Goal: Task Accomplishment & Management: Manage account settings

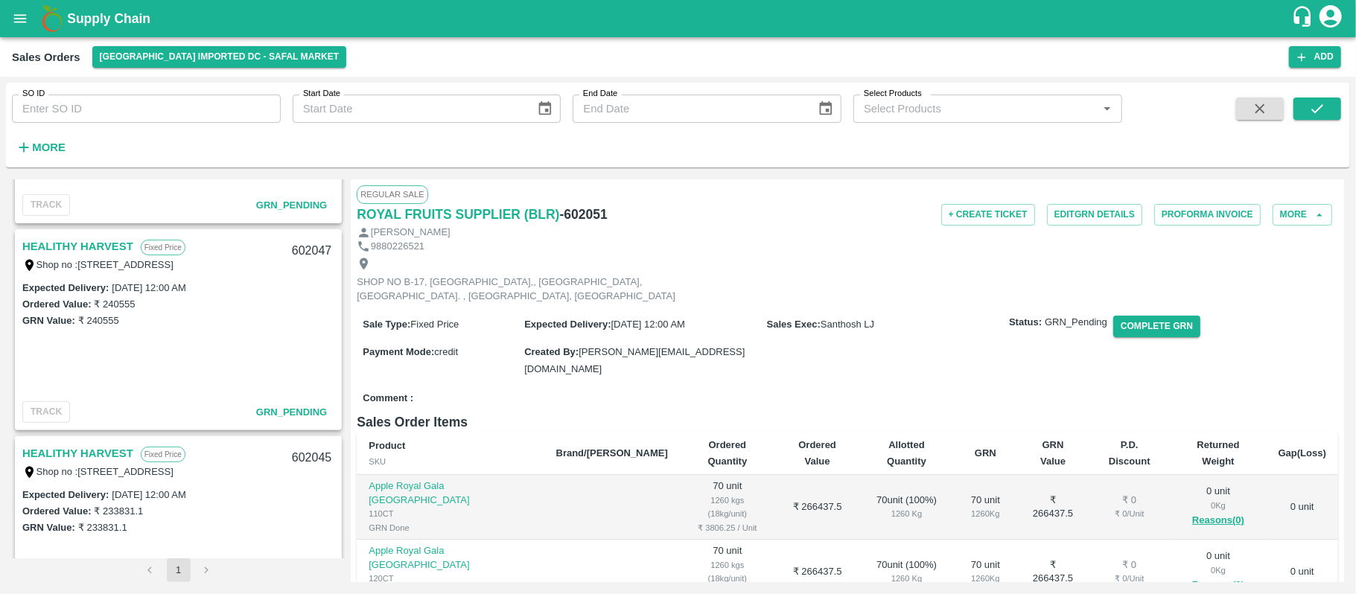
scroll to position [366, 0]
click at [107, 450] on link "HEALITHY HARVEST" at bounding box center [77, 453] width 111 height 19
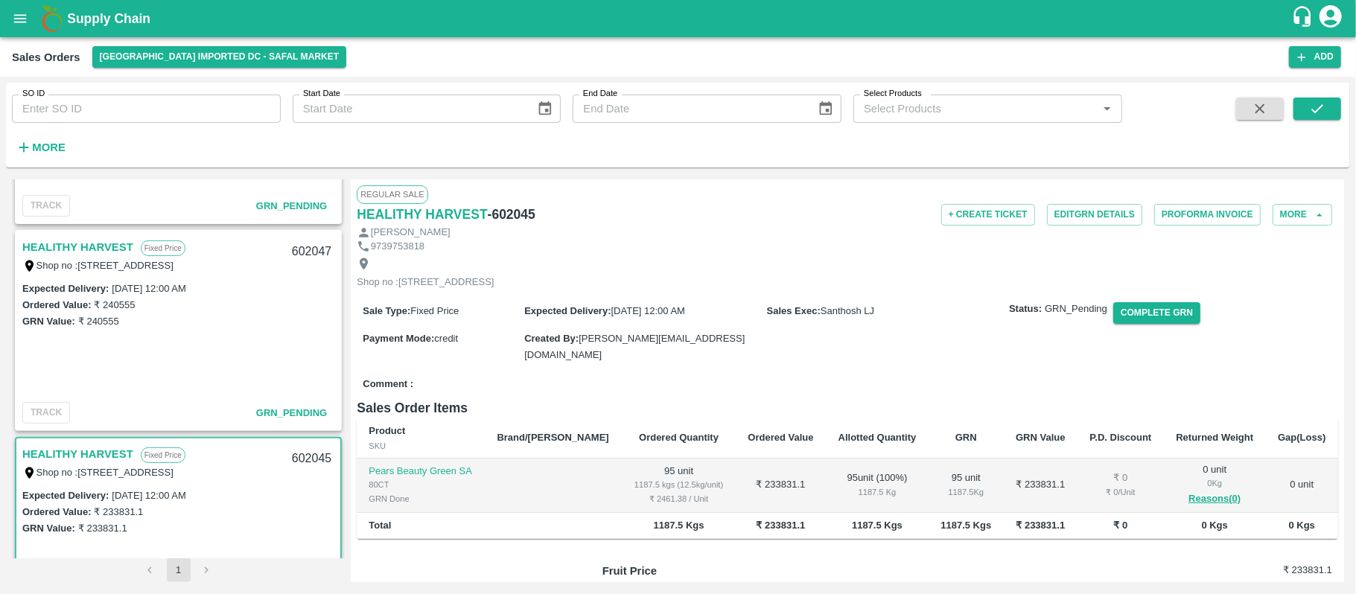
click at [106, 248] on link "HEALITHY HARVEST" at bounding box center [77, 246] width 111 height 19
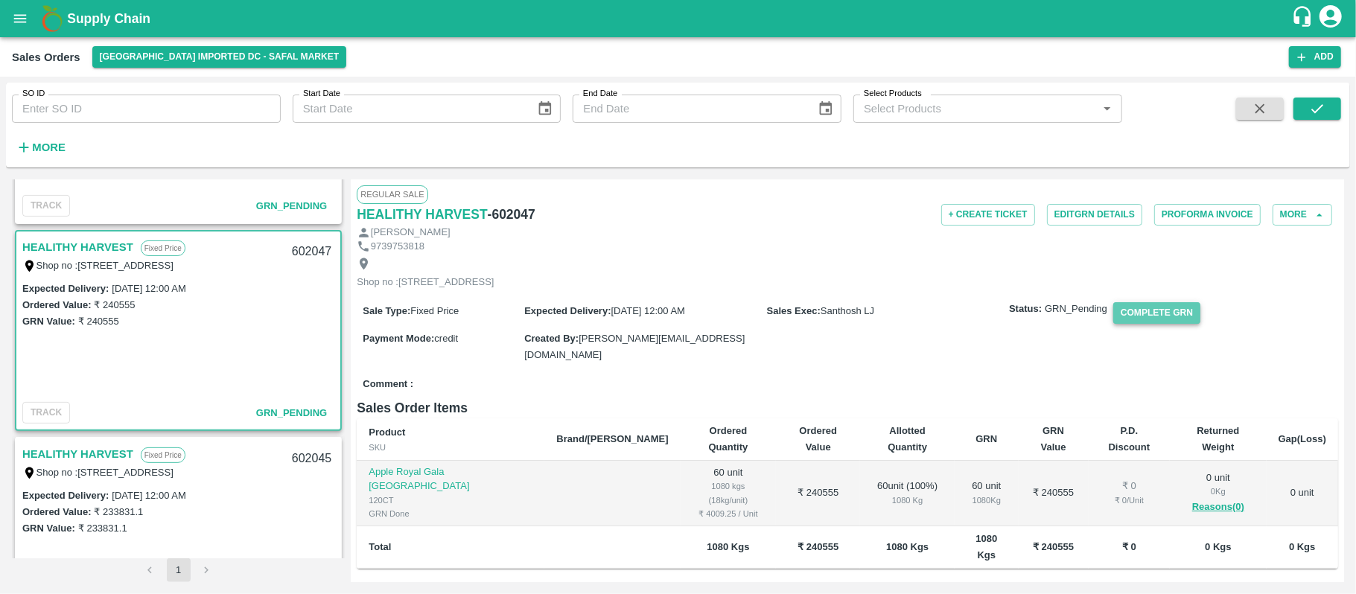
click at [1142, 324] on button "Complete GRN" at bounding box center [1156, 313] width 87 height 22
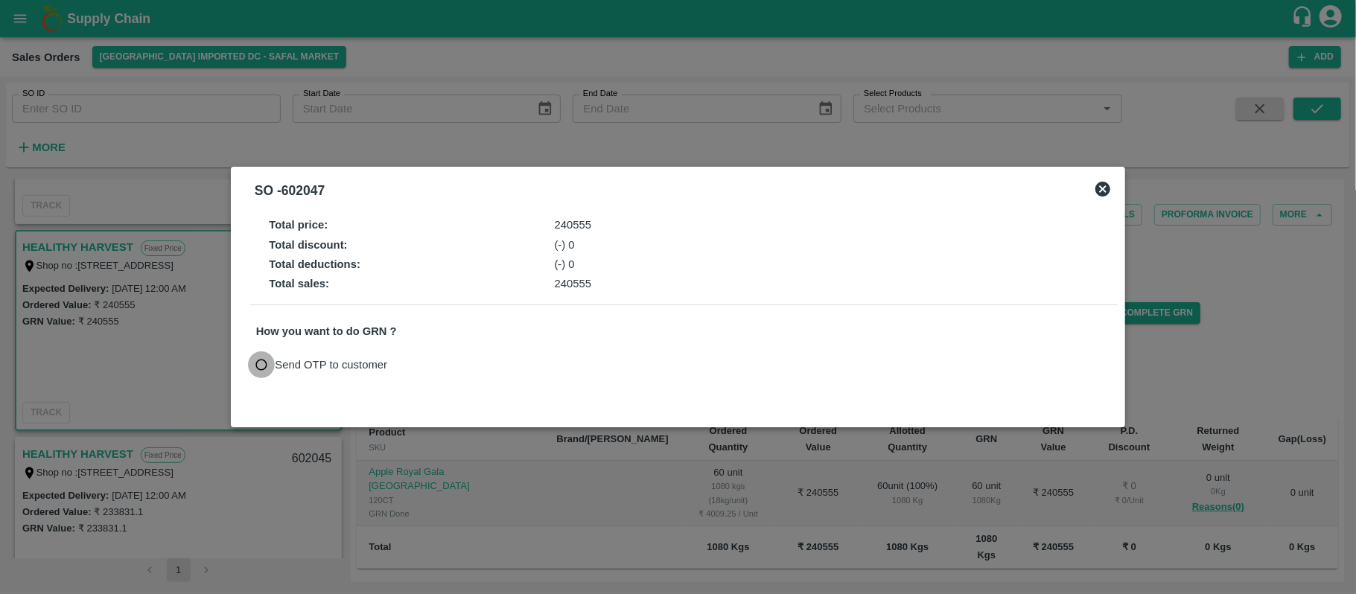
click at [265, 365] on input "Send OTP to customer" at bounding box center [262, 365] width 28 height 28
radio input "true"
click at [436, 363] on button "Send OTP" at bounding box center [429, 365] width 61 height 22
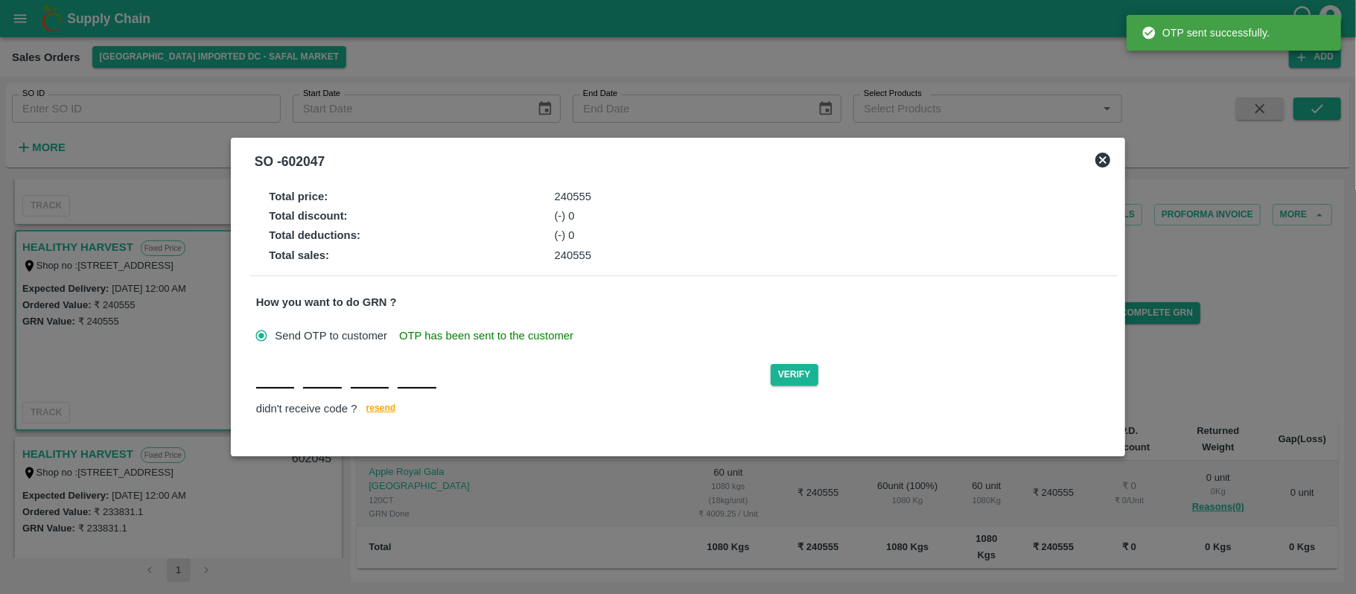
click at [275, 386] on input "text" at bounding box center [275, 375] width 38 height 27
type input "T"
type input "B"
type input "Z"
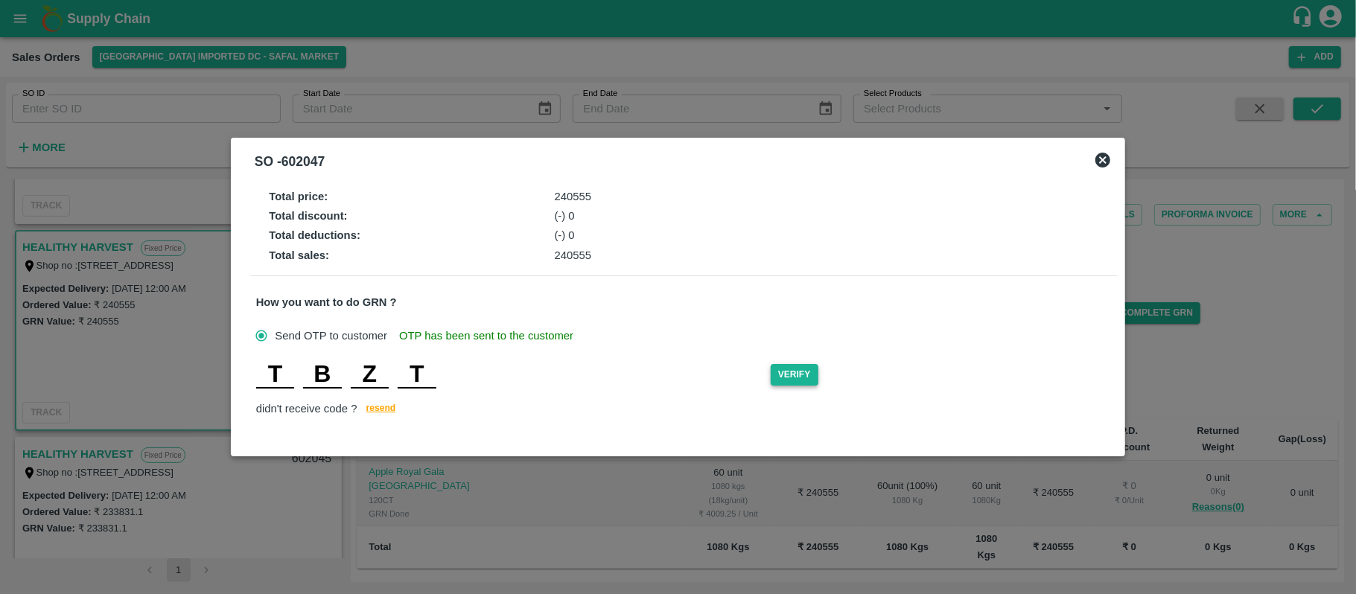
type input "T"
click at [797, 370] on button "Verify" at bounding box center [795, 375] width 48 height 22
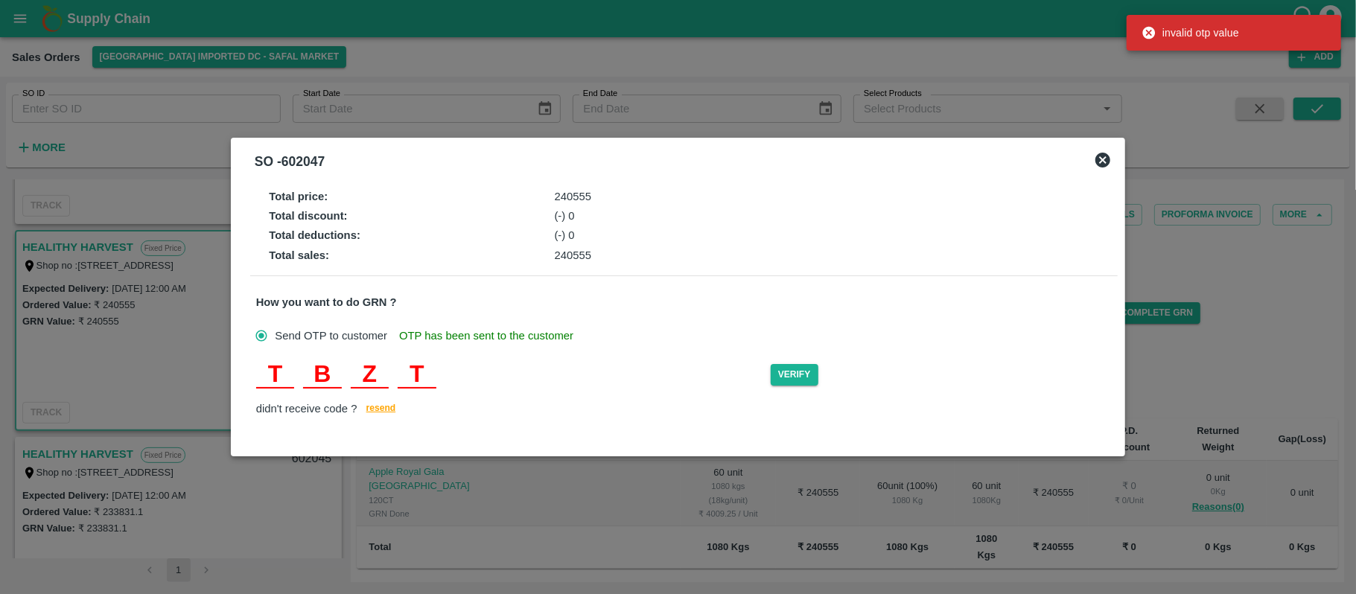
click at [439, 369] on div "T B Z T" at bounding box center [513, 375] width 514 height 27
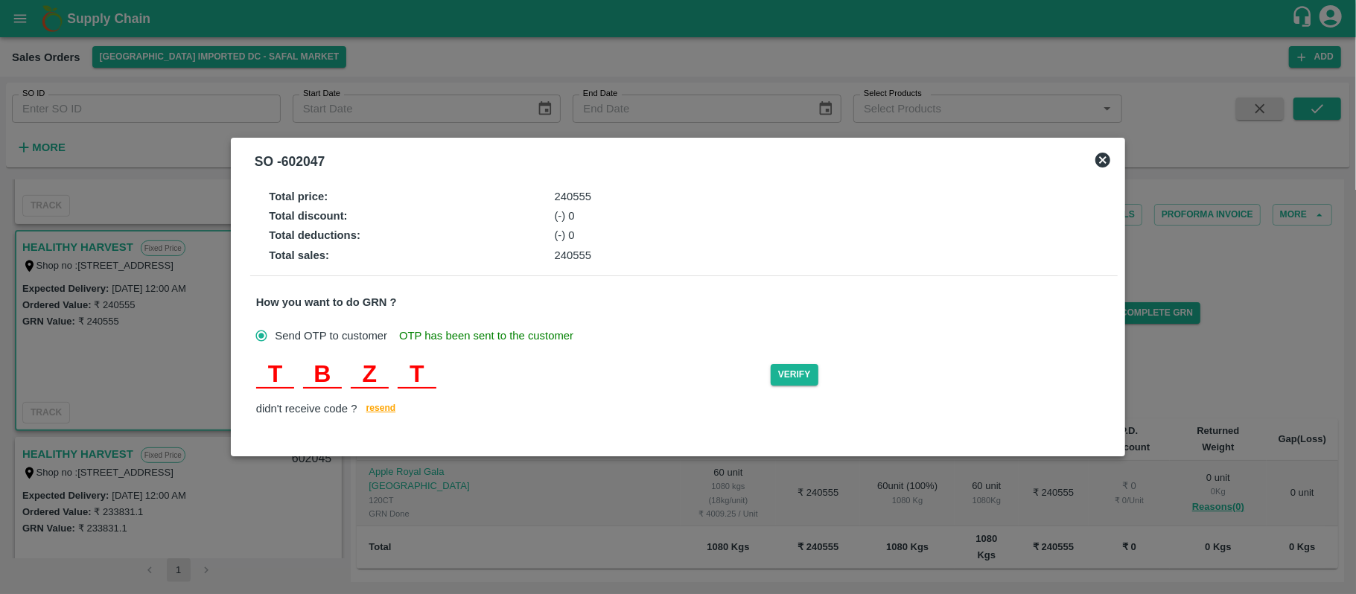
click at [281, 371] on input "T" at bounding box center [275, 375] width 38 height 27
click at [322, 371] on input "B" at bounding box center [322, 375] width 38 height 27
type input "V"
click at [793, 373] on button "Verify" at bounding box center [795, 375] width 48 height 22
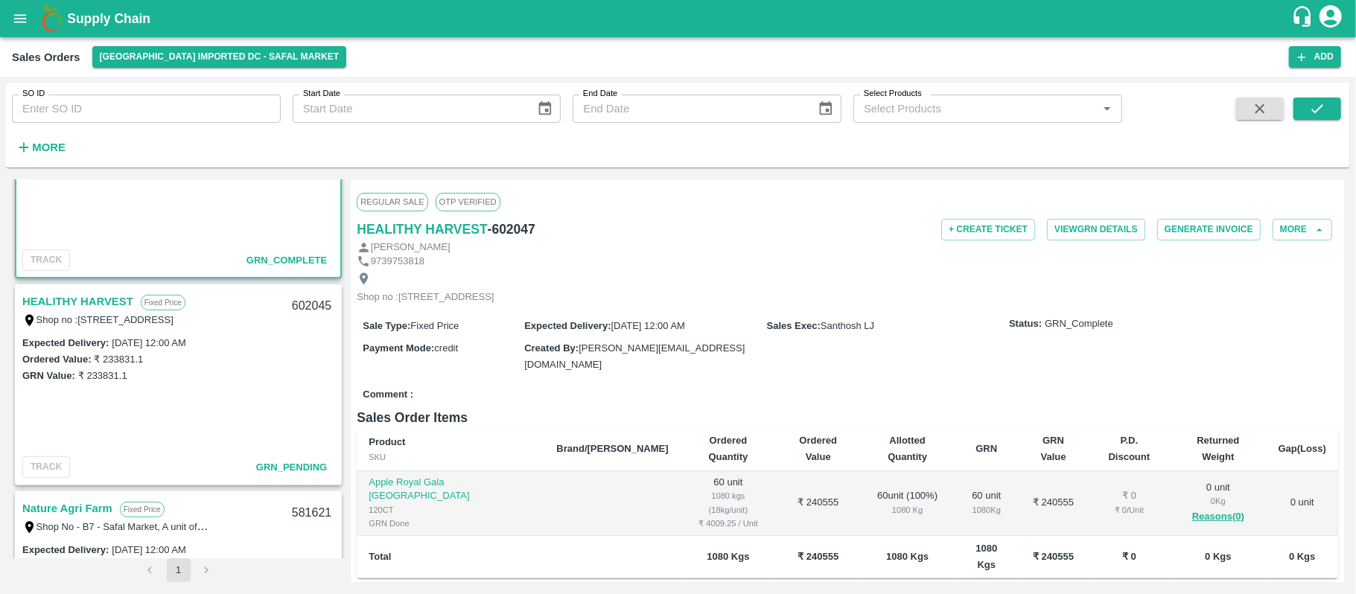
scroll to position [520, 0]
click at [106, 293] on link "HEALITHY HARVEST" at bounding box center [77, 300] width 111 height 19
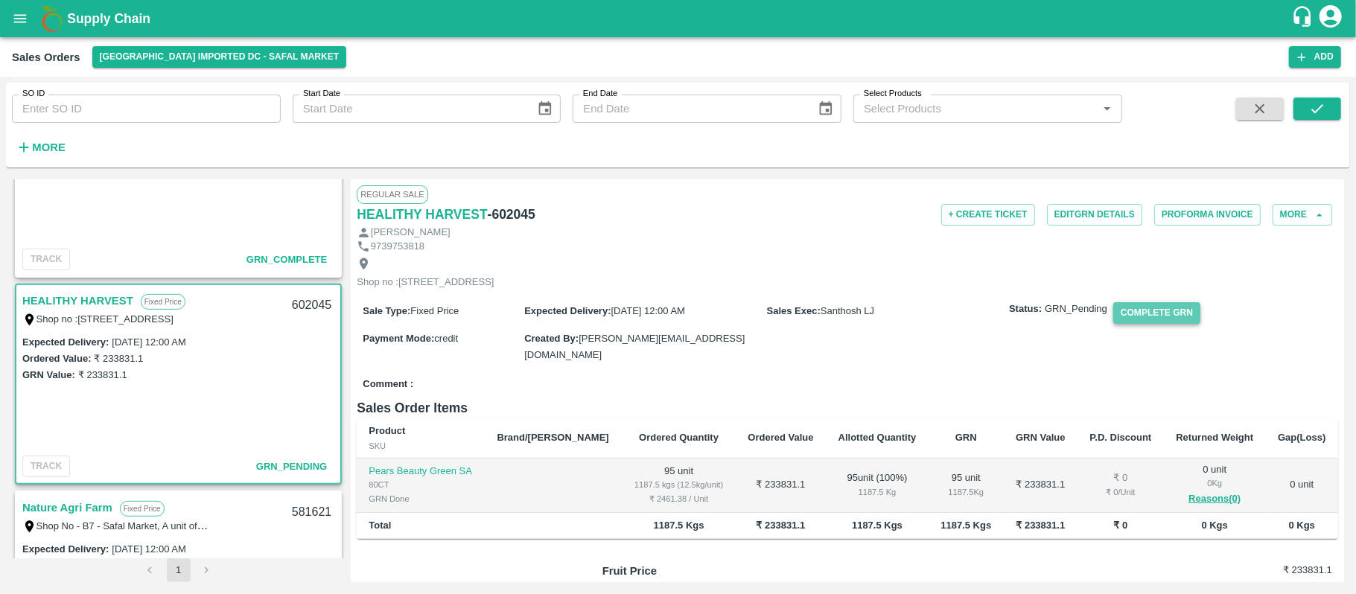
click at [1130, 324] on button "Complete GRN" at bounding box center [1156, 313] width 87 height 22
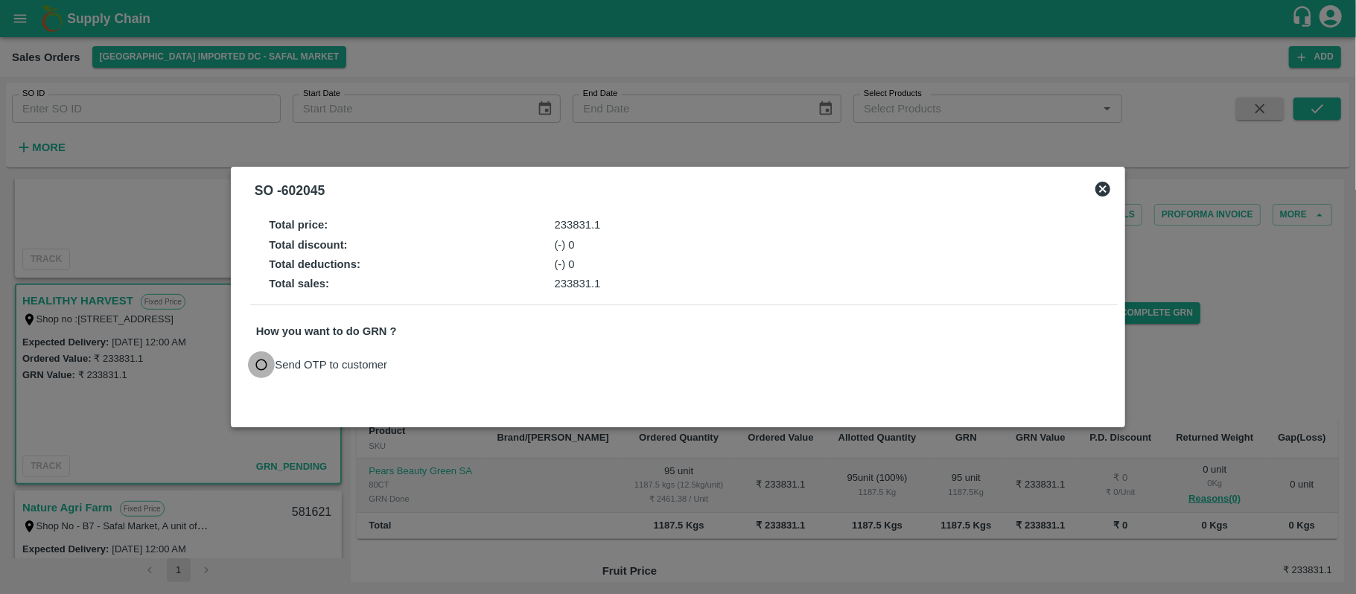
click at [256, 364] on input "Send OTP to customer" at bounding box center [262, 365] width 28 height 28
radio input "true"
click at [427, 359] on button "Send OTP" at bounding box center [429, 365] width 61 height 22
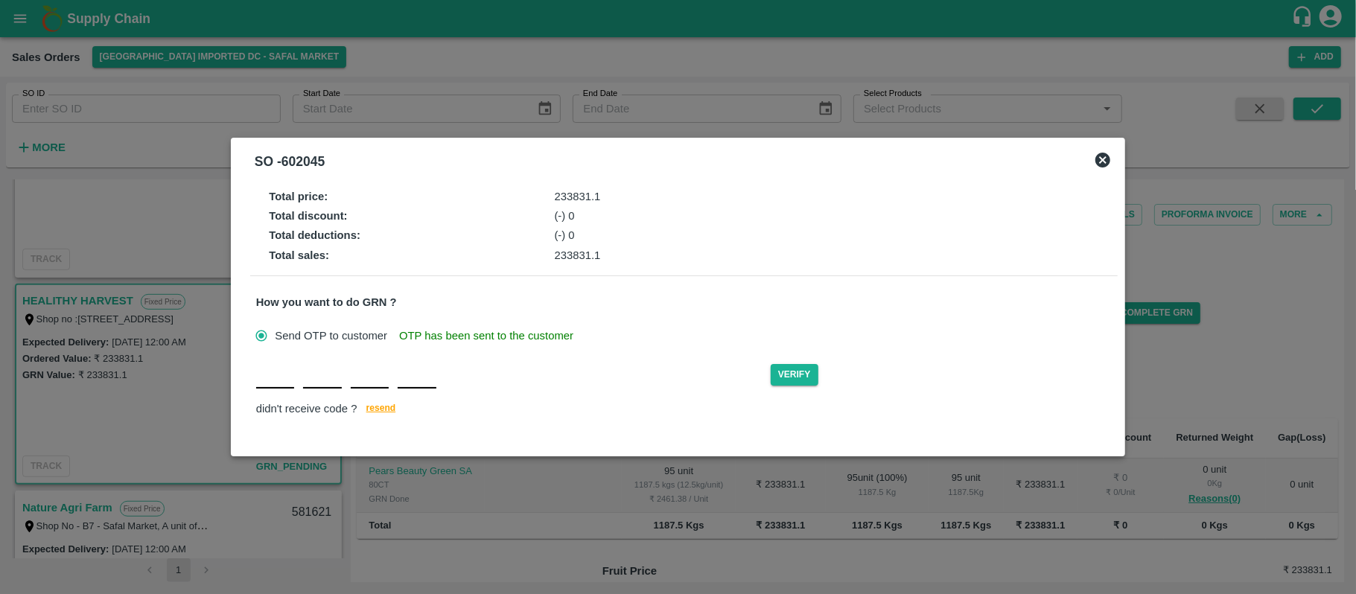
click at [275, 384] on input "text" at bounding box center [275, 375] width 38 height 27
type input "A"
type input "R"
type input "I"
type input "R"
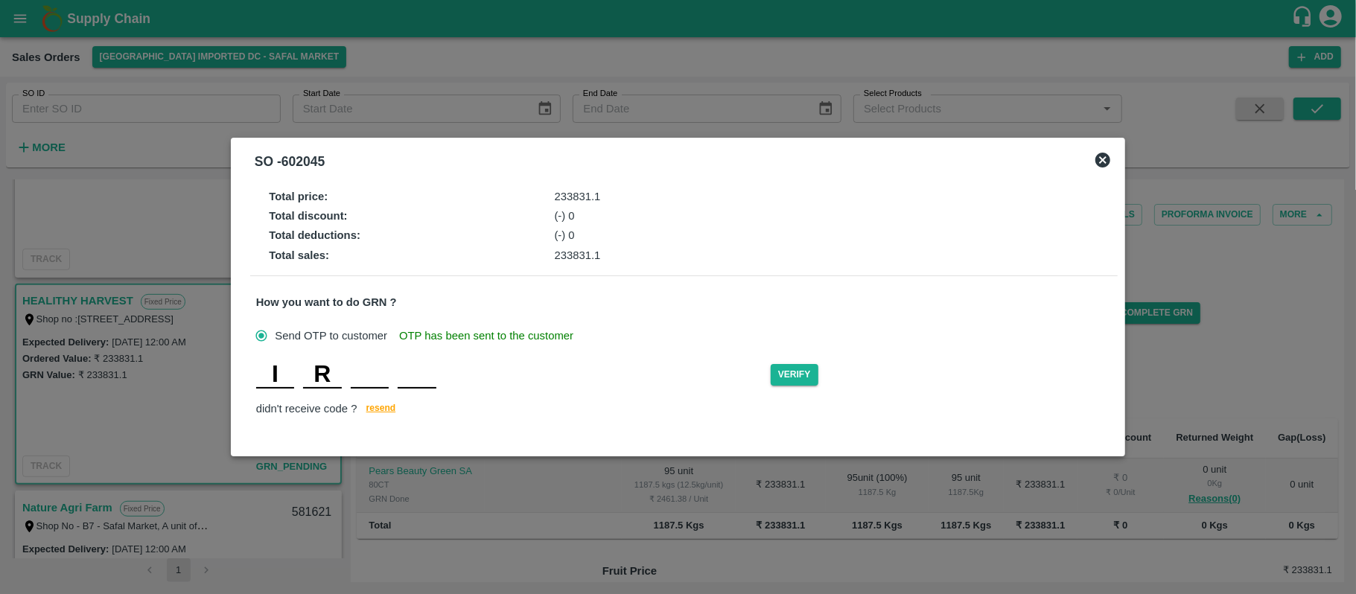
type input "G"
type input "E"
click at [792, 372] on button "Verify" at bounding box center [795, 375] width 48 height 22
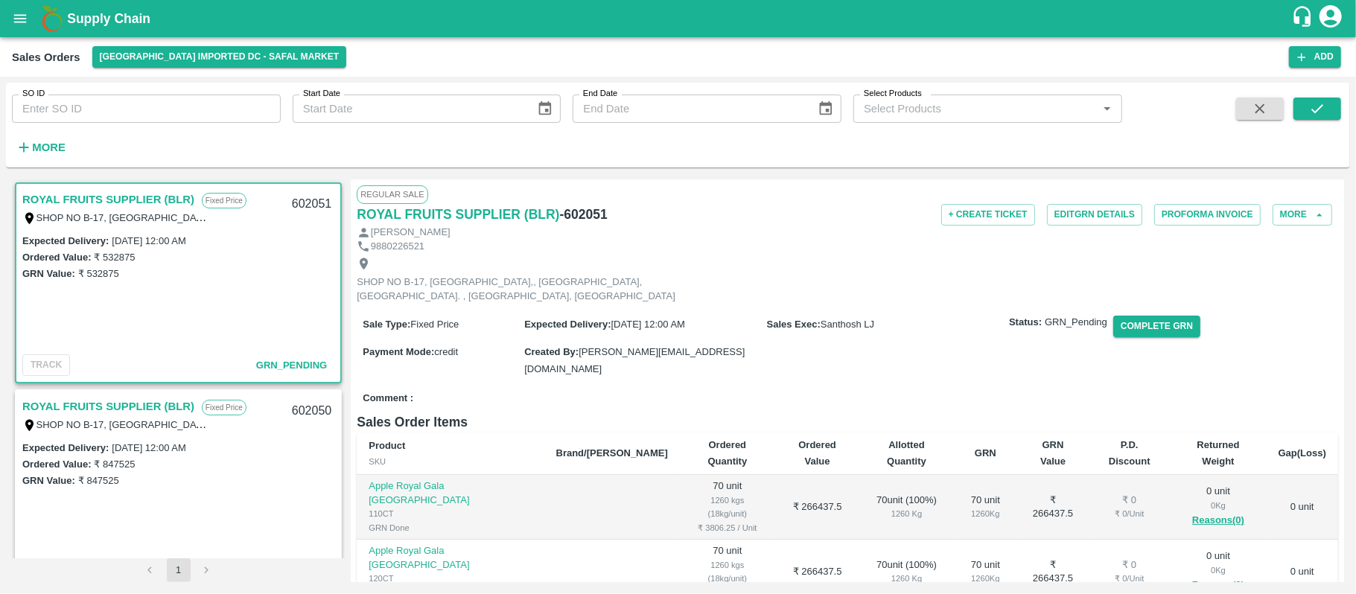
click at [161, 403] on link "ROYAL FRUITS SUPPLIER (BLR)" at bounding box center [108, 406] width 172 height 19
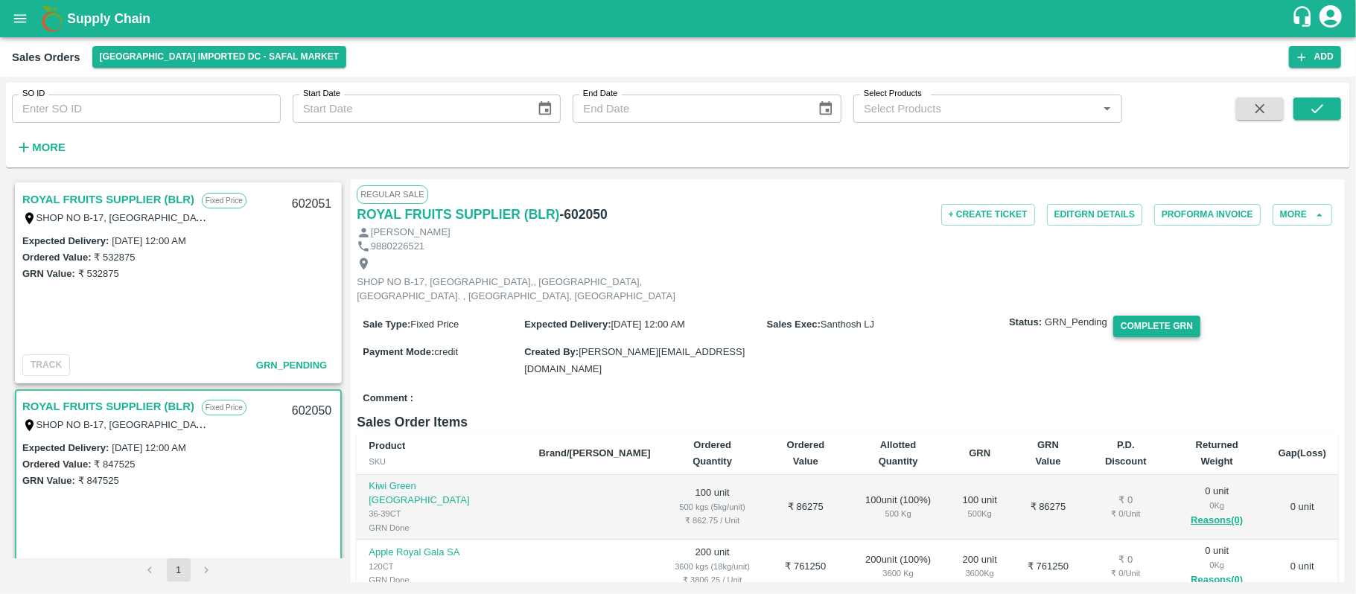
click at [1158, 335] on button "Complete GRN" at bounding box center [1156, 327] width 87 height 22
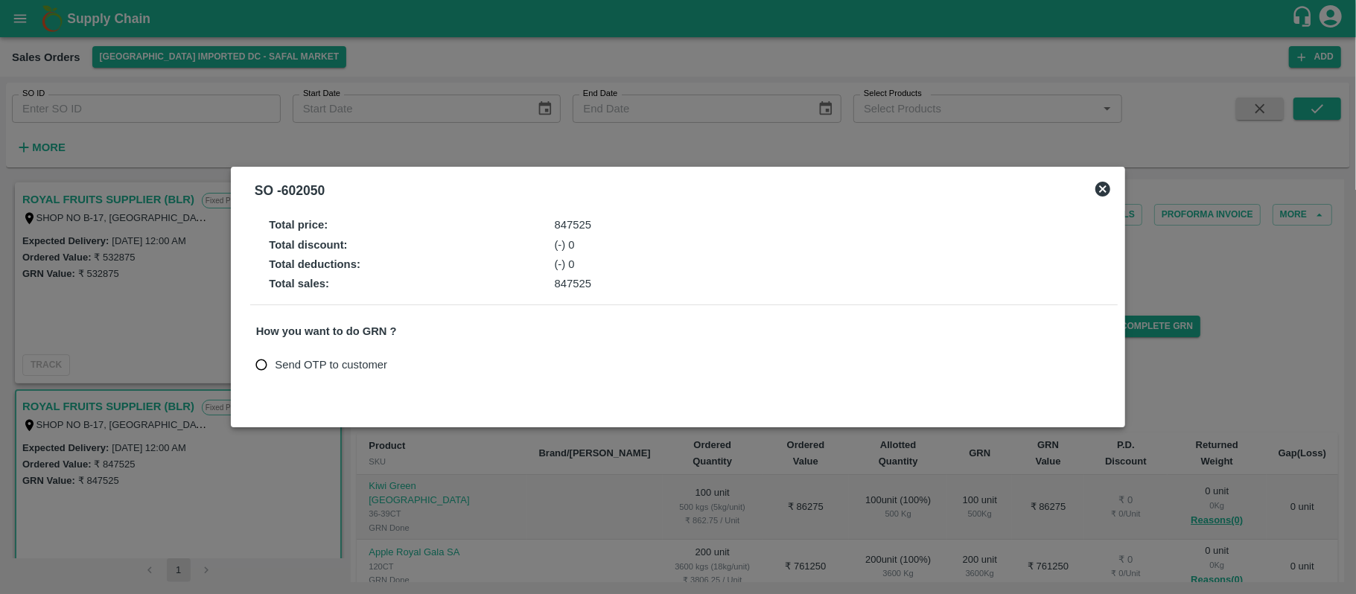
click at [278, 369] on span "Send OTP to customer" at bounding box center [331, 365] width 112 height 16
click at [275, 369] on input "Send OTP to customer" at bounding box center [262, 365] width 28 height 28
radio input "true"
click at [436, 367] on button "Send OTP" at bounding box center [429, 365] width 61 height 22
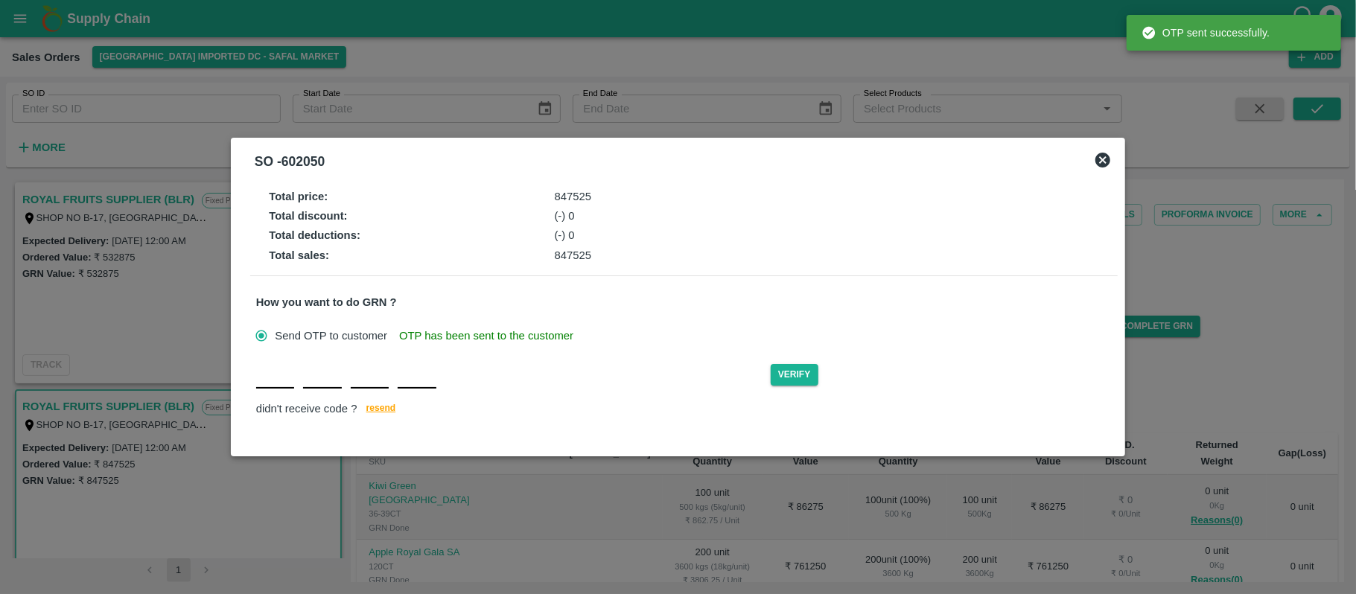
click at [278, 385] on input "text" at bounding box center [275, 375] width 38 height 27
type input "E"
type input "C"
type input "Y"
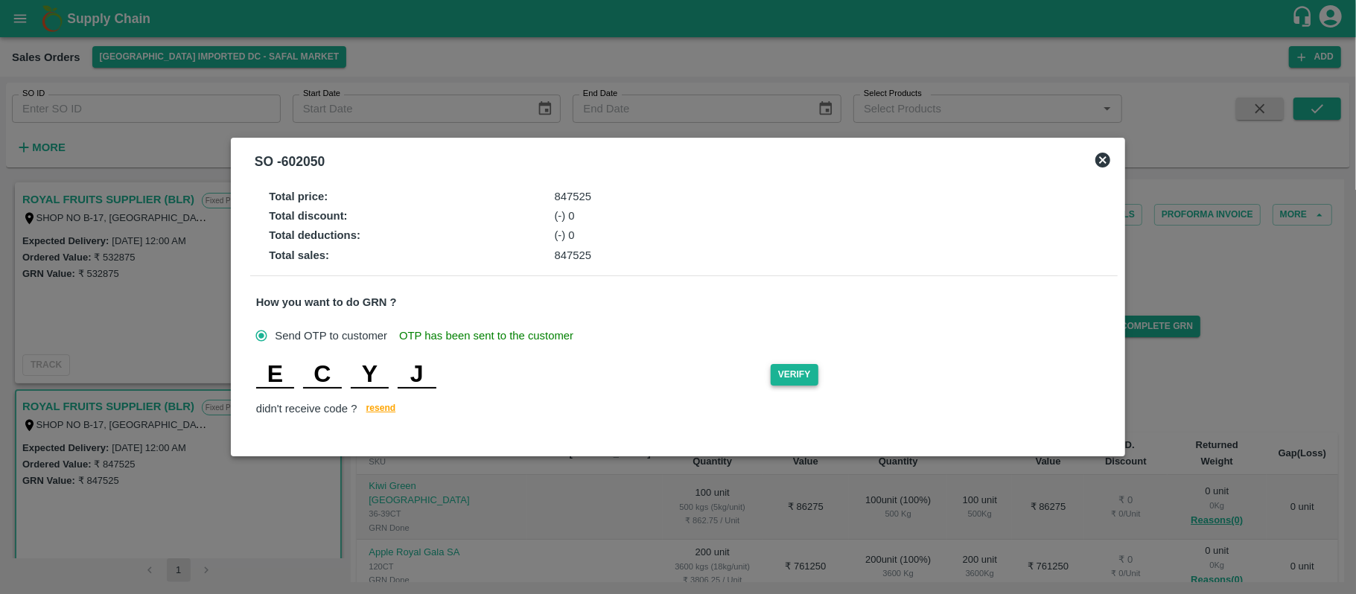
type input "J"
click at [803, 379] on button "Verify" at bounding box center [795, 375] width 48 height 22
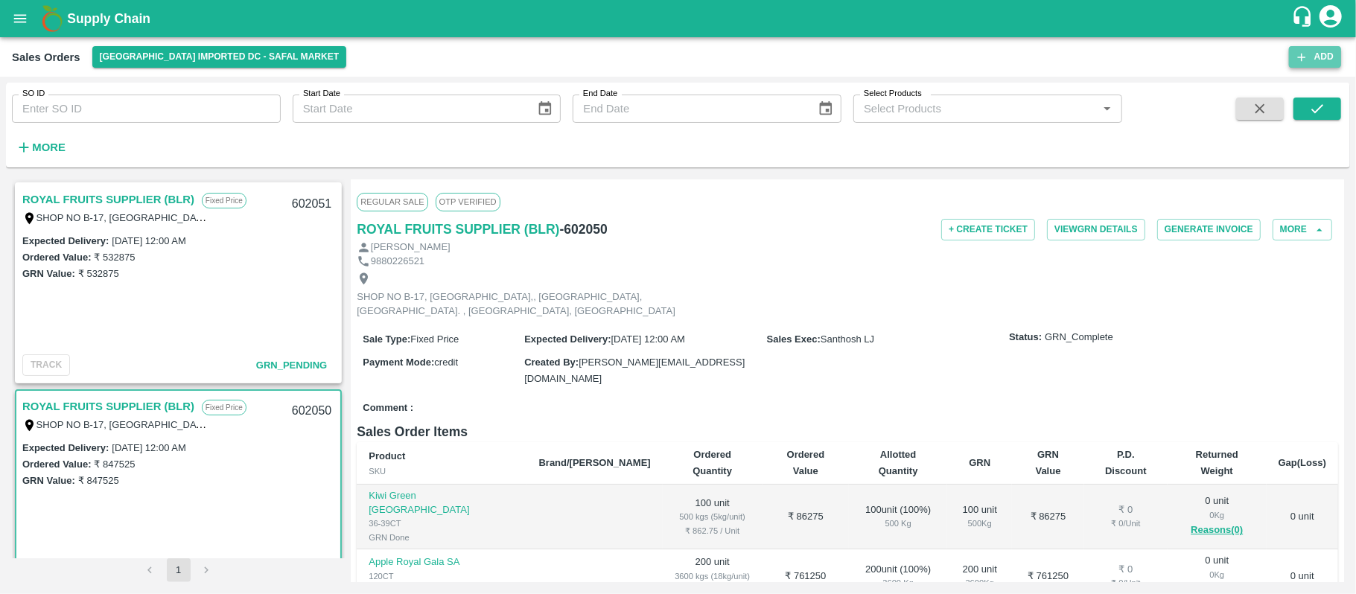
click at [1311, 55] on button "Add" at bounding box center [1315, 57] width 52 height 22
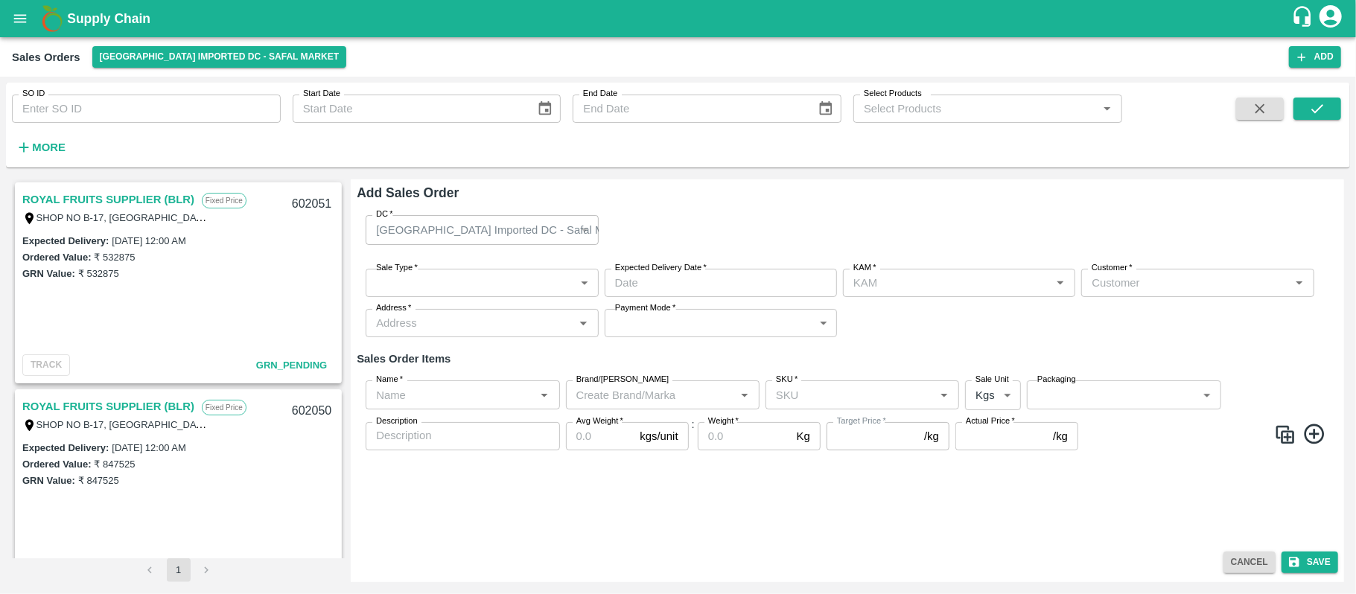
type input "Santhosh LJ"
click at [478, 229] on p "[GEOGRAPHIC_DATA] Imported DC - Safal Market" at bounding box center [502, 230] width 252 height 16
click at [515, 227] on p "[GEOGRAPHIC_DATA] Imported DC - Safal Market" at bounding box center [502, 230] width 252 height 16
click at [239, 60] on button "[GEOGRAPHIC_DATA] Imported DC - Safal Market" at bounding box center [219, 57] width 255 height 22
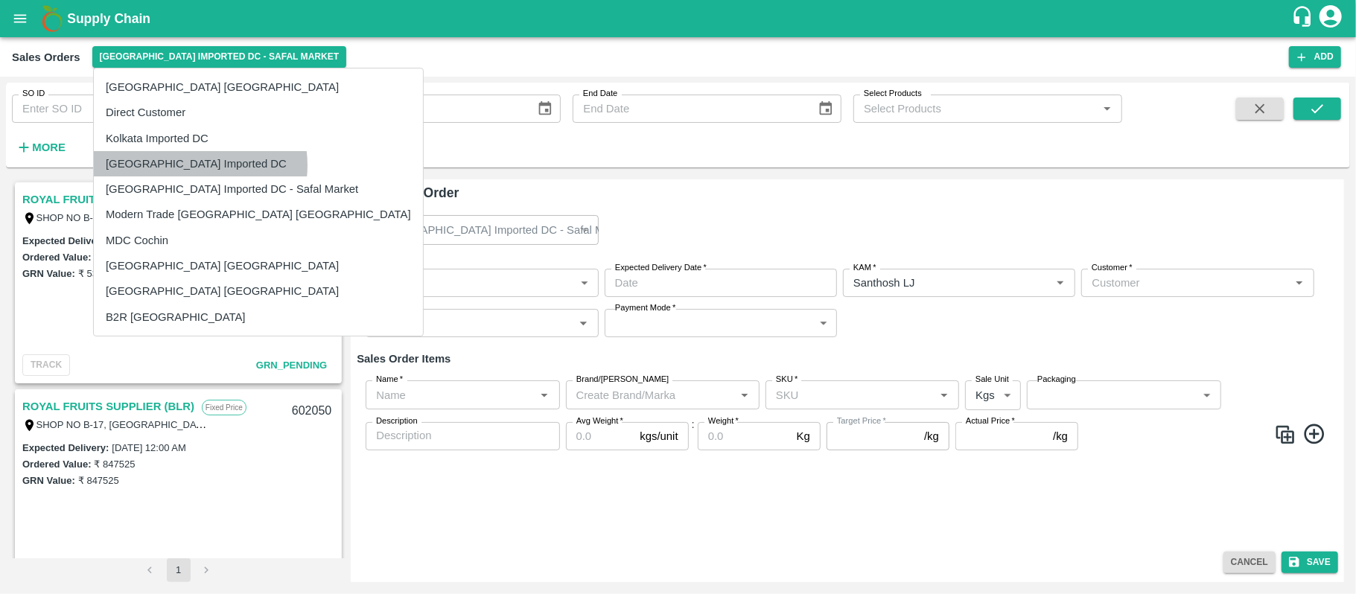
click at [188, 165] on li "[GEOGRAPHIC_DATA] Imported DC" at bounding box center [258, 163] width 329 height 25
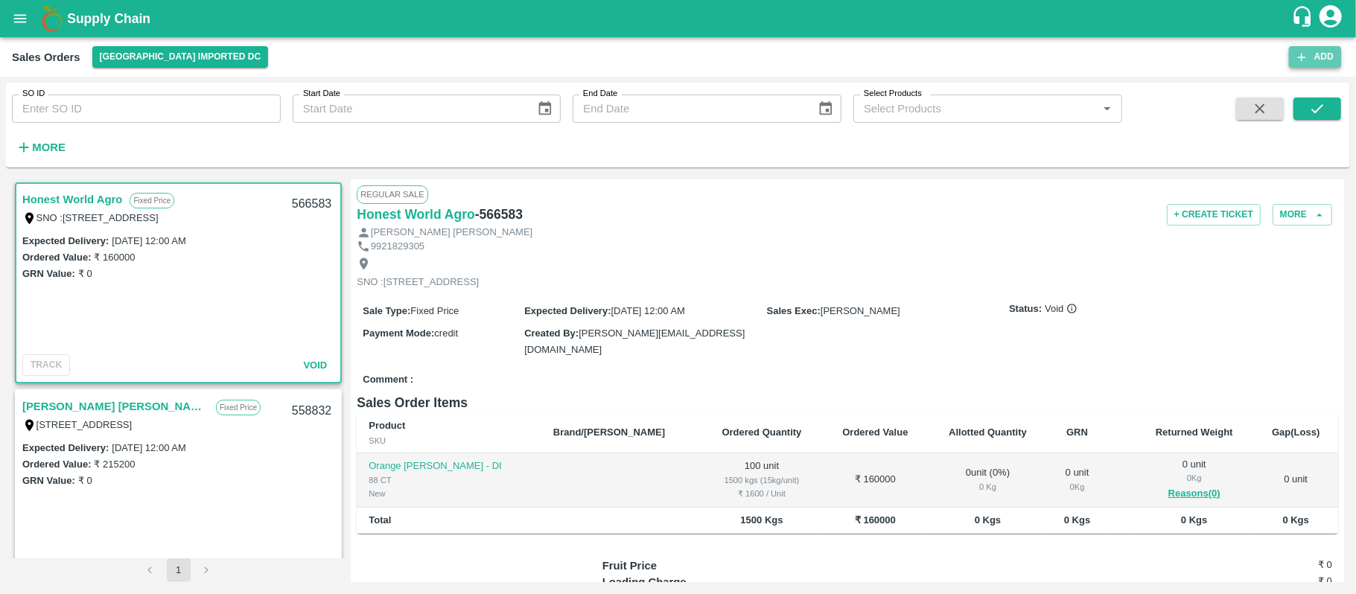
click at [1332, 66] on button "Add" at bounding box center [1315, 57] width 52 height 22
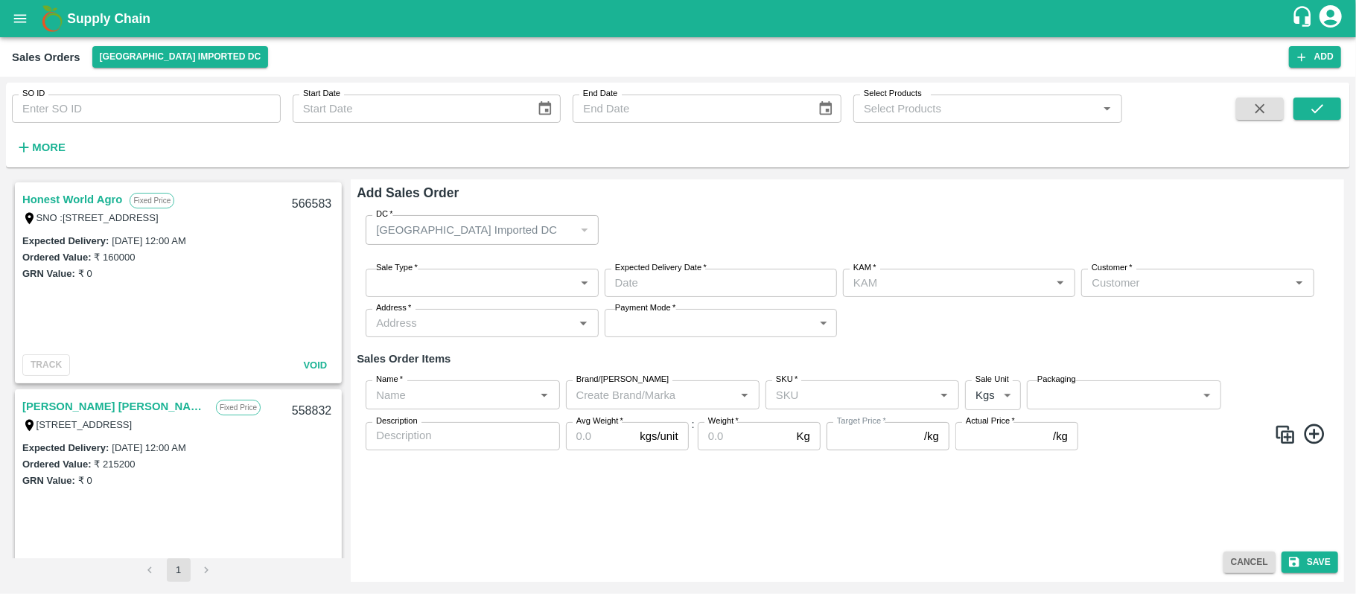
type input "Santhosh LJ"
click at [463, 277] on body "Supply Chain Sales Orders Mumbai Imported DC Add SO ID SO ID Start Date Start D…" at bounding box center [678, 297] width 1356 height 594
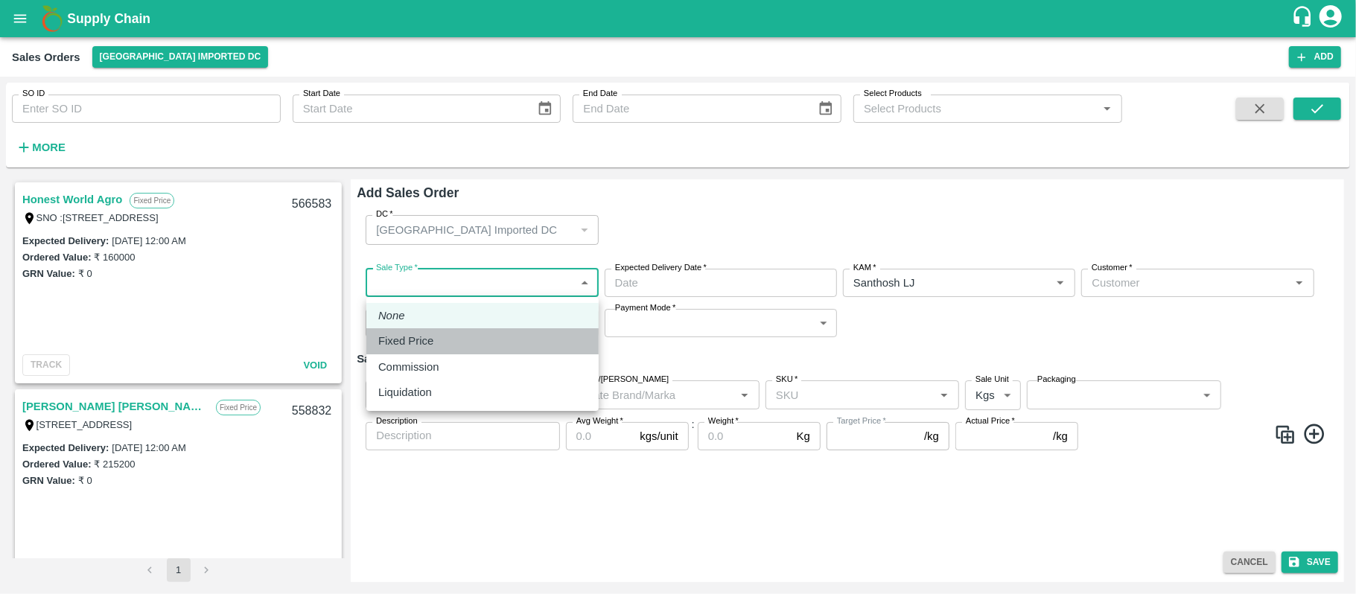
click at [441, 335] on div "Fixed Price" at bounding box center [409, 341] width 63 height 16
type input "1"
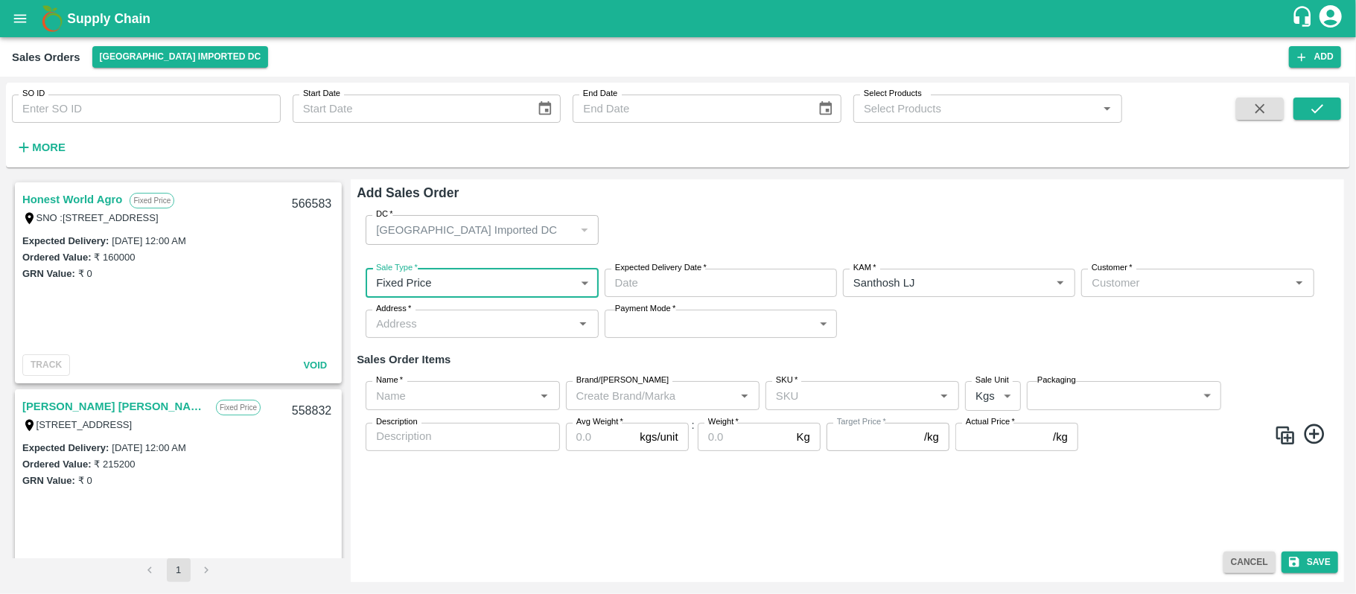
type input "DD/MM/YYYY hh:mm aa"
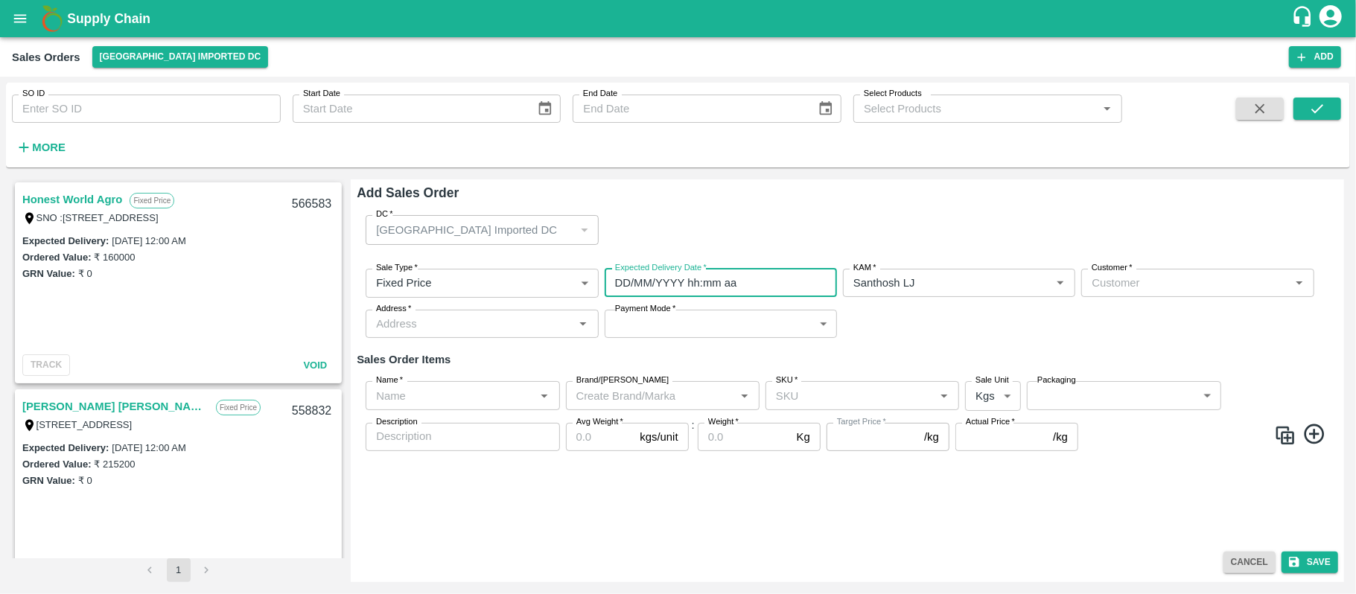
click at [756, 278] on input "DD/MM/YYYY hh:mm aa" at bounding box center [716, 283] width 222 height 28
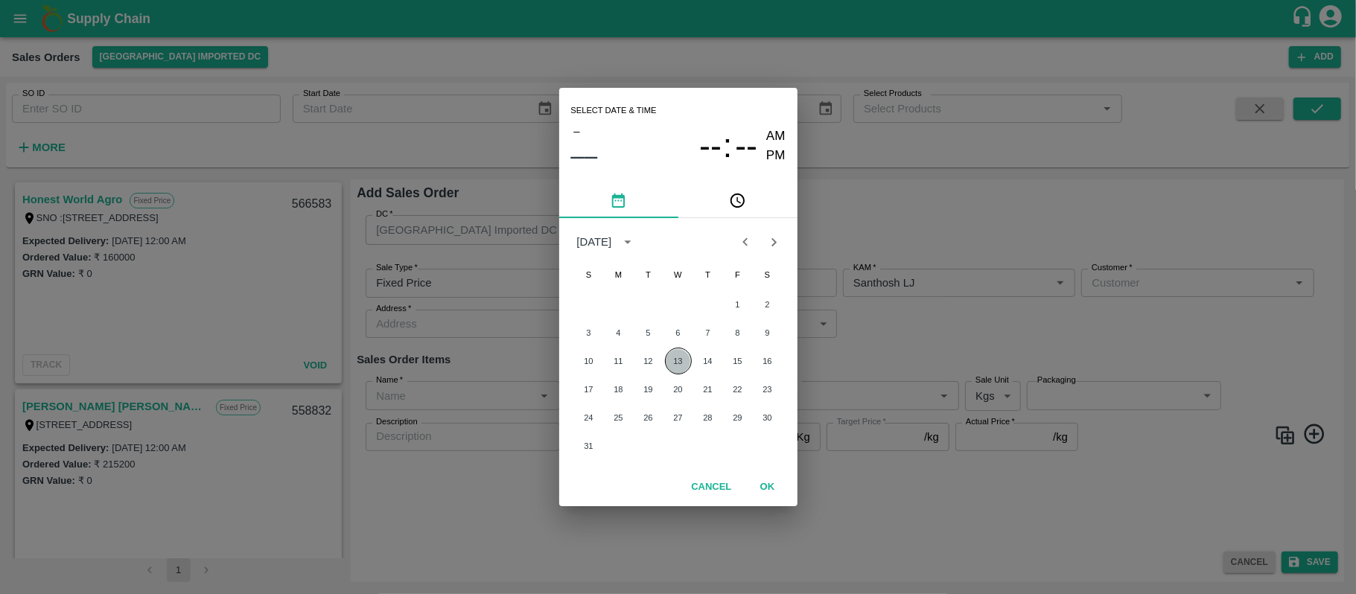
click at [675, 361] on button "13" at bounding box center [678, 361] width 27 height 27
type input "13/08/2025 12:00 AM"
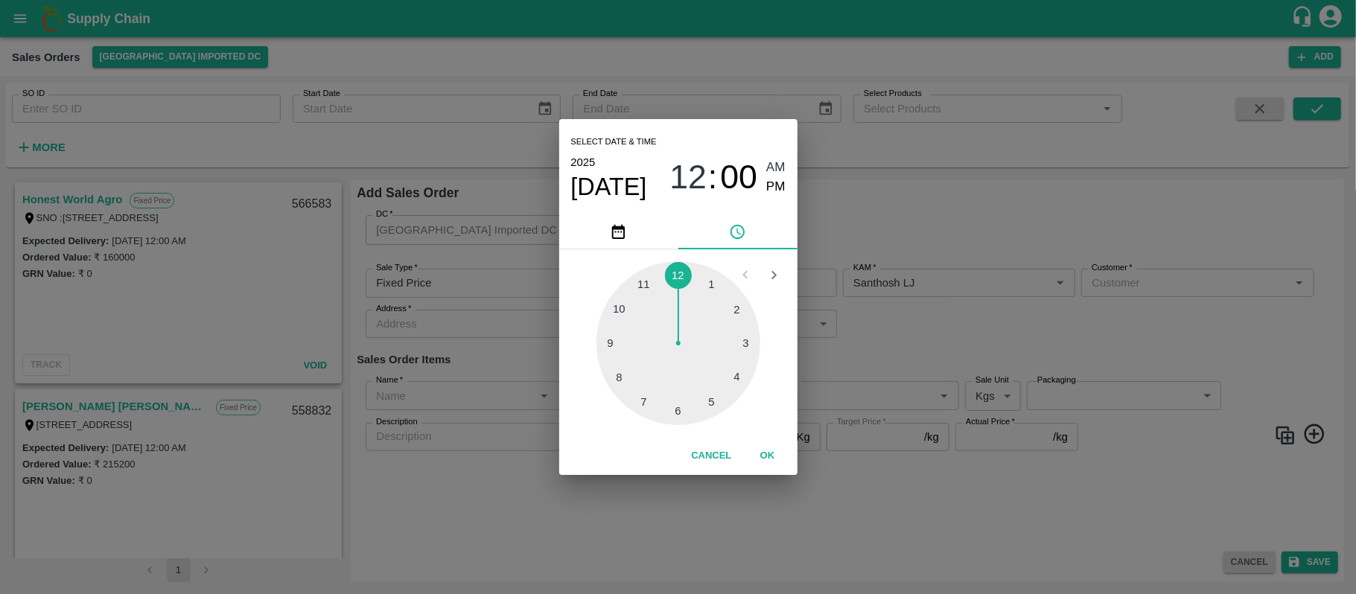
click at [889, 339] on div "Select date & time 2025 Aug 13 12 : 00 AM PM 1 2 3 4 5 6 7 8 9 10 11 12 Cancel …" at bounding box center [678, 297] width 1356 height 594
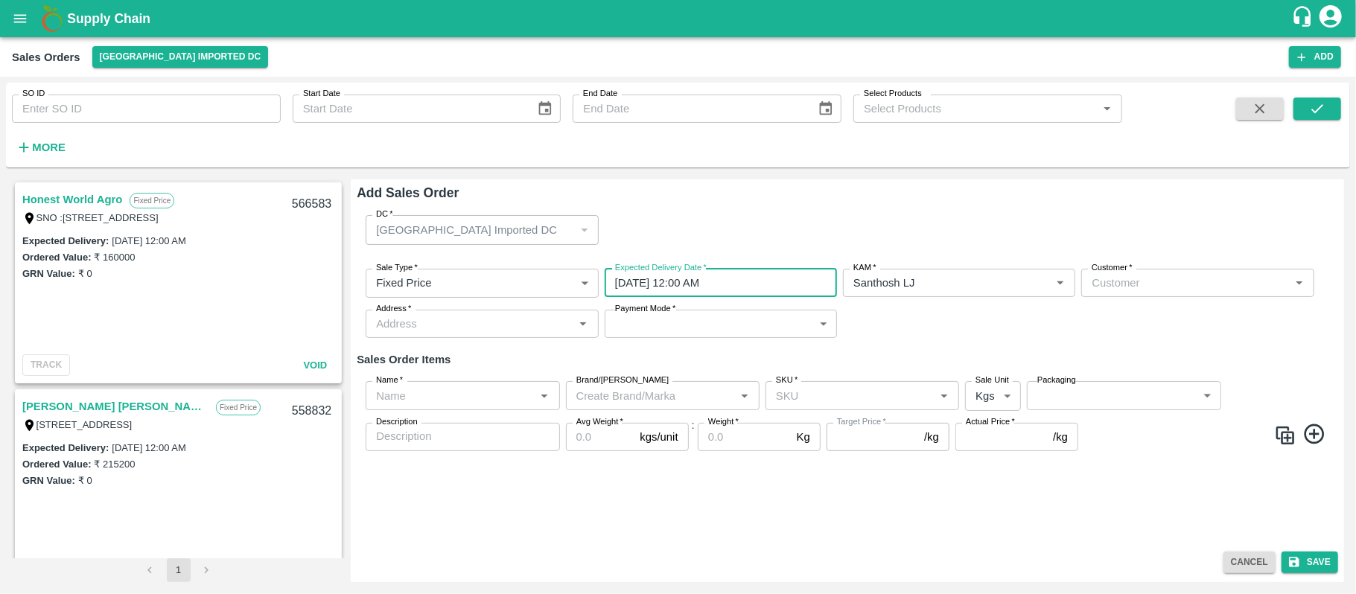
click at [1108, 283] on input "Customer   *" at bounding box center [1184, 282] width 199 height 19
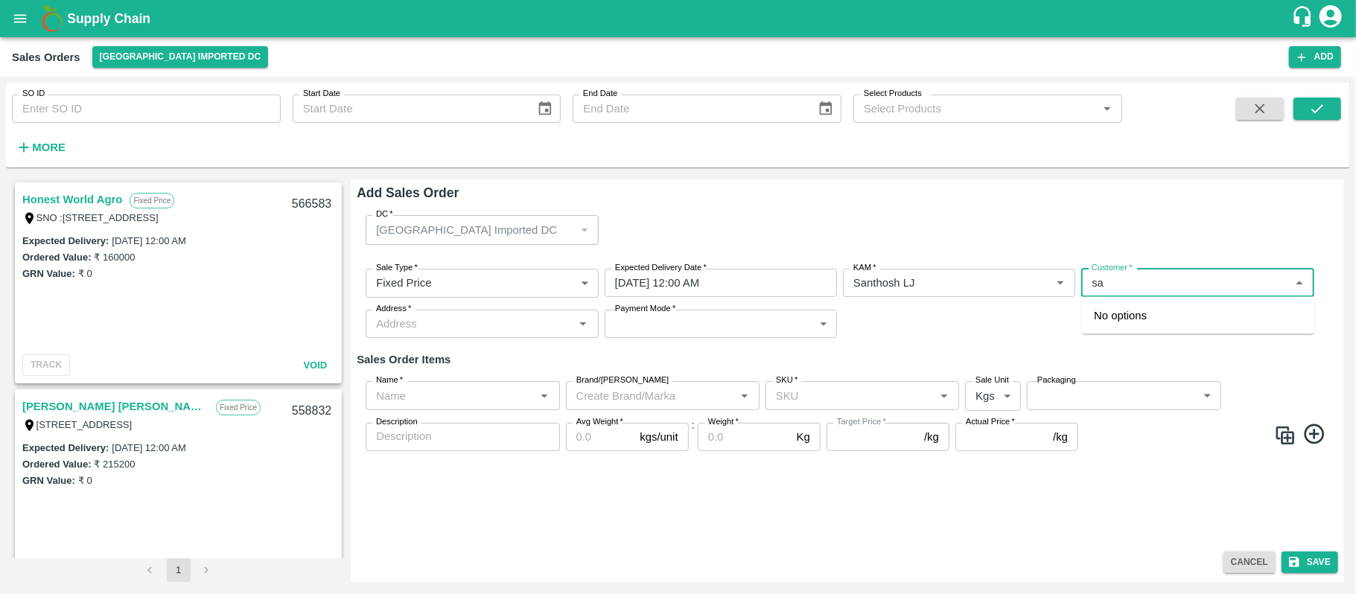
type input "s"
click at [1109, 331] on p "Wholesale" at bounding box center [1113, 330] width 39 height 13
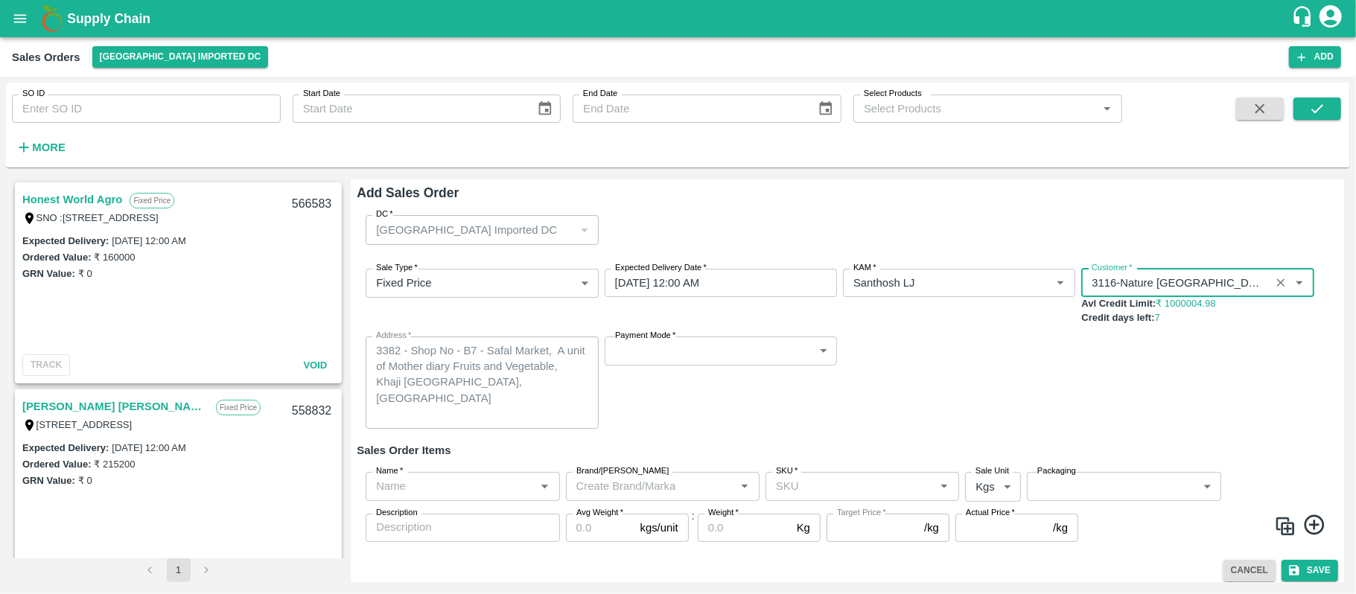
type input "3116-Nature Agri Farm"
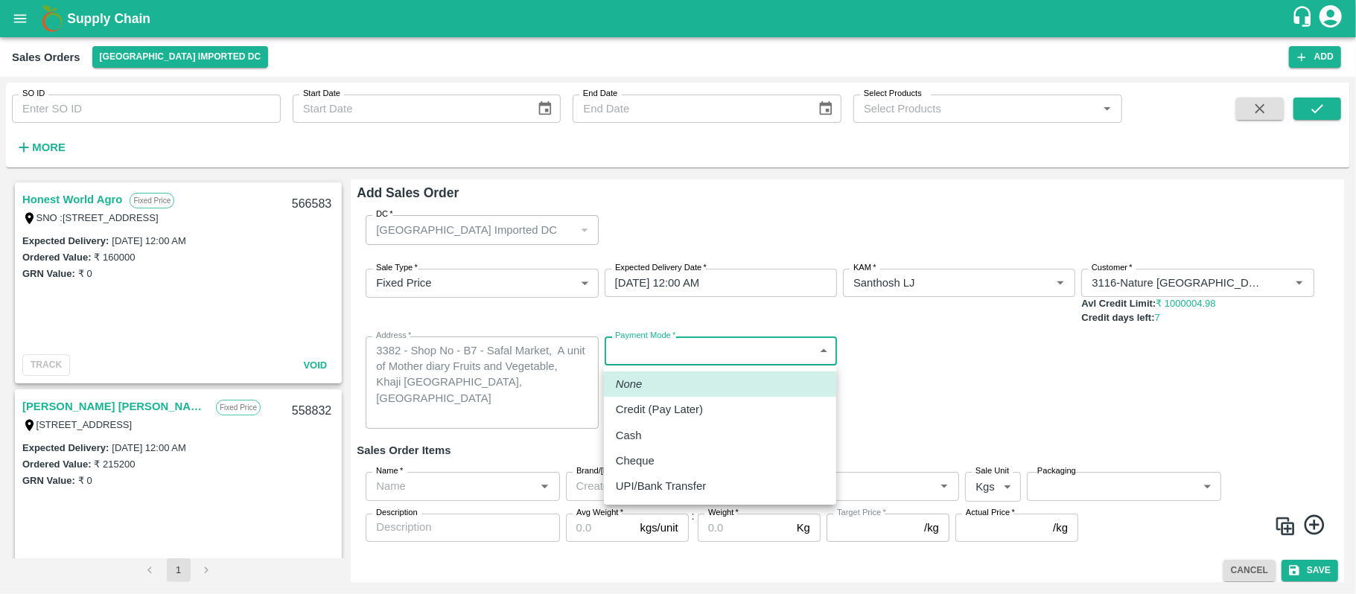
click at [784, 349] on body "Supply Chain Sales Orders Mumbai Imported DC Add SO ID SO ID Start Date Start D…" at bounding box center [678, 297] width 1356 height 594
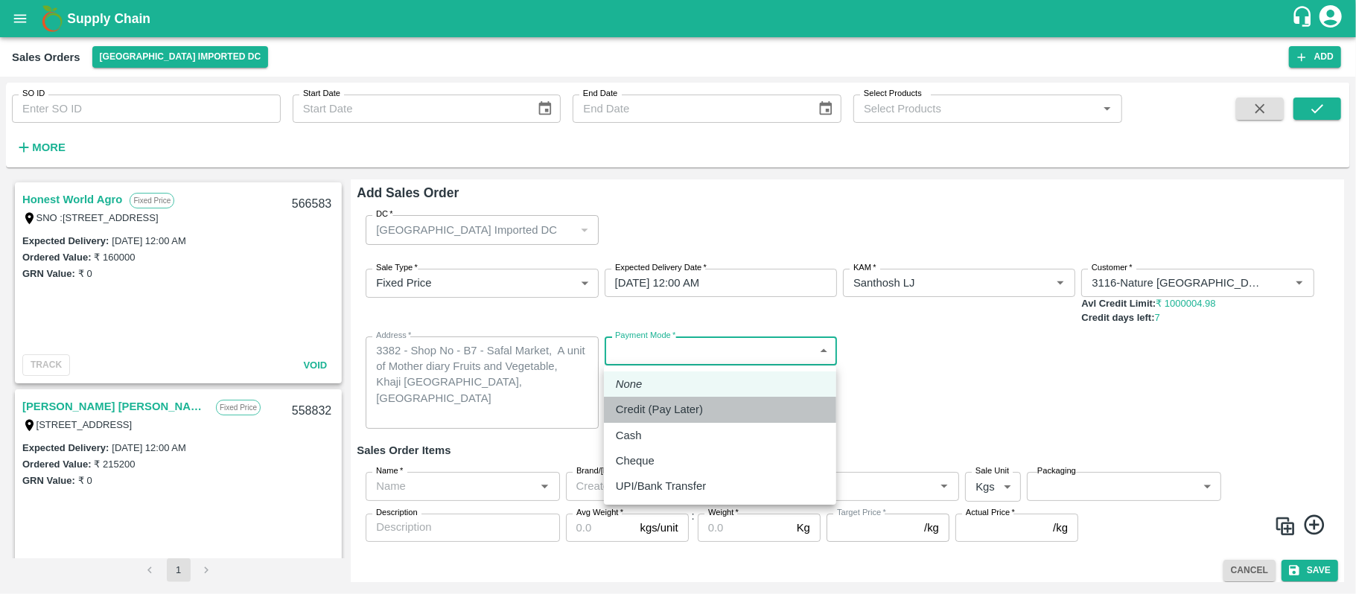
click at [713, 415] on div "Credit (Pay Later)" at bounding box center [720, 409] width 208 height 16
type input "credit"
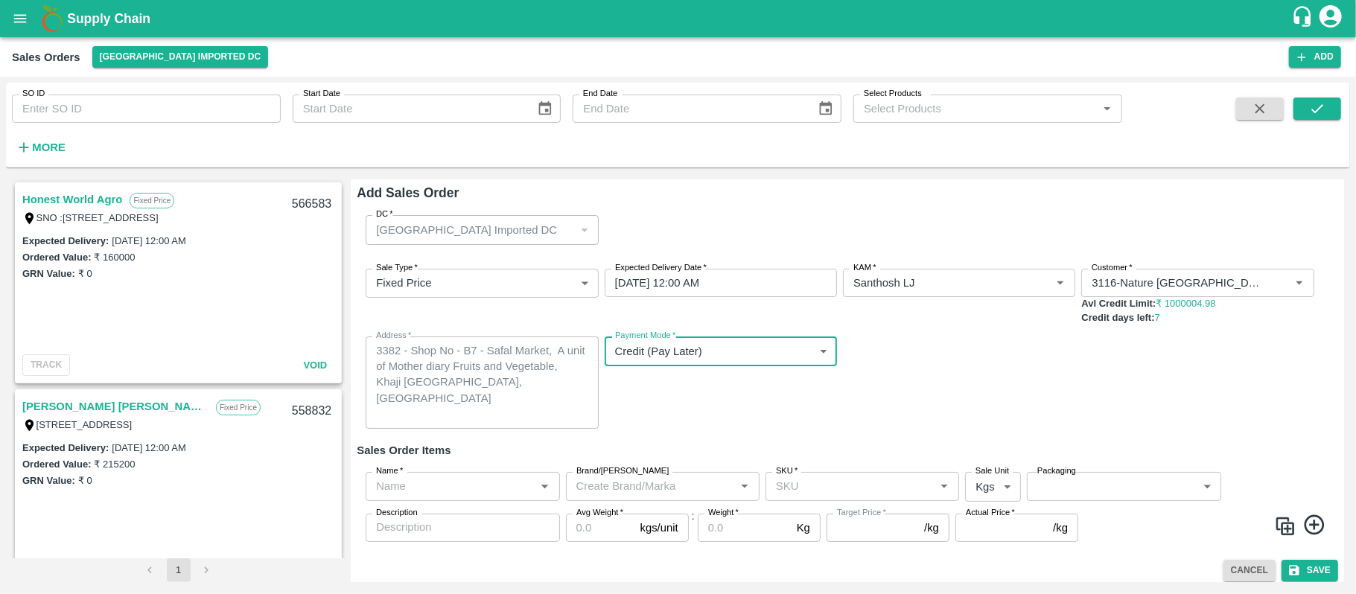
scroll to position [7, 0]
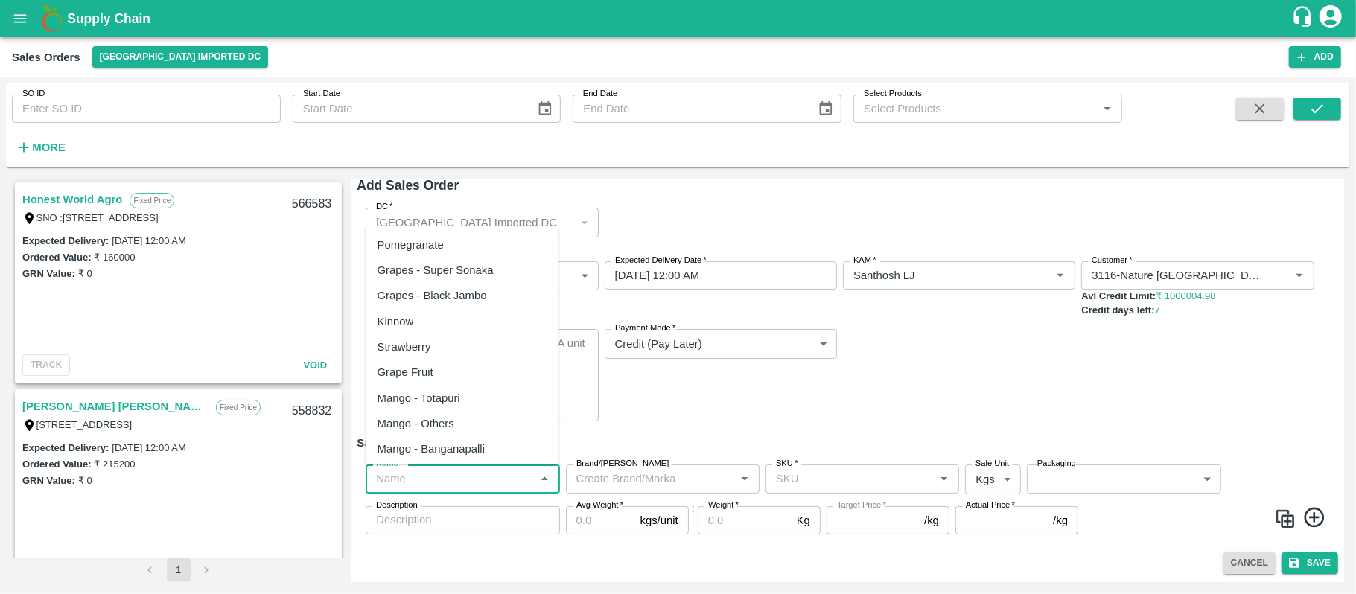
click at [424, 483] on input "Name   *" at bounding box center [450, 478] width 160 height 19
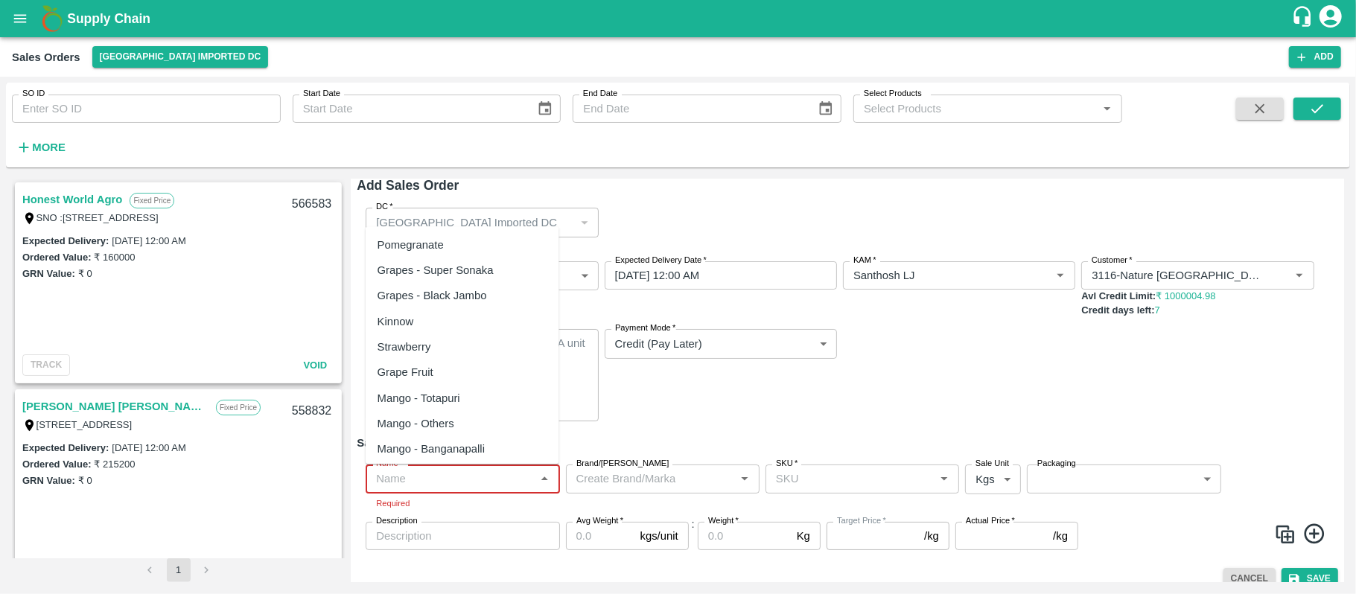
click at [433, 471] on input "Name   *" at bounding box center [450, 478] width 160 height 19
paste input "Orange Valencia SA"
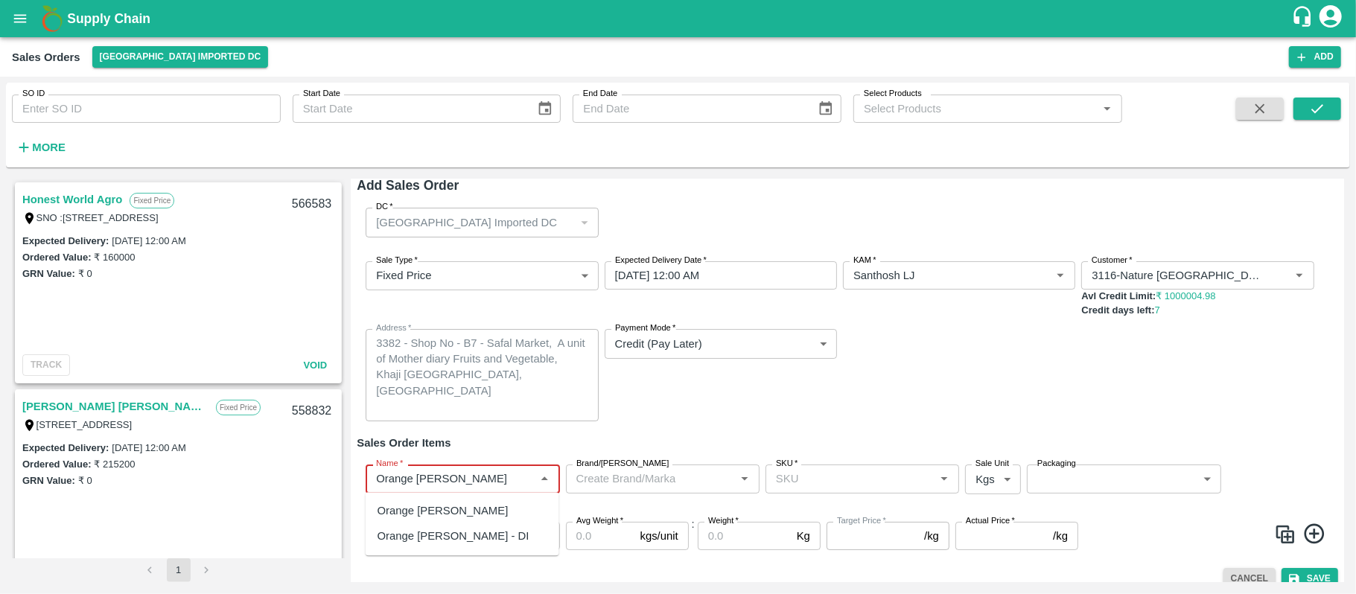
click at [441, 514] on div "Orange Valencia SA" at bounding box center [442, 511] width 131 height 16
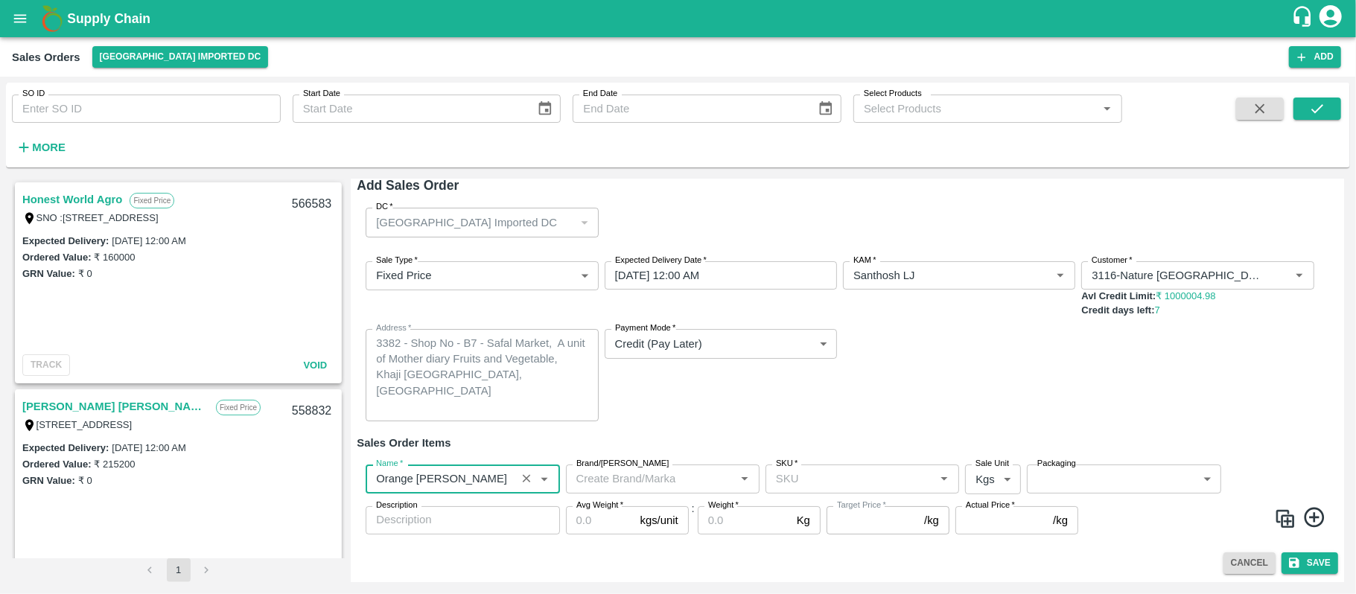
type input "Orange Valencia SA"
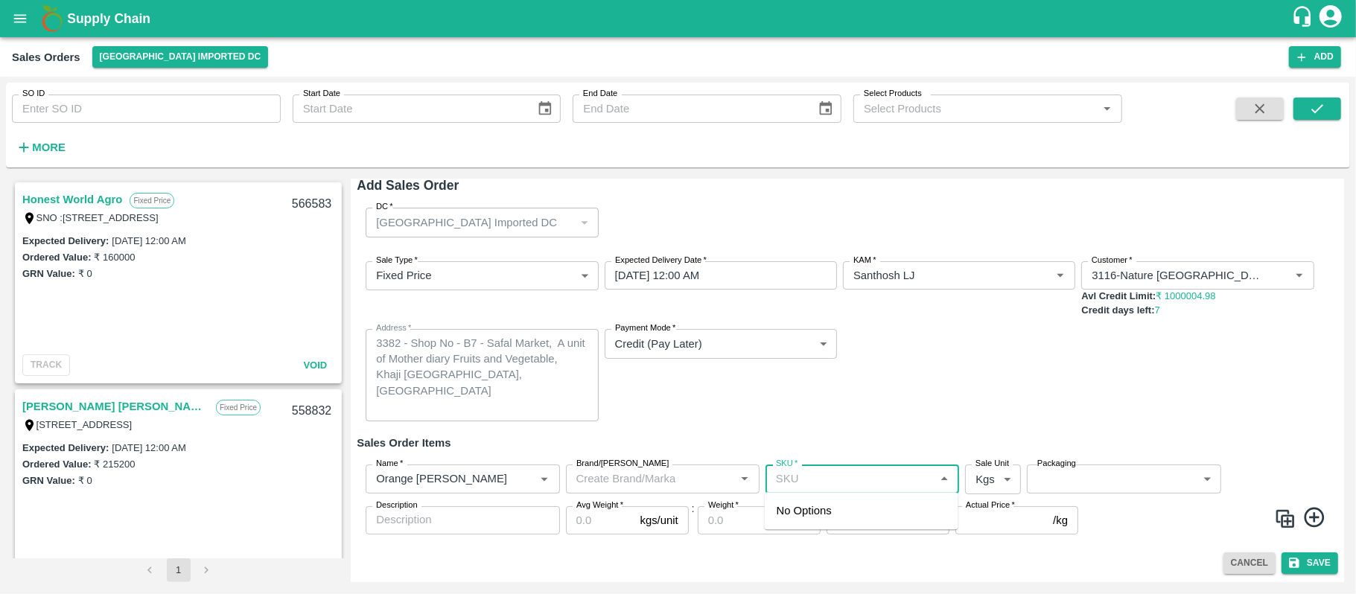
click at [846, 482] on input "SKU   *" at bounding box center [850, 478] width 160 height 19
click at [819, 477] on input "SKU   *" at bounding box center [850, 478] width 160 height 19
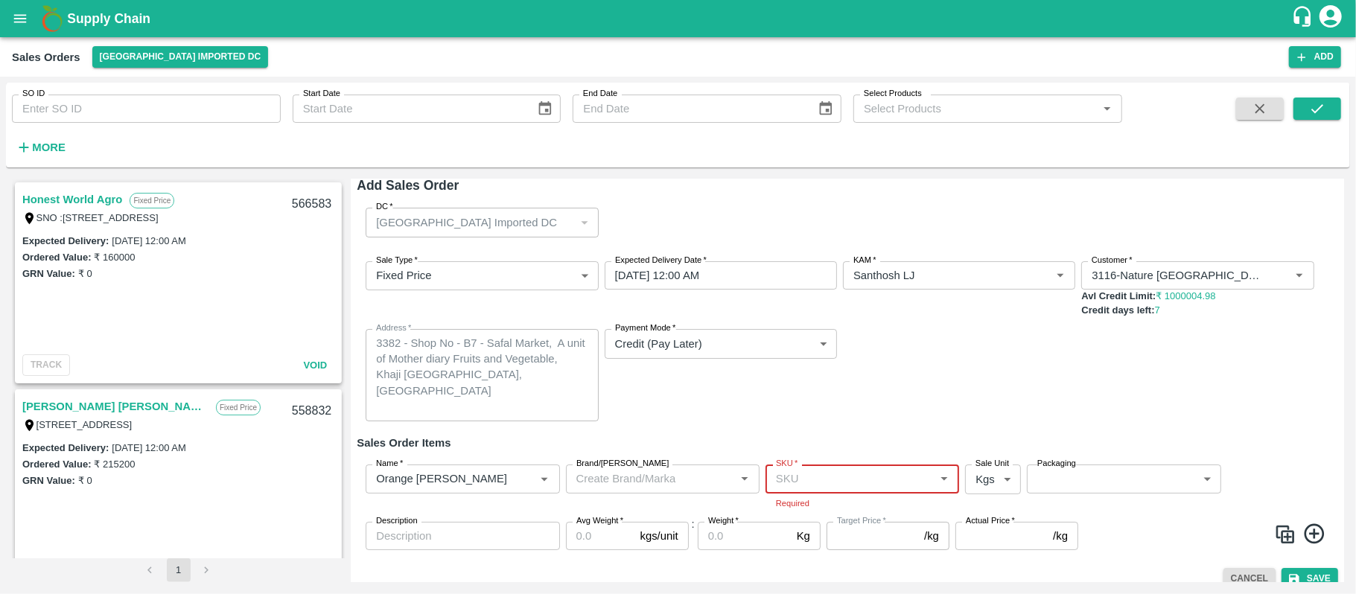
click at [813, 489] on div "SKU   *" at bounding box center [862, 479] width 194 height 28
click at [813, 235] on div "72CT" at bounding box center [862, 244] width 194 height 25
type input "72CT"
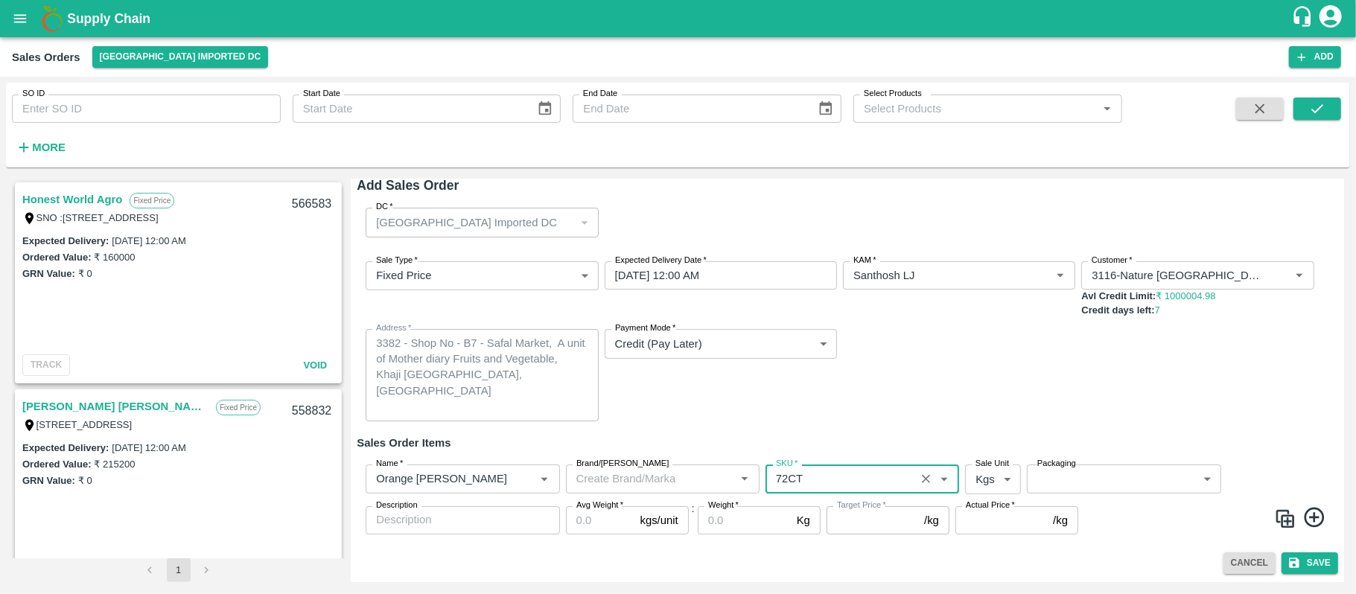
type input "NA"
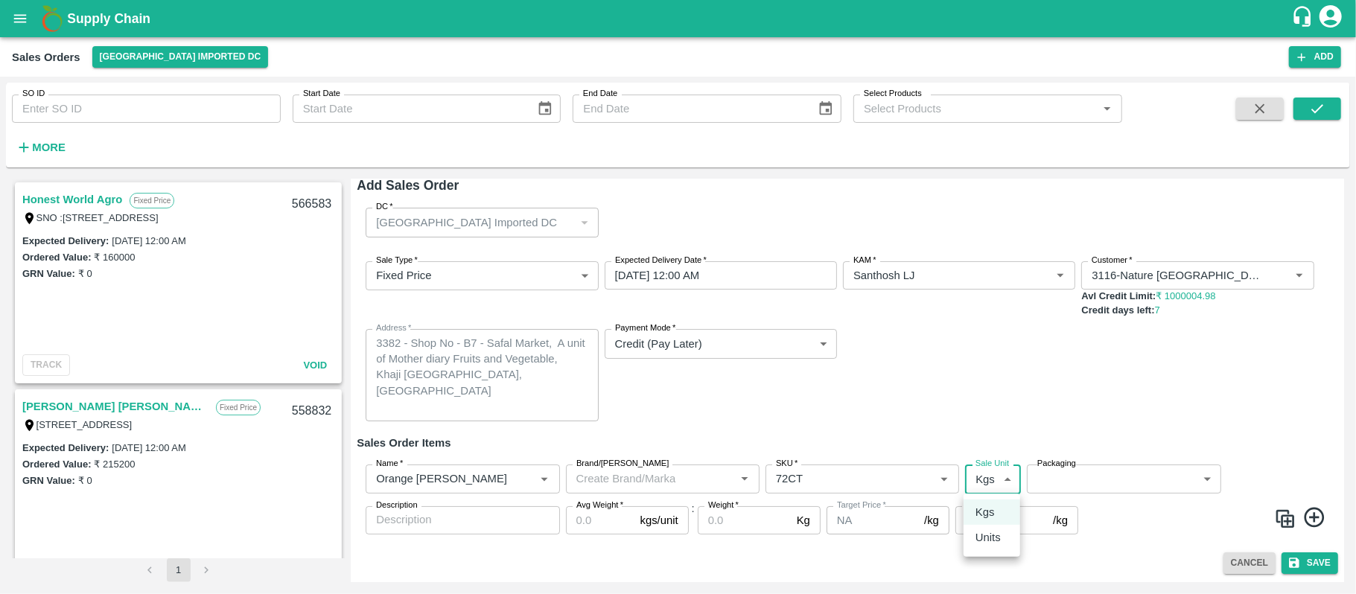
drag, startPoint x: 996, startPoint y: 480, endPoint x: 989, endPoint y: 545, distance: 65.1
click at [989, 545] on body "Supply Chain Sales Orders Mumbai Imported DC Add SO ID SO ID Start Date Start D…" at bounding box center [678, 297] width 1356 height 594
click at [989, 545] on p "Units" at bounding box center [987, 537] width 25 height 16
type input "2"
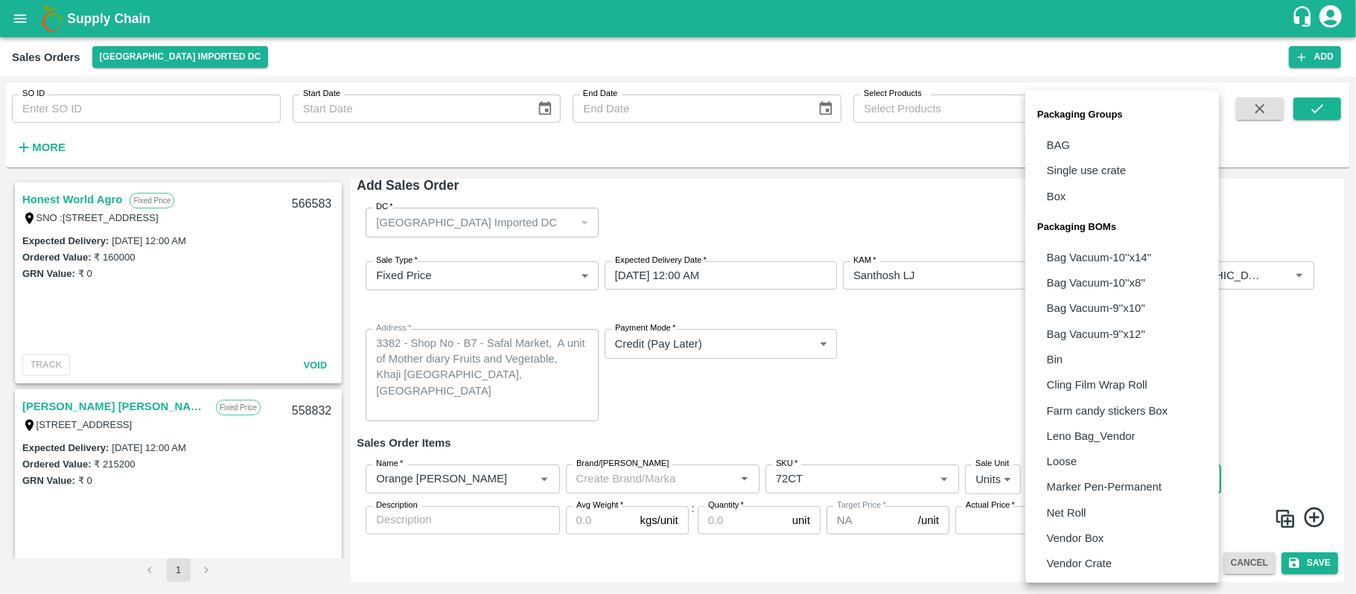
click at [1099, 474] on body "Supply Chain Sales Orders Mumbai Imported DC Add SO ID SO ID Start Date Start D…" at bounding box center [678, 297] width 1356 height 594
click at [1099, 530] on p "Vendor Box" at bounding box center [1075, 538] width 57 height 16
type input "BOM/276"
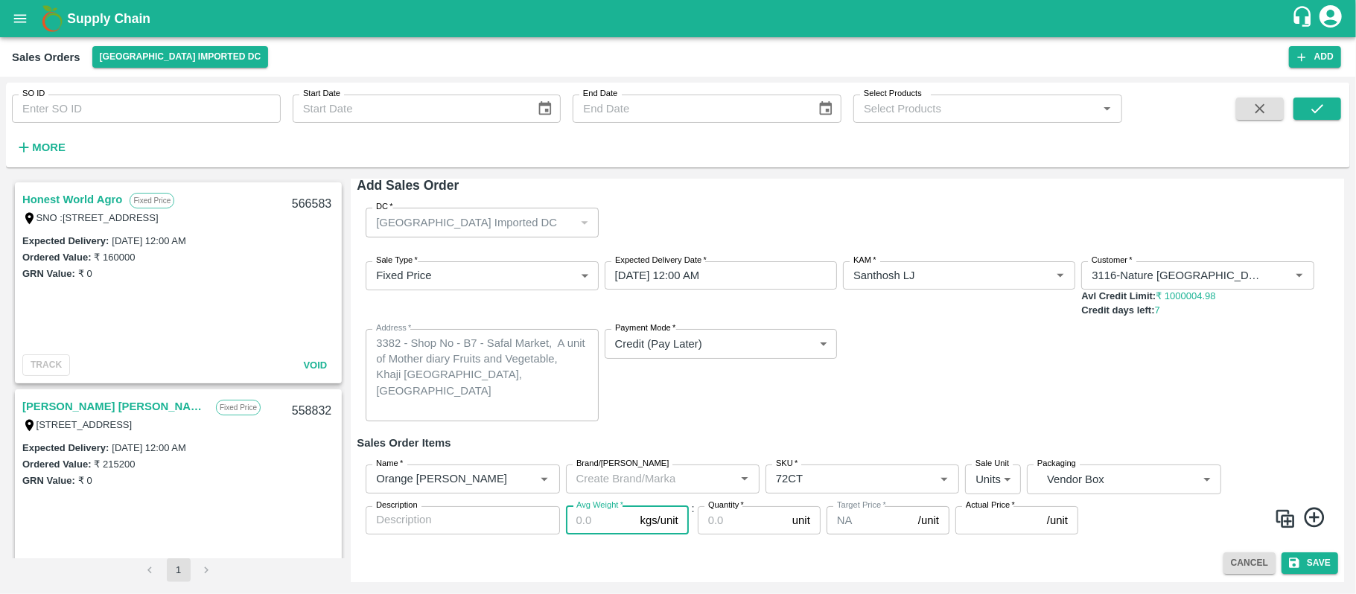
click at [602, 526] on input "Avg Weight   *" at bounding box center [600, 520] width 68 height 28
click at [605, 527] on input "Avg Weight   *" at bounding box center [600, 520] width 68 height 28
type input "15"
drag, startPoint x: 742, startPoint y: 509, endPoint x: 733, endPoint y: 518, distance: 12.1
click at [733, 518] on div "Quantity   * unit Quantity" at bounding box center [759, 520] width 123 height 28
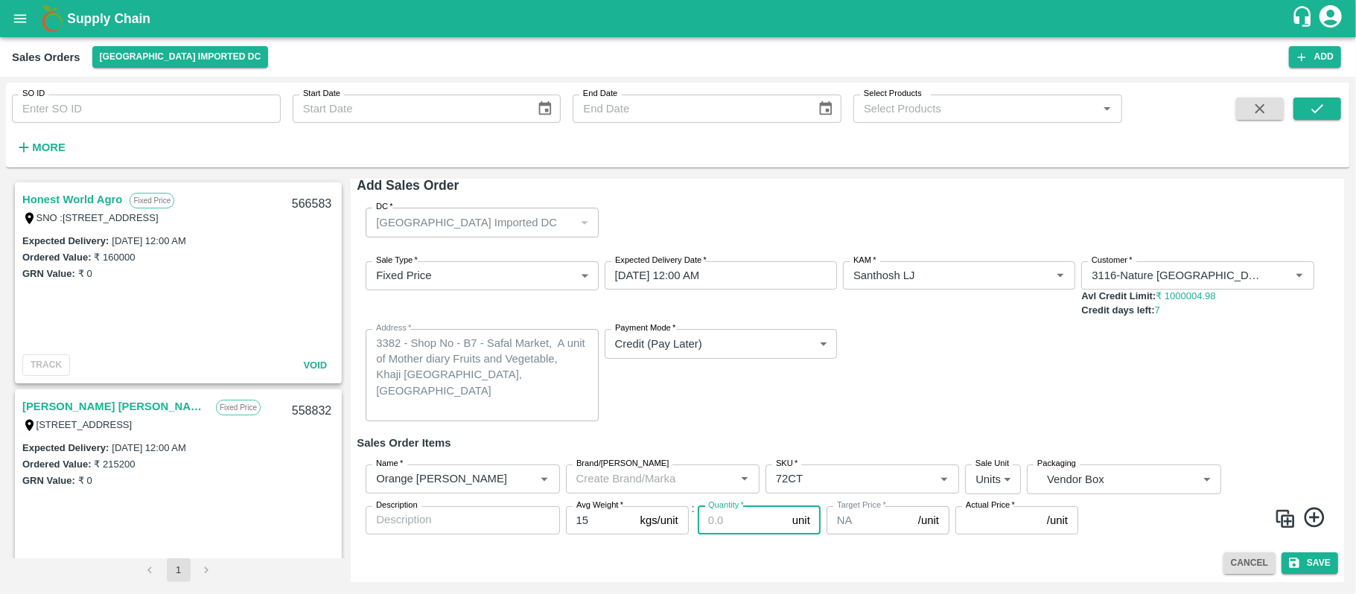
click at [733, 518] on input "Quantity   *" at bounding box center [742, 520] width 89 height 28
type input "158"
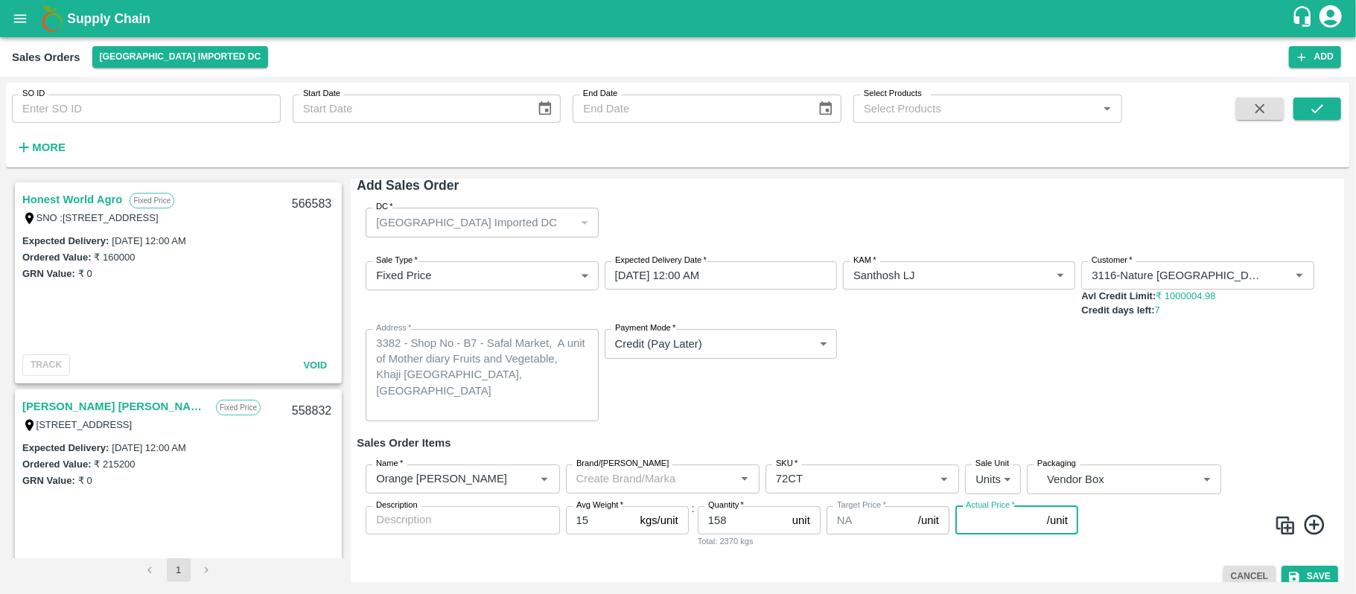
click at [983, 518] on input "Actual Price   *" at bounding box center [998, 520] width 86 height 28
type input "2200"
click at [1319, 528] on icon at bounding box center [1314, 524] width 20 height 20
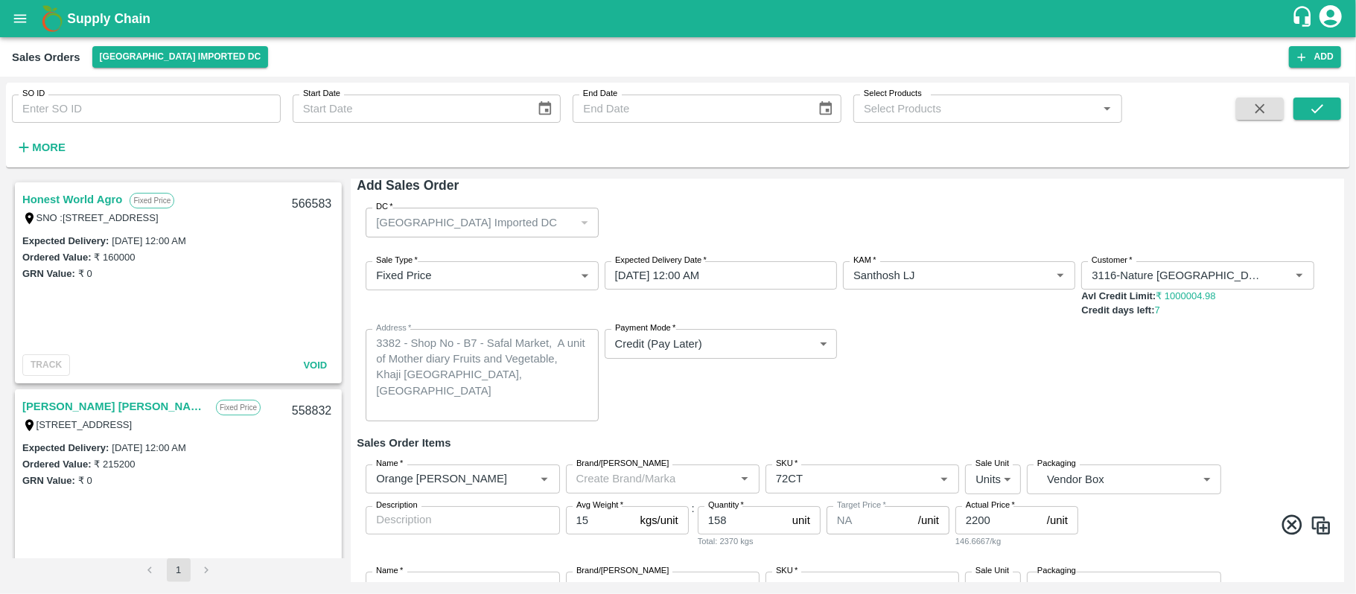
scroll to position [115, 0]
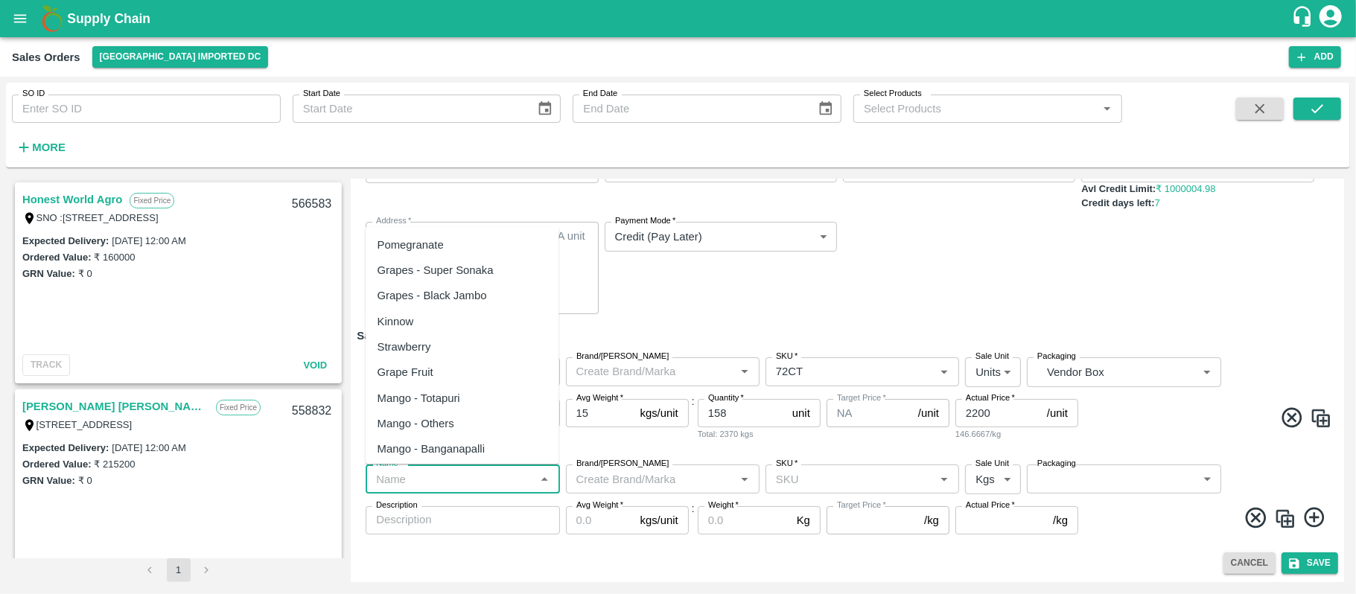
click at [429, 477] on input "Name   *" at bounding box center [450, 478] width 160 height 19
paste input "Orange Valencia SA"
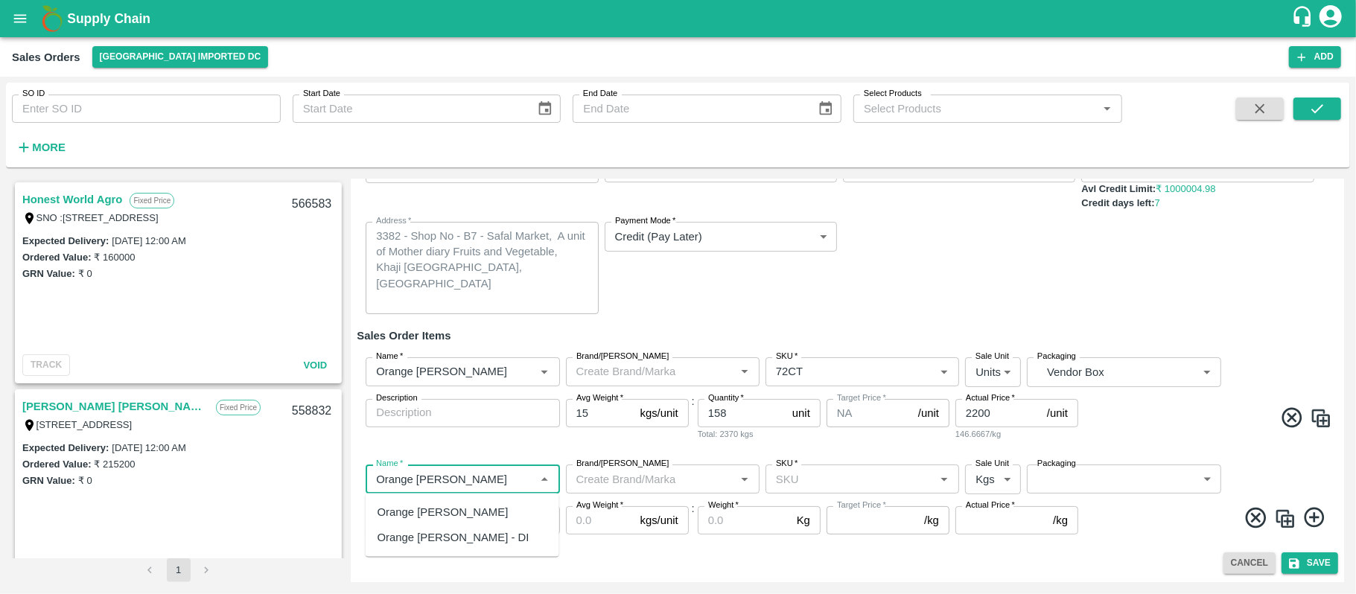
click at [441, 512] on div "Orange Valencia SA" at bounding box center [442, 512] width 131 height 16
type input "Orange Valencia SA"
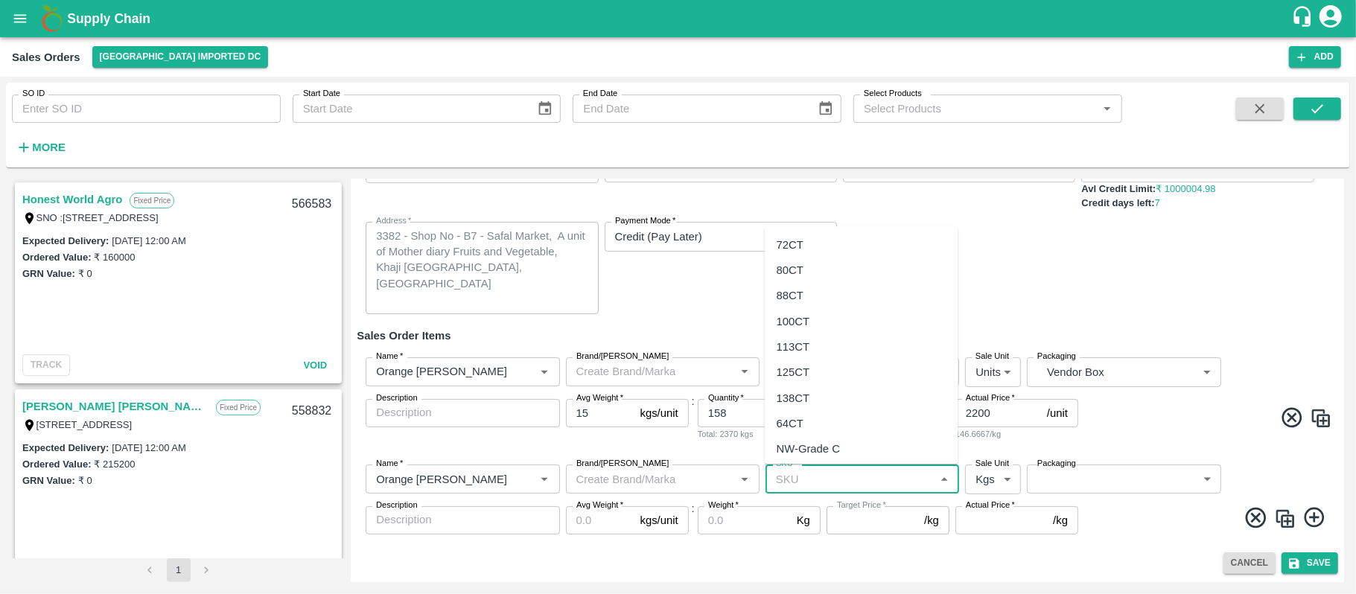
click at [837, 474] on input "SKU   *" at bounding box center [850, 478] width 160 height 19
click at [787, 274] on div "80CT" at bounding box center [790, 270] width 27 height 16
type input "80CT"
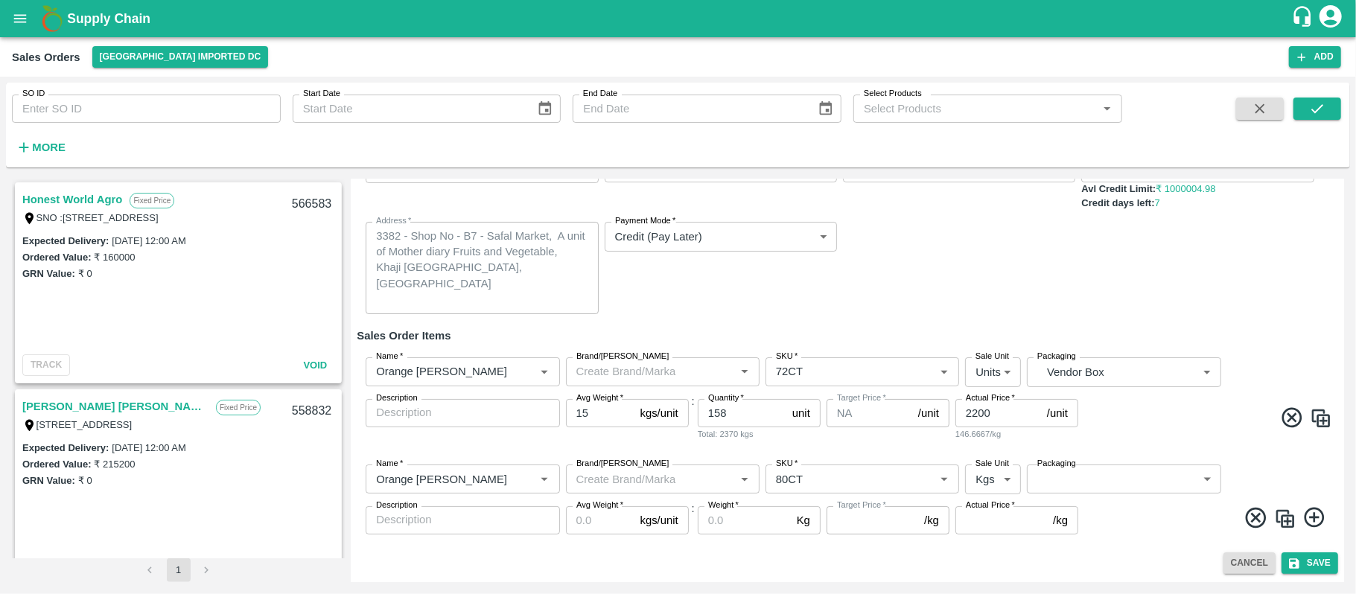
click at [787, 274] on div "Payment Mode   * Credit (Pay Later) credit Payment Mode" at bounding box center [721, 268] width 232 height 92
type input "NA"
click at [922, 483] on icon "Clear" at bounding box center [926, 479] width 14 height 14
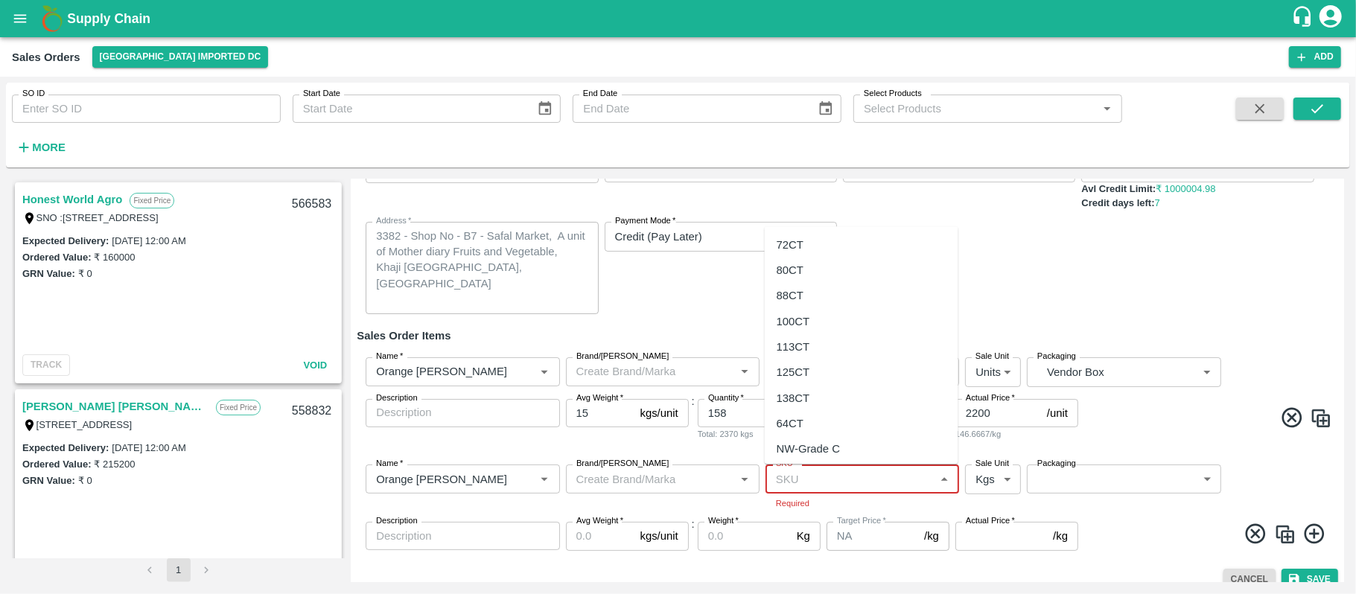
click at [868, 480] on input "SKU   *" at bounding box center [850, 478] width 160 height 19
click at [835, 287] on div "88CT" at bounding box center [862, 296] width 194 height 25
type input "88CT"
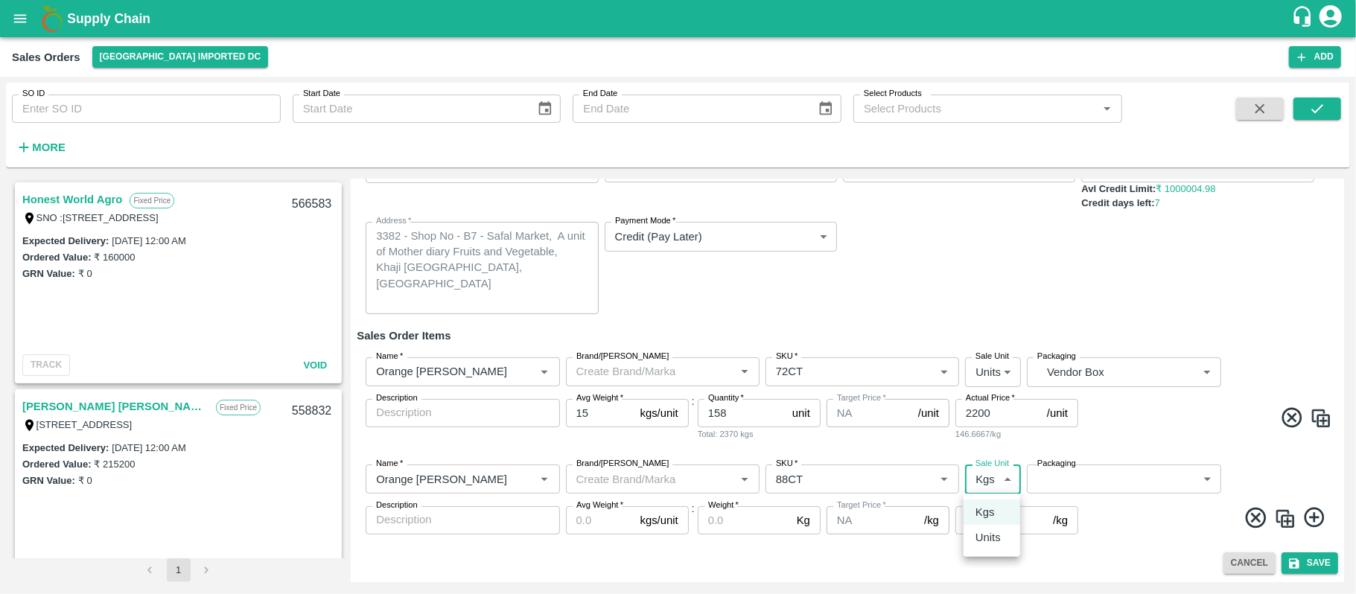
drag, startPoint x: 992, startPoint y: 477, endPoint x: 981, endPoint y: 527, distance: 51.1
click at [981, 527] on body "Supply Chain Sales Orders Mumbai Imported DC Add SO ID SO ID Start Date Start D…" at bounding box center [678, 297] width 1356 height 594
click at [981, 527] on li "Units" at bounding box center [991, 537] width 57 height 25
type input "2"
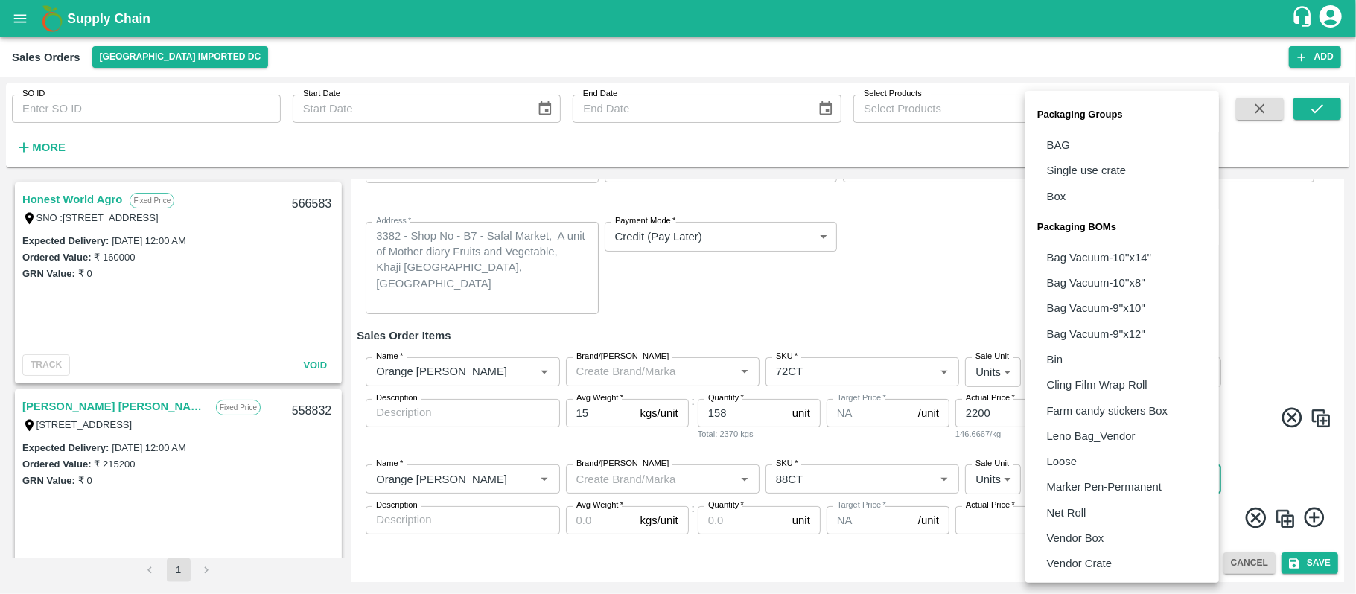
click at [1114, 475] on body "Supply Chain Sales Orders Mumbai Imported DC Add SO ID SO ID Start Date Start D…" at bounding box center [678, 297] width 1356 height 594
click at [1103, 530] on p "Vendor Box" at bounding box center [1075, 538] width 57 height 16
type input "BOM/276"
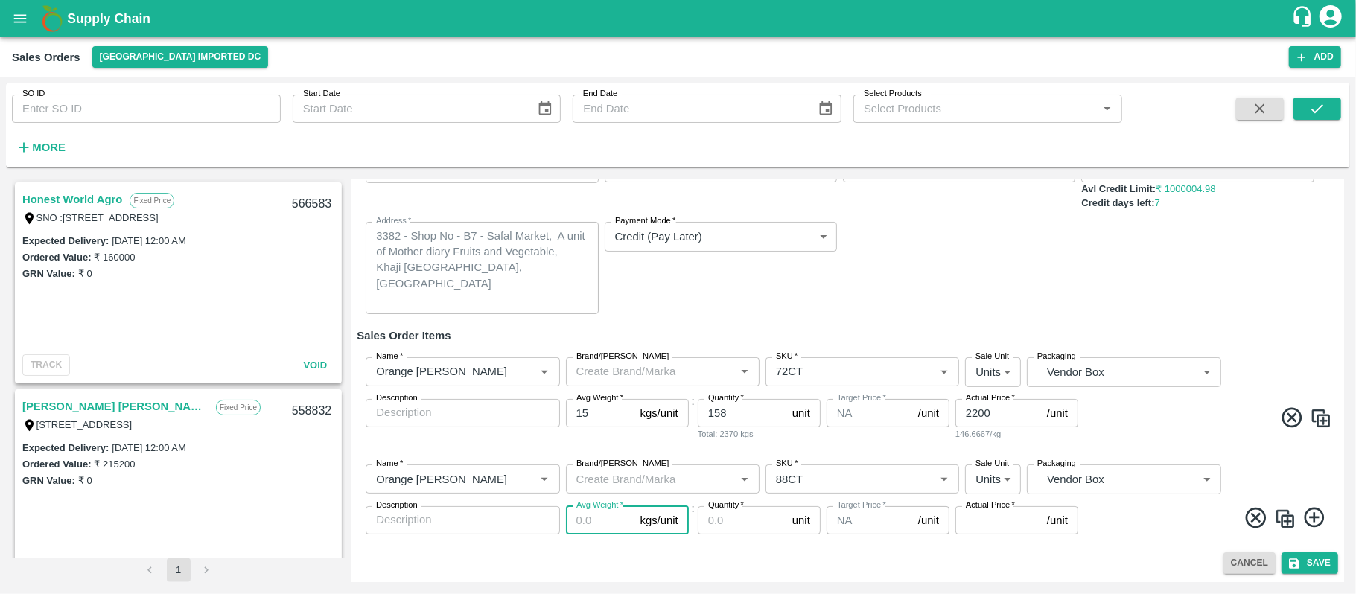
click at [593, 515] on input "Avg Weight   *" at bounding box center [600, 520] width 68 height 28
type input "15"
click at [748, 521] on input "Quantity   *" at bounding box center [742, 520] width 89 height 28
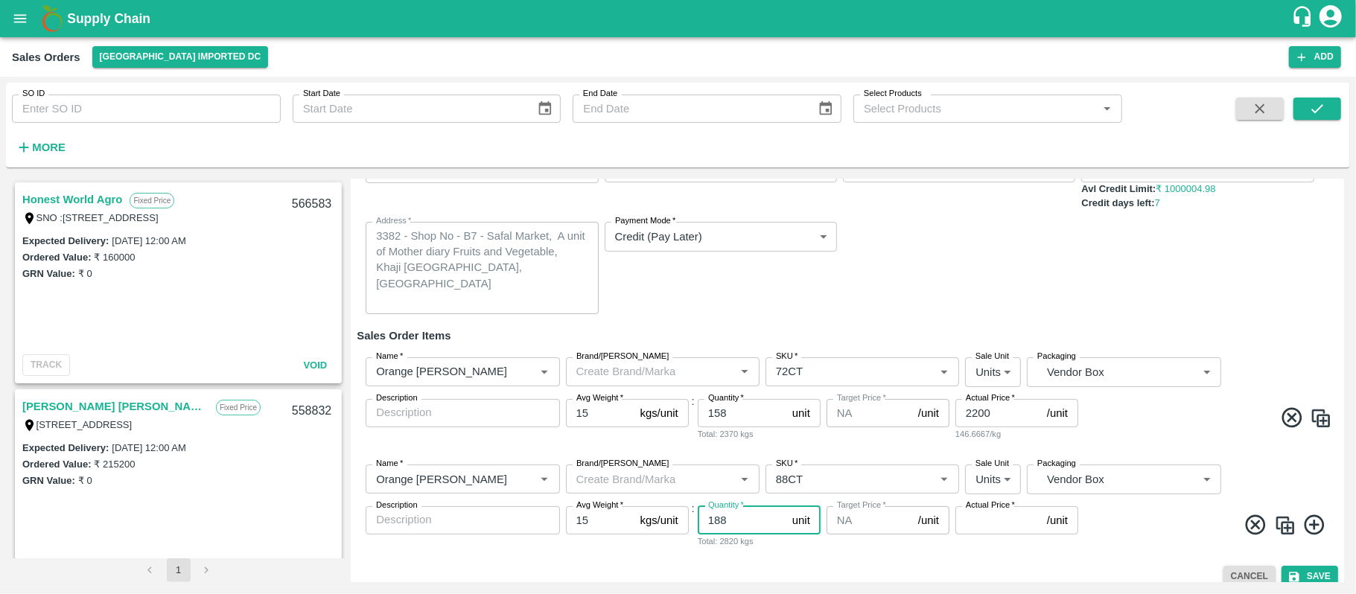
type input "188"
click at [981, 523] on input "Actual Price   *" at bounding box center [998, 520] width 86 height 28
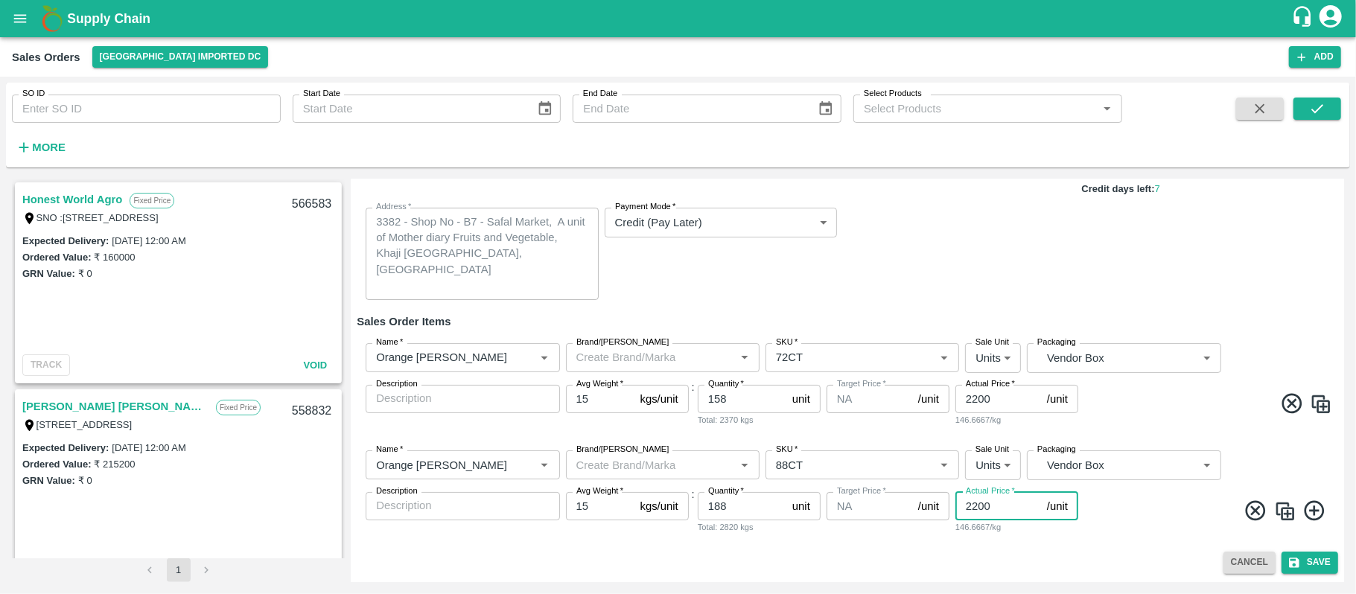
type input "2200"
click at [1313, 517] on icon at bounding box center [1314, 511] width 25 height 25
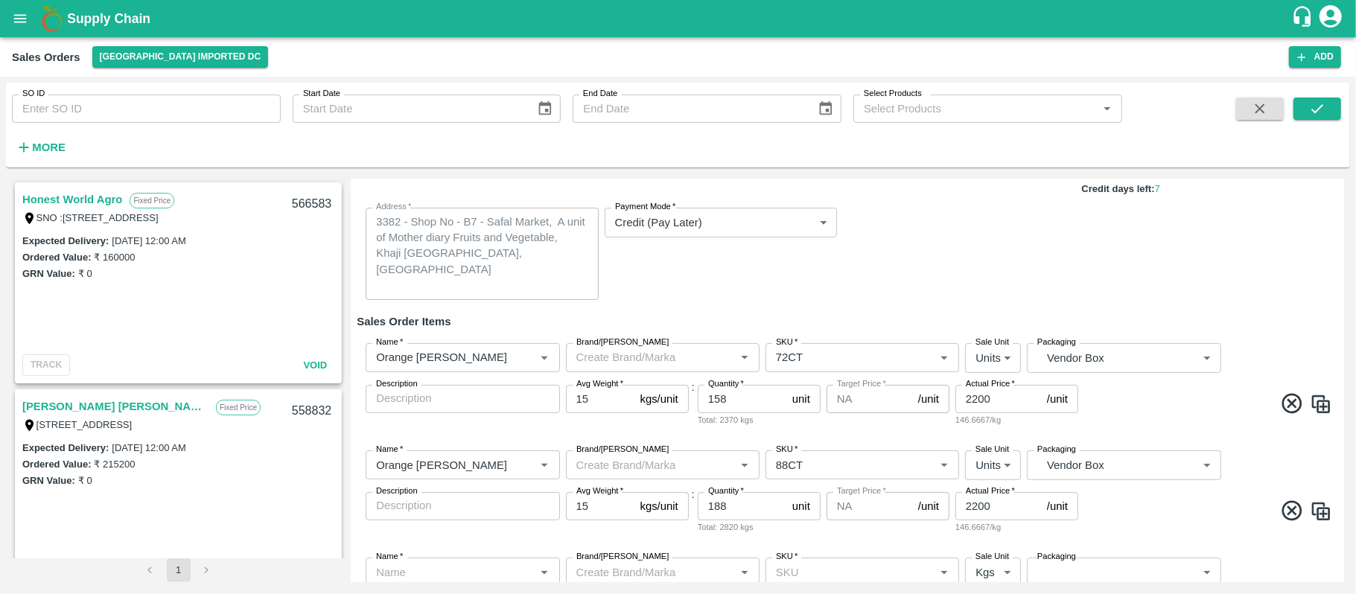
scroll to position [222, 0]
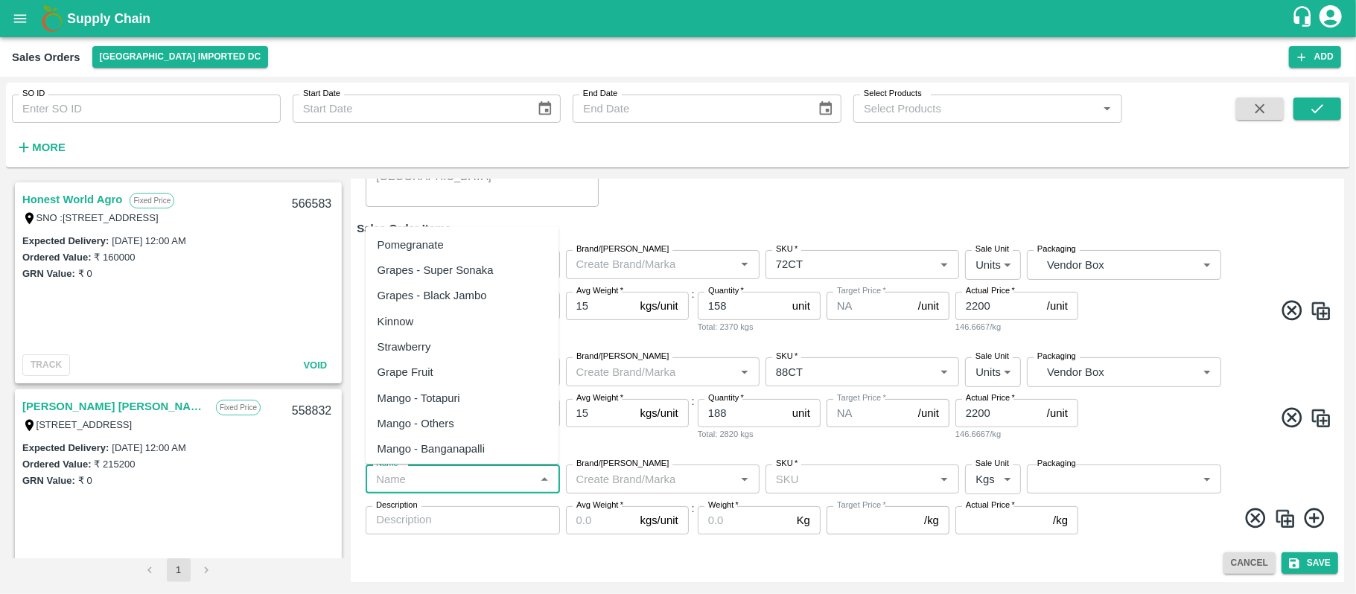
click at [468, 480] on input "Name   *" at bounding box center [450, 478] width 160 height 19
paste input "Orange Valencia SA"
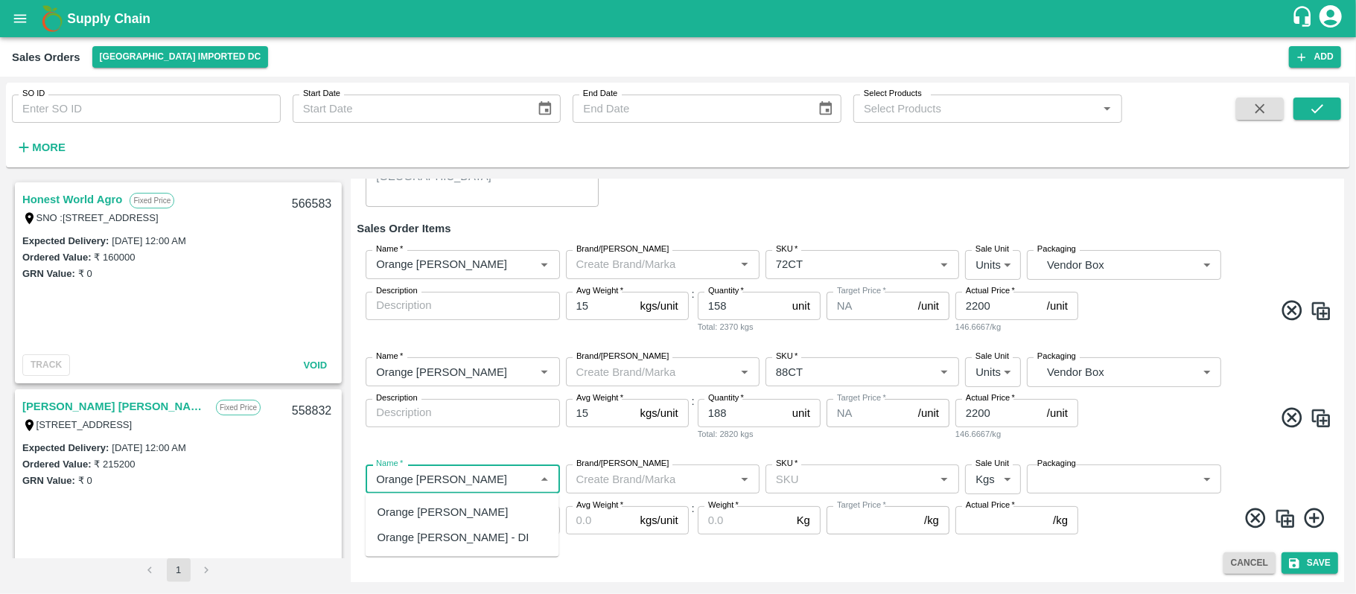
click at [477, 510] on div "Orange Valencia SA" at bounding box center [463, 512] width 194 height 25
type input "Orange Valencia SA"
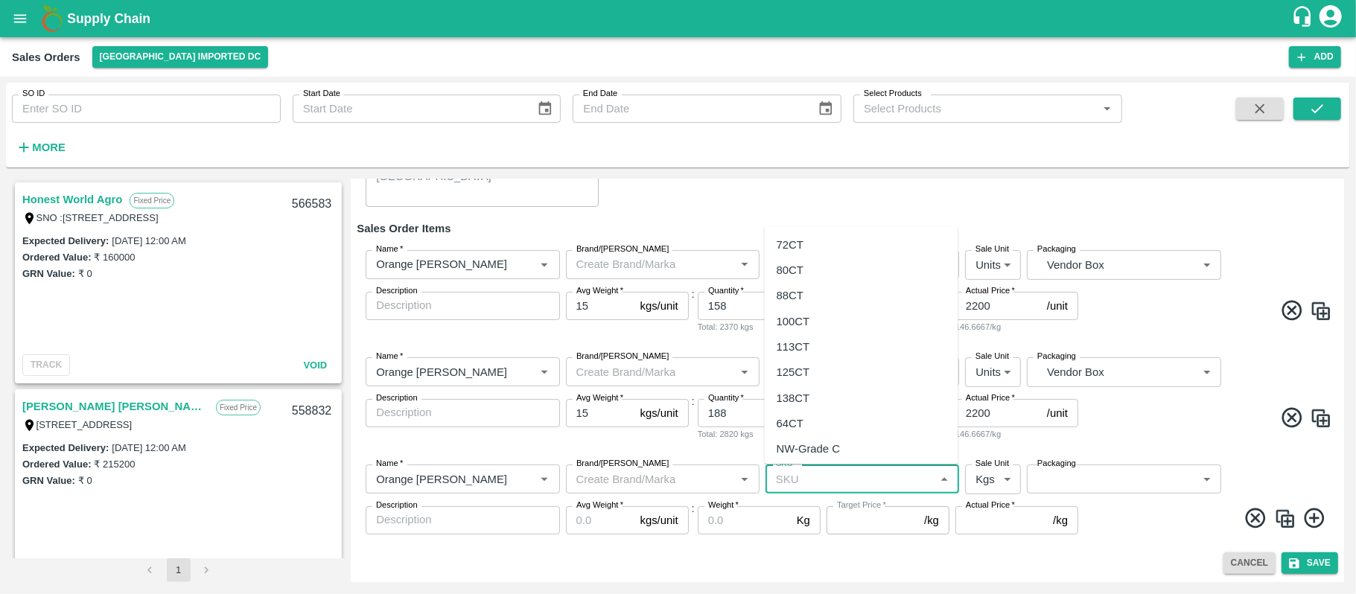
click at [835, 477] on input "SKU   *" at bounding box center [850, 478] width 160 height 19
click at [809, 391] on div "105 CT" at bounding box center [795, 394] width 36 height 16
type input "105 CT"
type input "NA"
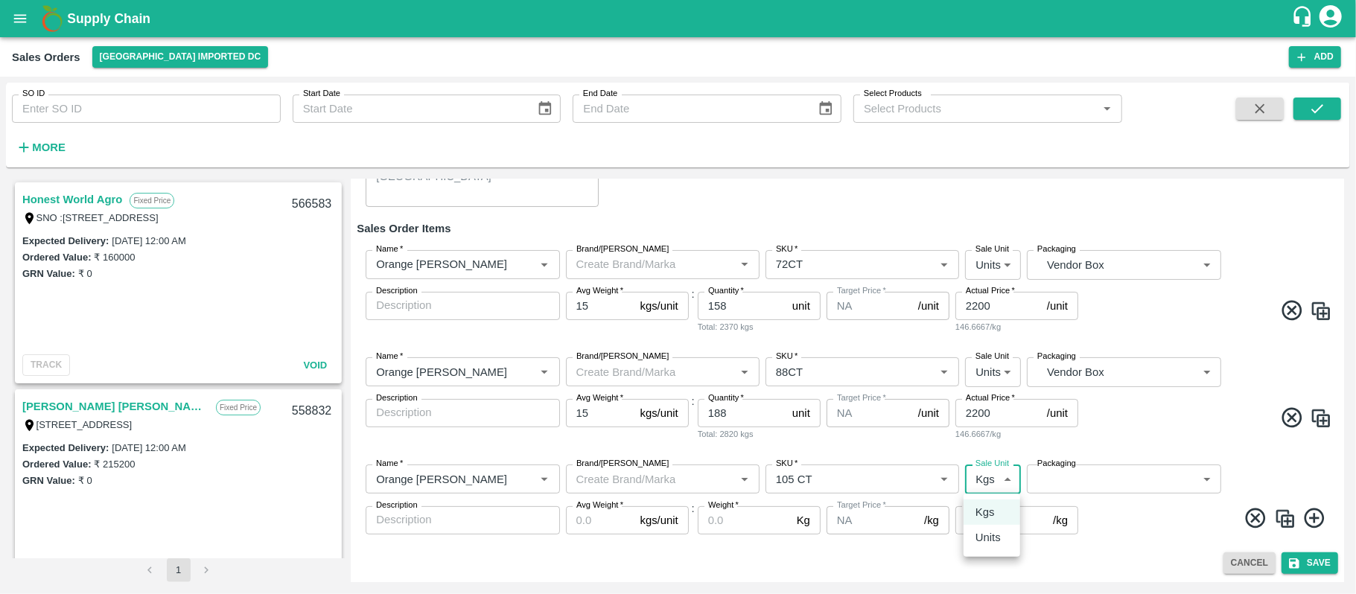
click at [996, 480] on body "Supply Chain Sales Orders Mumbai Imported DC Add SO ID SO ID Start Date Start D…" at bounding box center [678, 297] width 1356 height 594
click at [989, 530] on p "Units" at bounding box center [987, 537] width 25 height 16
type input "2"
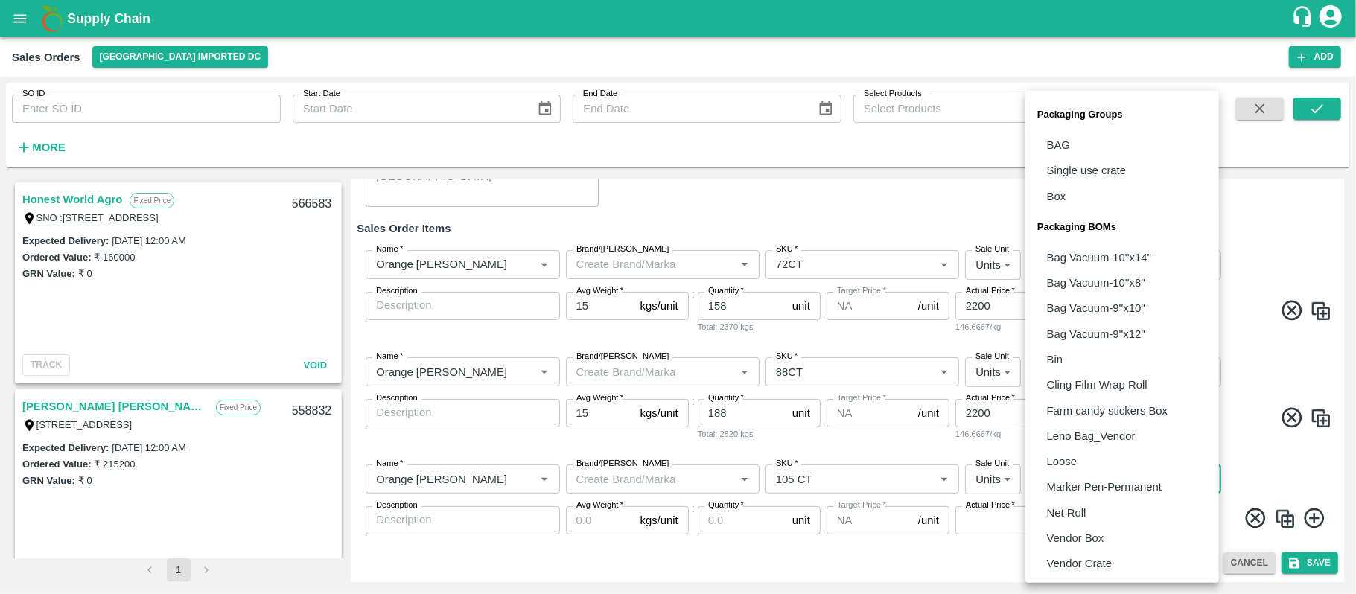
click at [1084, 488] on body "Supply Chain Sales Orders Mumbai Imported DC Add SO ID SO ID Start Date Start D…" at bounding box center [678, 297] width 1356 height 594
click at [1084, 539] on p "Vendor Box" at bounding box center [1075, 538] width 57 height 16
type input "BOM/276"
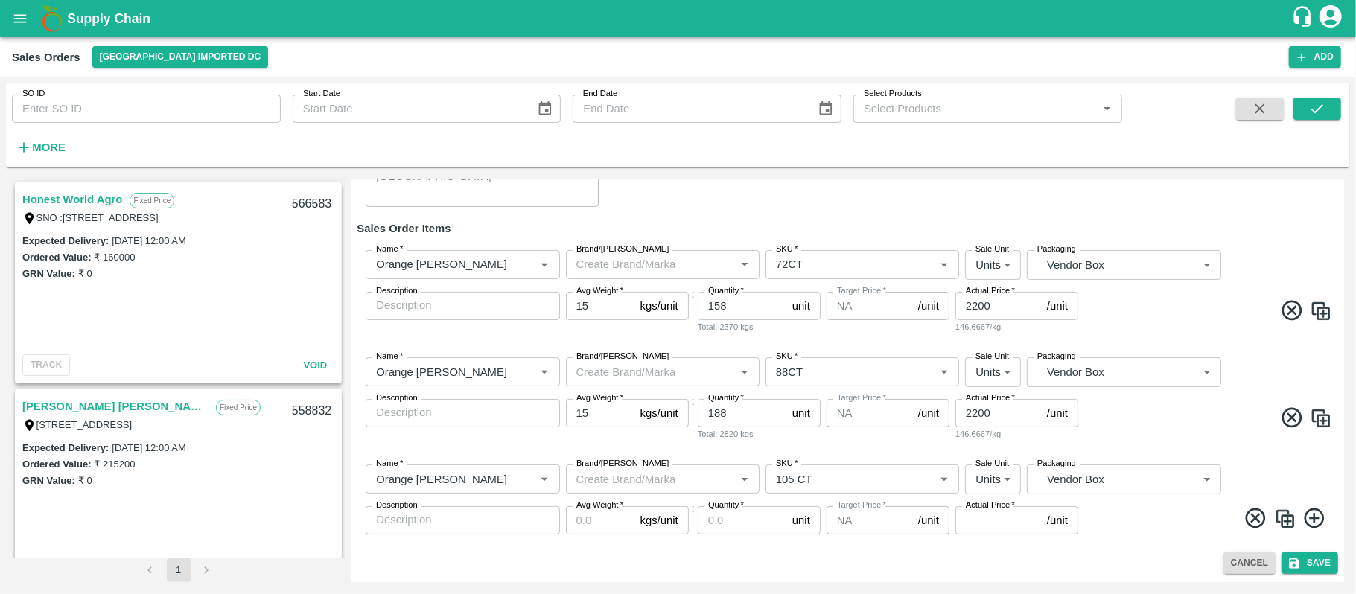
click at [602, 508] on label "Avg Weight   *" at bounding box center [599, 506] width 47 height 12
click at [602, 508] on input "Avg Weight   *" at bounding box center [600, 520] width 68 height 28
type input "15"
click at [718, 513] on input "Quantity   *" at bounding box center [742, 520] width 89 height 28
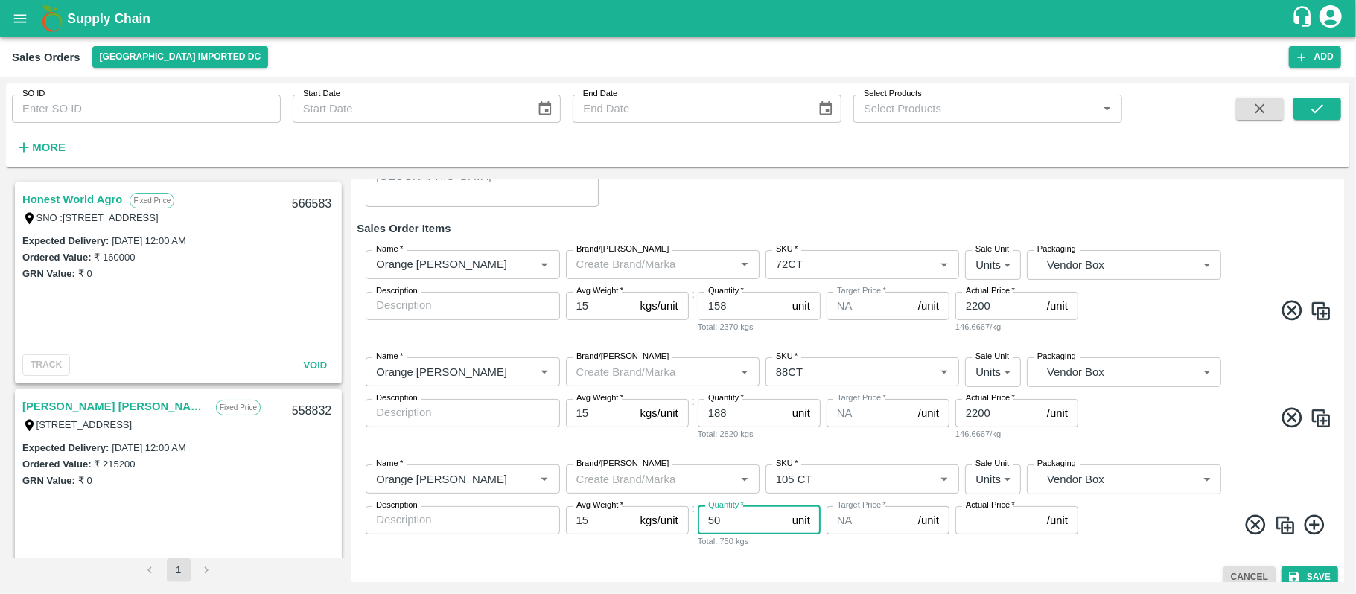
type input "50"
click at [974, 512] on input "Actual Price   *" at bounding box center [998, 520] width 86 height 28
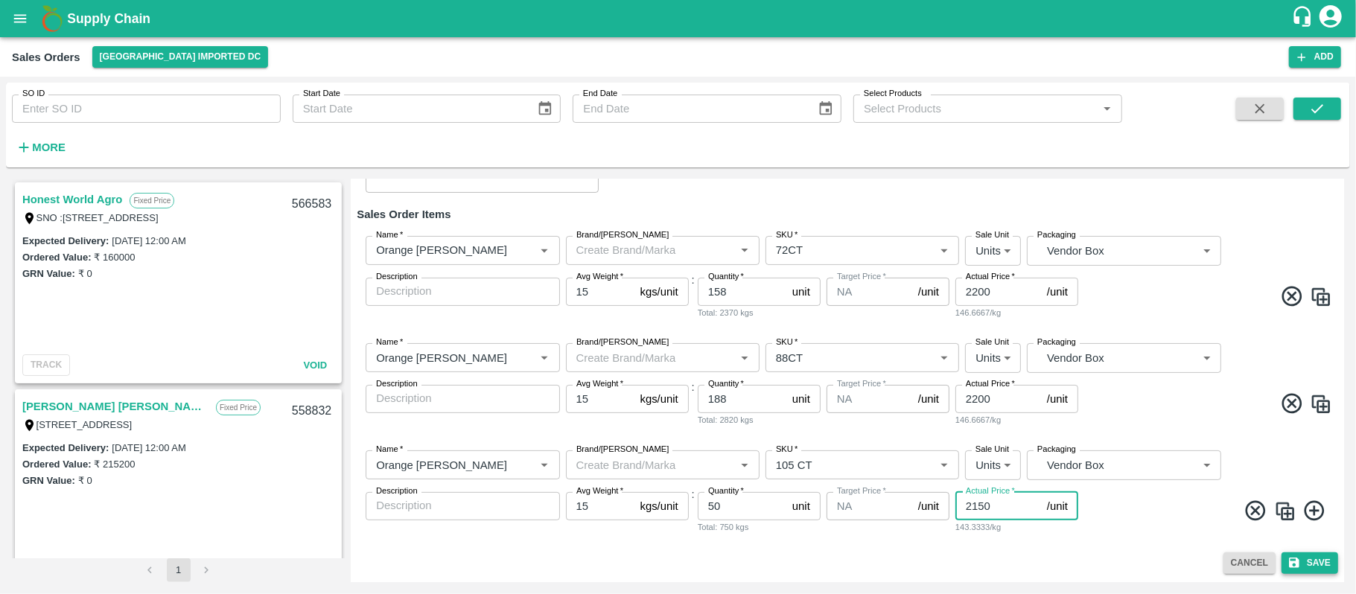
type input "2150"
click at [1310, 561] on button "Save" at bounding box center [1309, 563] width 57 height 22
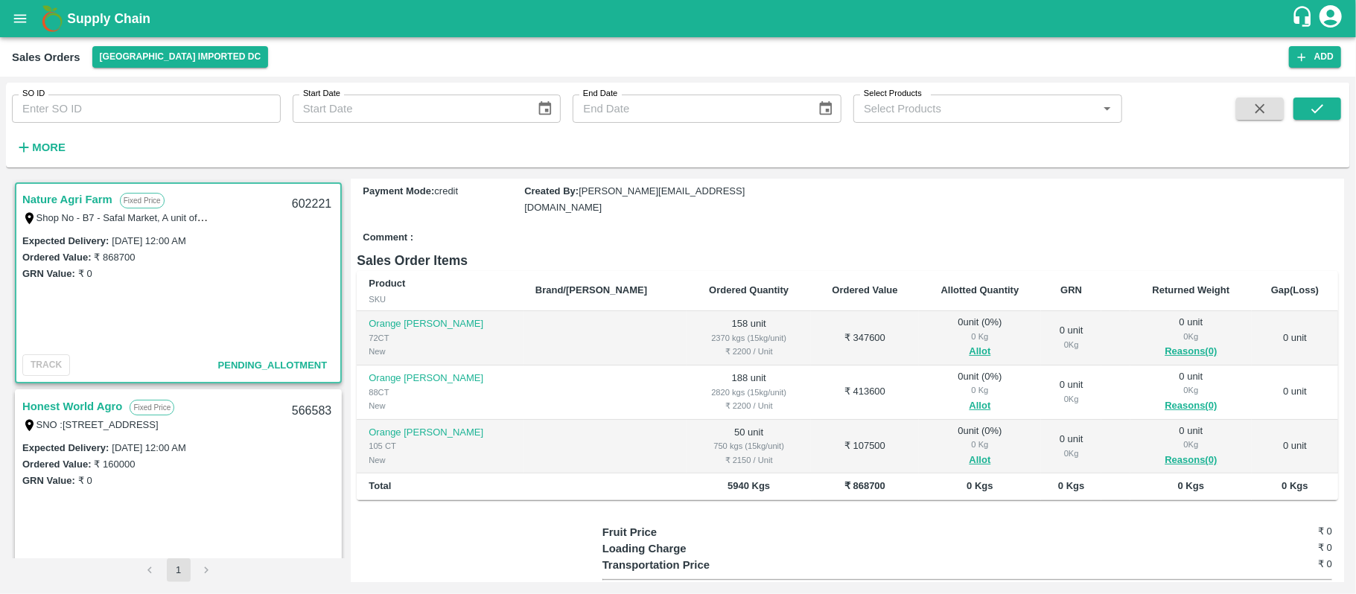
scroll to position [168, 0]
click at [969, 453] on button "Allot" at bounding box center [980, 461] width 22 height 17
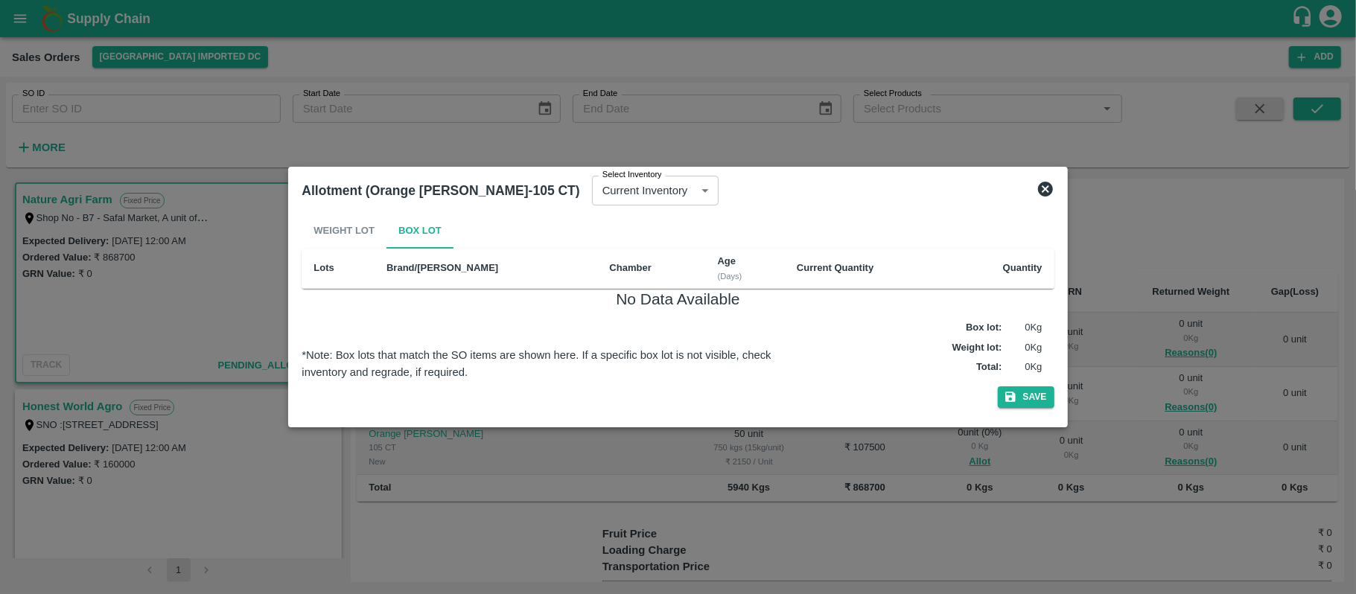
click at [1044, 180] on icon at bounding box center [1045, 189] width 18 height 18
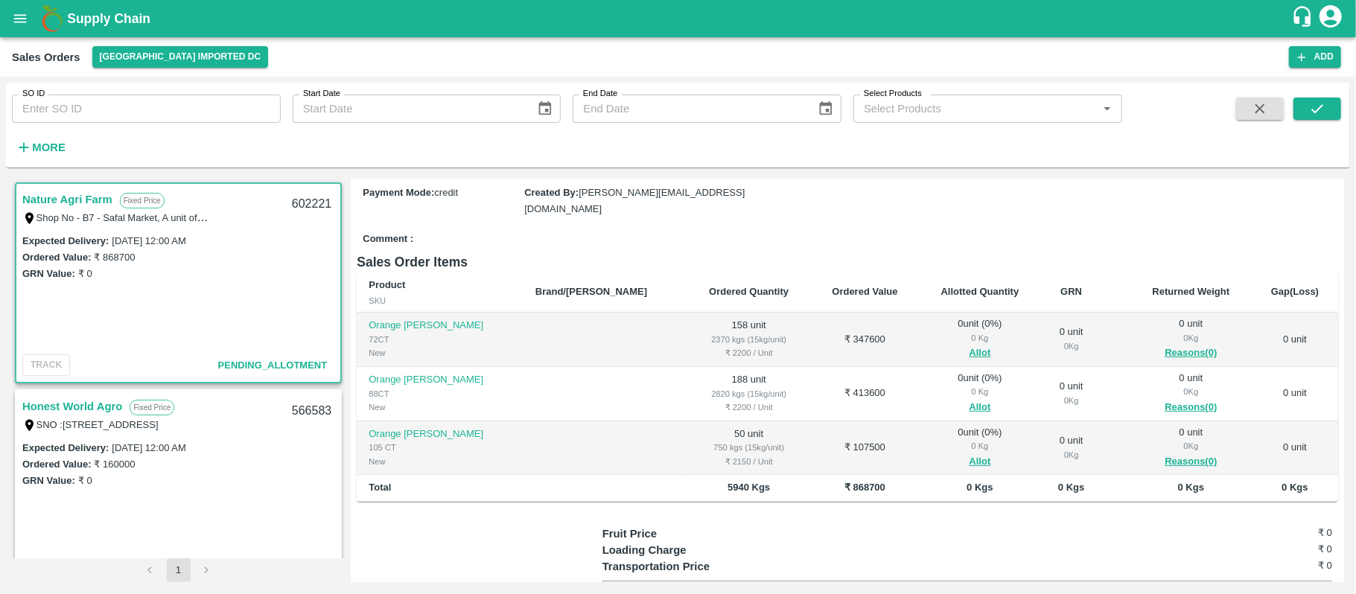
scroll to position [0, 0]
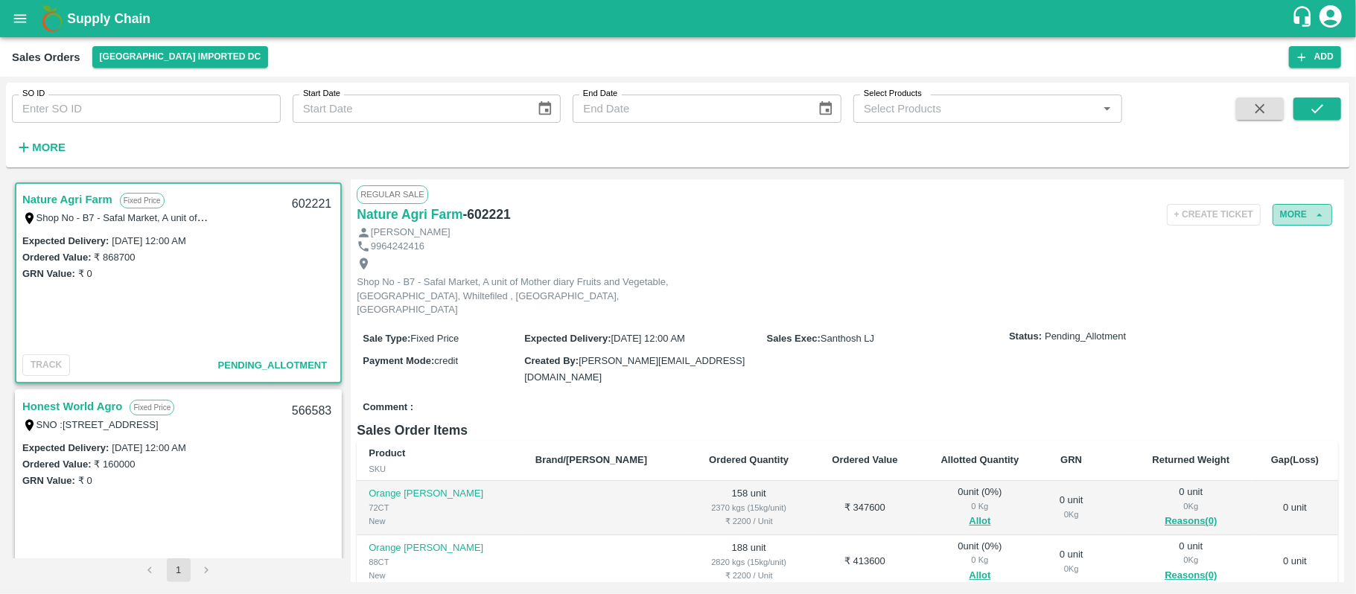
click at [1313, 213] on icon "button" at bounding box center [1319, 214] width 13 height 13
click at [1287, 213] on button "More" at bounding box center [1302, 215] width 60 height 22
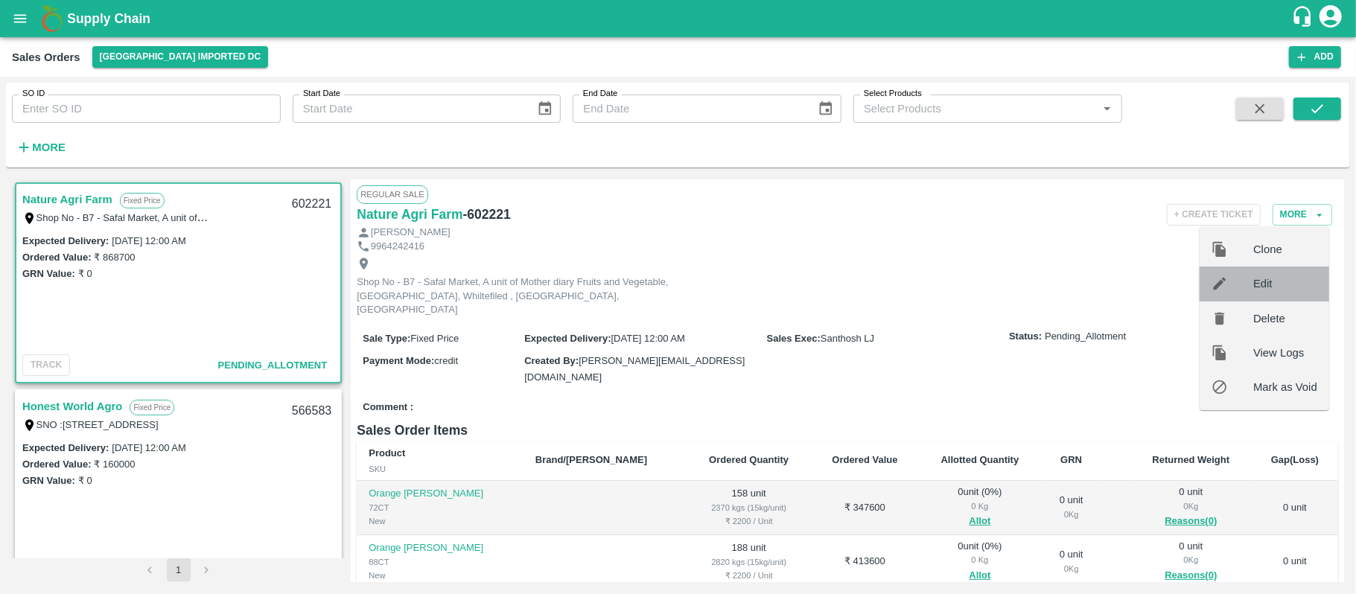
click at [1269, 280] on span "Edit" at bounding box center [1285, 283] width 64 height 16
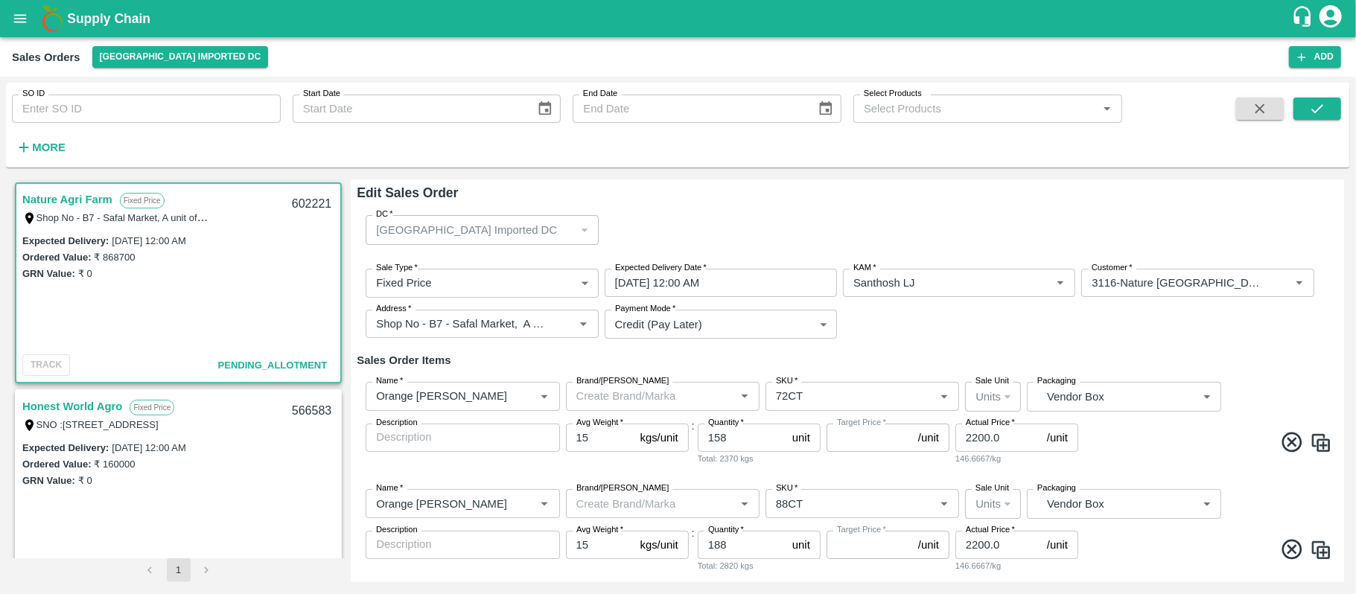
type input "NA"
click at [736, 546] on input "188" at bounding box center [742, 545] width 89 height 28
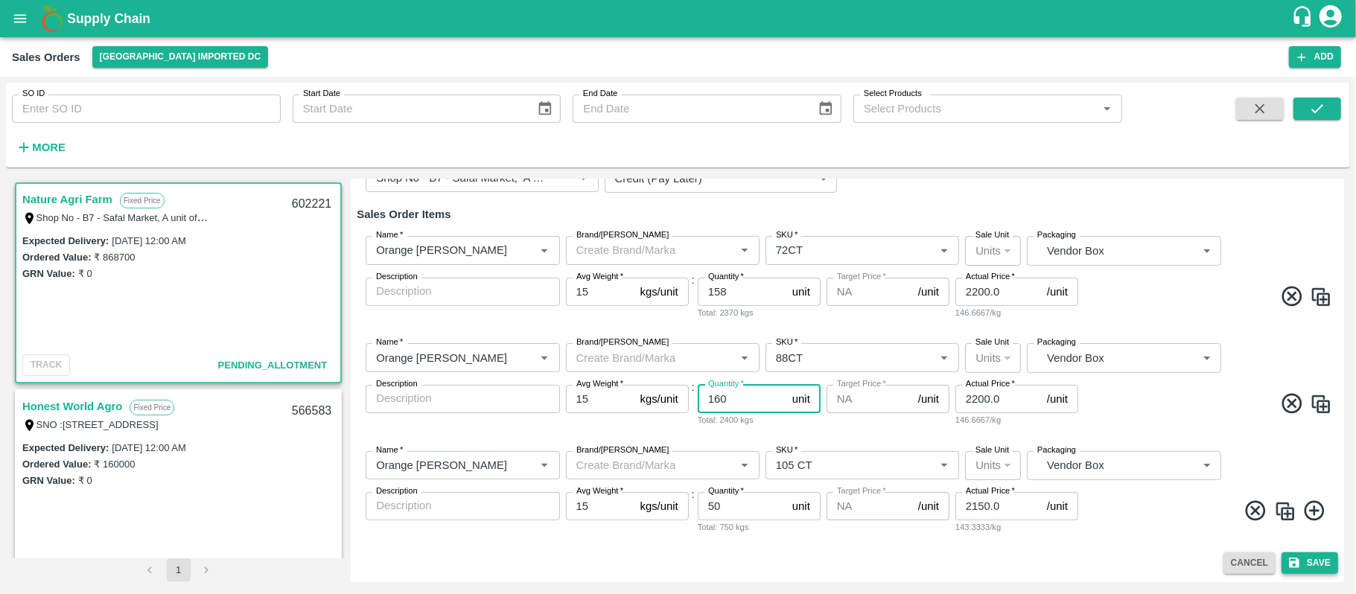
type input "160"
click at [1312, 561] on button "Save" at bounding box center [1309, 563] width 57 height 22
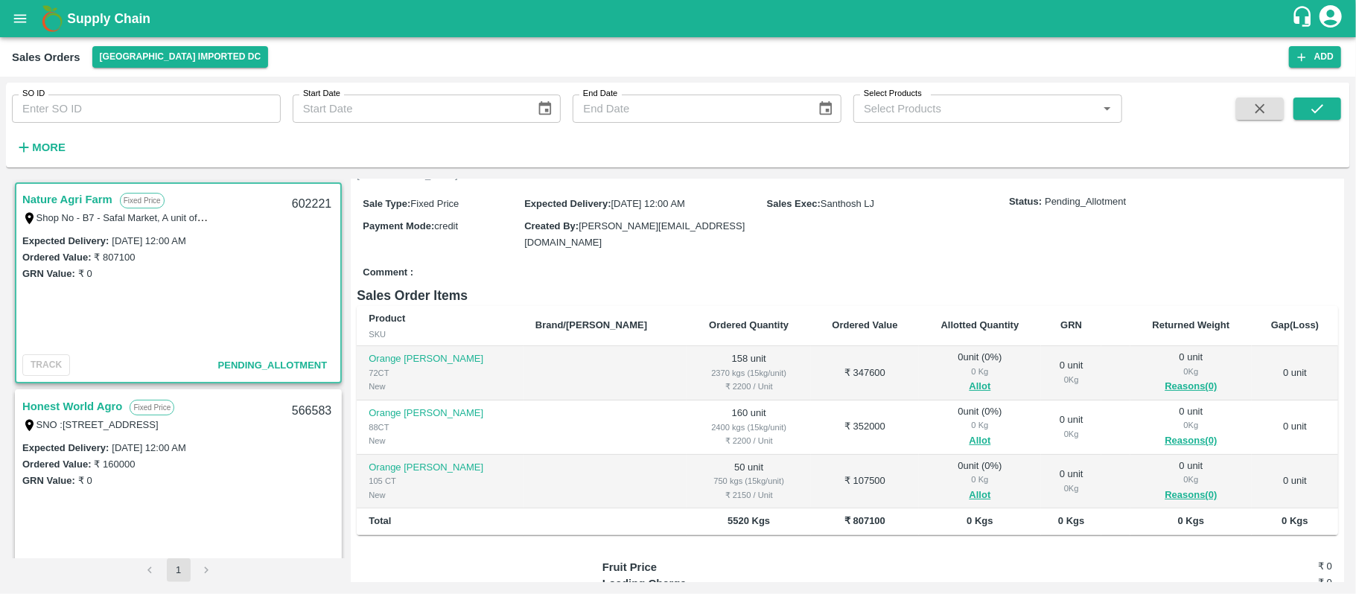
scroll to position [136, 0]
click at [969, 377] on button "Allot" at bounding box center [980, 385] width 22 height 17
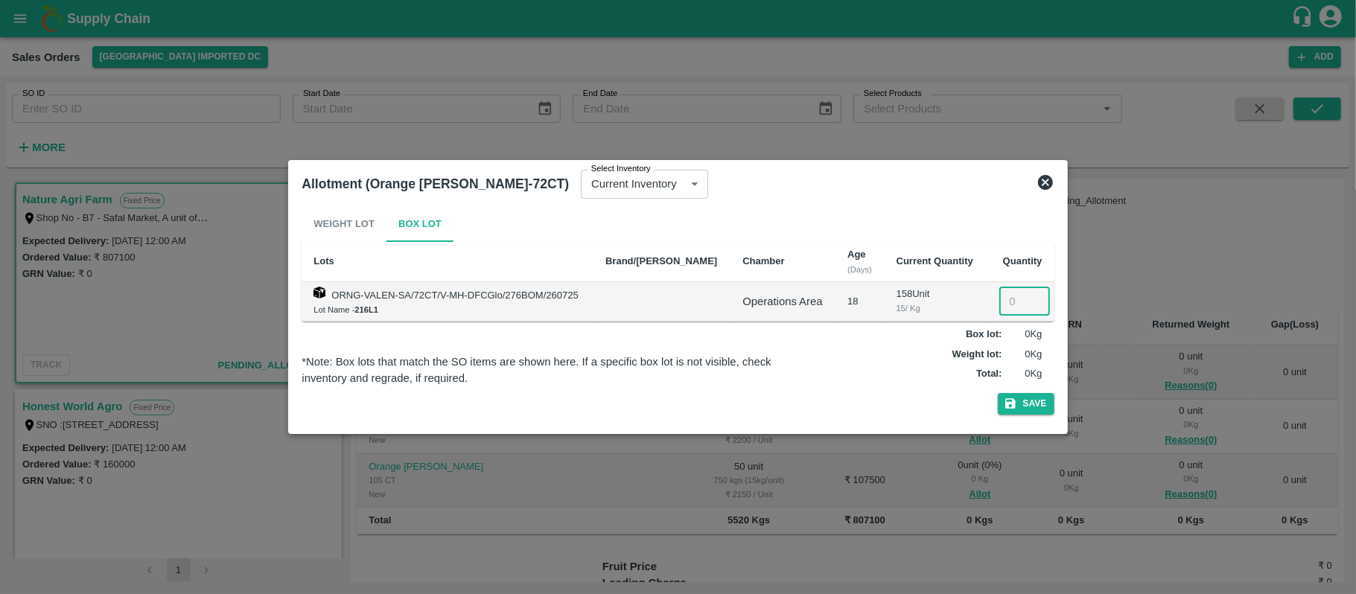
click at [1005, 302] on input "number" at bounding box center [1024, 301] width 51 height 28
type input "158"
click at [1023, 406] on button "Save" at bounding box center [1026, 404] width 57 height 22
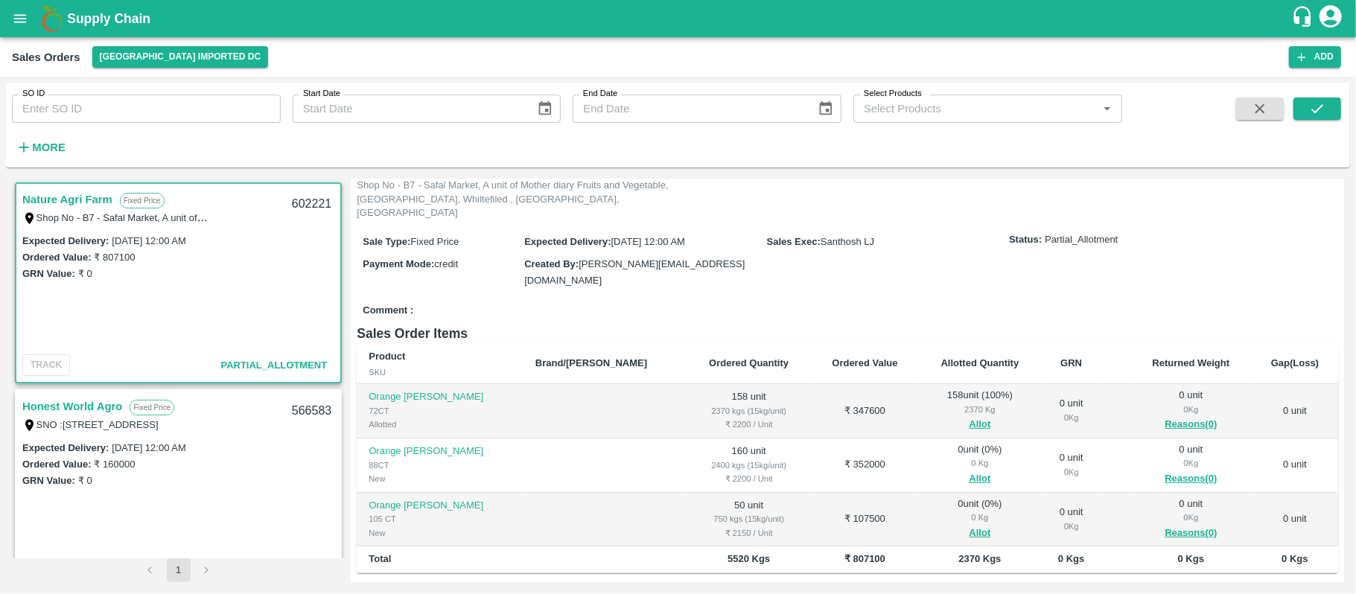
scroll to position [98, 0]
click at [969, 469] on button "Allot" at bounding box center [980, 477] width 22 height 17
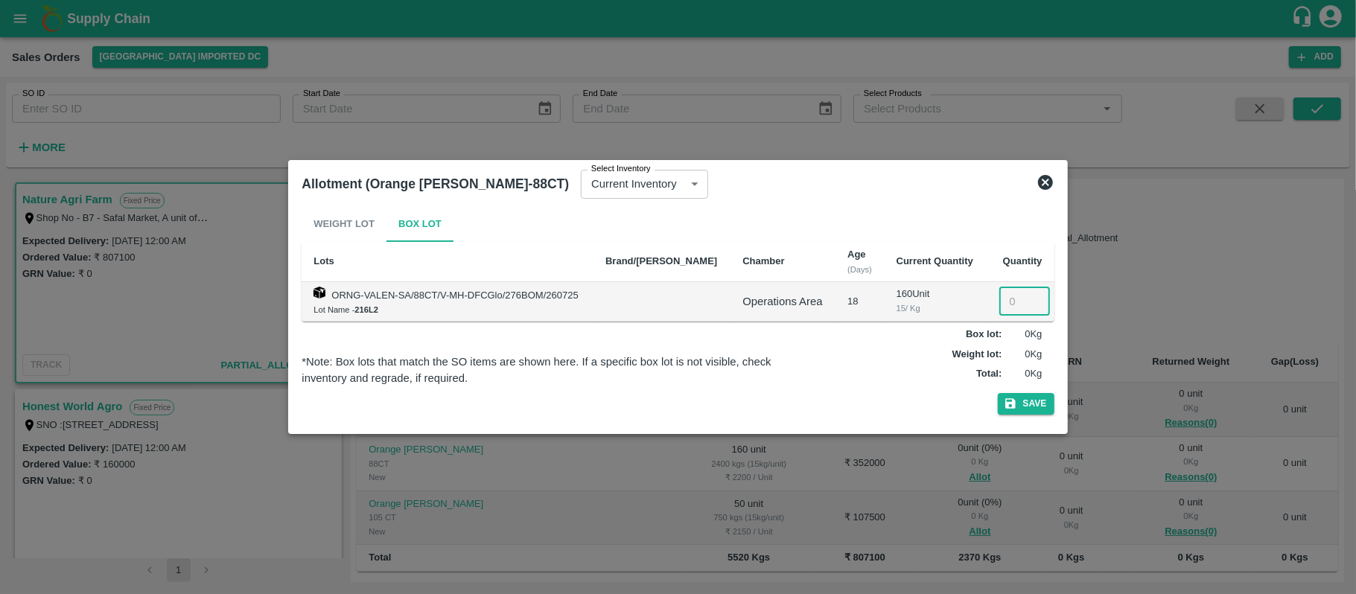
click at [1001, 301] on input "number" at bounding box center [1024, 301] width 51 height 28
type input "160"
click at [1032, 406] on button "Save" at bounding box center [1026, 404] width 57 height 22
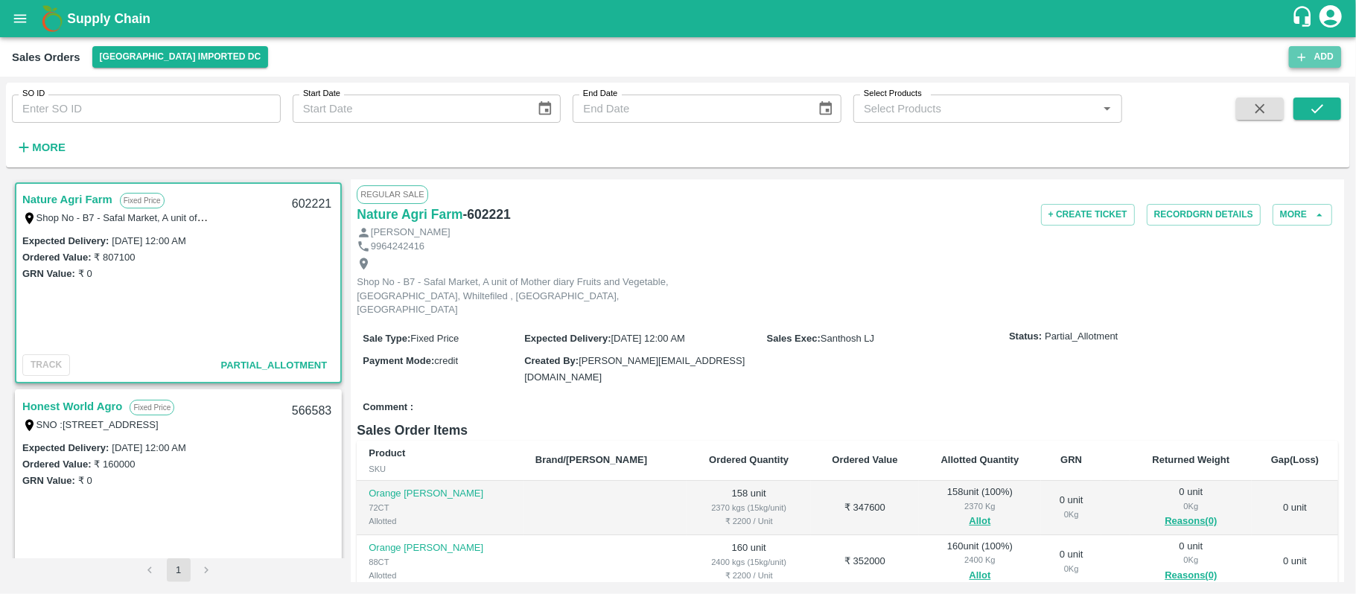
click at [1303, 51] on icon "button" at bounding box center [1301, 57] width 13 height 13
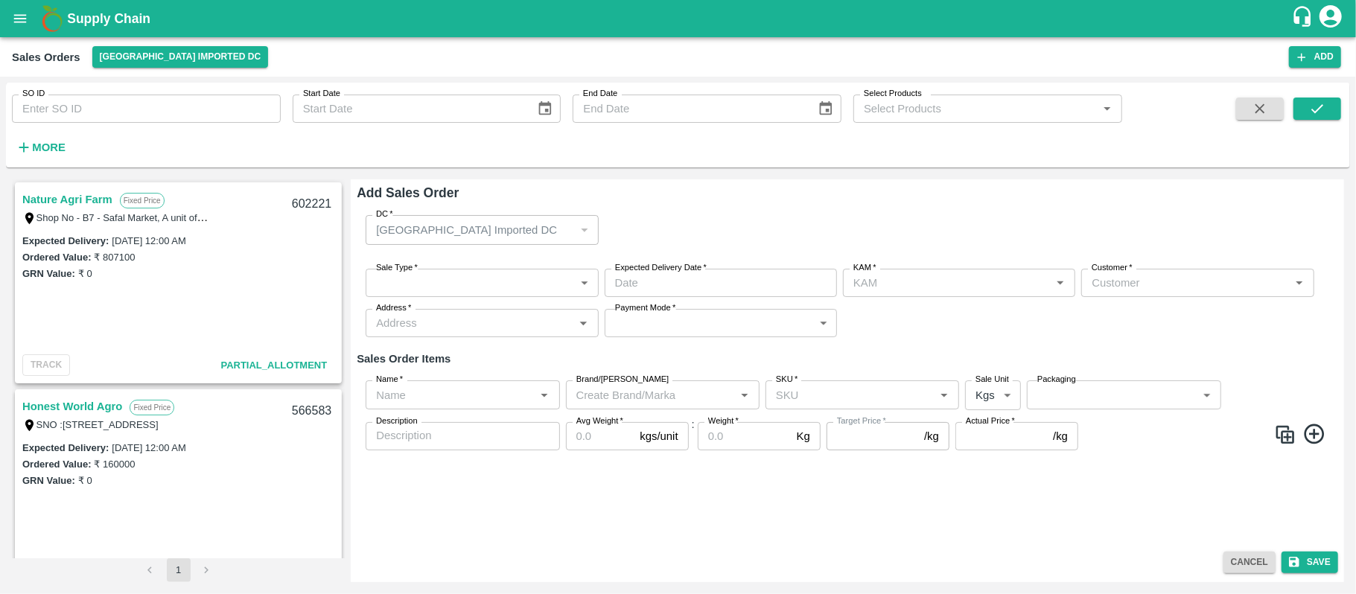
type input "Santhosh LJ"
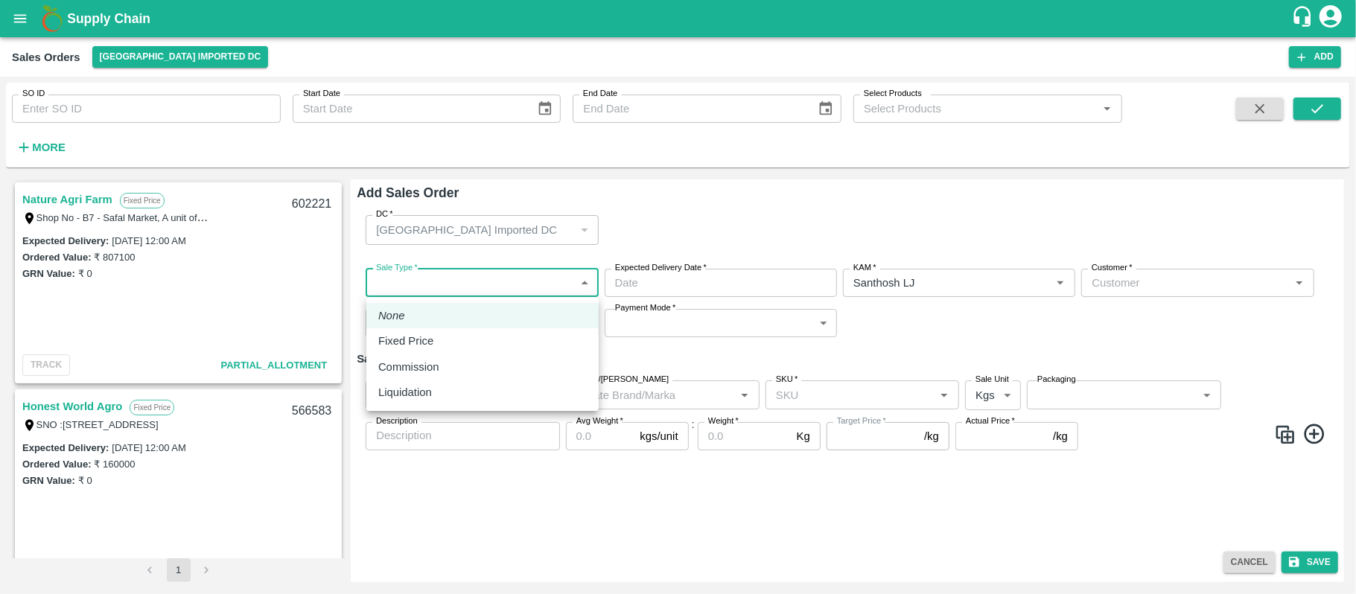
click at [468, 284] on body "Supply Chain Sales Orders Mumbai Imported DC Add SO ID SO ID Start Date Start D…" at bounding box center [678, 297] width 1356 height 594
click at [165, 60] on div at bounding box center [678, 297] width 1356 height 594
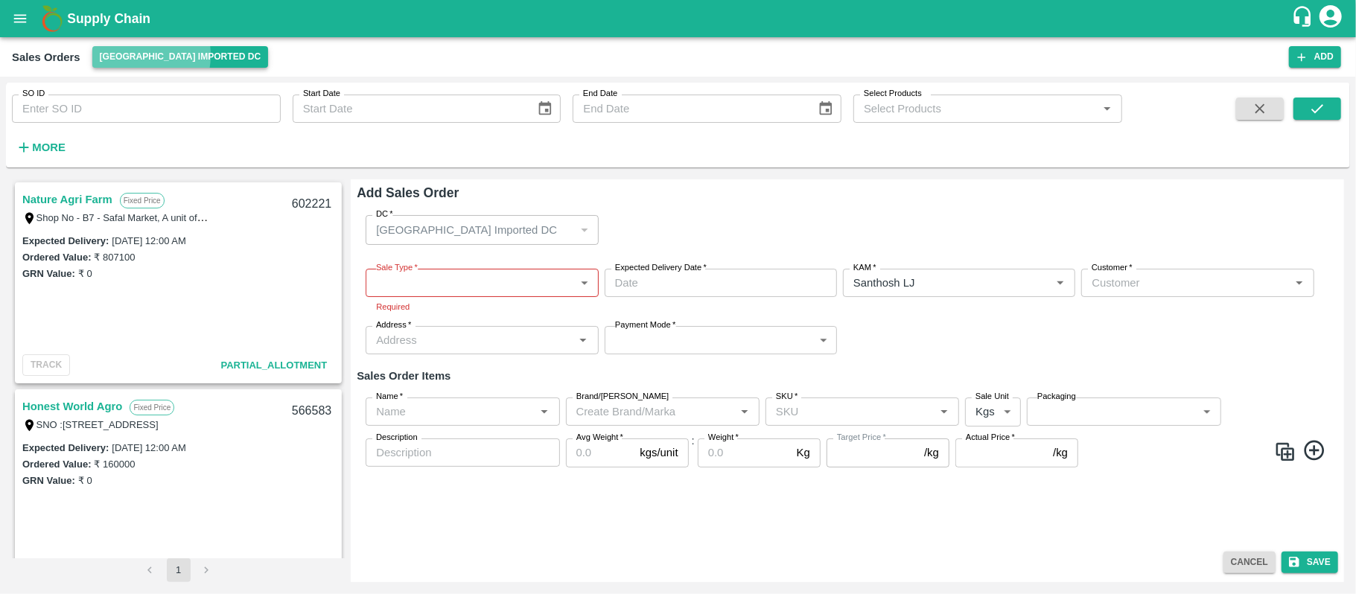
click at [129, 55] on button "[GEOGRAPHIC_DATA] Imported DC" at bounding box center [180, 57] width 176 height 22
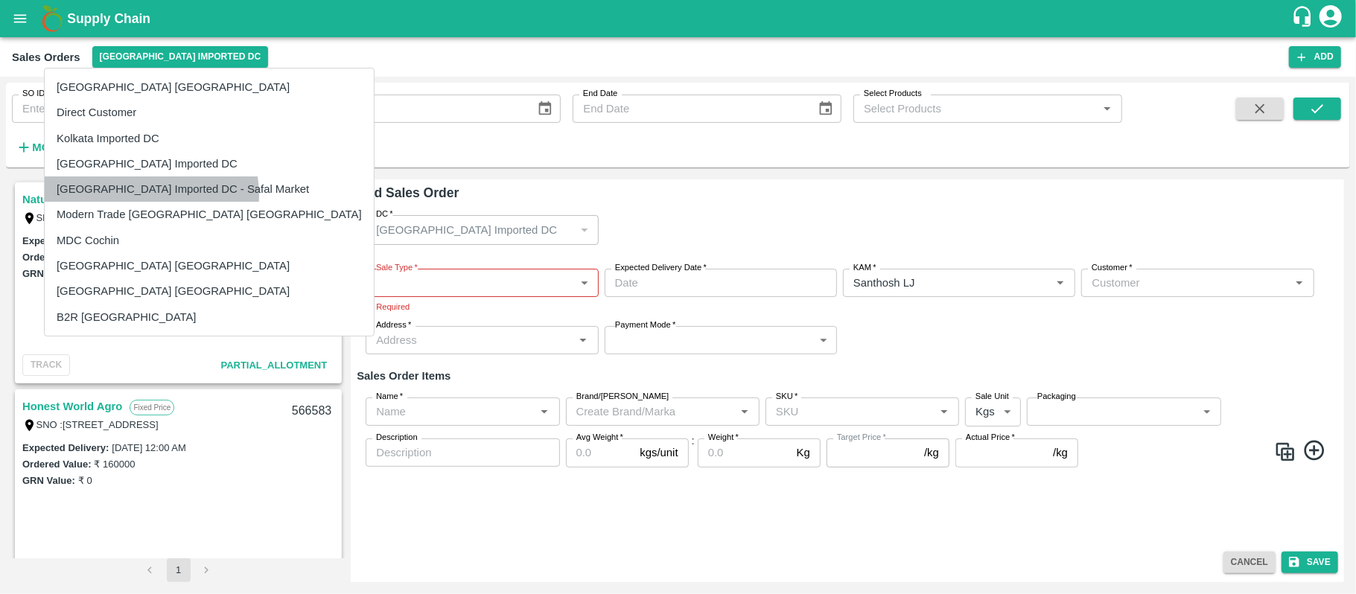
click at [143, 195] on li "[GEOGRAPHIC_DATA] Imported DC - Safal Market" at bounding box center [209, 188] width 329 height 25
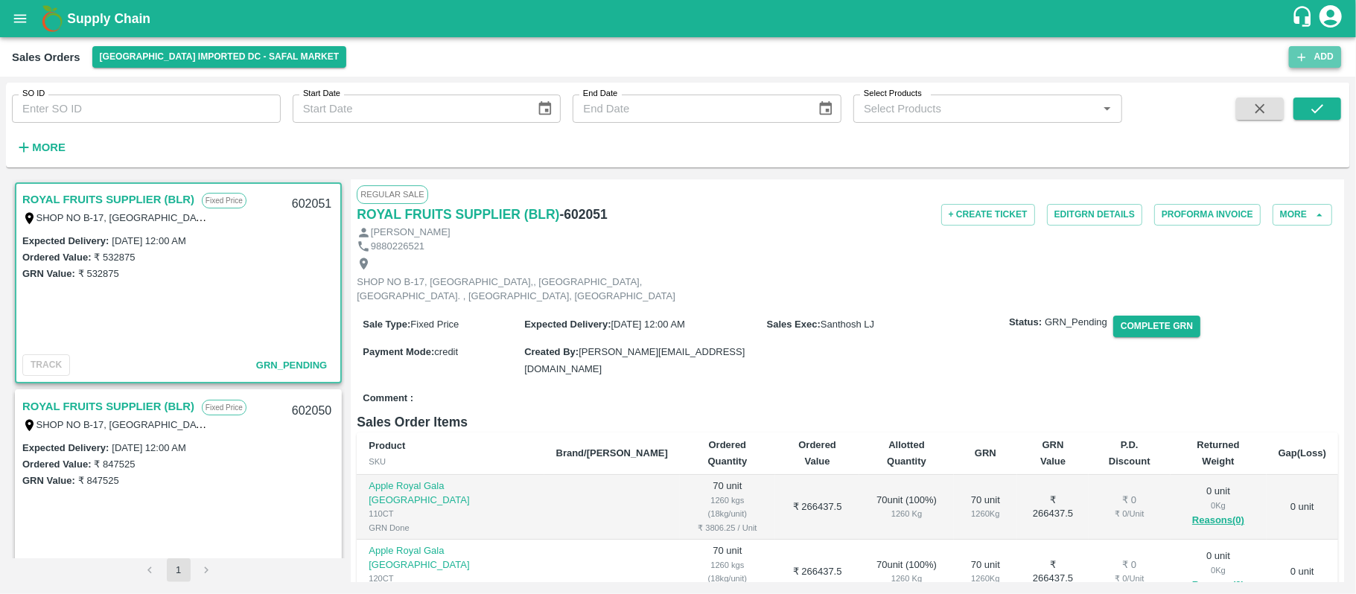
click at [1323, 58] on button "Add" at bounding box center [1315, 57] width 52 height 22
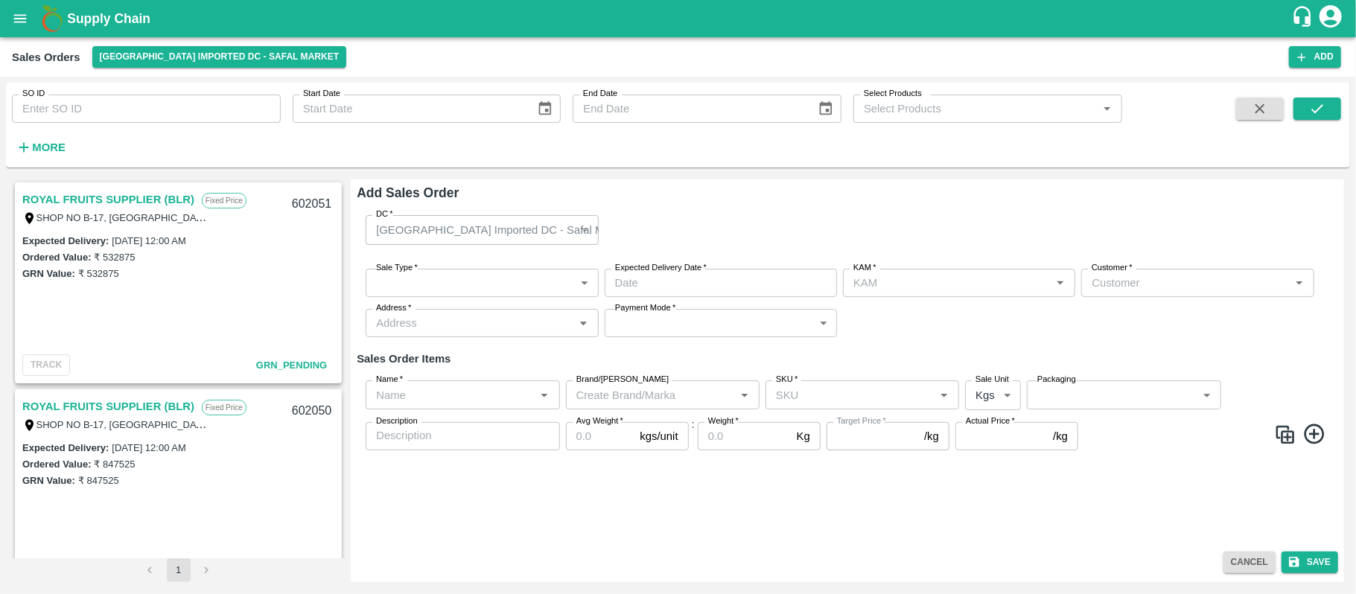
type input "Santhosh LJ"
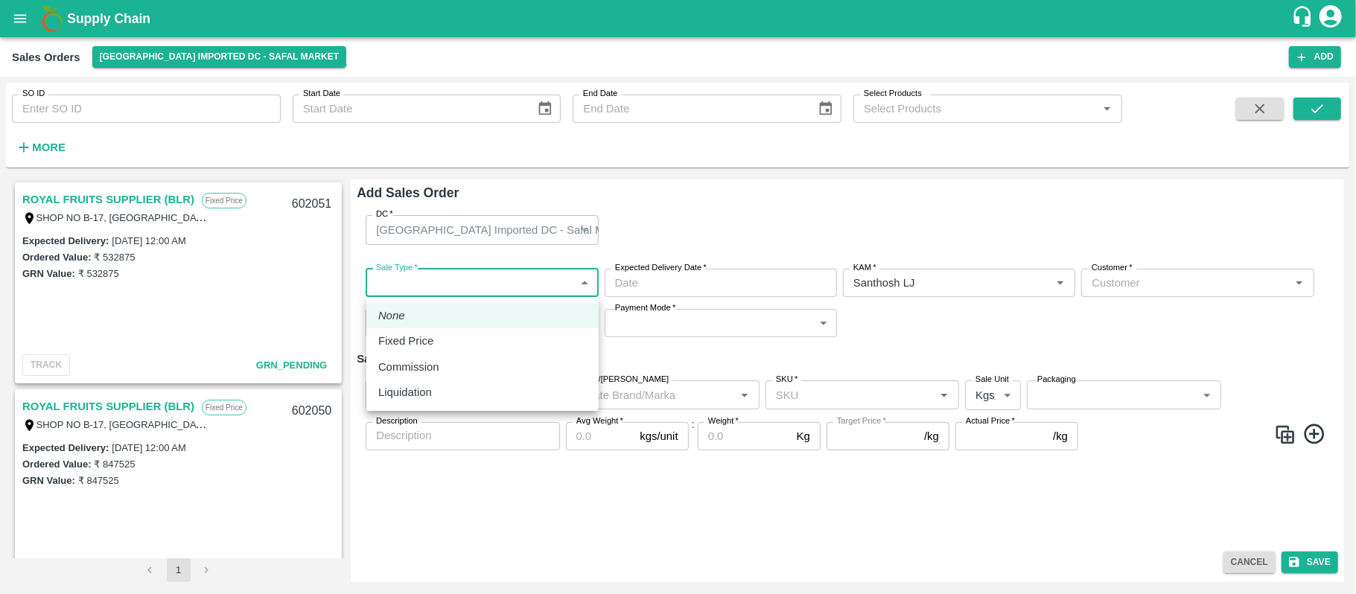
click at [509, 292] on body "Supply Chain Sales Orders Bangalore Imported DC - Safal Market Add SO ID SO ID …" at bounding box center [678, 297] width 1356 height 594
click at [456, 337] on div "Fixed Price" at bounding box center [482, 341] width 208 height 16
type input "1"
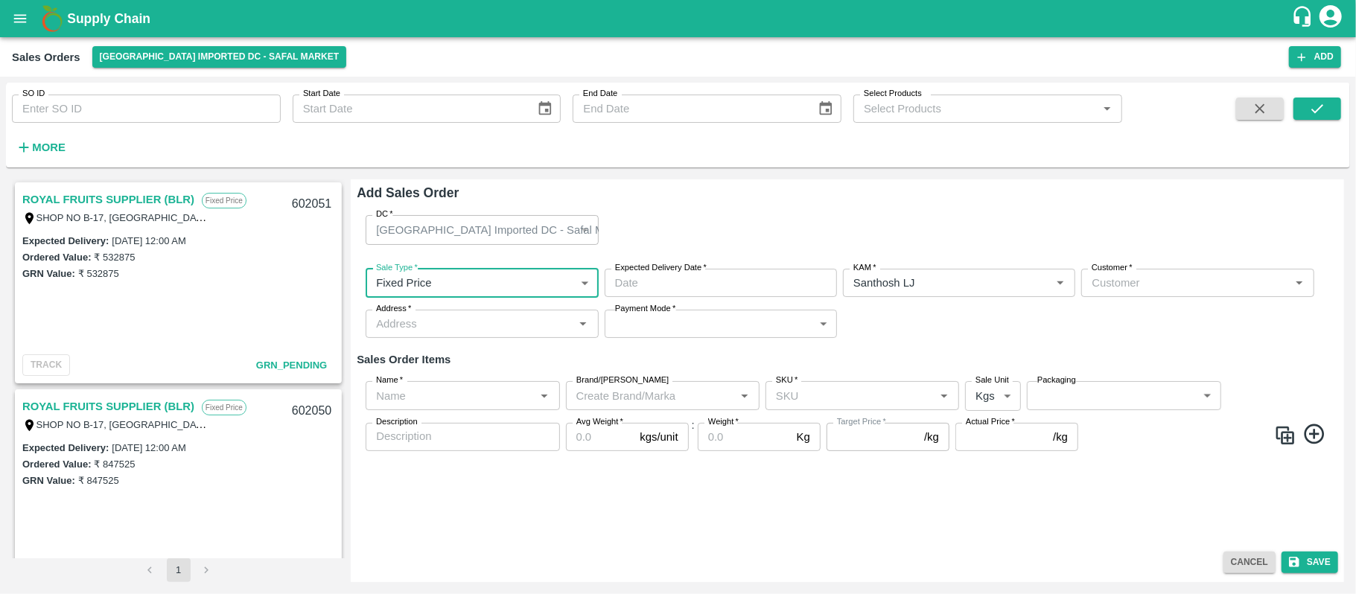
type input "DD/MM/YYYY hh:mm aa"
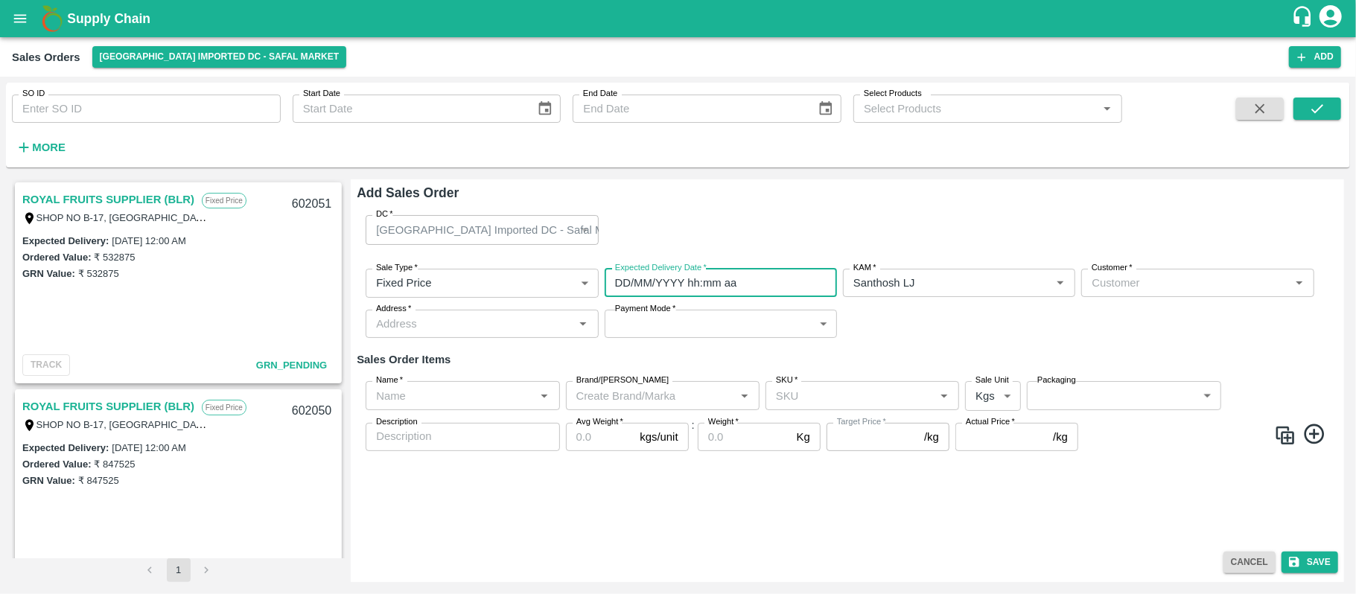
click at [721, 278] on input "DD/MM/YYYY hh:mm aa" at bounding box center [716, 283] width 222 height 28
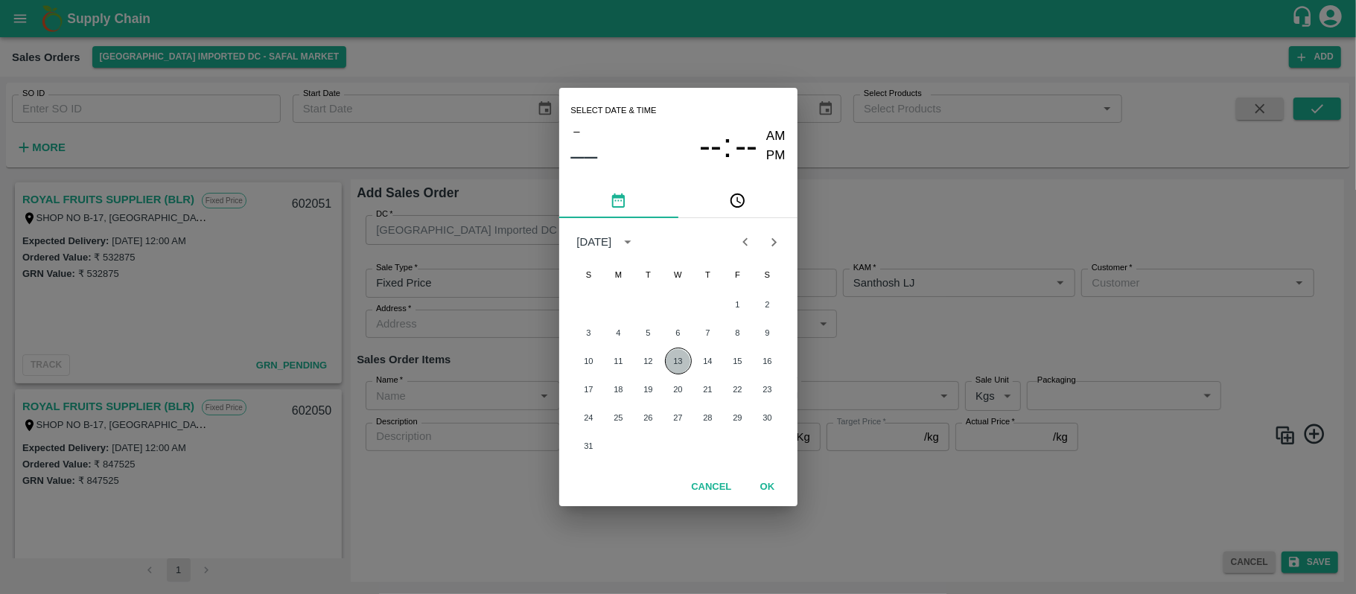
click at [682, 351] on button "13" at bounding box center [678, 361] width 27 height 27
type input "13/08/2025 12:00 AM"
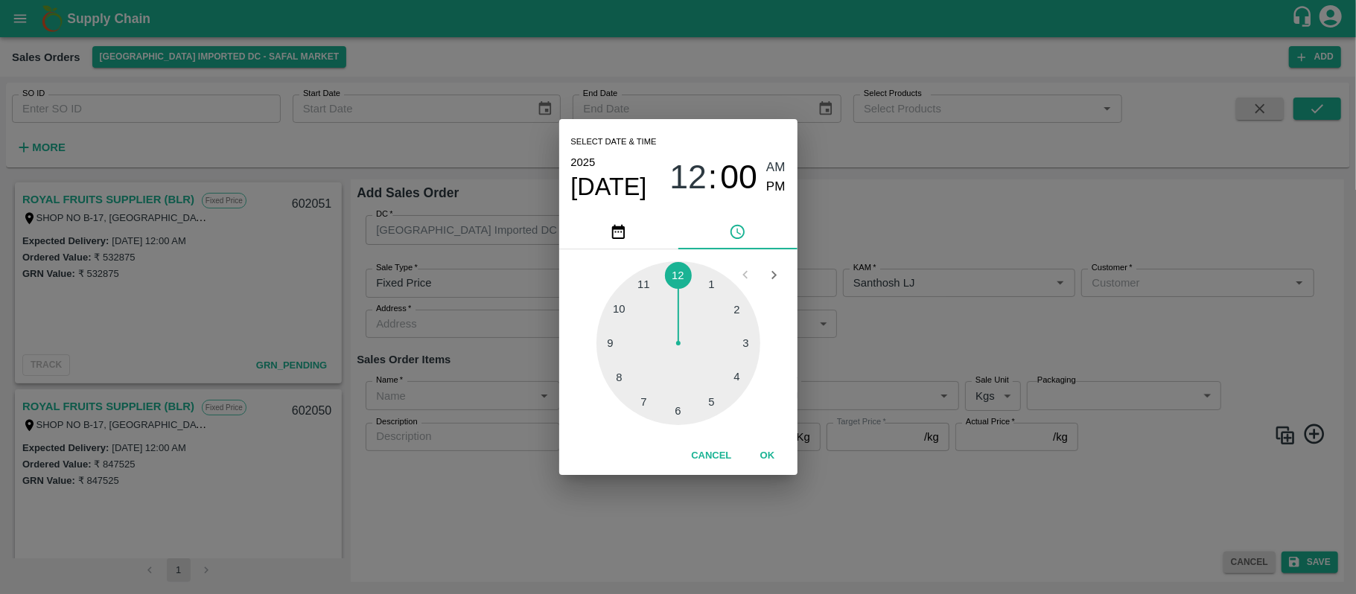
click at [939, 320] on div "Select date & time 2025 Aug 13 12 : 00 AM PM 1 2 3 4 5 6 7 8 9 10 11 12 Cancel …" at bounding box center [678, 297] width 1356 height 594
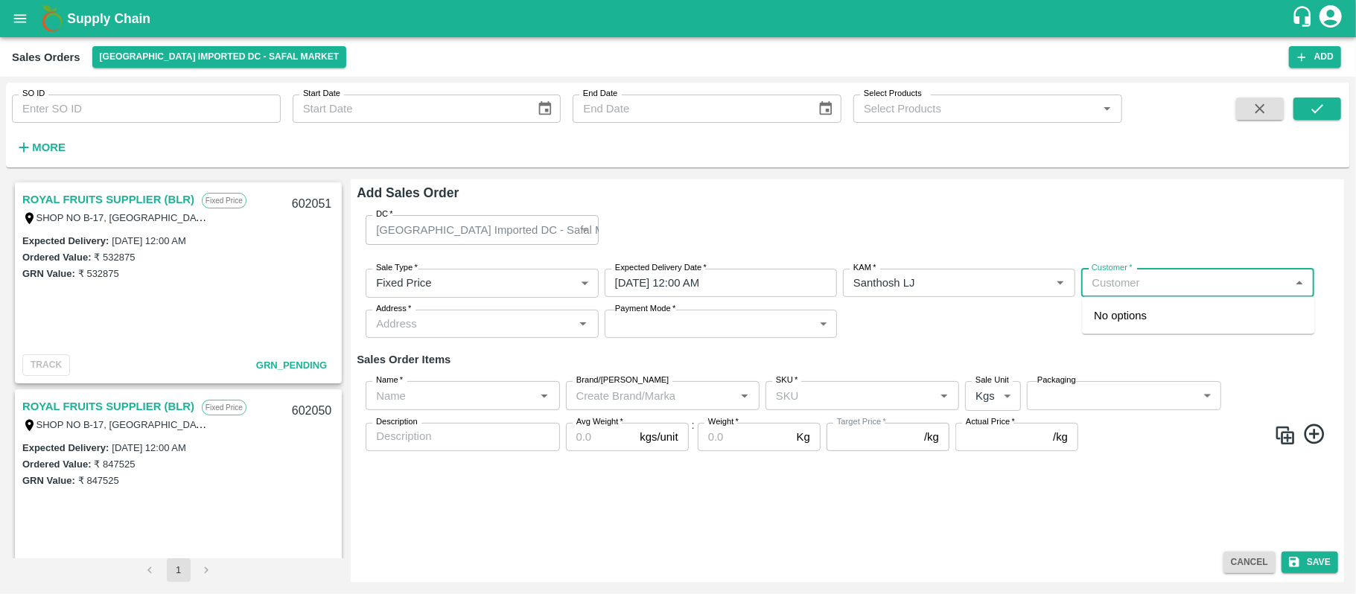
click at [1158, 275] on input "Customer   *" at bounding box center [1184, 282] width 199 height 19
click at [1158, 313] on p "FRESH CHOICE" at bounding box center [1135, 315] width 83 height 16
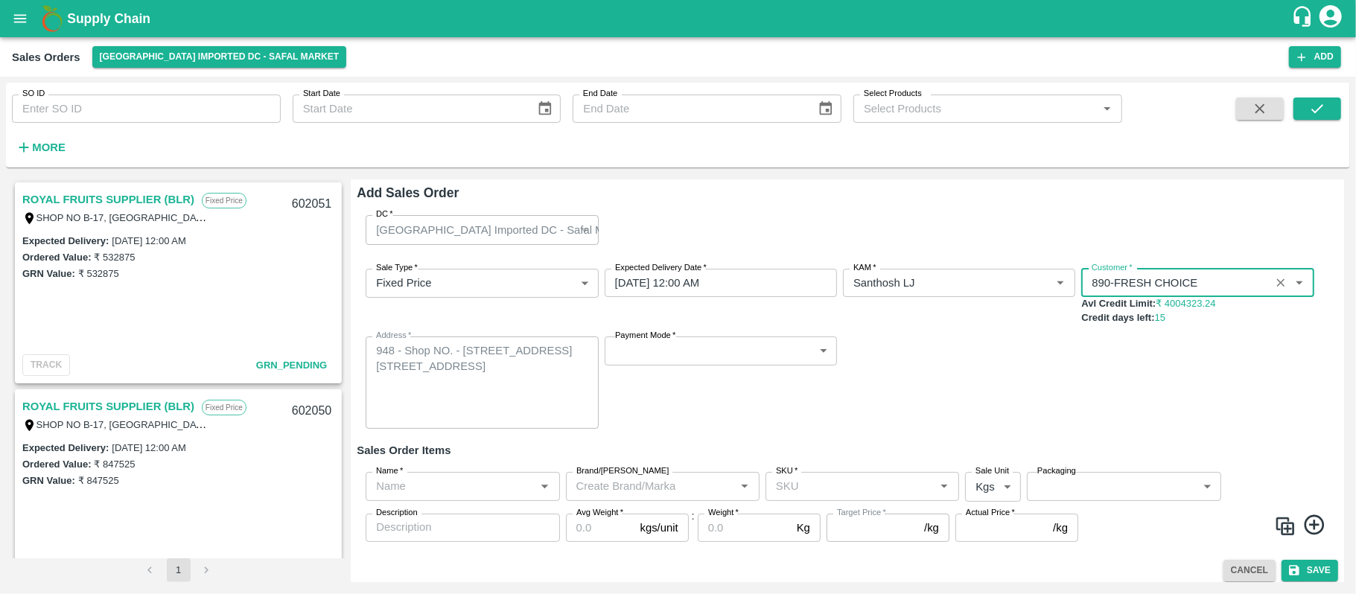
type input "890-FRESH CHOICE"
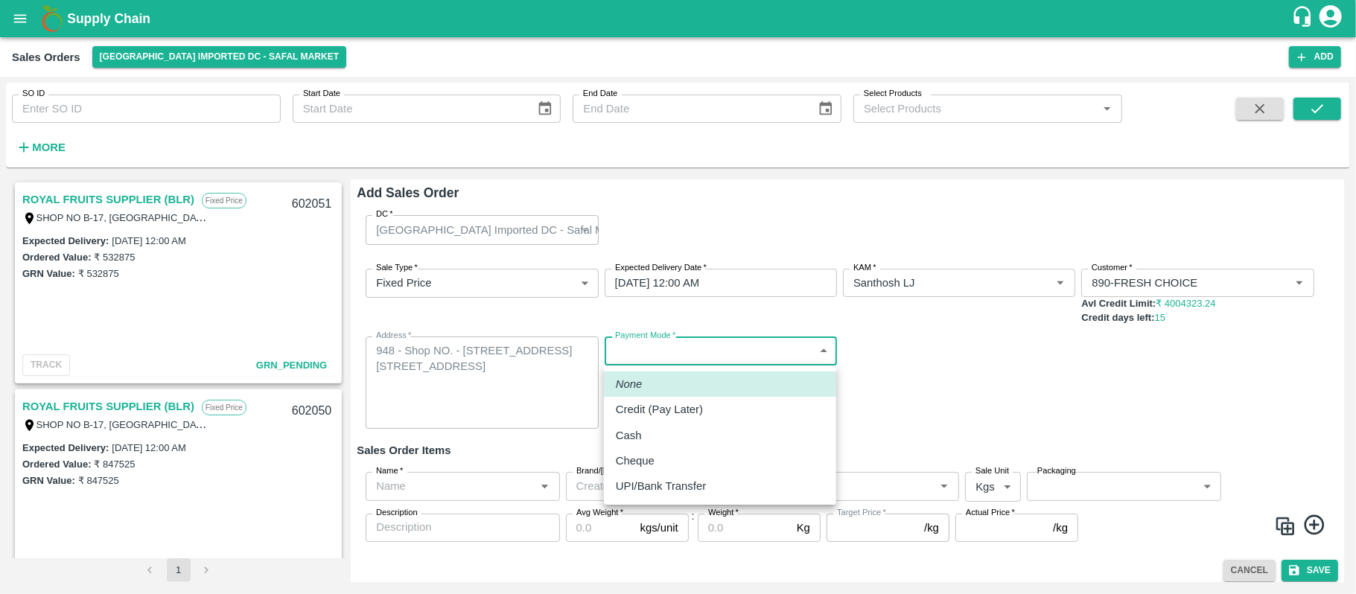
click at [750, 360] on body "Supply Chain Sales Orders Bangalore Imported DC - Safal Market Add SO ID SO ID …" at bounding box center [678, 297] width 1356 height 594
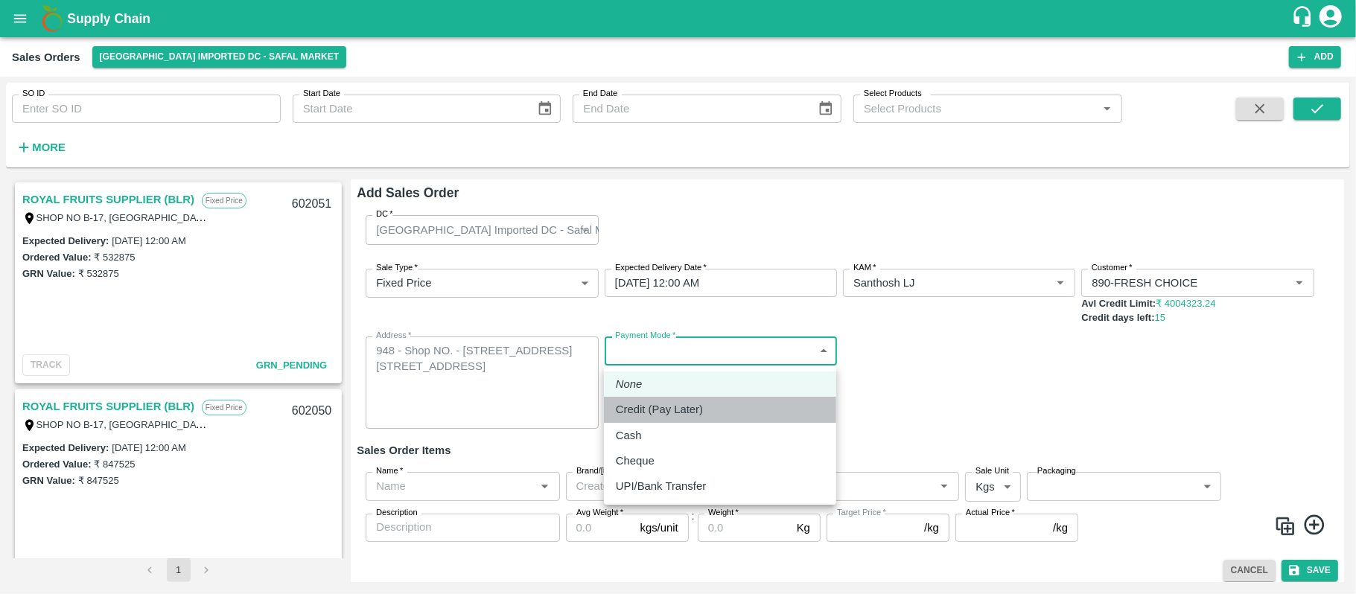
click at [701, 401] on p "Credit (Pay Later)" at bounding box center [659, 409] width 87 height 16
type input "credit"
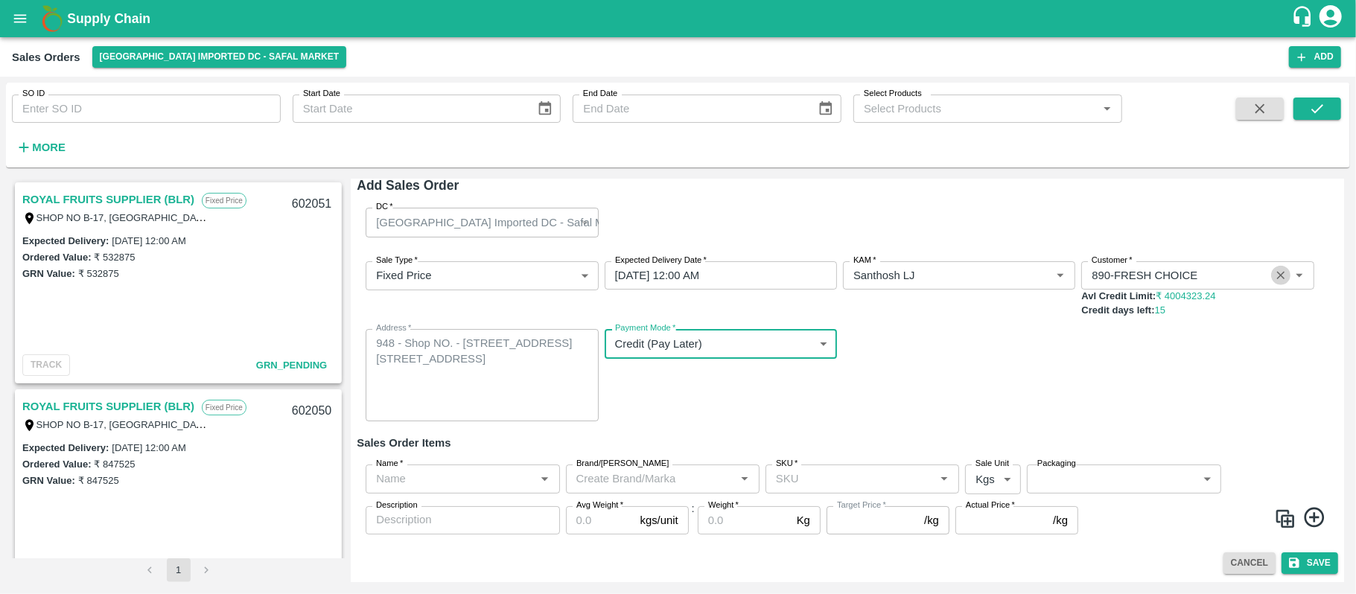
click at [1277, 272] on icon "Clear" at bounding box center [1281, 276] width 8 height 8
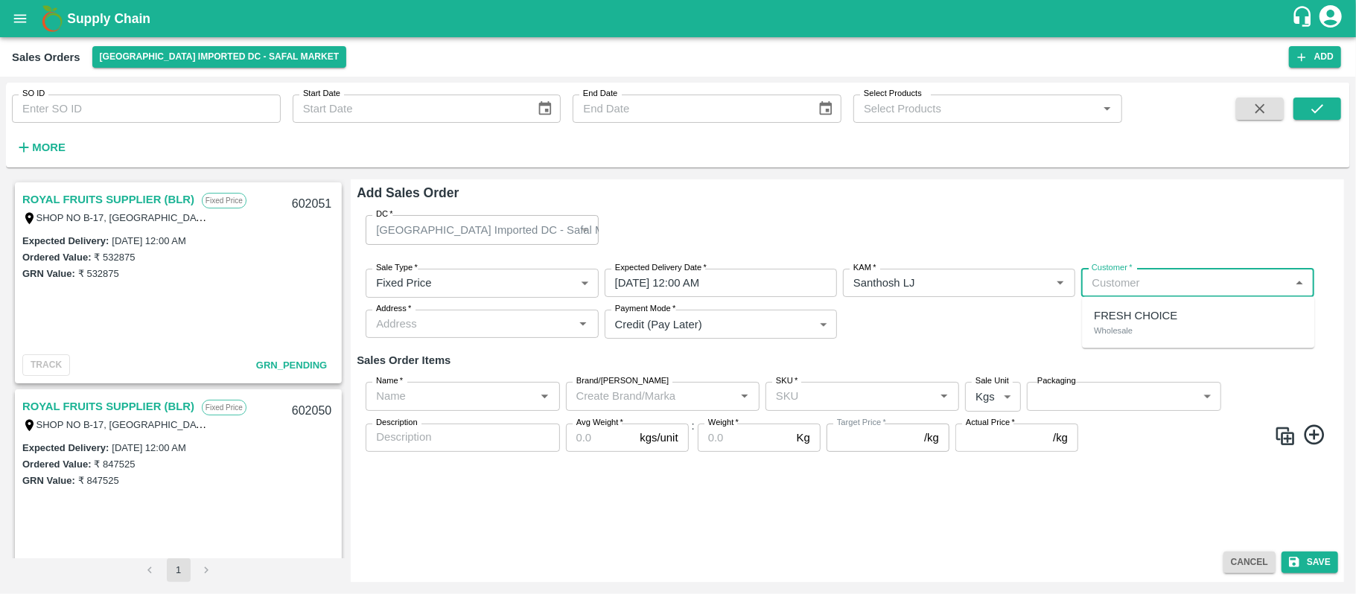
click at [1192, 290] on input "Customer   *" at bounding box center [1184, 282] width 199 height 19
click at [1170, 319] on p "Nature Agri Farm" at bounding box center [1136, 315] width 84 height 16
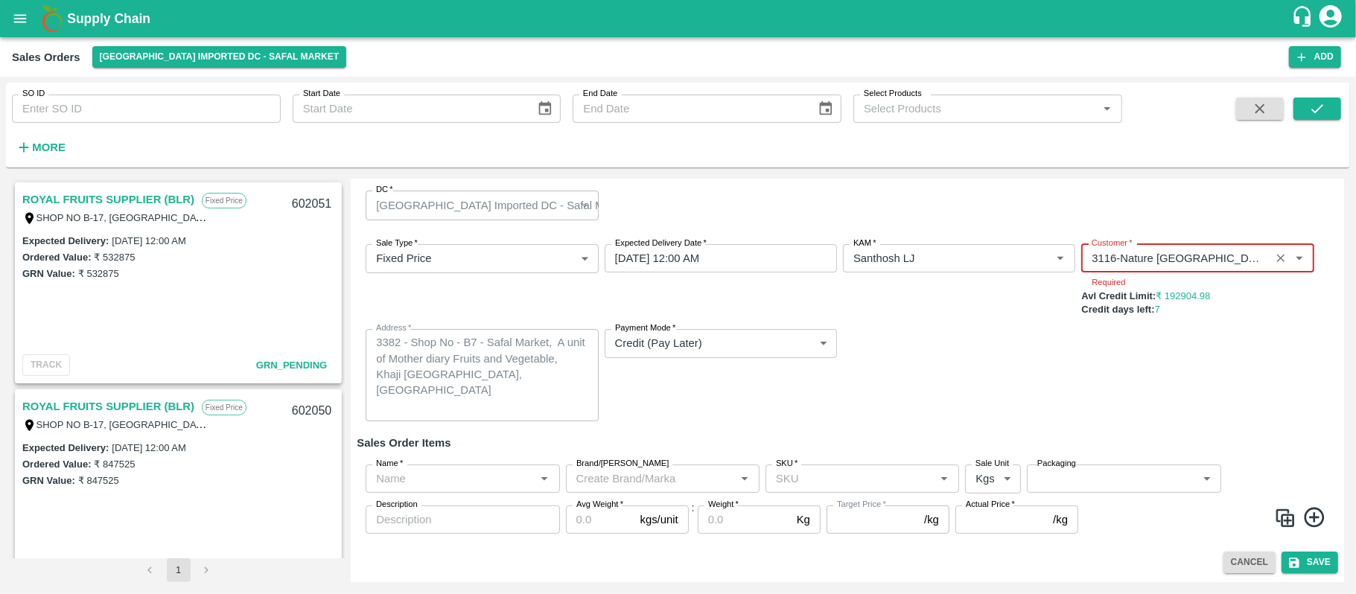
type input "3116-Nature Agri Farm"
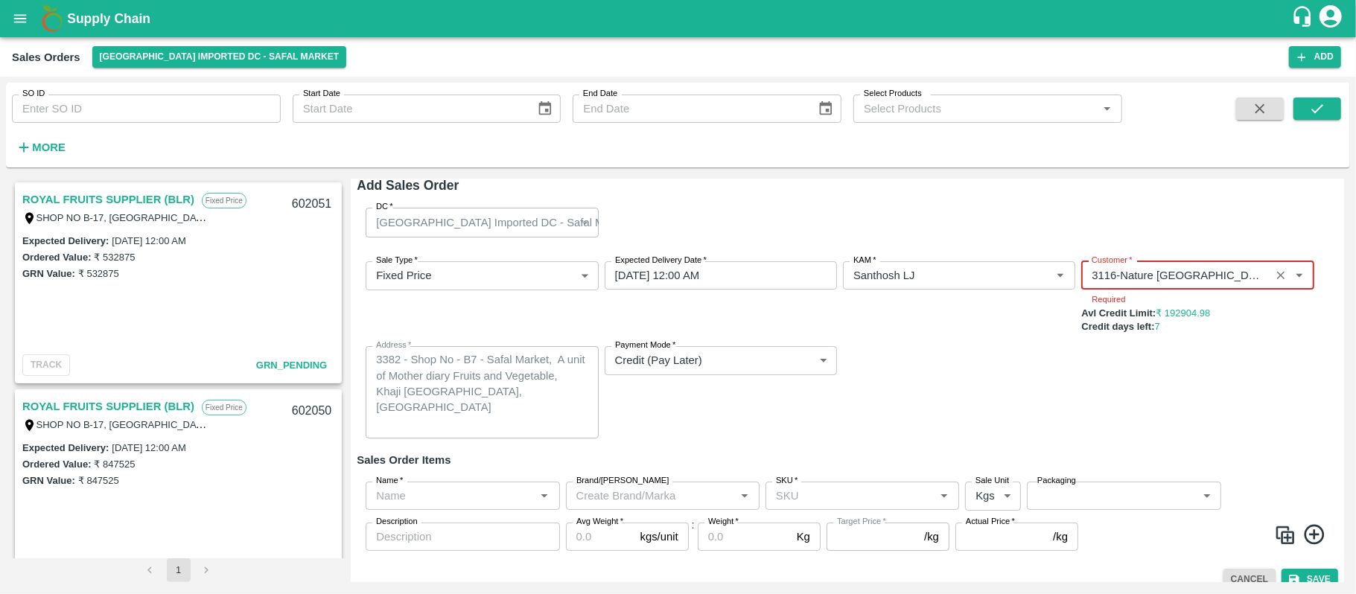
click at [453, 486] on input "Name   *" at bounding box center [450, 495] width 160 height 19
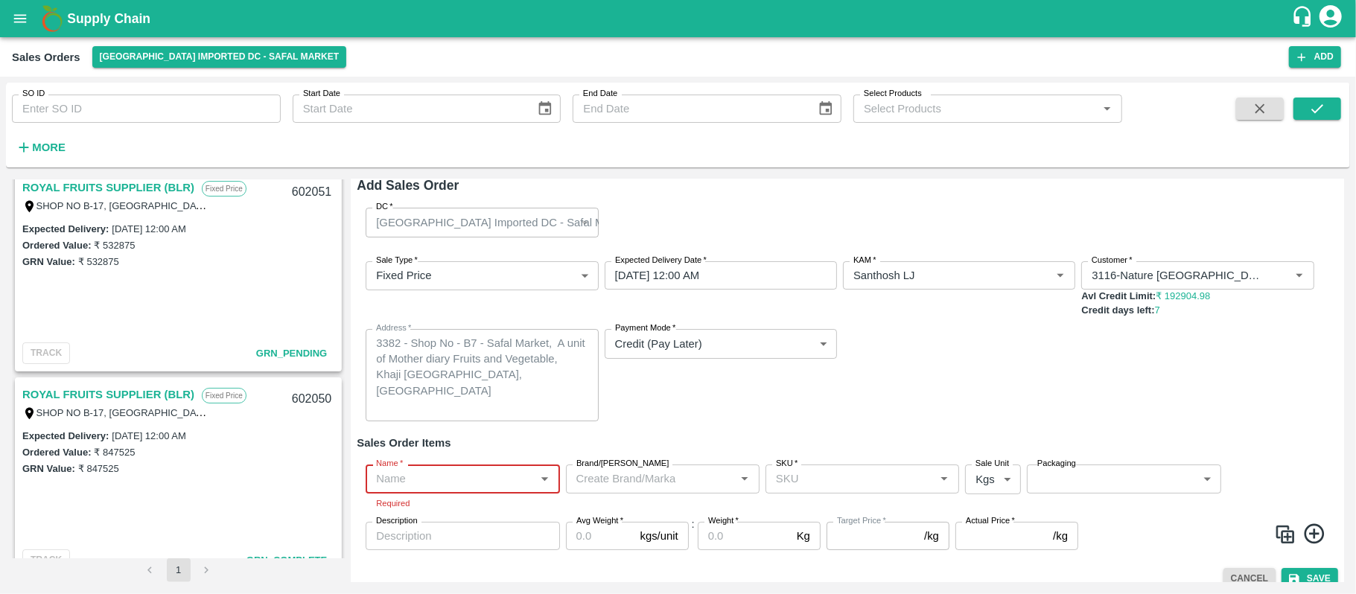
scroll to position [0, 0]
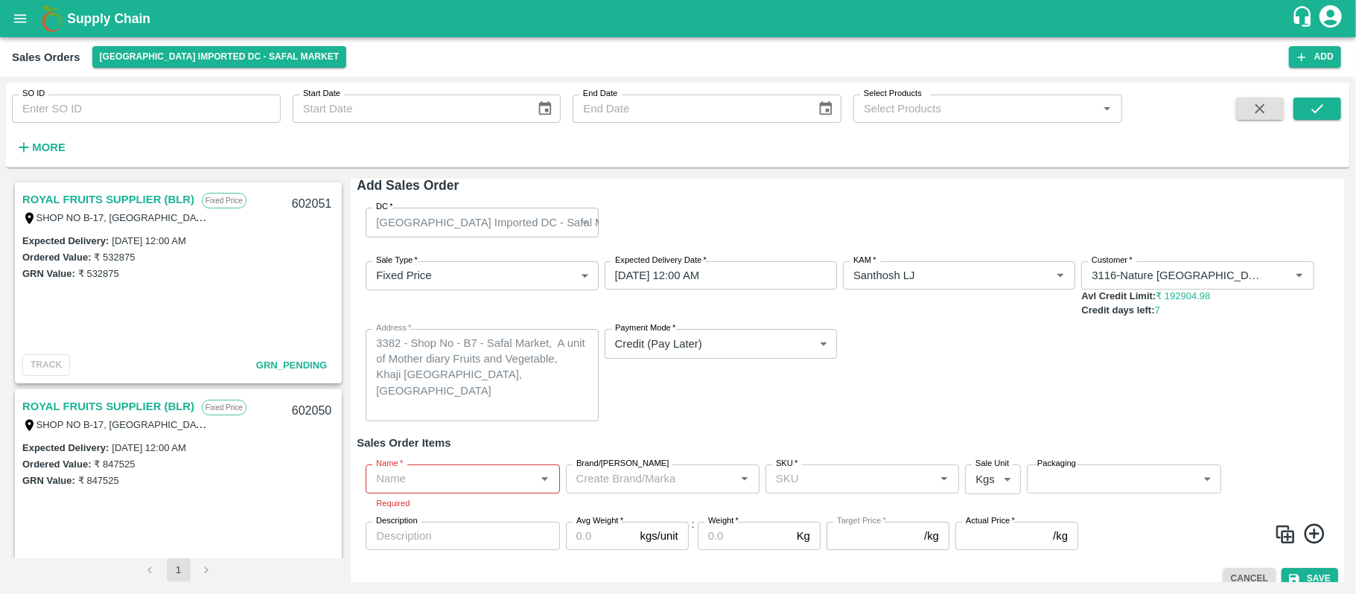
click at [144, 191] on link "ROYAL FRUITS SUPPLIER (BLR)" at bounding box center [108, 199] width 172 height 19
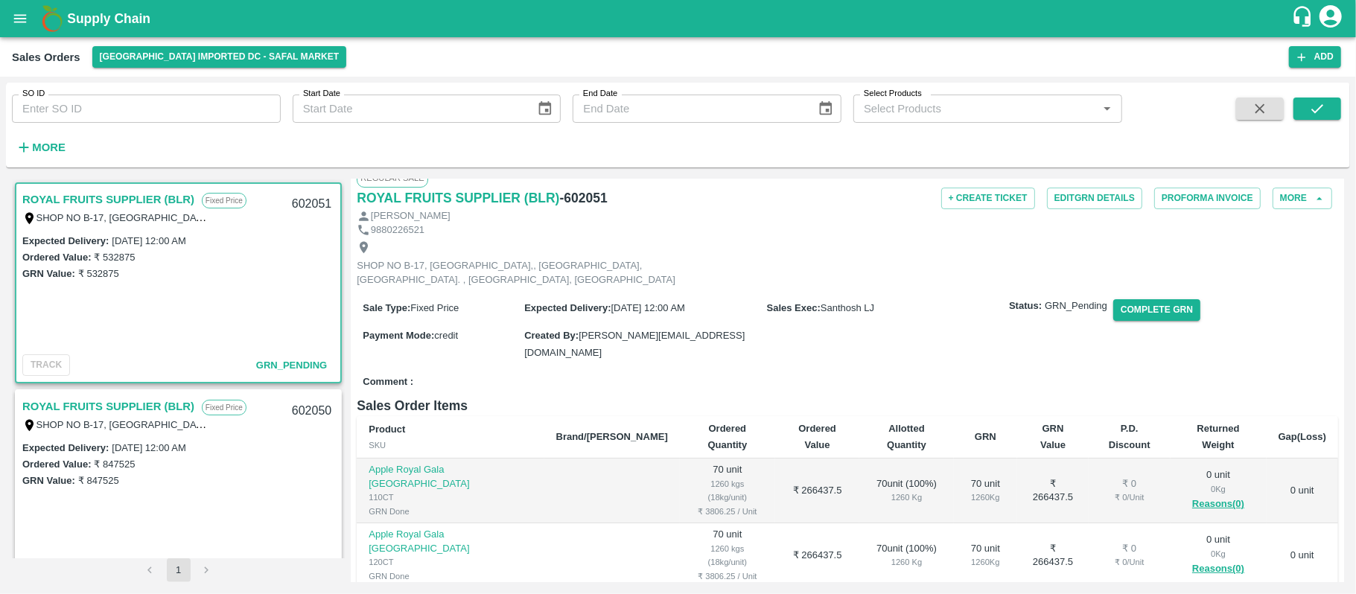
scroll to position [18, 0]
click at [260, 337] on div "Expected Delivery : 14 Aug 2025, 12:00 AM Ordered Value: ₹ 532875 GRN Value: ₹ …" at bounding box center [178, 290] width 324 height 117
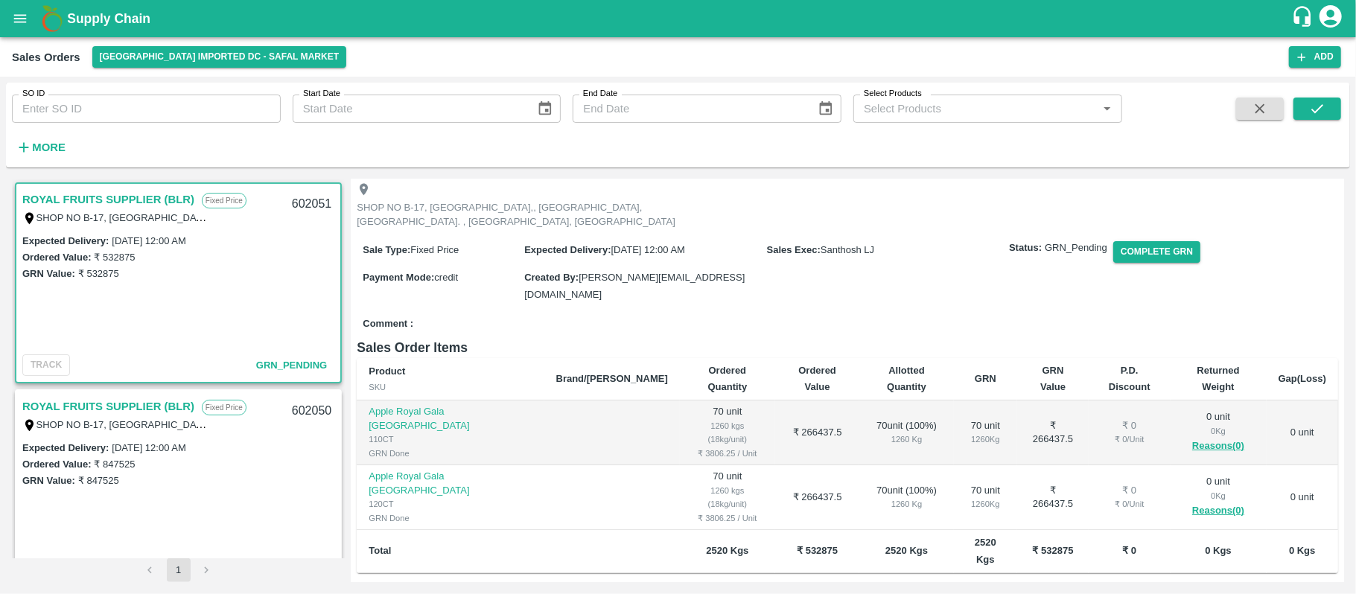
scroll to position [0, 0]
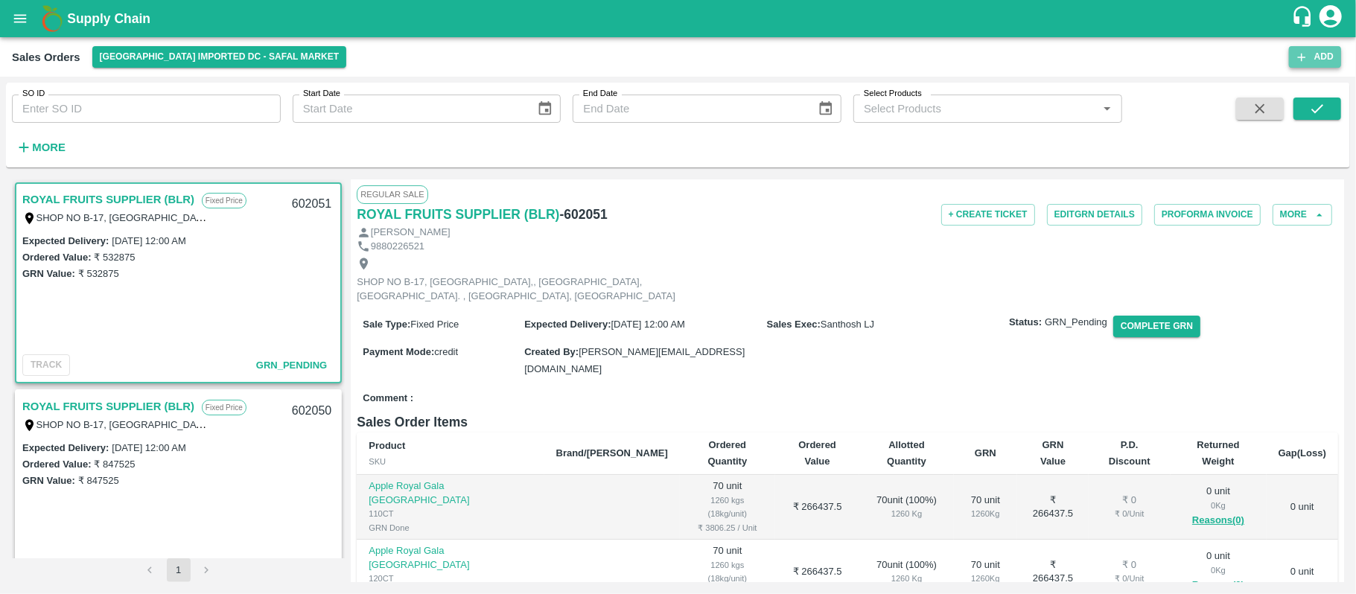
click at [1319, 52] on button "Add" at bounding box center [1315, 57] width 52 height 22
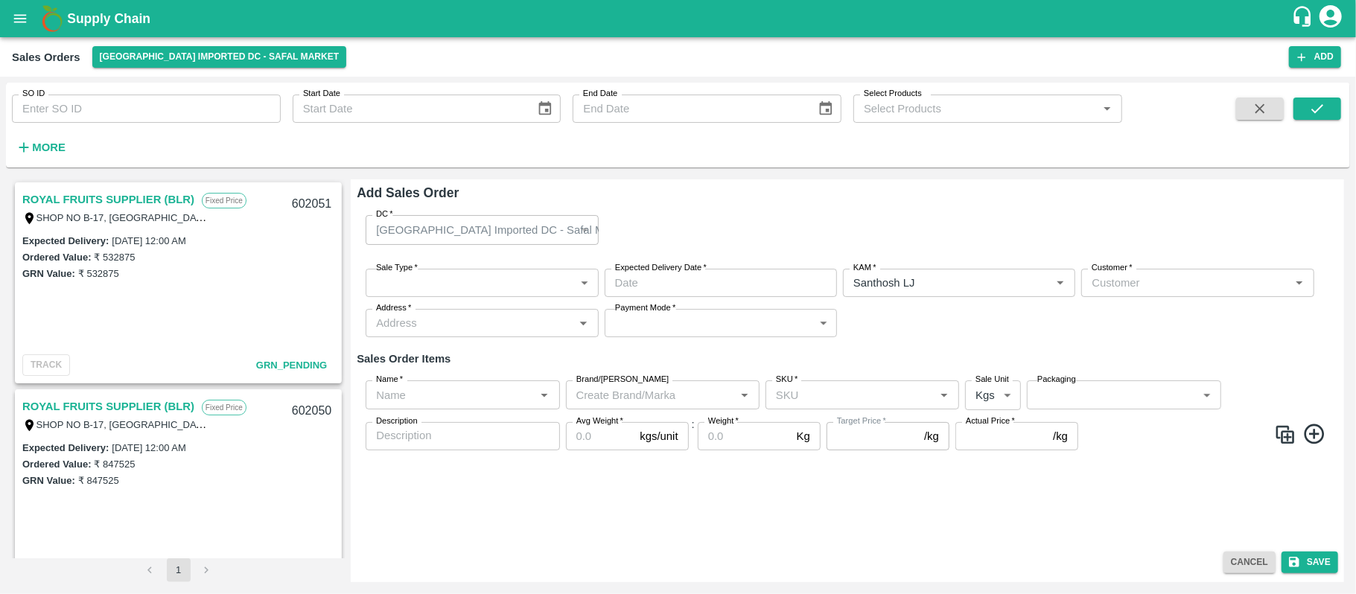
type input "Santhosh LJ"
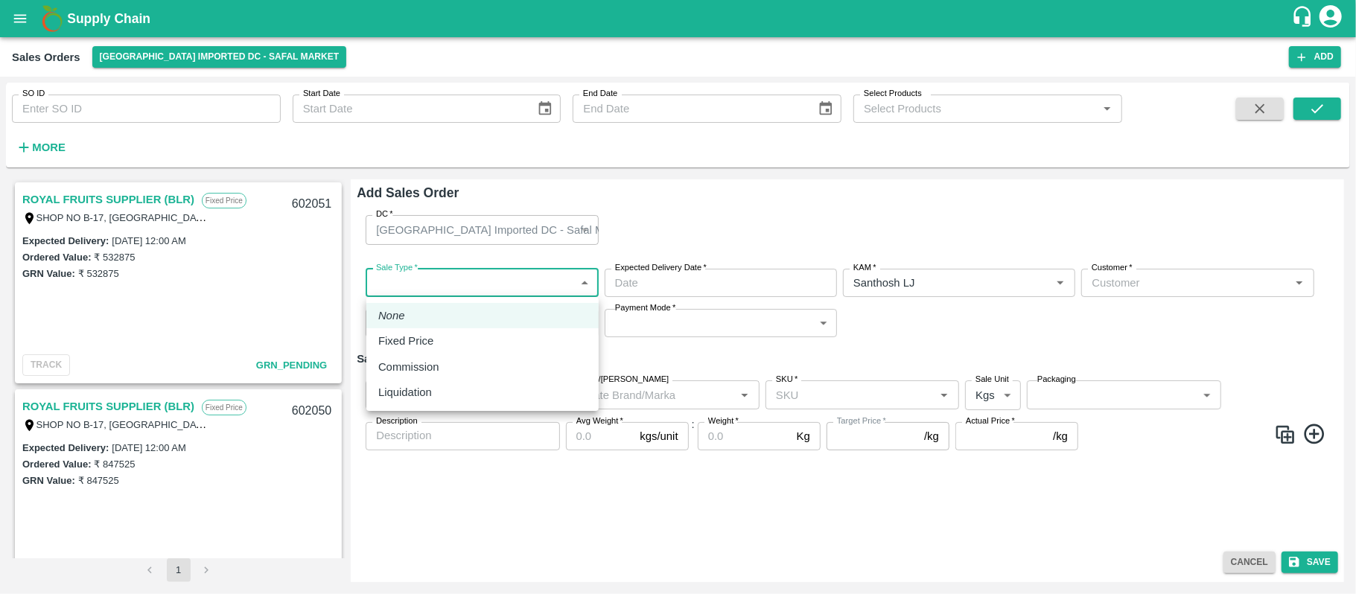
click at [499, 278] on body "Supply Chain Sales Orders Bangalore Imported DC - Safal Market Add SO ID SO ID …" at bounding box center [678, 297] width 1356 height 594
click at [444, 341] on div "Fixed Price" at bounding box center [482, 341] width 208 height 16
type input "1"
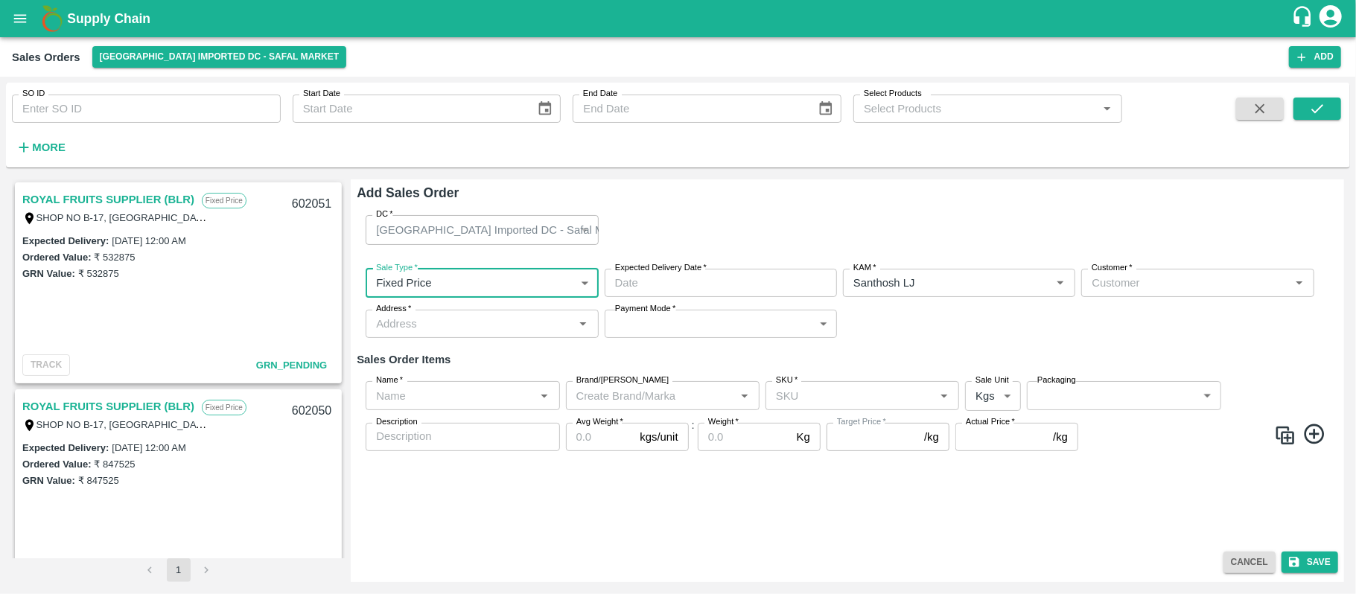
type input "DD/MM/YYYY hh:mm aa"
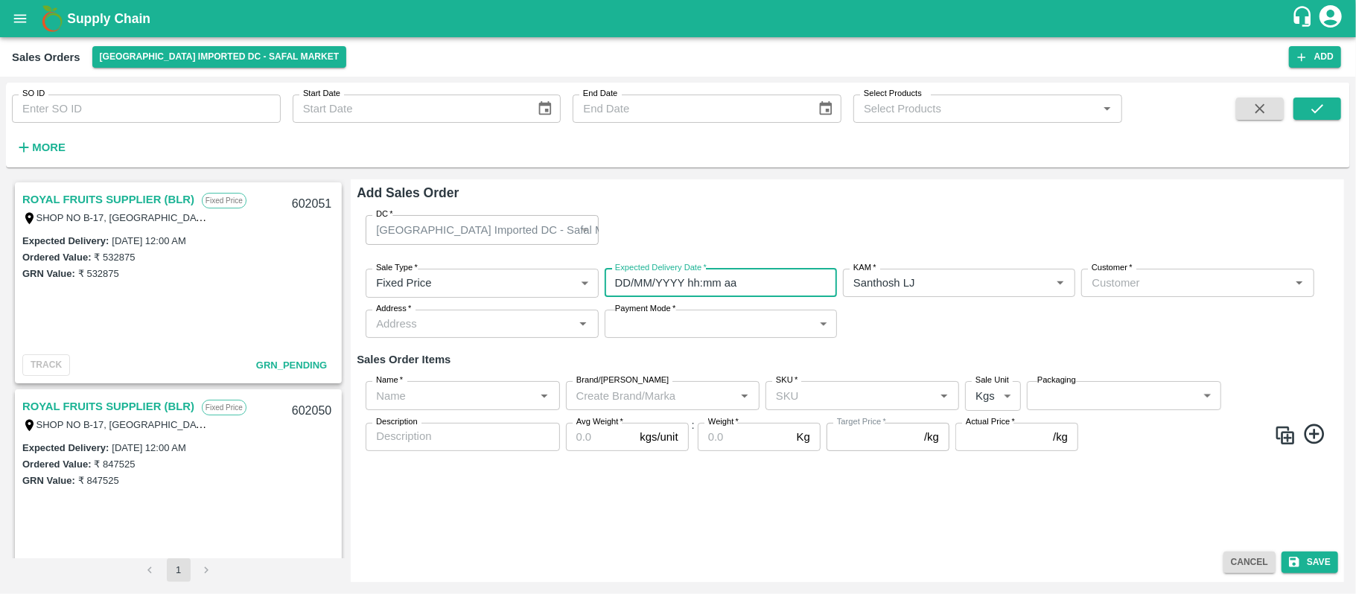
click at [689, 284] on input "DD/MM/YYYY hh:mm aa" at bounding box center [716, 283] width 222 height 28
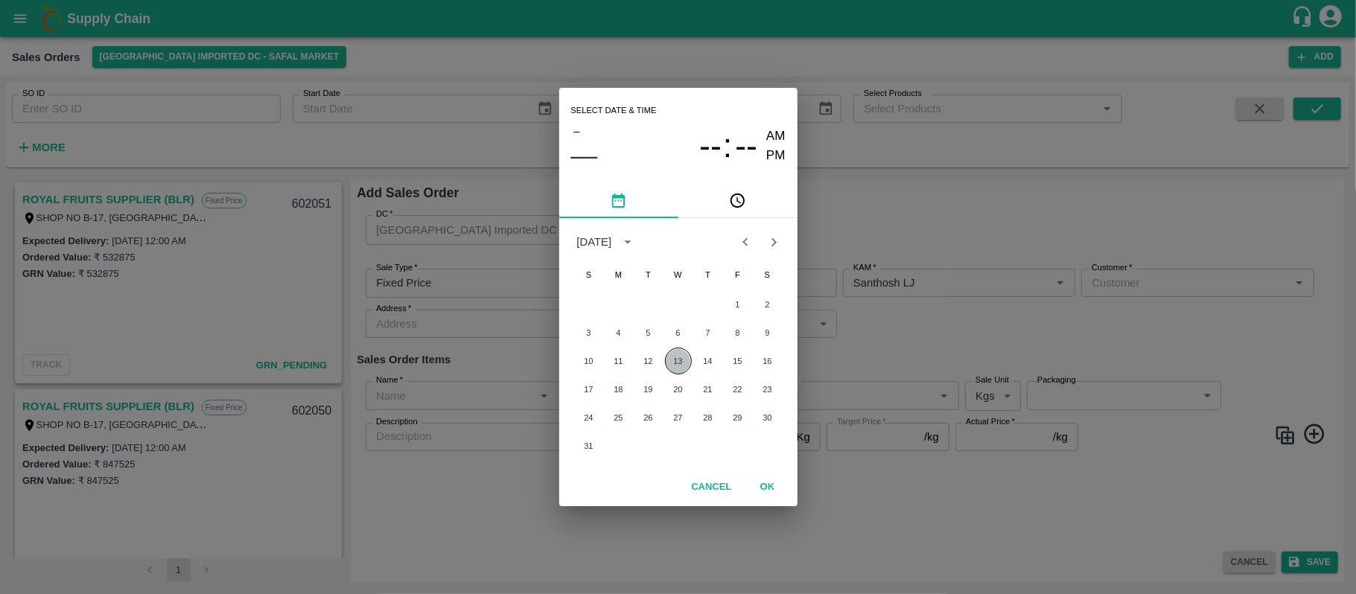
click at [675, 354] on button "13" at bounding box center [678, 361] width 27 height 27
type input "13/08/2025 12:00 AM"
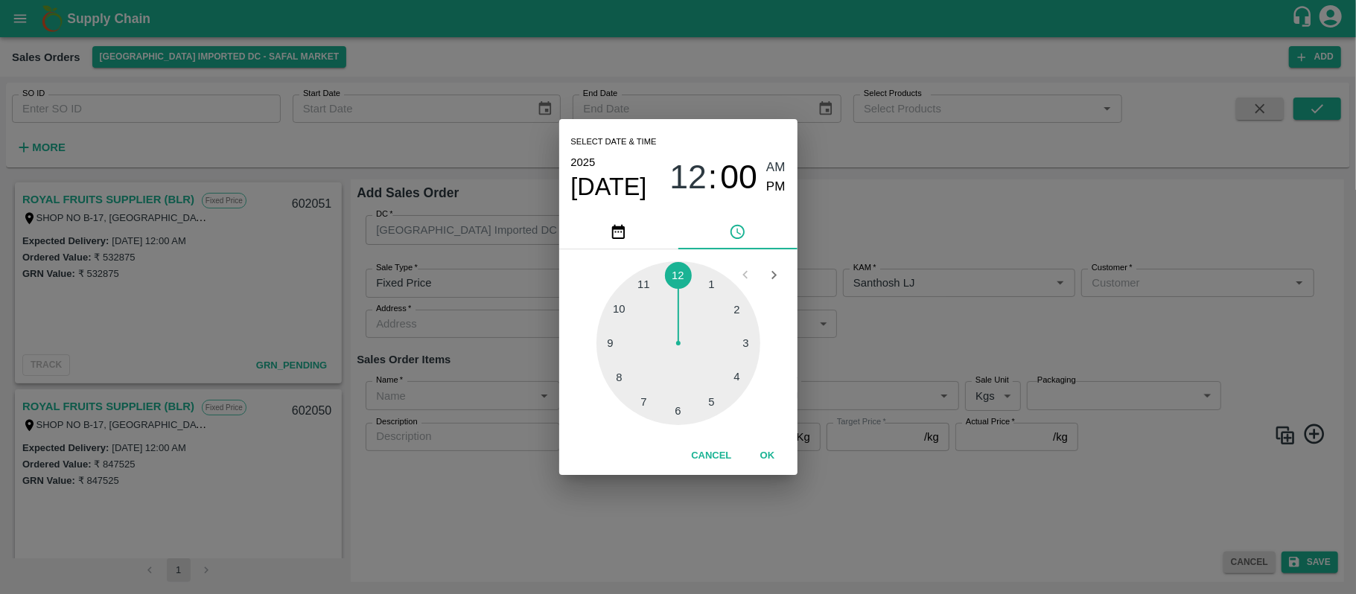
click at [948, 325] on div "Select date & time 2025 Aug 13 12 : 00 AM PM 1 2 3 4 5 6 7 8 9 10 11 12 Cancel …" at bounding box center [678, 297] width 1356 height 594
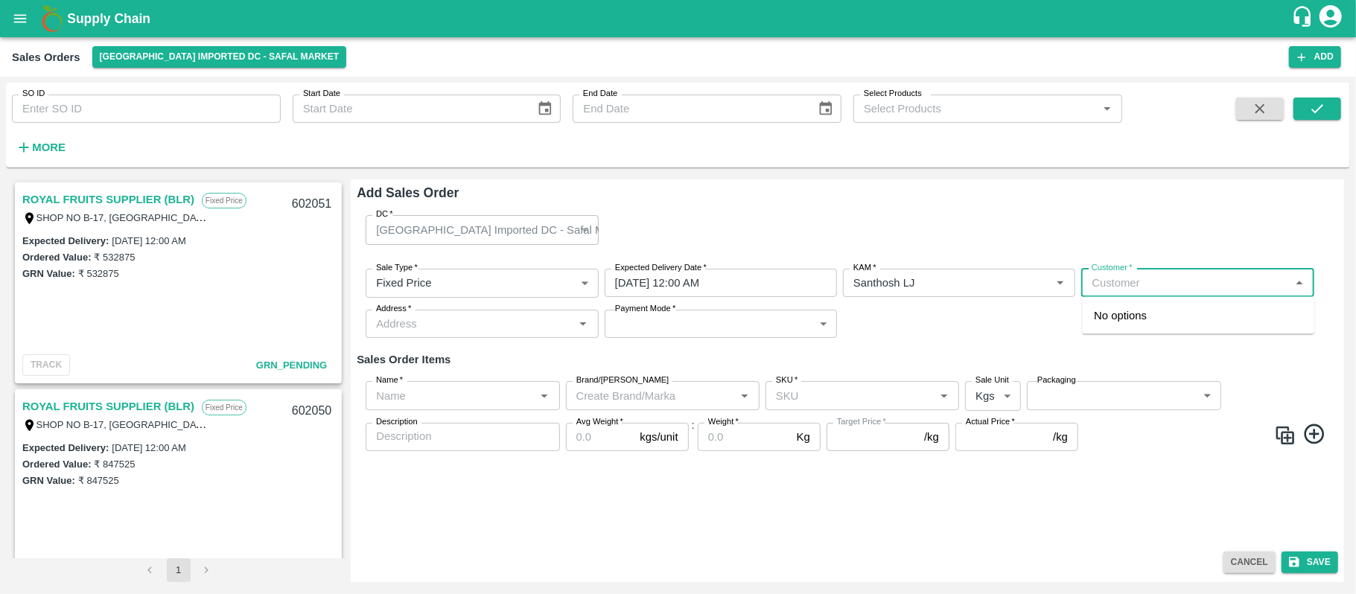
click at [1138, 287] on input "Customer   *" at bounding box center [1184, 282] width 199 height 19
click at [1139, 314] on p "Nature Agri Farm" at bounding box center [1136, 315] width 84 height 16
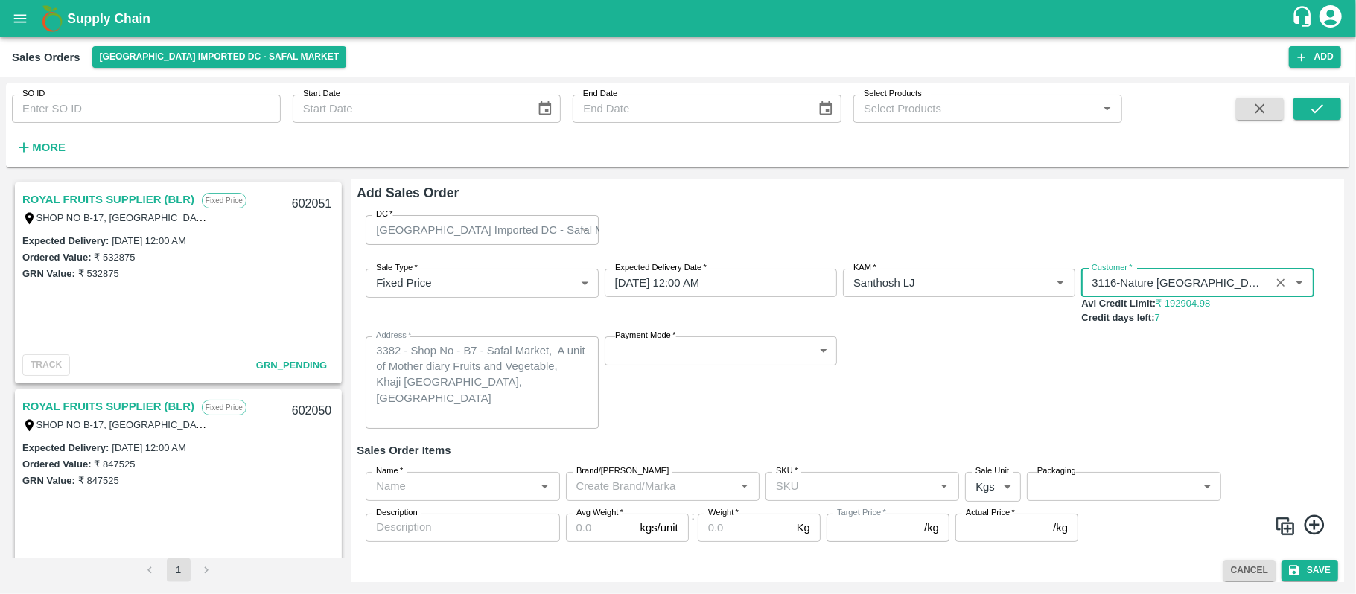
type input "3116-Nature Agri Farm"
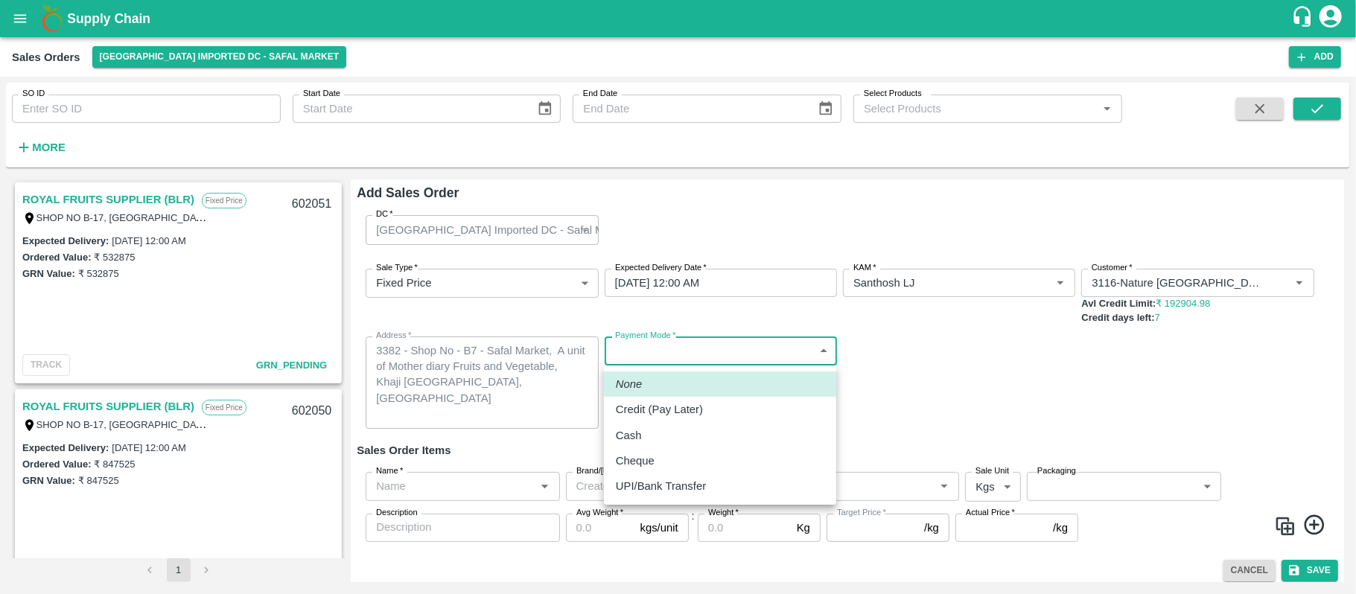
click at [733, 346] on body "Supply Chain Sales Orders Bangalore Imported DC - Safal Market Add SO ID SO ID …" at bounding box center [678, 297] width 1356 height 594
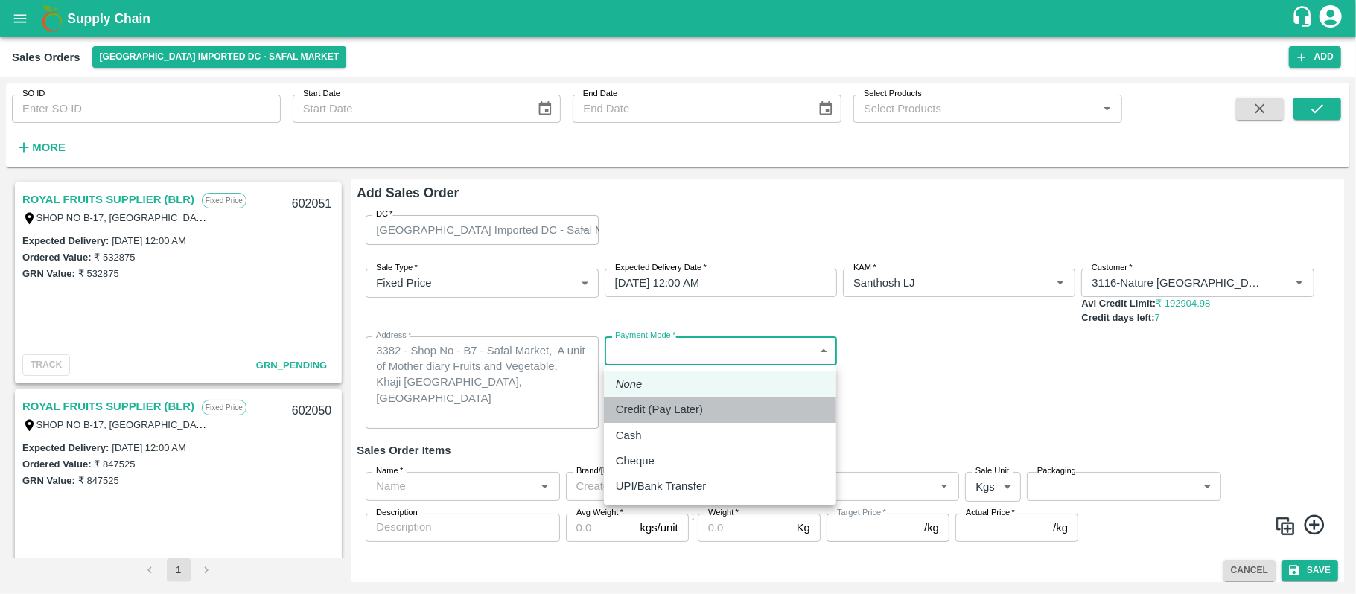
click at [710, 404] on div "Credit (Pay Later)" at bounding box center [663, 409] width 95 height 16
type input "credit"
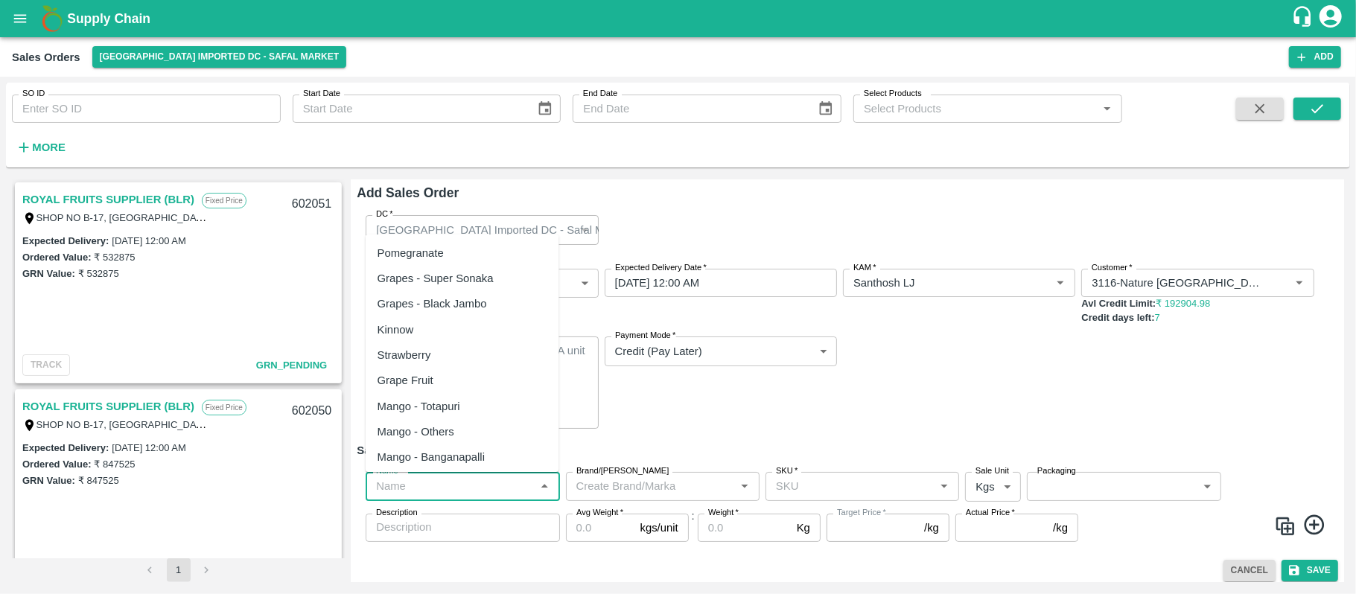
click at [450, 488] on input "Name   *" at bounding box center [450, 485] width 160 height 19
paste input "Apple Royal Gala Chile"
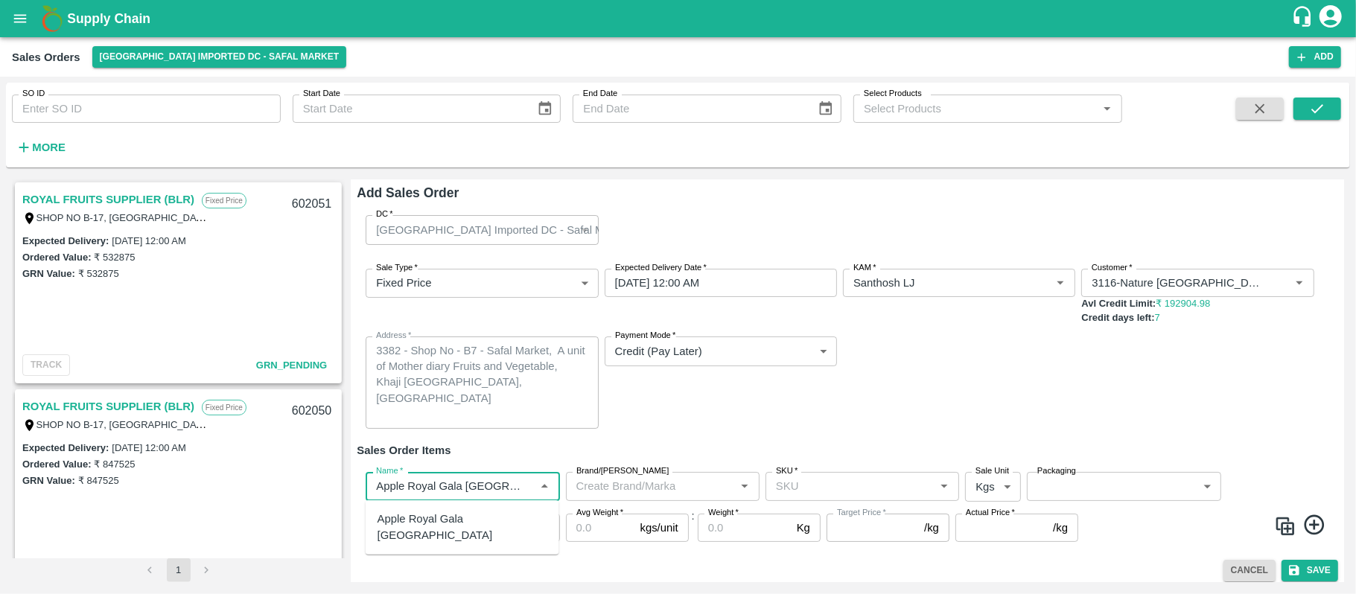
click at [453, 521] on div "Apple Royal Gala Chile" at bounding box center [462, 528] width 170 height 34
type input "Apple Royal Gala Chile"
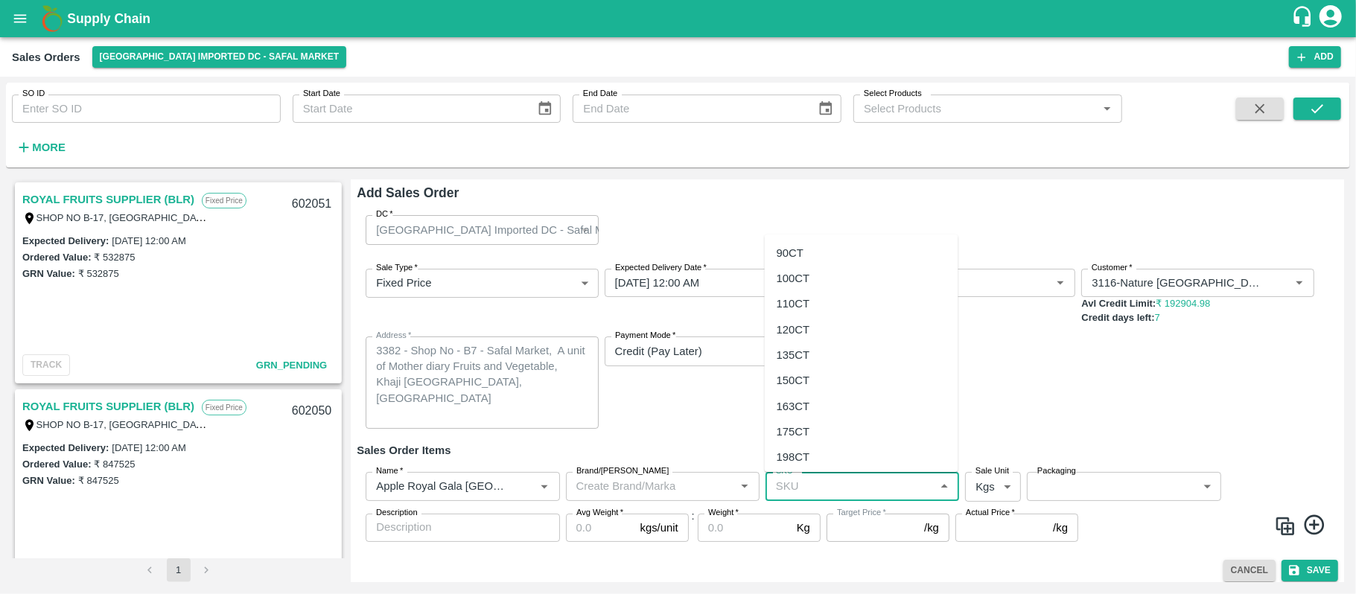
click at [820, 486] on input "SKU   *" at bounding box center [850, 485] width 160 height 19
click at [814, 331] on div "120CT" at bounding box center [862, 329] width 194 height 25
type input "120CT"
type input "NA"
click at [980, 480] on body "Supply Chain Sales Orders Bangalore Imported DC - Safal Market Add SO ID SO ID …" at bounding box center [678, 297] width 1356 height 594
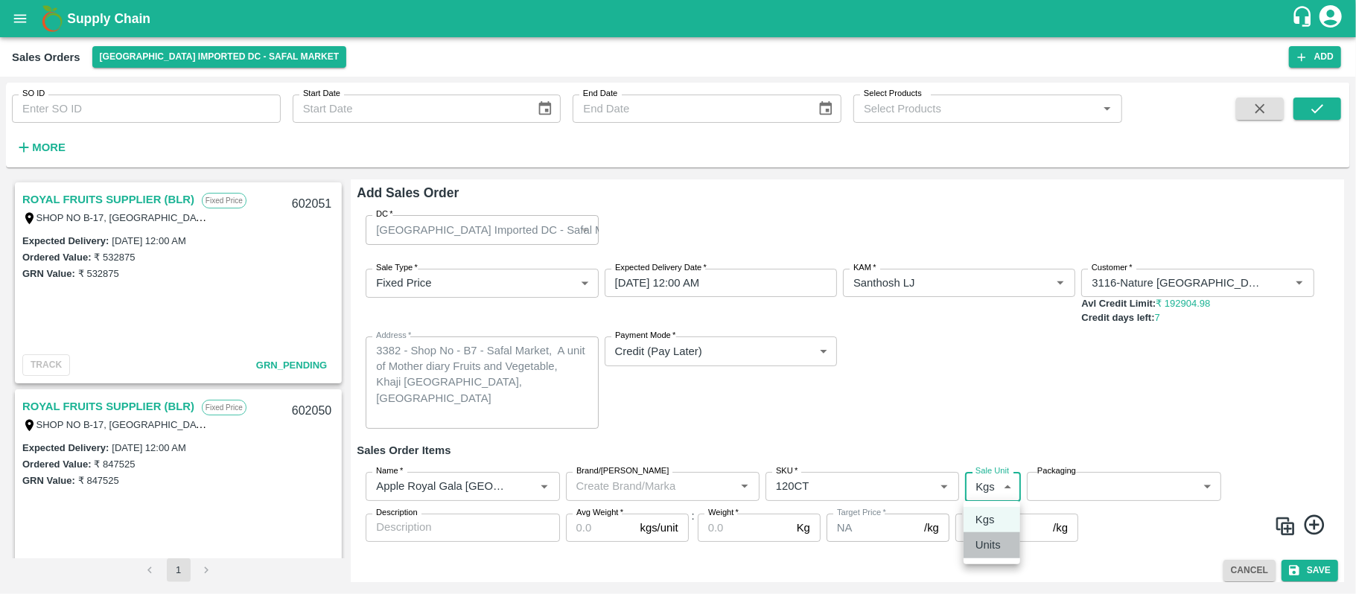
click at [975, 539] on p "Units" at bounding box center [987, 545] width 25 height 16
type input "2"
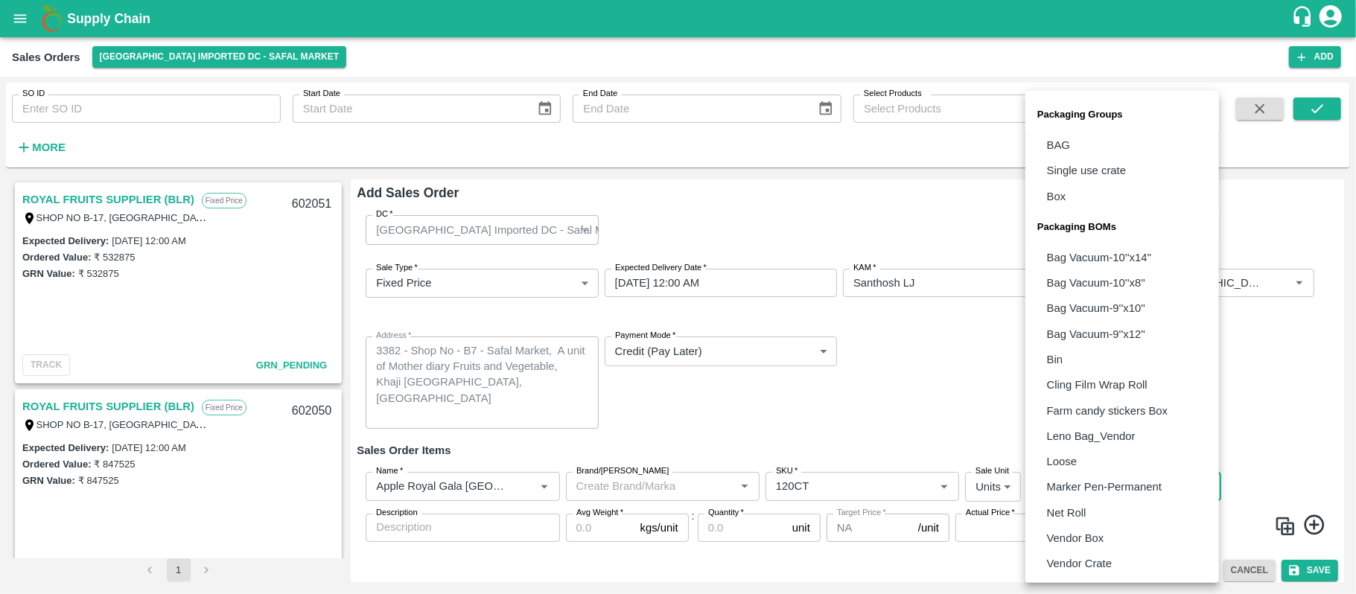
click at [1085, 483] on body "Supply Chain Sales Orders Bangalore Imported DC - Safal Market Add SO ID SO ID …" at bounding box center [678, 297] width 1356 height 594
click at [1083, 538] on p "Vendor Box" at bounding box center [1075, 538] width 57 height 16
type input "BOM/276"
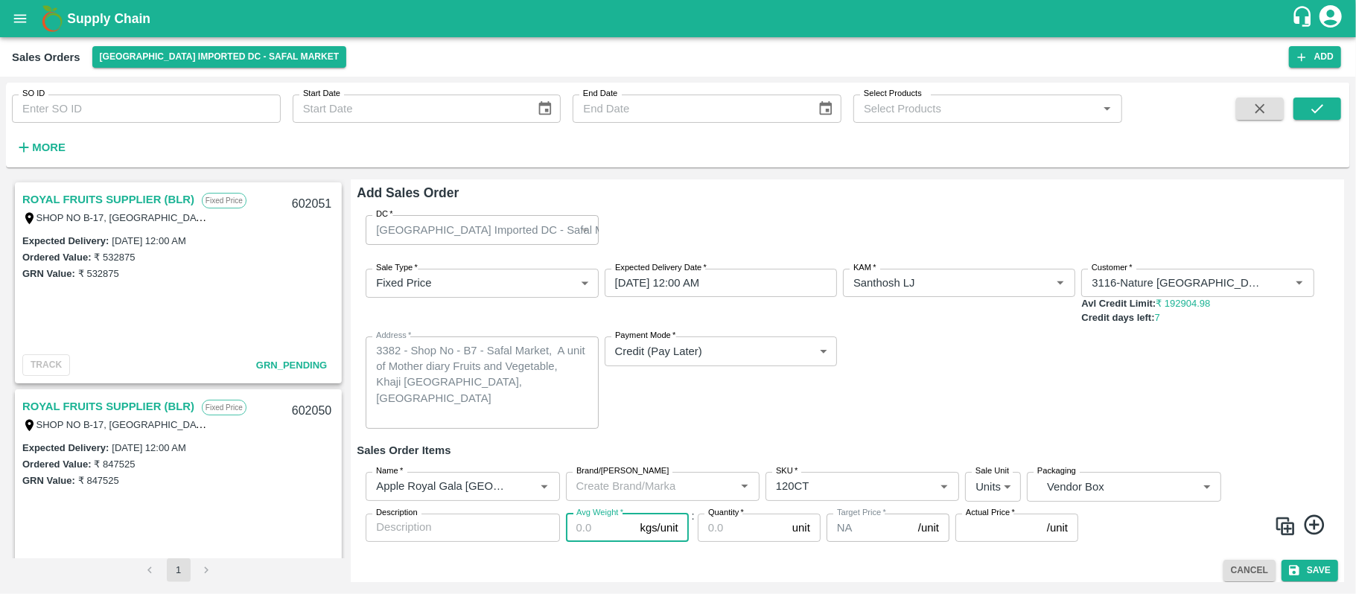
click at [587, 523] on input "Avg Weight   *" at bounding box center [600, 528] width 68 height 28
type input "18"
click at [746, 533] on input "Quantity   *" at bounding box center [742, 528] width 89 height 28
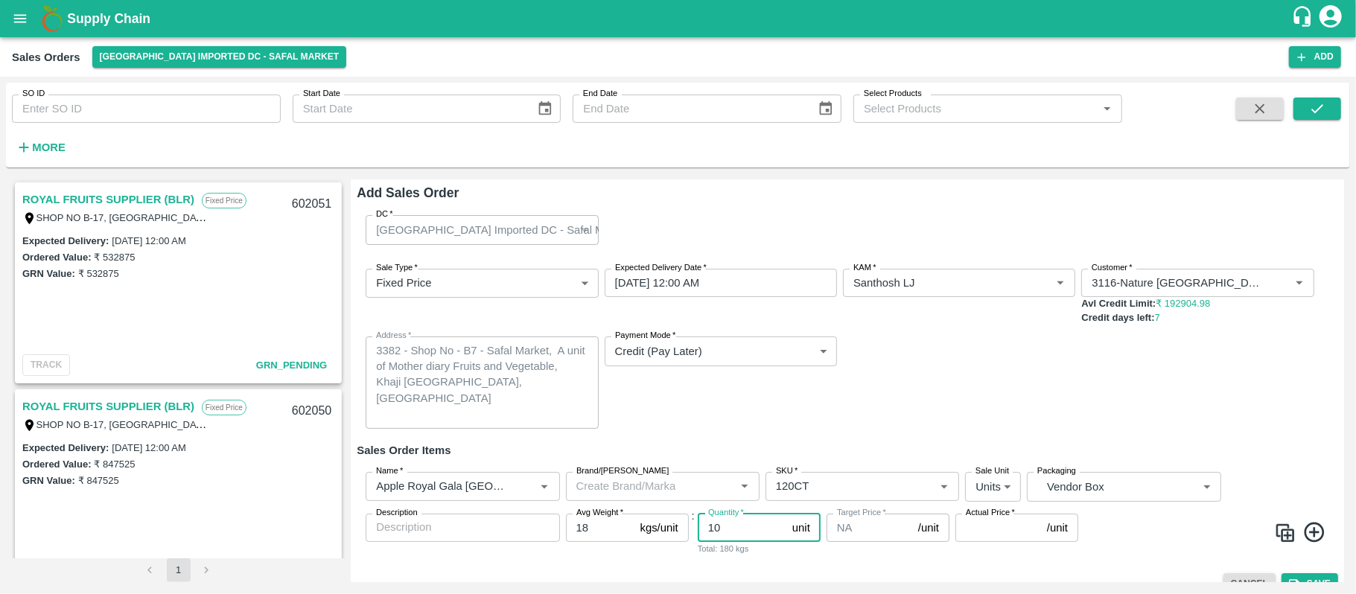
type input "10"
click at [972, 534] on input "Actual Price   *" at bounding box center [998, 528] width 86 height 28
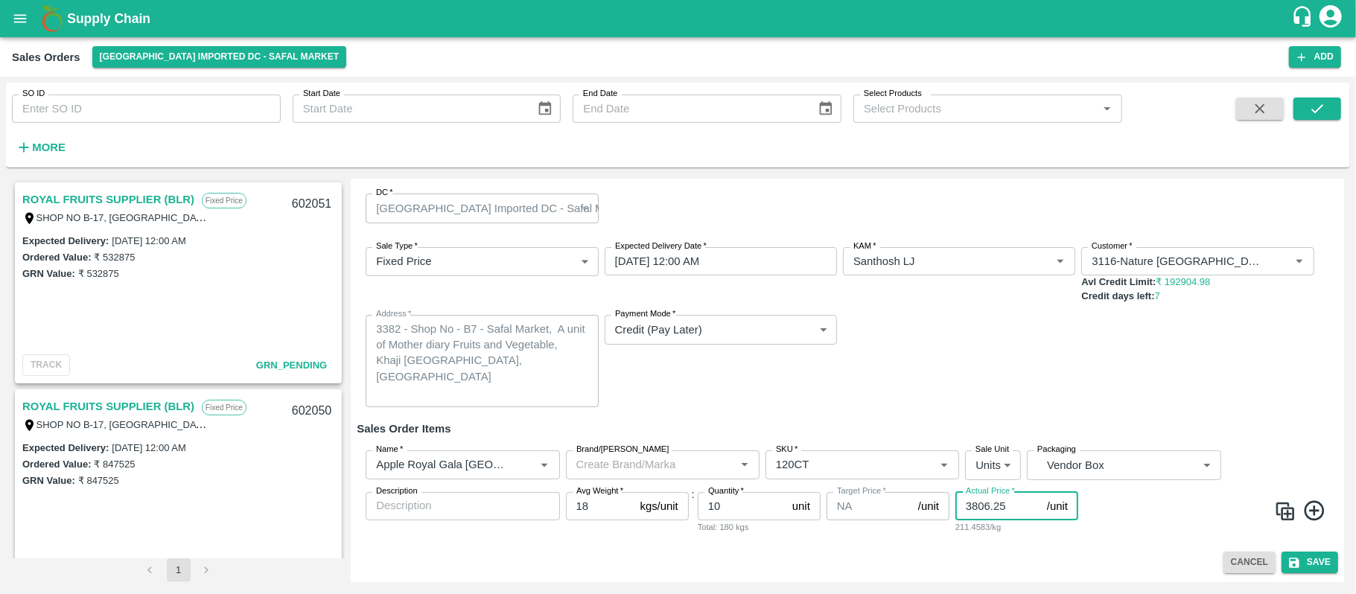
type input "3806.25"
click at [1310, 508] on icon at bounding box center [1314, 510] width 20 height 20
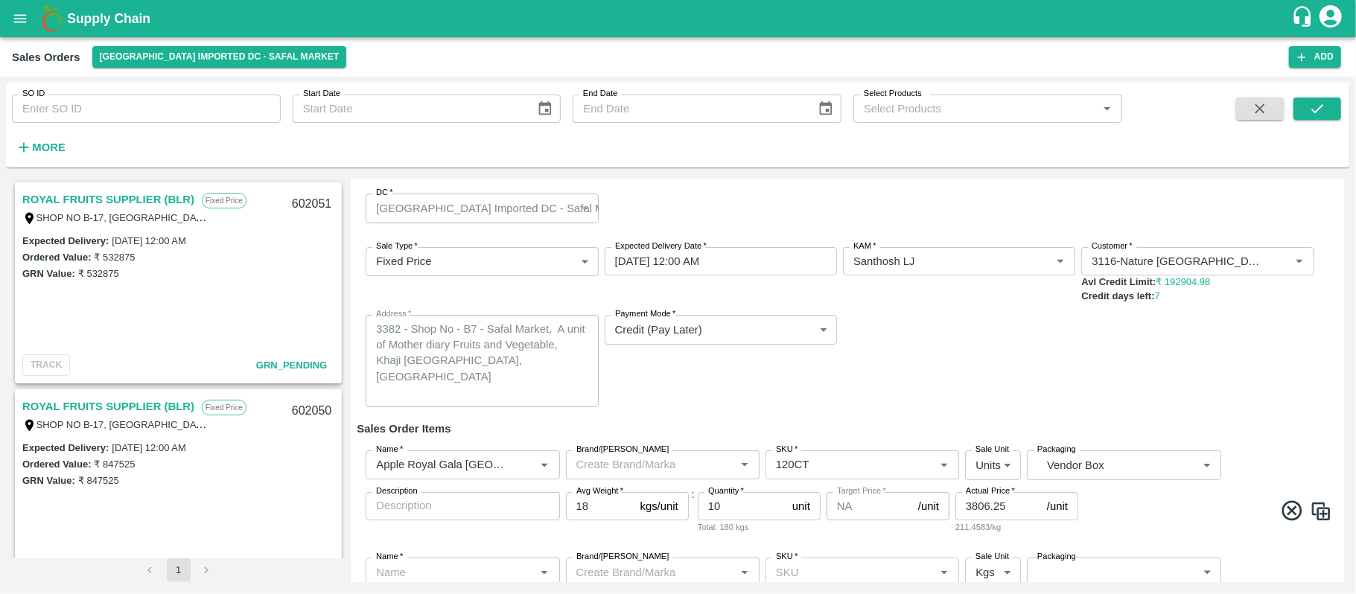
scroll to position [115, 0]
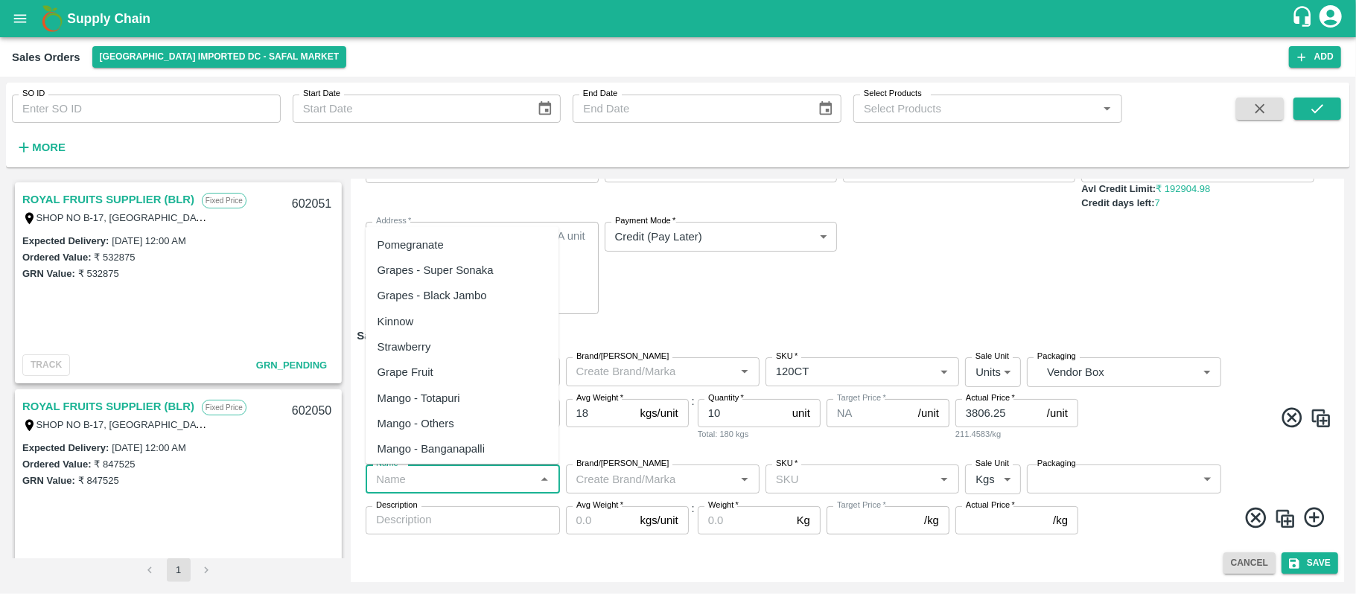
click at [415, 472] on input "Name   *" at bounding box center [450, 478] width 160 height 19
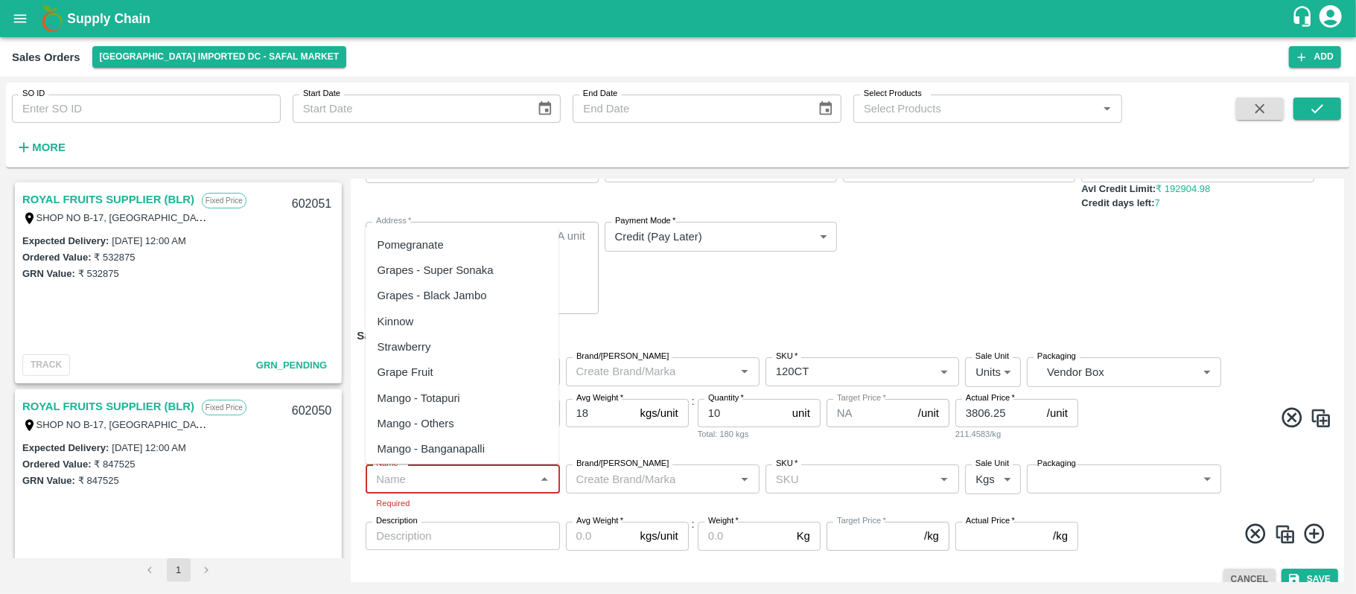
click at [460, 486] on input "Name   *" at bounding box center [450, 478] width 160 height 19
paste input "Apple Royal Gala NZ"
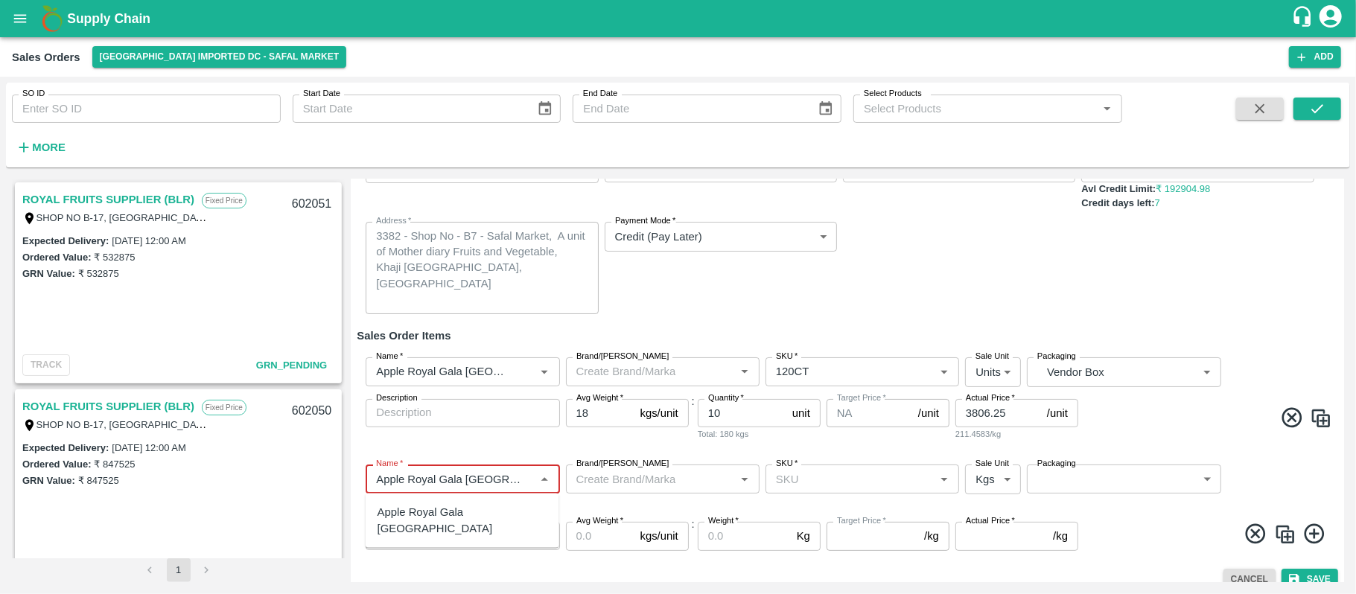
click at [459, 505] on div "Apple Royal Gala NZ" at bounding box center [462, 521] width 170 height 34
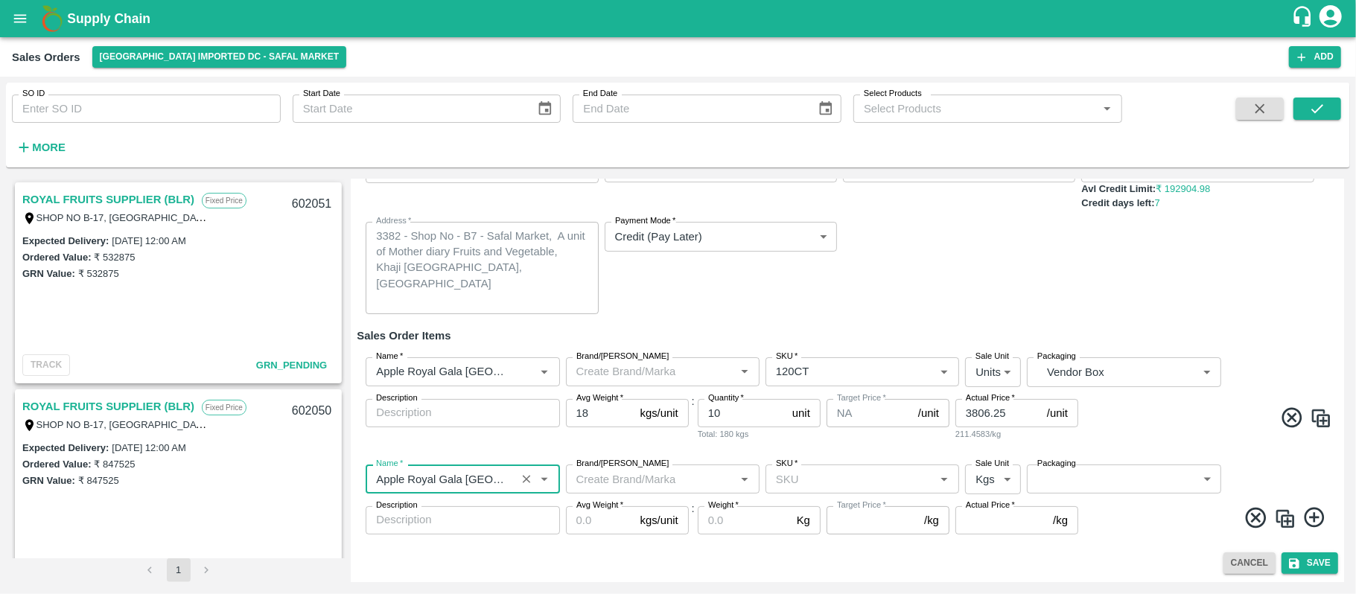
type input "Apple Royal Gala NZ"
click at [783, 477] on input "SKU   *" at bounding box center [850, 478] width 160 height 19
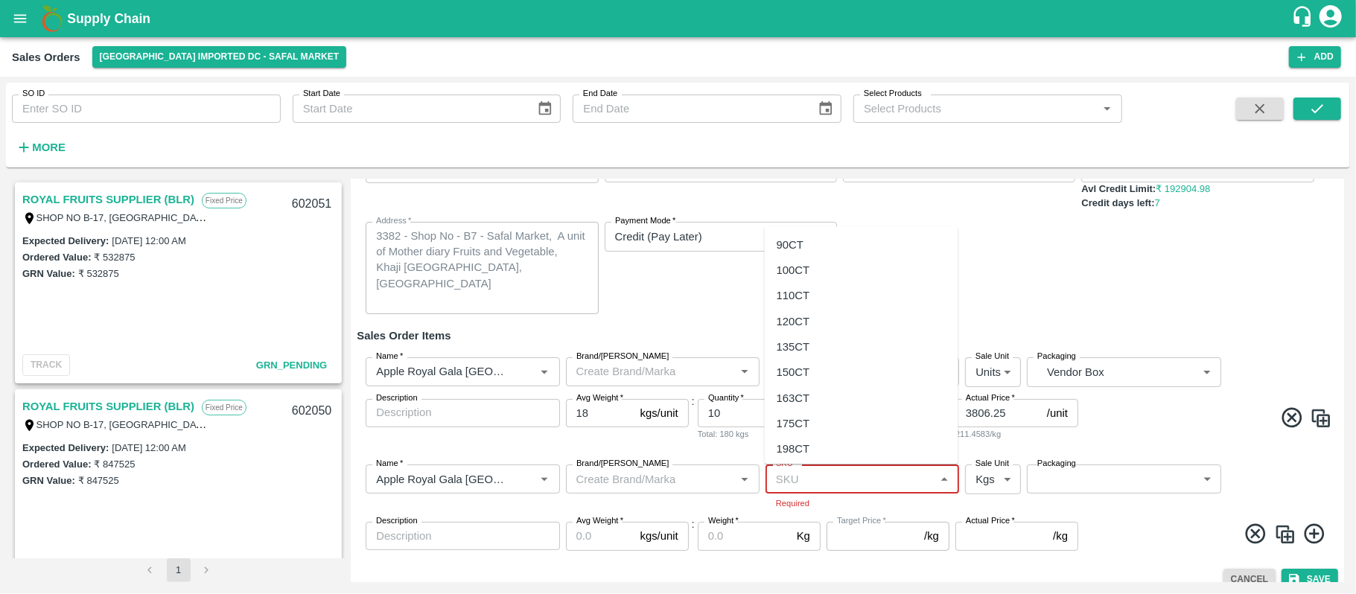
click at [810, 472] on input "SKU   *" at bounding box center [850, 478] width 160 height 19
click at [807, 509] on div "135CT" at bounding box center [794, 512] width 34 height 16
type input "135CT"
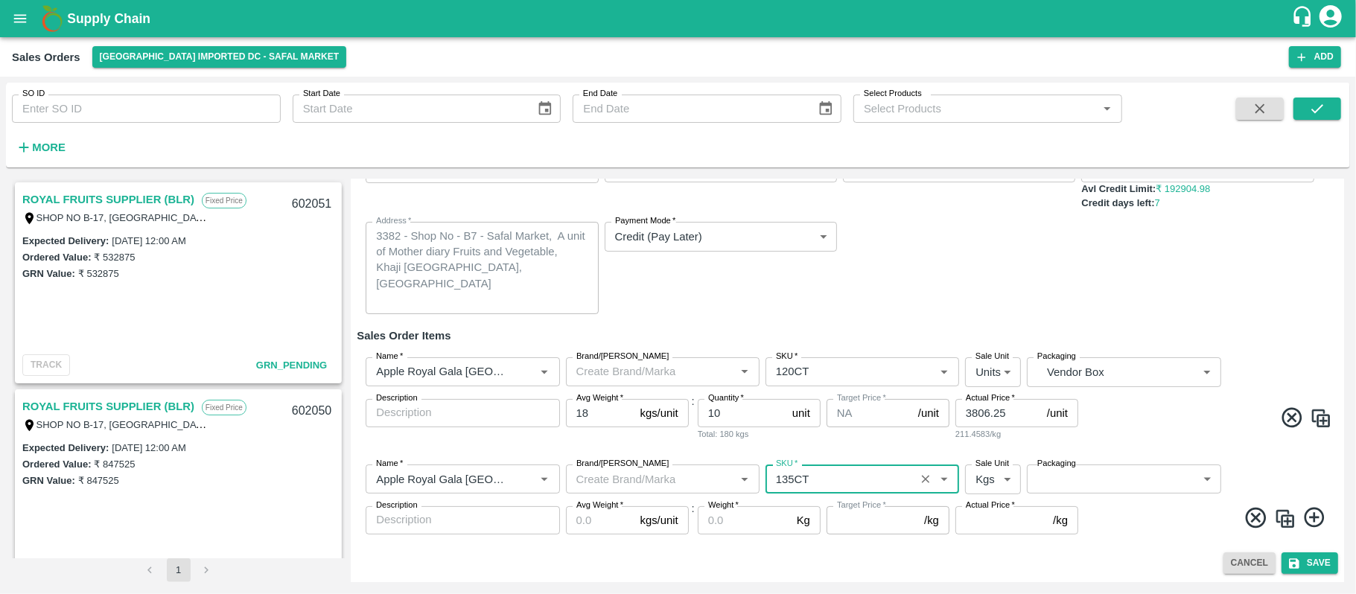
type input "NA"
type input "135CT"
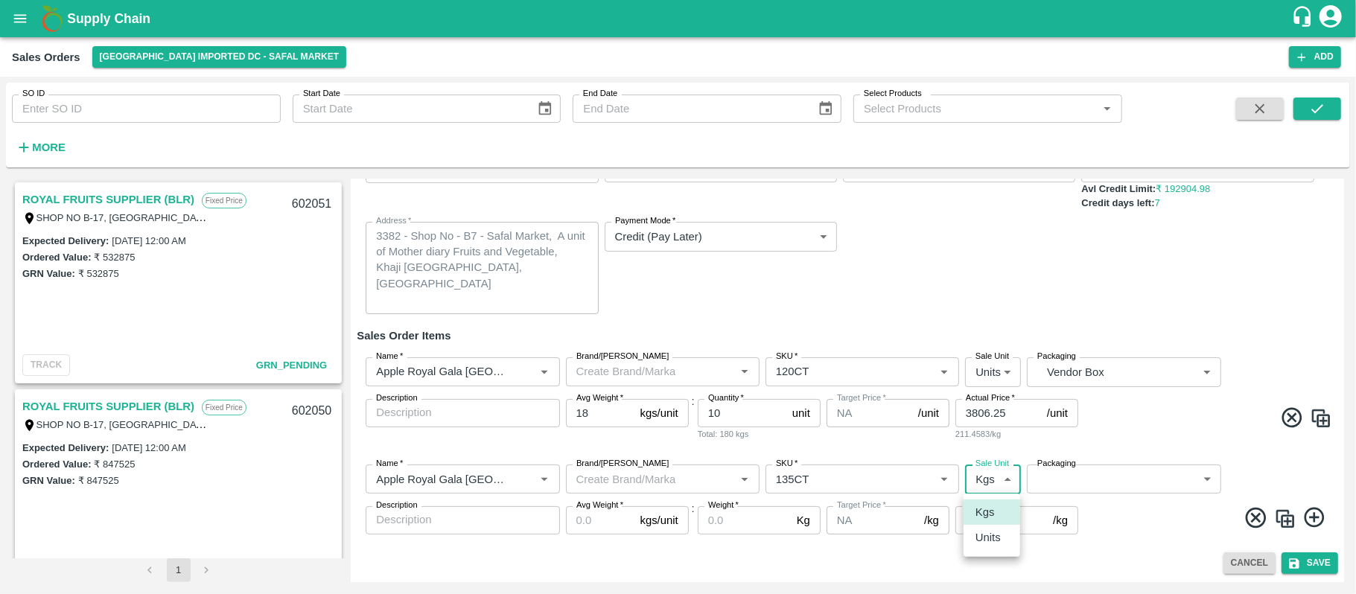
click at [975, 474] on body "Supply Chain Sales Orders Bangalore Imported DC - Safal Market Add SO ID SO ID …" at bounding box center [678, 297] width 1356 height 594
click at [986, 529] on p "Units" at bounding box center [987, 537] width 25 height 16
type input "2"
click at [1082, 481] on body "Supply Chain Sales Orders Bangalore Imported DC - Safal Market Add SO ID SO ID …" at bounding box center [678, 297] width 1356 height 594
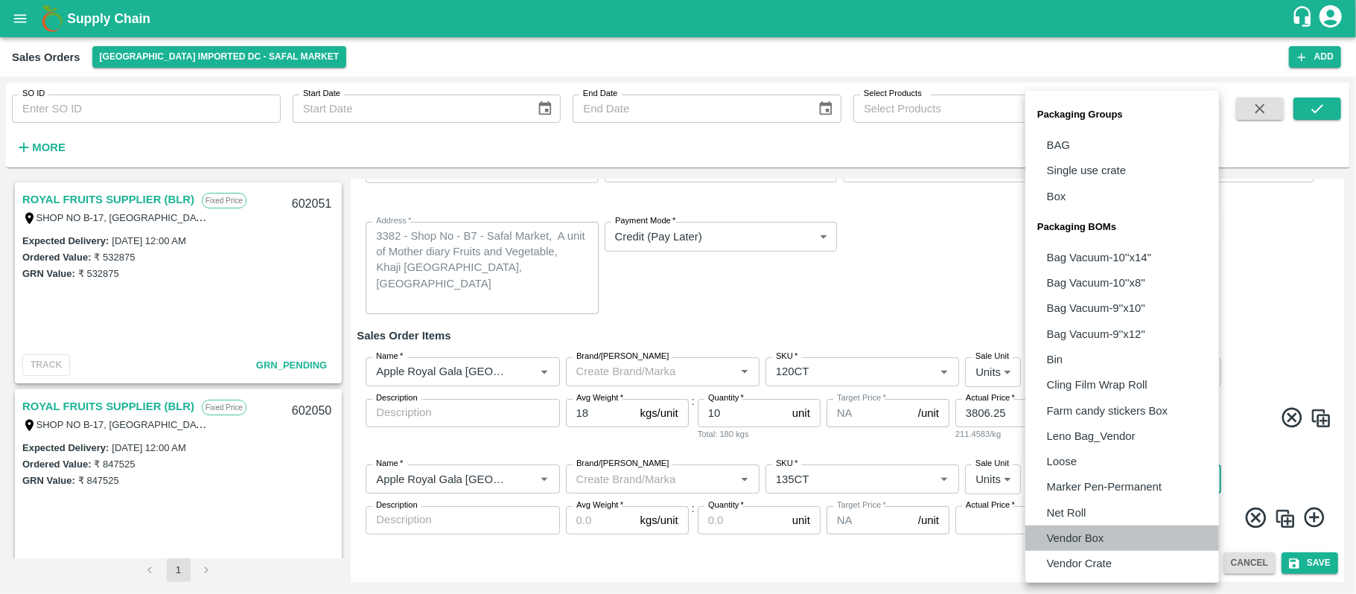
click at [1085, 530] on p "Vendor Box" at bounding box center [1075, 538] width 57 height 16
type input "BOM/276"
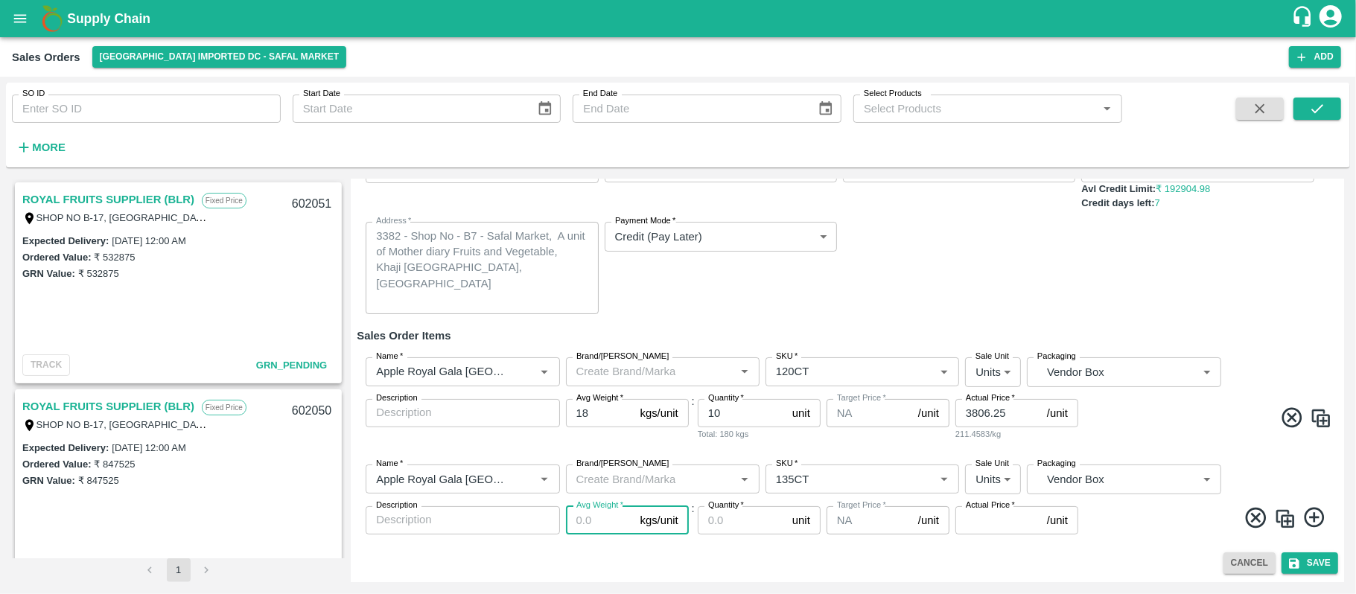
click at [578, 525] on input "Avg Weight   *" at bounding box center [600, 520] width 68 height 28
type input "18"
click at [728, 521] on input "Quantity   *" at bounding box center [742, 520] width 89 height 28
click at [721, 512] on input "Quantity   *" at bounding box center [742, 520] width 89 height 28
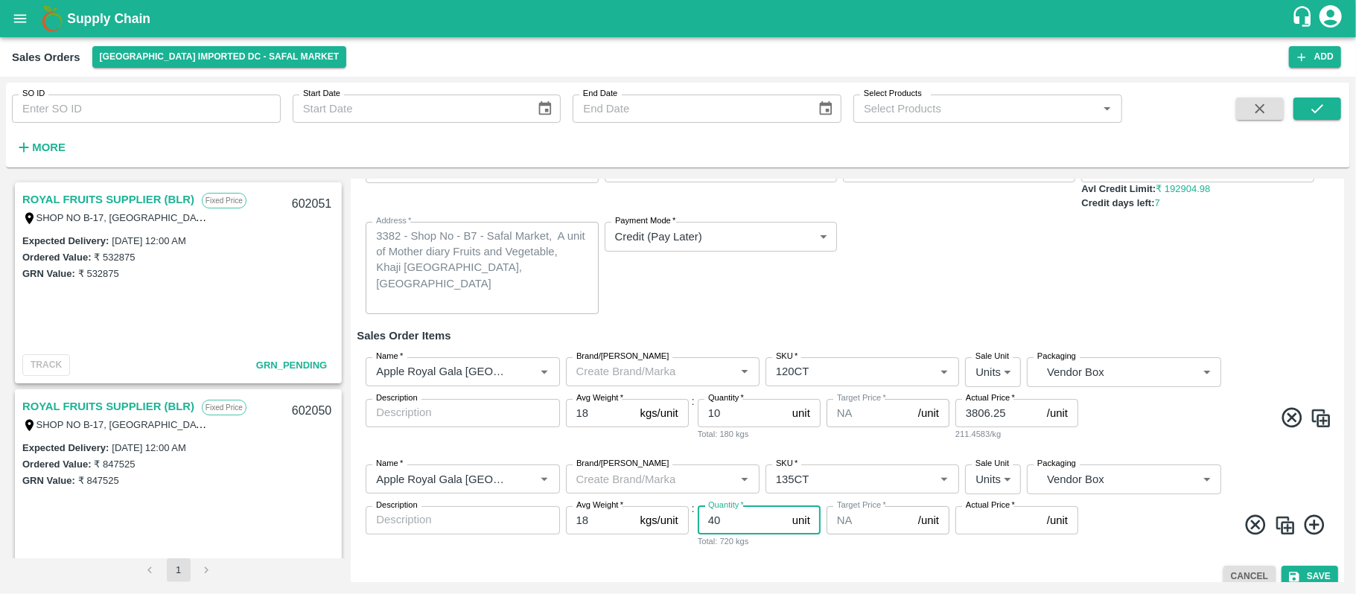
type input "40"
click at [978, 531] on input "Actual Price   *" at bounding box center [998, 520] width 86 height 28
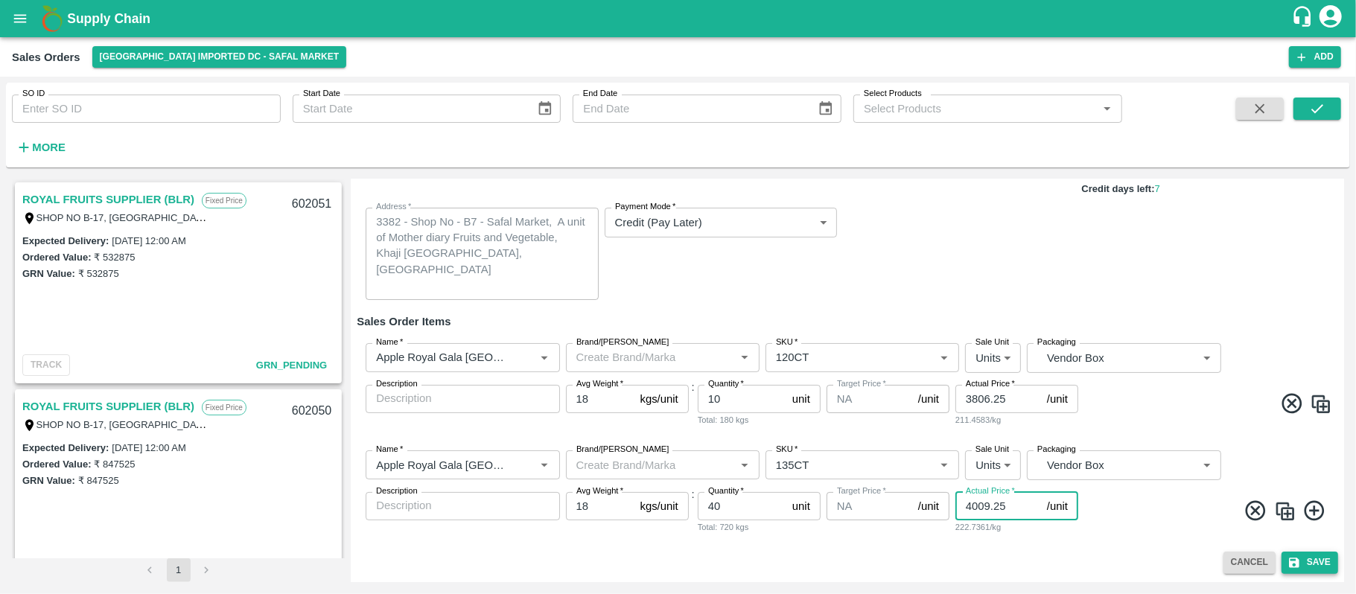
type input "4009.25"
click at [1296, 558] on icon "submit" at bounding box center [1293, 562] width 13 height 13
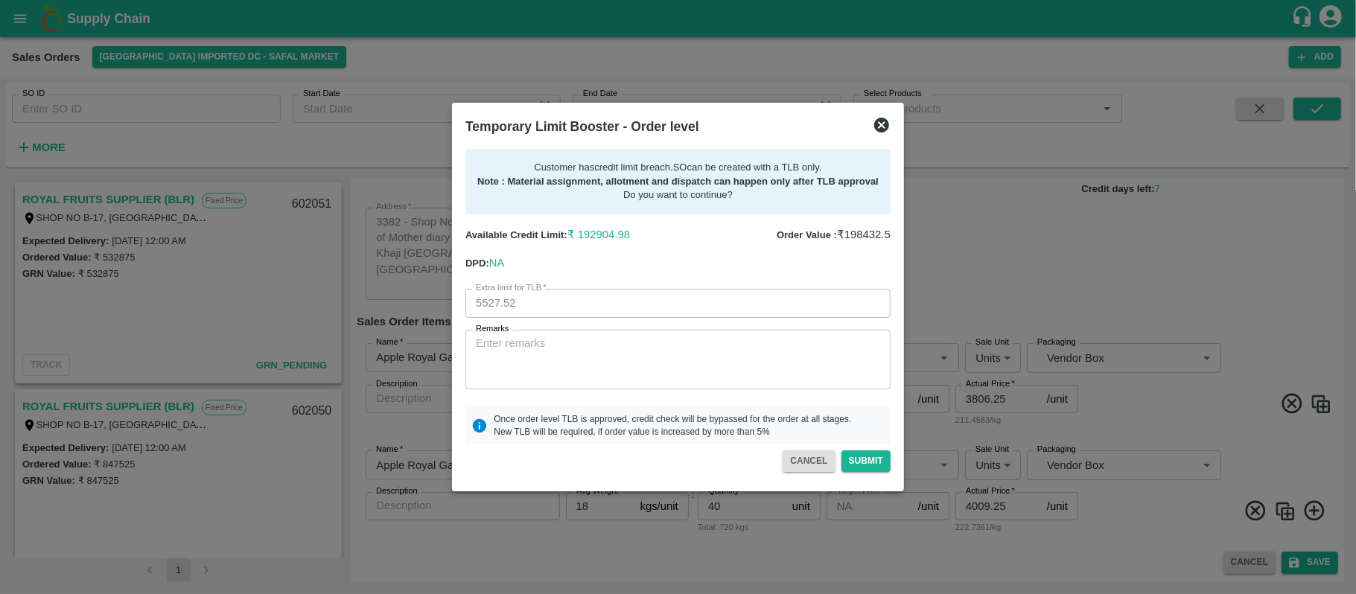
click at [879, 126] on icon at bounding box center [881, 125] width 15 height 15
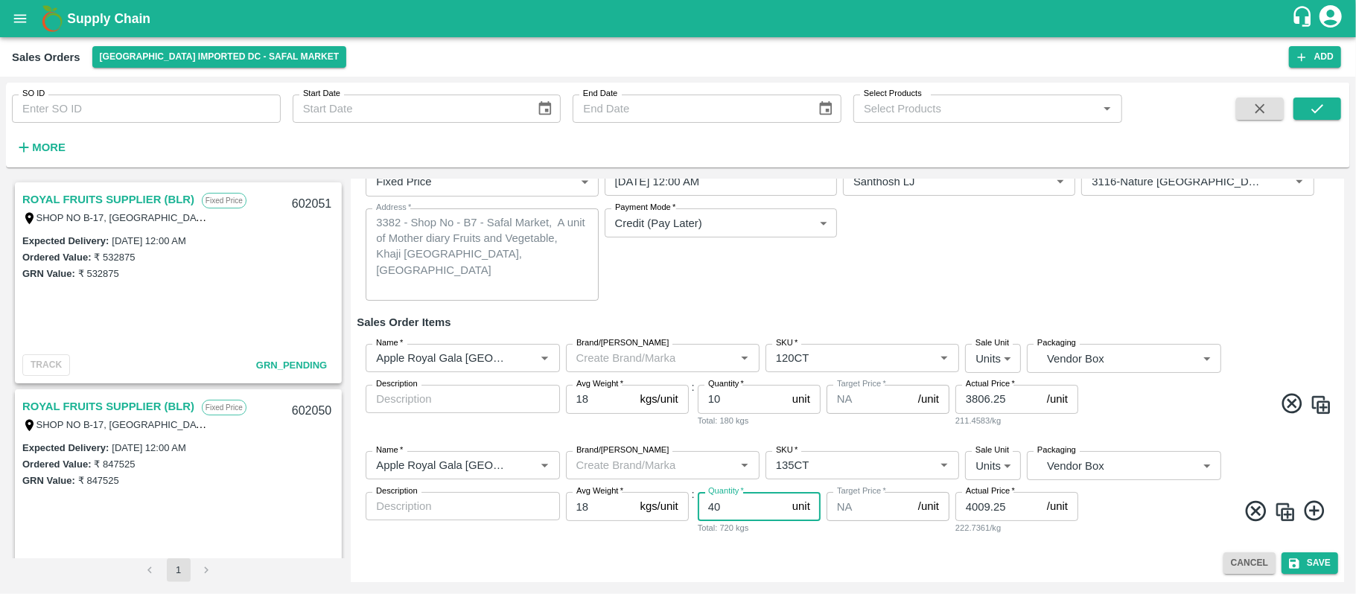
click at [736, 505] on input "40" at bounding box center [742, 506] width 89 height 28
type input "4"
type input "38"
click at [1315, 570] on button "Save" at bounding box center [1309, 563] width 57 height 22
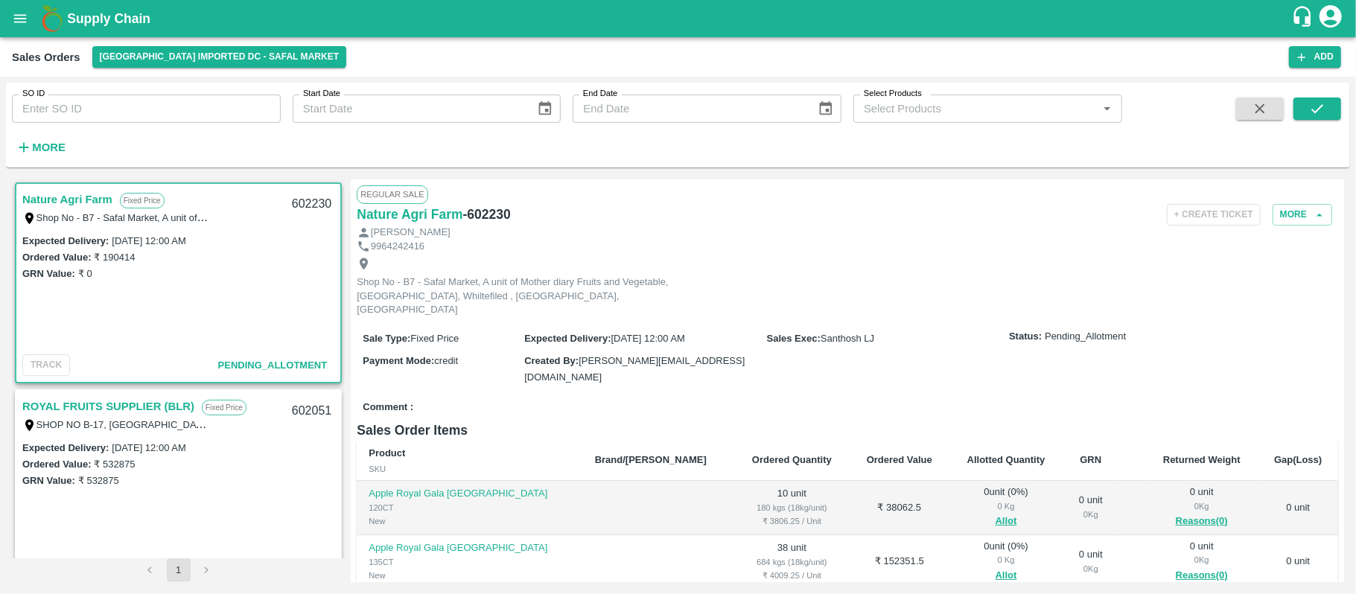
click at [90, 201] on link "Nature Agri Farm" at bounding box center [67, 199] width 90 height 19
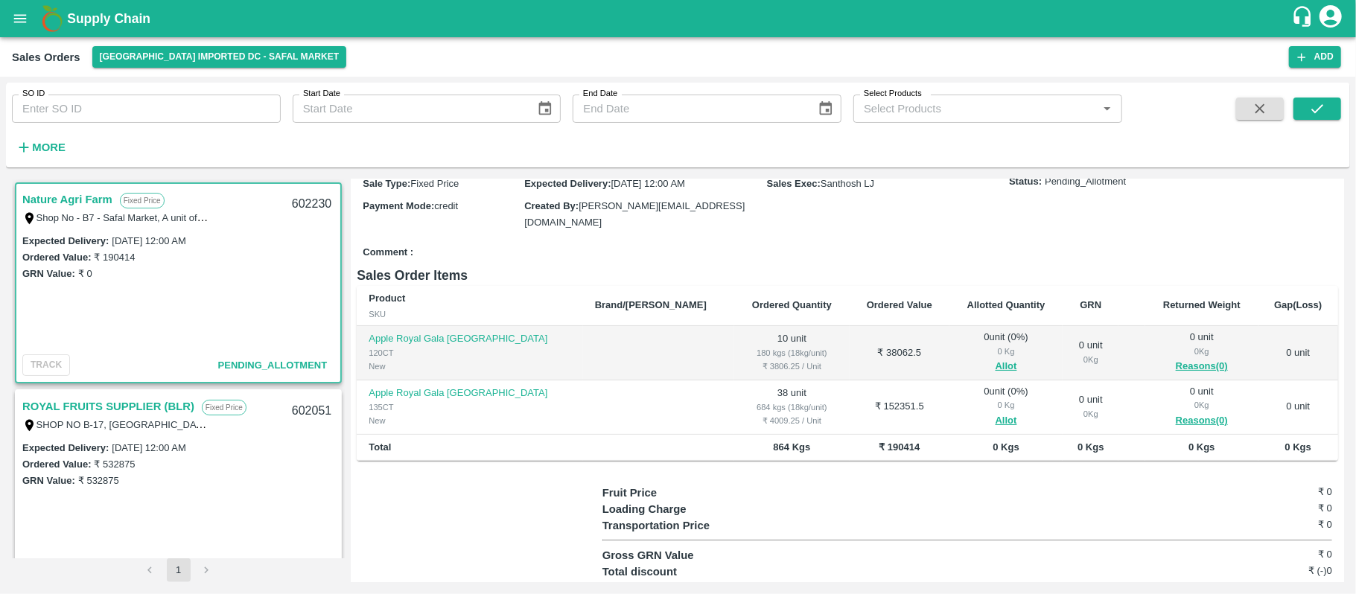
scroll to position [156, 0]
click at [995, 357] on button "Allot" at bounding box center [1006, 365] width 22 height 17
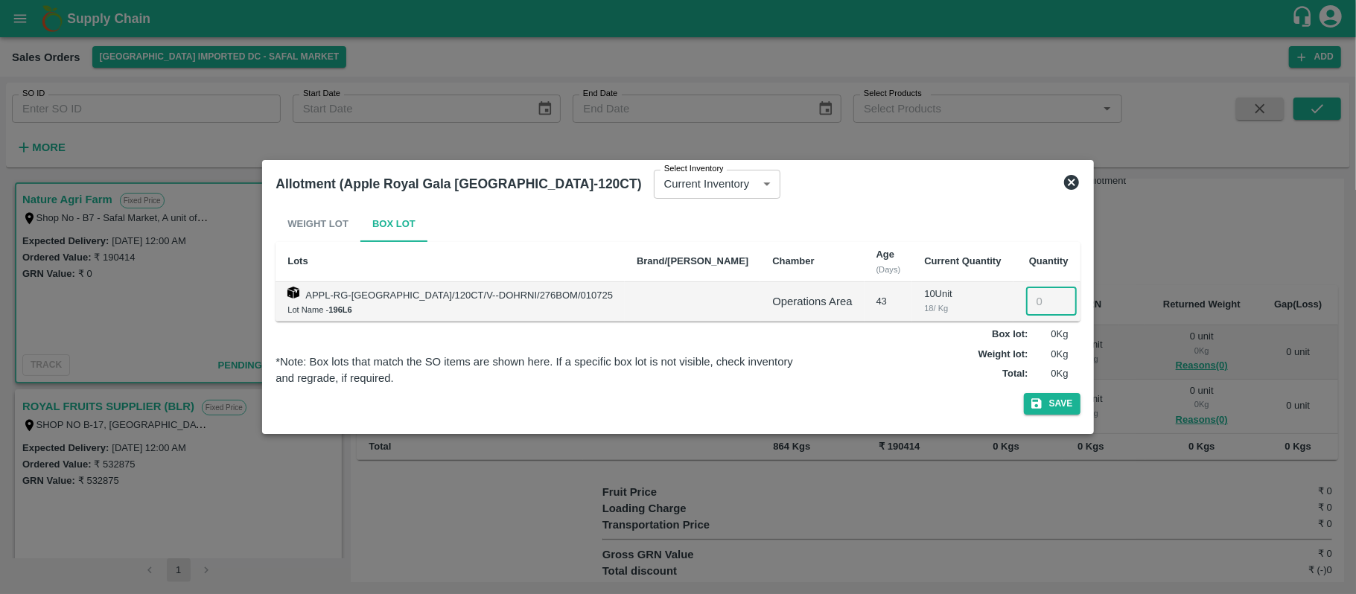
click at [1026, 310] on input "number" at bounding box center [1051, 301] width 51 height 28
type input "10"
click at [1031, 403] on icon "button" at bounding box center [1036, 404] width 10 height 10
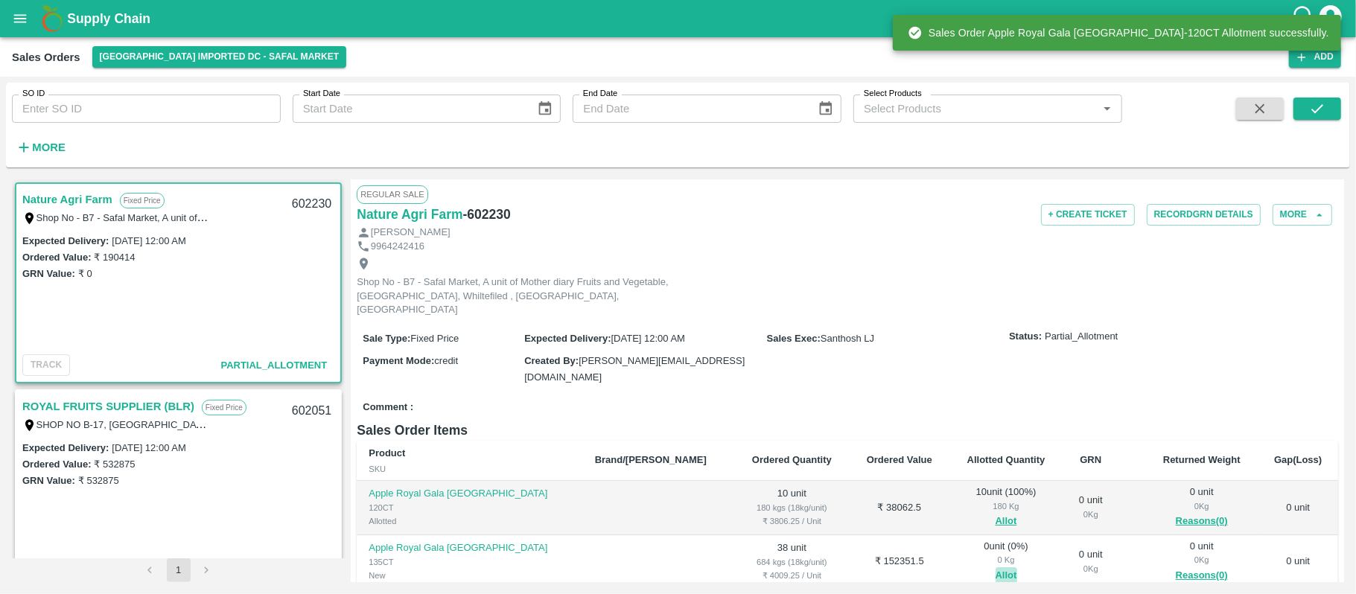
click at [995, 567] on button "Allot" at bounding box center [1006, 575] width 22 height 17
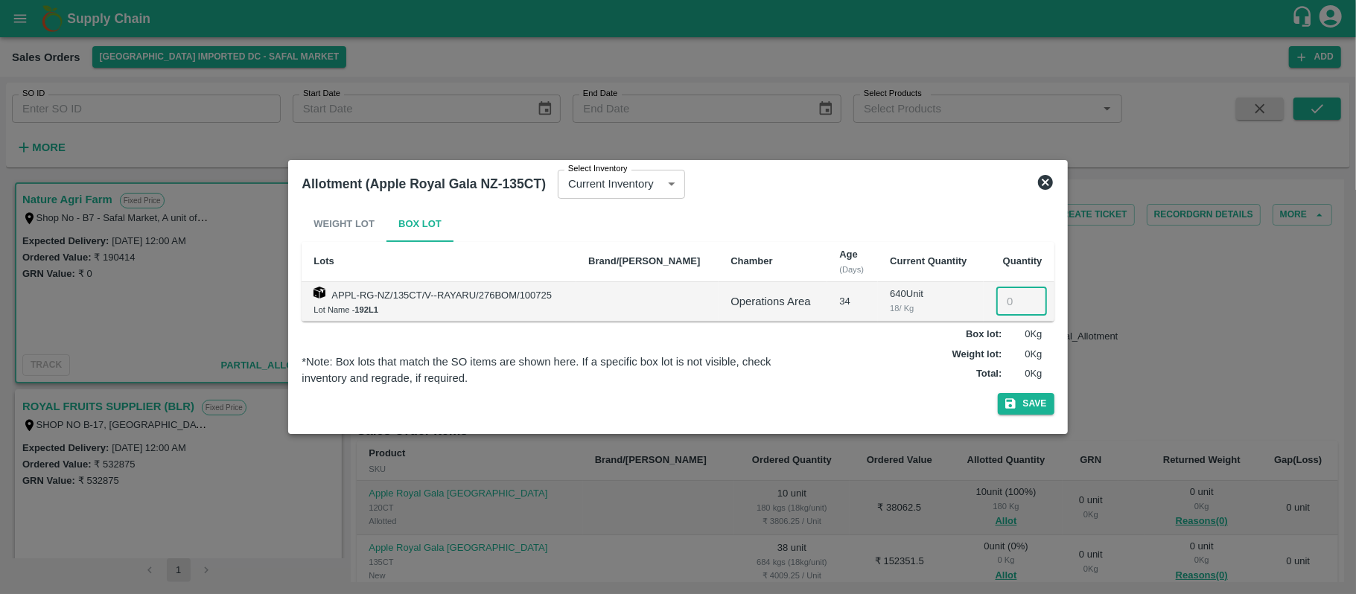
click at [1014, 299] on input "number" at bounding box center [1021, 301] width 51 height 28
type input "38"
click at [1020, 404] on button "Save" at bounding box center [1026, 404] width 57 height 22
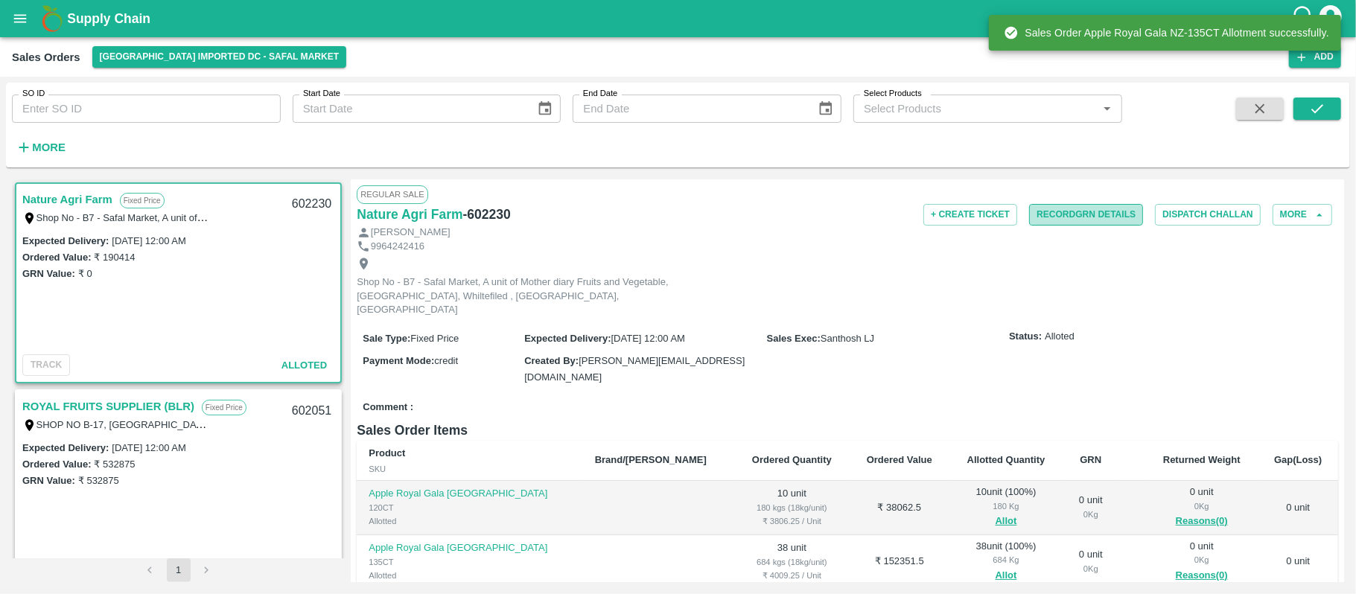
click at [1088, 218] on button "Record GRN Details" at bounding box center [1086, 215] width 114 height 22
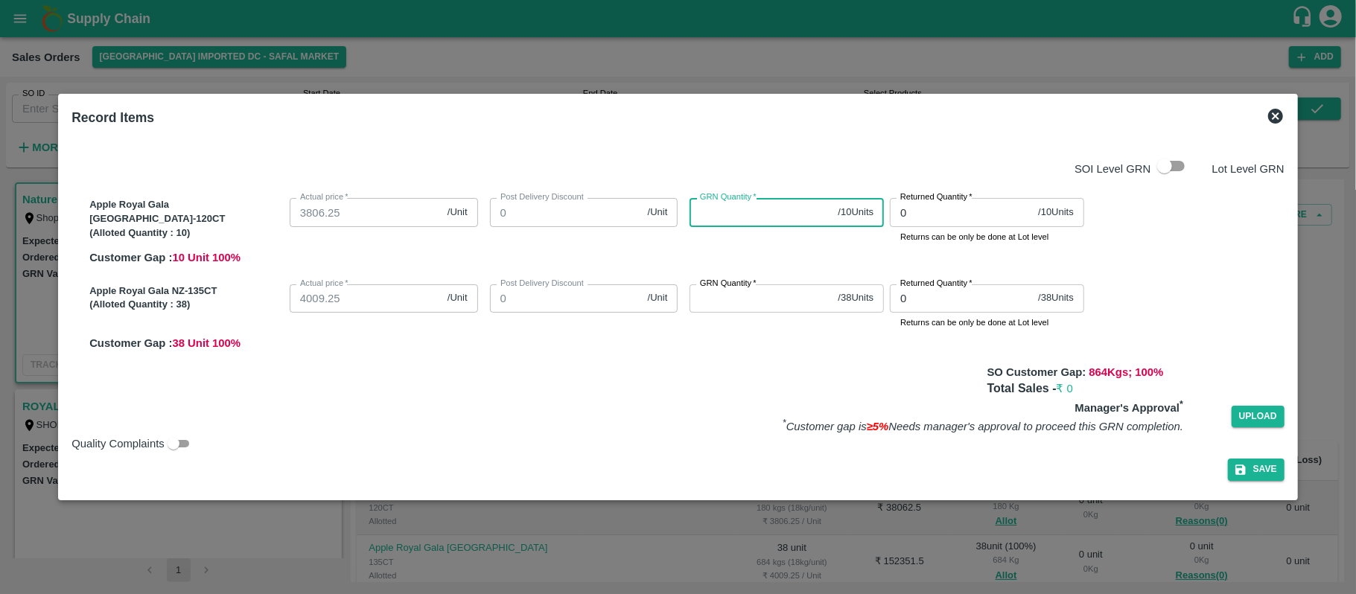
click at [730, 215] on input "GRN Quantity   *" at bounding box center [760, 212] width 142 height 28
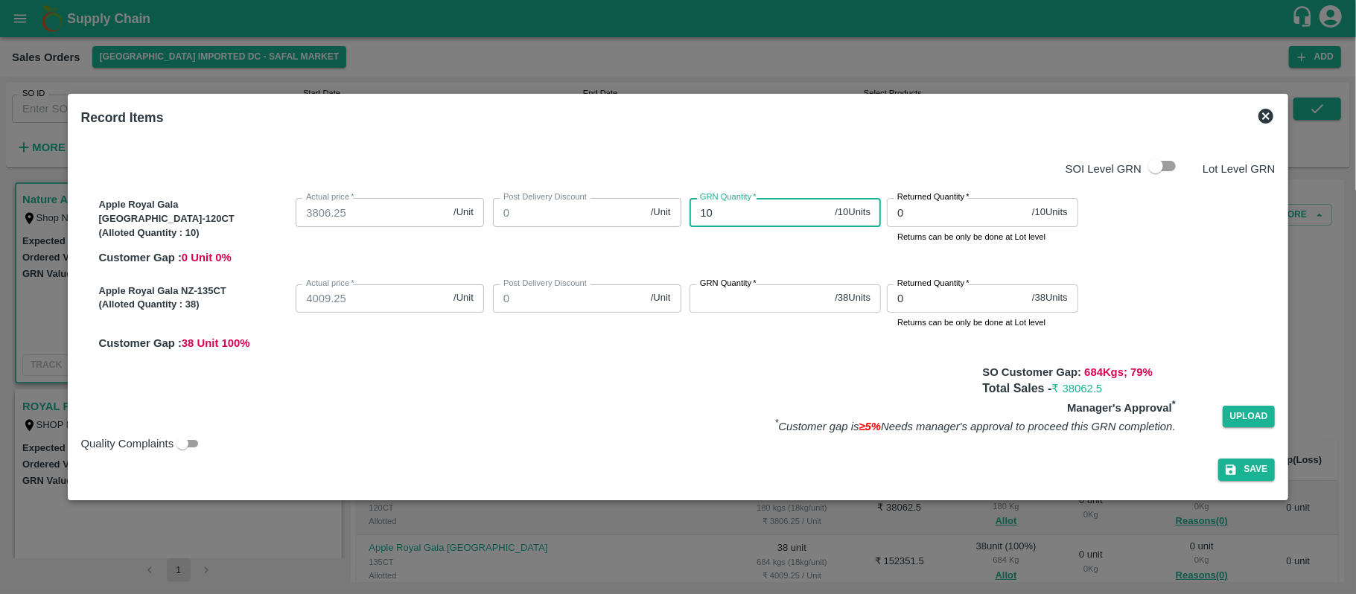
type input "10"
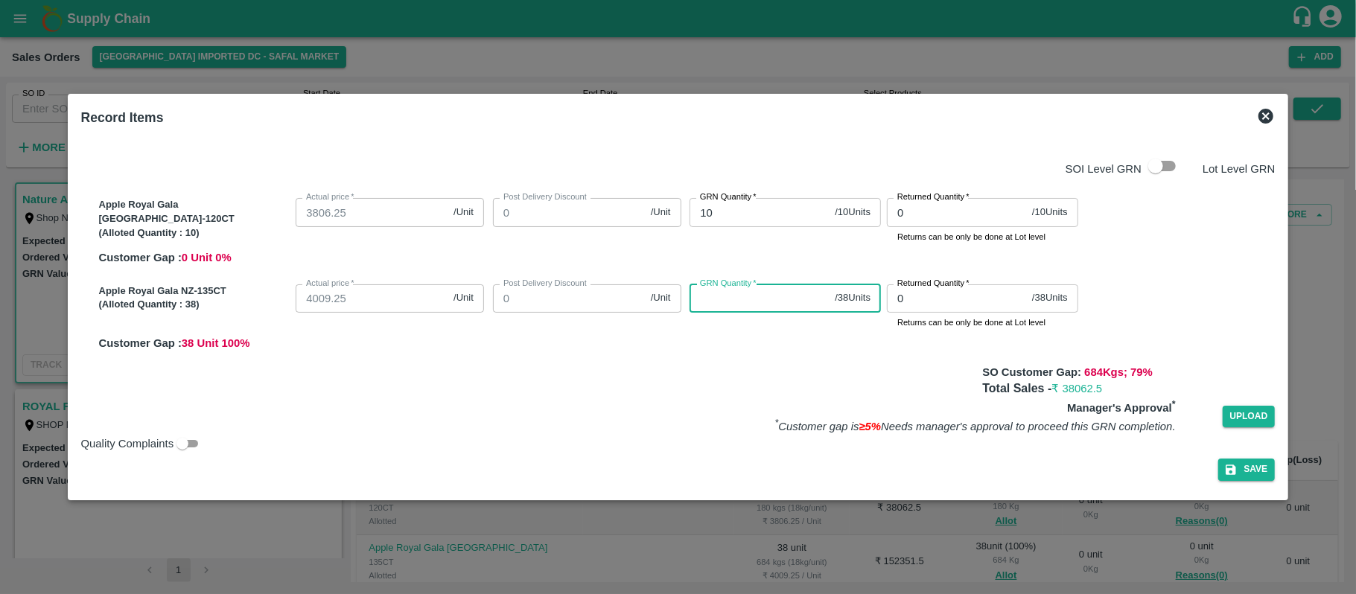
click at [728, 301] on input "GRN Quantity   *" at bounding box center [758, 298] width 139 height 28
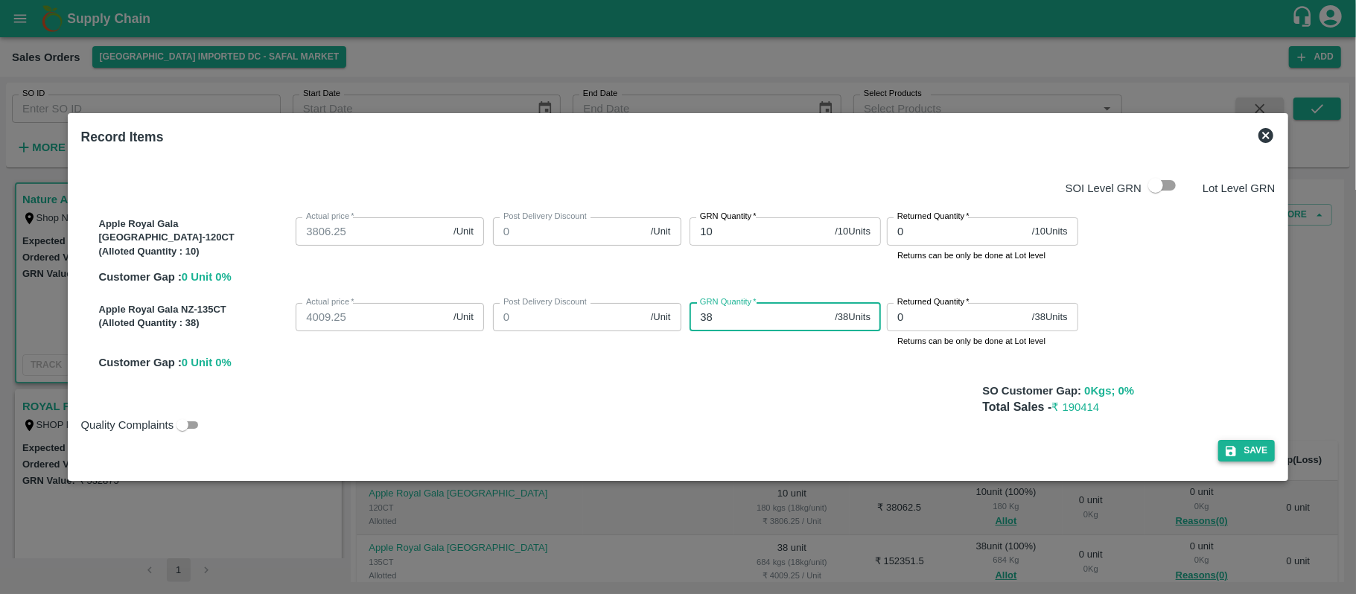
type input "38"
click at [1221, 444] on button "Save" at bounding box center [1246, 451] width 57 height 22
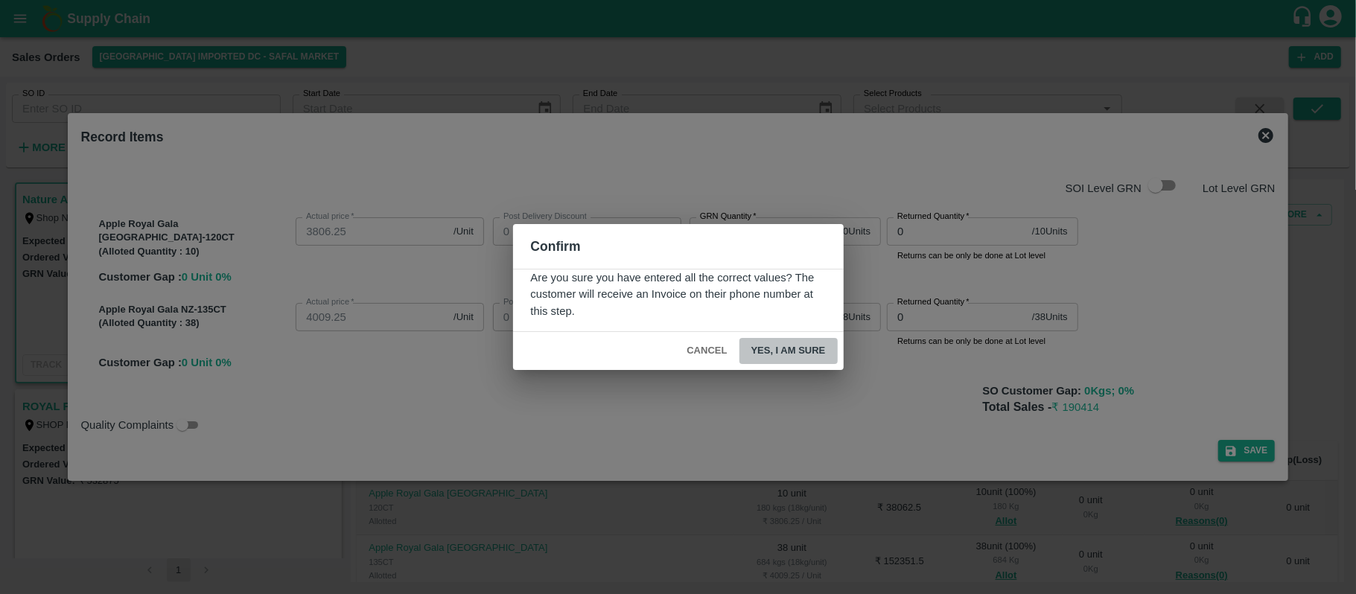
click at [819, 355] on button "Yes, I am sure" at bounding box center [788, 351] width 98 height 26
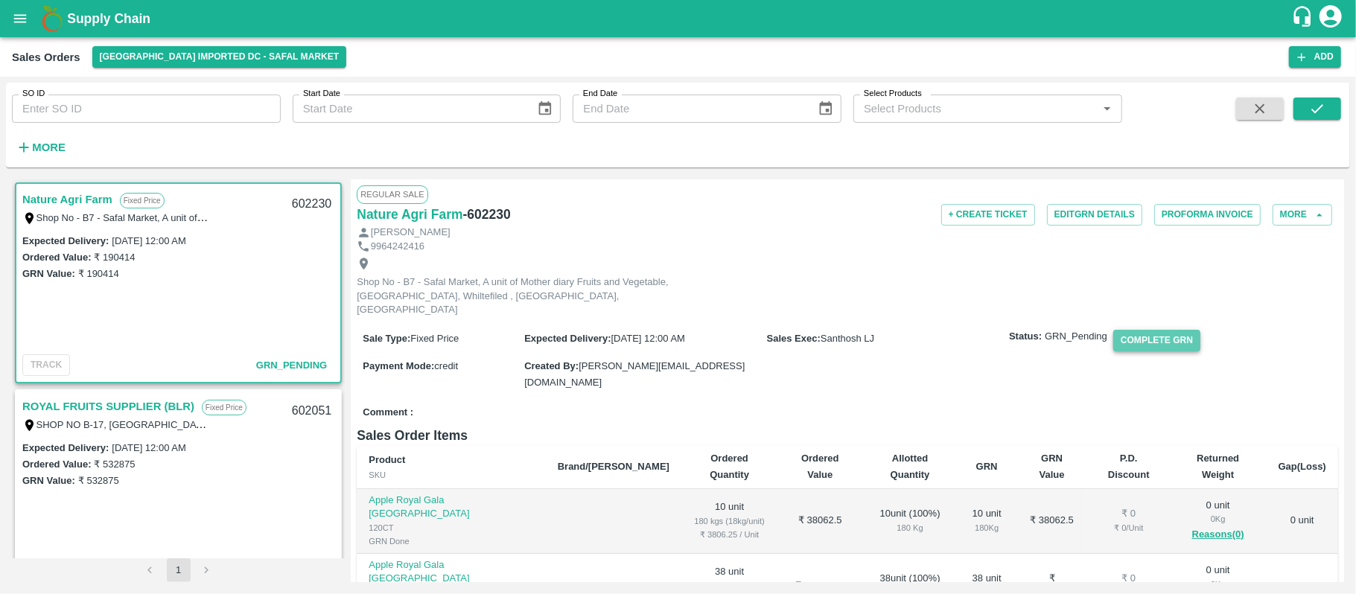
click at [1141, 340] on button "Complete GRN" at bounding box center [1156, 341] width 87 height 22
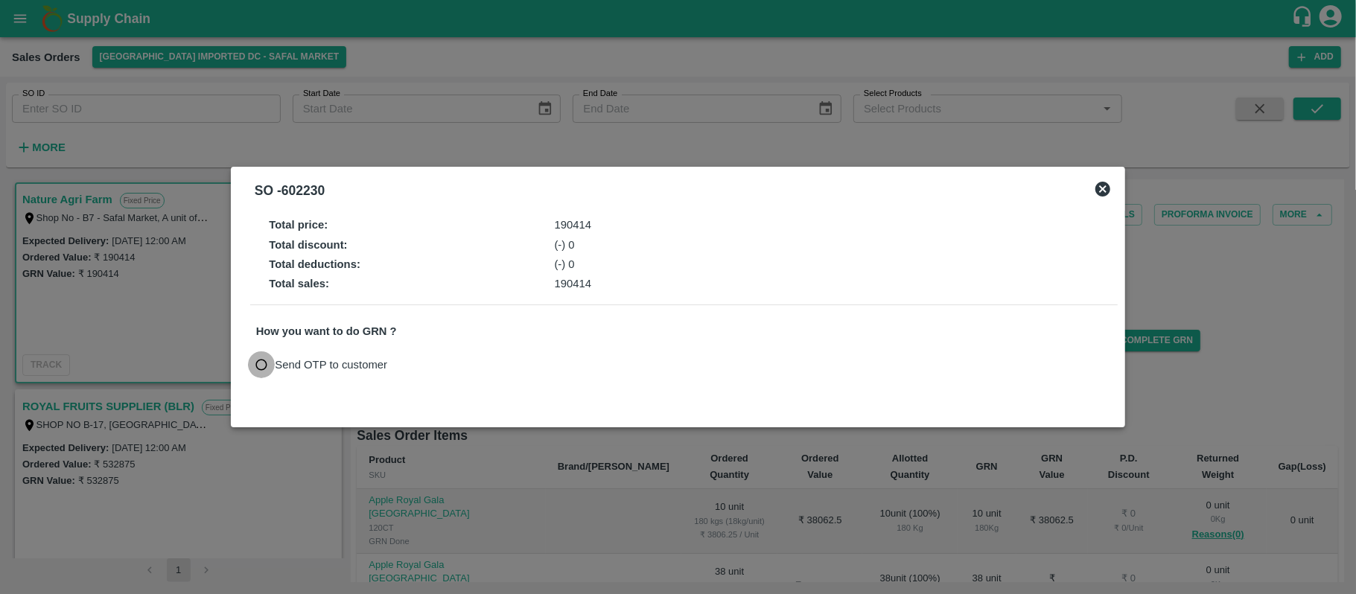
click at [260, 362] on input "Send OTP to customer" at bounding box center [262, 365] width 28 height 28
radio input "true"
click at [417, 371] on button "Send OTP" at bounding box center [429, 365] width 61 height 22
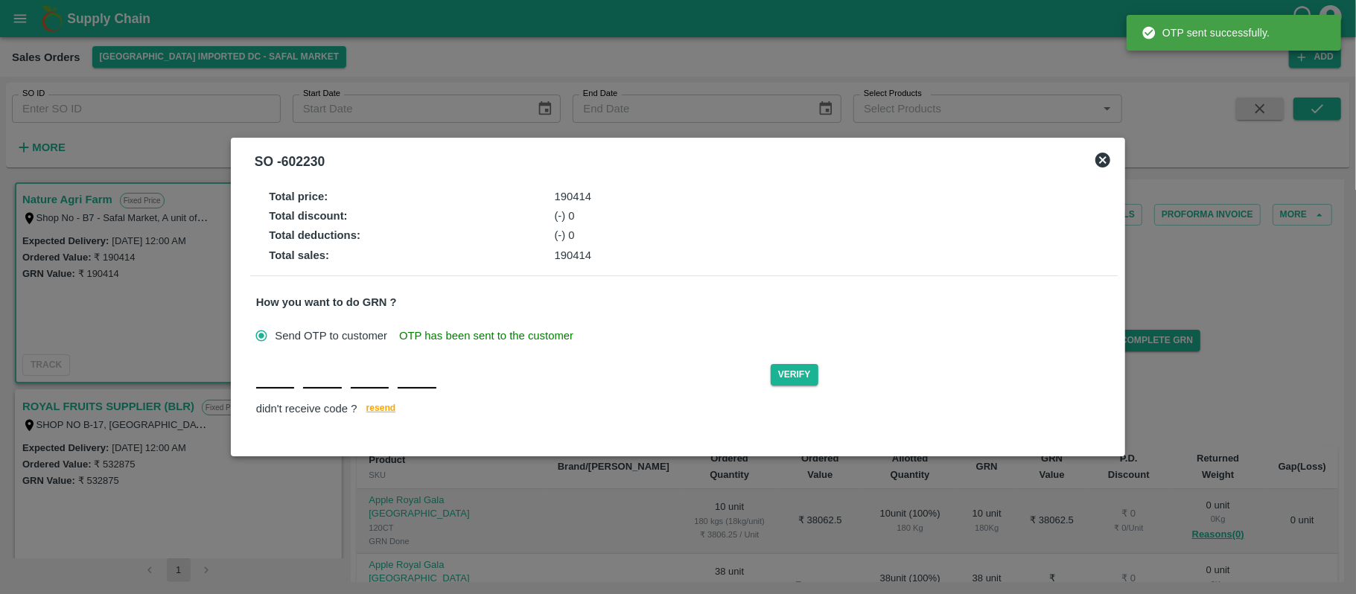
click at [278, 386] on input "text" at bounding box center [275, 375] width 38 height 27
type input "V"
type input "E"
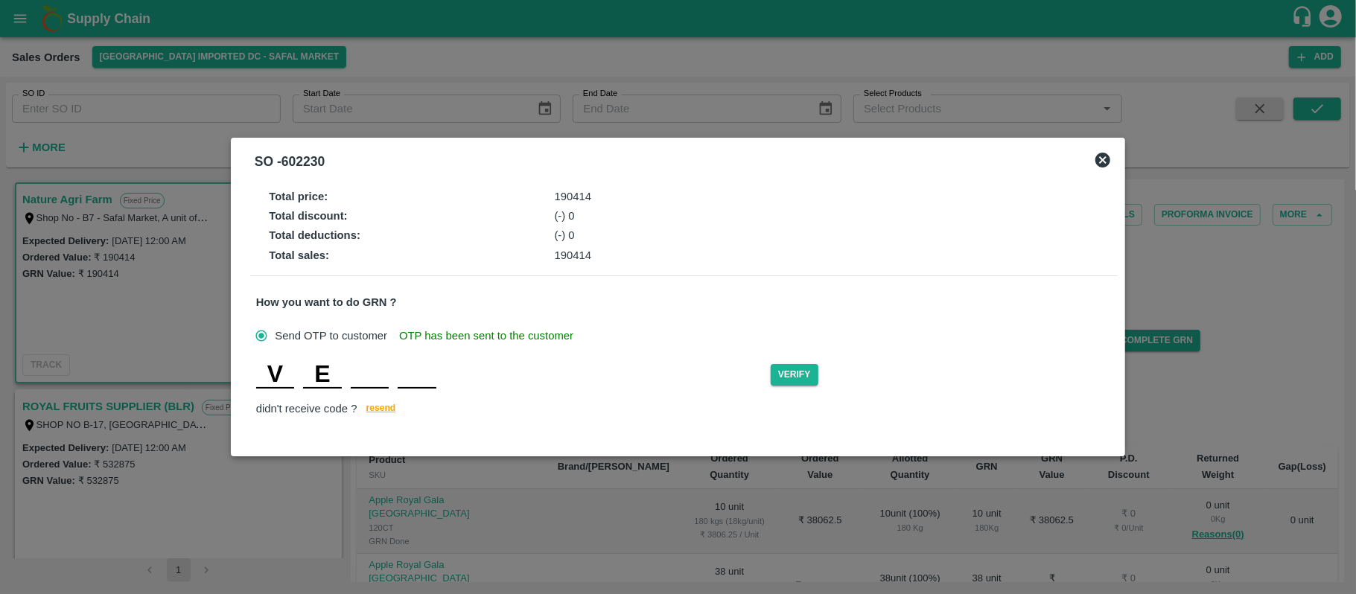
type input "C"
type input "Y"
click at [808, 373] on button "Verify" at bounding box center [795, 375] width 48 height 22
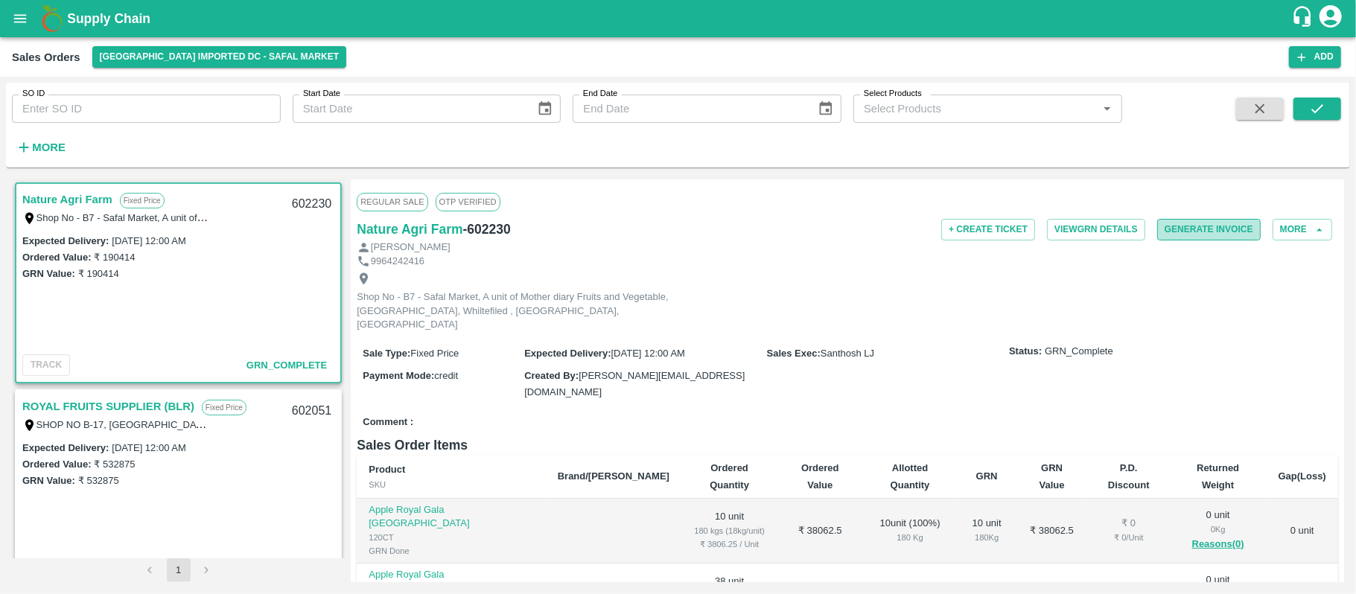
click at [1201, 234] on button "Generate Invoice" at bounding box center [1208, 230] width 103 height 22
click at [1310, 54] on button "Add" at bounding box center [1315, 57] width 52 height 22
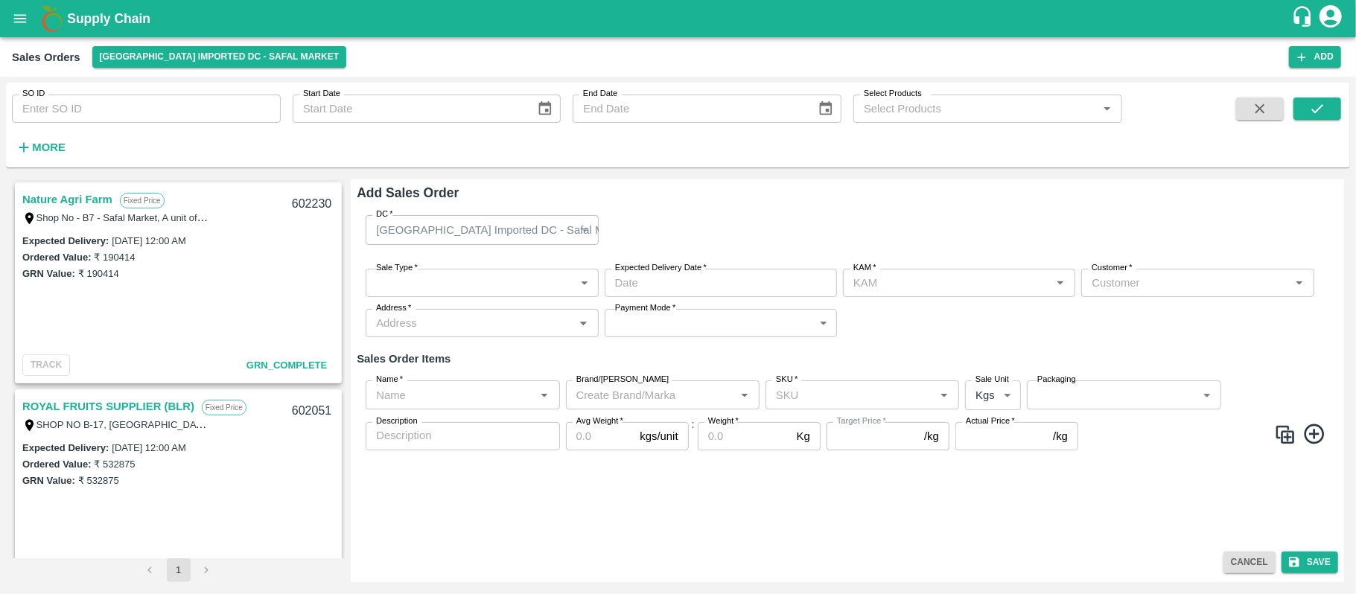
type input "Santhosh LJ"
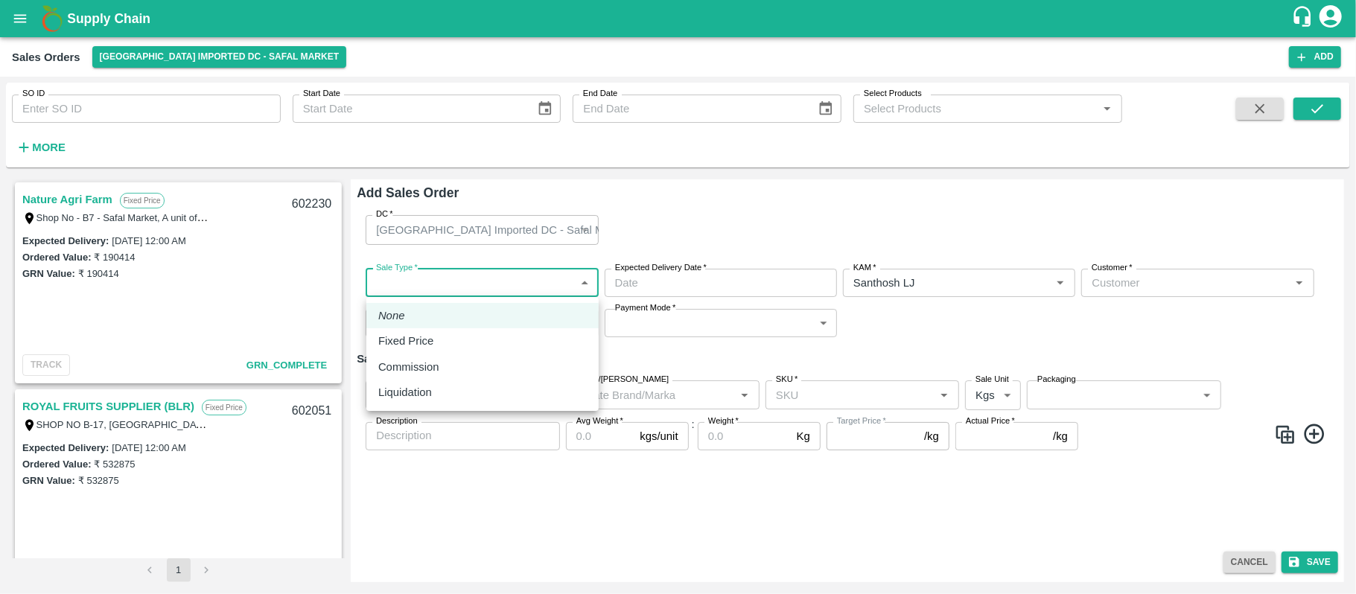
click at [526, 287] on body "Supply Chain Sales Orders Bangalore Imported DC - Safal Market Add SO ID SO ID …" at bounding box center [678, 297] width 1356 height 594
click at [485, 341] on div "Fixed Price" at bounding box center [482, 341] width 208 height 16
type input "1"
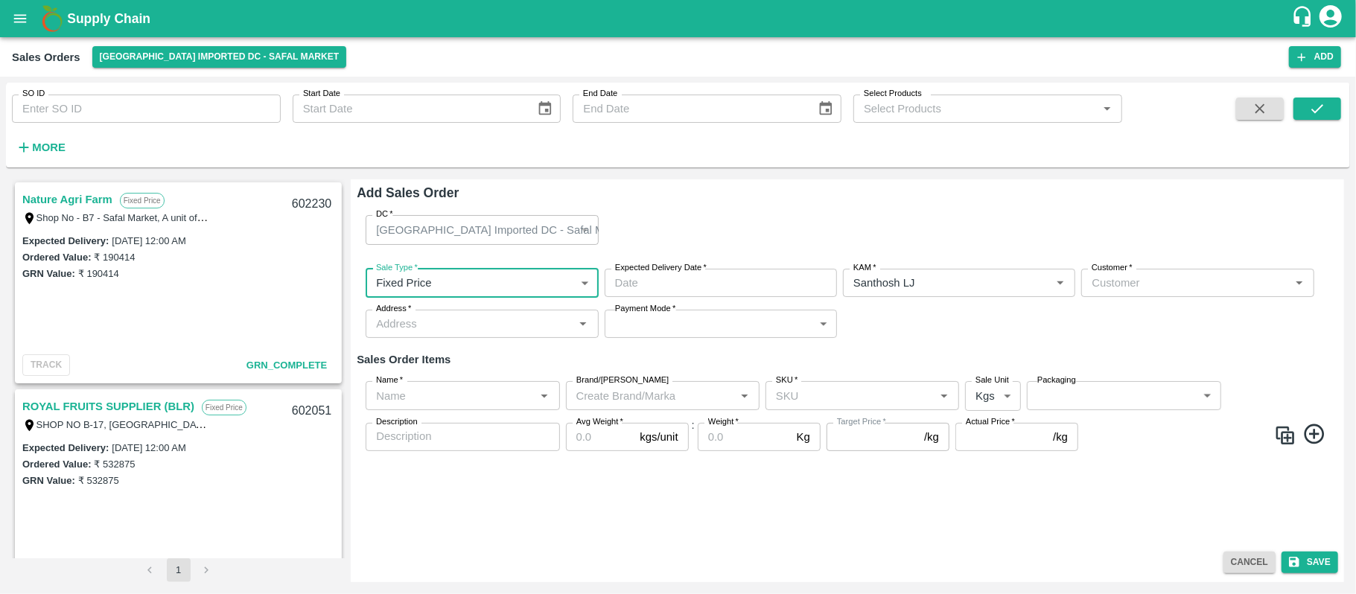
type input "DD/MM/YYYY hh:mm aa"
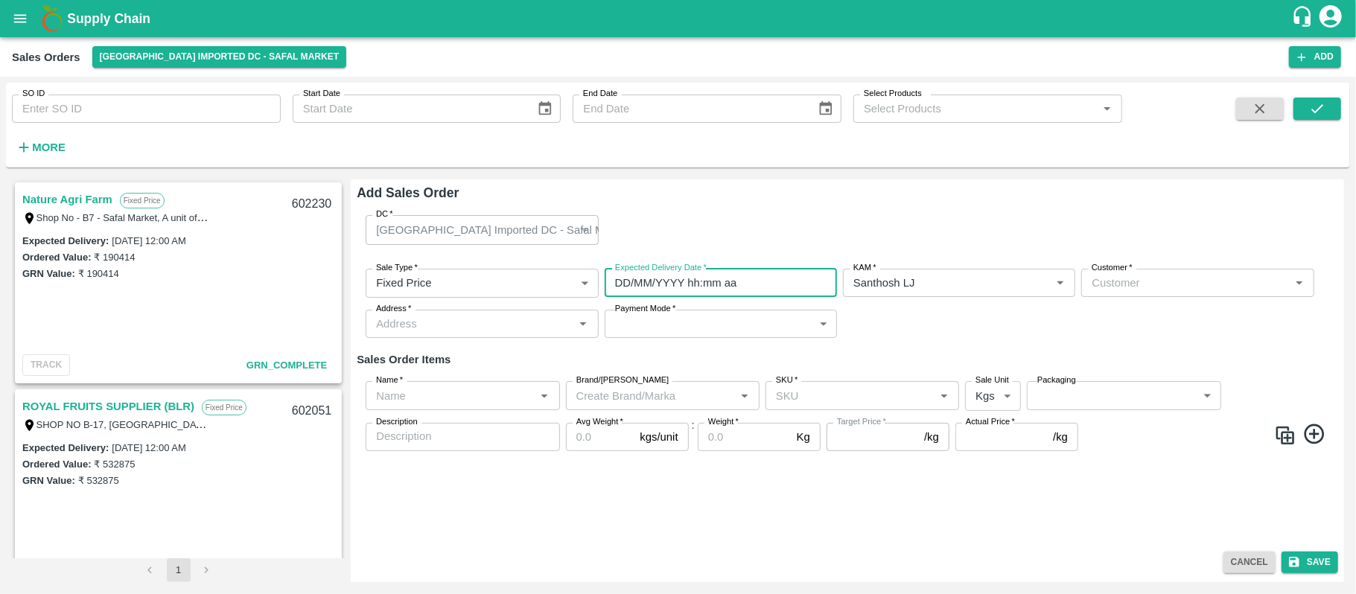
click at [721, 287] on input "DD/MM/YYYY hh:mm aa" at bounding box center [716, 283] width 222 height 28
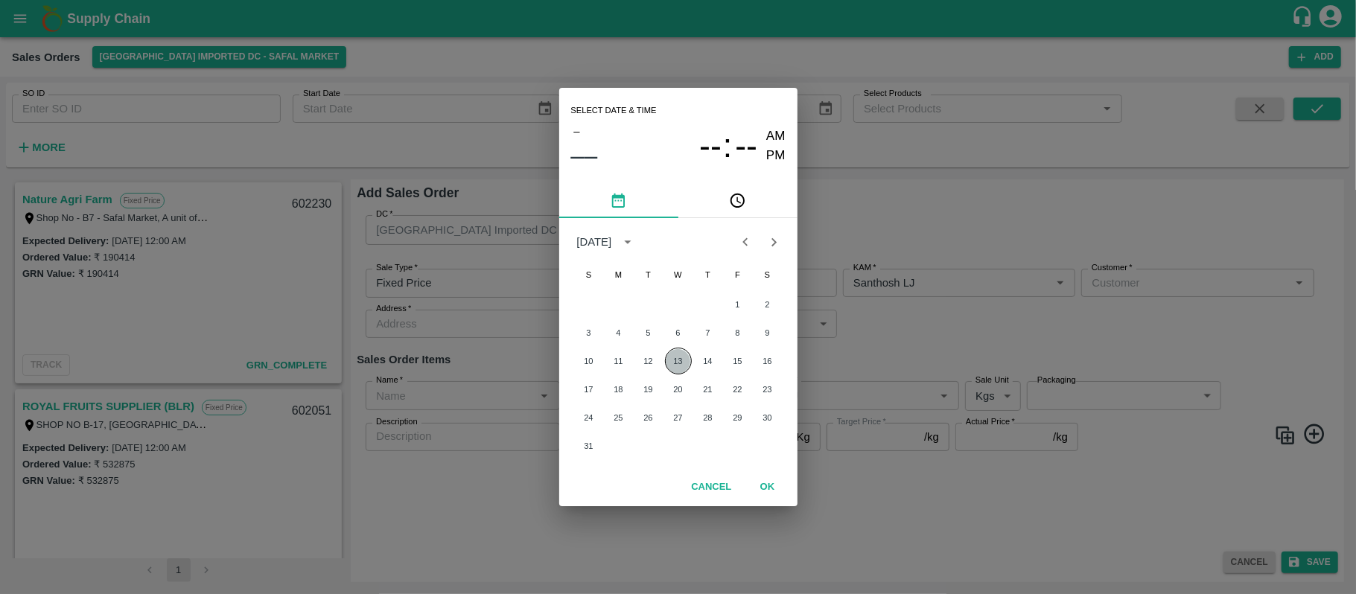
click at [680, 363] on button "13" at bounding box center [678, 361] width 27 height 27
type input "13/08/2025 12:00 AM"
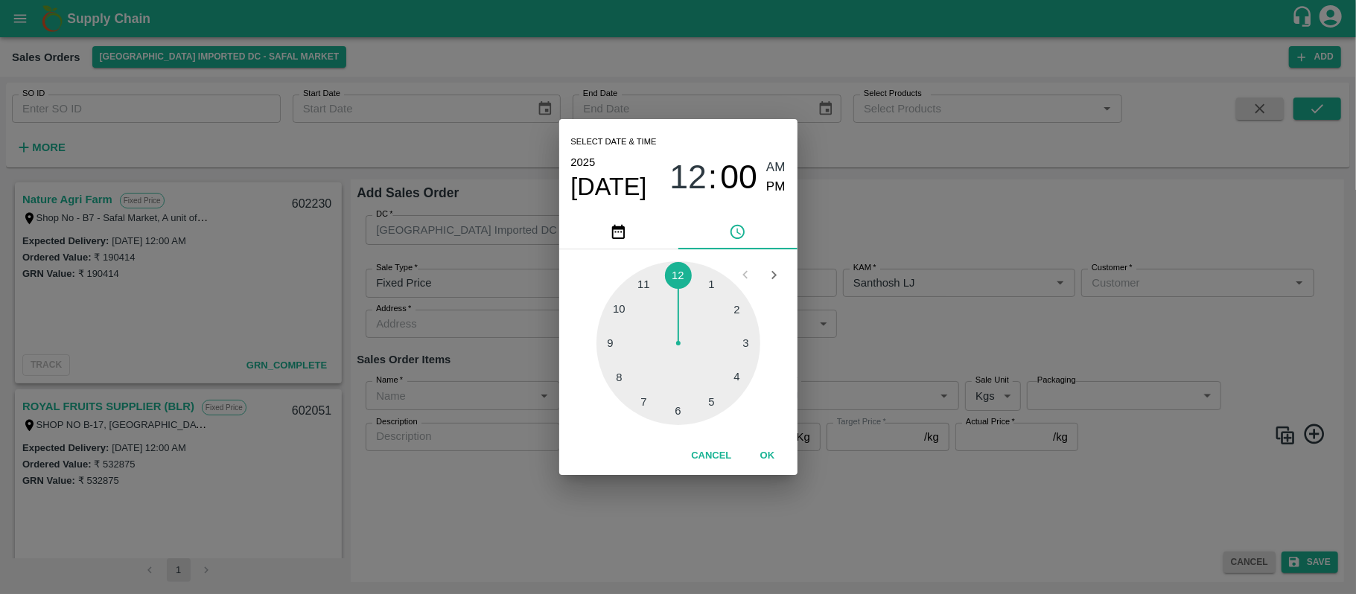
click at [951, 322] on div "Select date & time 2025 Aug 13 12 : 00 AM PM 1 2 3 4 5 6 7 8 9 10 11 12 Cancel …" at bounding box center [678, 297] width 1356 height 594
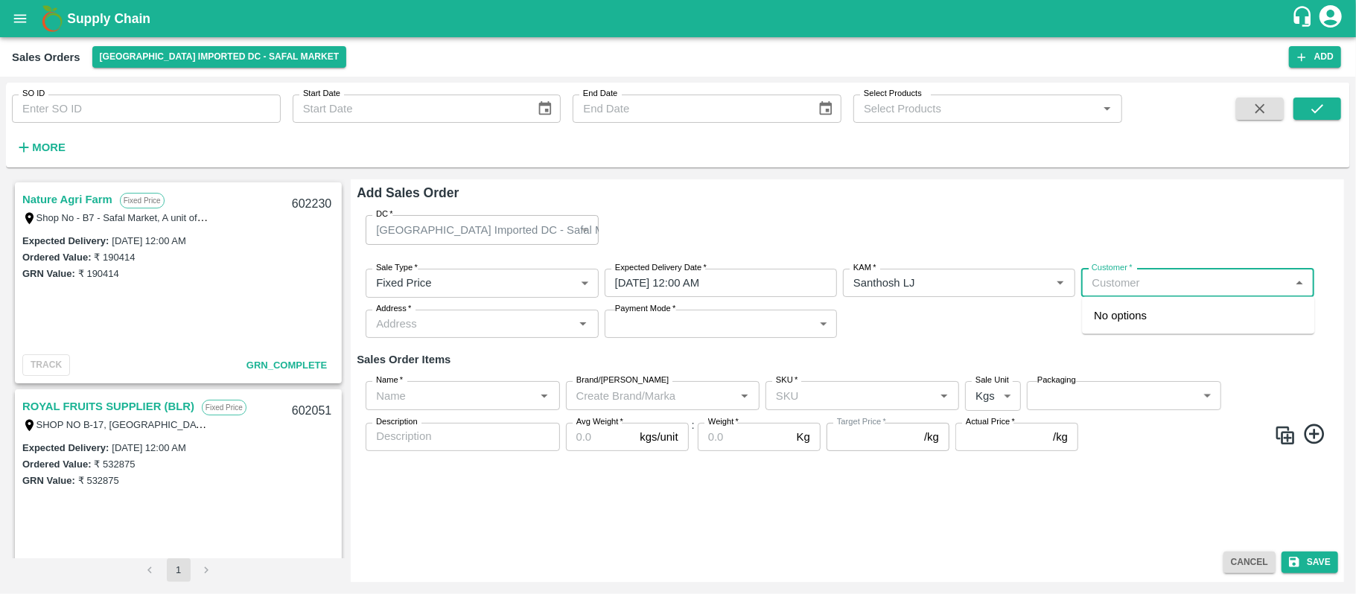
click at [1129, 278] on input "Customer   *" at bounding box center [1184, 282] width 199 height 19
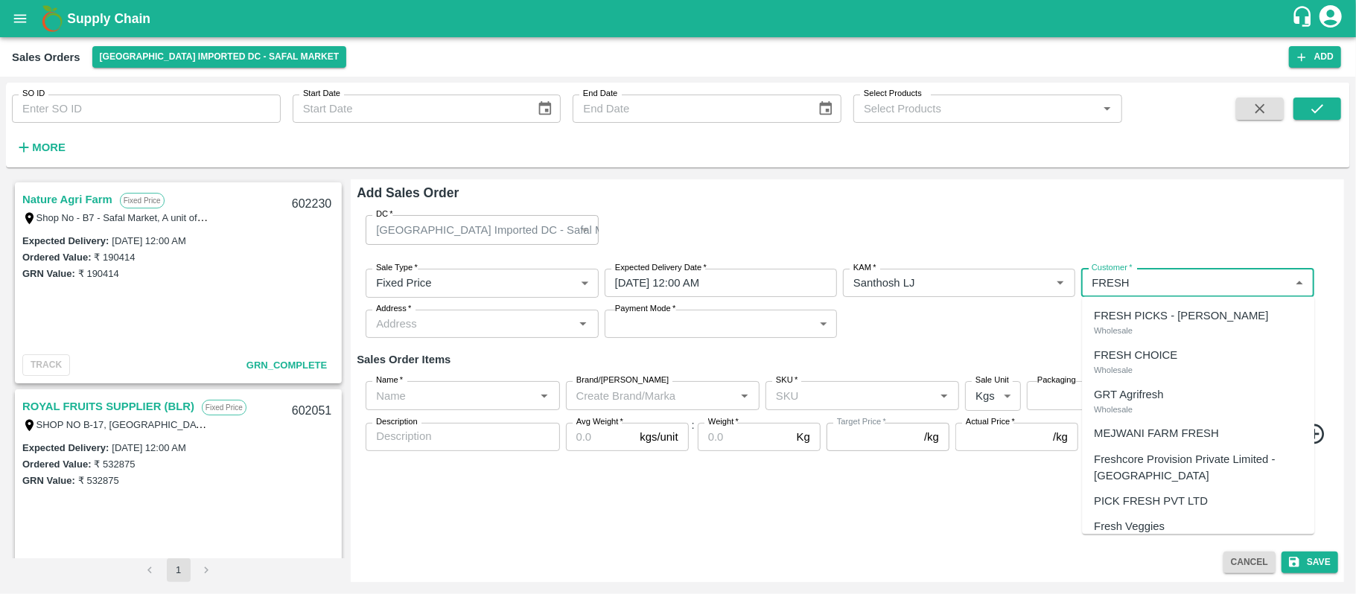
click at [1167, 365] on div "FRESH CHOICE Wholesale" at bounding box center [1198, 361] width 232 height 39
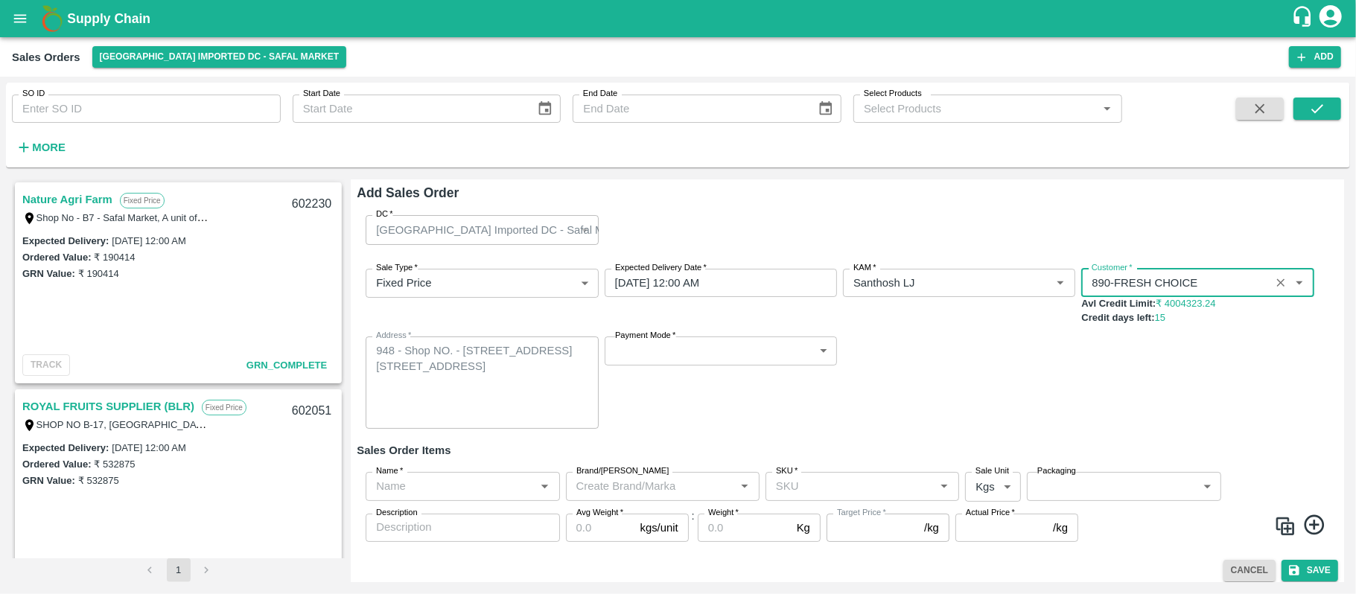
type input "890-FRESH CHOICE"
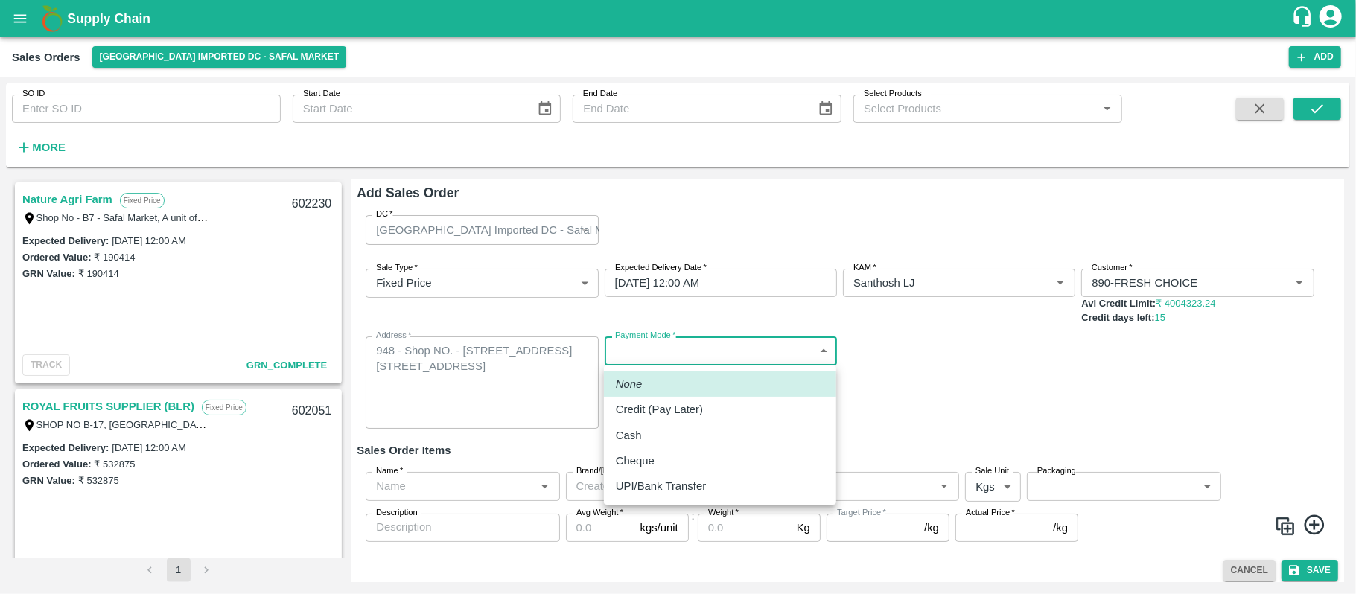
click at [709, 344] on body "Supply Chain Sales Orders Bangalore Imported DC - Safal Market Add SO ID SO ID …" at bounding box center [678, 297] width 1356 height 594
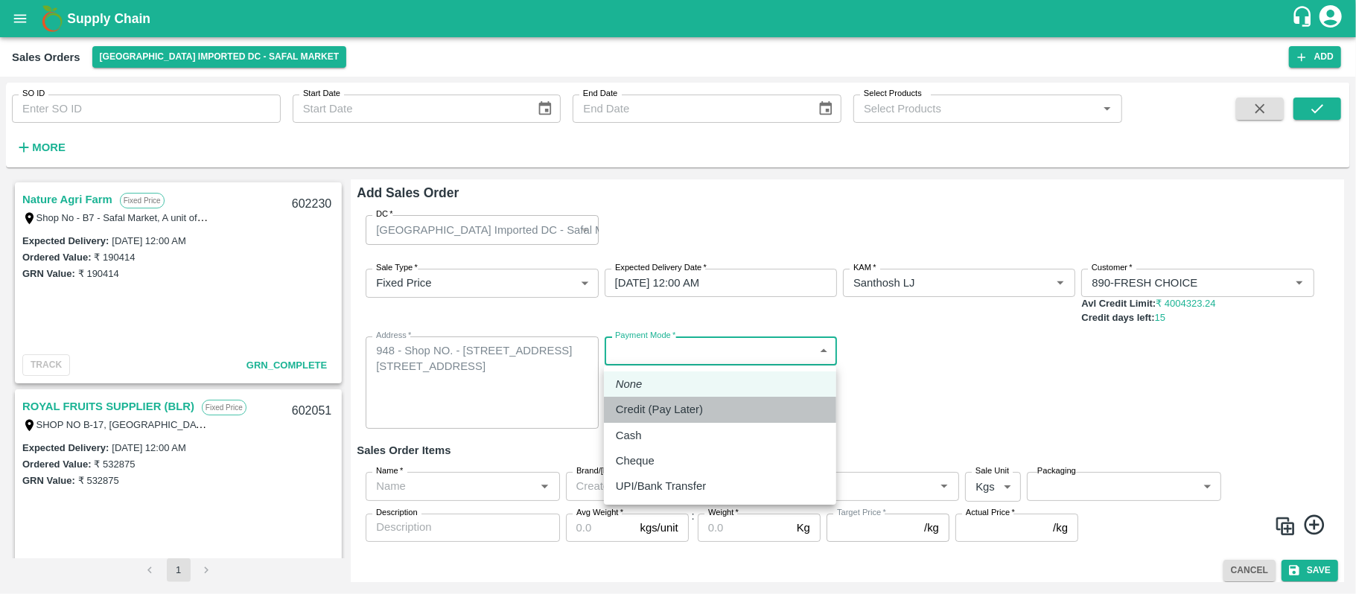
click at [694, 401] on p "Credit (Pay Later)" at bounding box center [659, 409] width 87 height 16
type input "credit"
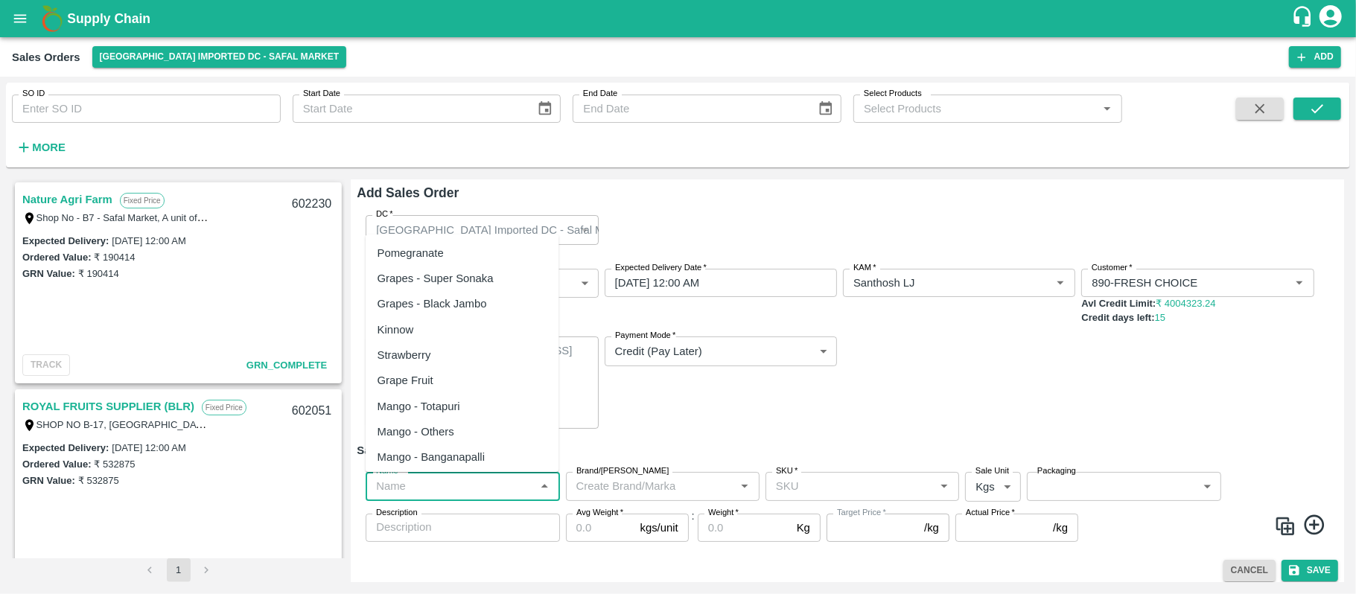
click at [487, 482] on input "Name   *" at bounding box center [450, 485] width 160 height 19
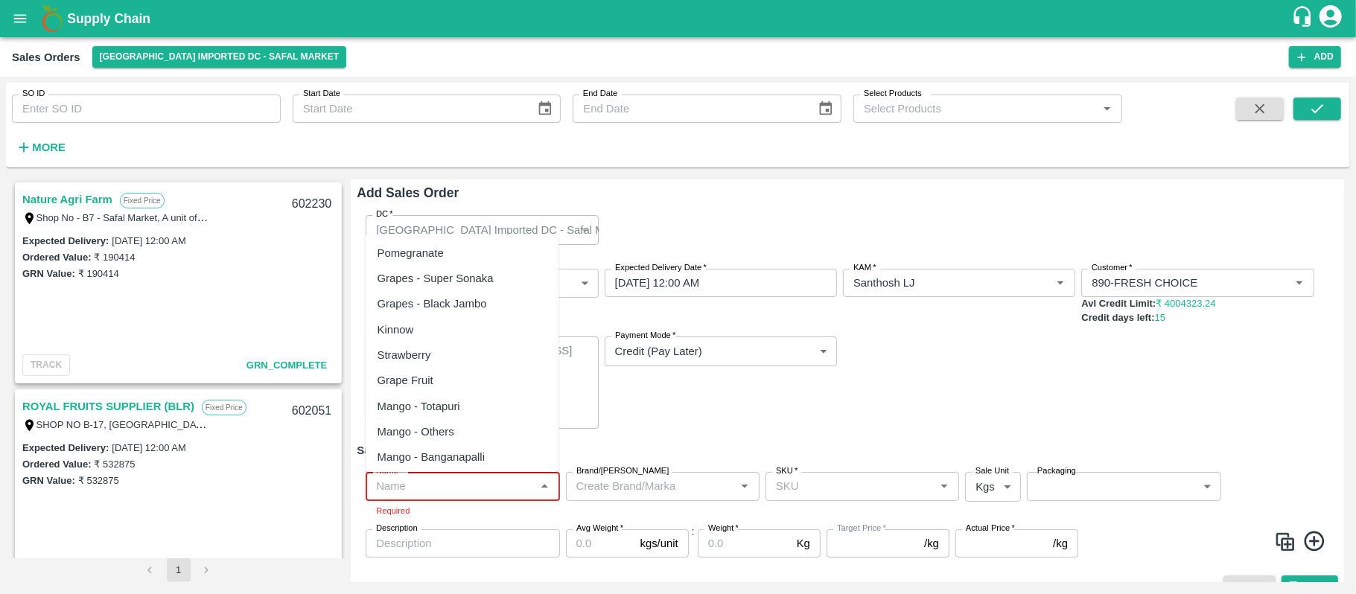
click at [445, 490] on input "Name   *" at bounding box center [450, 485] width 160 height 19
paste input "Apple Royal Gala NZ"
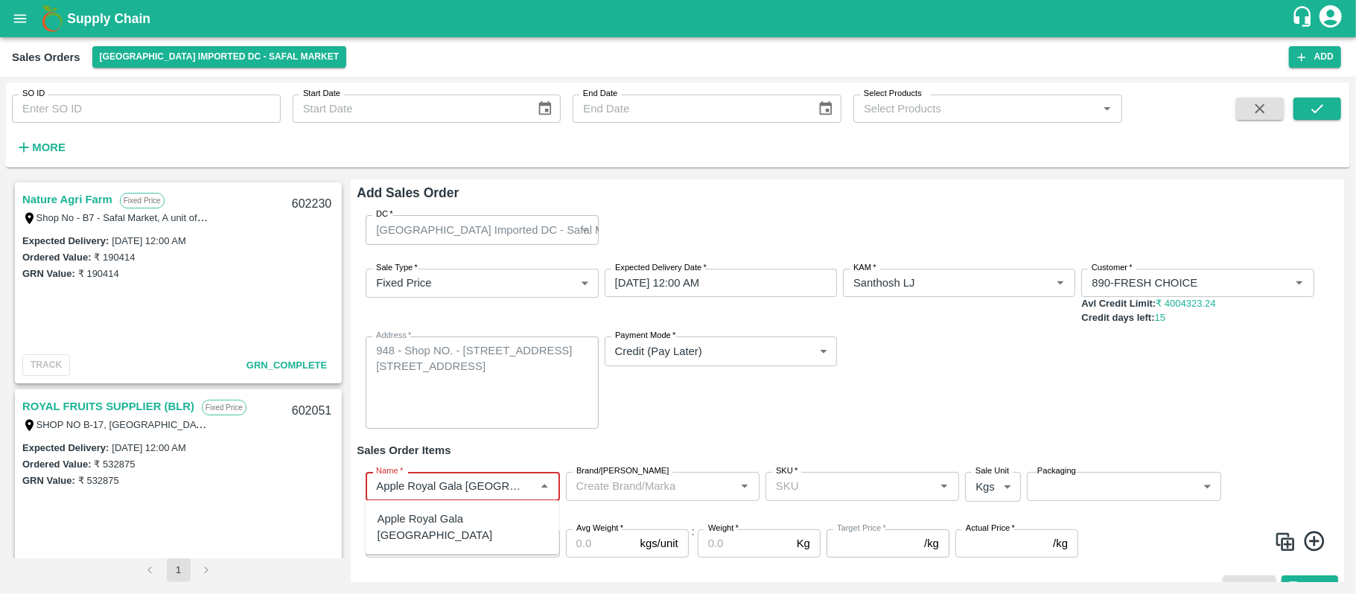
click at [447, 511] on div "Apple Royal Gala NZ" at bounding box center [462, 528] width 170 height 34
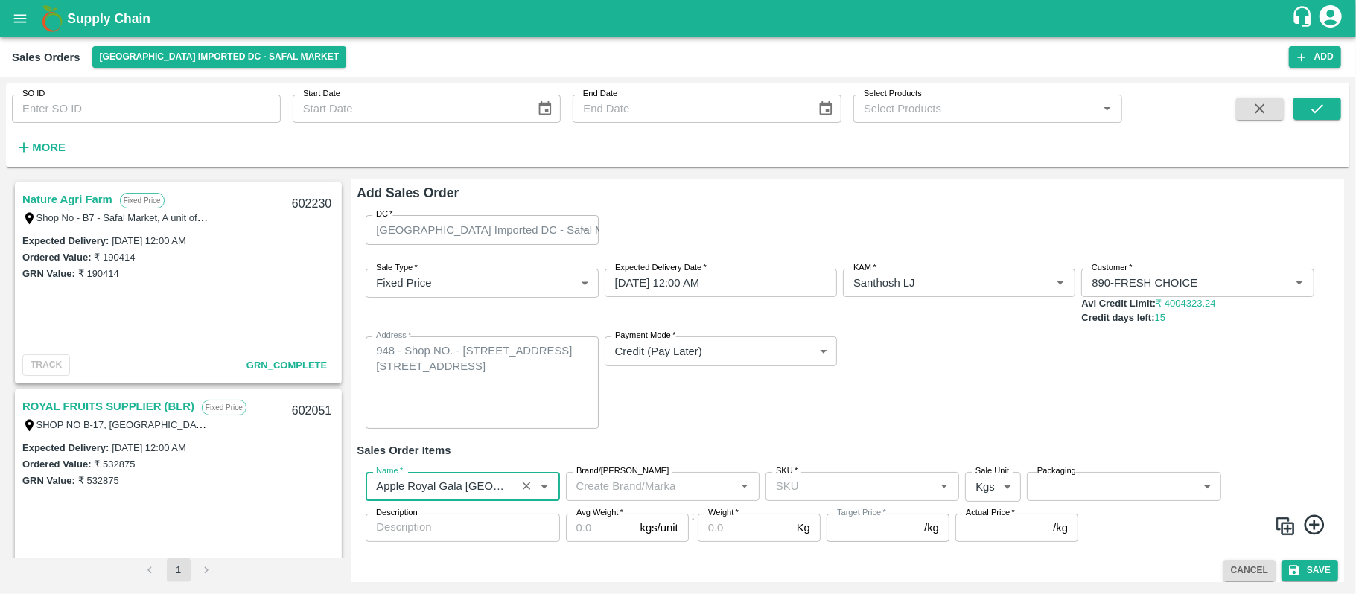
type input "Apple Royal Gala NZ"
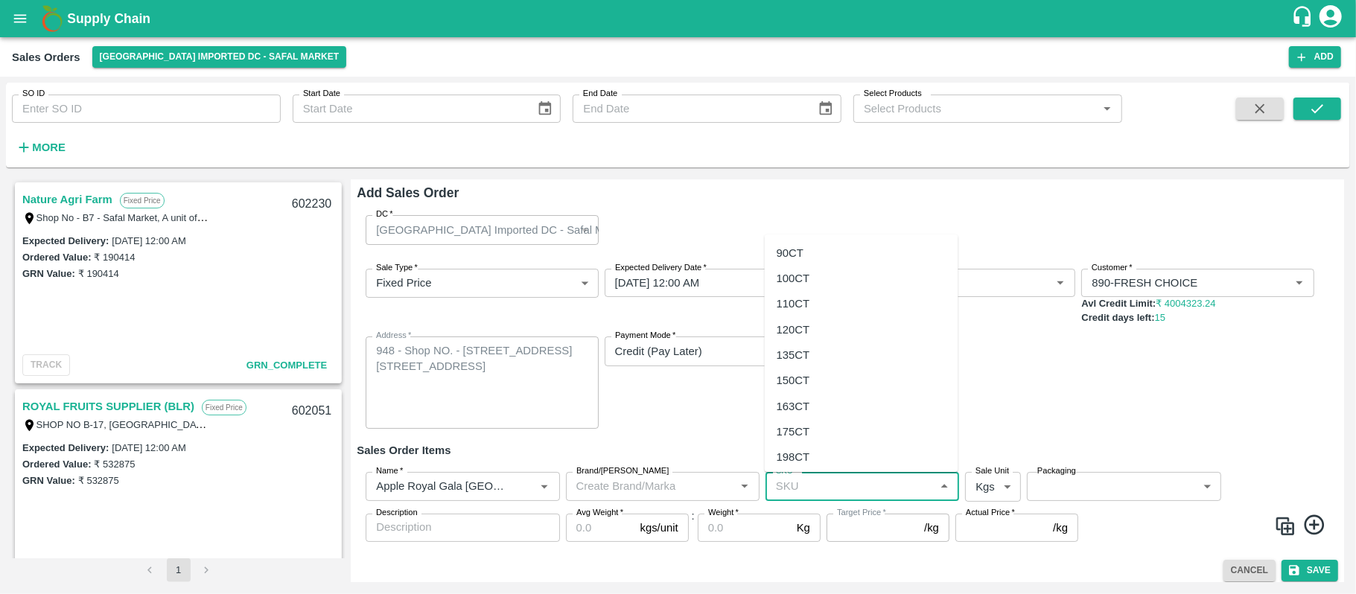
click at [790, 483] on input "SKU   *" at bounding box center [850, 485] width 160 height 19
click at [786, 364] on div "135CT" at bounding box center [862, 354] width 194 height 25
type input "135CT"
type input "NA"
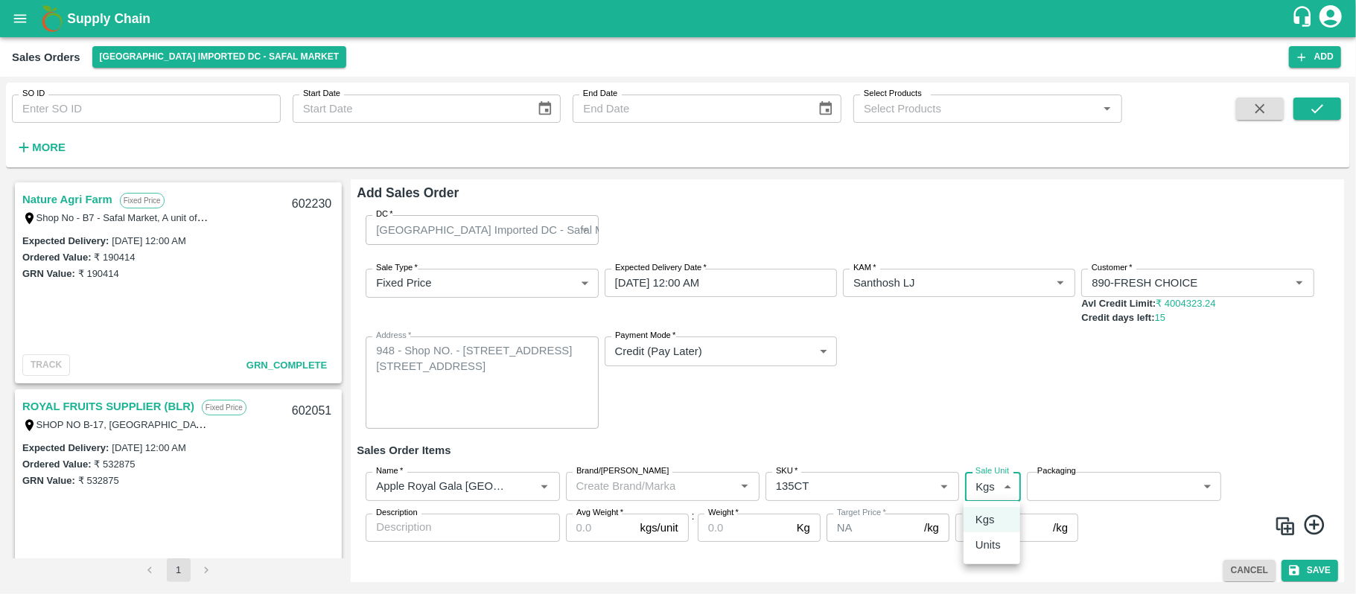
click at [986, 487] on body "Supply Chain Sales Orders Bangalore Imported DC - Safal Market Add SO ID SO ID …" at bounding box center [678, 297] width 1356 height 594
click at [987, 543] on p "Units" at bounding box center [987, 545] width 25 height 16
type input "2"
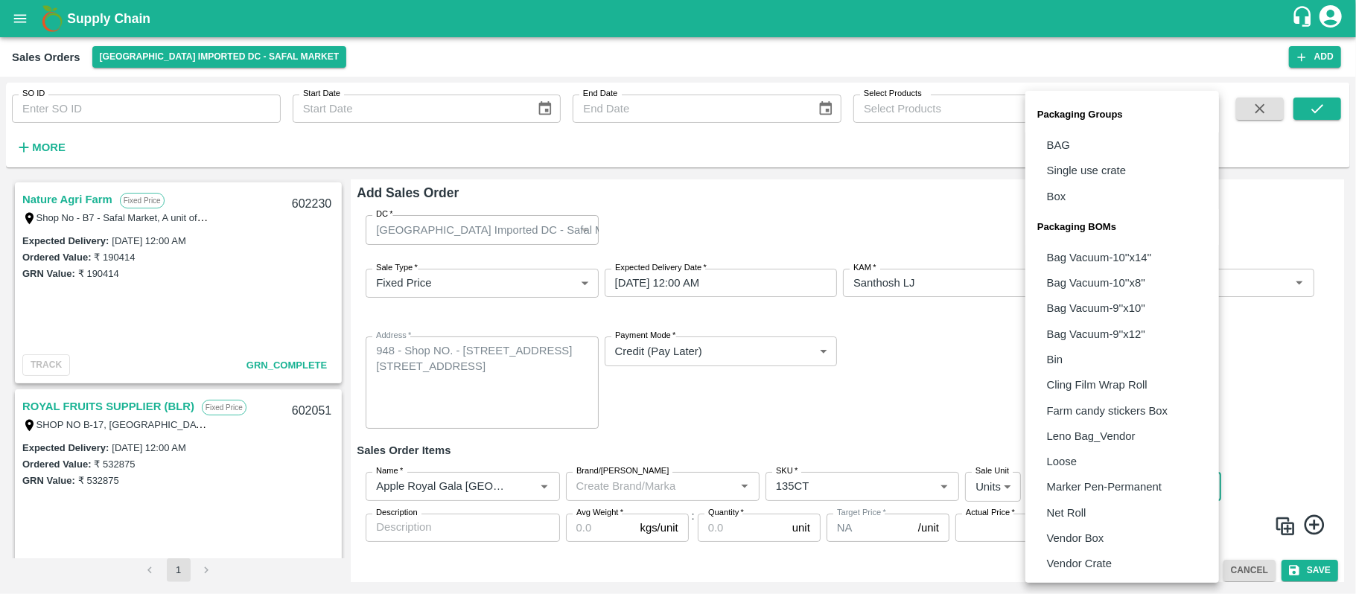
click at [1121, 476] on body "Supply Chain Sales Orders Bangalore Imported DC - Safal Market Add SO ID SO ID …" at bounding box center [678, 297] width 1356 height 594
click at [1085, 531] on p "Vendor Box" at bounding box center [1075, 538] width 57 height 16
type input "BOM/276"
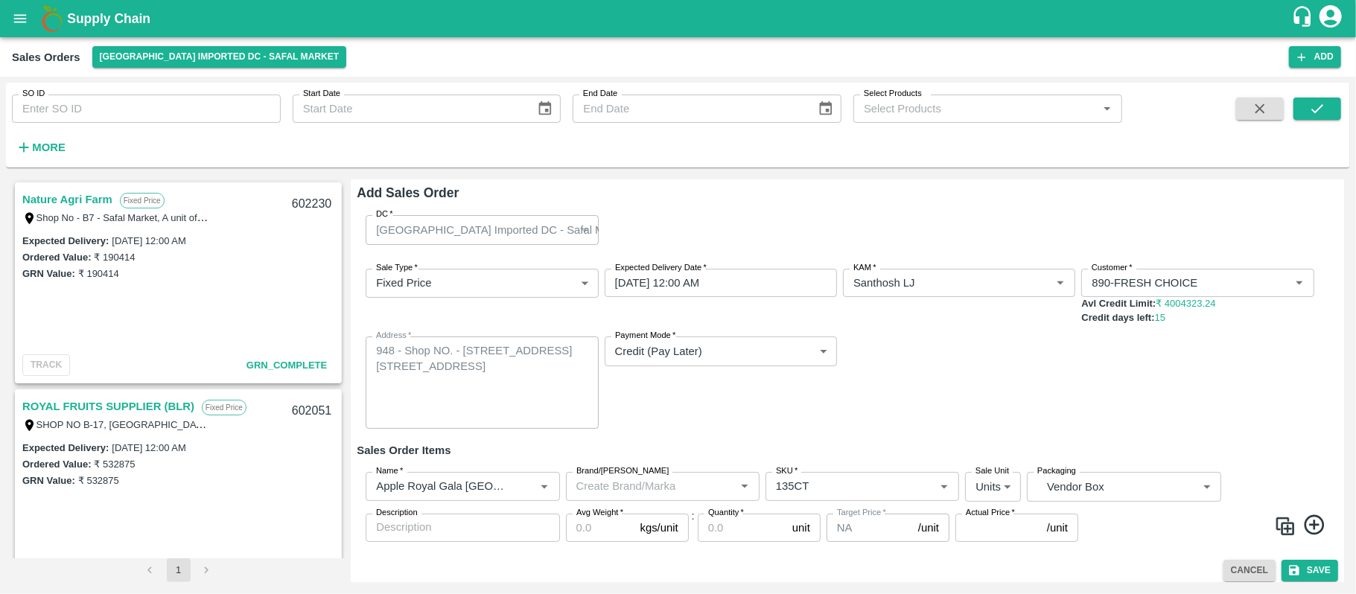
click at [594, 515] on label "Avg Weight   *" at bounding box center [599, 513] width 47 height 12
click at [594, 515] on input "Avg Weight   *" at bounding box center [600, 528] width 68 height 28
type input "18"
click at [713, 531] on input "Quantity   *" at bounding box center [742, 528] width 89 height 28
type input "300"
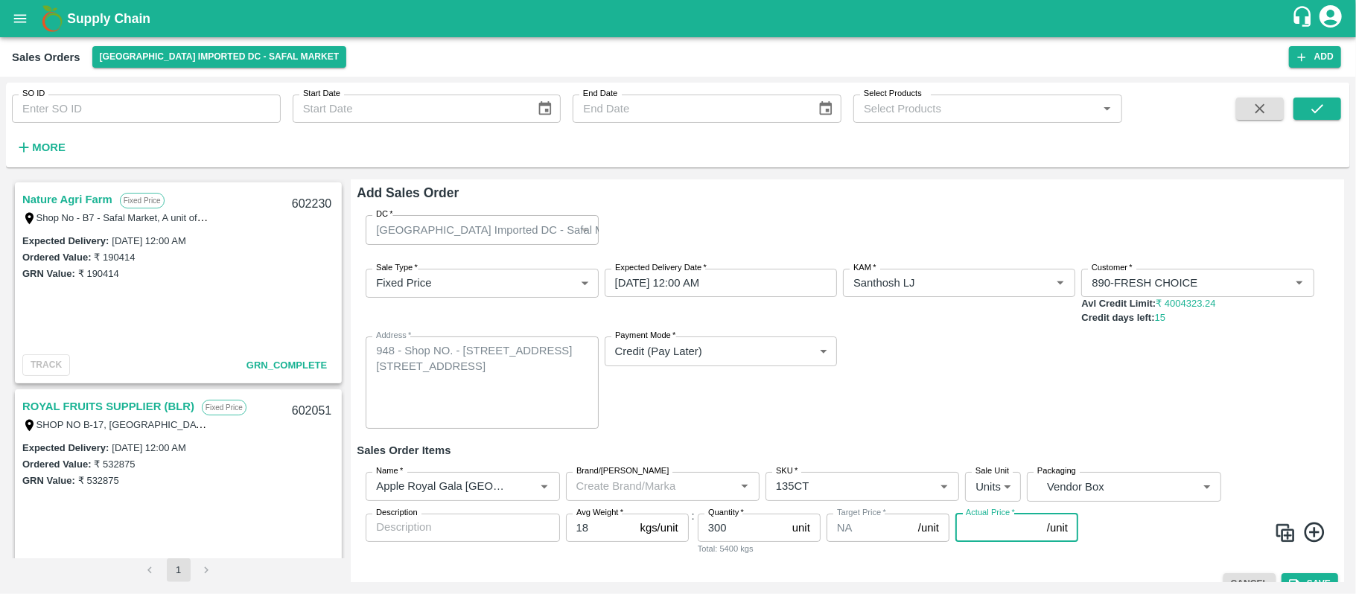
click at [1004, 524] on input "Actual Price   *" at bounding box center [998, 528] width 86 height 28
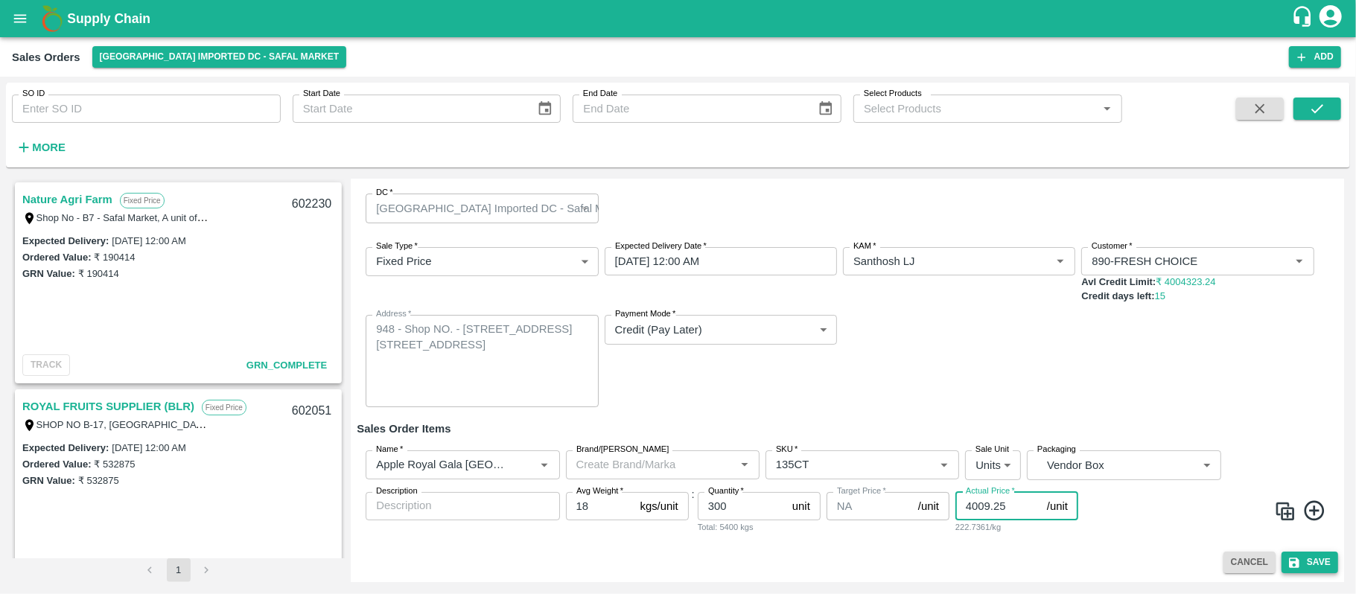
type input "4009.25"
click at [1308, 564] on button "Save" at bounding box center [1309, 563] width 57 height 22
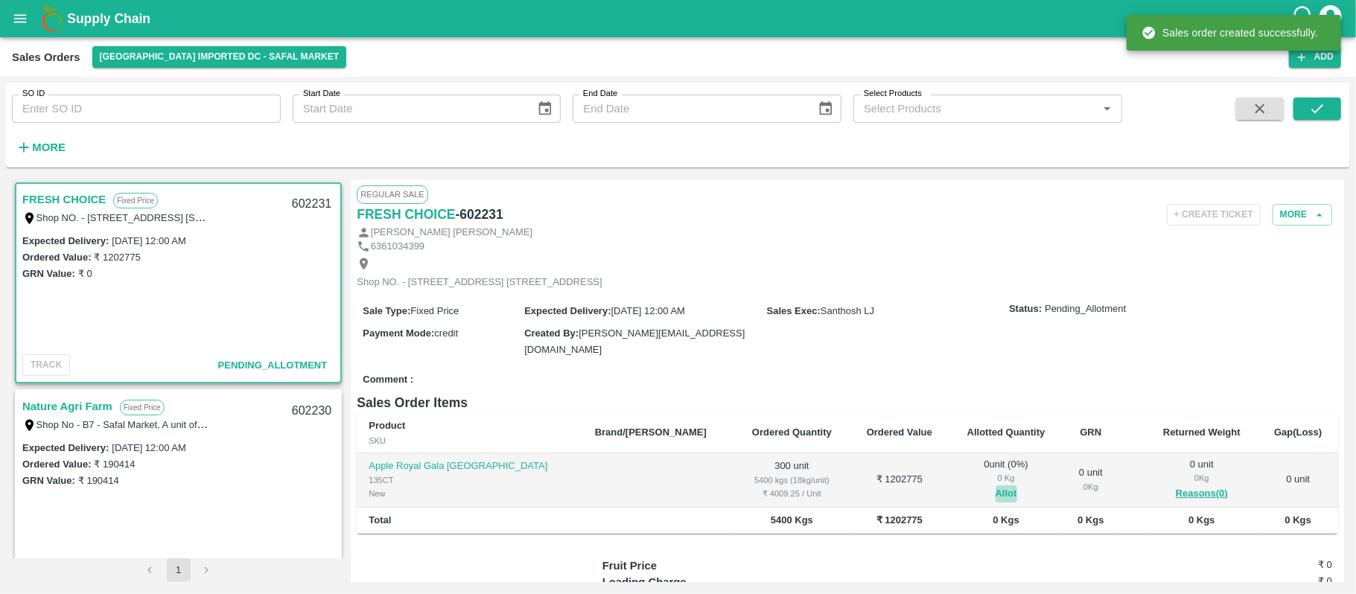
click at [995, 500] on button "Allot" at bounding box center [1006, 493] width 22 height 17
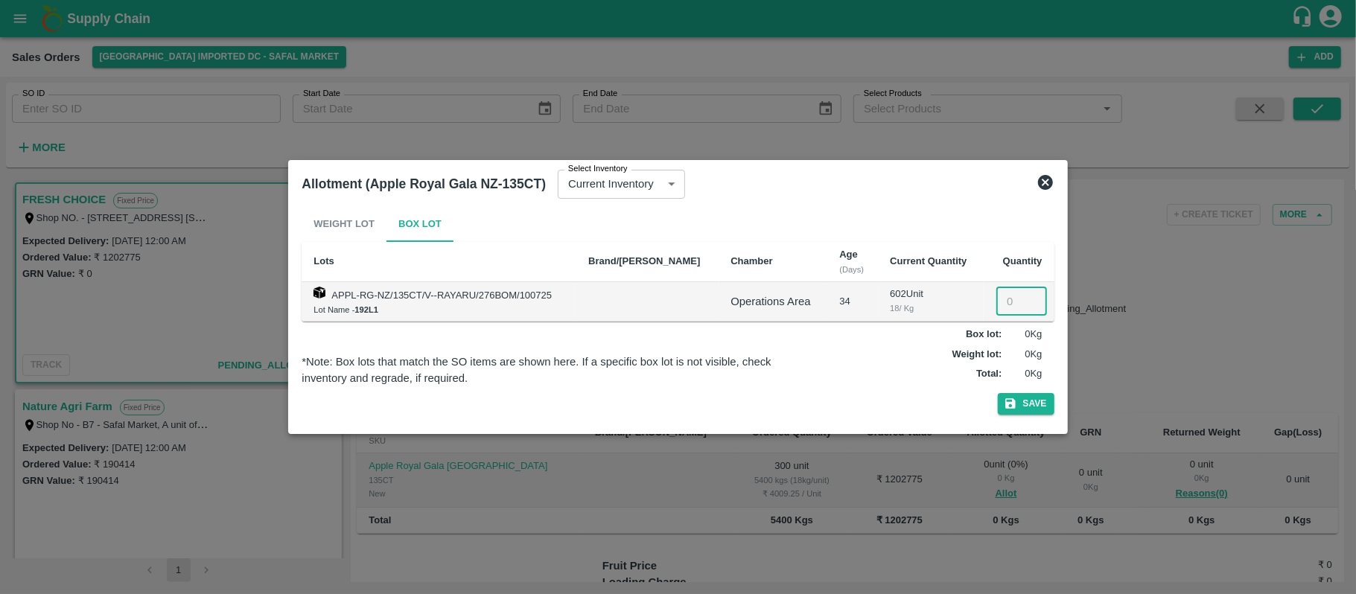
click at [1004, 302] on input "number" at bounding box center [1021, 301] width 51 height 28
type input "300"
click at [1026, 396] on button "Save" at bounding box center [1026, 404] width 57 height 22
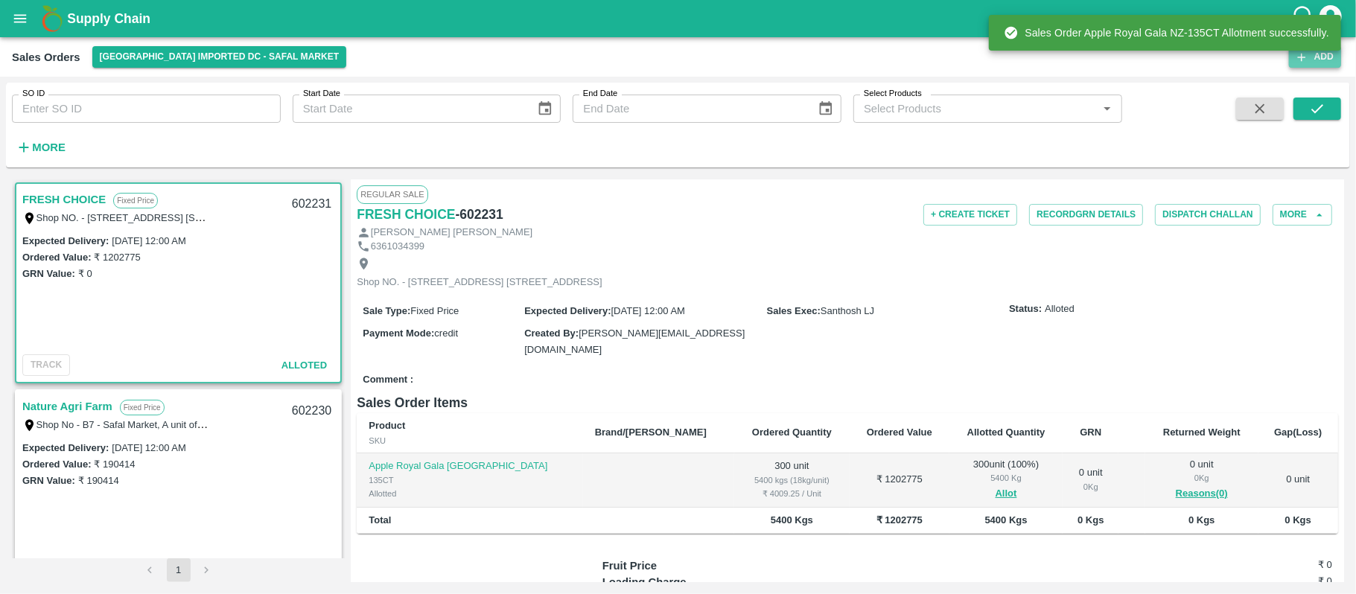
click at [1323, 63] on button "Add" at bounding box center [1315, 57] width 52 height 22
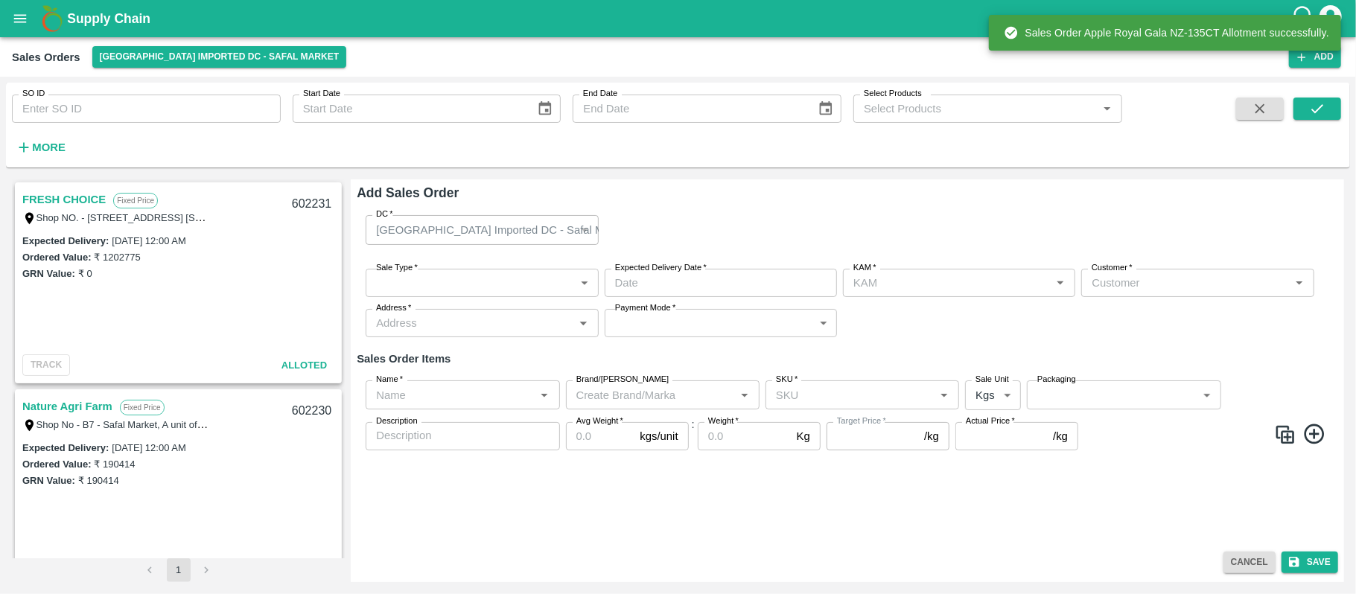
type input "Santhosh LJ"
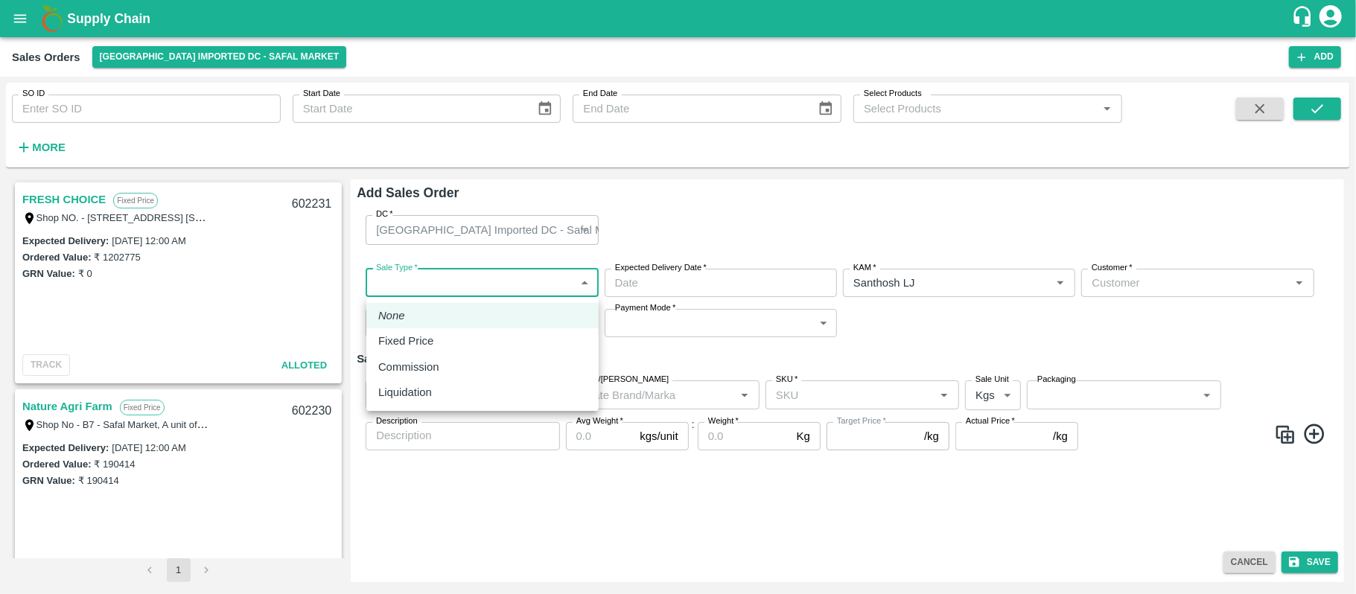
drag, startPoint x: 530, startPoint y: 275, endPoint x: 478, endPoint y: 337, distance: 80.8
click at [478, 337] on body "Supply Chain Sales Orders Bangalore Imported DC - Safal Market Add SO ID SO ID …" at bounding box center [678, 297] width 1356 height 594
click at [478, 337] on div "Fixed Price" at bounding box center [482, 341] width 208 height 16
type input "1"
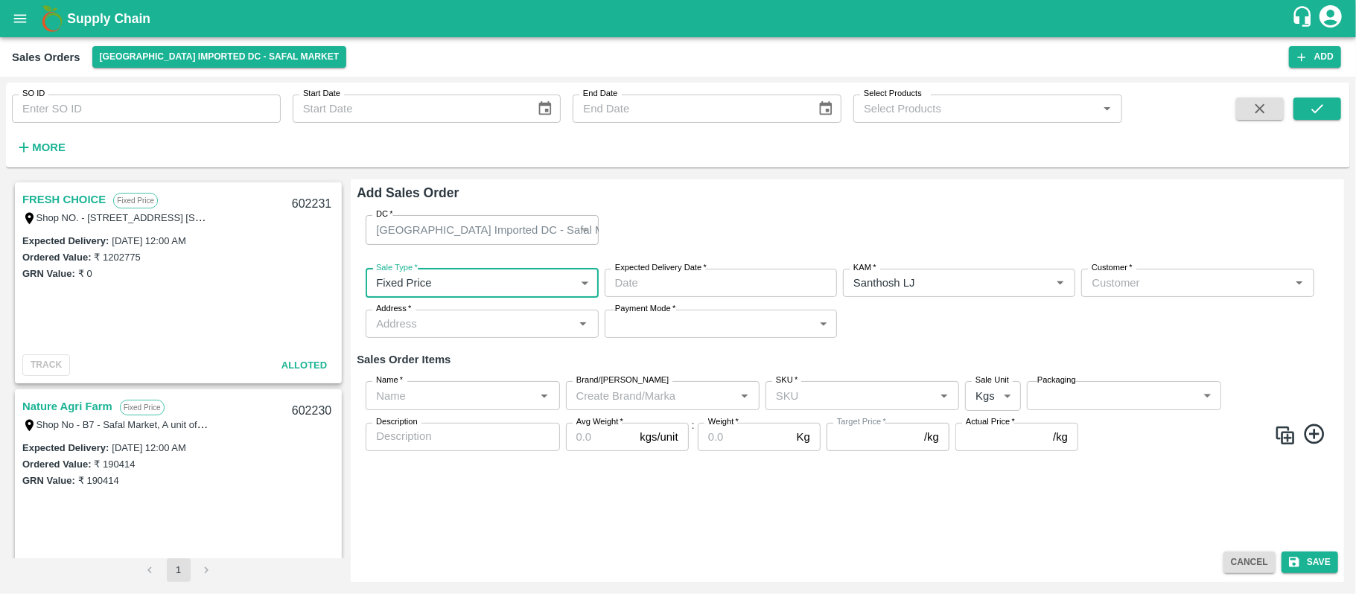
type input "DD/MM/YYYY hh:mm aa"
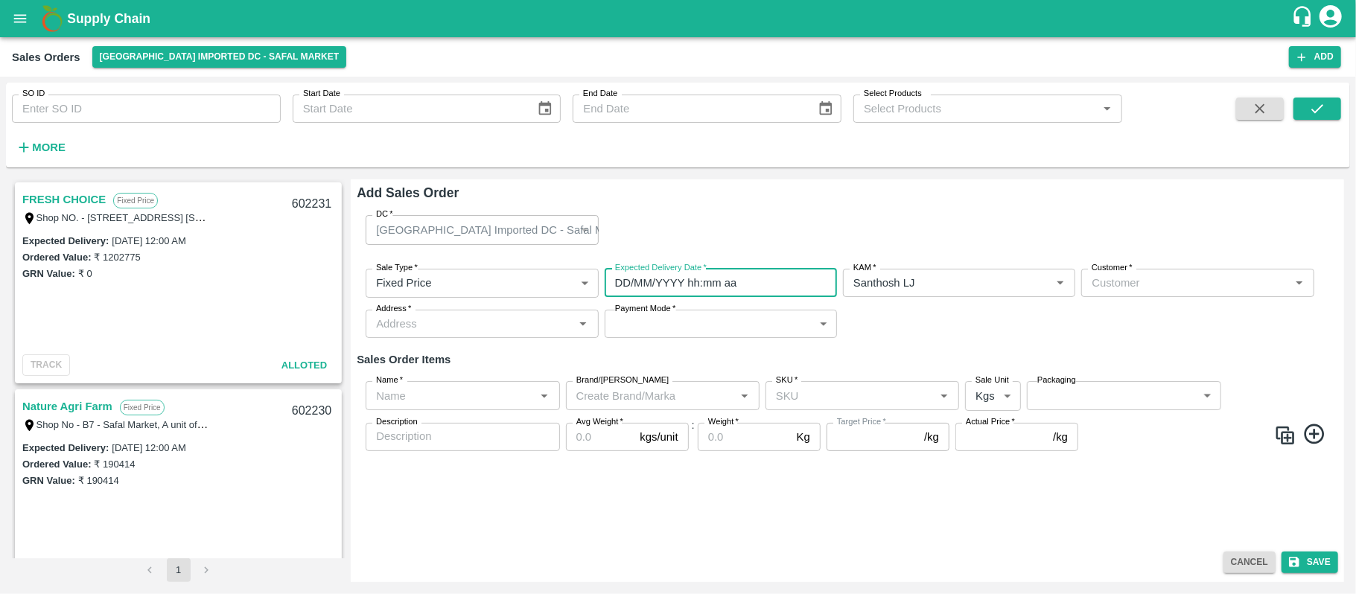
click at [661, 280] on input "DD/MM/YYYY hh:mm aa" at bounding box center [716, 283] width 222 height 28
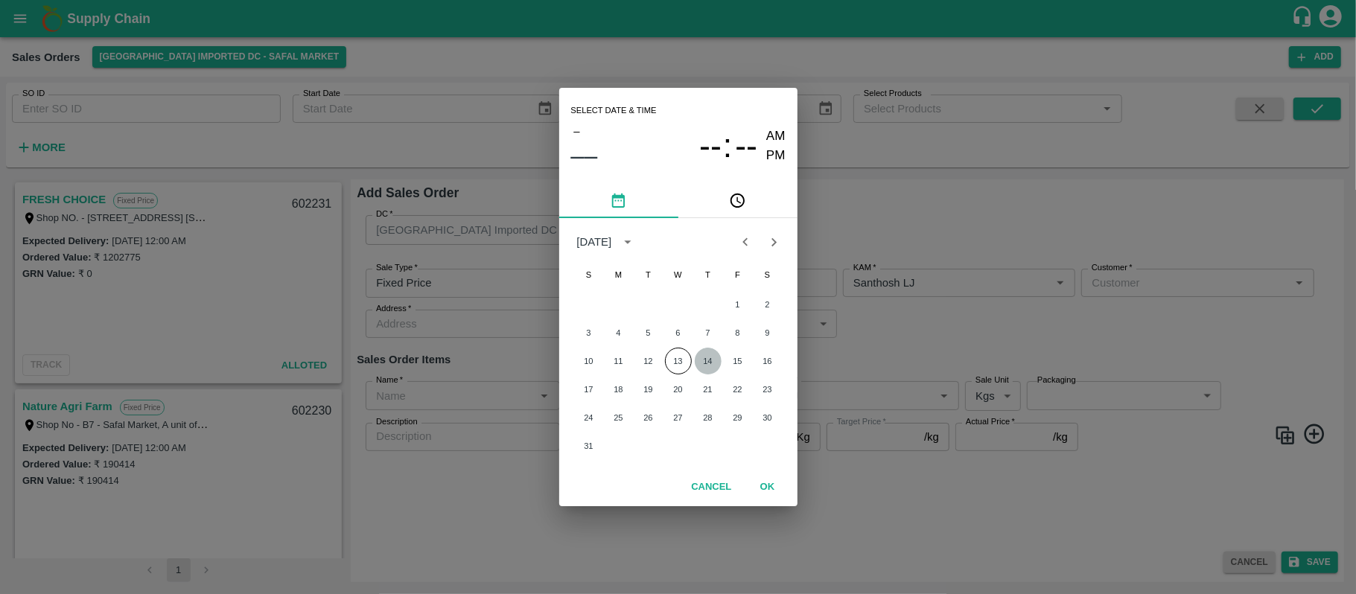
click at [706, 356] on button "14" at bounding box center [708, 361] width 27 height 27
type input "14/08/2025 12:00 AM"
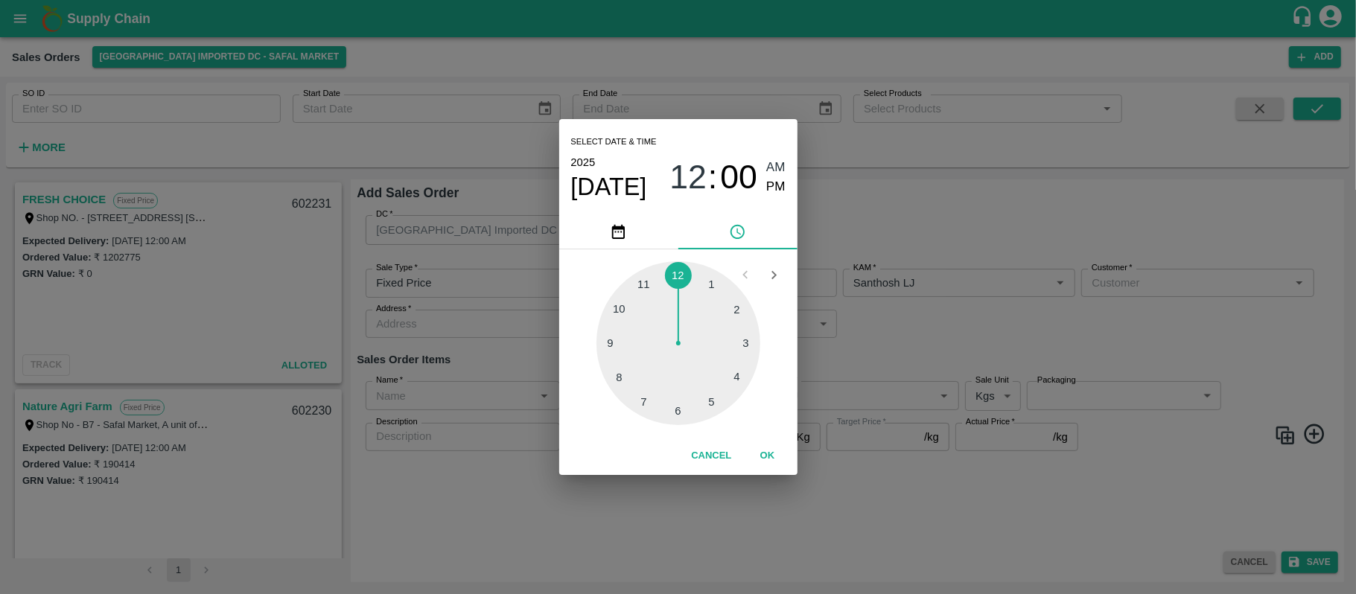
click at [876, 322] on div "Select date & time 2025 Aug 14 12 : 00 AM PM 1 2 3 4 5 6 7 8 9 10 11 12 Cancel …" at bounding box center [678, 297] width 1356 height 594
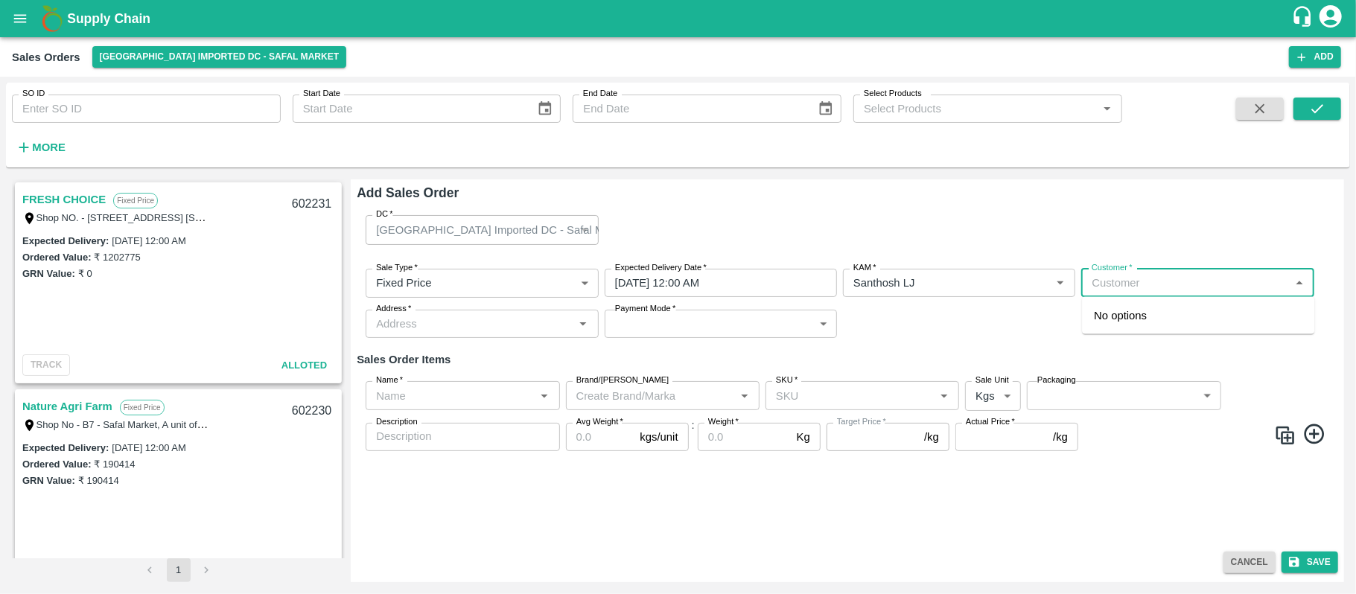
click at [1111, 281] on input "Customer   *" at bounding box center [1184, 282] width 199 height 19
click at [1120, 313] on p "FRESH CHOICE" at bounding box center [1135, 315] width 83 height 16
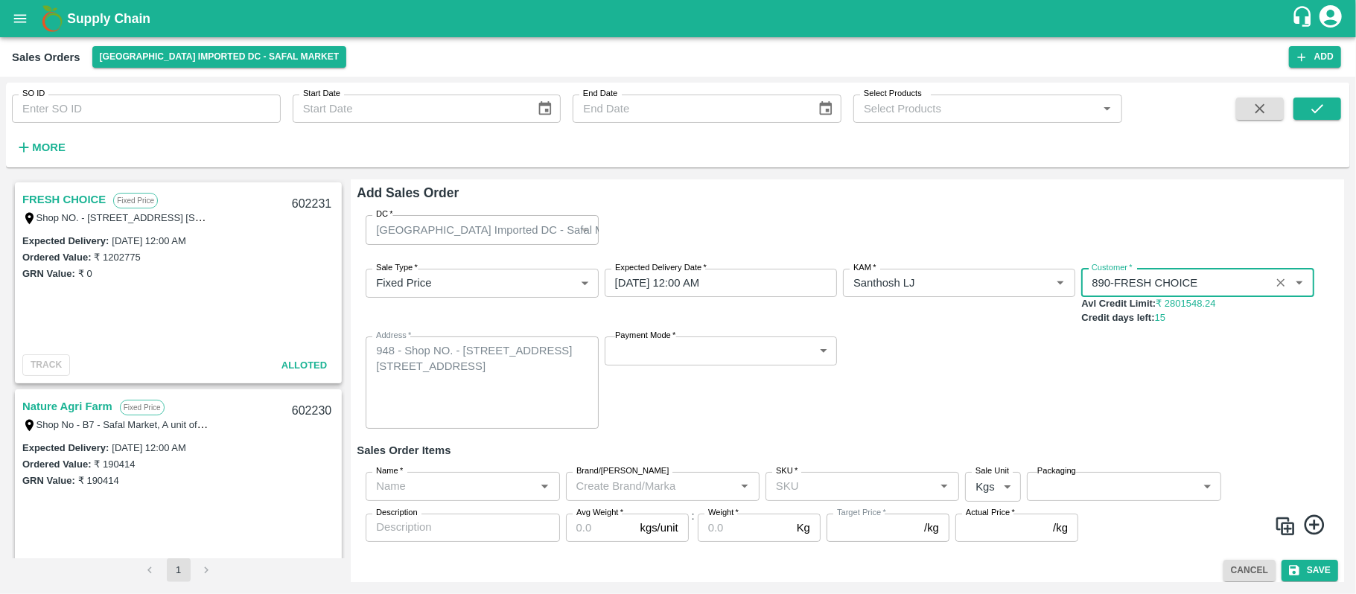
type input "890-FRESH CHOICE"
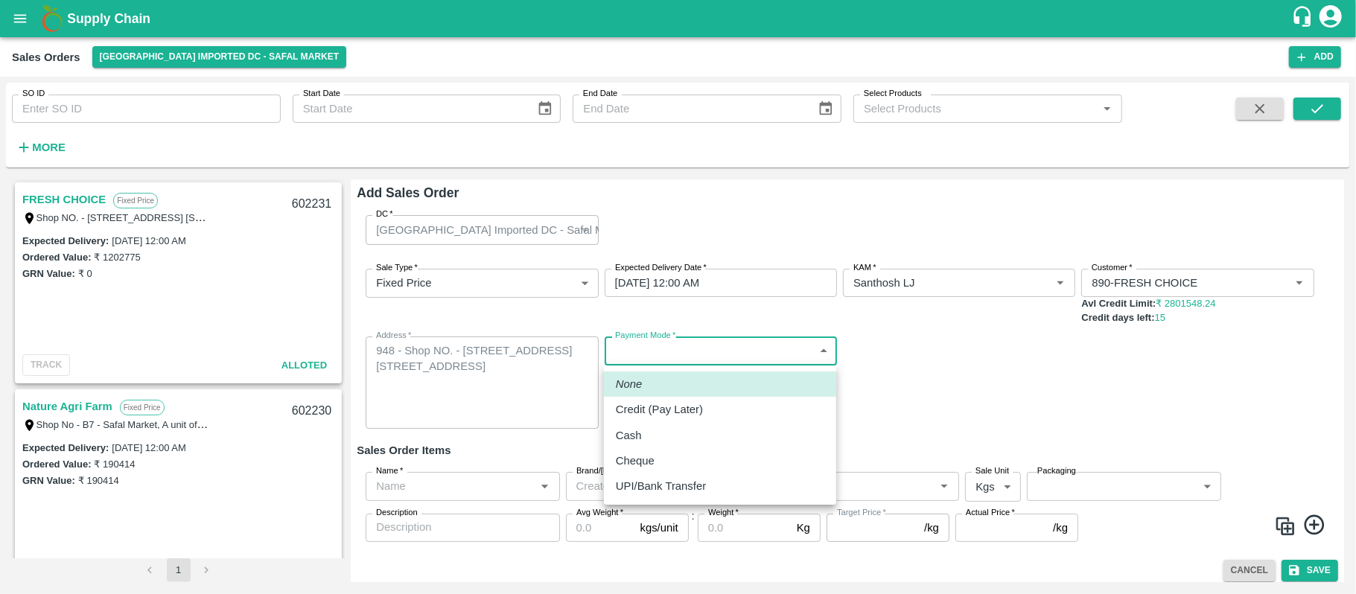
click at [652, 357] on body "Supply Chain Sales Orders Bangalore Imported DC - Safal Market Add SO ID SO ID …" at bounding box center [678, 297] width 1356 height 594
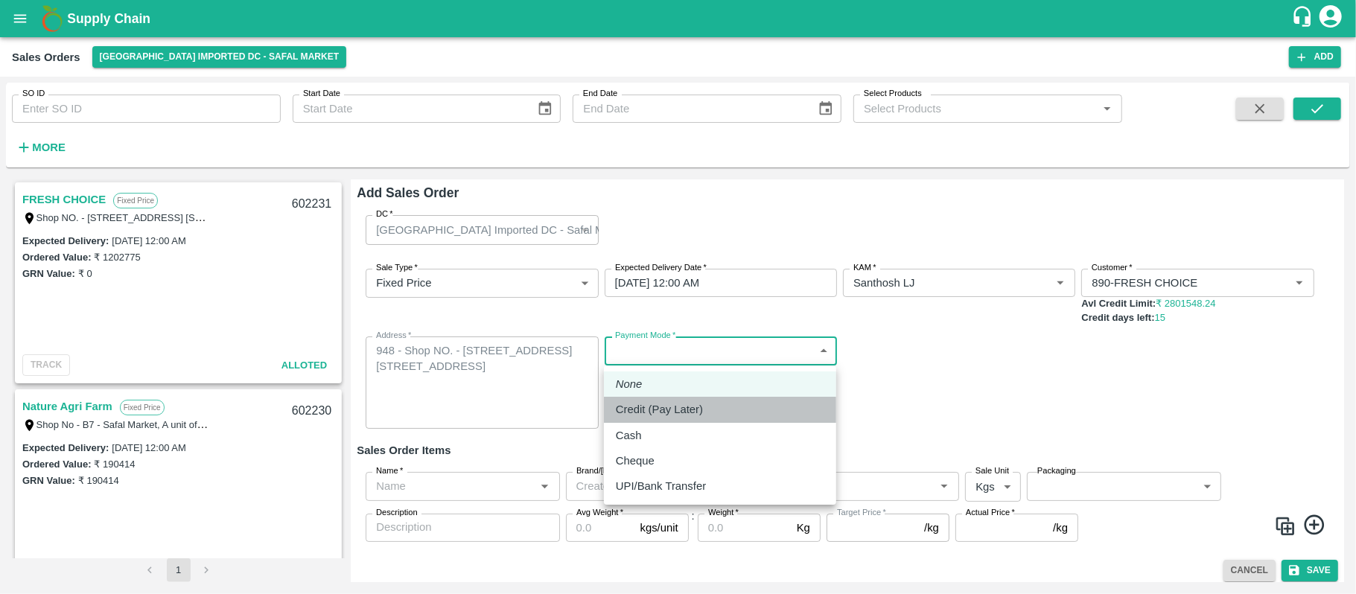
click at [650, 412] on p "Credit (Pay Later)" at bounding box center [659, 409] width 87 height 16
type input "credit"
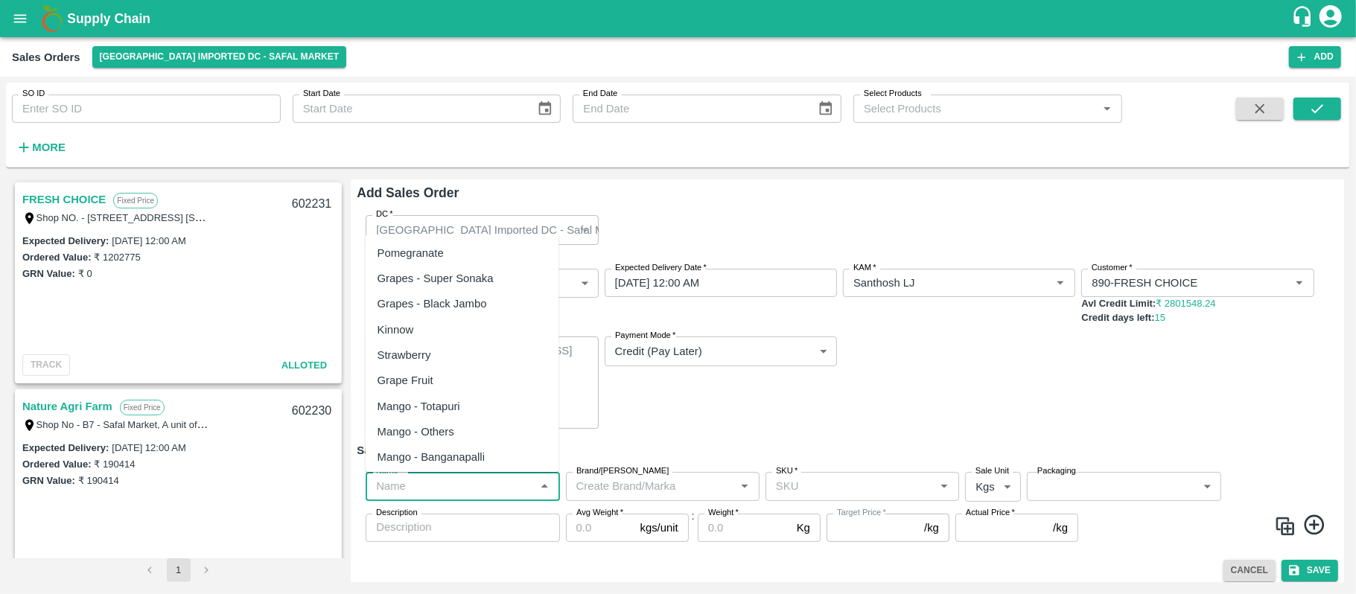
click at [436, 493] on input "Name   *" at bounding box center [450, 485] width 160 height 19
paste input "Apple Royal Gala NZ"
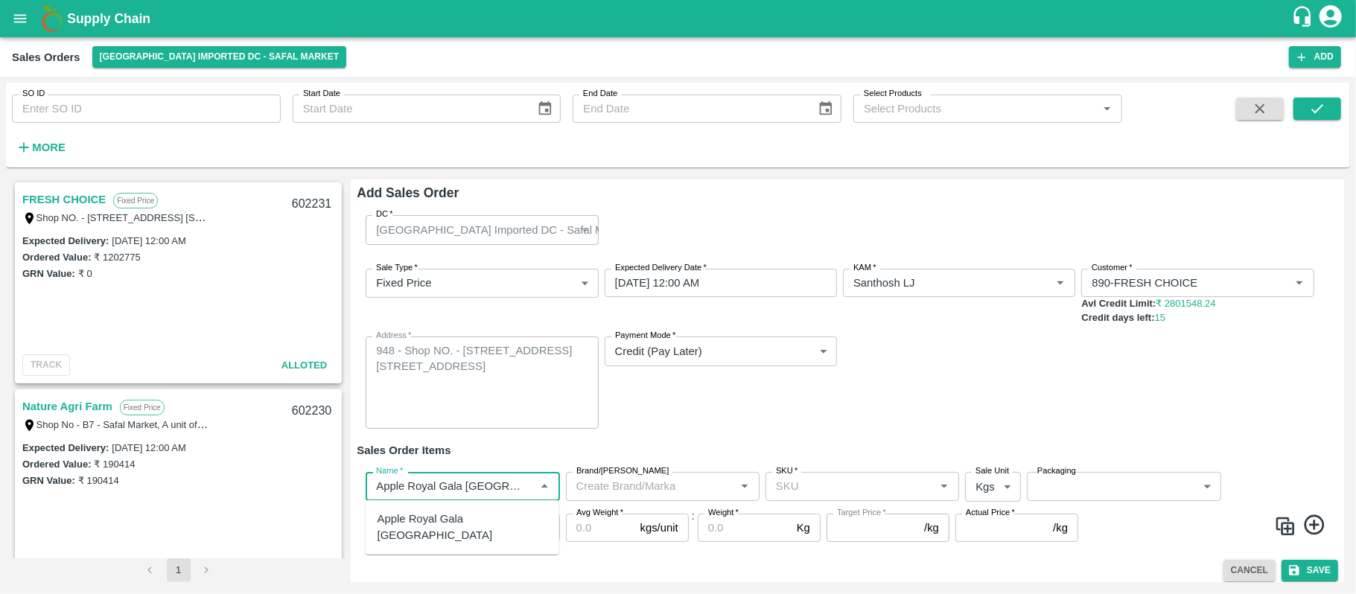
click at [435, 520] on div "Apple Royal Gala NZ" at bounding box center [462, 528] width 170 height 34
type input "Apple Royal Gala NZ"
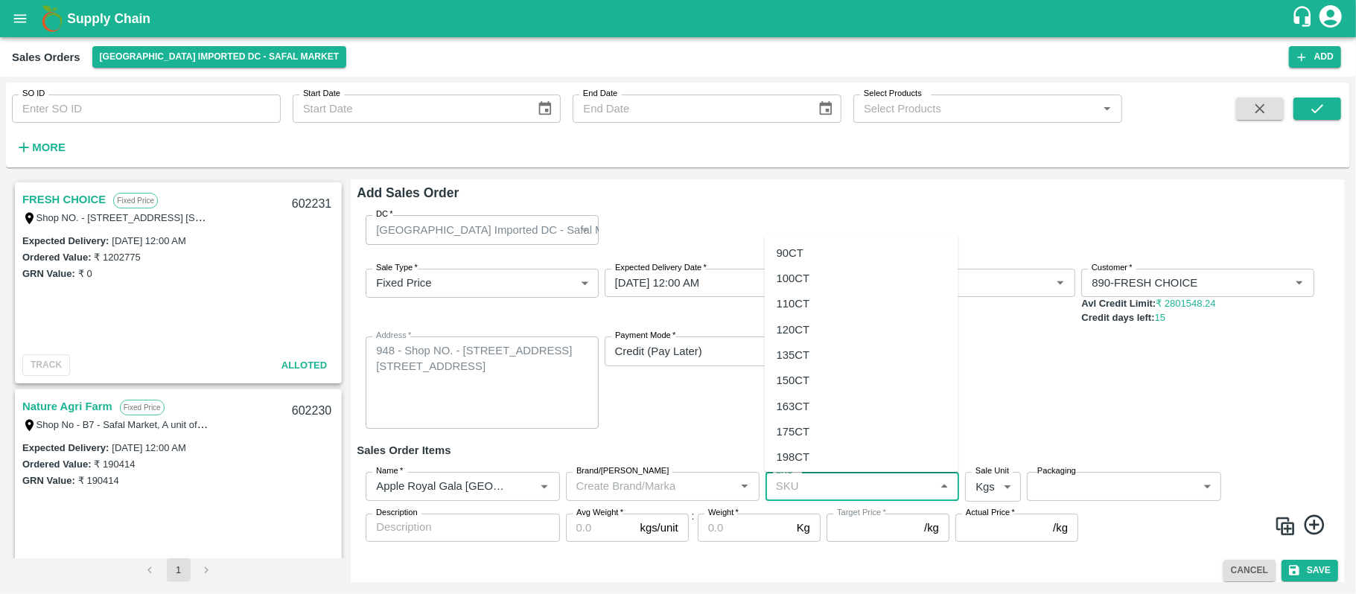
click at [805, 489] on input "SKU   *" at bounding box center [850, 485] width 160 height 19
click at [804, 361] on div "135CT" at bounding box center [794, 355] width 34 height 16
type input "135CT"
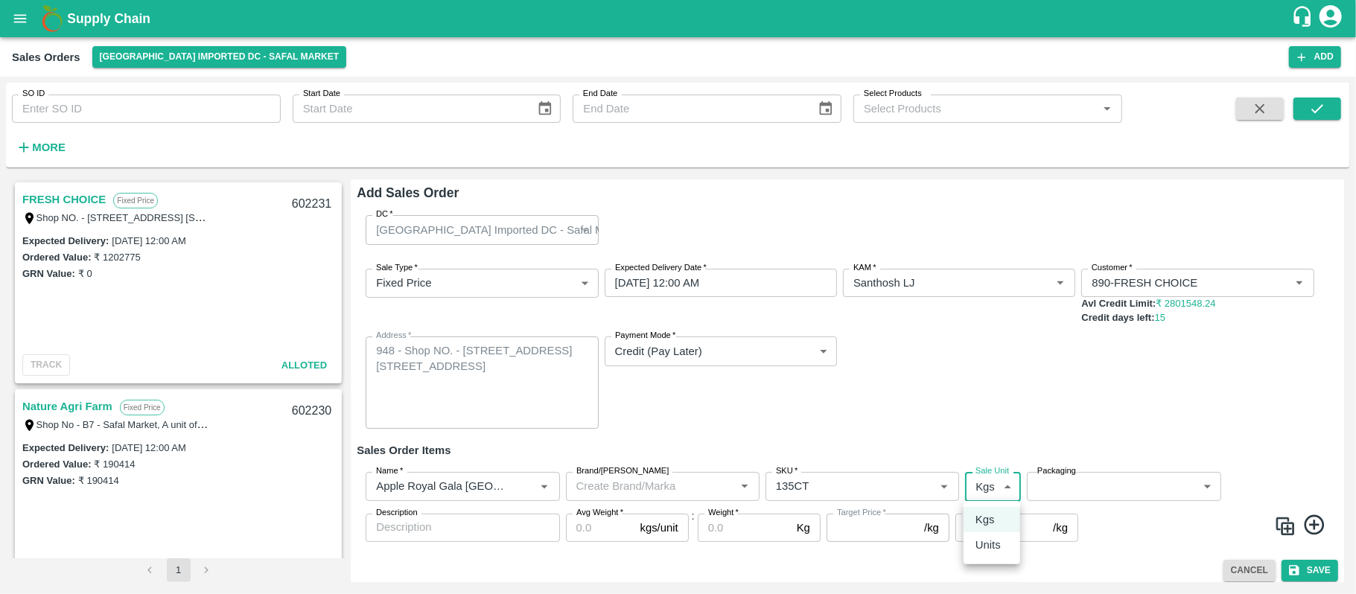
type input "NA"
click at [987, 485] on body "Supply Chain Sales Orders Bangalore Imported DC - Safal Market Add SO ID SO ID …" at bounding box center [678, 297] width 1356 height 594
click at [986, 537] on p "Units" at bounding box center [987, 545] width 25 height 16
type input "2"
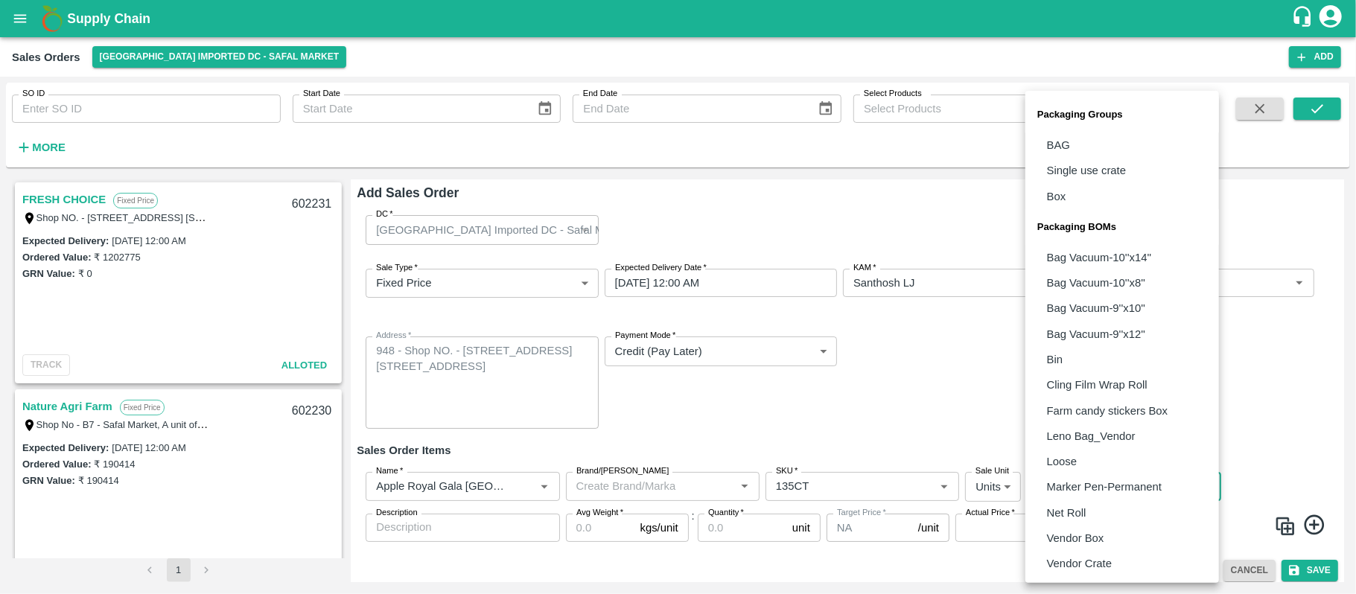
click at [1115, 483] on body "Supply Chain Sales Orders Bangalore Imported DC - Safal Market Add SO ID SO ID …" at bounding box center [678, 297] width 1356 height 594
click at [1109, 536] on li "Vendor Box" at bounding box center [1122, 538] width 194 height 25
type input "BOM/276"
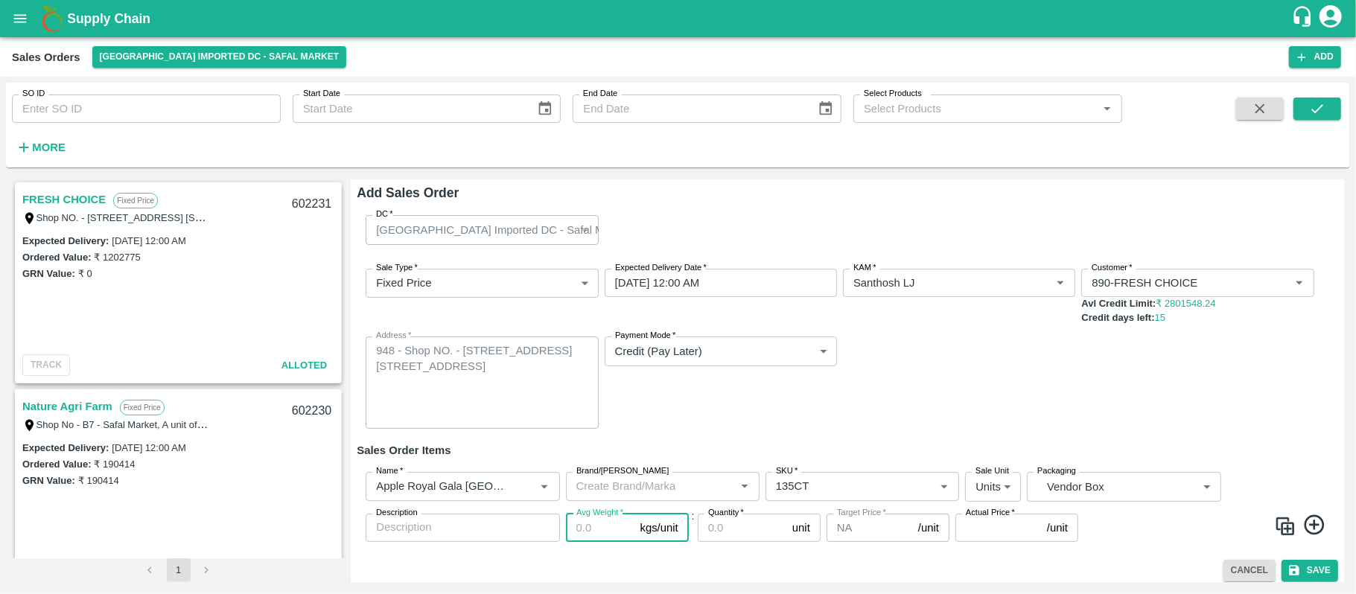
click at [591, 526] on input "Avg Weight   *" at bounding box center [600, 528] width 68 height 28
type input "18"
click at [730, 529] on input "Quantity   *" at bounding box center [742, 528] width 89 height 28
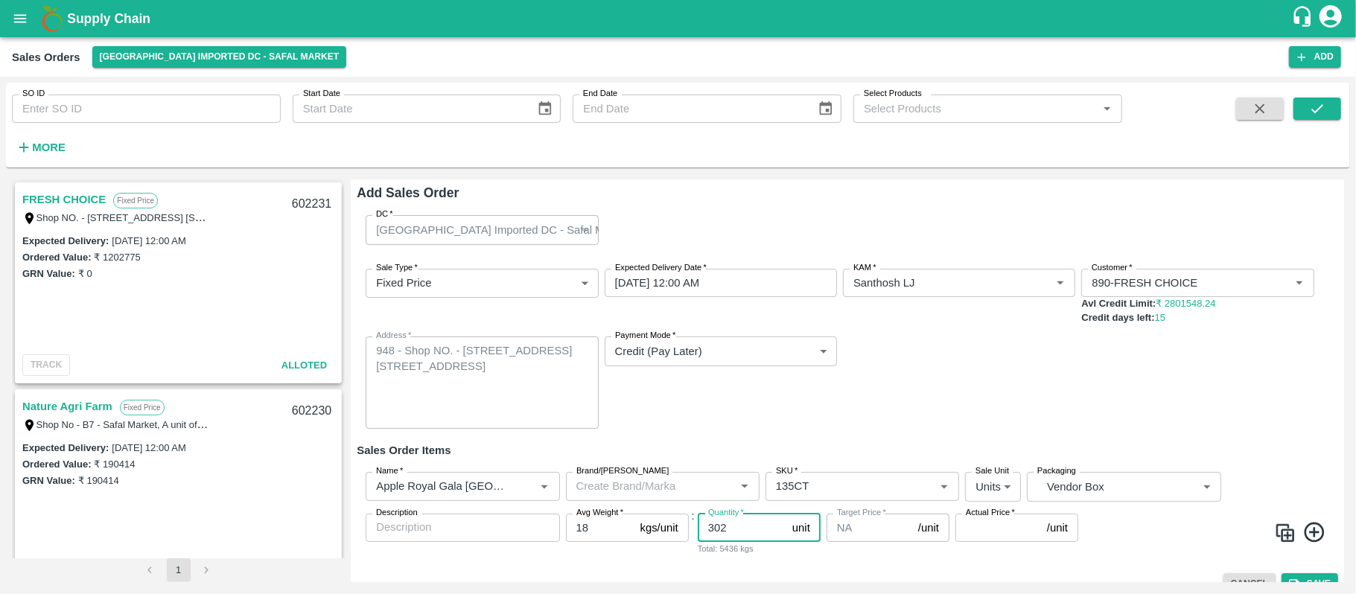
type input "302"
click at [980, 525] on input "Actual Price   *" at bounding box center [998, 528] width 86 height 28
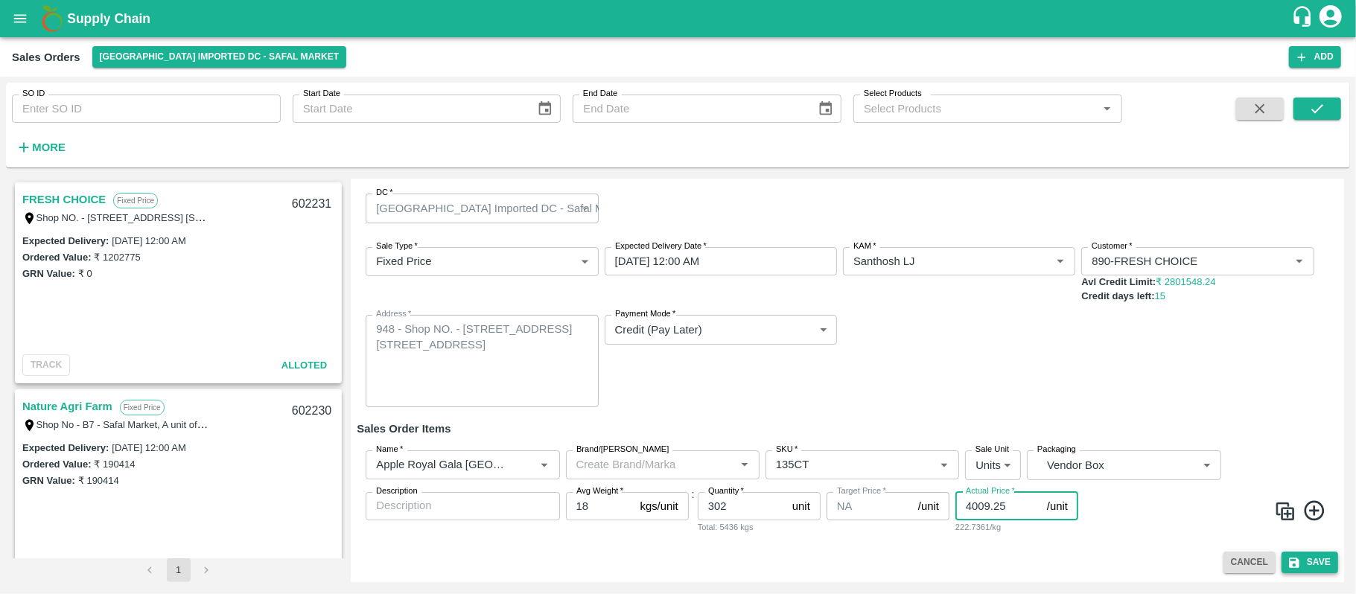
type input "4009.25"
click at [1304, 564] on button "Save" at bounding box center [1309, 563] width 57 height 22
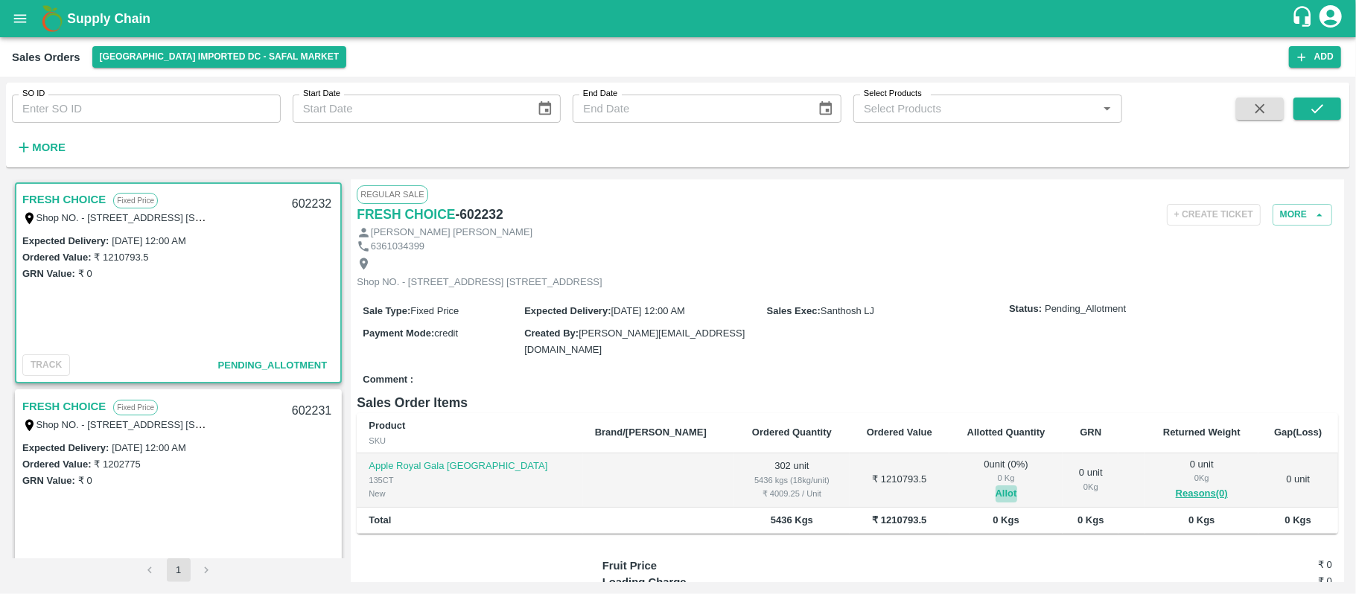
click at [995, 503] on button "Allot" at bounding box center [1006, 493] width 22 height 17
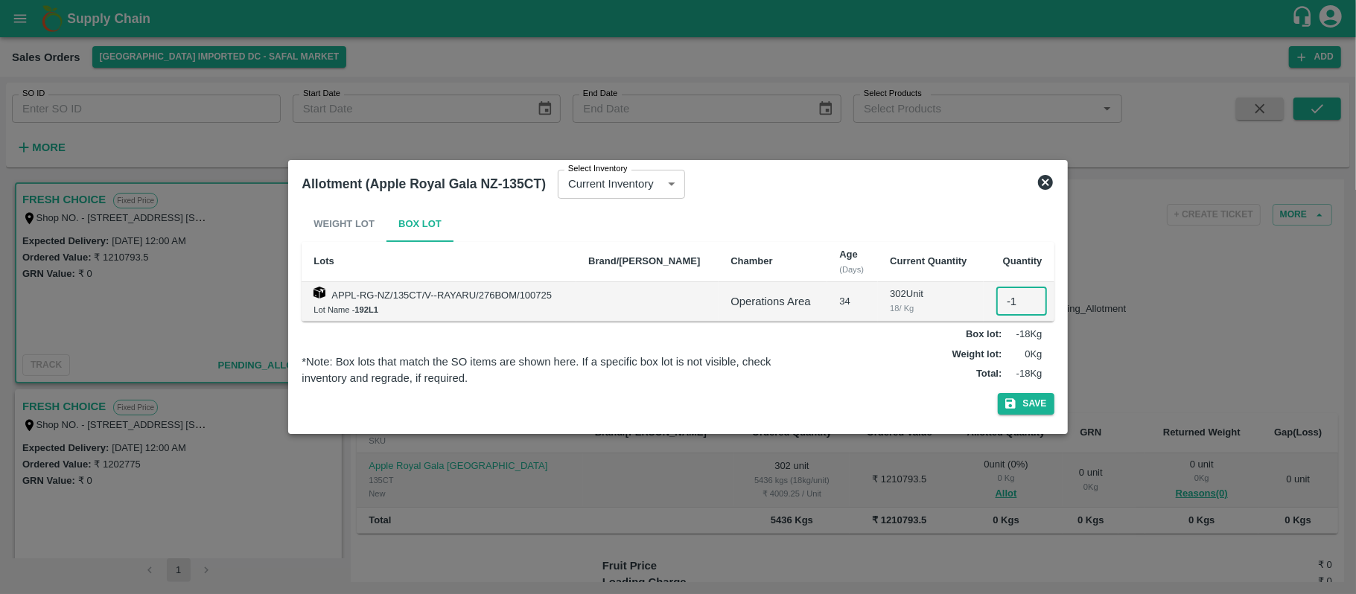
click at [1019, 307] on input "-1" at bounding box center [1021, 301] width 51 height 28
type input "0"
click at [1044, 182] on icon at bounding box center [1045, 182] width 18 height 18
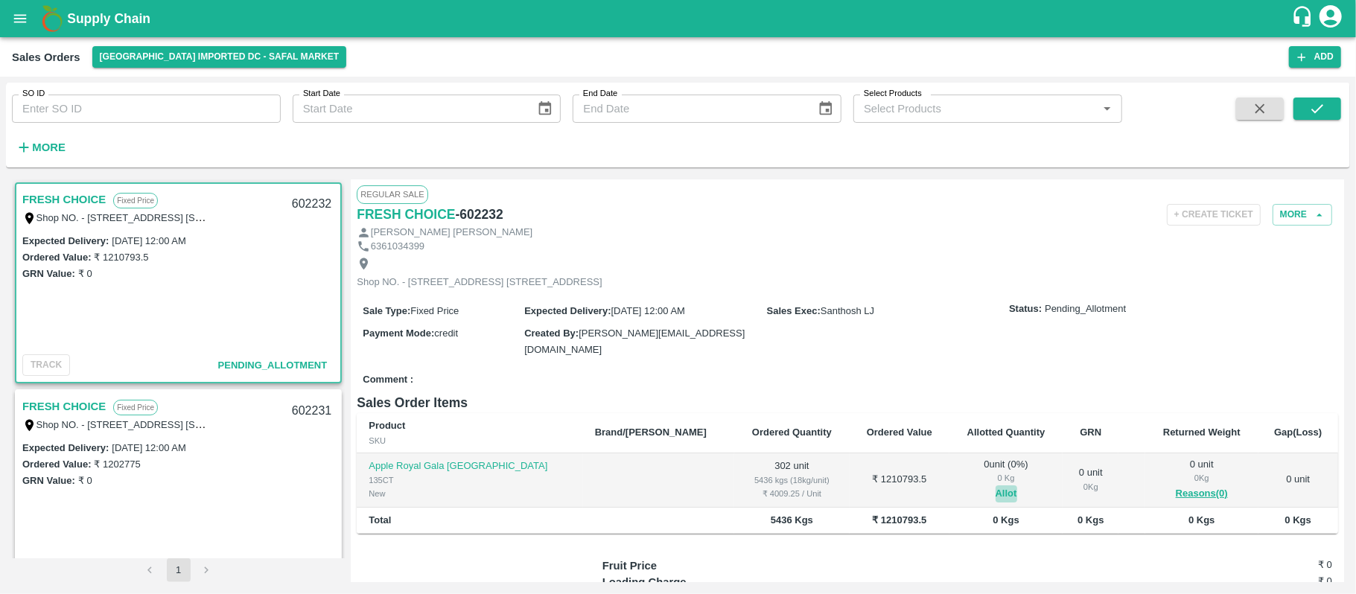
click at [995, 503] on button "Allot" at bounding box center [1006, 493] width 22 height 17
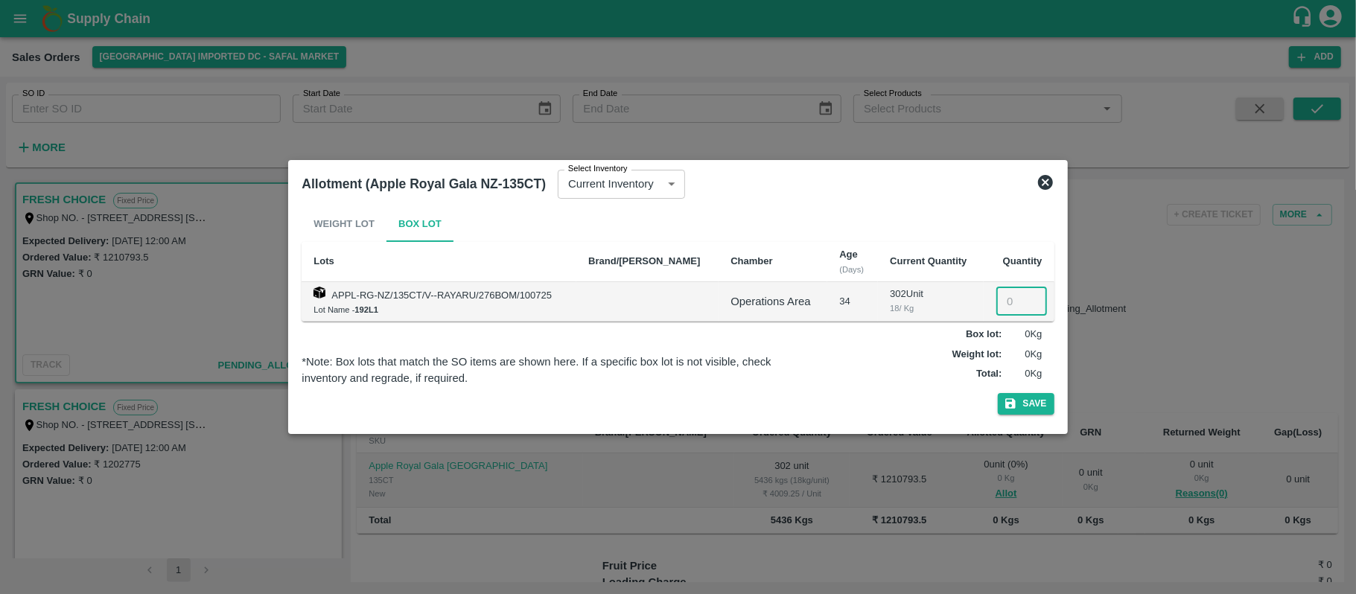
click at [1004, 296] on input "number" at bounding box center [1021, 301] width 51 height 28
type input "302"
click at [1024, 398] on button "Save" at bounding box center [1026, 404] width 57 height 22
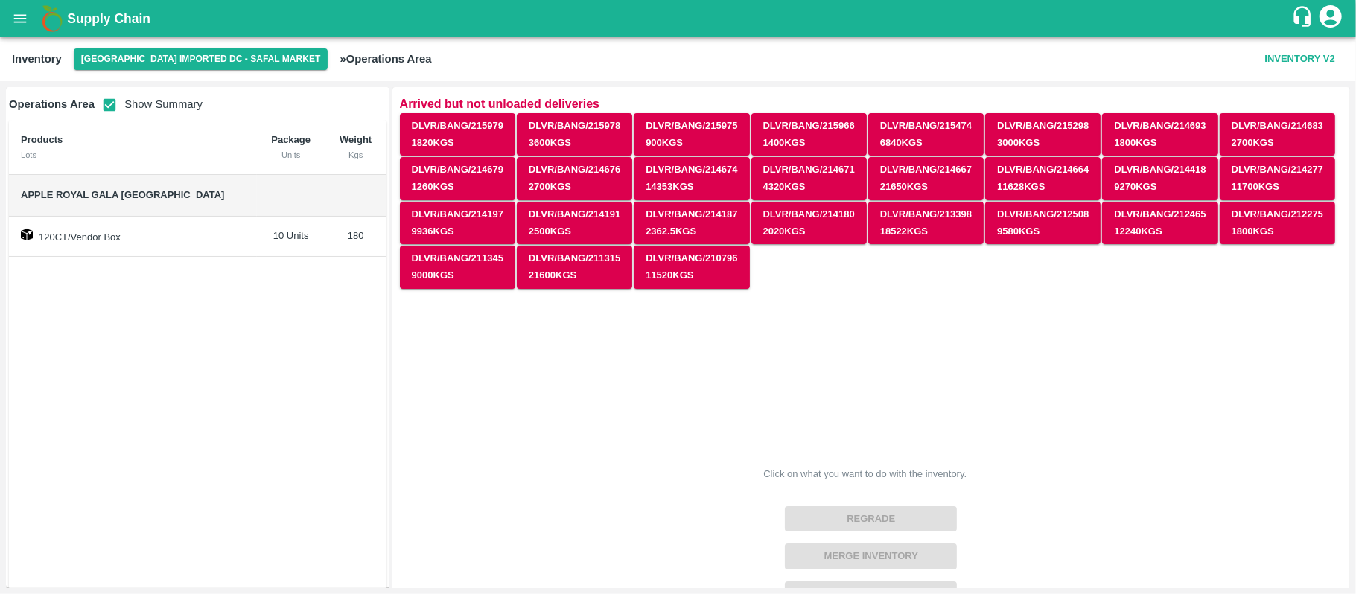
click at [325, 239] on td "180" at bounding box center [355, 237] width 61 height 41
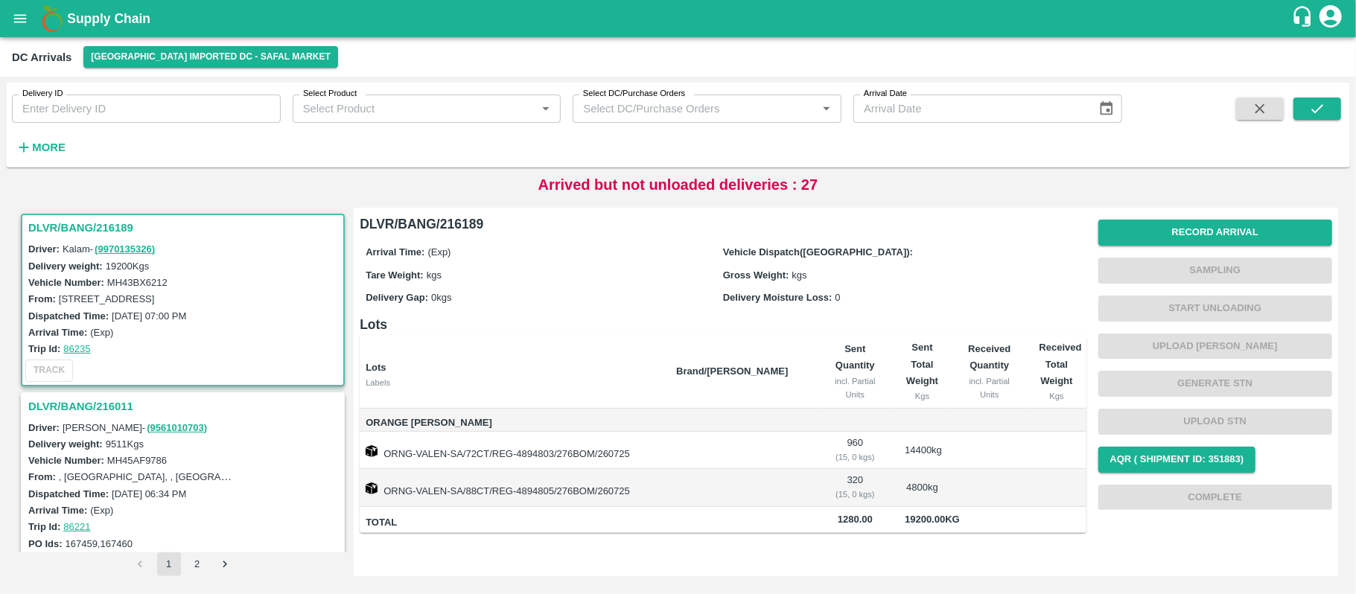
scroll to position [2062, 0]
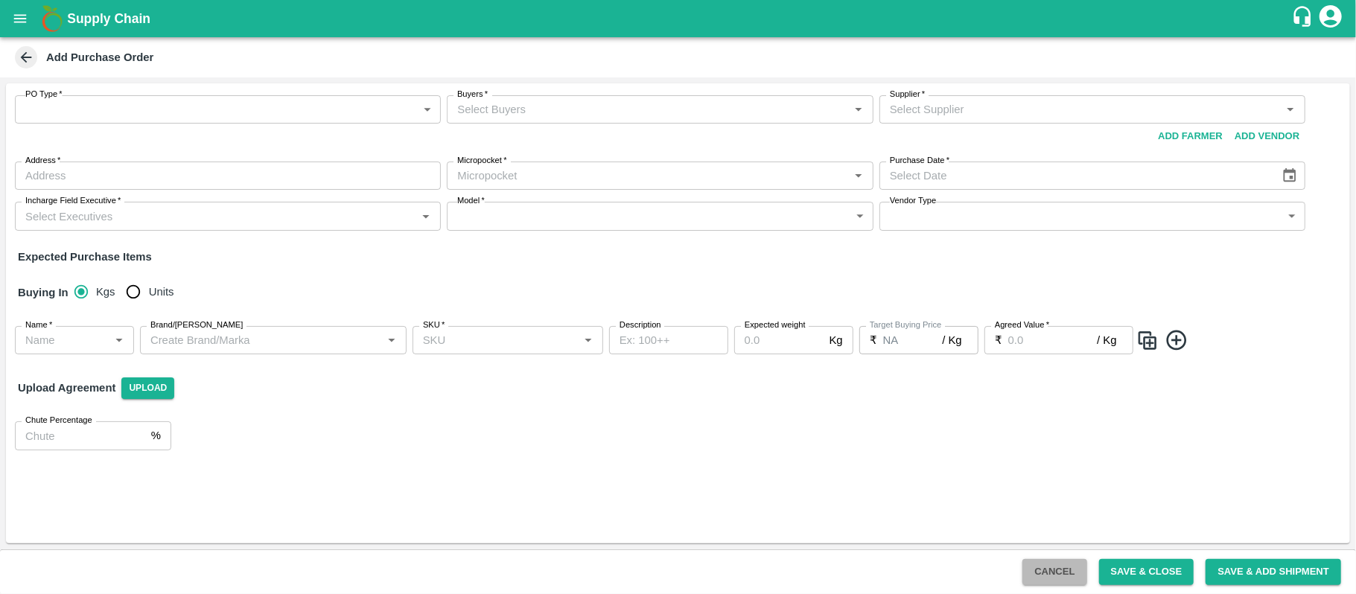
click at [1035, 567] on button "Cancel" at bounding box center [1054, 572] width 64 height 26
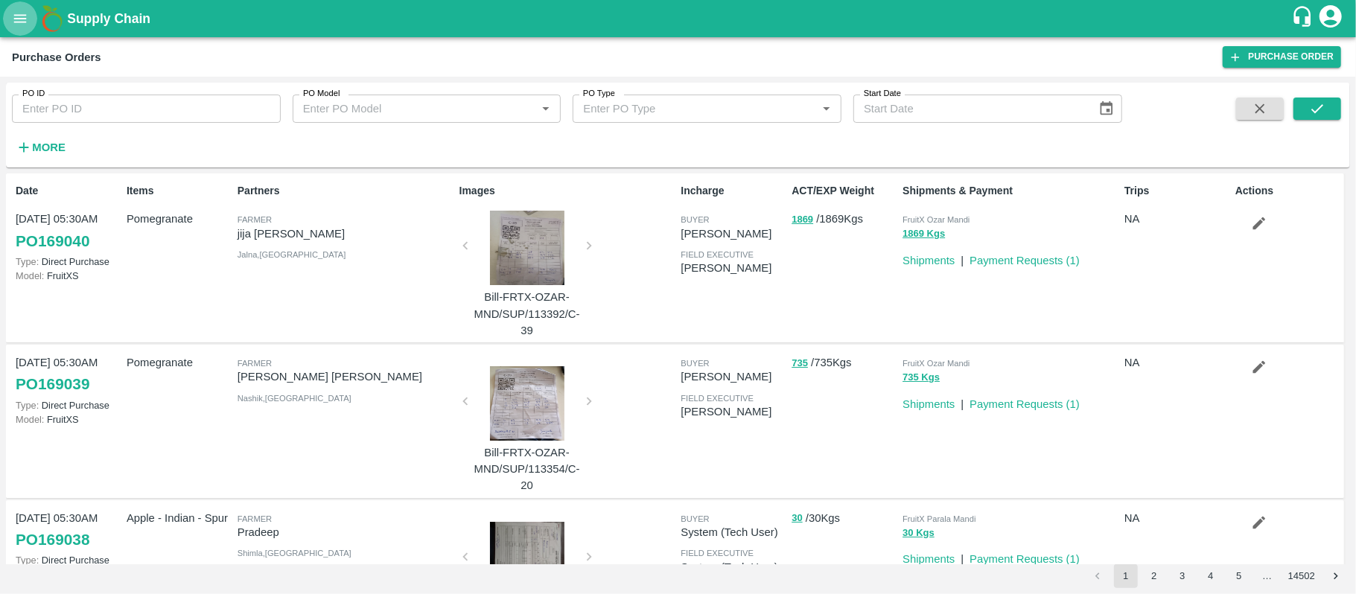
click at [24, 9] on button "open drawer" at bounding box center [20, 18] width 34 height 34
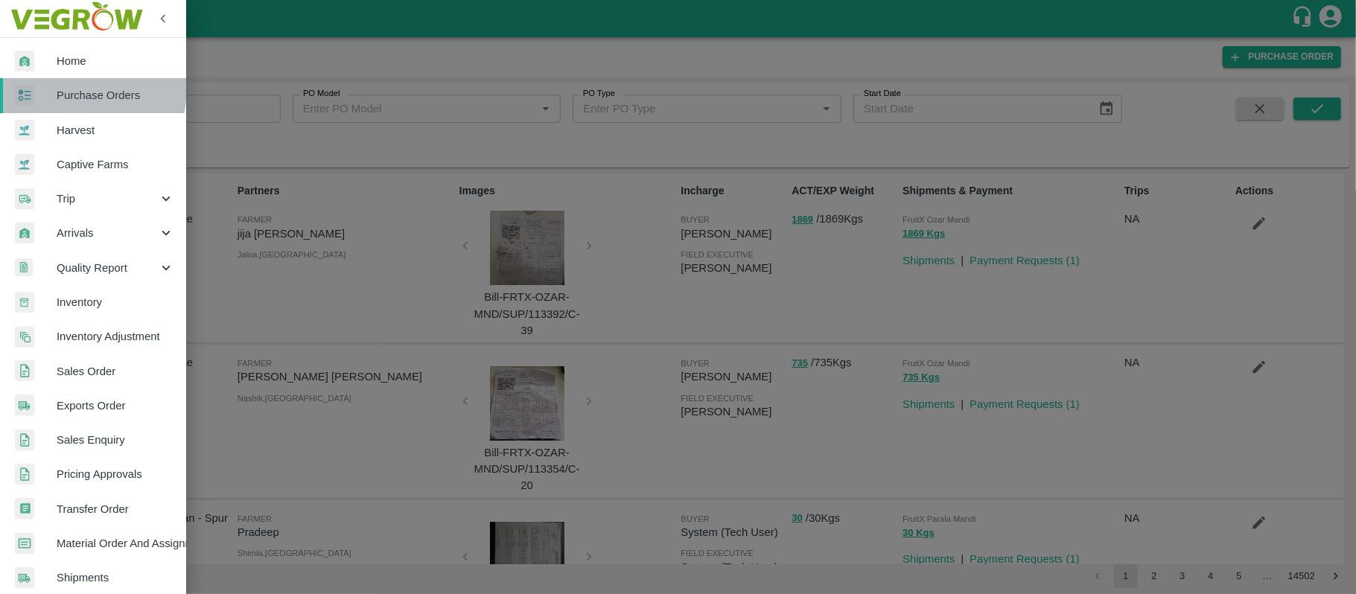
click at [79, 89] on span "Purchase Orders" at bounding box center [116, 95] width 118 height 16
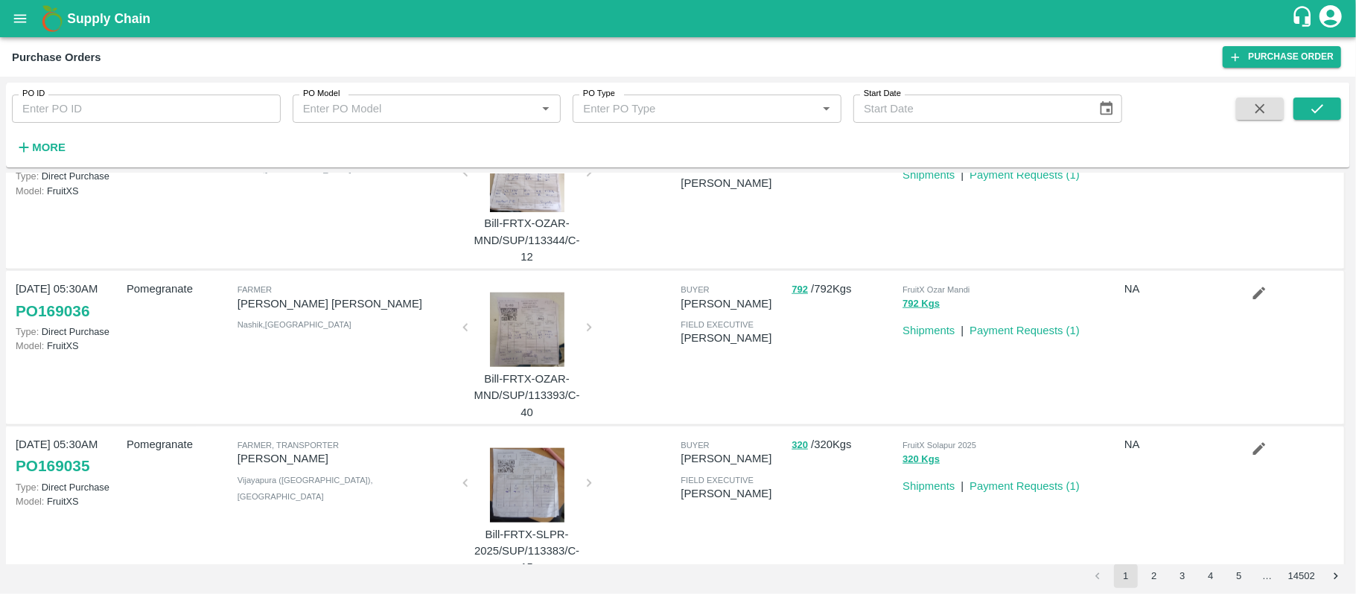
scroll to position [1175, 0]
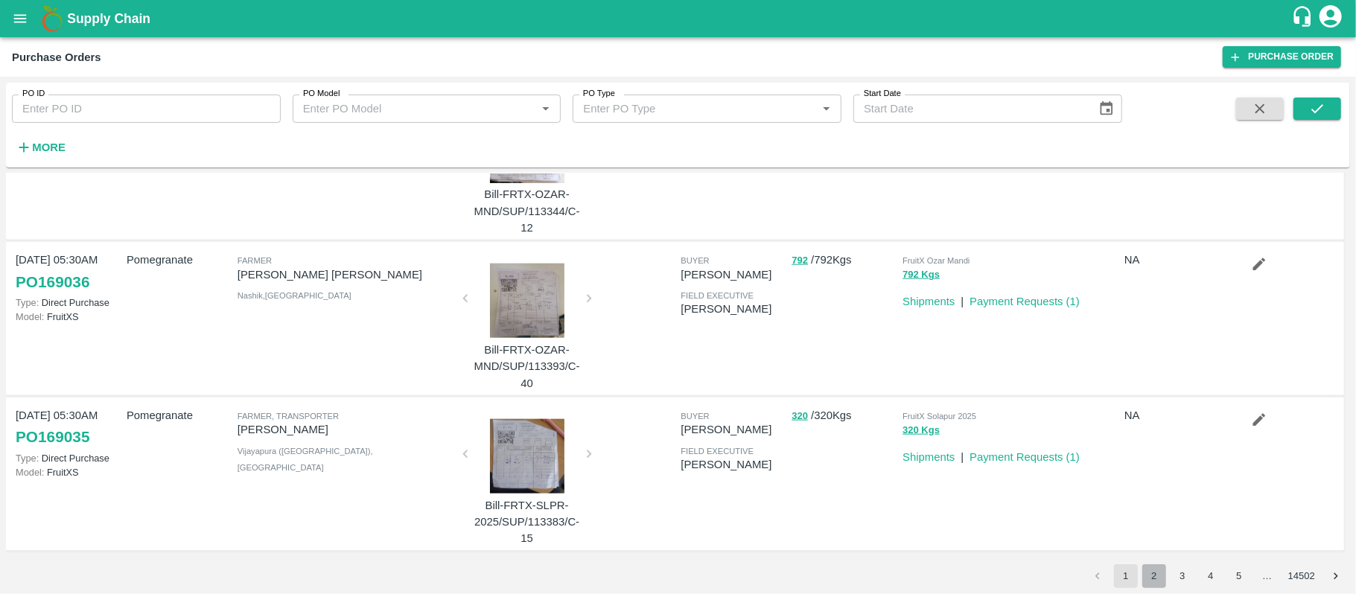
click at [1156, 569] on button "2" at bounding box center [1154, 576] width 24 height 24
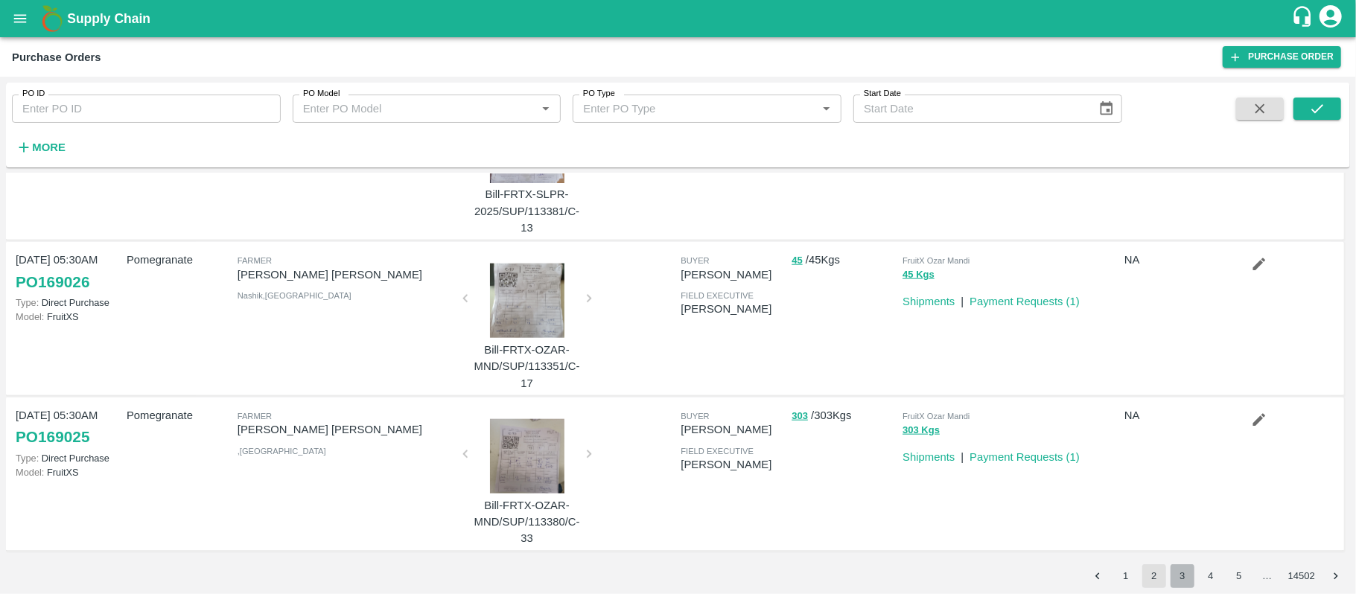
click at [1186, 579] on button "3" at bounding box center [1182, 576] width 24 height 24
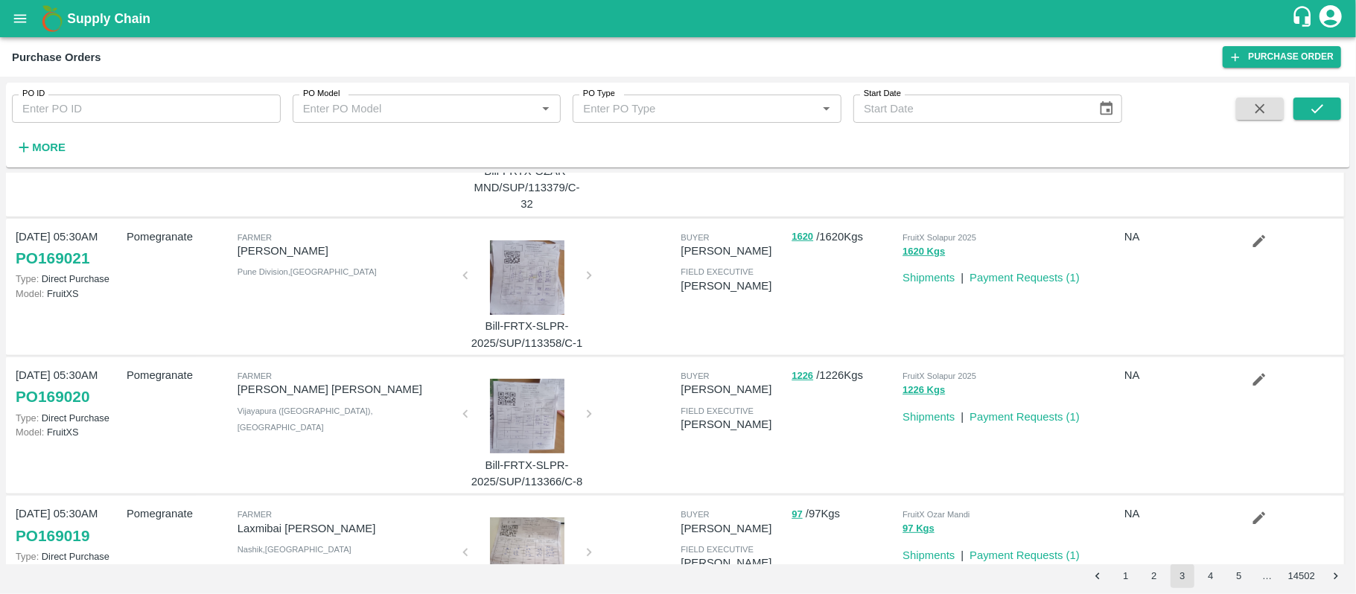
scroll to position [0, 0]
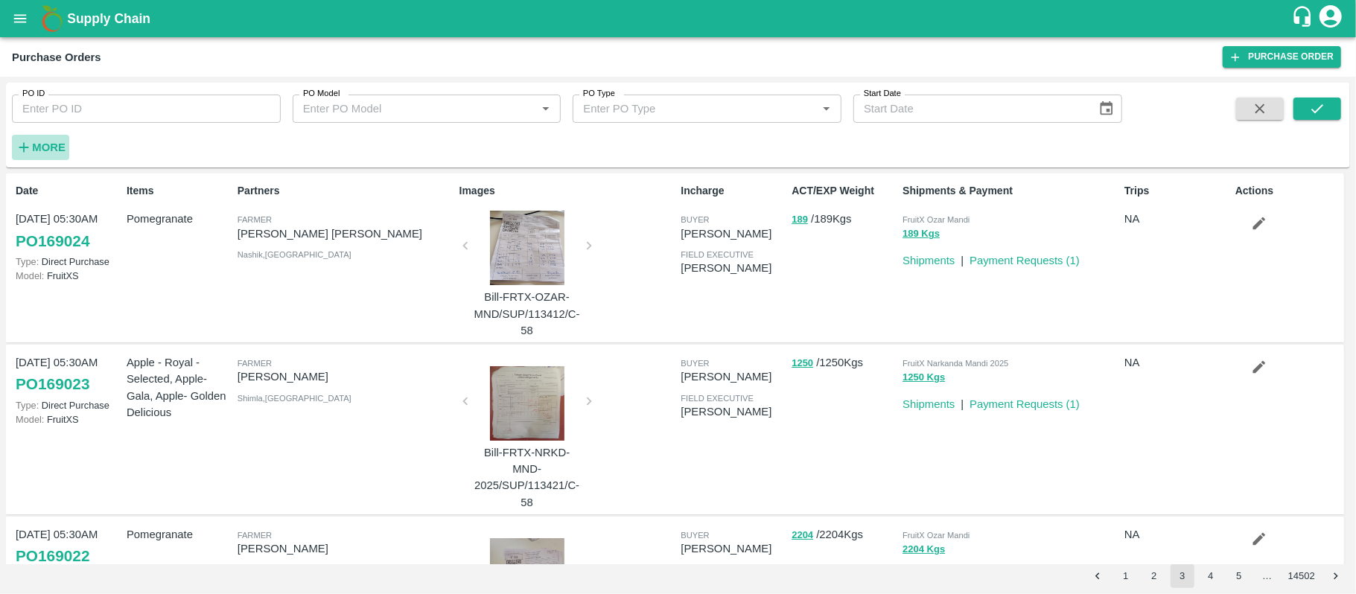
click at [34, 146] on strong "More" at bounding box center [49, 147] width 34 height 12
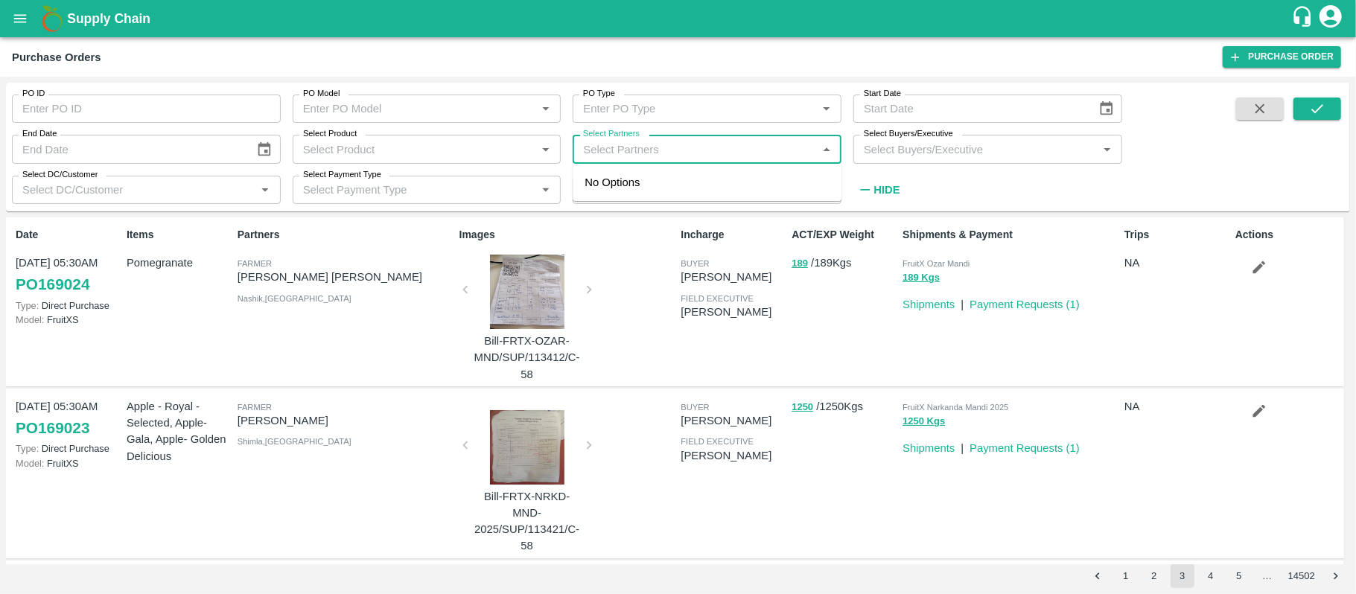
click at [707, 150] on input "Select Partners" at bounding box center [694, 148] width 235 height 19
type input "I.G."
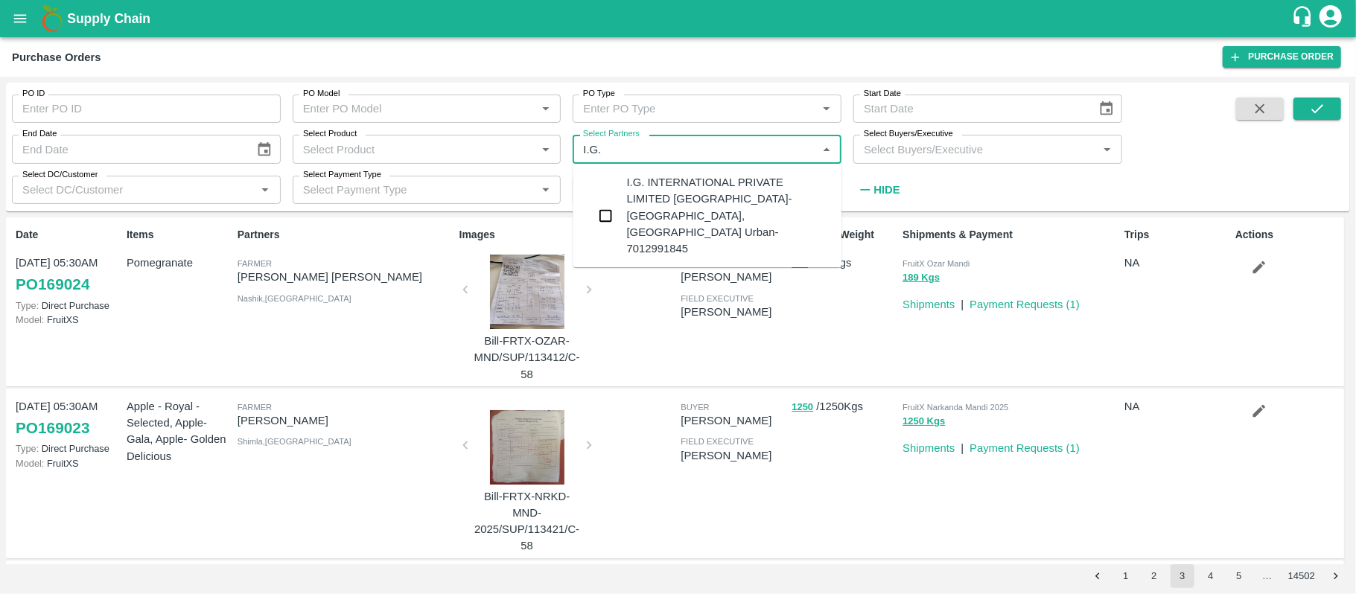
click at [665, 183] on div "I.G. INTERNATIONAL PRIVATE LIMITED BANGALORE-Singsena, Bangalore Urban-70129918…" at bounding box center [728, 215] width 203 height 83
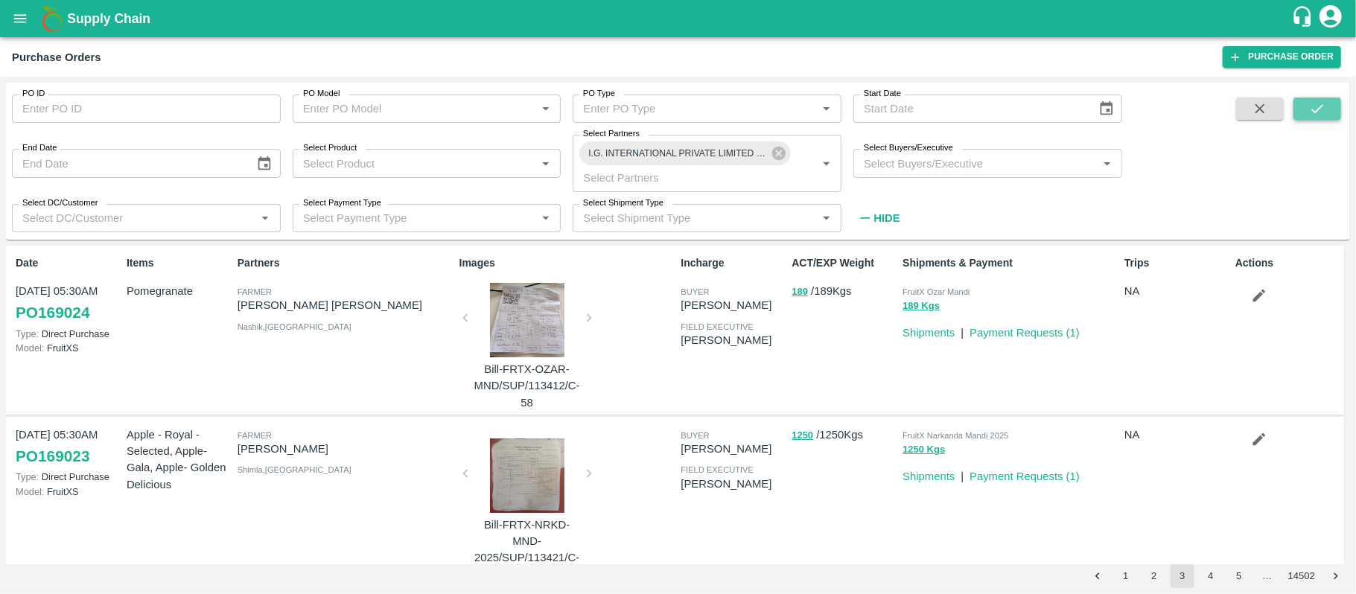
click at [1315, 102] on icon "submit" at bounding box center [1317, 109] width 16 height 16
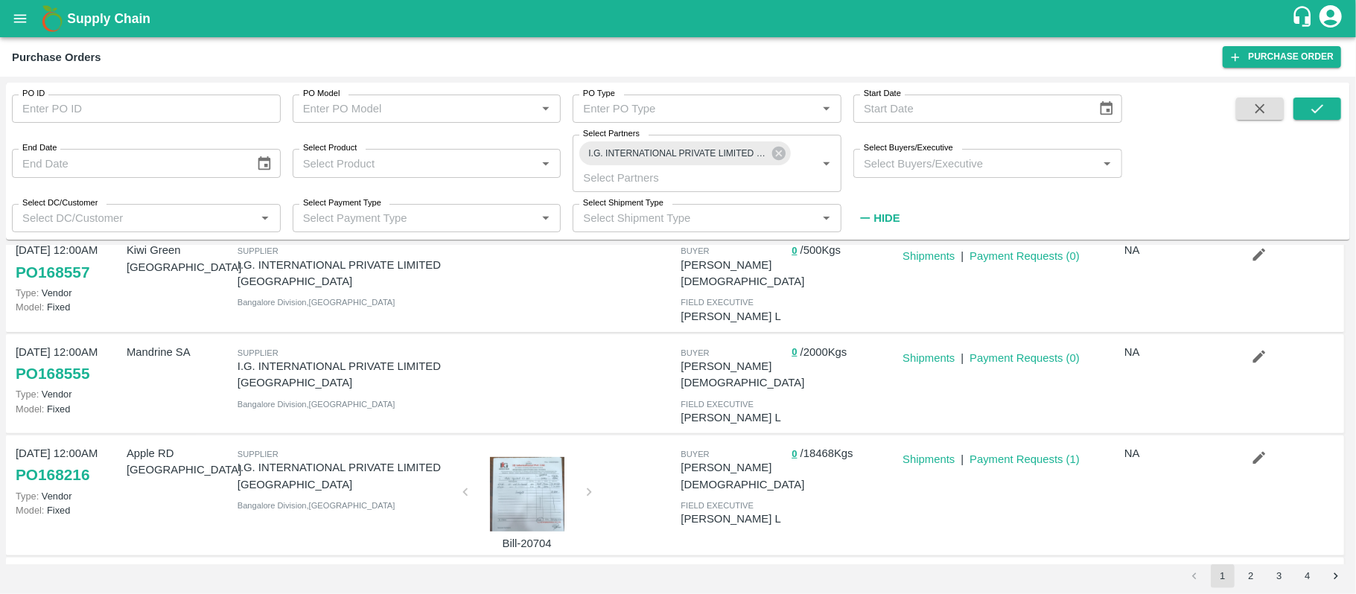
scroll to position [346, 0]
click at [1017, 453] on link "Payment Requests ( 1 )" at bounding box center [1024, 459] width 110 height 12
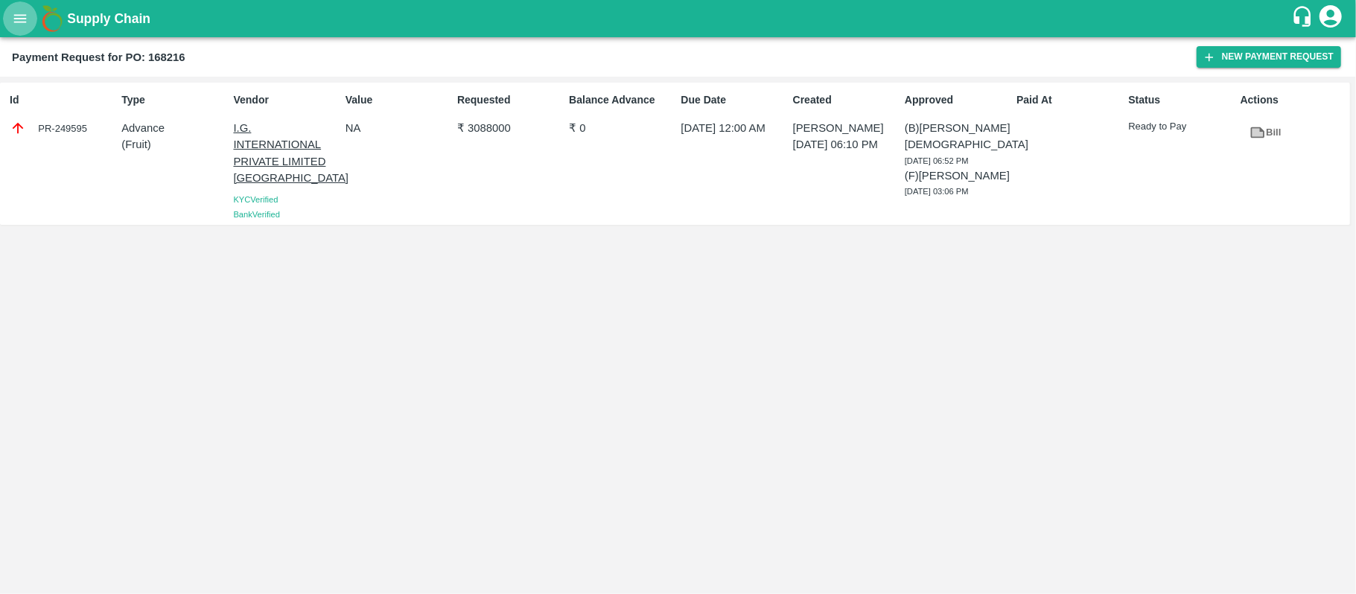
click at [10, 22] on button "open drawer" at bounding box center [20, 18] width 34 height 34
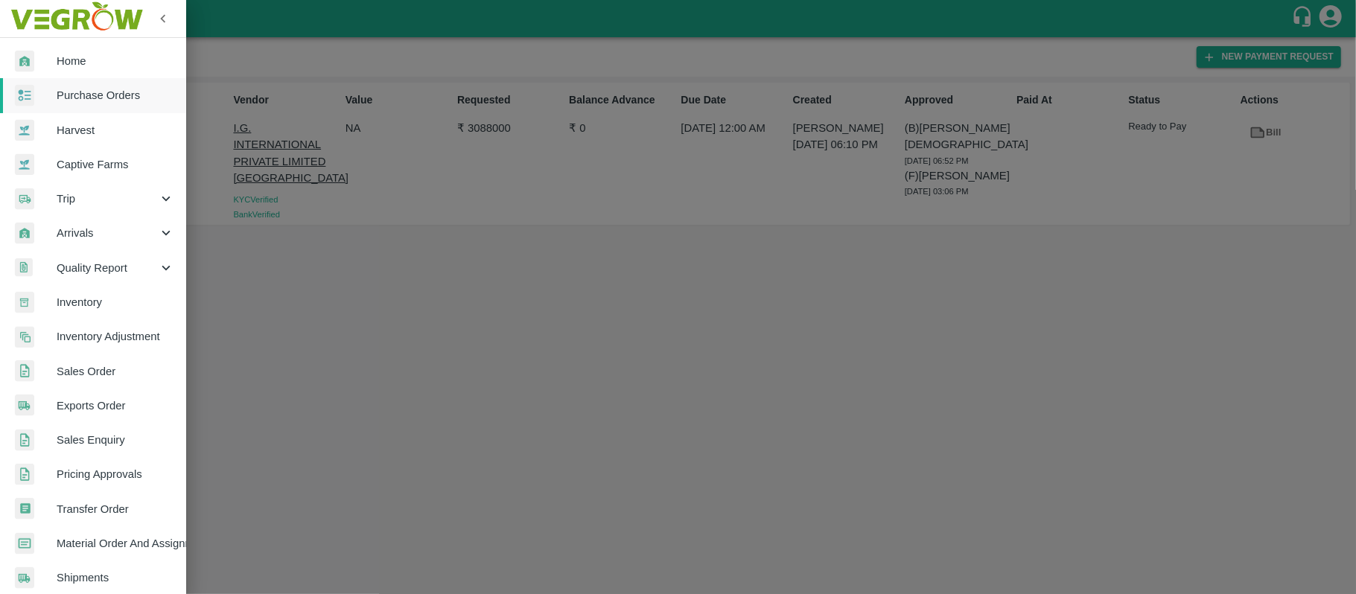
click at [108, 91] on span "Purchase Orders" at bounding box center [116, 95] width 118 height 16
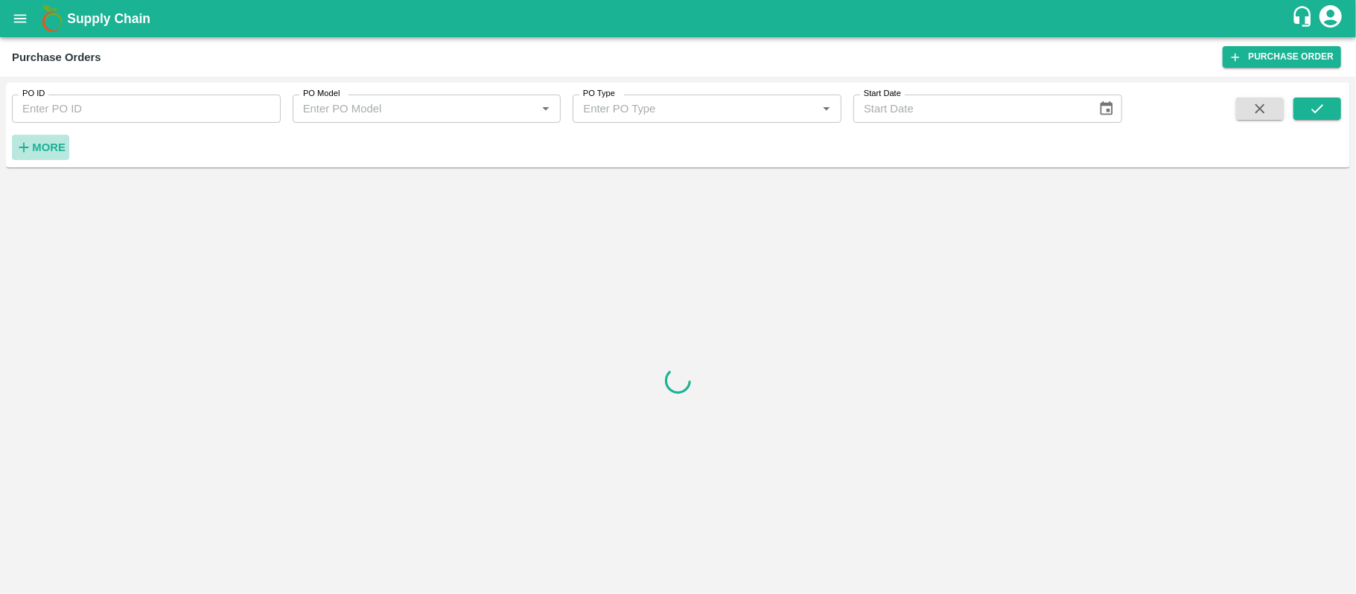
click at [31, 152] on icon "button" at bounding box center [24, 147] width 16 height 16
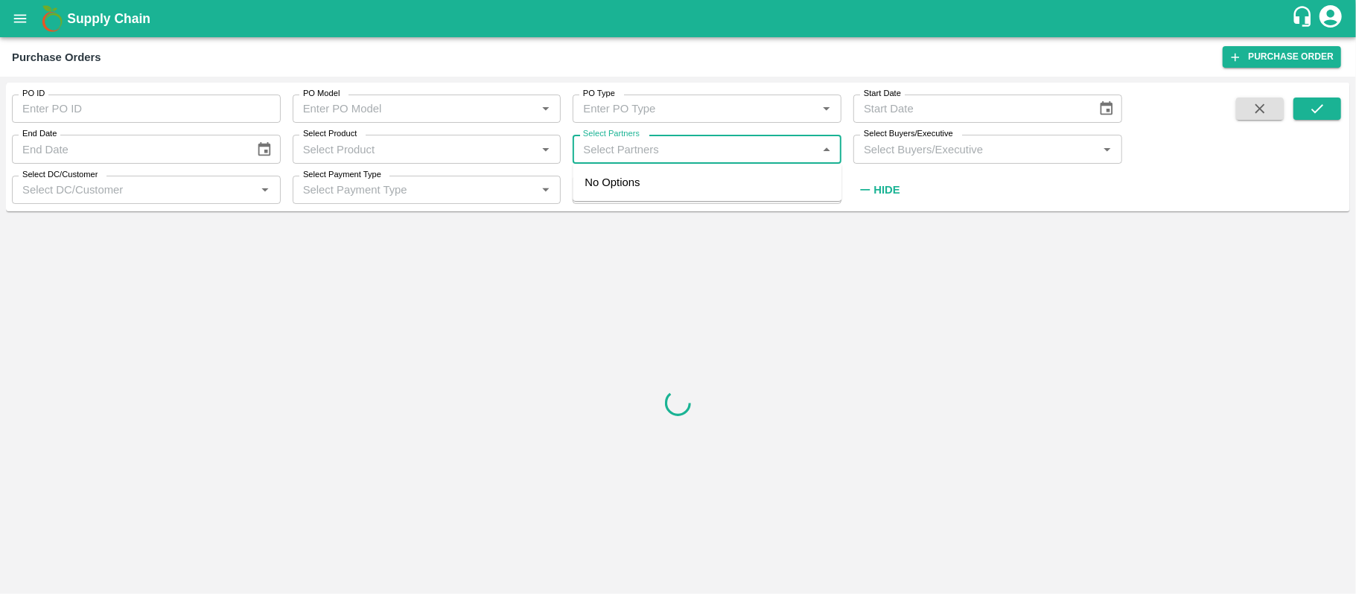
click at [623, 141] on input "Select Partners" at bounding box center [694, 148] width 235 height 19
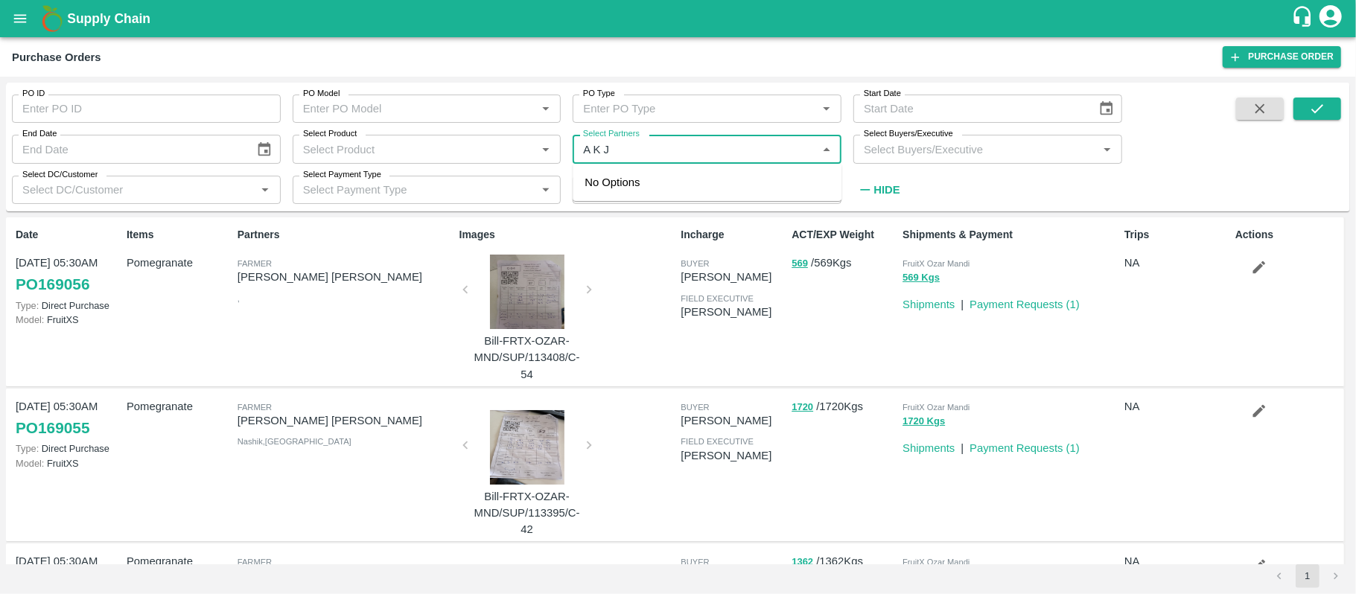
type input "A K J"
click at [648, 179] on div "A K [PERSON_NAME], [GEOGRAPHIC_DATA] Urban-9900888887" at bounding box center [728, 199] width 203 height 50
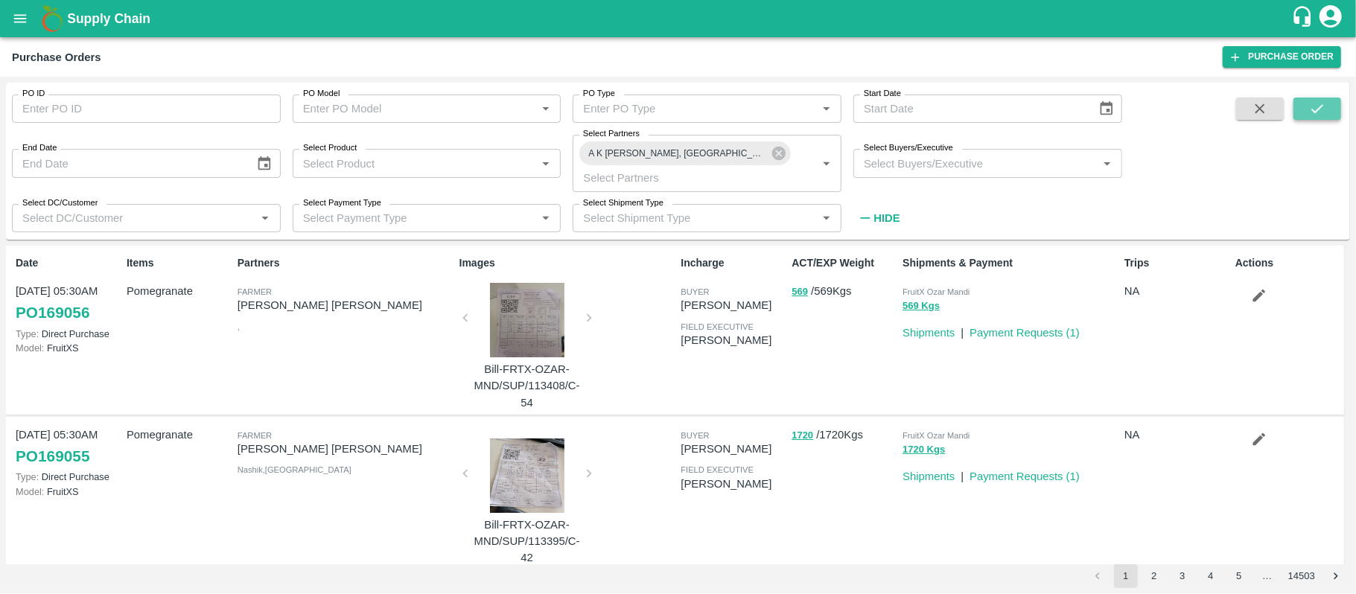
click at [1312, 105] on icon "submit" at bounding box center [1317, 109] width 16 height 16
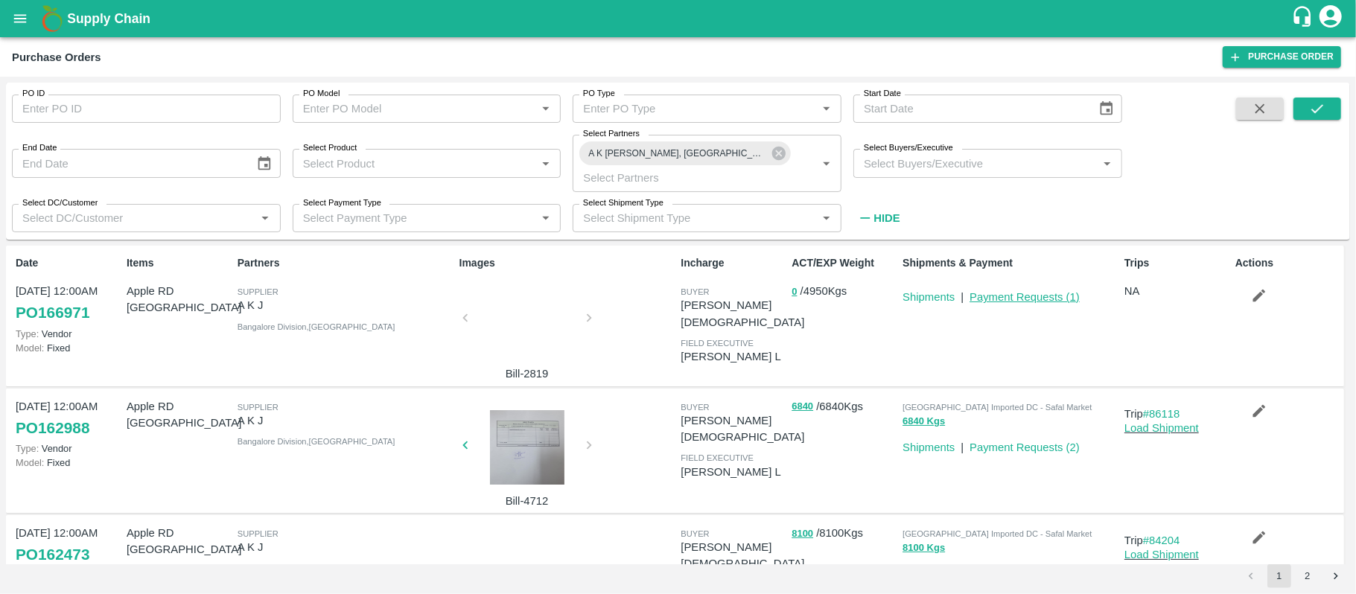
click at [1027, 295] on link "Payment Requests ( 1 )" at bounding box center [1024, 297] width 110 height 12
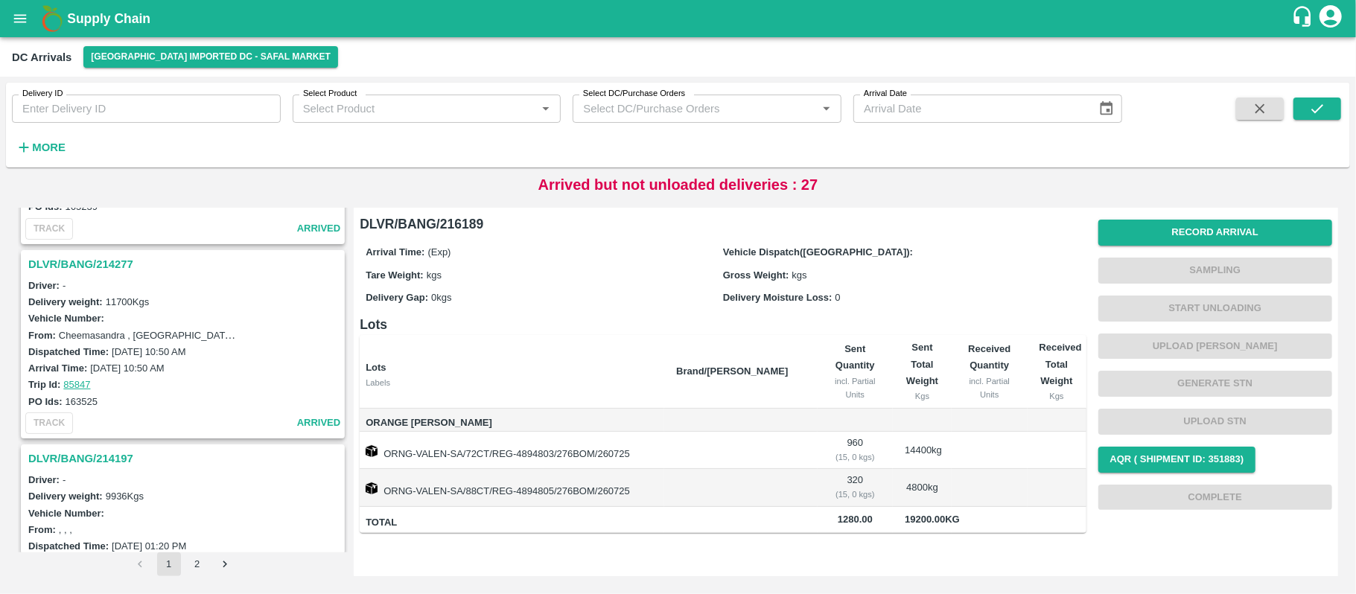
scroll to position [3461, 0]
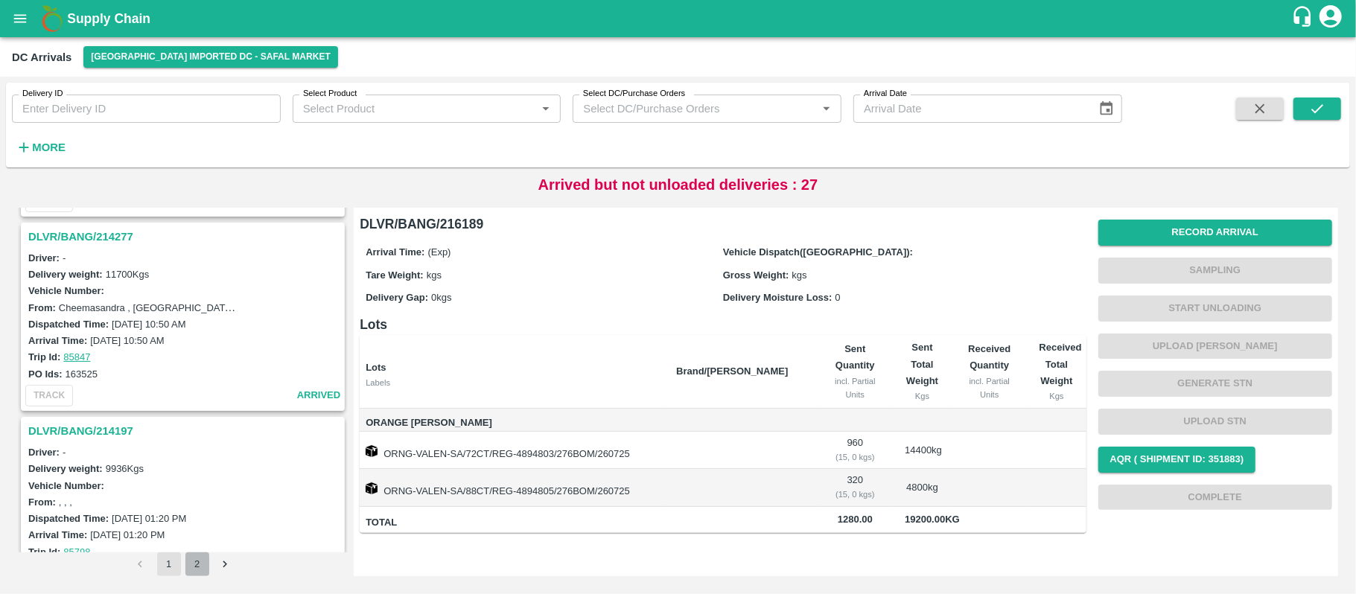
click at [205, 566] on button "2" at bounding box center [197, 564] width 24 height 24
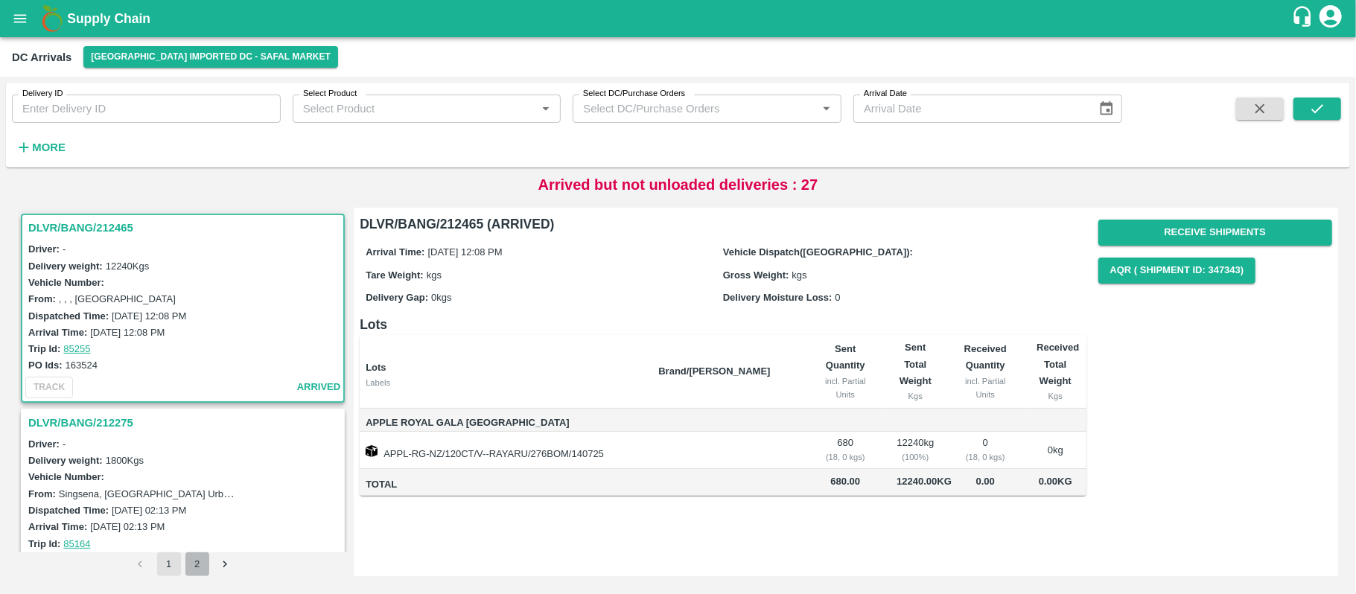
click at [194, 561] on button "2" at bounding box center [197, 564] width 24 height 24
click at [93, 230] on h3 "DLVR/BANG/212465" at bounding box center [184, 227] width 313 height 19
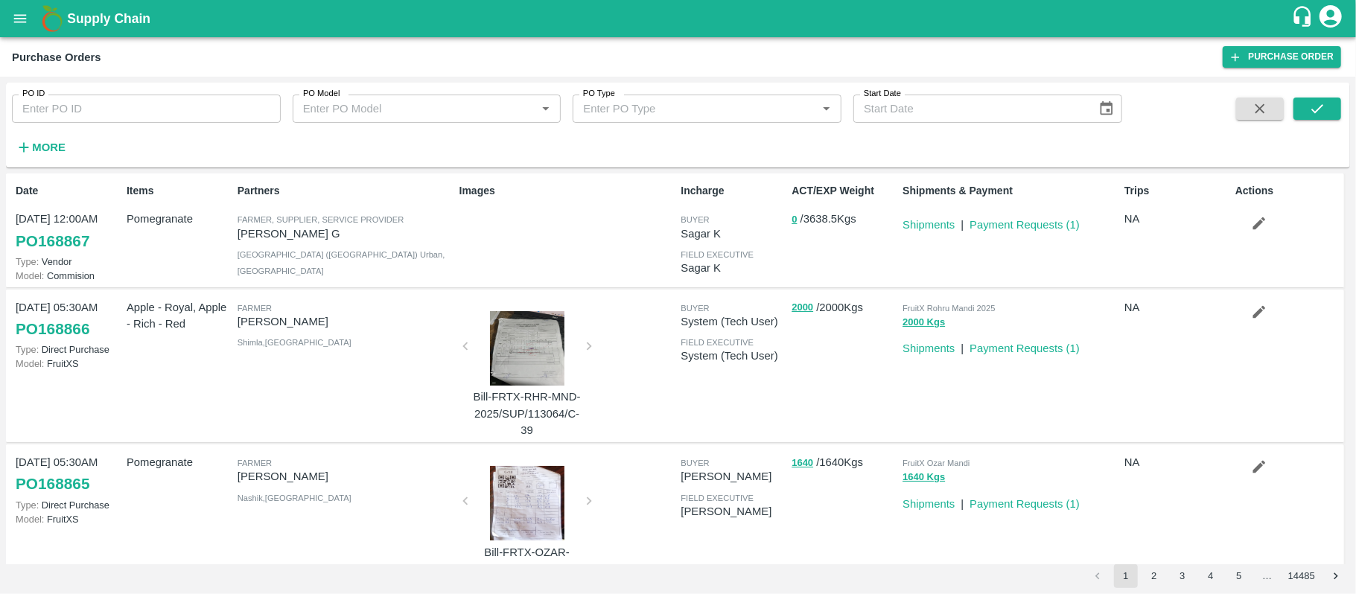
click at [688, 247] on div "field executive" at bounding box center [732, 254] width 105 height 16
click at [24, 7] on button "open drawer" at bounding box center [20, 18] width 34 height 34
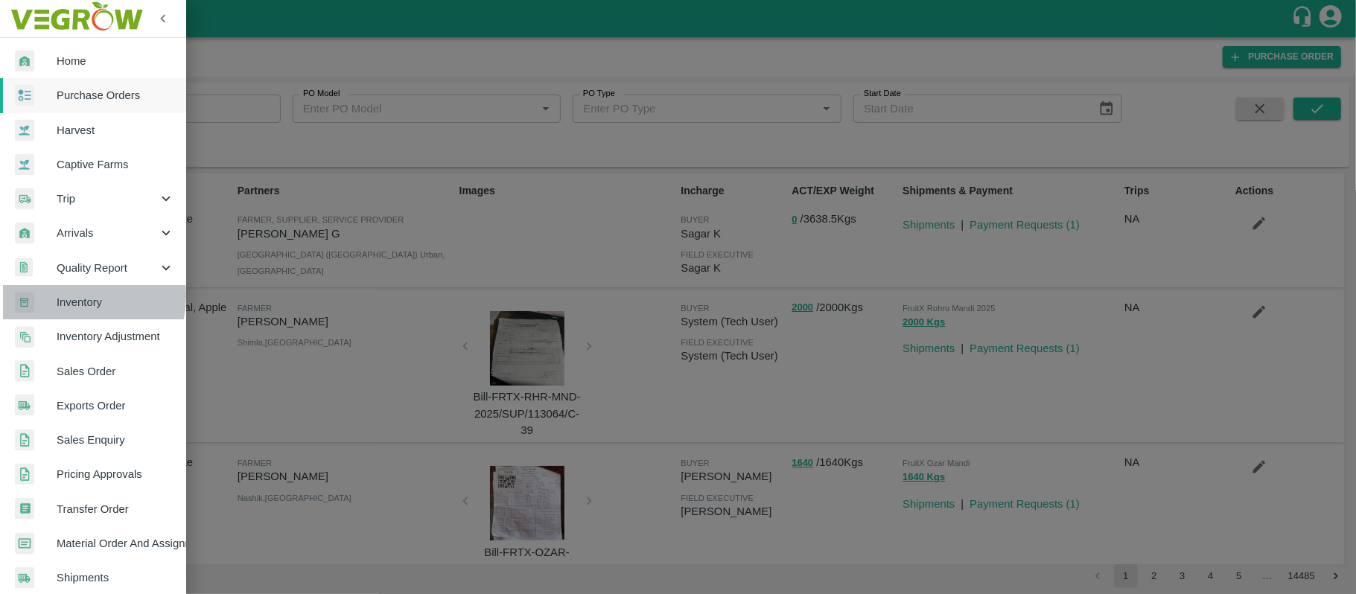
click at [74, 296] on span "Inventory" at bounding box center [116, 302] width 118 height 16
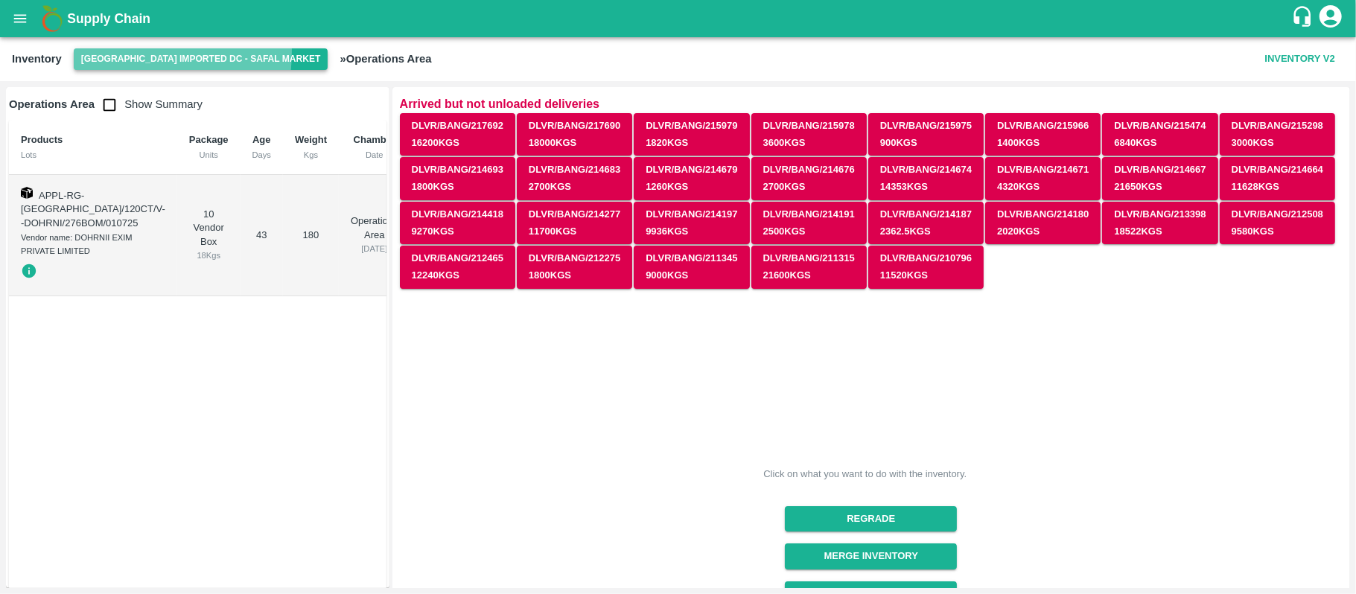
click at [105, 51] on button "[GEOGRAPHIC_DATA] Imported DC - Safal Market" at bounding box center [201, 59] width 255 height 22
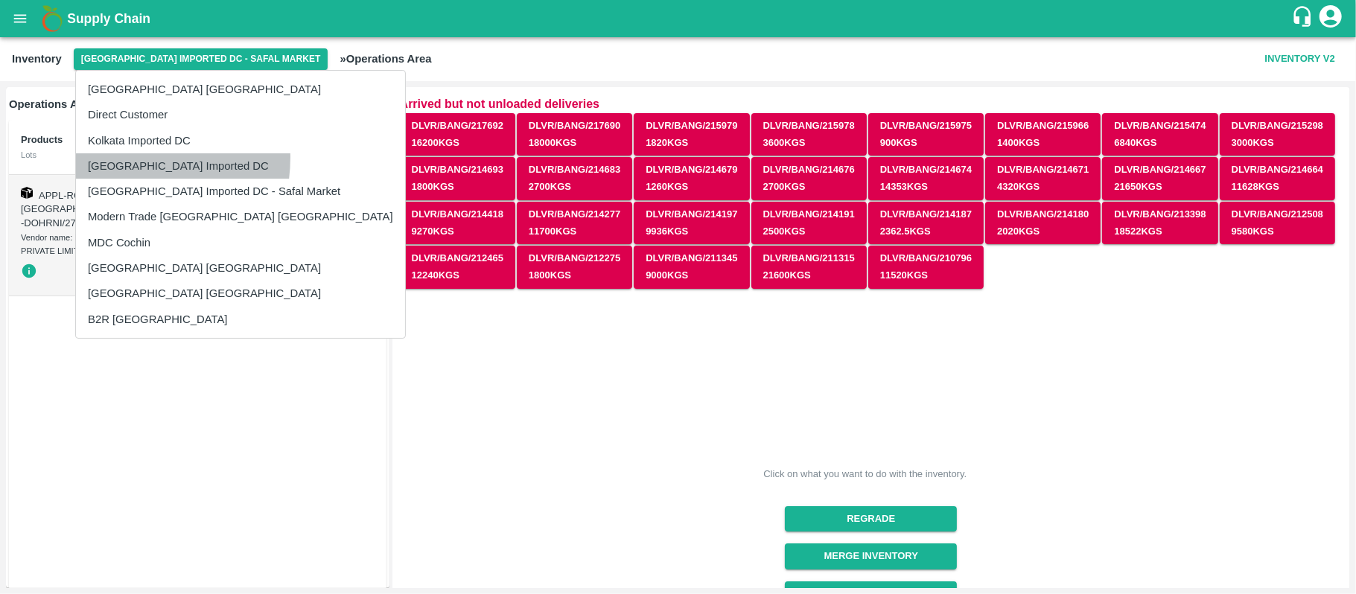
click at [124, 158] on li "[GEOGRAPHIC_DATA] Imported DC" at bounding box center [240, 165] width 329 height 25
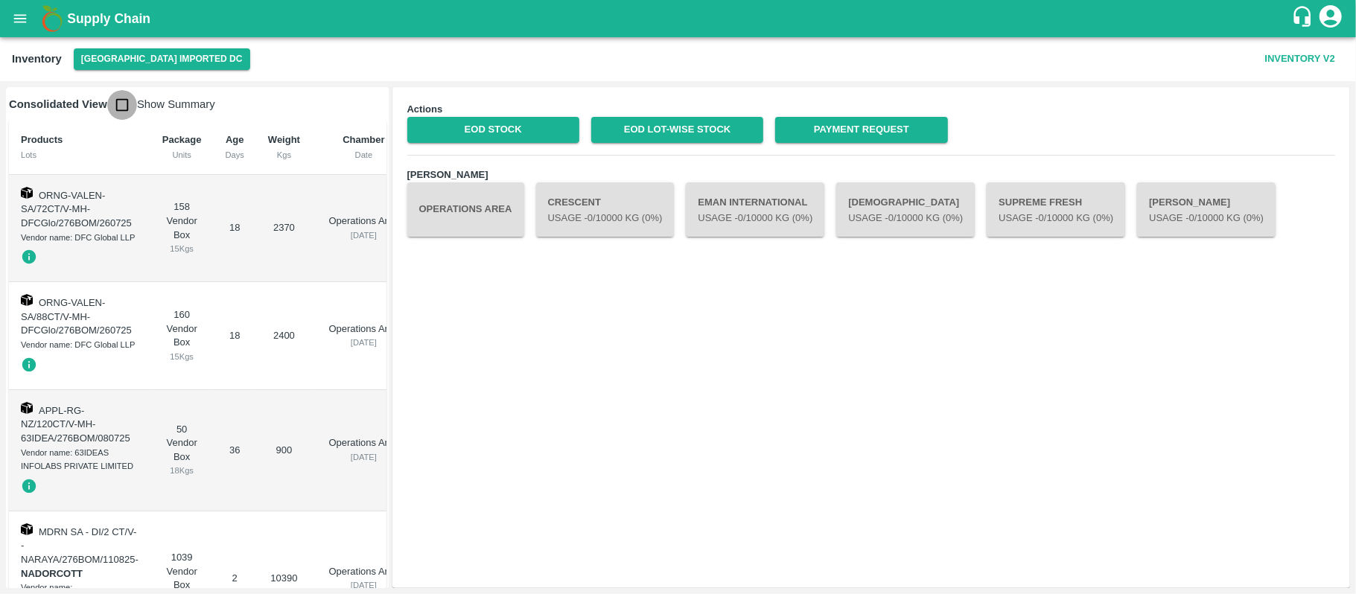
click at [123, 98] on input "checkbox" at bounding box center [122, 105] width 30 height 30
checkbox input "true"
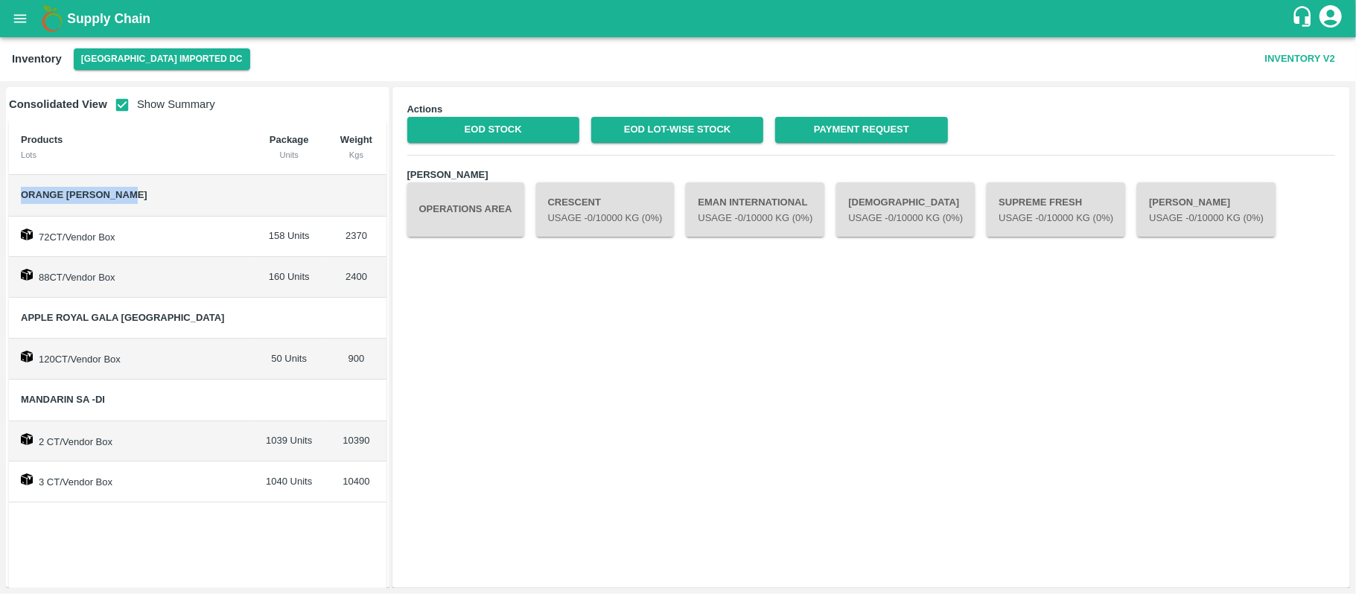
drag, startPoint x: 22, startPoint y: 197, endPoint x: 167, endPoint y: 182, distance: 146.0
click at [167, 182] on td "Orange Valencia SA" at bounding box center [130, 196] width 243 height 42
copy span "Orange Valencia SA"
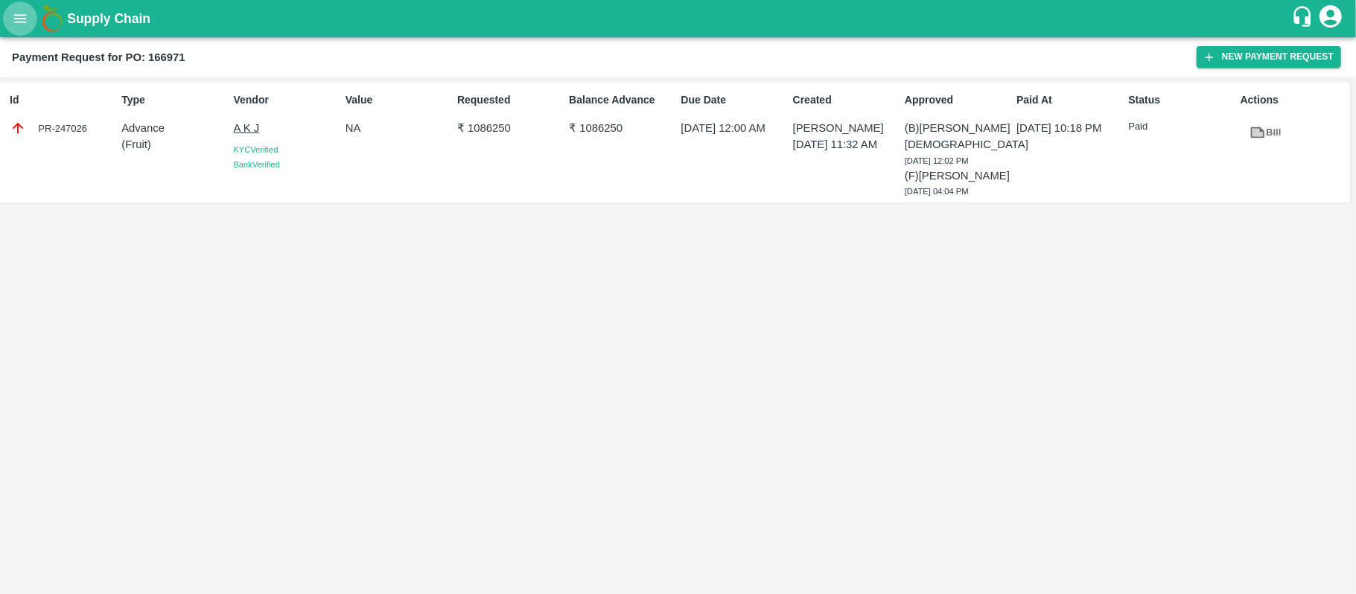
click at [13, 13] on icon "open drawer" at bounding box center [20, 18] width 16 height 16
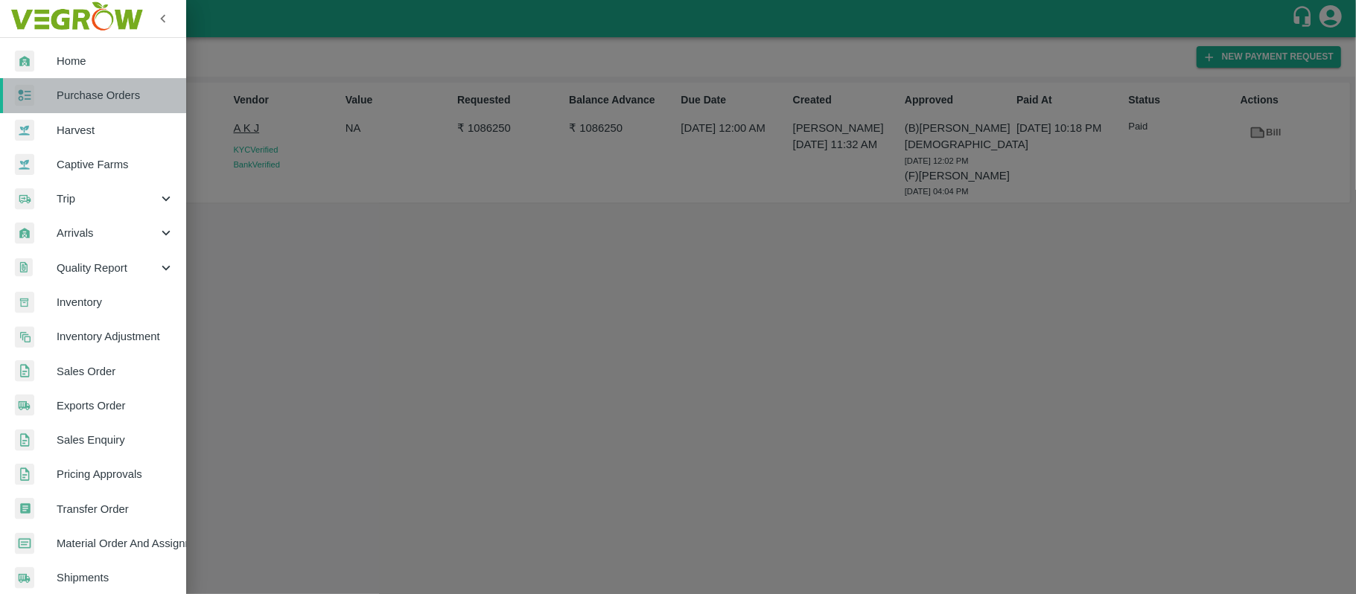
click at [95, 86] on link "Purchase Orders" at bounding box center [93, 95] width 186 height 34
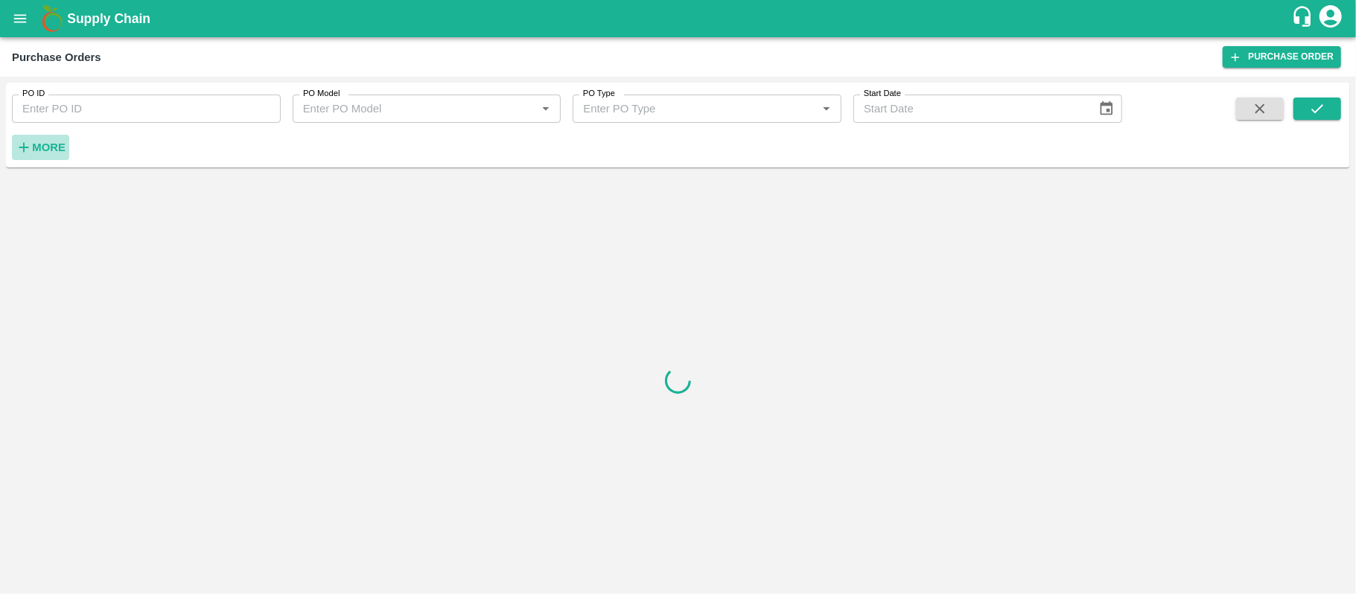
click at [54, 144] on strong "More" at bounding box center [49, 147] width 34 height 12
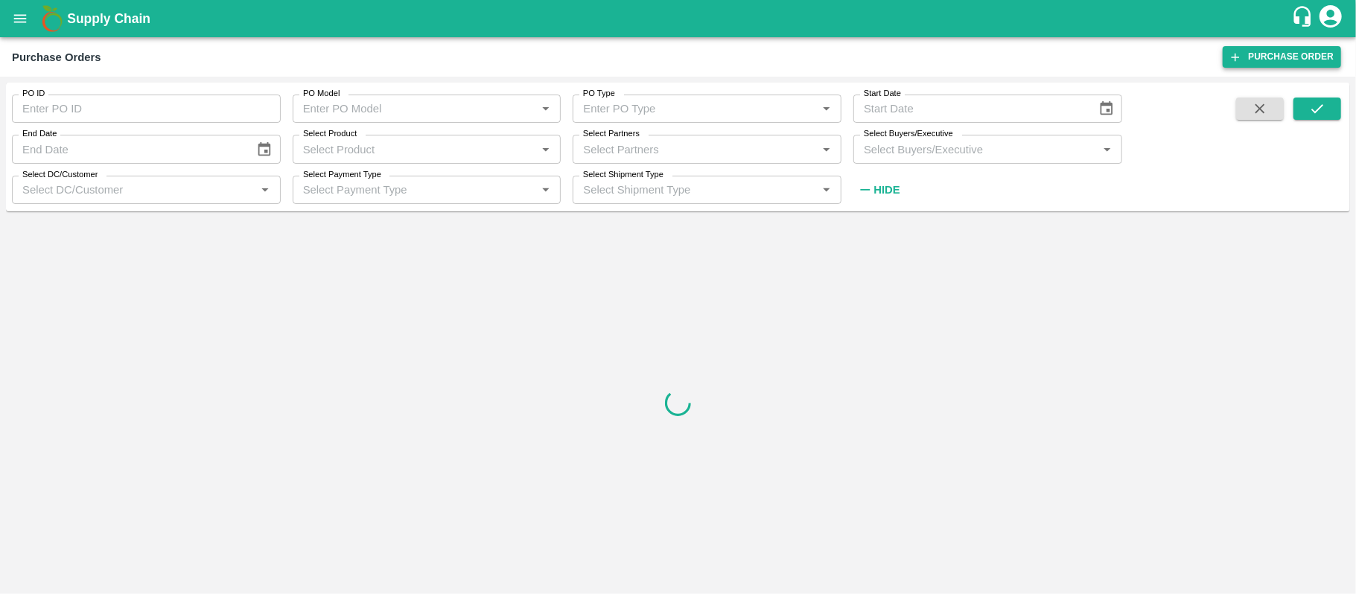
click at [1257, 51] on link "Purchase Order" at bounding box center [1281, 57] width 118 height 22
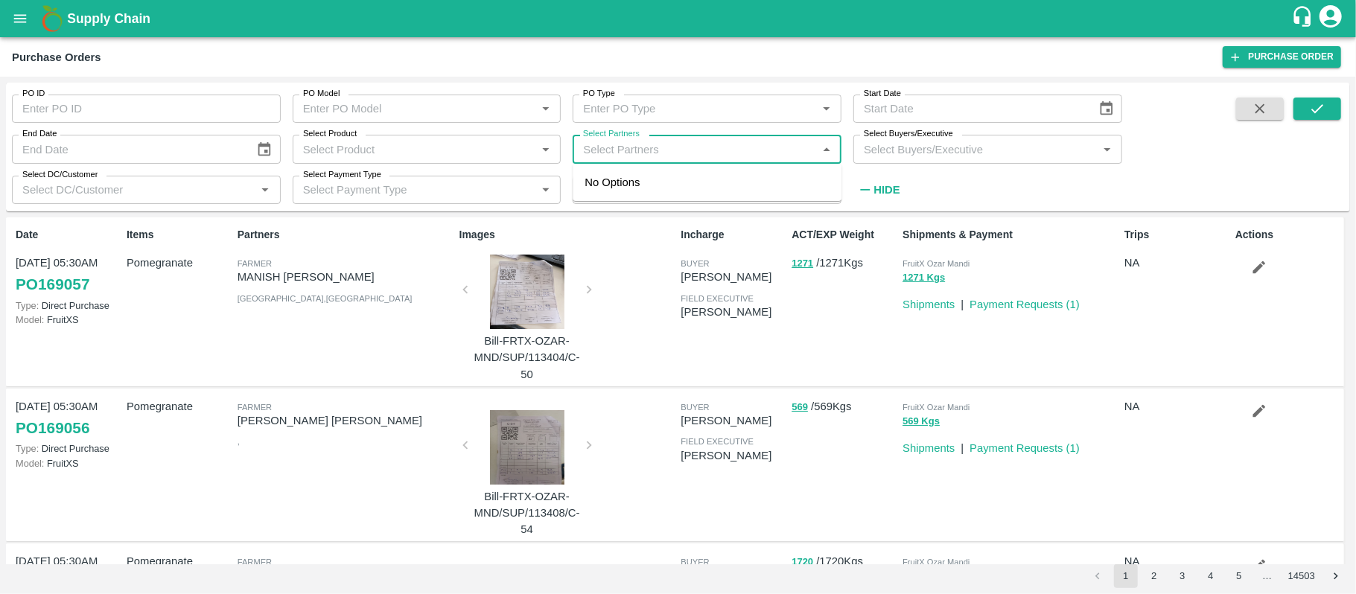
click at [644, 150] on input "Select Partners" at bounding box center [694, 148] width 235 height 19
click at [675, 149] on input "Select Partners" at bounding box center [694, 148] width 235 height 19
type input "n"
type input "mohammed"
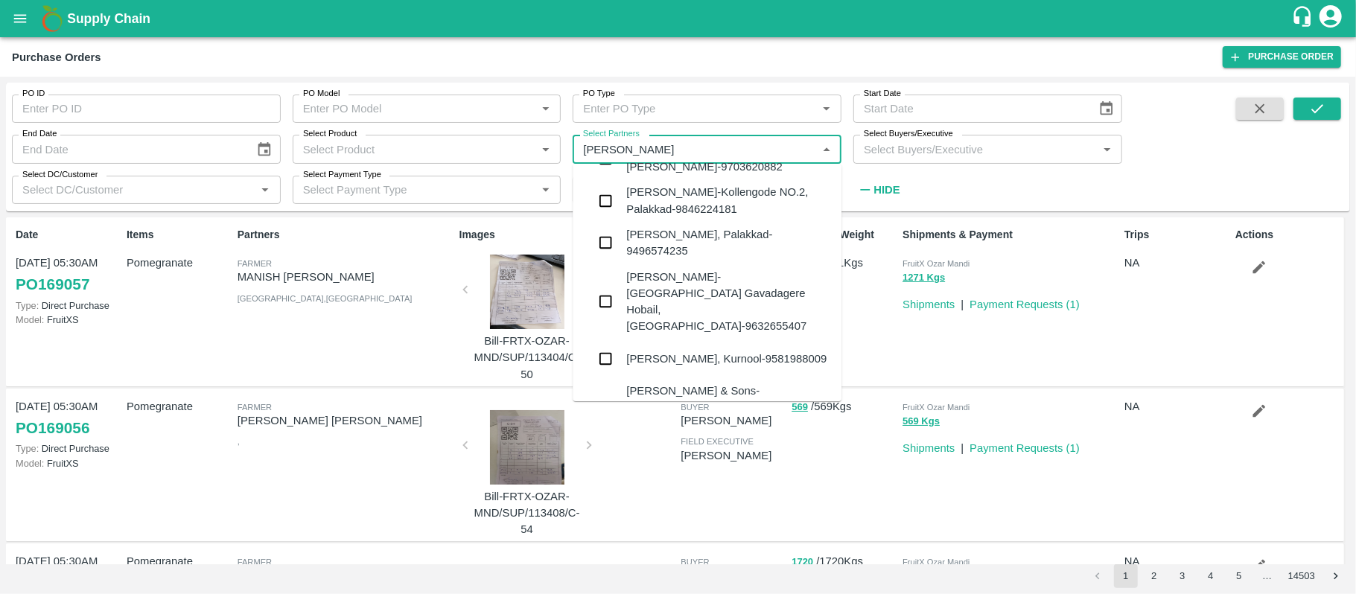
scroll to position [1138, 0]
click at [727, 383] on div "Mohammed Samiulla & Sons-Huskur, Bangalore Urban-9986057885" at bounding box center [728, 416] width 203 height 66
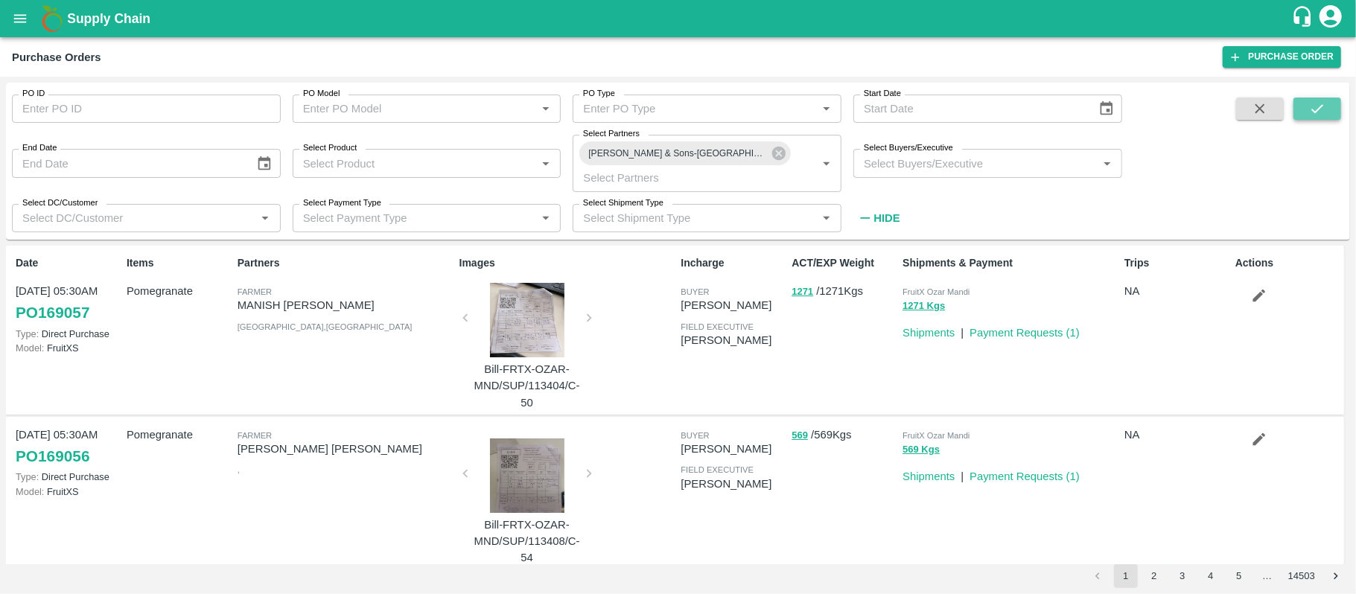
click at [1317, 109] on icon "submit" at bounding box center [1317, 109] width 16 height 16
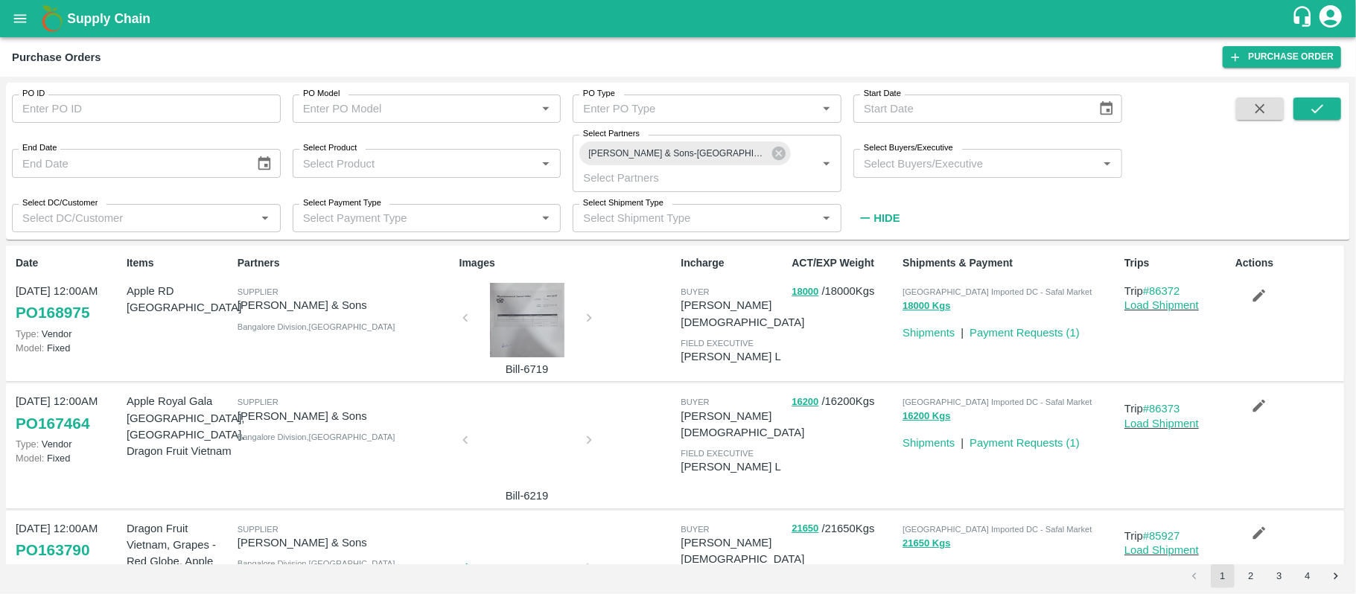
click at [546, 310] on div at bounding box center [527, 320] width 112 height 74
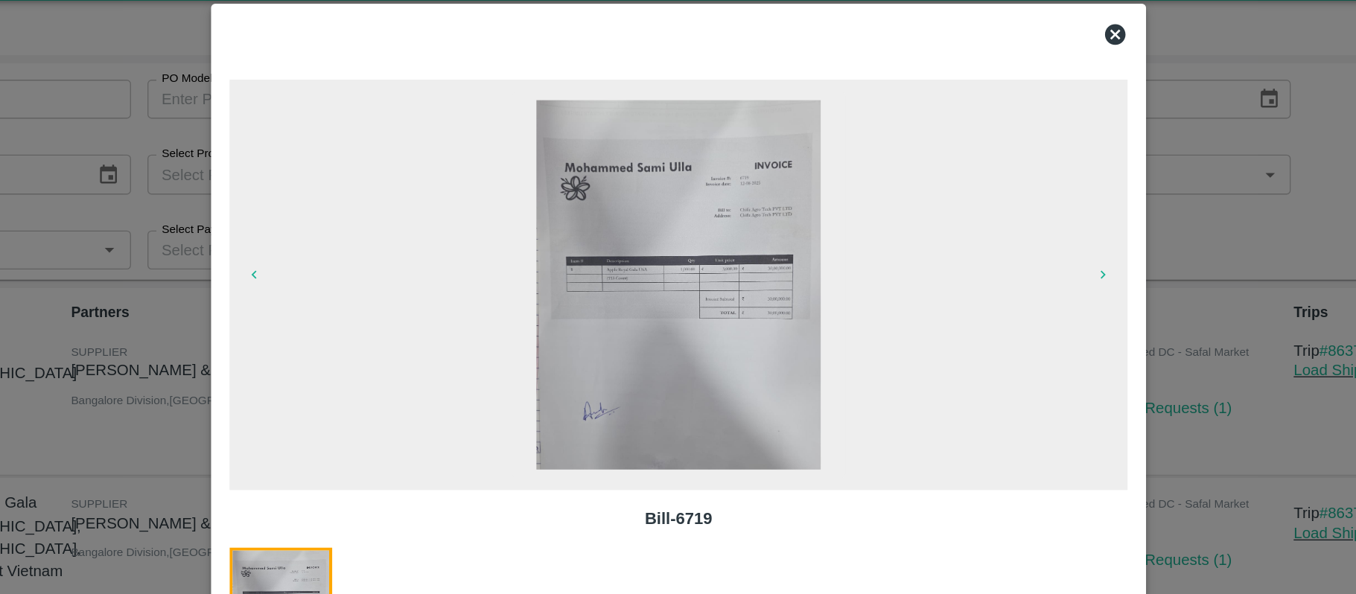
click at [992, 58] on icon at bounding box center [994, 61] width 15 height 15
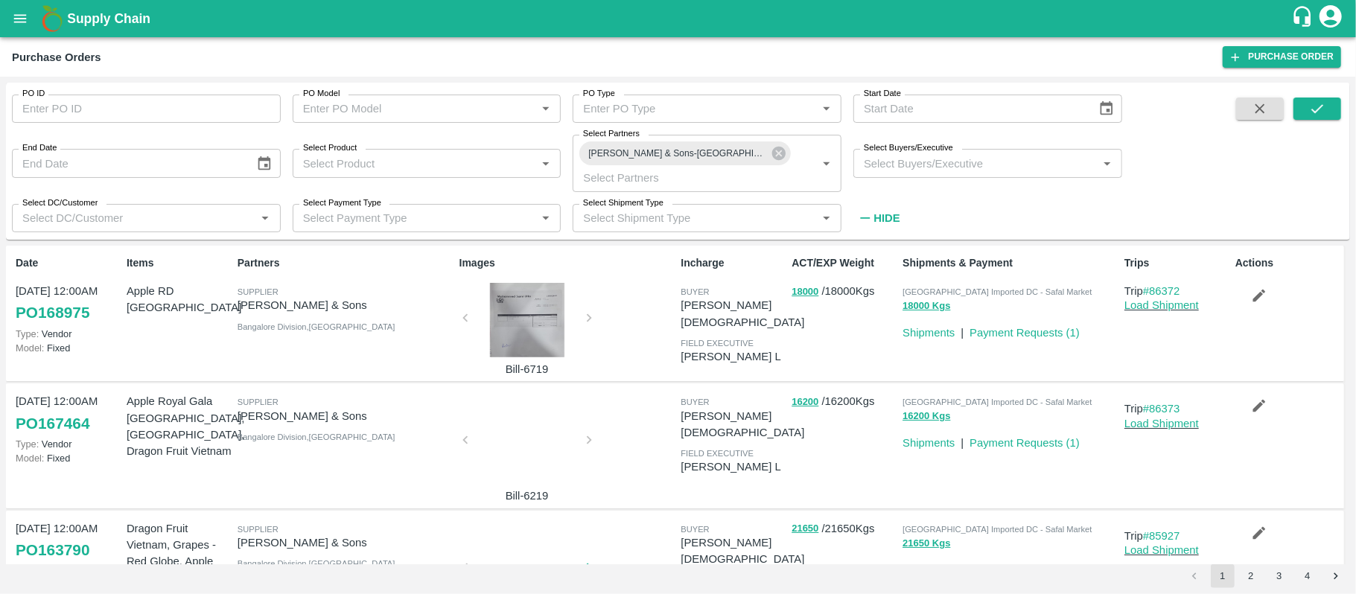
click at [532, 322] on div at bounding box center [527, 320] width 112 height 74
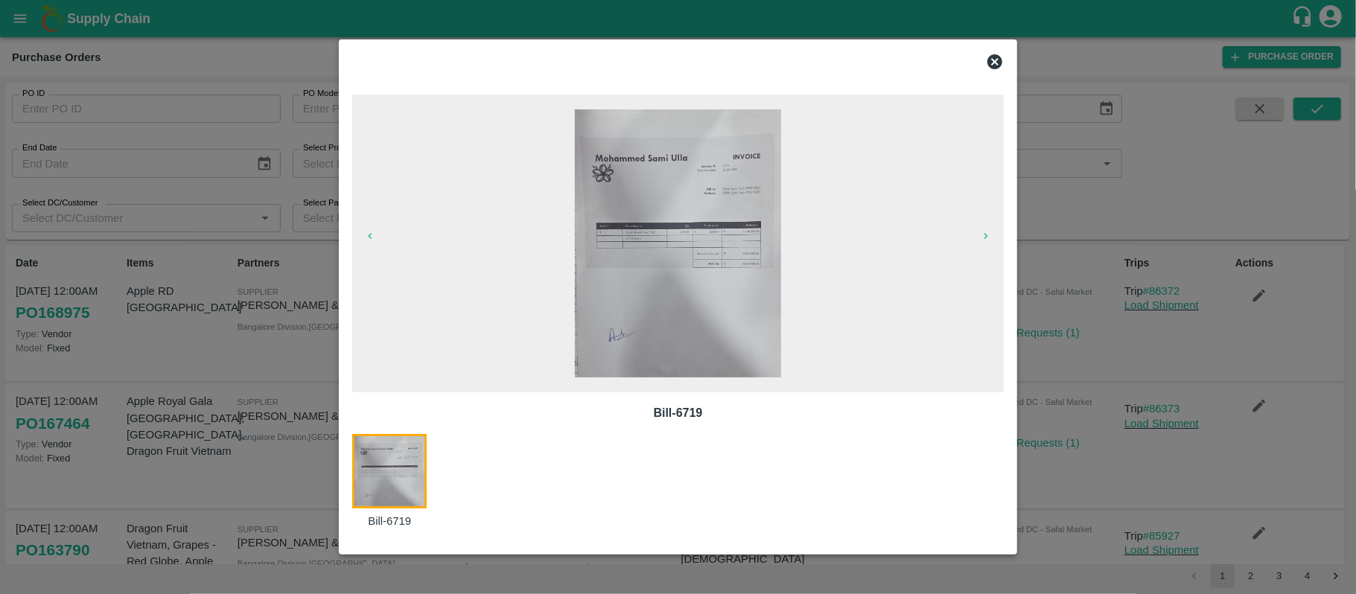
click at [993, 69] on icon at bounding box center [995, 62] width 18 height 18
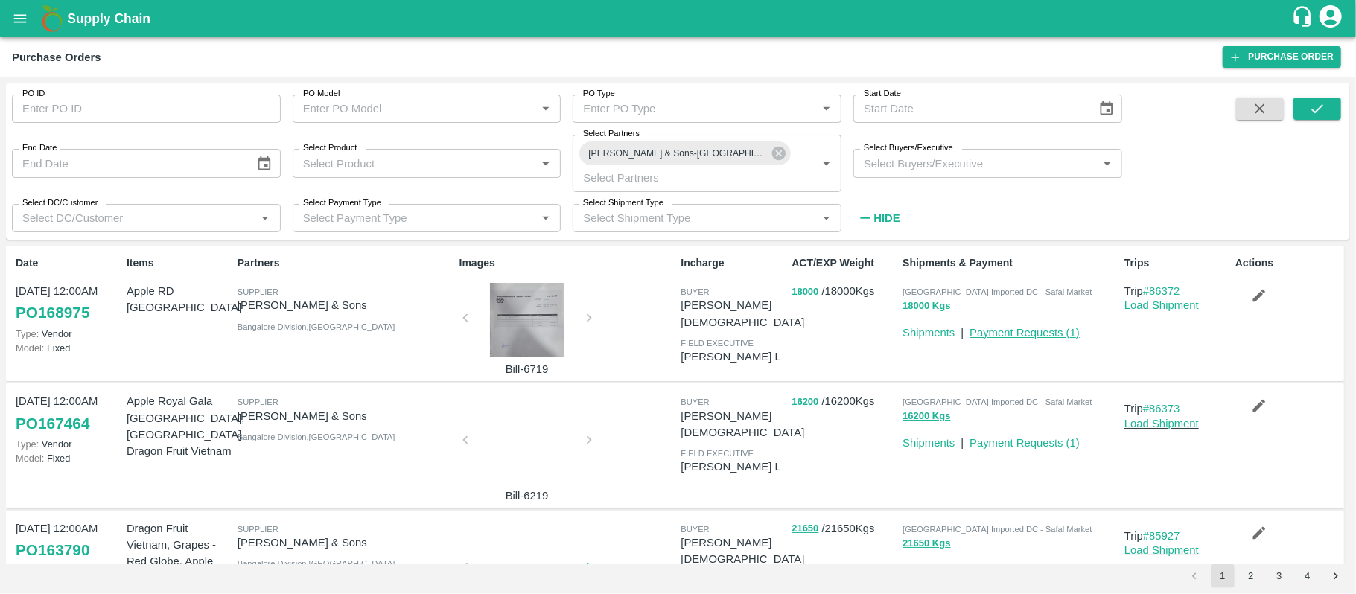
click at [1023, 328] on link "Payment Requests ( 1 )" at bounding box center [1024, 333] width 110 height 12
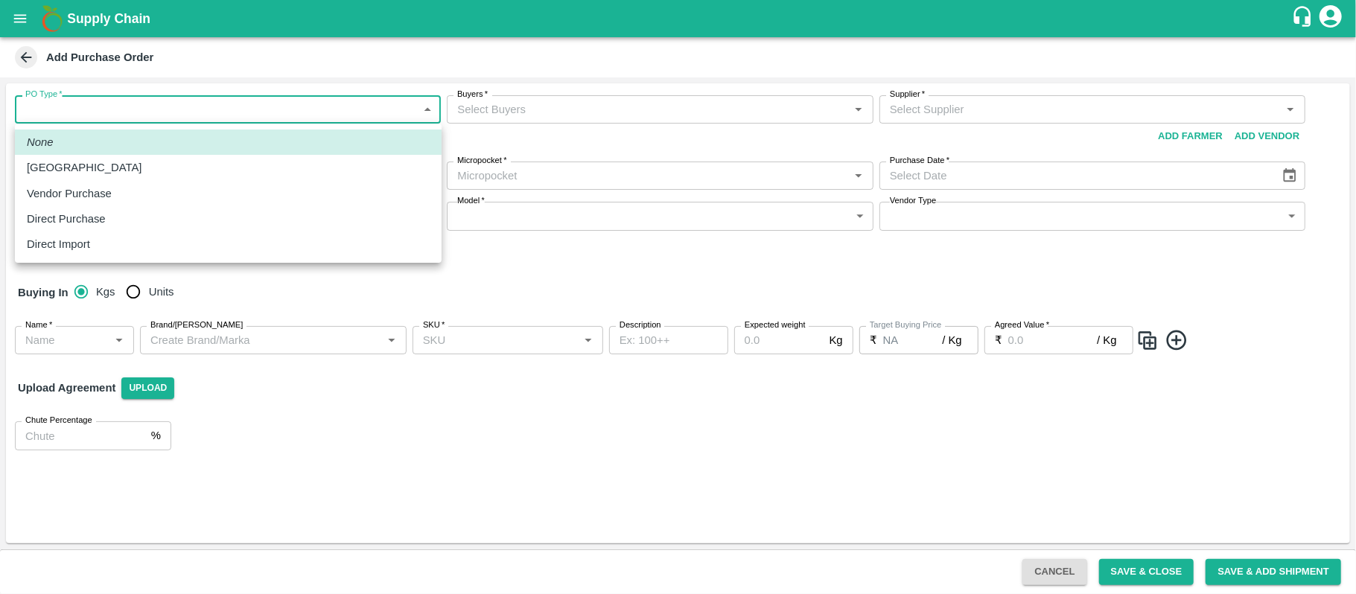
click at [179, 113] on body "Supply Chain Add Purchase Order PO Type   * ​ PO Type Buyers   * Buyers   * Sup…" at bounding box center [678, 297] width 1356 height 594
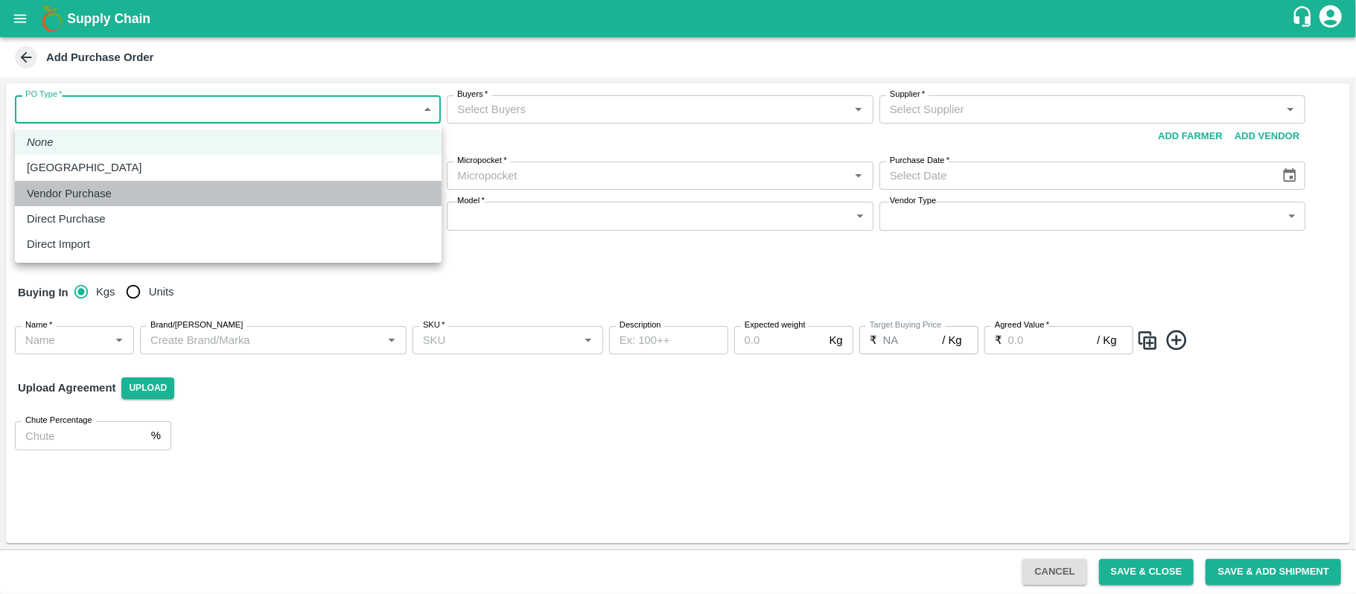
click at [116, 194] on div "Vendor Purchase" at bounding box center [73, 193] width 92 height 16
type input "2"
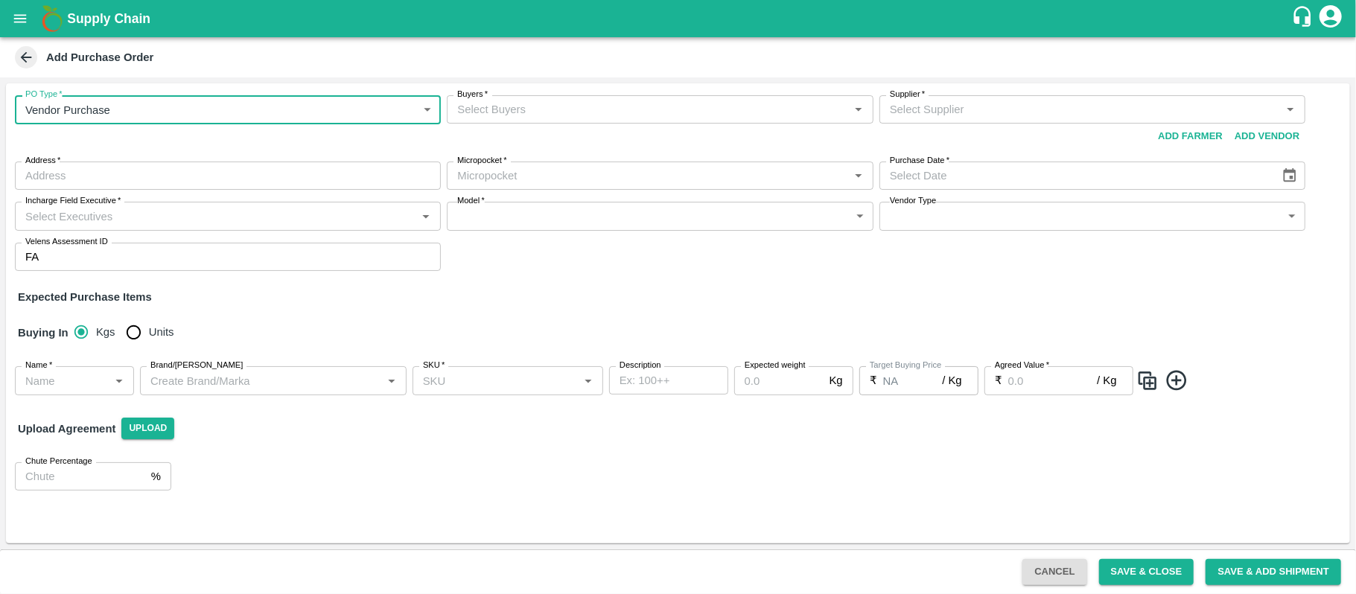
click at [491, 105] on input "Buyers   *" at bounding box center [647, 109] width 392 height 19
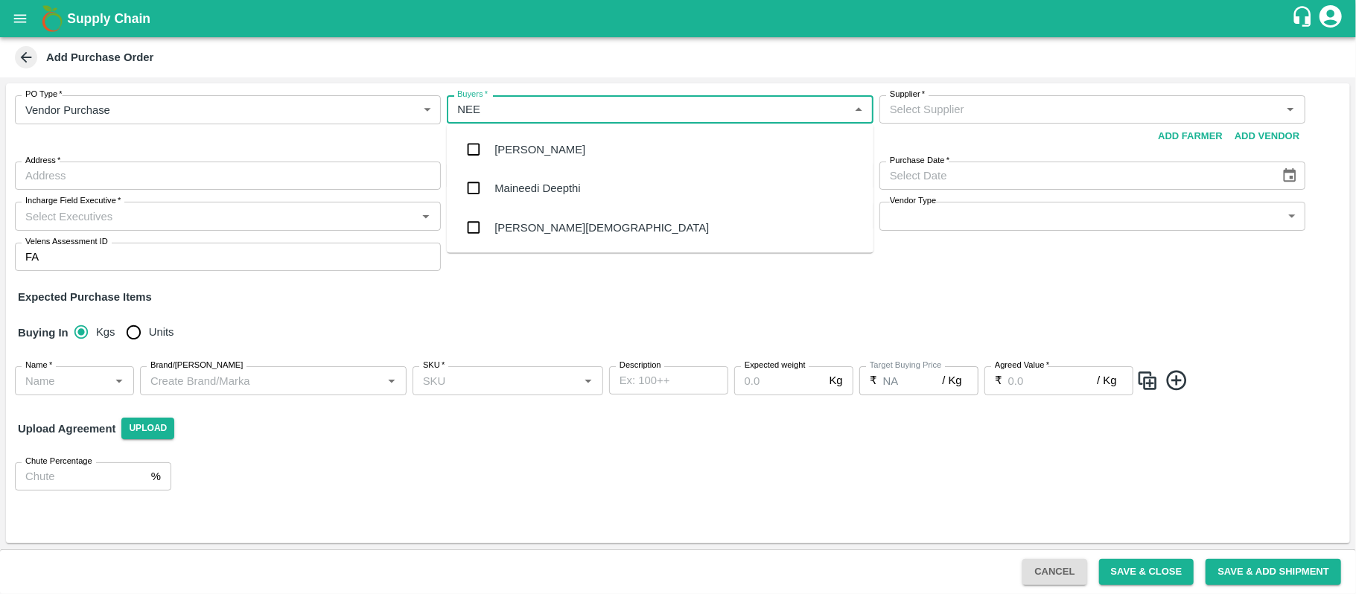
type input "NEET"
click at [519, 104] on input "Buyers   *" at bounding box center [647, 109] width 392 height 19
type input "N"
type input "\"
type input "N"
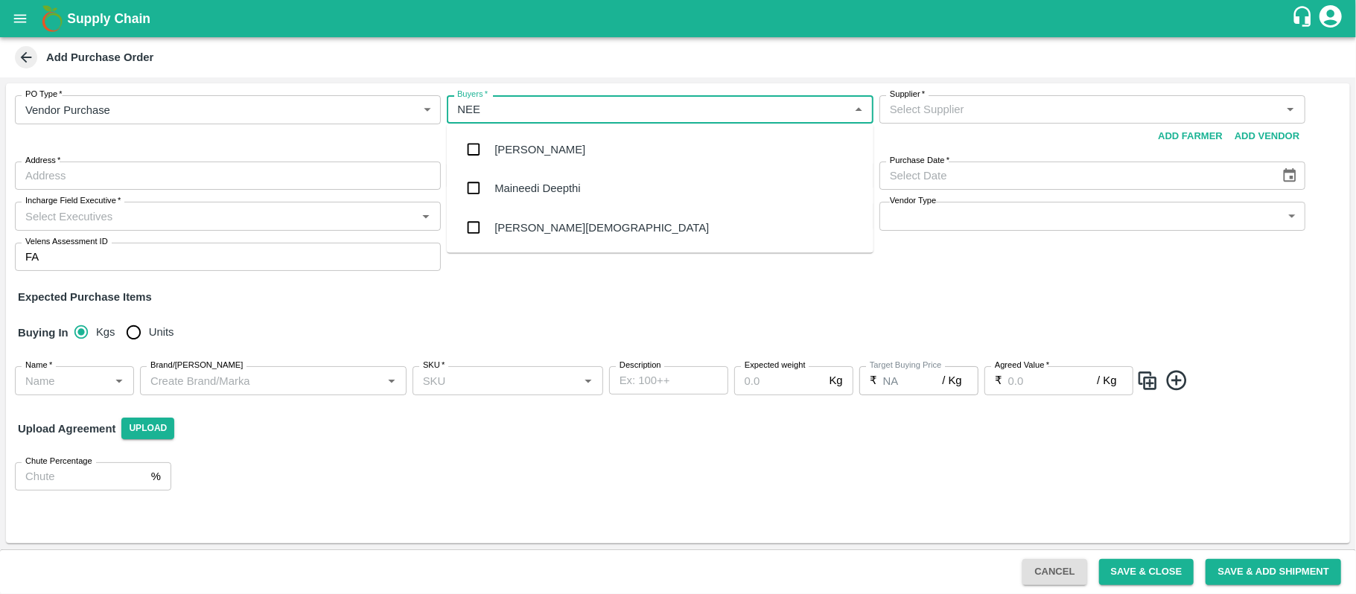
type input "NEET"
click at [659, 185] on div "[PERSON_NAME][DEMOGRAPHIC_DATA]" at bounding box center [660, 188] width 427 height 39
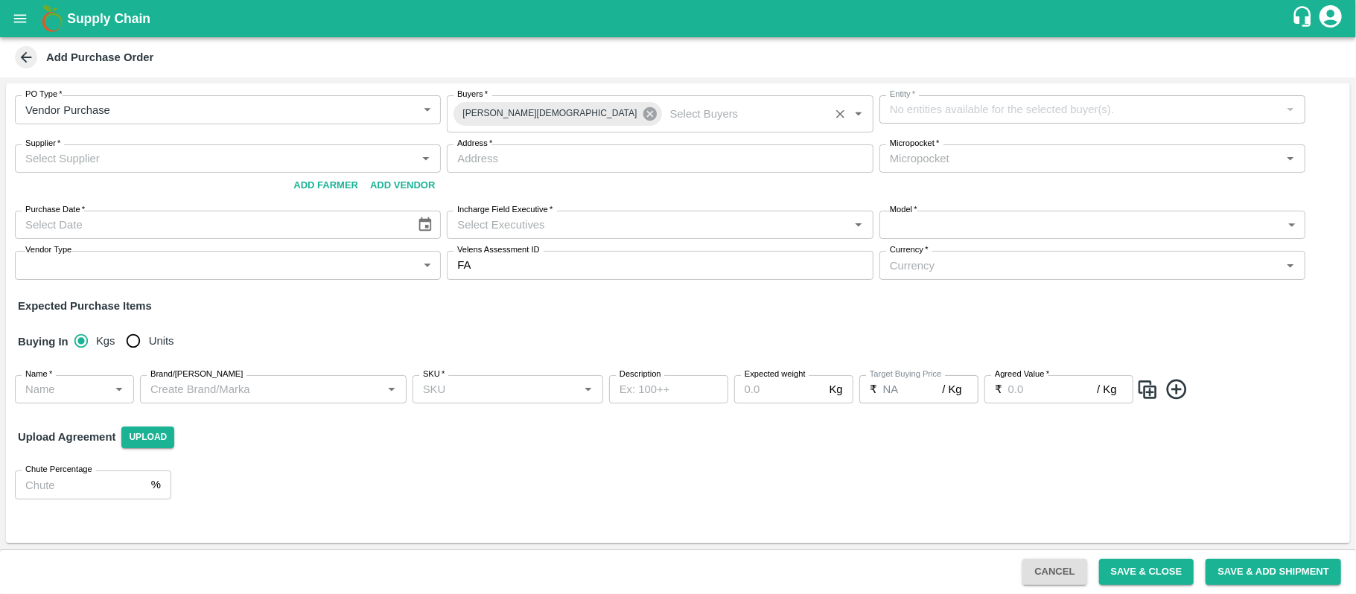
click at [643, 113] on icon at bounding box center [649, 113] width 13 height 13
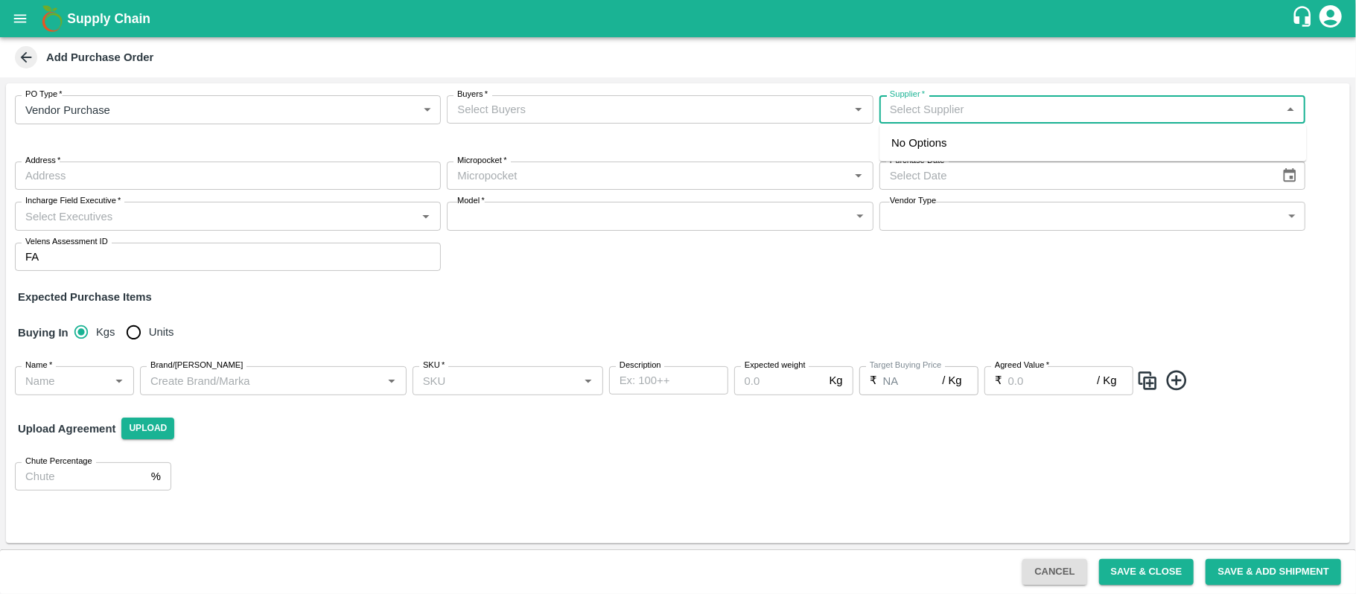
click at [1184, 112] on input "Supplier   *" at bounding box center [1080, 109] width 392 height 19
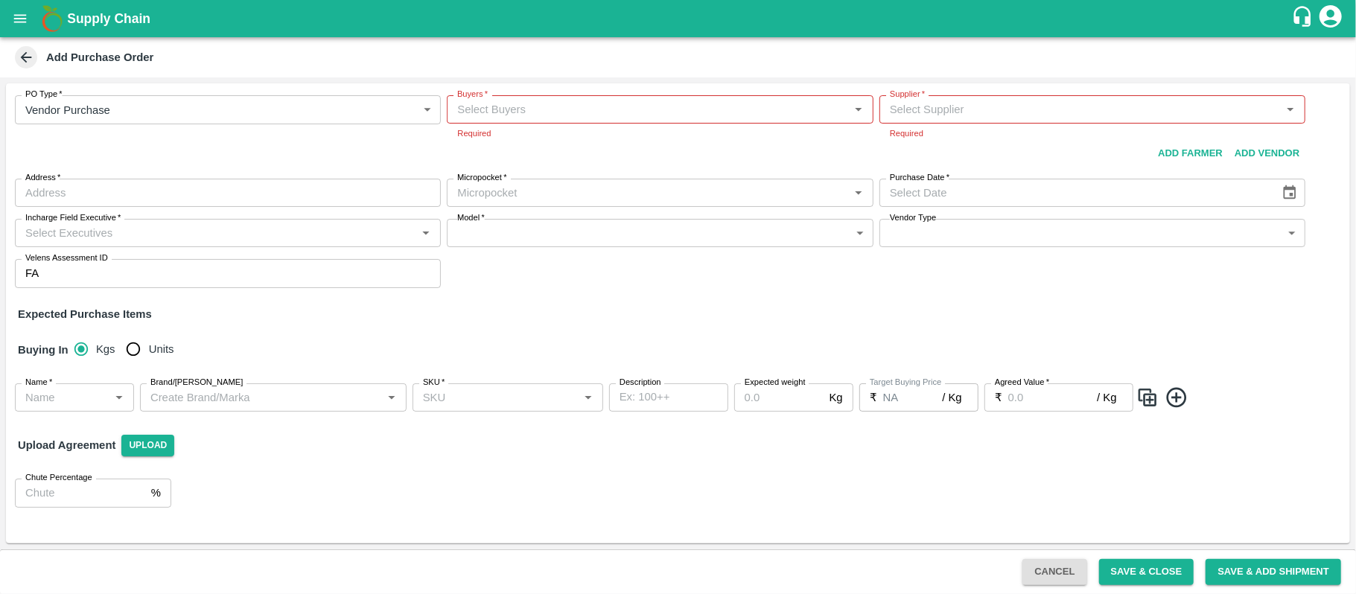
click at [465, 250] on div "PO Type   * Vendor Purchase 2 PO Type Buyers   * Buyers   * Required Supplier  …" at bounding box center [678, 191] width 1344 height 217
click at [689, 211] on div "PO Type   * Vendor Purchase 2 PO Type Buyers   * Buyers   * Required Supplier  …" at bounding box center [678, 191] width 1344 height 217
click at [1059, 559] on button "Cancel" at bounding box center [1054, 572] width 64 height 26
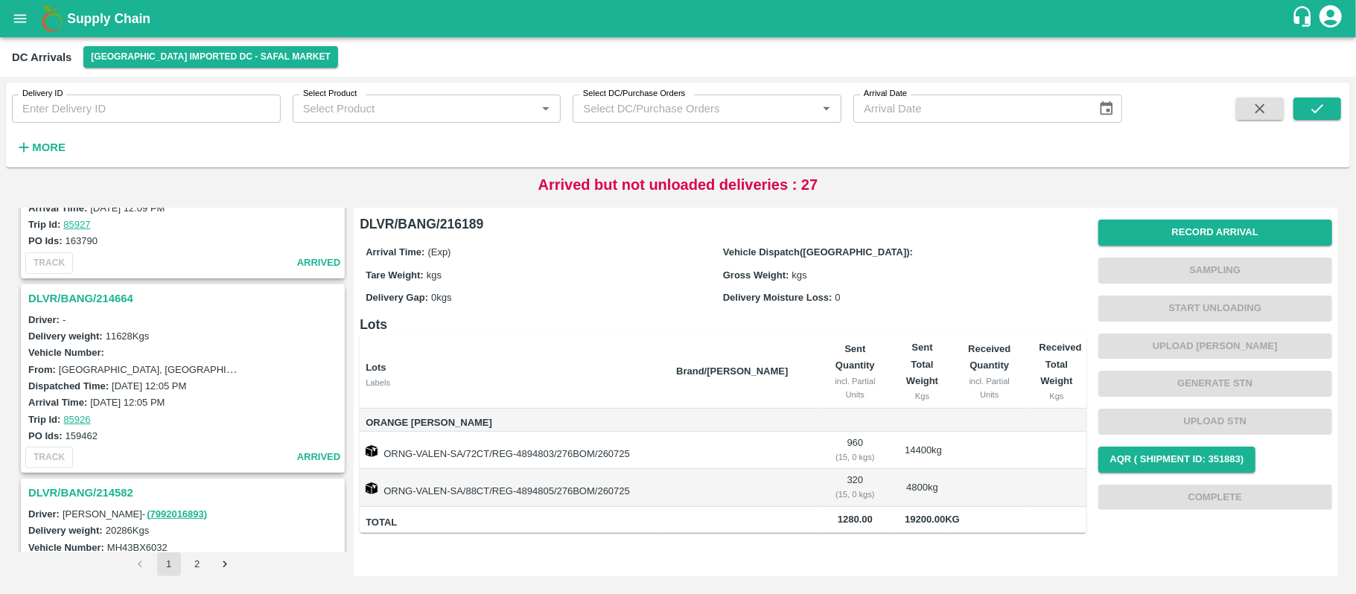
scroll to position [2831, 0]
click at [85, 290] on h3 "DLVR/BANG/214664" at bounding box center [184, 299] width 313 height 19
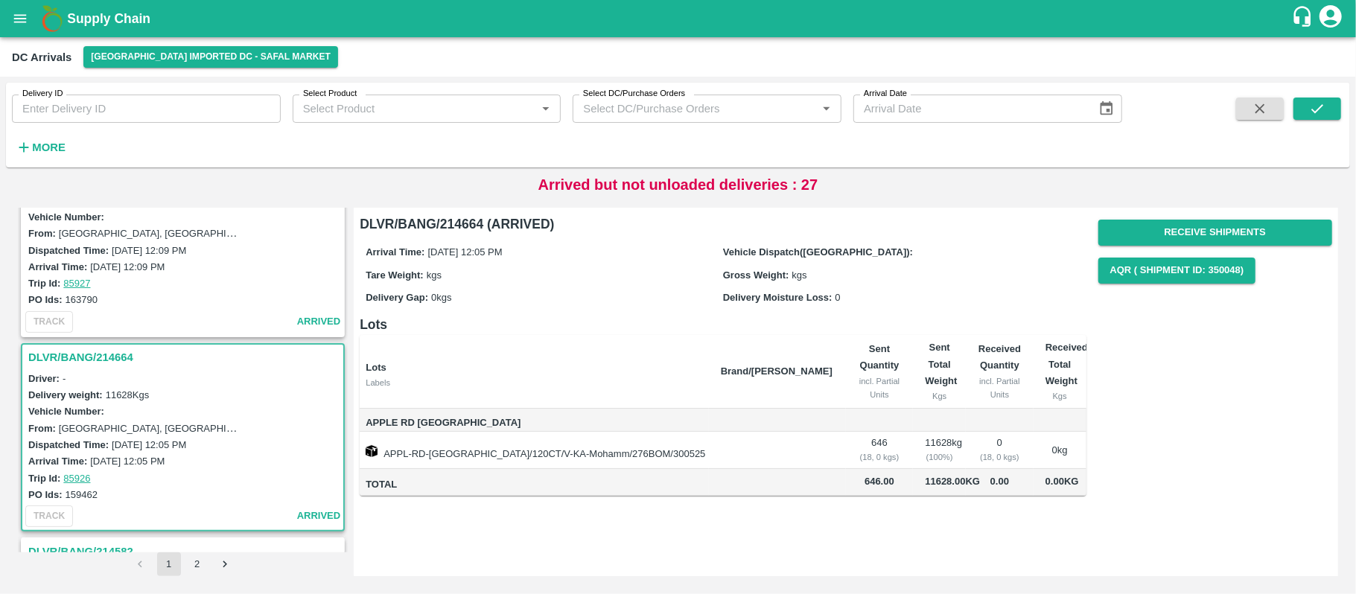
scroll to position [2773, 0]
click at [1315, 515] on div "DLVR/BANG/214664 (ARRIVED) Arrival Time: [DATE] 12:05 PM Vehicle Dispatch([GEOG…" at bounding box center [846, 392] width 984 height 369
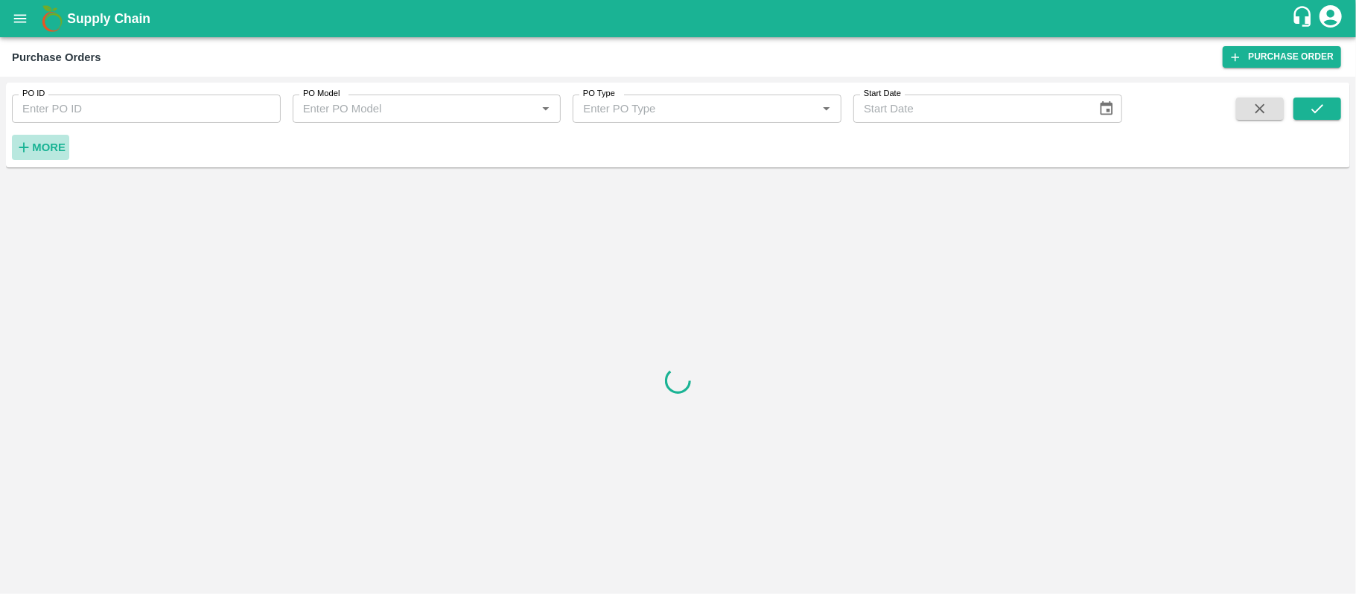
click at [52, 152] on strong "More" at bounding box center [49, 147] width 34 height 12
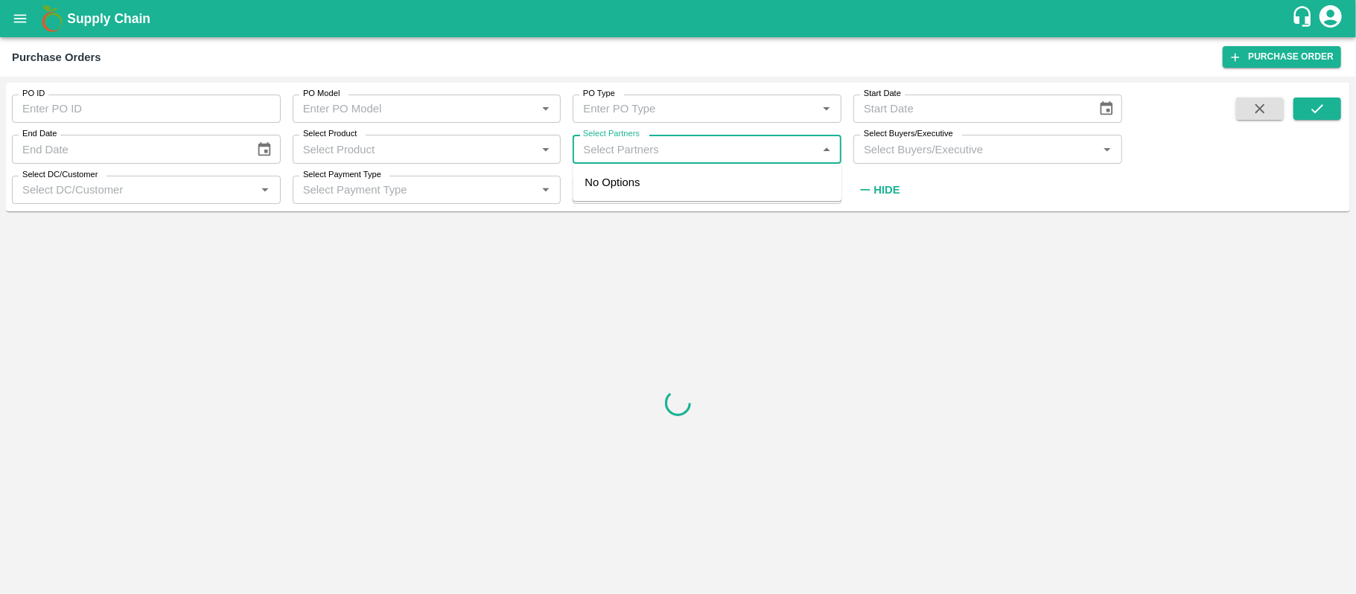
click at [594, 147] on input "Select Partners" at bounding box center [694, 148] width 235 height 19
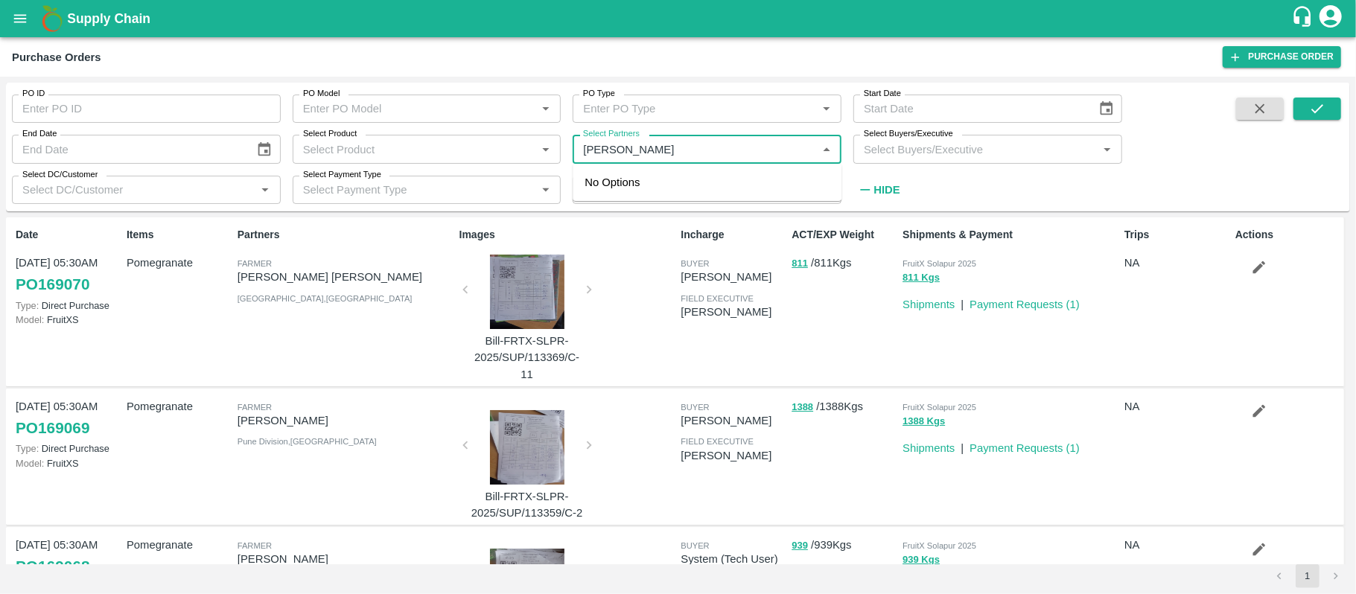
type input "[PERSON_NAME]"
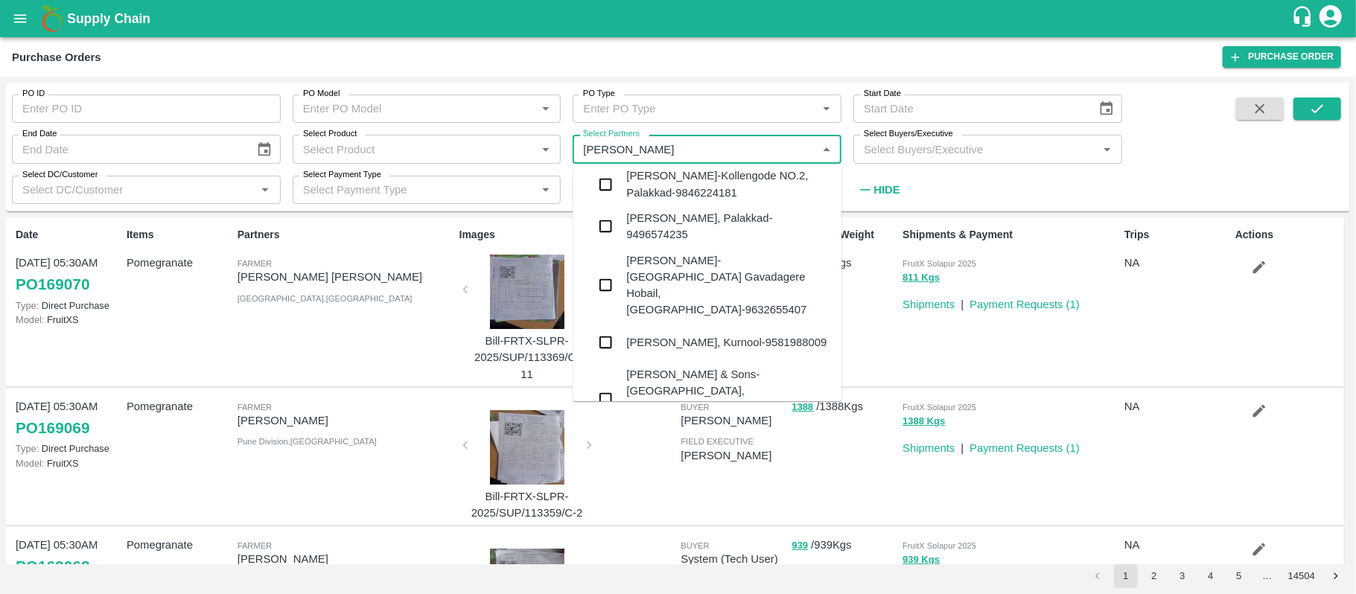
scroll to position [1157, 0]
click at [701, 365] on div "[PERSON_NAME] & Sons-[GEOGRAPHIC_DATA], [GEOGRAPHIC_DATA] Urban-9986057885" at bounding box center [728, 398] width 203 height 66
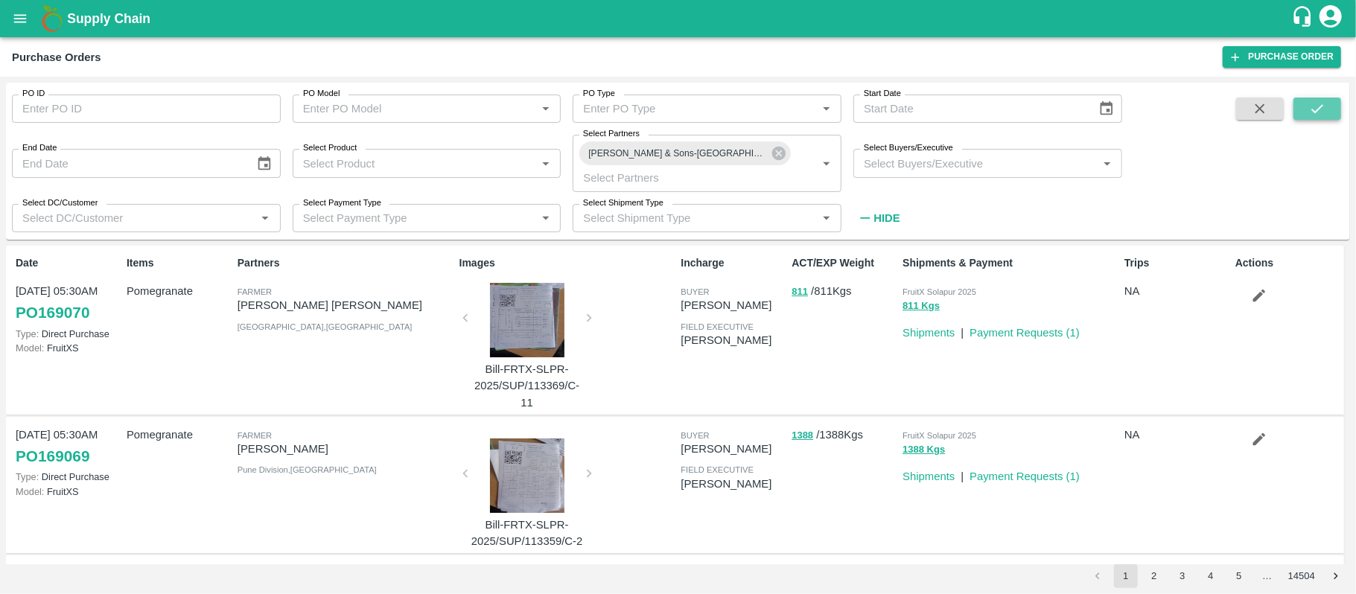
click at [1315, 112] on icon "submit" at bounding box center [1317, 108] width 12 height 9
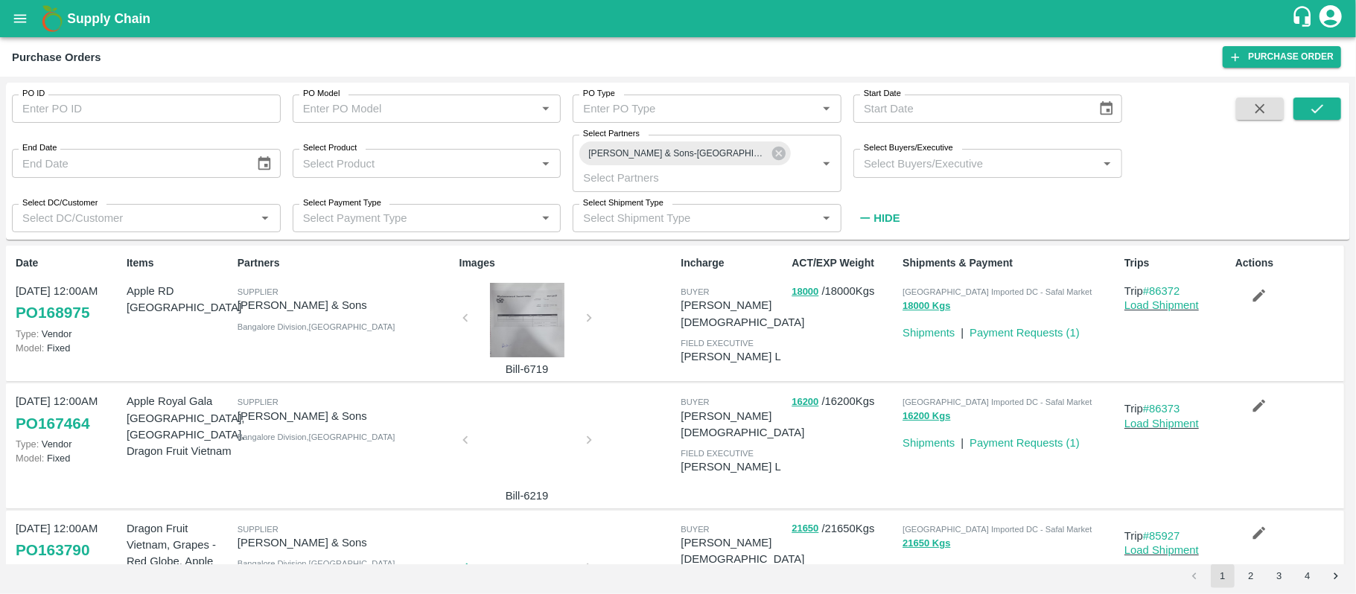
click at [1255, 296] on icon "button" at bounding box center [1259, 296] width 13 height 13
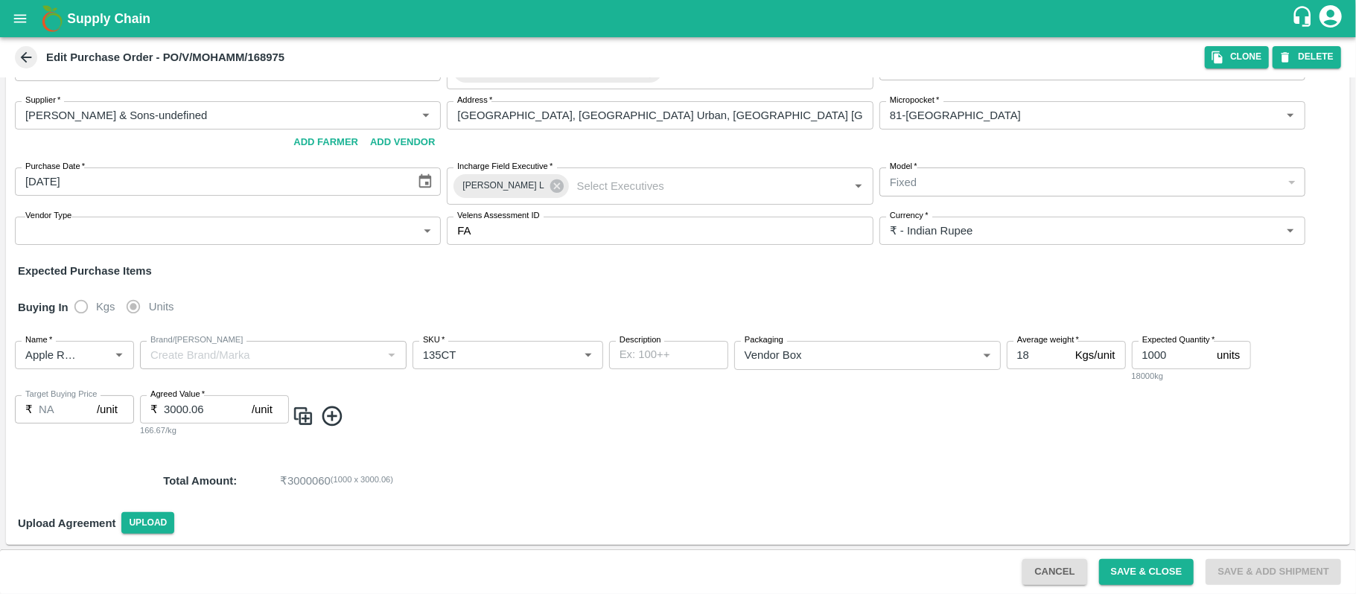
scroll to position [28, 0]
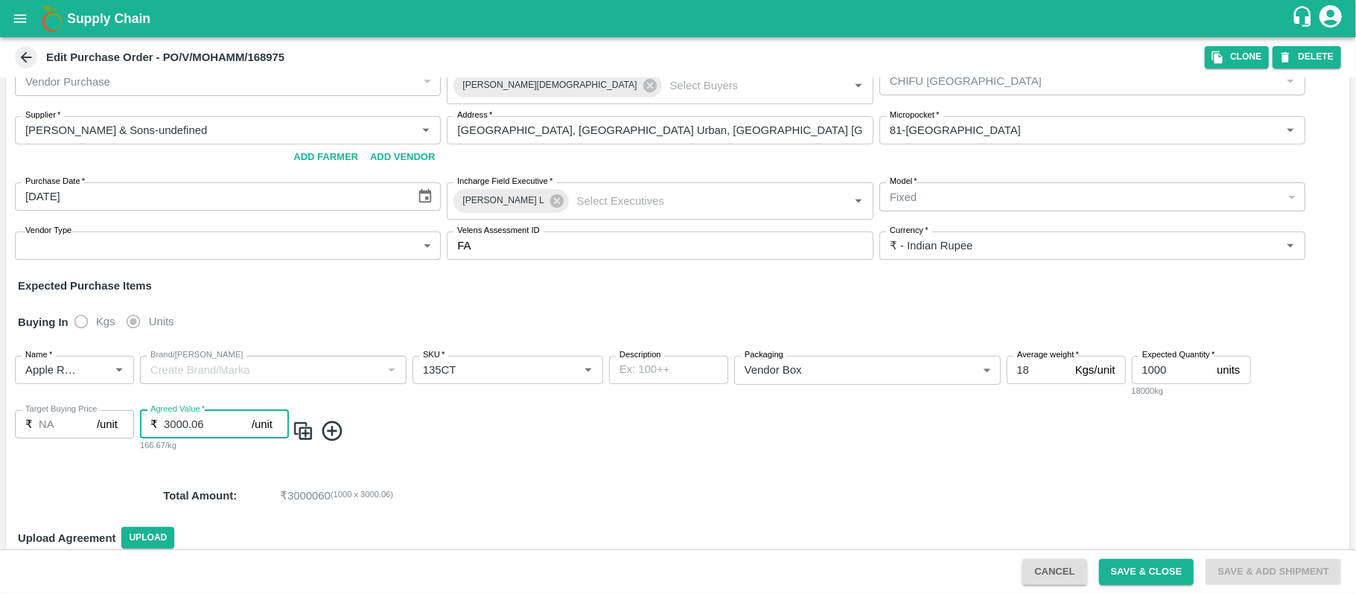
click at [211, 430] on input "3000.06" at bounding box center [208, 424] width 88 height 28
click at [99, 370] on icon "Clear" at bounding box center [101, 370] width 8 height 8
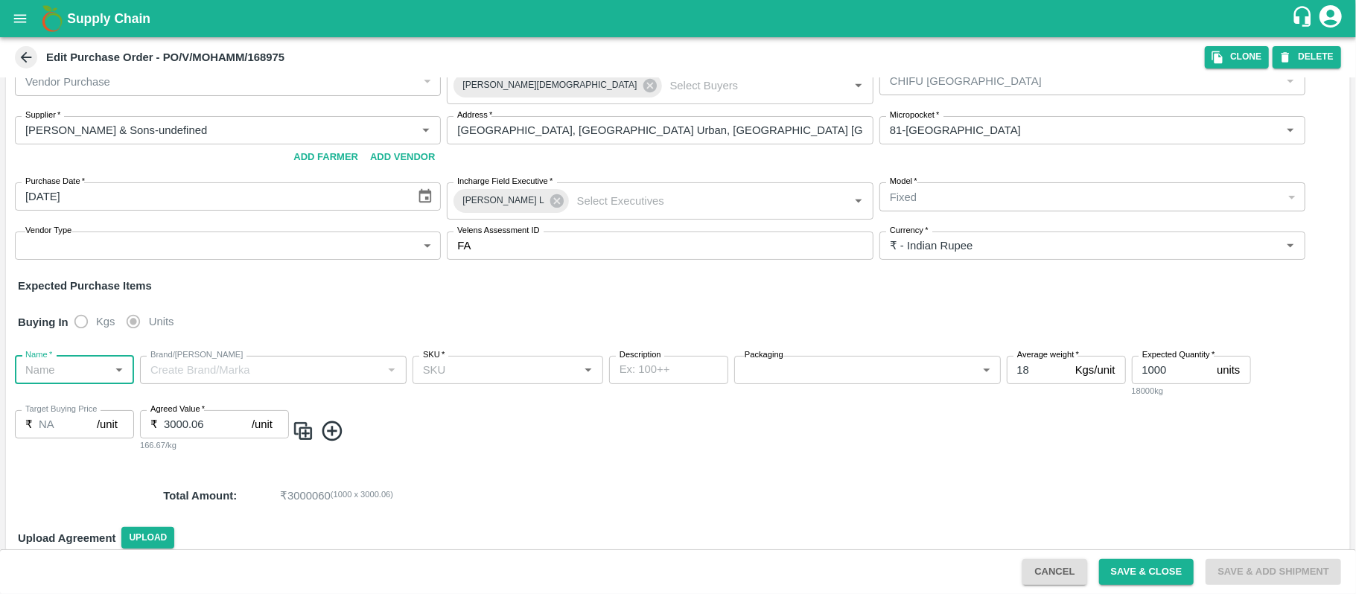
scroll to position [0, 0]
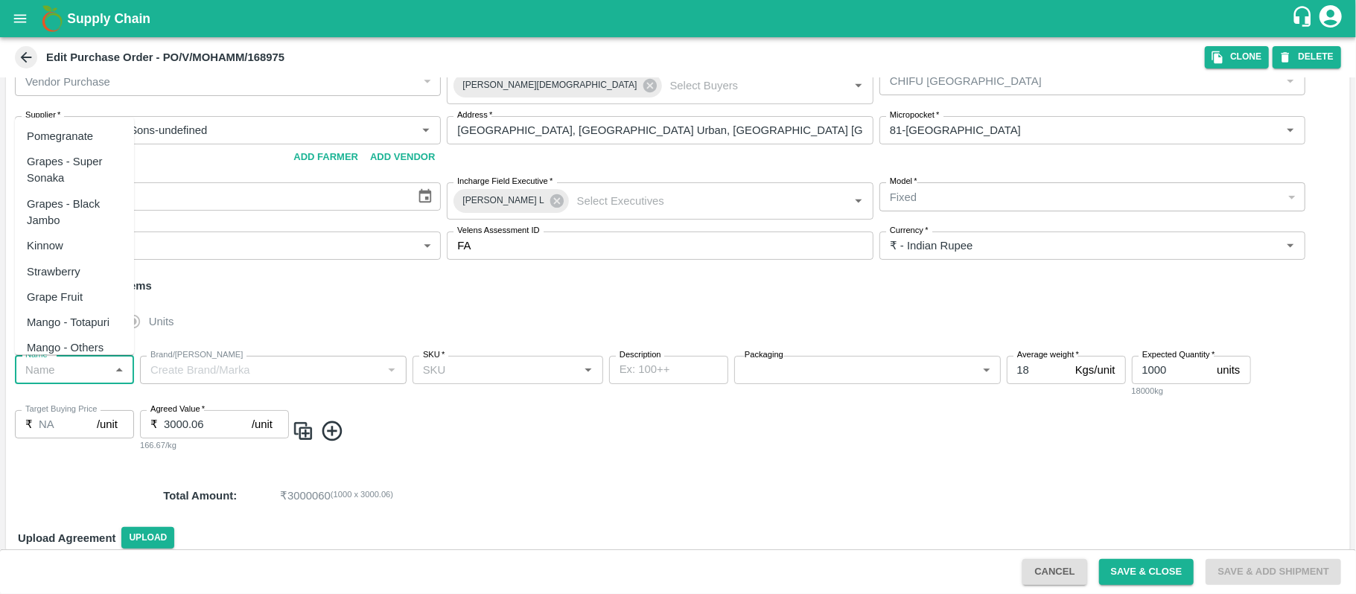
click at [52, 368] on input "Name   *" at bounding box center [62, 369] width 86 height 19
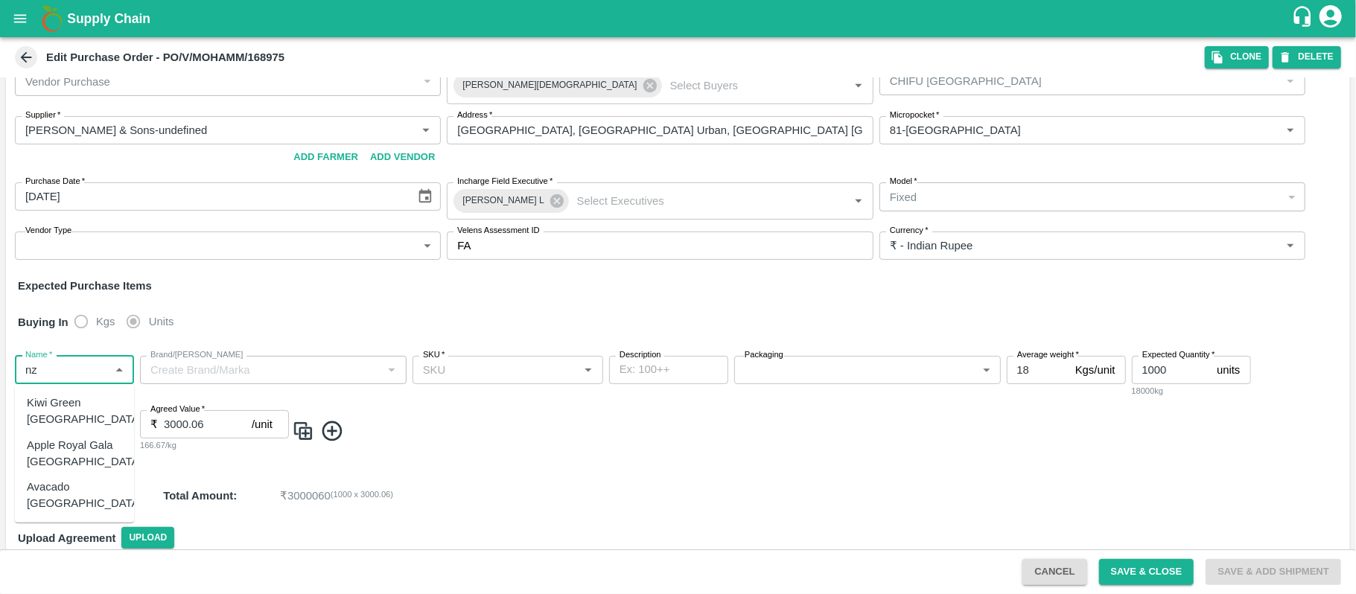
click at [61, 437] on div "Apple Royal Gala [GEOGRAPHIC_DATA]" at bounding box center [84, 454] width 115 height 34
type input "Apple Royal Gala [GEOGRAPHIC_DATA]"
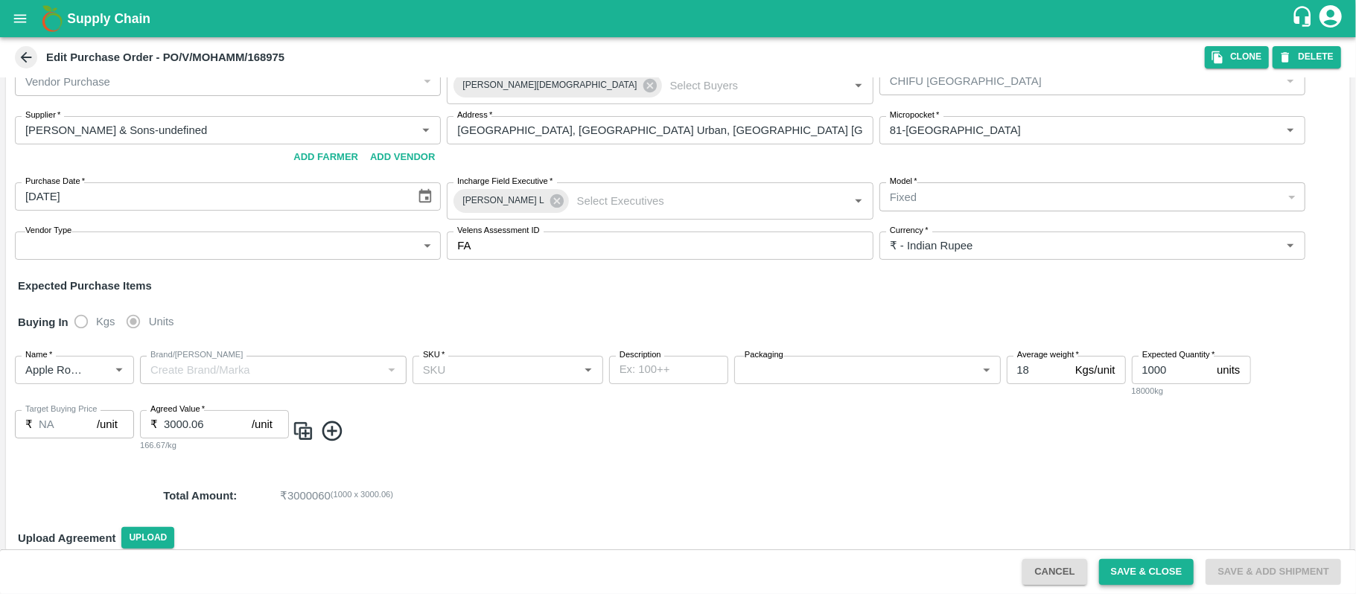
drag, startPoint x: 1067, startPoint y: 570, endPoint x: 1138, endPoint y: 573, distance: 71.5
click at [1138, 573] on div "Cancel Save & Close Save & Add Shipment" at bounding box center [1181, 572] width 331 height 26
click at [1138, 573] on button "Save & Close" at bounding box center [1146, 572] width 95 height 26
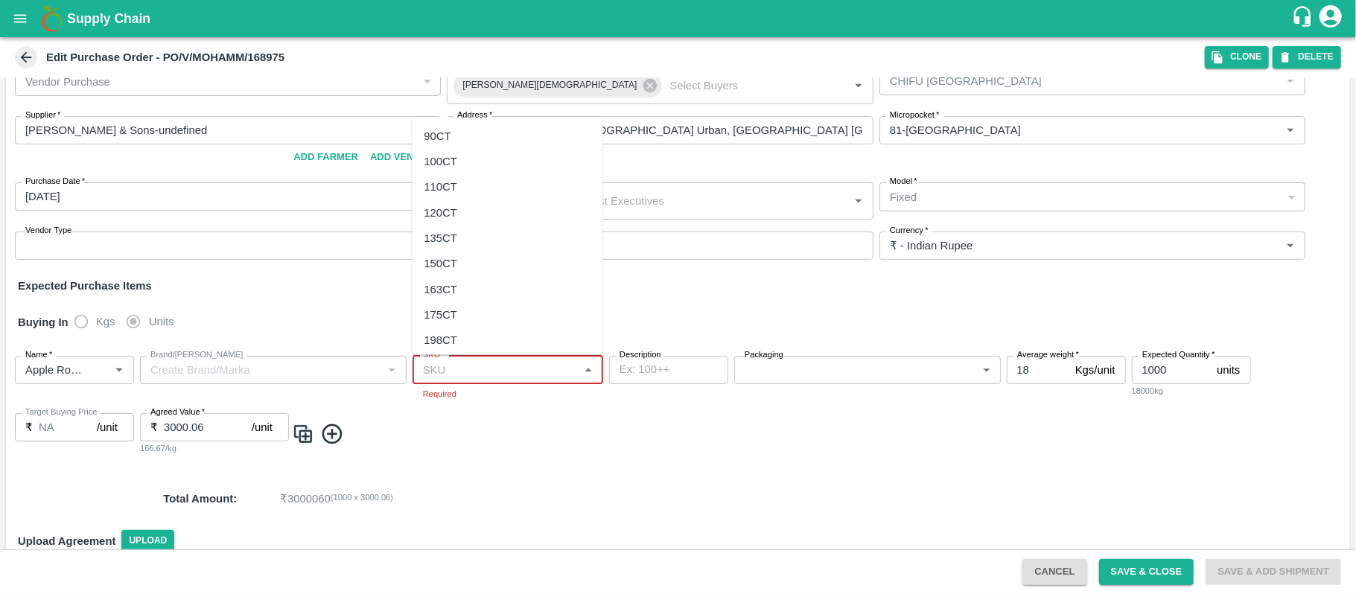
click at [522, 375] on input "SKU   *" at bounding box center [495, 369] width 157 height 19
click at [462, 212] on div "120CT" at bounding box center [507, 212] width 191 height 25
type input "120CT"
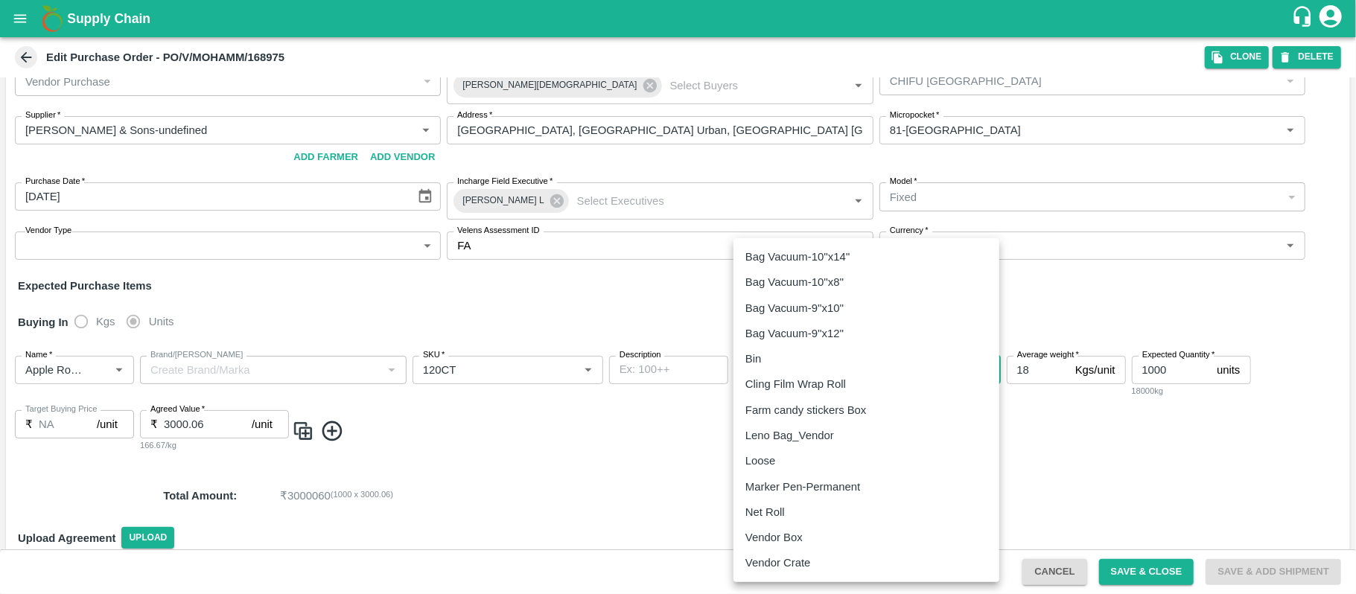
click at [855, 371] on body "Supply Chain Edit Purchase Order - PO/V/MOHAMM/168975 Clone DELETE PO Type   * …" at bounding box center [678, 297] width 1356 height 594
click at [813, 533] on div "Vendor Box" at bounding box center [866, 537] width 242 height 16
type input "276"
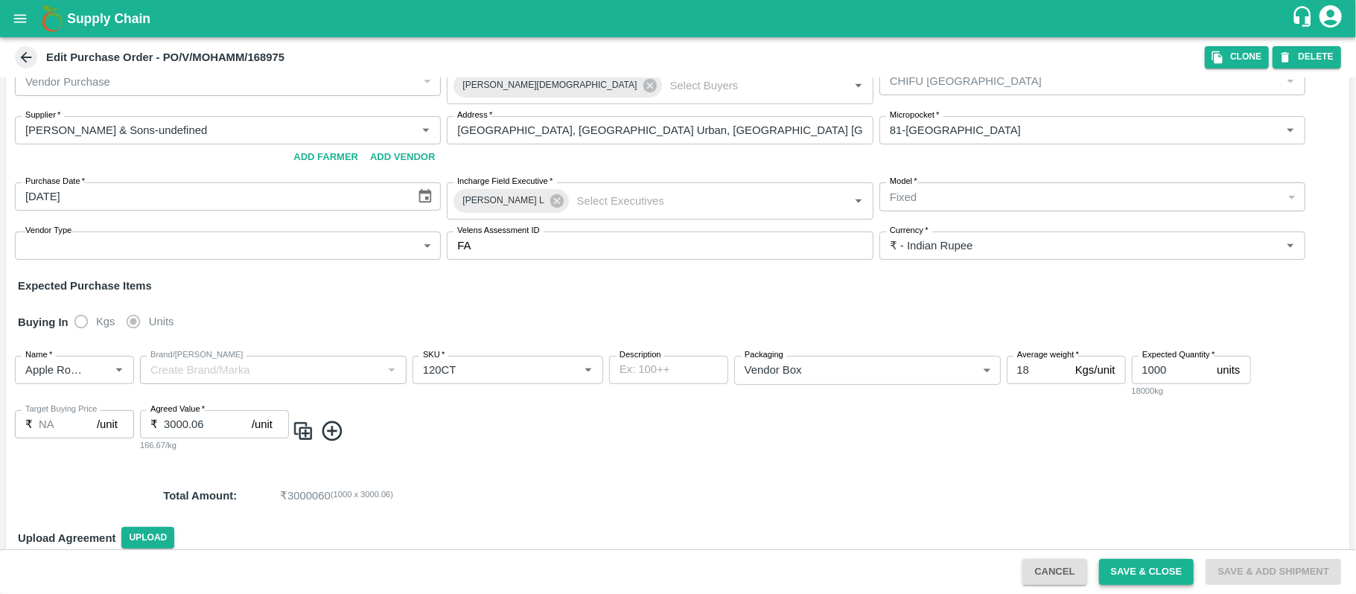
drag, startPoint x: 1043, startPoint y: 570, endPoint x: 1115, endPoint y: 573, distance: 71.5
click at [1115, 573] on div "Cancel Save & Close Save & Add Shipment" at bounding box center [1181, 572] width 331 height 26
click at [1115, 573] on button "Save & Close" at bounding box center [1146, 572] width 95 height 26
click at [1045, 564] on button "Cancel" at bounding box center [1054, 572] width 64 height 26
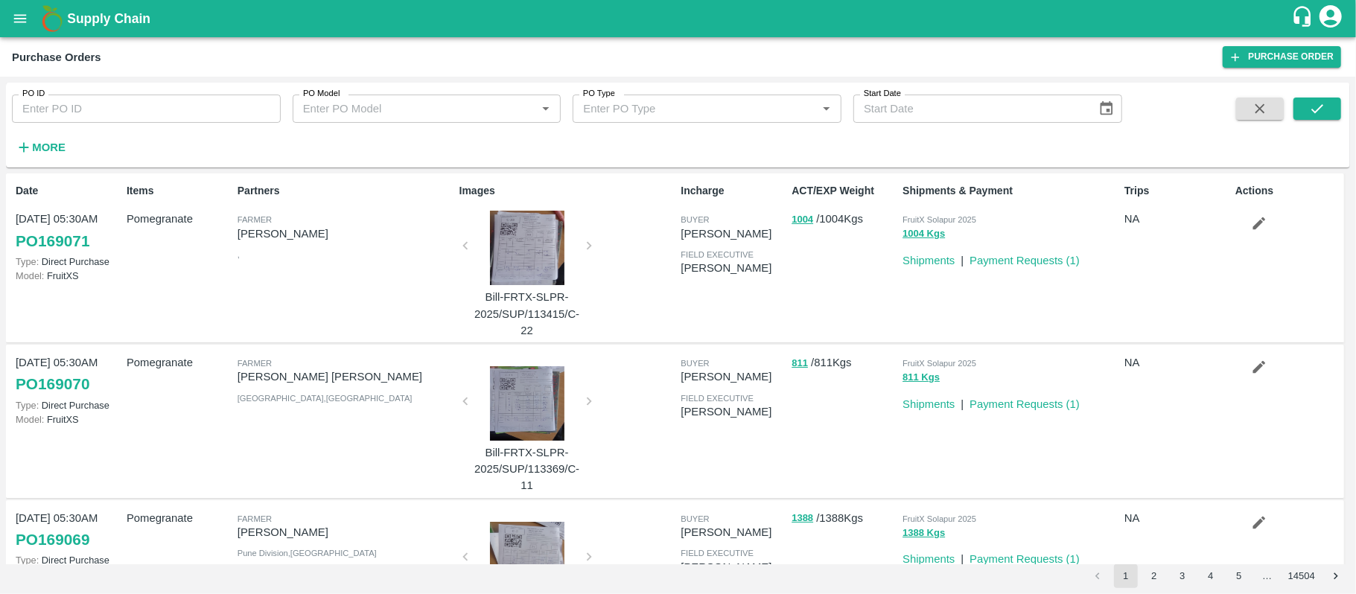
click at [13, 21] on icon "open drawer" at bounding box center [20, 18] width 16 height 16
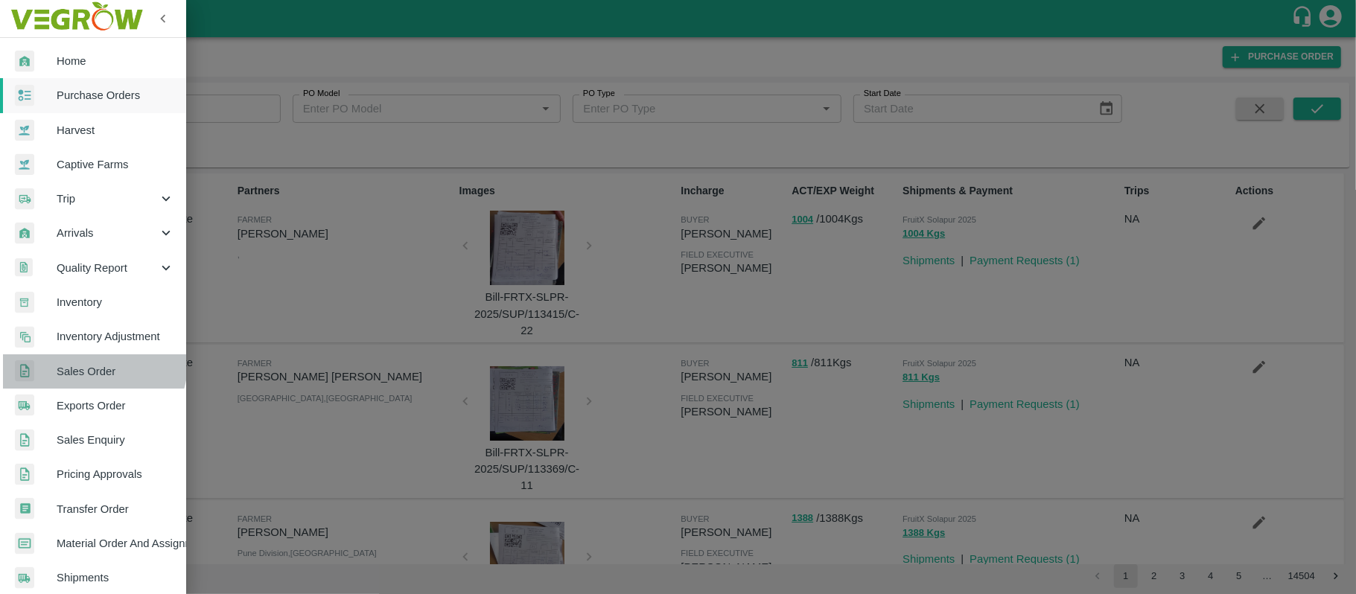
click at [93, 364] on span "Sales Order" at bounding box center [116, 371] width 118 height 16
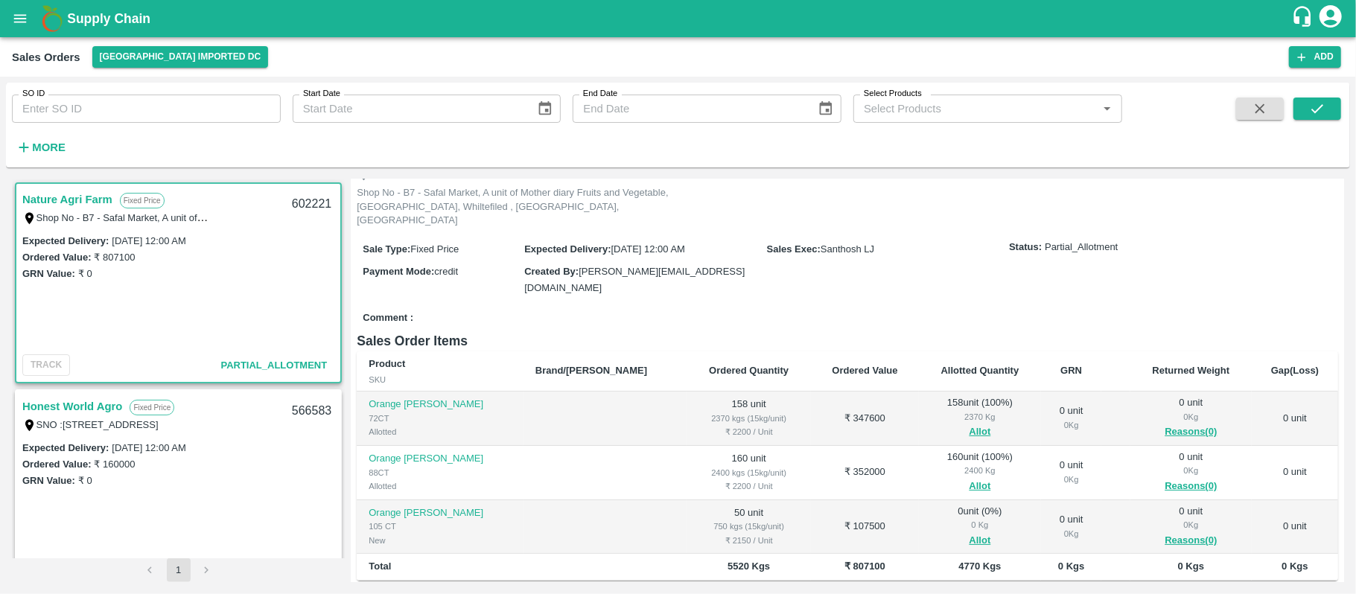
scroll to position [90, 0]
click at [969, 423] on button "Allot" at bounding box center [980, 431] width 22 height 17
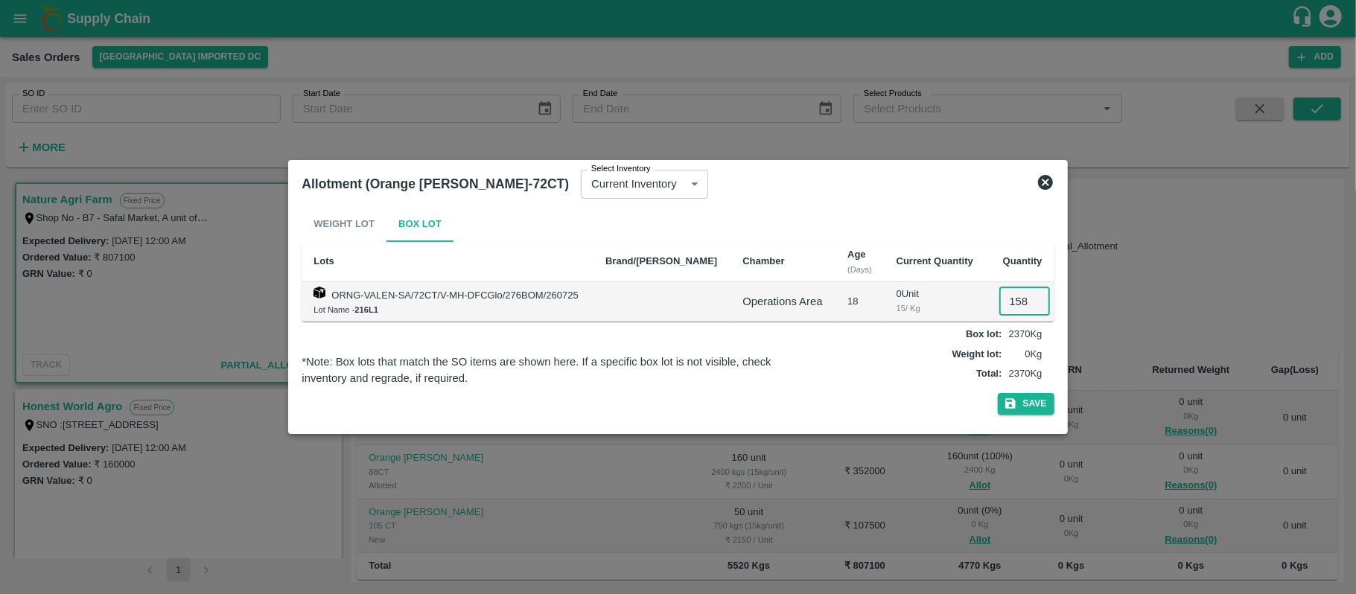
click at [1021, 298] on input "158" at bounding box center [1024, 301] width 51 height 28
type input "0"
click at [1007, 405] on icon "button" at bounding box center [1010, 404] width 10 height 10
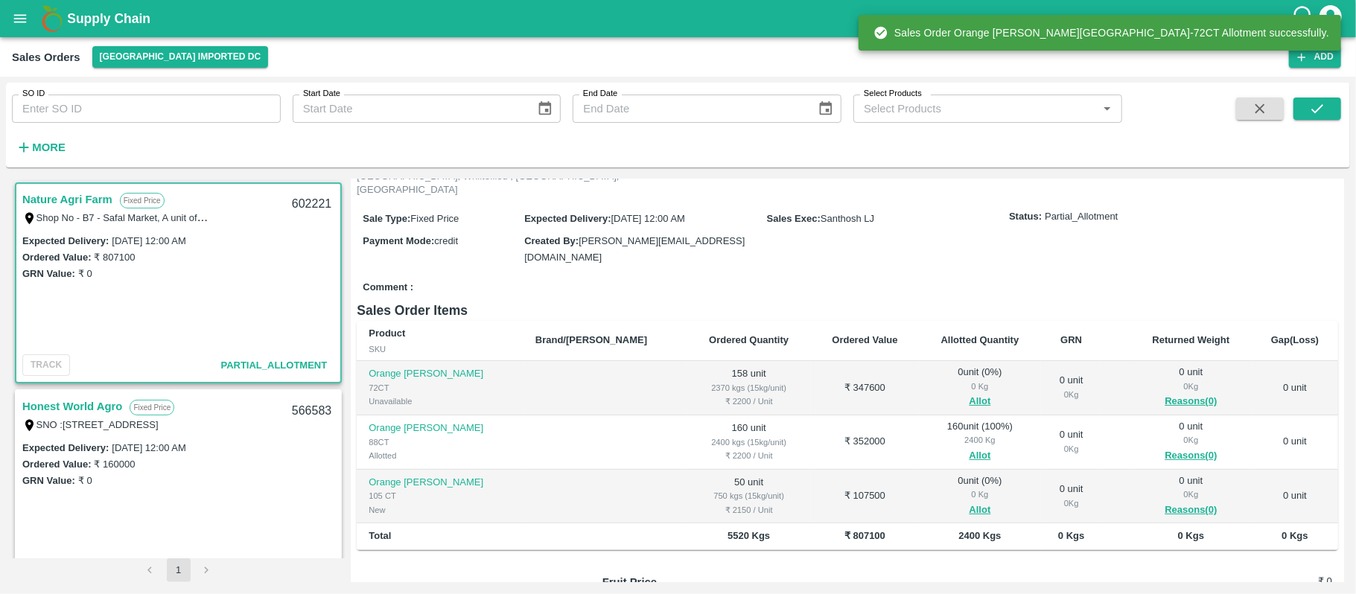
scroll to position [121, 0]
click at [969, 447] on button "Allot" at bounding box center [980, 455] width 22 height 17
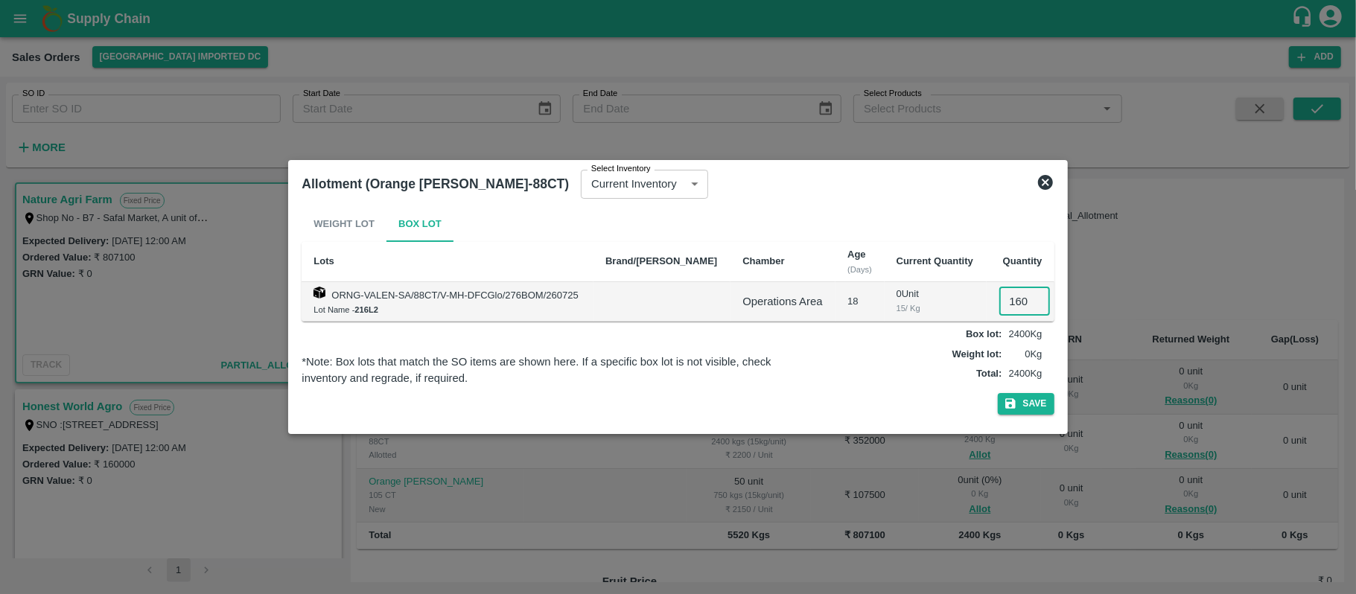
click at [1020, 304] on input "160" at bounding box center [1024, 301] width 51 height 28
type input "0"
click at [1020, 398] on button "Save" at bounding box center [1026, 404] width 57 height 22
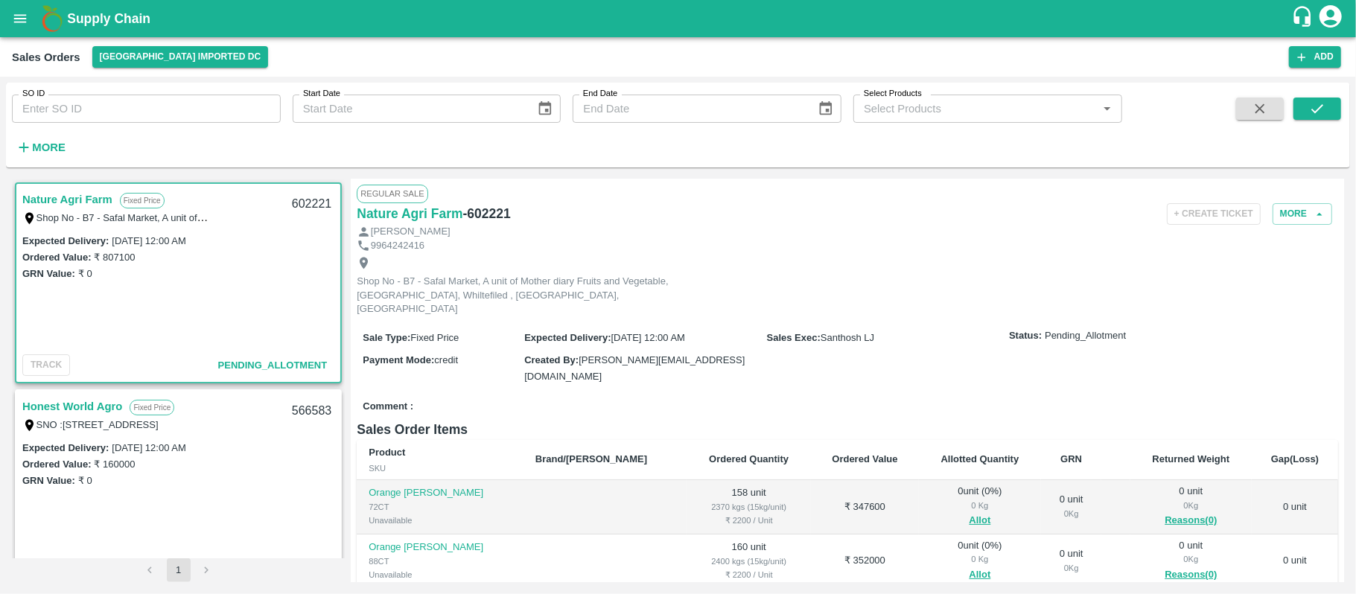
scroll to position [0, 0]
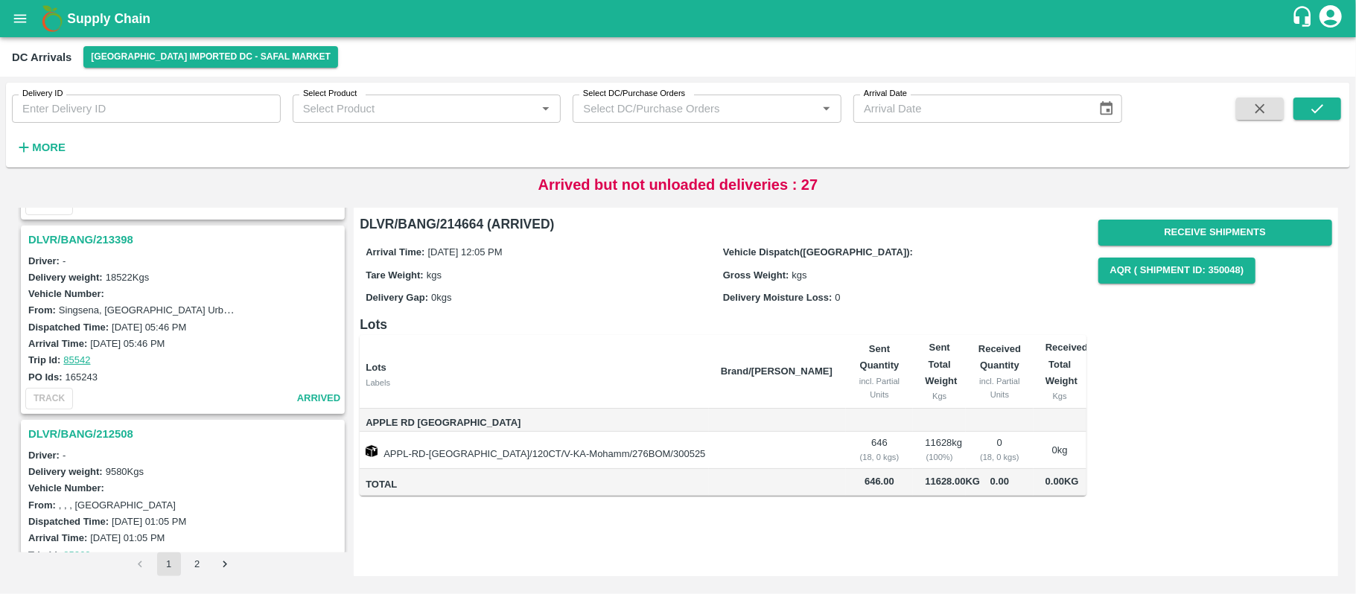
scroll to position [4477, 0]
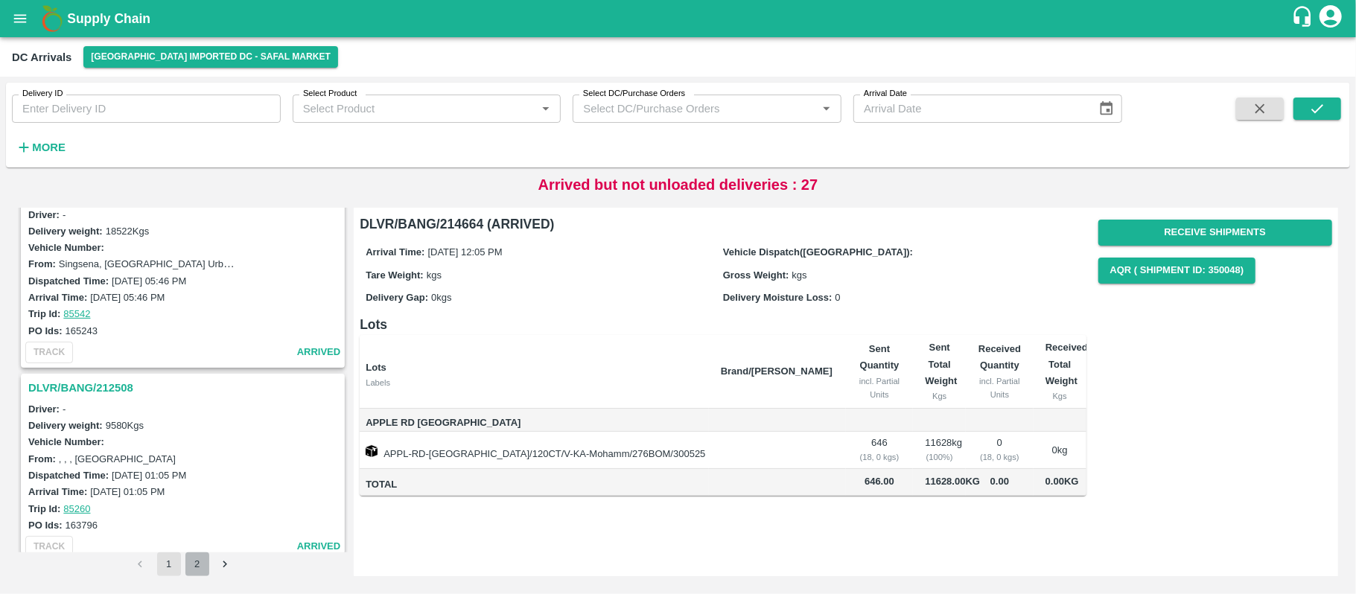
click at [200, 564] on button "2" at bounding box center [197, 564] width 24 height 24
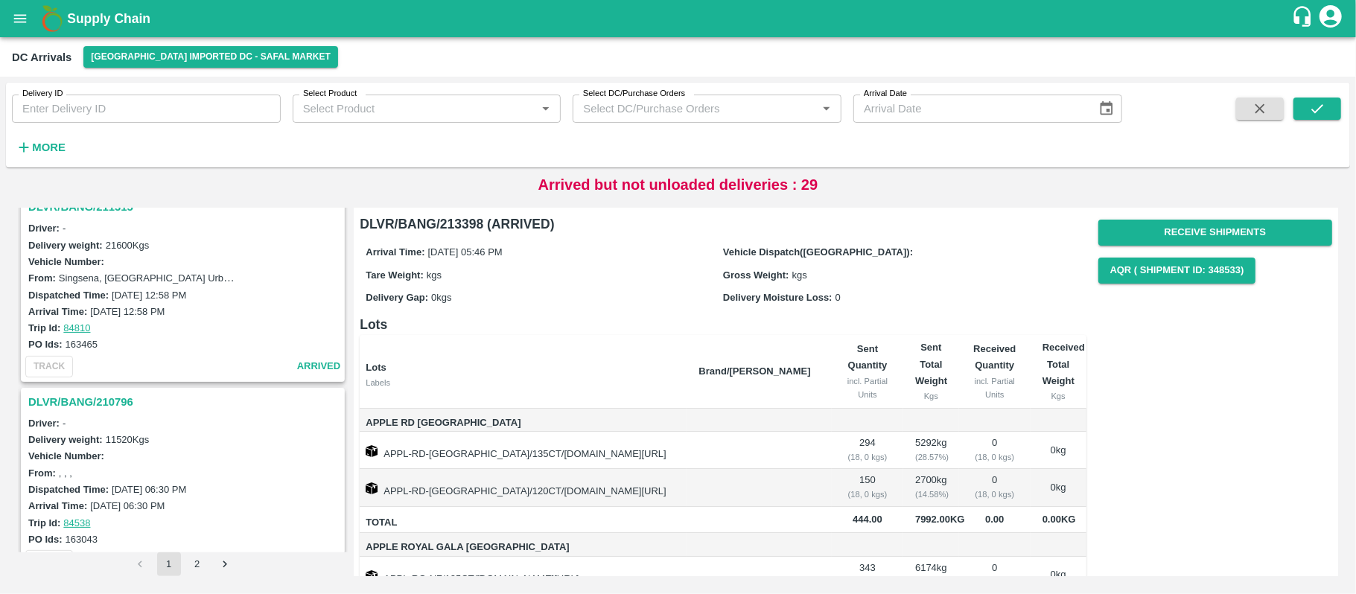
scroll to position [1196, 0]
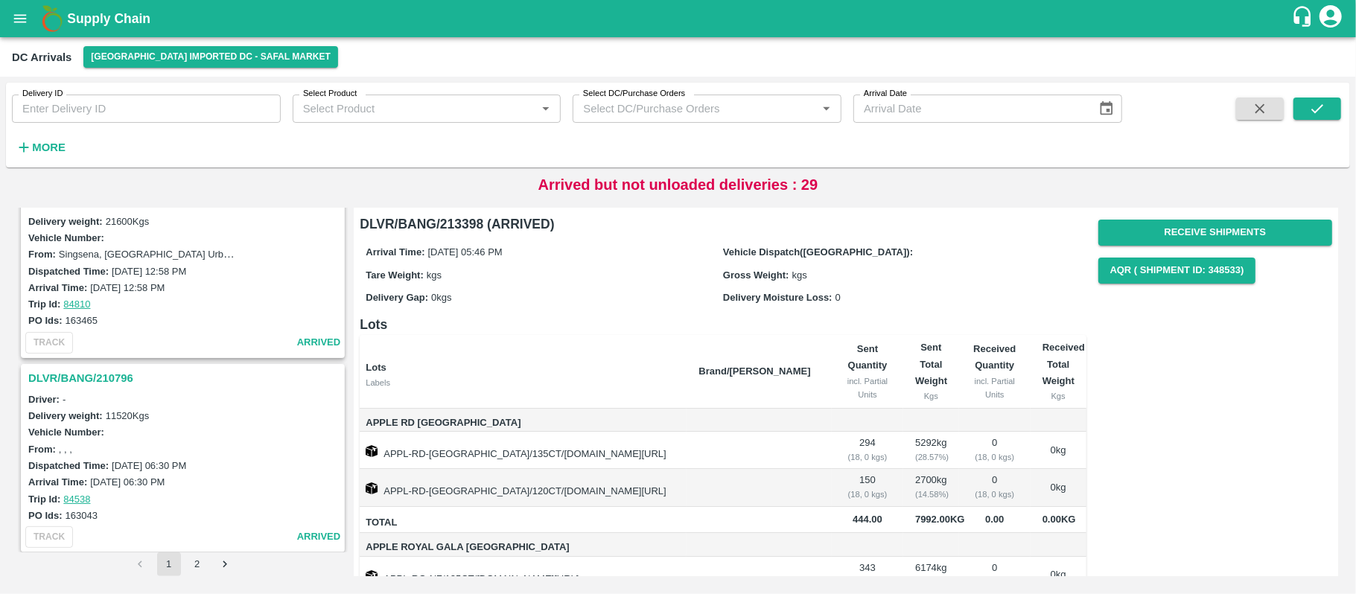
click at [96, 369] on h3 "DLVR/BANG/210796" at bounding box center [184, 378] width 313 height 19
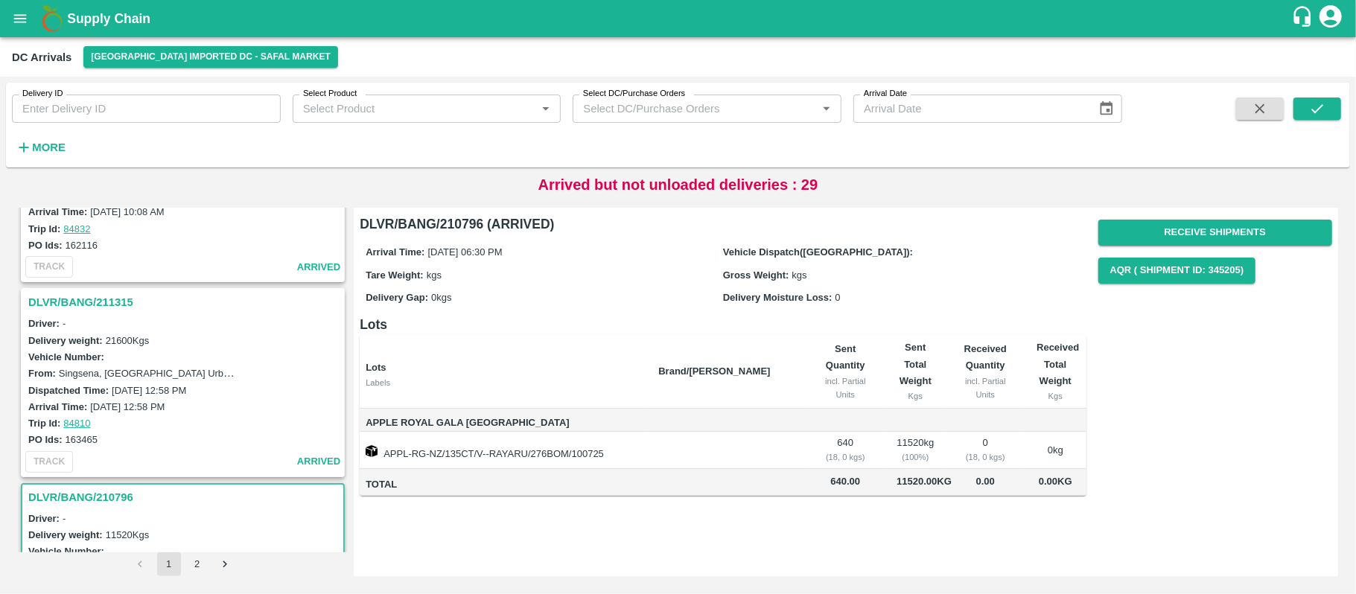
scroll to position [1076, 0]
click at [104, 301] on h3 "DLVR/BANG/211315" at bounding box center [184, 302] width 313 height 19
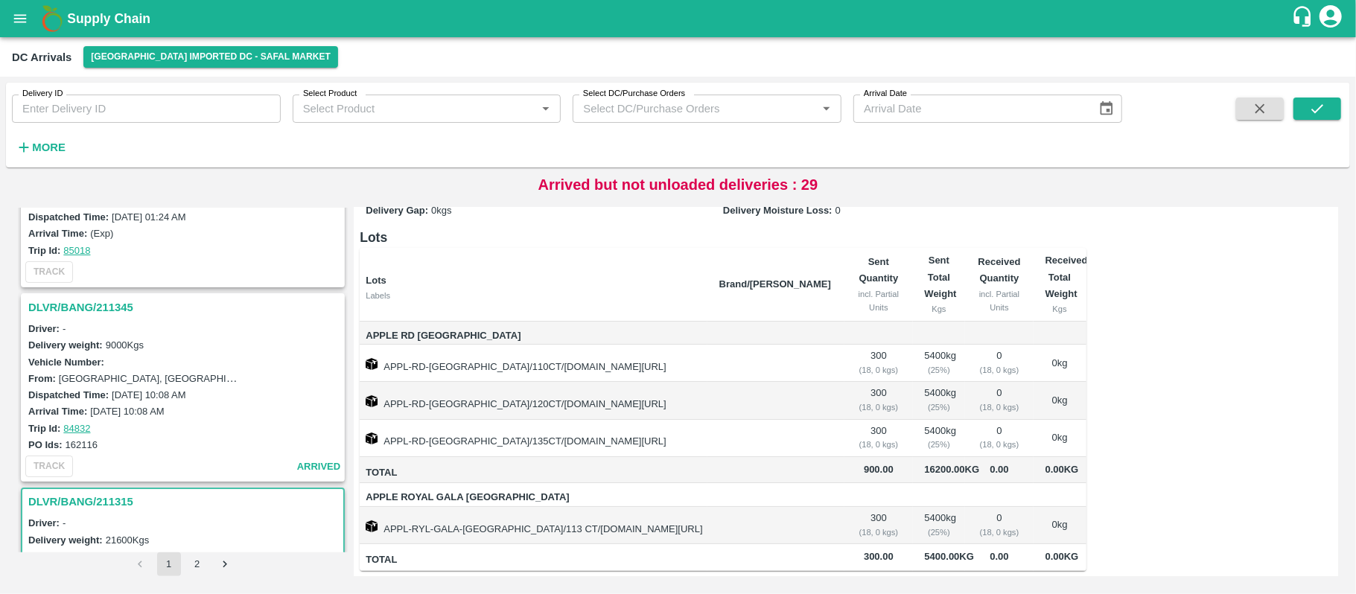
scroll to position [876, 0]
click at [71, 305] on h3 "DLVR/BANG/211345" at bounding box center [184, 308] width 313 height 19
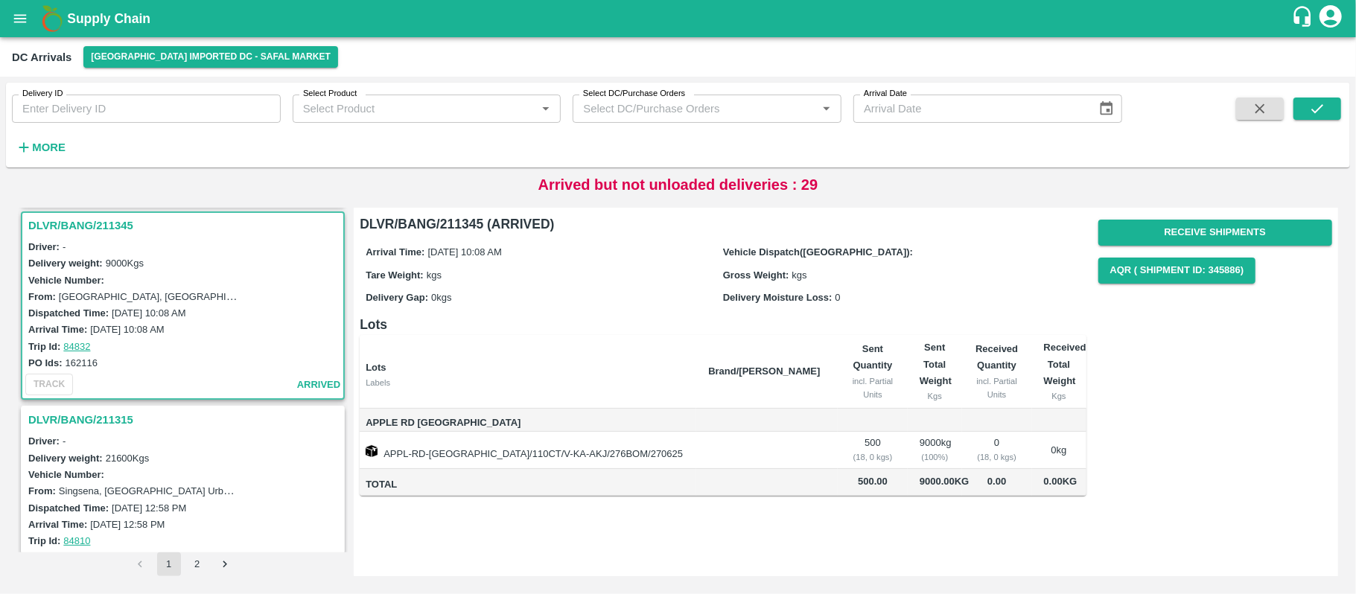
scroll to position [1196, 0]
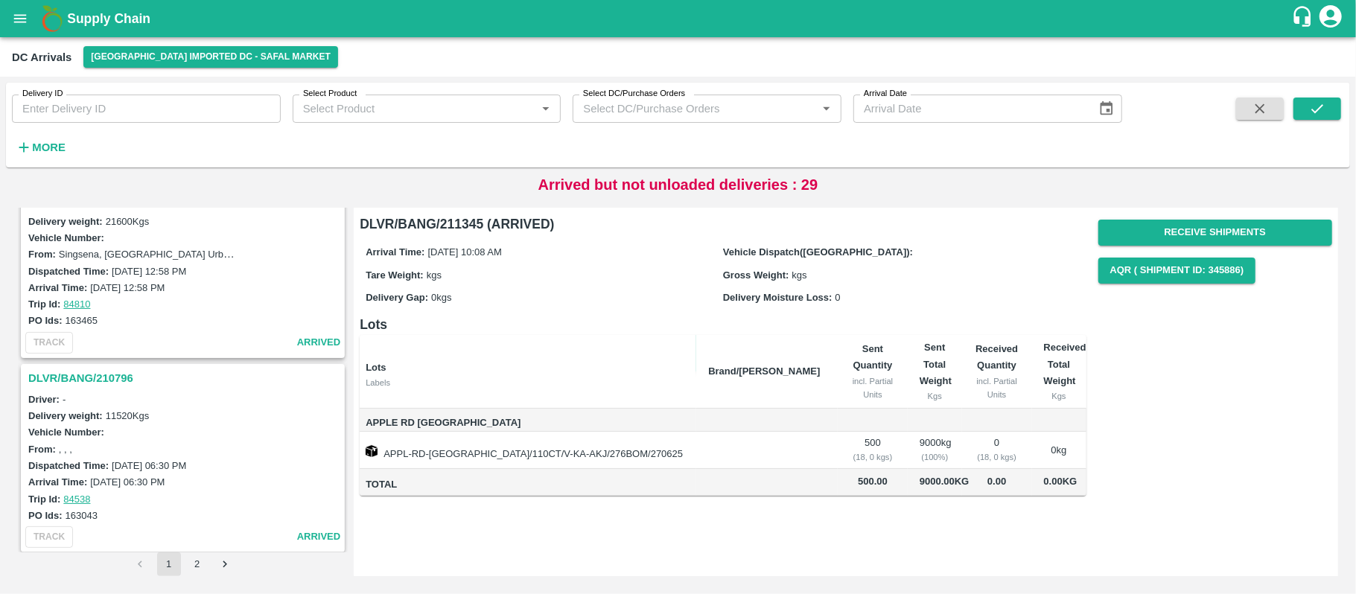
click at [84, 370] on h3 "DLVR/BANG/210796" at bounding box center [184, 378] width 313 height 19
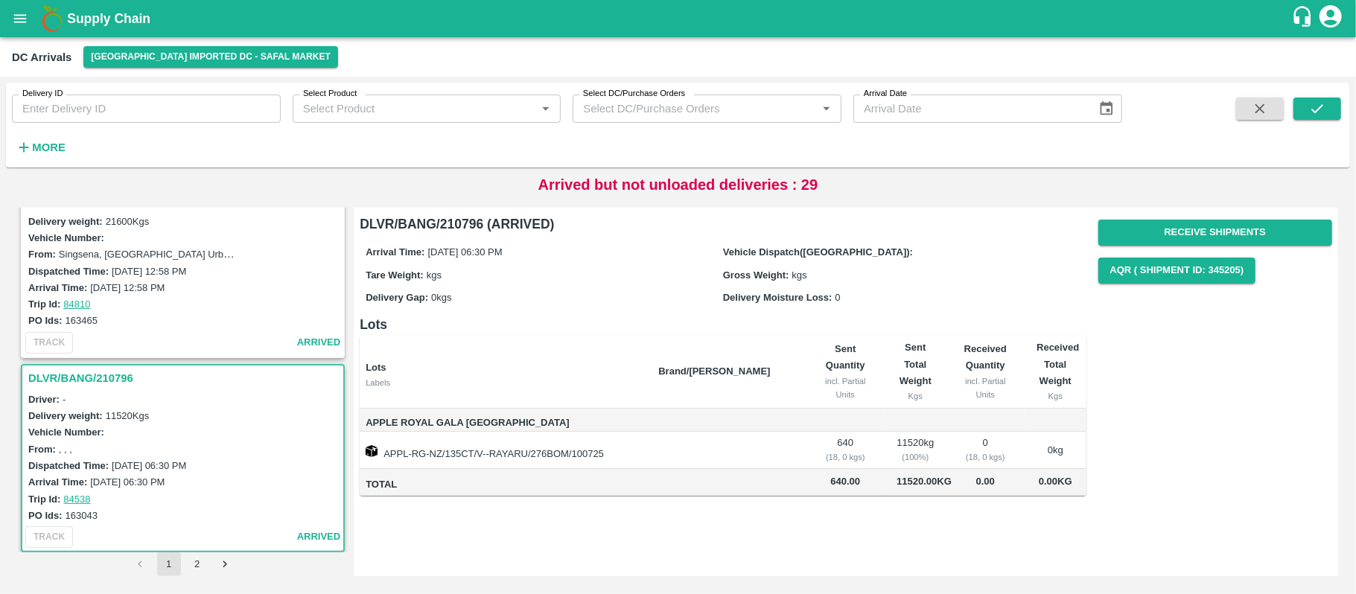
click at [117, 369] on h3 "DLVR/BANG/210796" at bounding box center [184, 378] width 313 height 19
click at [1267, 238] on button "Receive Shipments" at bounding box center [1215, 233] width 234 height 26
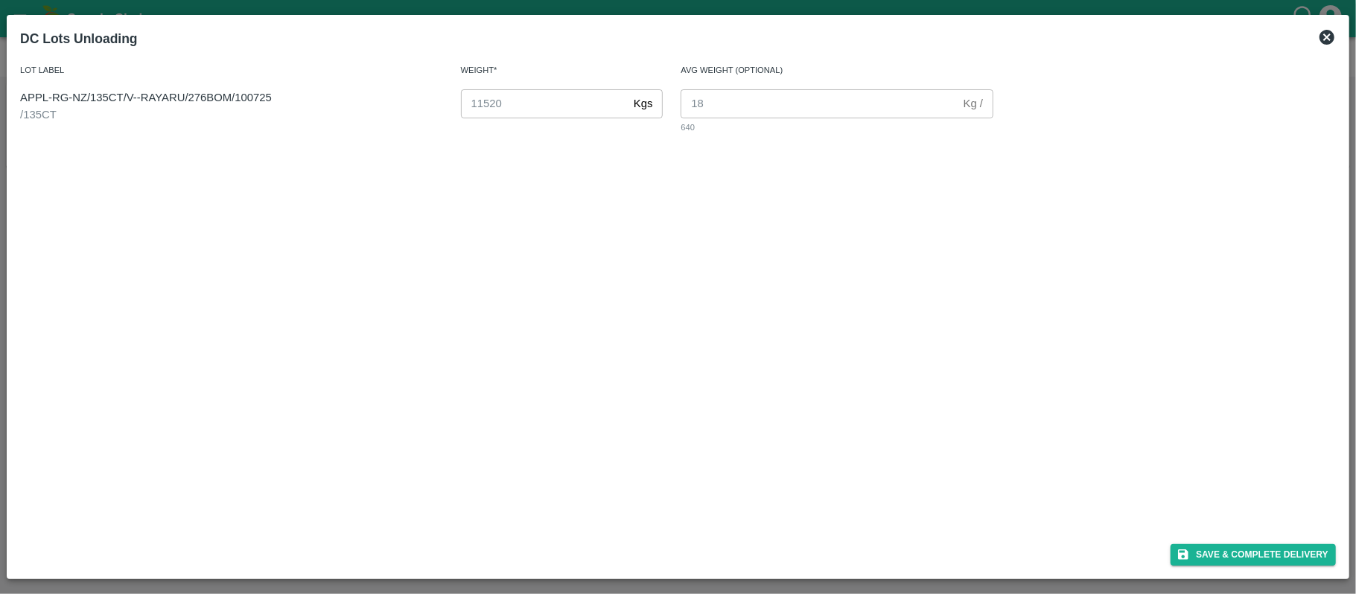
click at [1319, 31] on icon at bounding box center [1327, 37] width 18 height 18
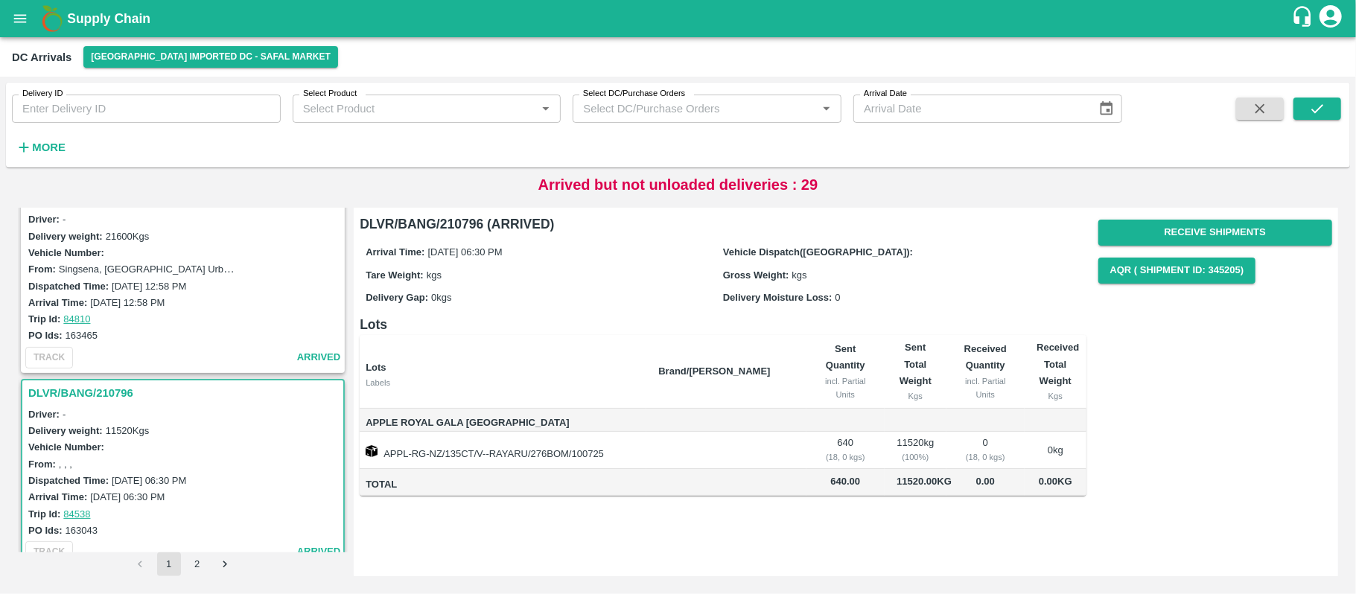
scroll to position [1196, 0]
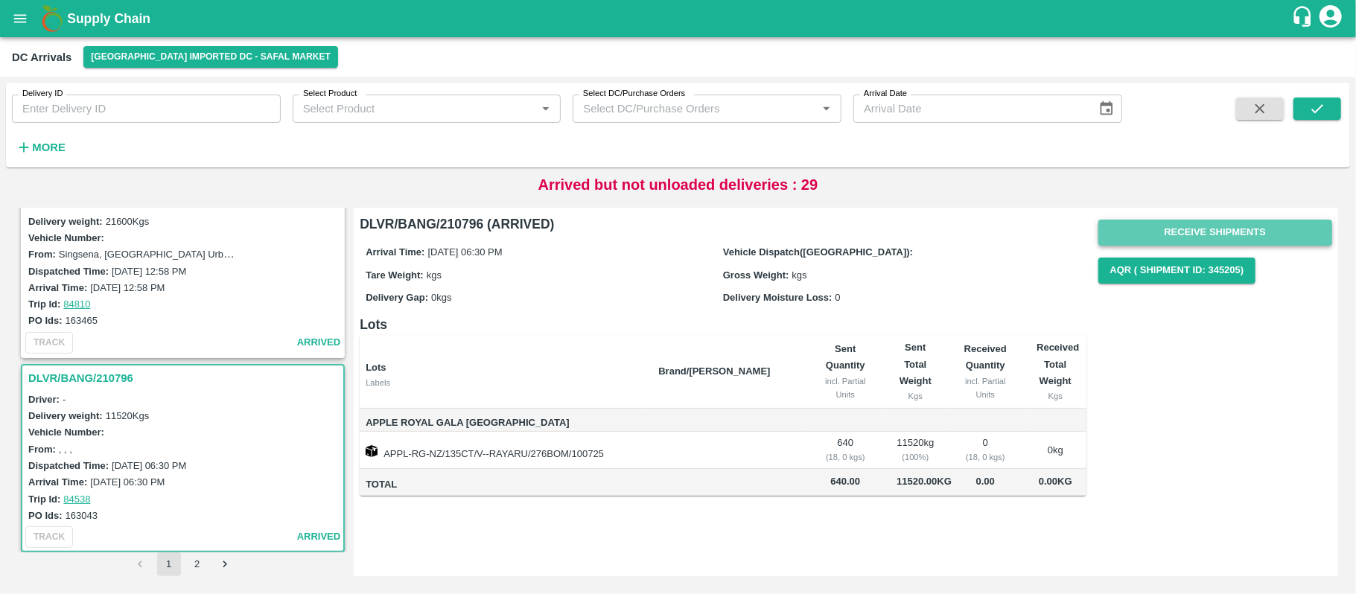
click at [1214, 237] on button "Receive Shipments" at bounding box center [1215, 233] width 234 height 26
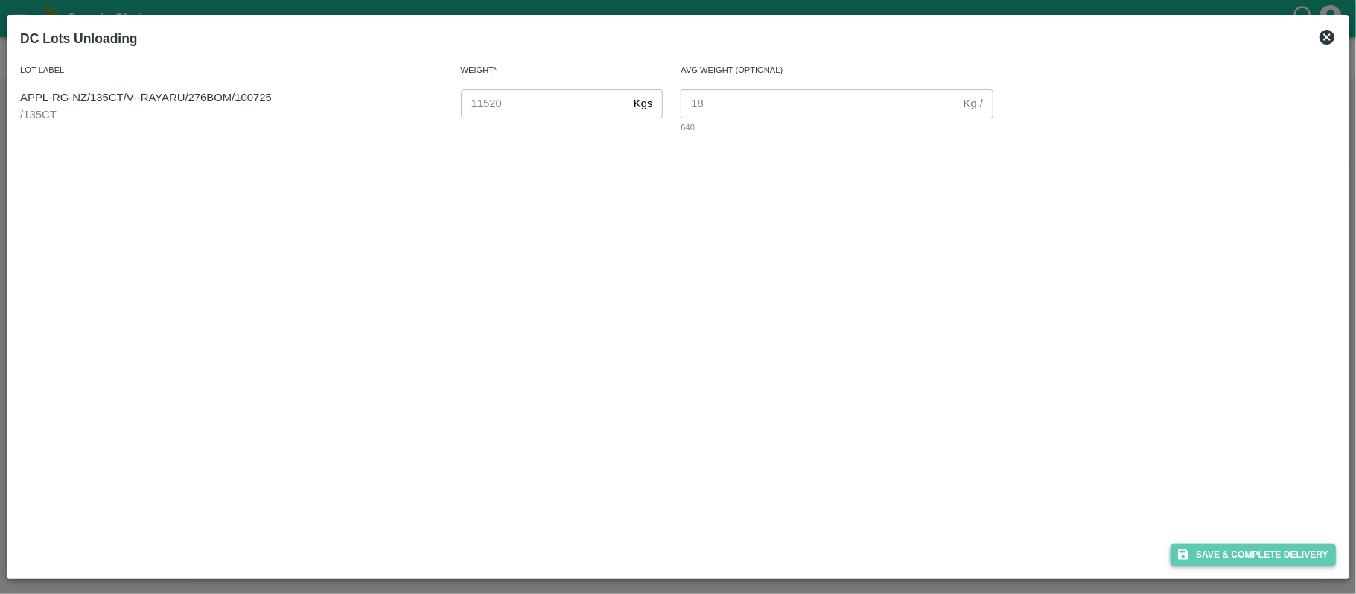
click at [1208, 546] on button "Save & Complete Delivery" at bounding box center [1252, 555] width 165 height 22
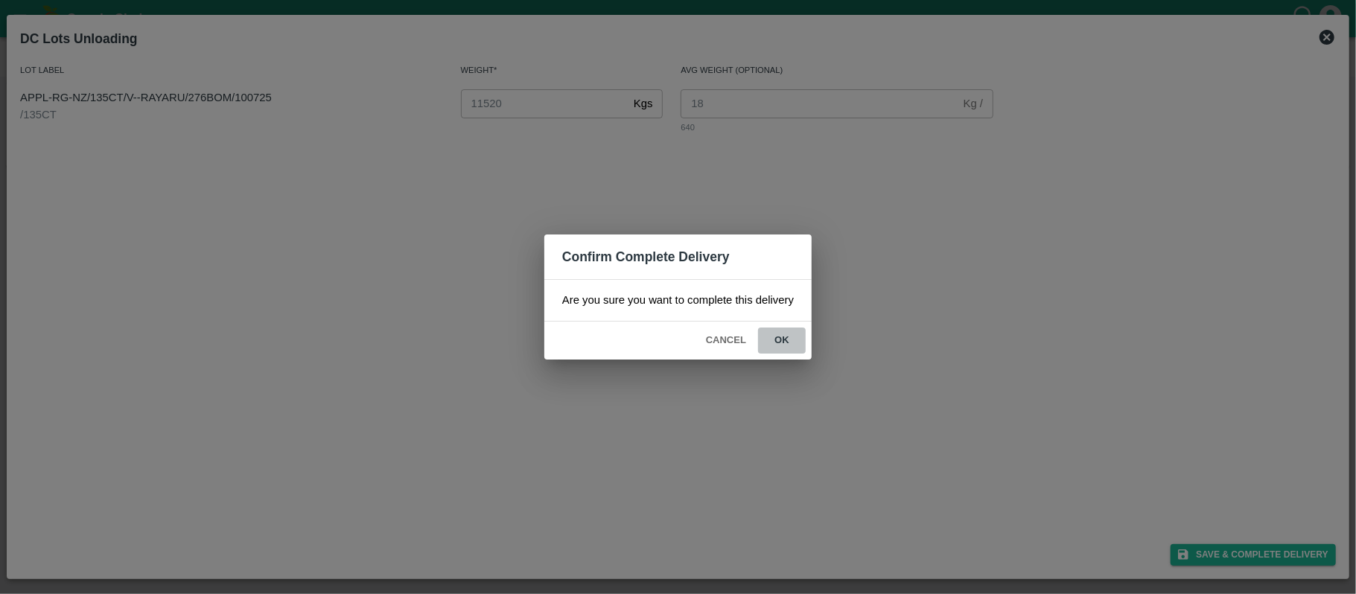
click at [793, 344] on button "ok" at bounding box center [782, 341] width 48 height 26
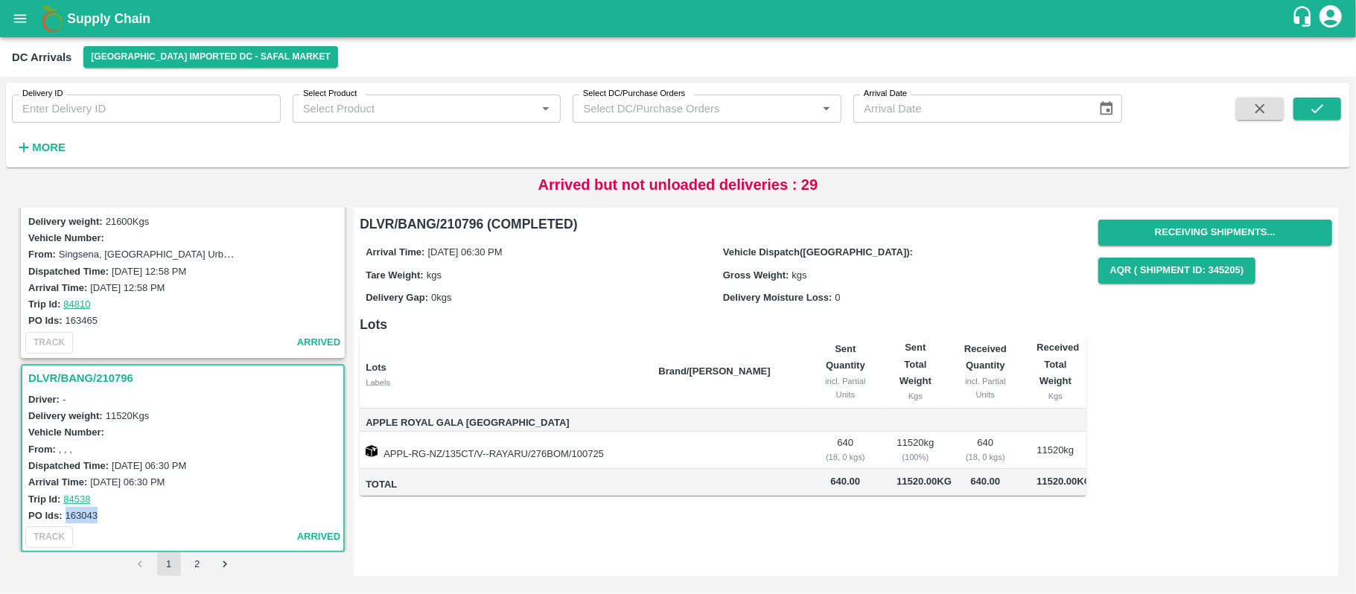
drag, startPoint x: 66, startPoint y: 509, endPoint x: 97, endPoint y: 516, distance: 32.0
click at [97, 516] on div "PO Ids: 163043" at bounding box center [184, 515] width 313 height 16
copy label "163043"
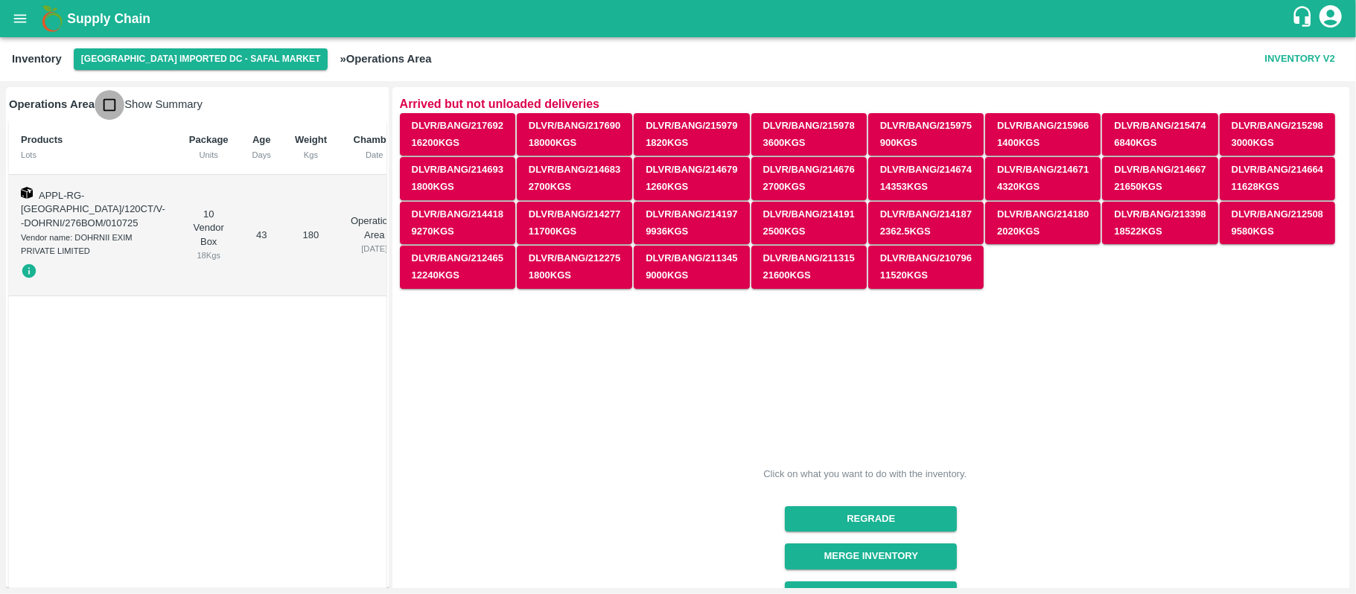
click at [106, 104] on input "checkbox" at bounding box center [110, 105] width 30 height 30
checkbox input "true"
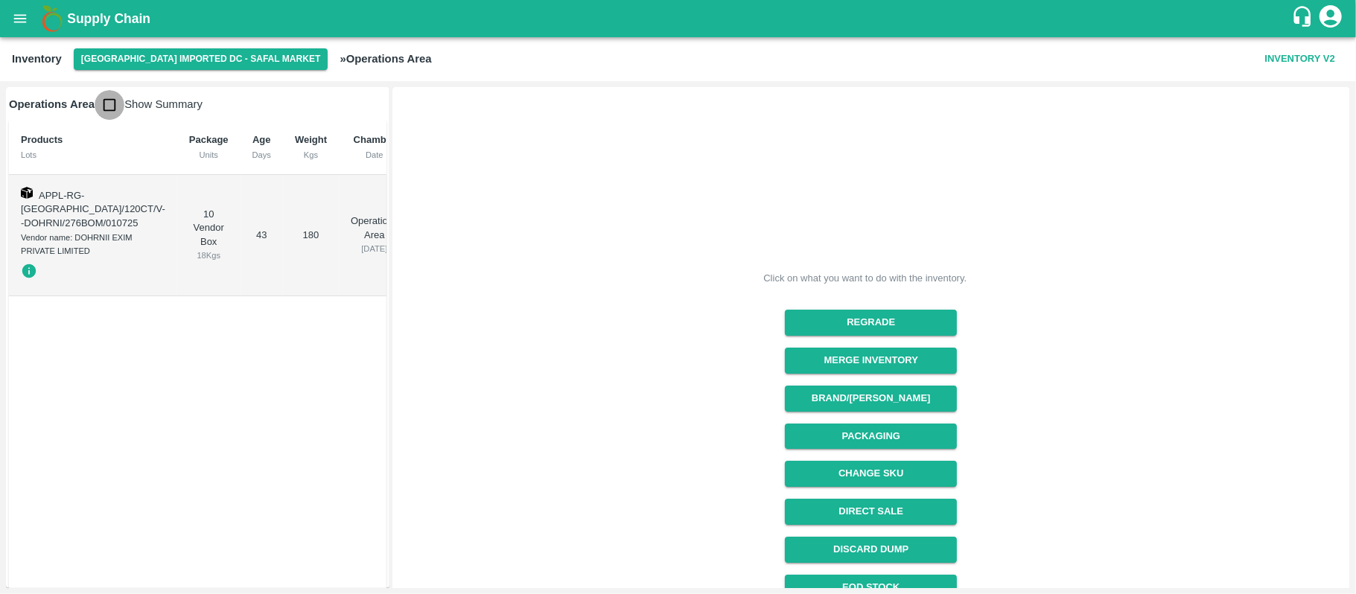
click at [107, 107] on input "checkbox" at bounding box center [110, 105] width 30 height 30
checkbox input "true"
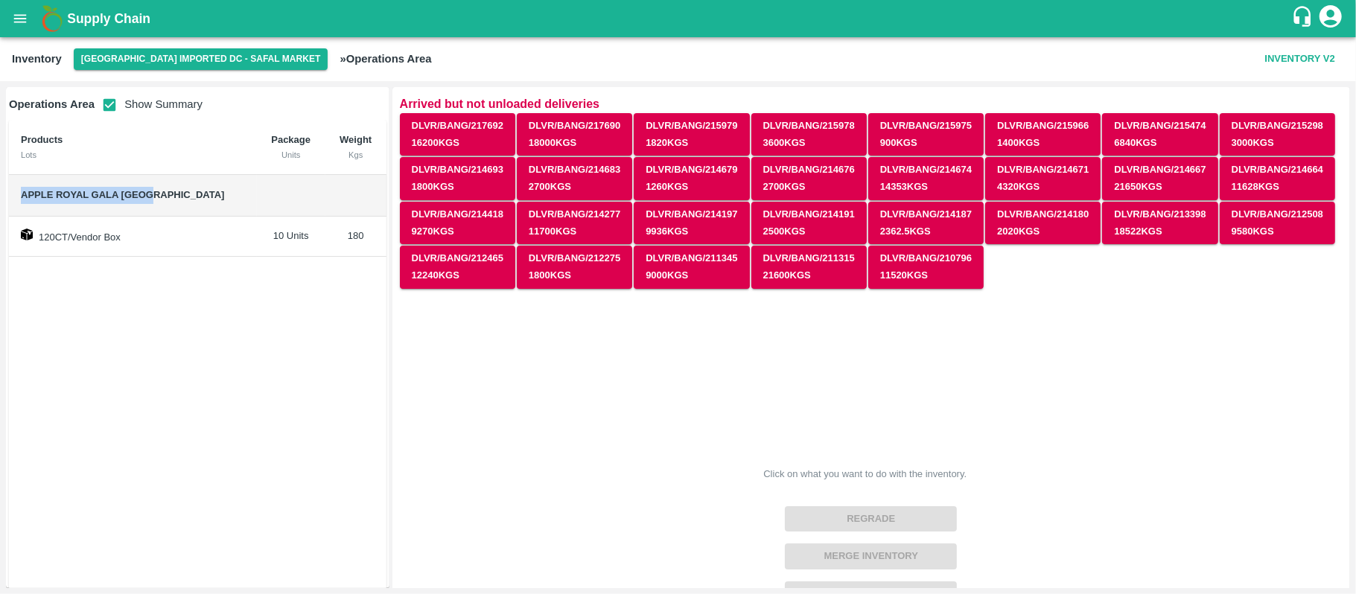
drag, startPoint x: 16, startPoint y: 195, endPoint x: 177, endPoint y: 200, distance: 161.6
click at [177, 200] on td "Apple Royal Gala [GEOGRAPHIC_DATA]" at bounding box center [133, 196] width 248 height 42
copy span "Apple Royal Gala [GEOGRAPHIC_DATA]"
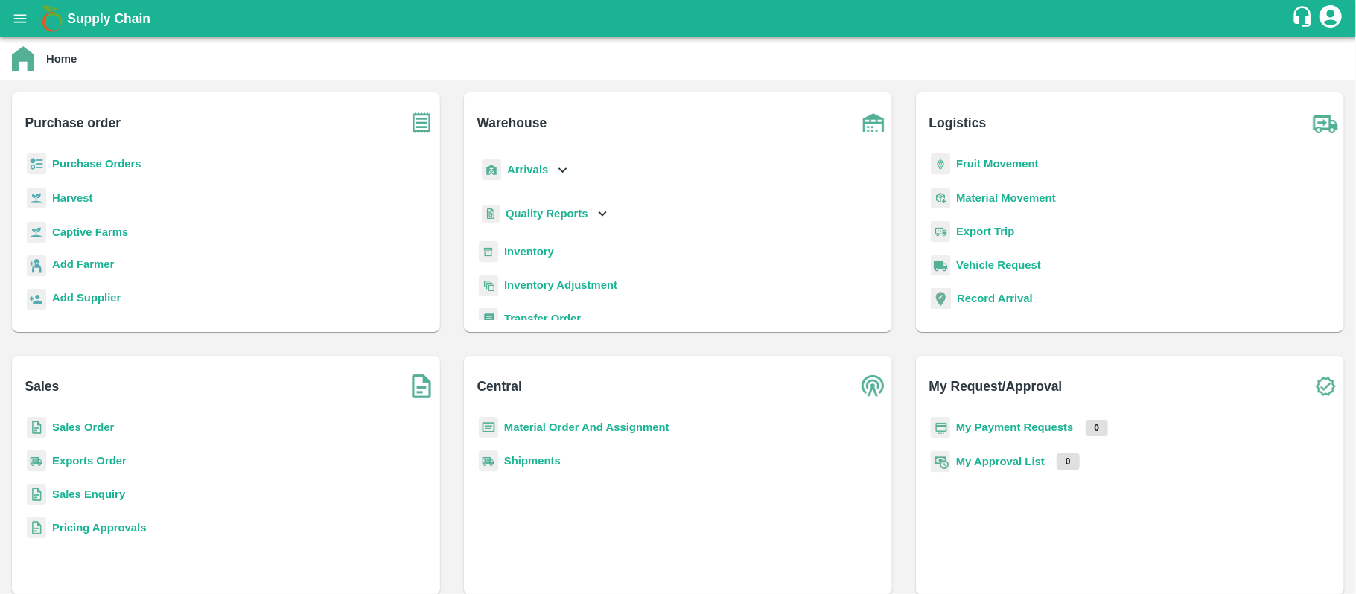
click at [64, 155] on div "Purchase Orders" at bounding box center [226, 170] width 404 height 34
click at [71, 162] on b "Purchase Orders" at bounding box center [96, 164] width 89 height 12
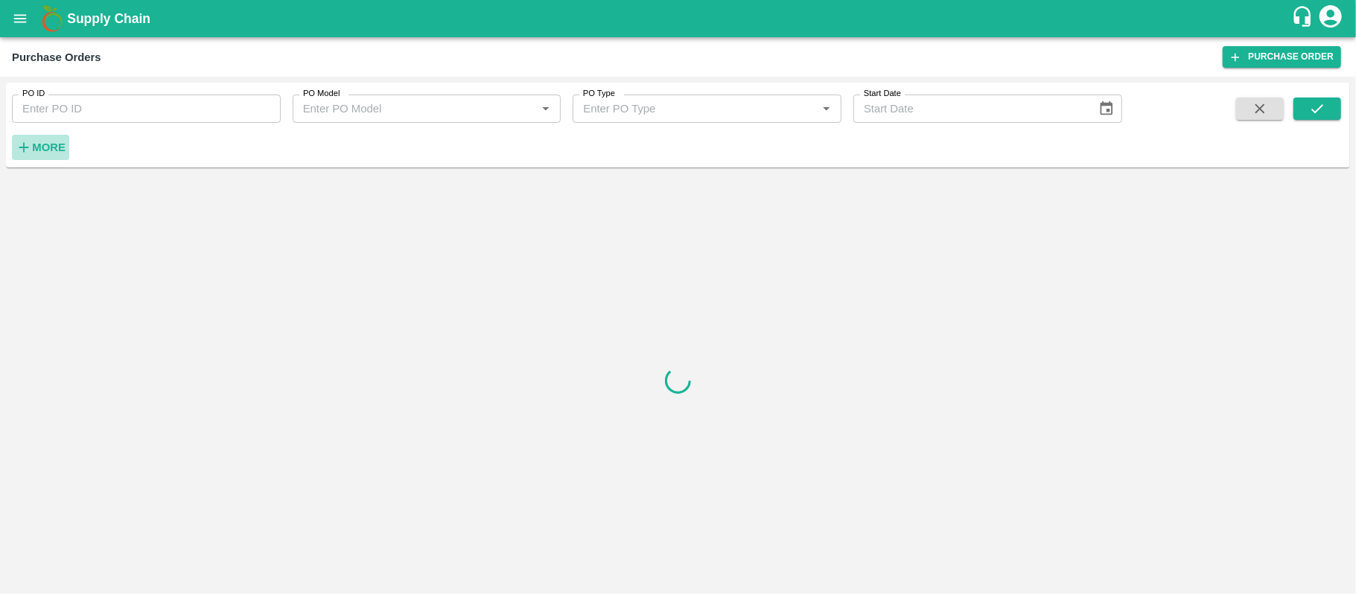
click at [61, 153] on strong "More" at bounding box center [49, 147] width 34 height 12
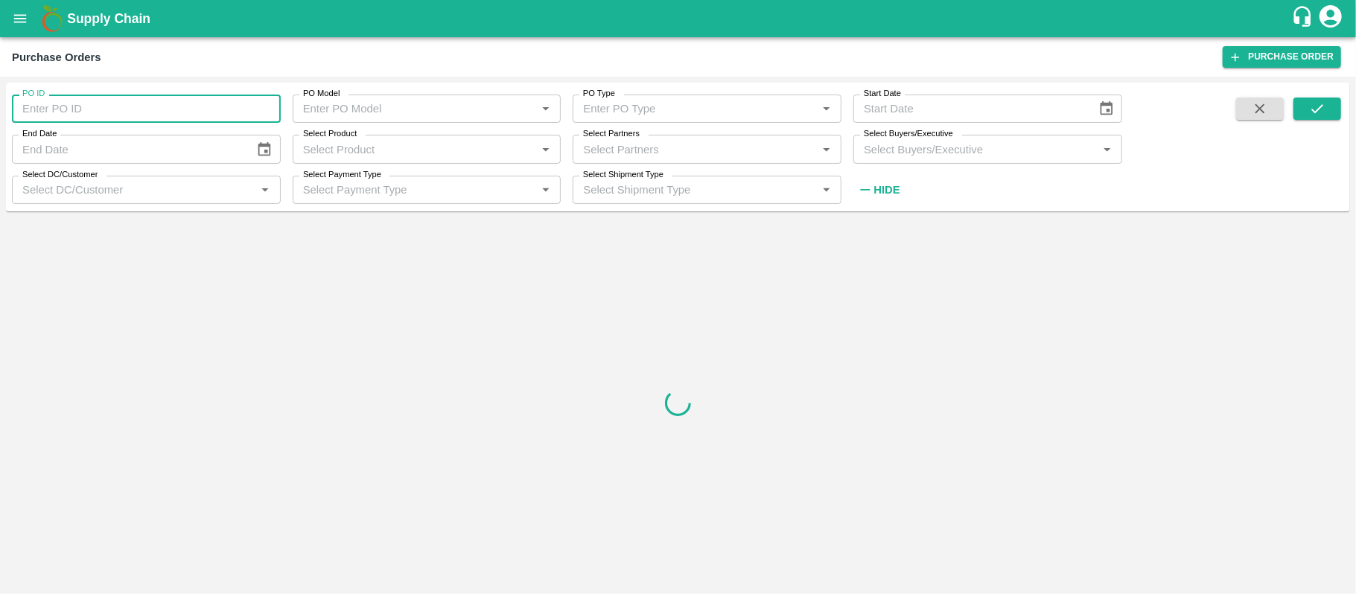
click at [72, 112] on input "PO ID" at bounding box center [146, 109] width 269 height 28
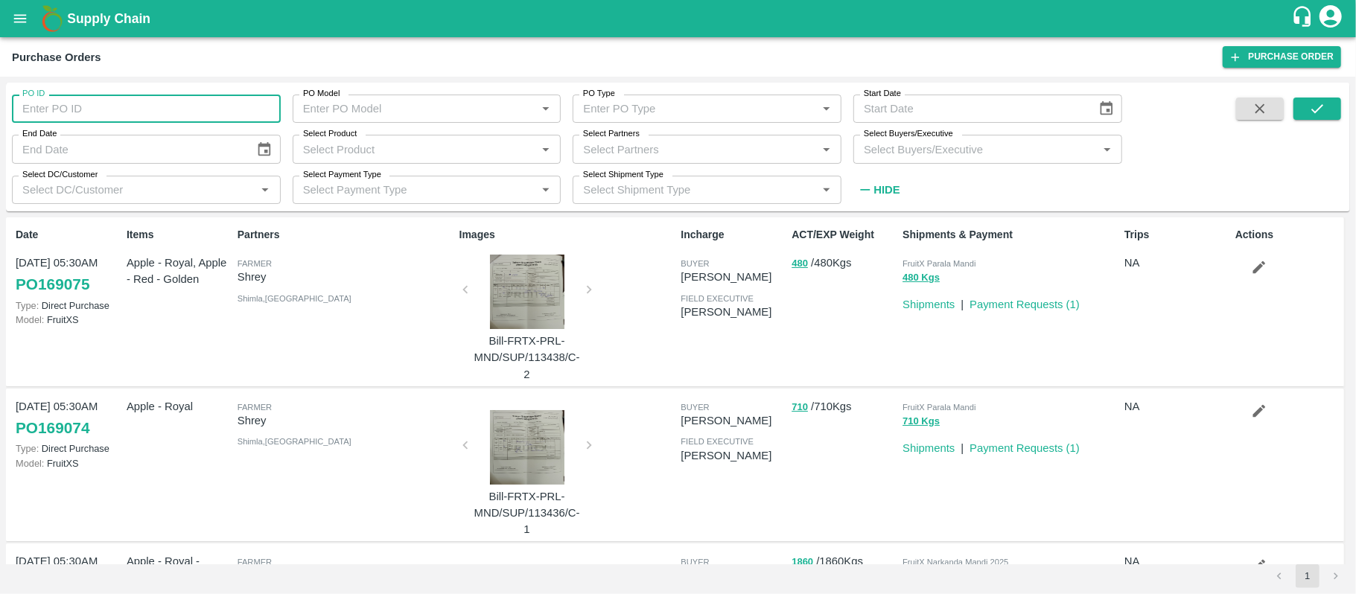
click at [189, 111] on input "PO ID" at bounding box center [146, 109] width 269 height 28
paste input "163043"
click at [1314, 101] on icon "submit" at bounding box center [1317, 109] width 16 height 16
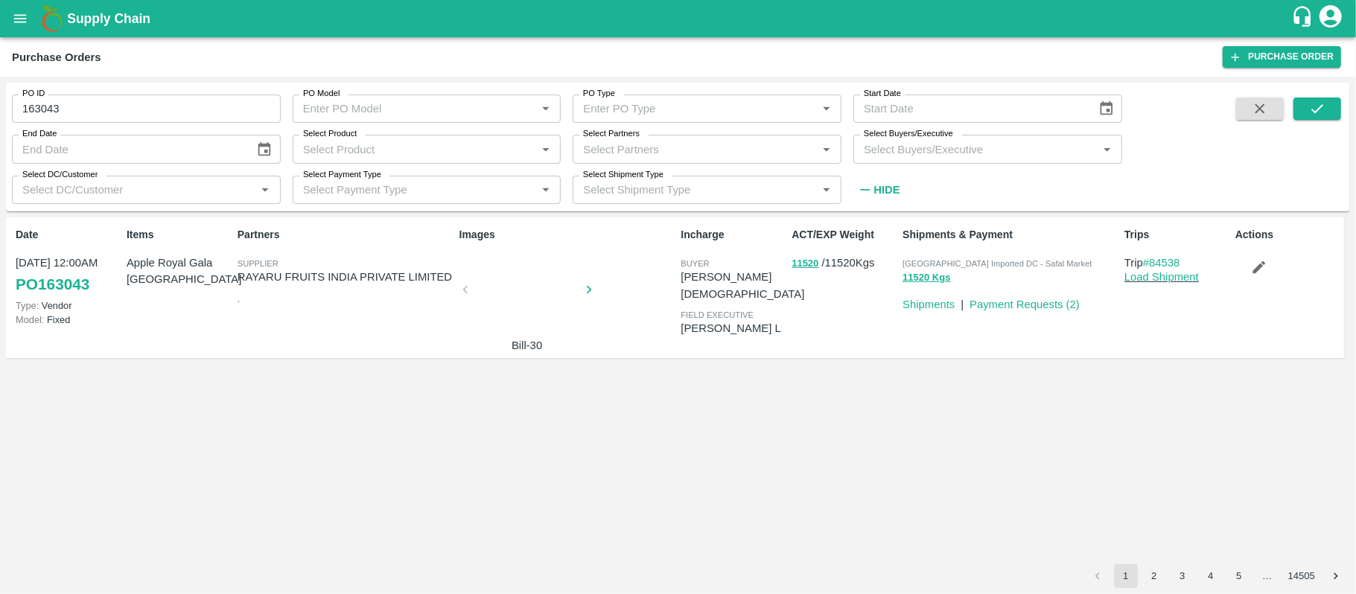
click at [533, 307] on div at bounding box center [527, 294] width 112 height 79
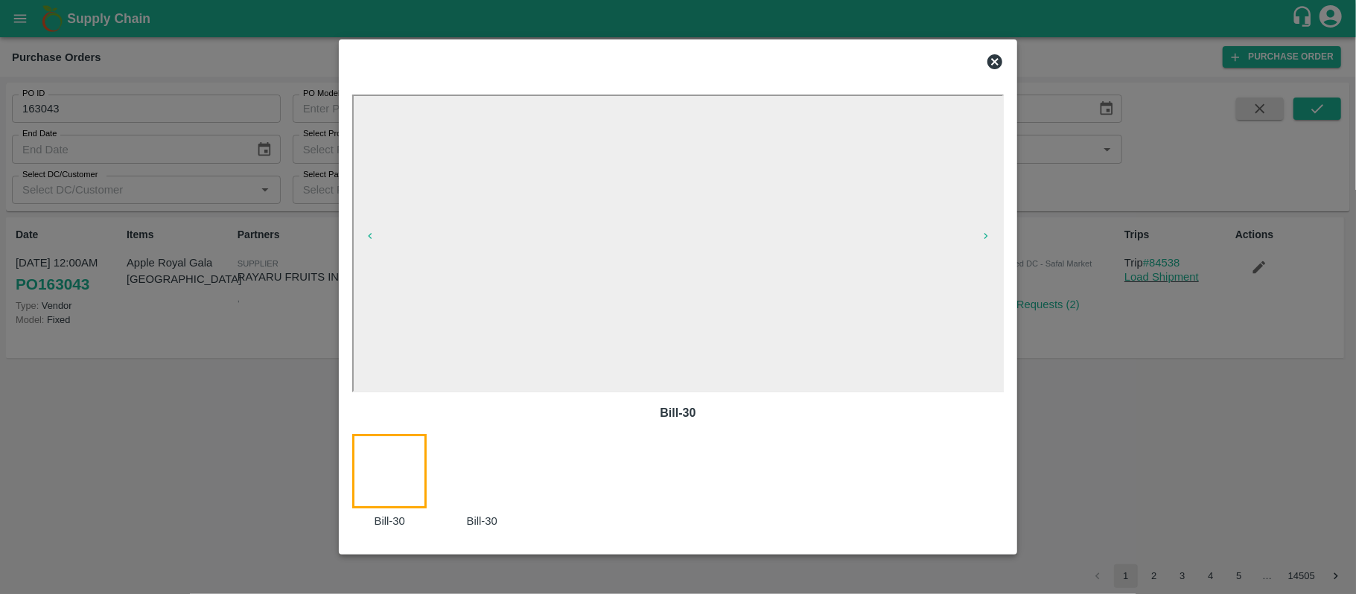
click at [1002, 63] on icon at bounding box center [995, 62] width 18 height 18
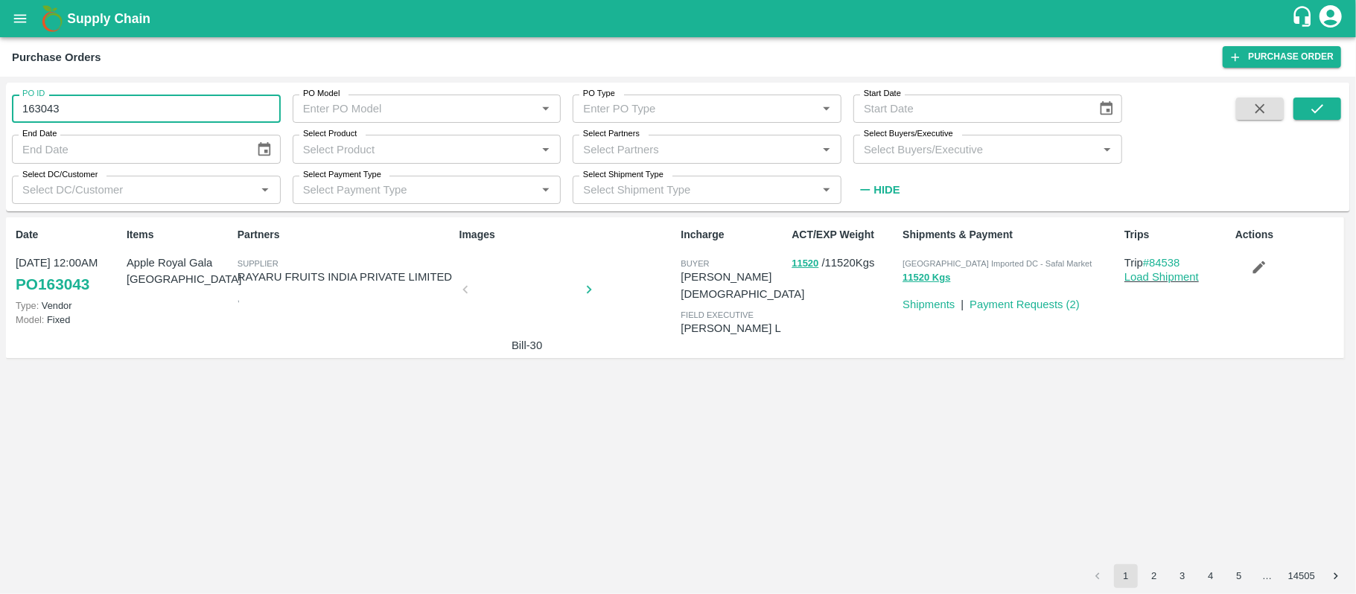
drag, startPoint x: 153, startPoint y: 105, endPoint x: 0, endPoint y: 104, distance: 153.4
click at [0, 104] on div "PO ID 163043 PO ID PO Model PO Model   * PO Type PO Type   * Start Date Start D…" at bounding box center [678, 335] width 1356 height 517
type input "163043"
click at [113, 114] on input "PO ID" at bounding box center [146, 109] width 269 height 28
paste input "text"
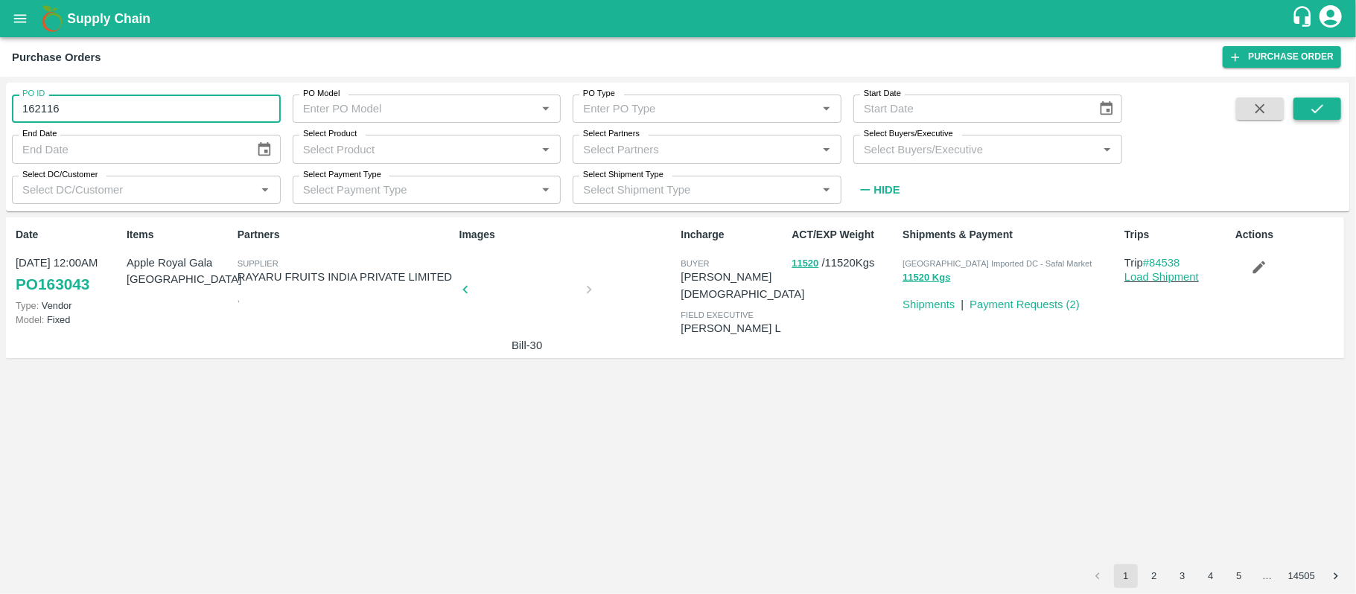
type input "162116"
click at [1309, 105] on icon "submit" at bounding box center [1317, 109] width 16 height 16
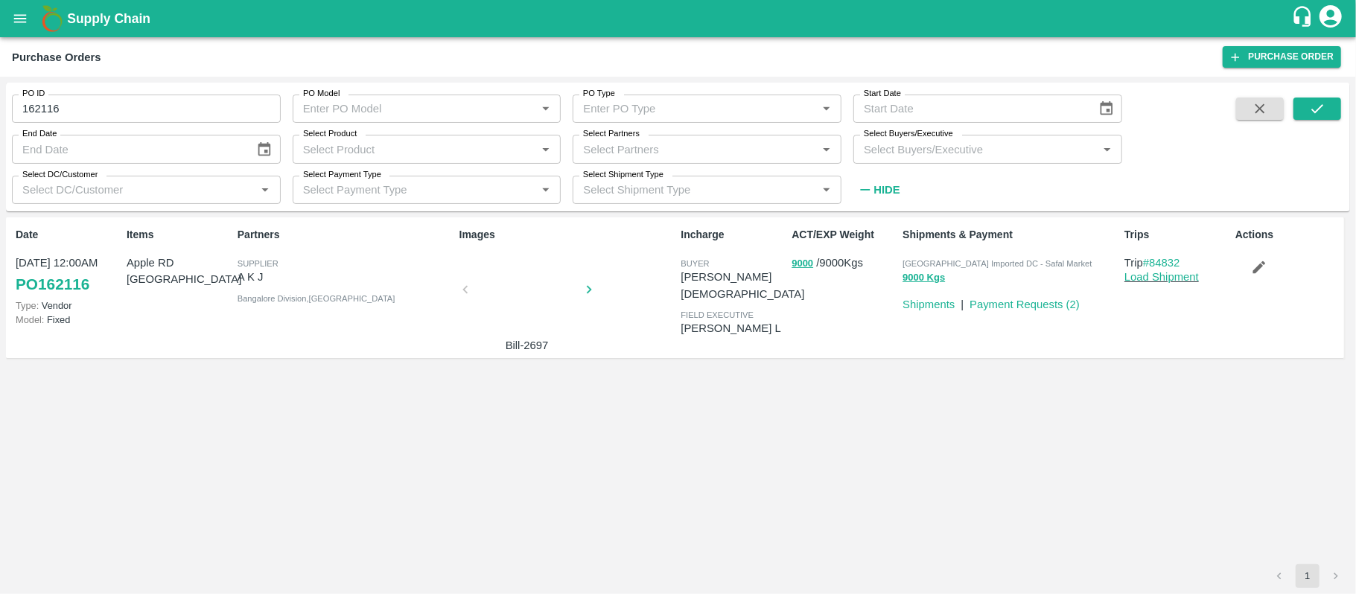
click at [523, 296] on div at bounding box center [527, 294] width 112 height 79
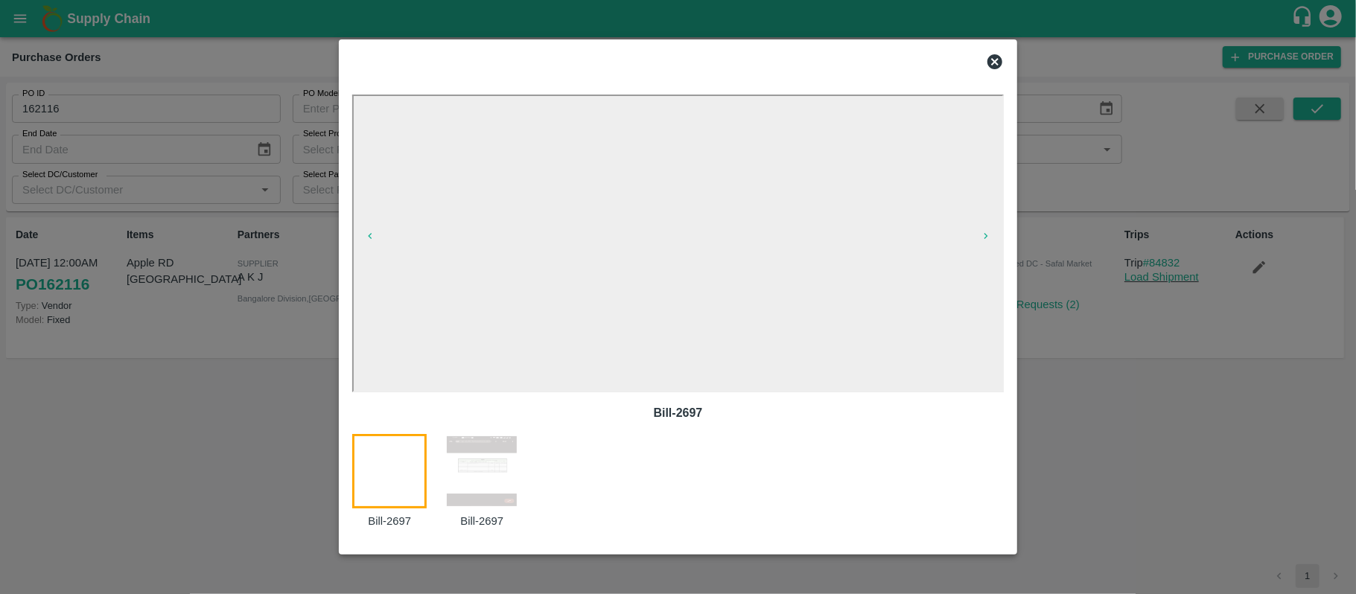
click at [992, 64] on icon at bounding box center [995, 62] width 18 height 18
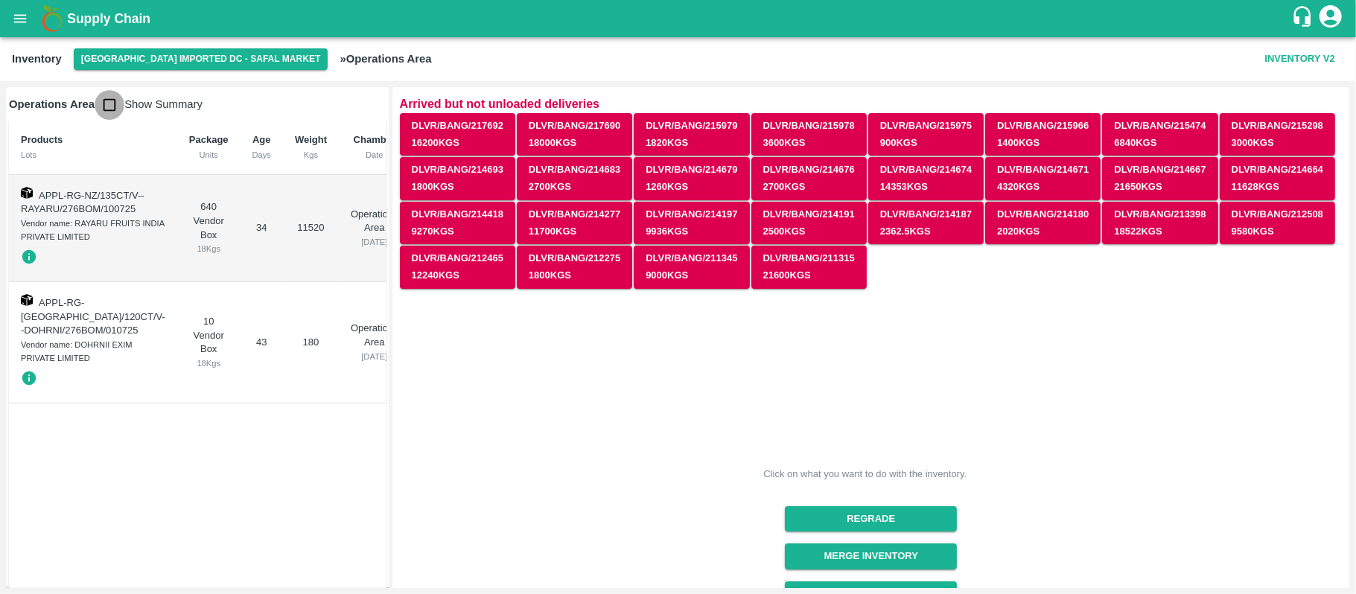
click at [113, 112] on input "checkbox" at bounding box center [110, 105] width 30 height 30
checkbox input "true"
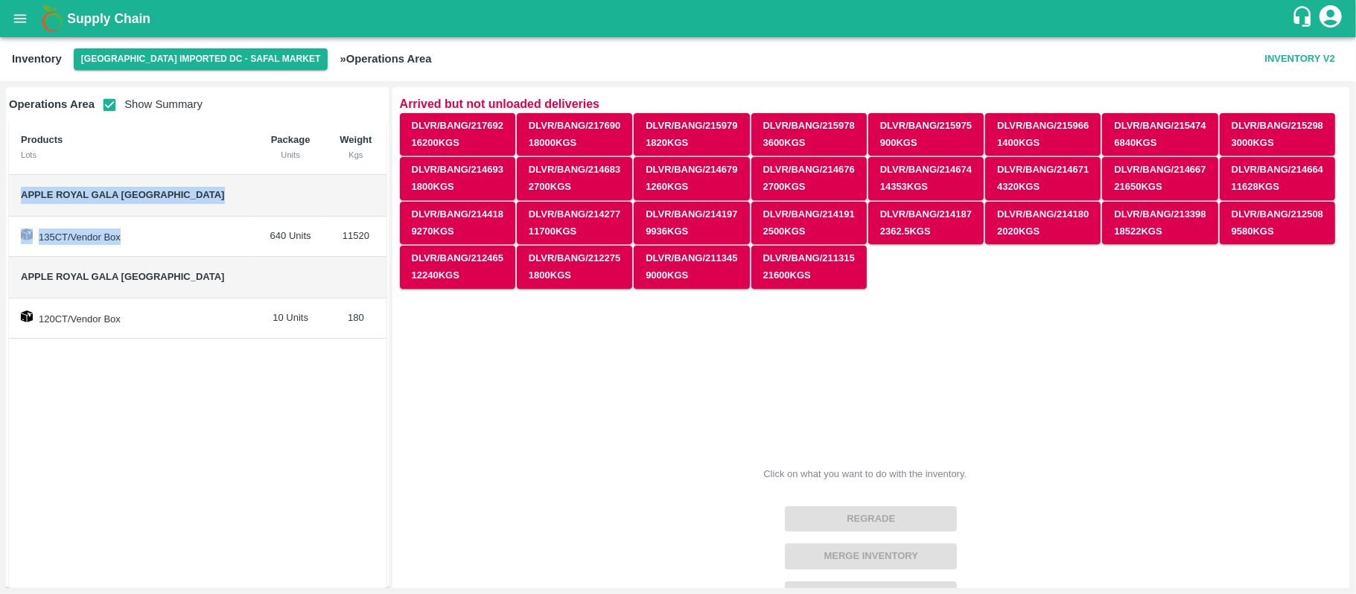
drag, startPoint x: 18, startPoint y: 198, endPoint x: 150, endPoint y: 218, distance: 134.0
click at [150, 218] on tbody "Apple Royal Gala NZ 135CT/Vendor Box 640 Units 11520 Apple Royal Gala [GEOGRAPH…" at bounding box center [197, 257] width 377 height 165
click at [168, 198] on span "Apple Royal Gala [GEOGRAPHIC_DATA]" at bounding box center [132, 195] width 223 height 17
drag, startPoint x: 134, startPoint y: 194, endPoint x: 9, endPoint y: 183, distance: 125.5
click at [9, 183] on td "Apple Royal Gala [GEOGRAPHIC_DATA]" at bounding box center [132, 196] width 246 height 42
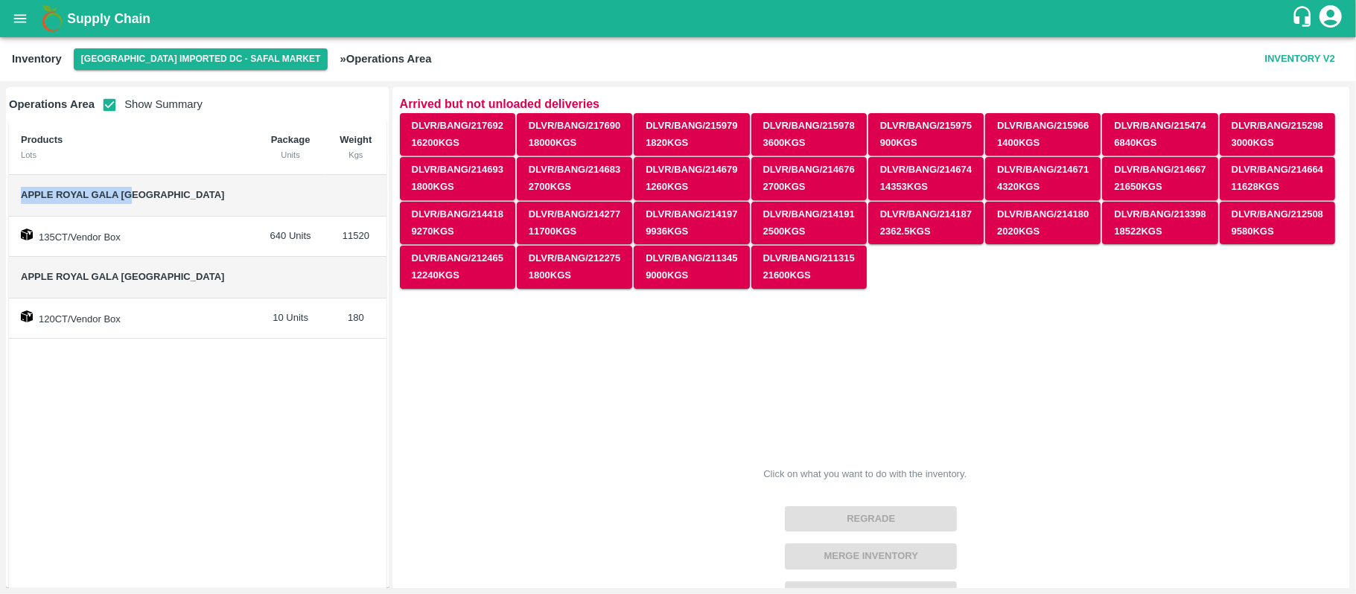
copy span "Apple Royal Gala [GEOGRAPHIC_DATA]"
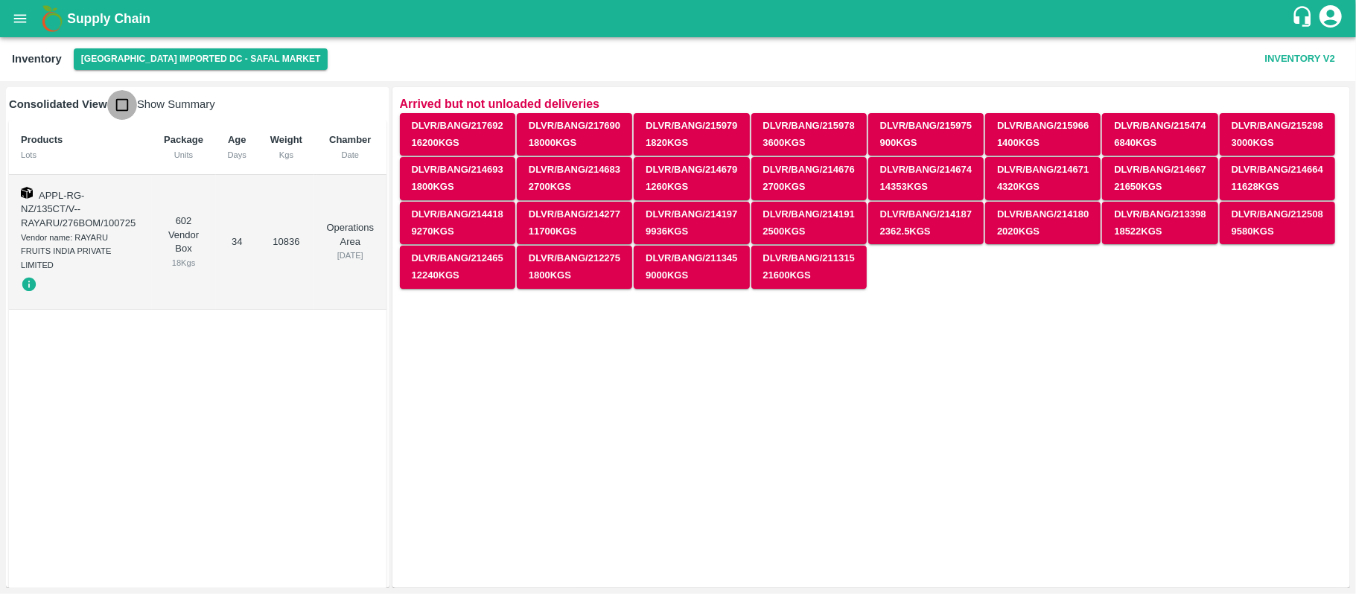
click at [129, 102] on span "Show Summary" at bounding box center [161, 104] width 108 height 12
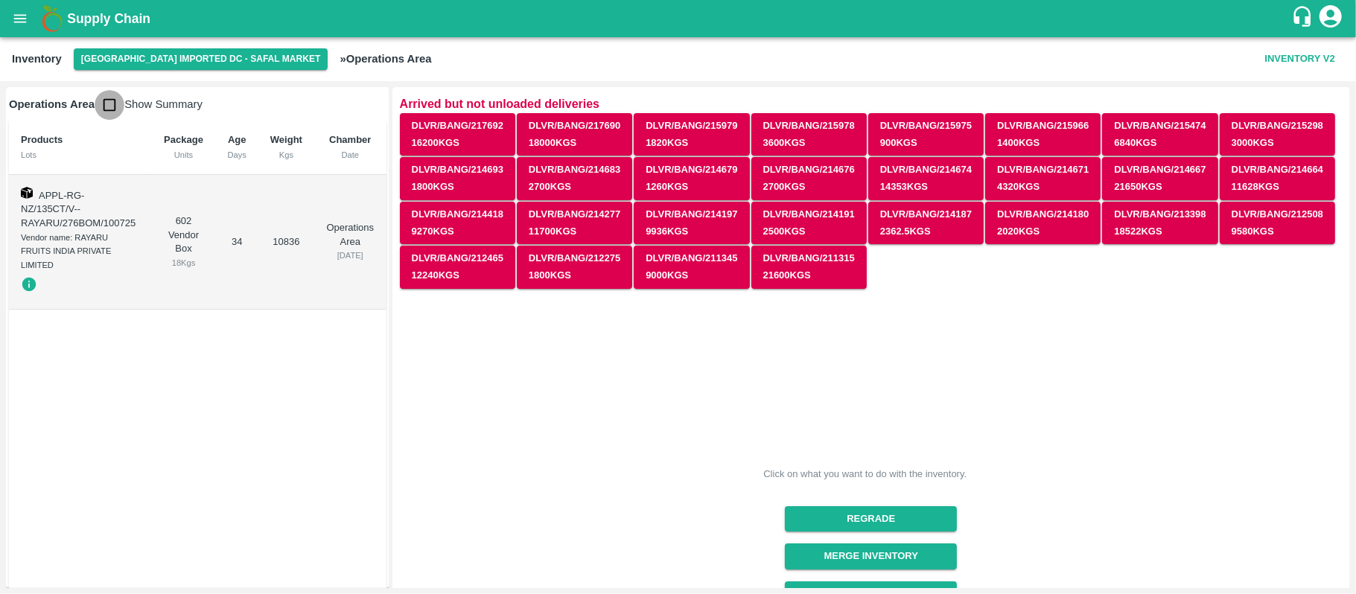
click at [108, 107] on input "checkbox" at bounding box center [110, 105] width 30 height 30
checkbox input "true"
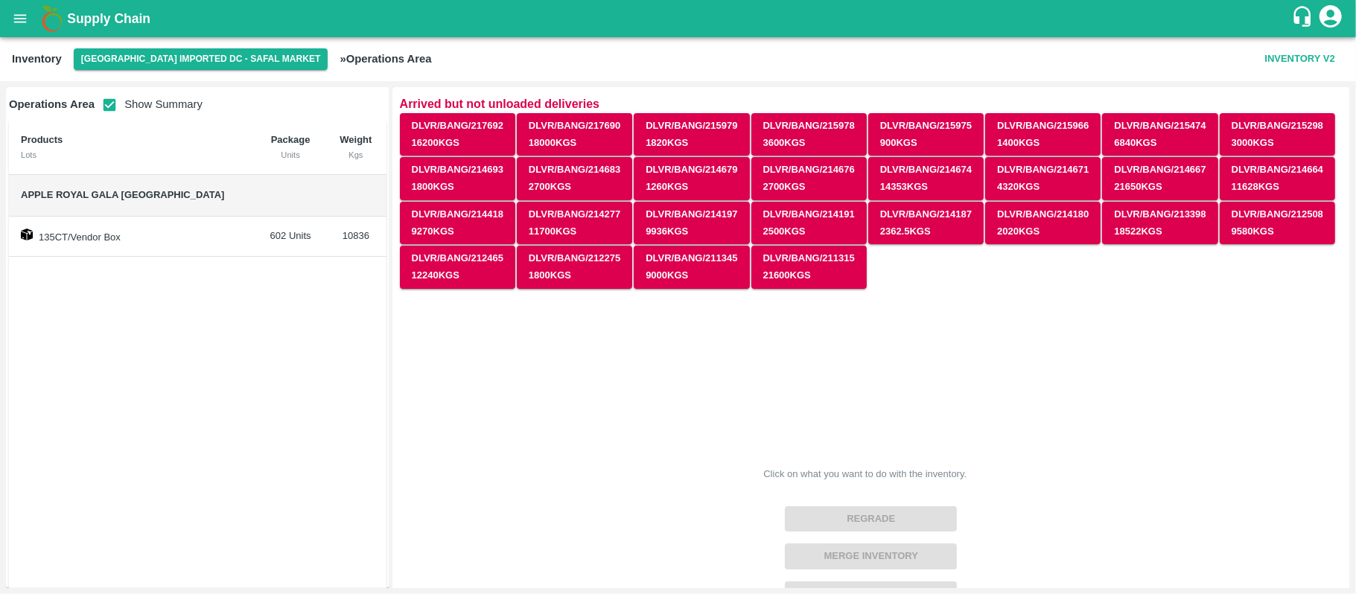
click at [423, 326] on div "Click on what you want to do with the inventory. Regrade Merge Inventory Brand/…" at bounding box center [865, 593] width 954 height 631
drag, startPoint x: 16, startPoint y: 194, endPoint x: 153, endPoint y: 192, distance: 136.3
click at [153, 192] on td "Apple Royal Gala [GEOGRAPHIC_DATA]" at bounding box center [132, 196] width 246 height 42
copy span "Apple Royal Gala [GEOGRAPHIC_DATA]"
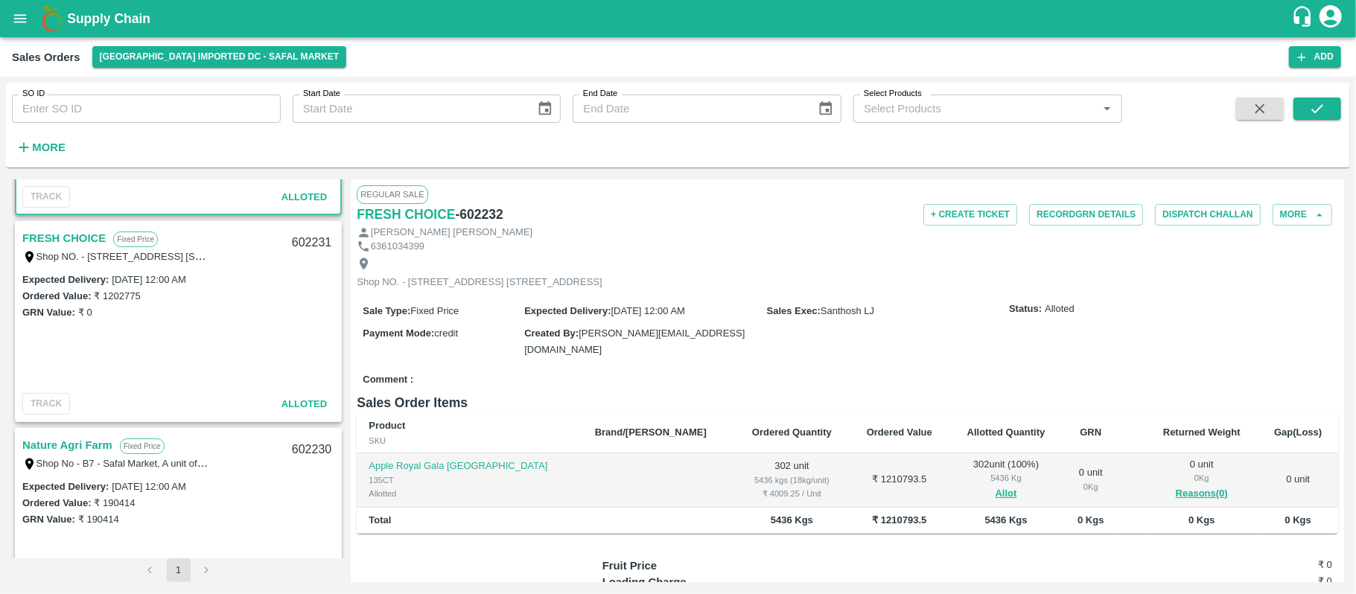
scroll to position [170, 0]
click at [75, 238] on link "FRESH CHOICE" at bounding box center [63, 236] width 83 height 19
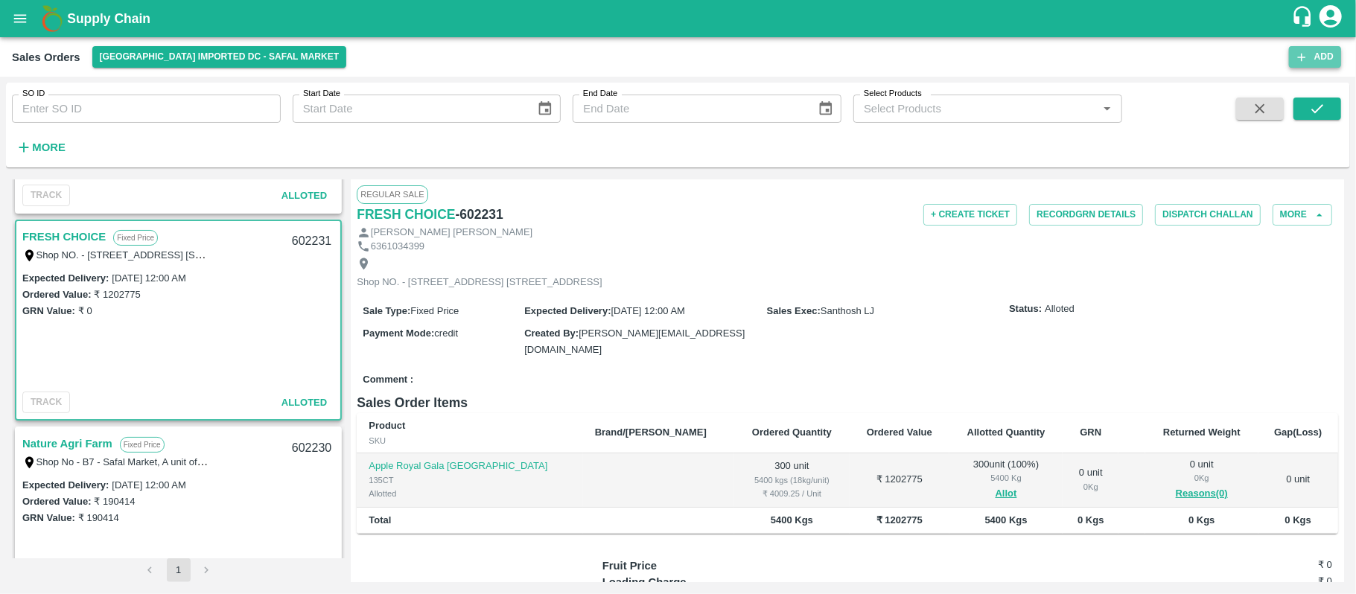
click at [1324, 46] on button "Add" at bounding box center [1315, 57] width 52 height 22
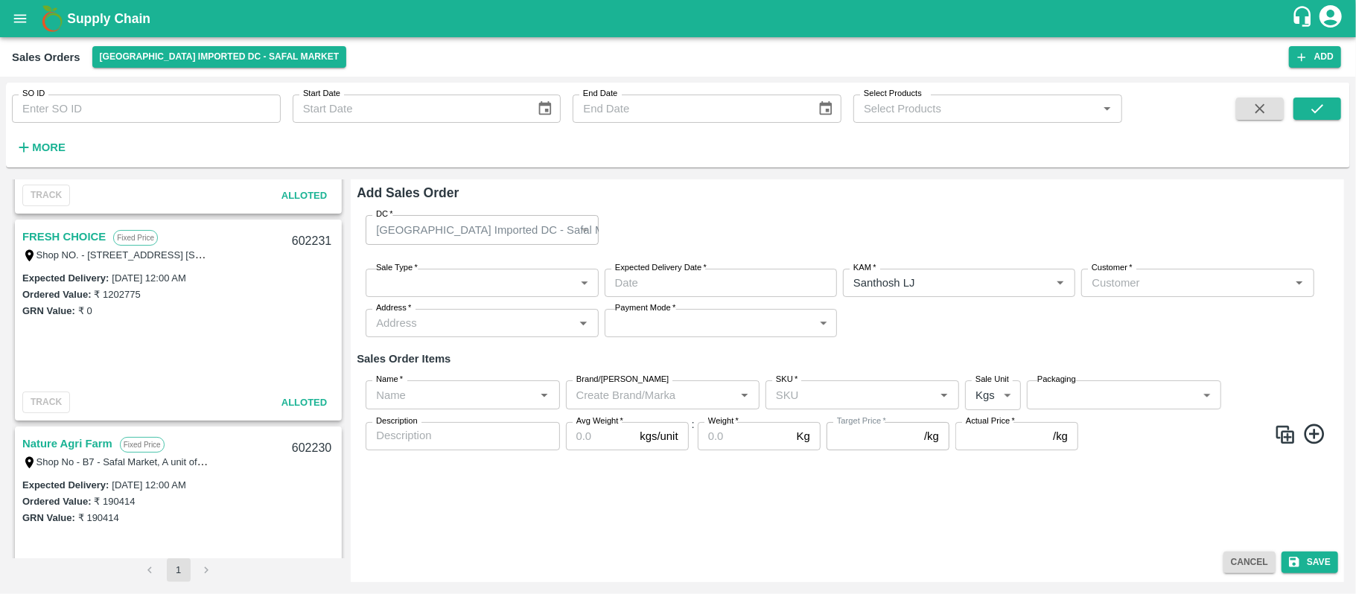
type input "Santhosh LJ"
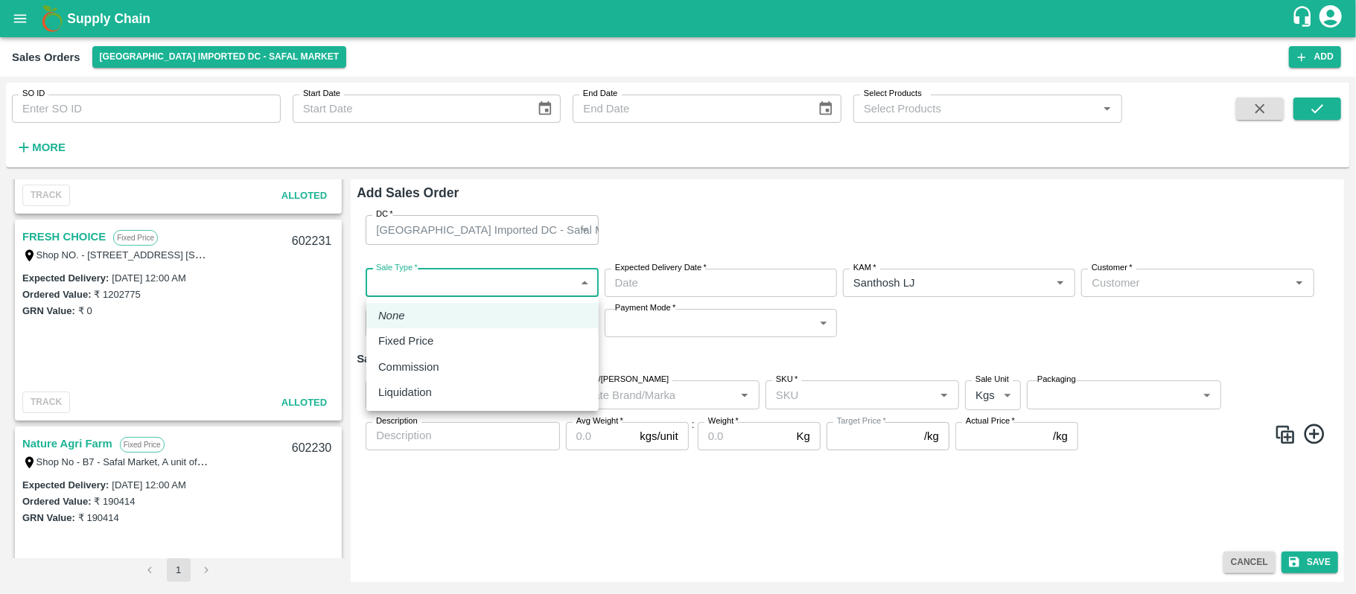
click at [543, 283] on body "Supply Chain Sales Orders [GEOGRAPHIC_DATA] Imported [GEOGRAPHIC_DATA] - Safal …" at bounding box center [678, 297] width 1356 height 594
click at [499, 334] on div "Fixed Price" at bounding box center [482, 341] width 208 height 16
type input "1"
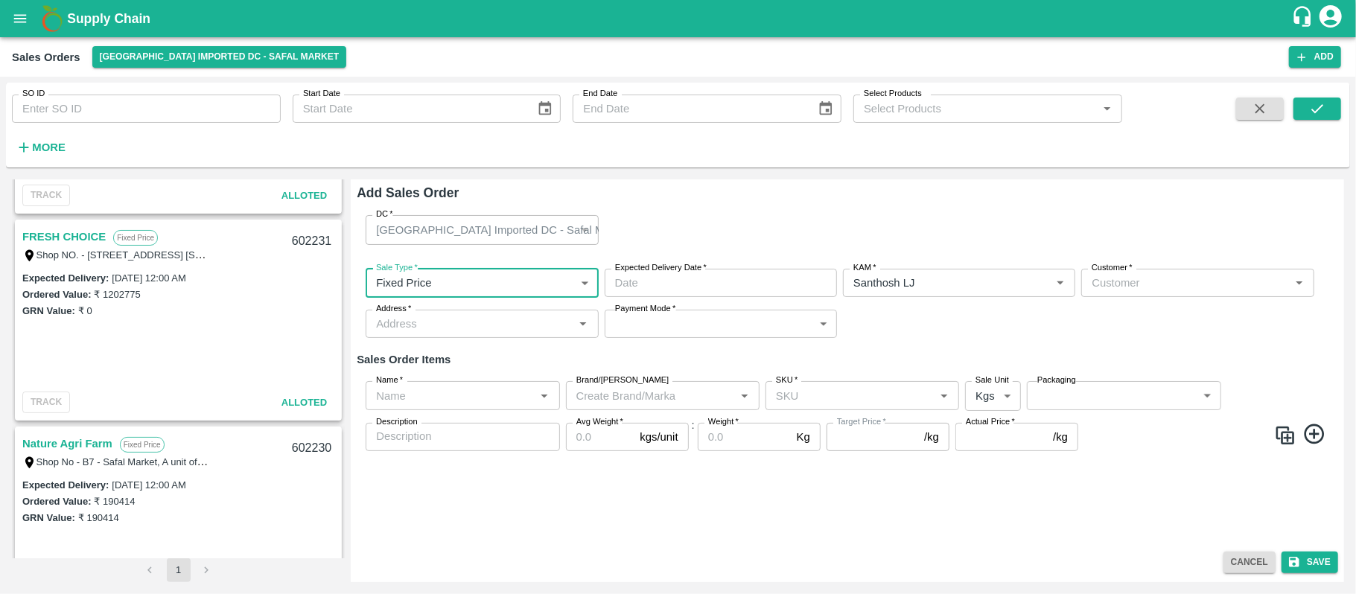
type input "DD/MM/YYYY hh:mm aa"
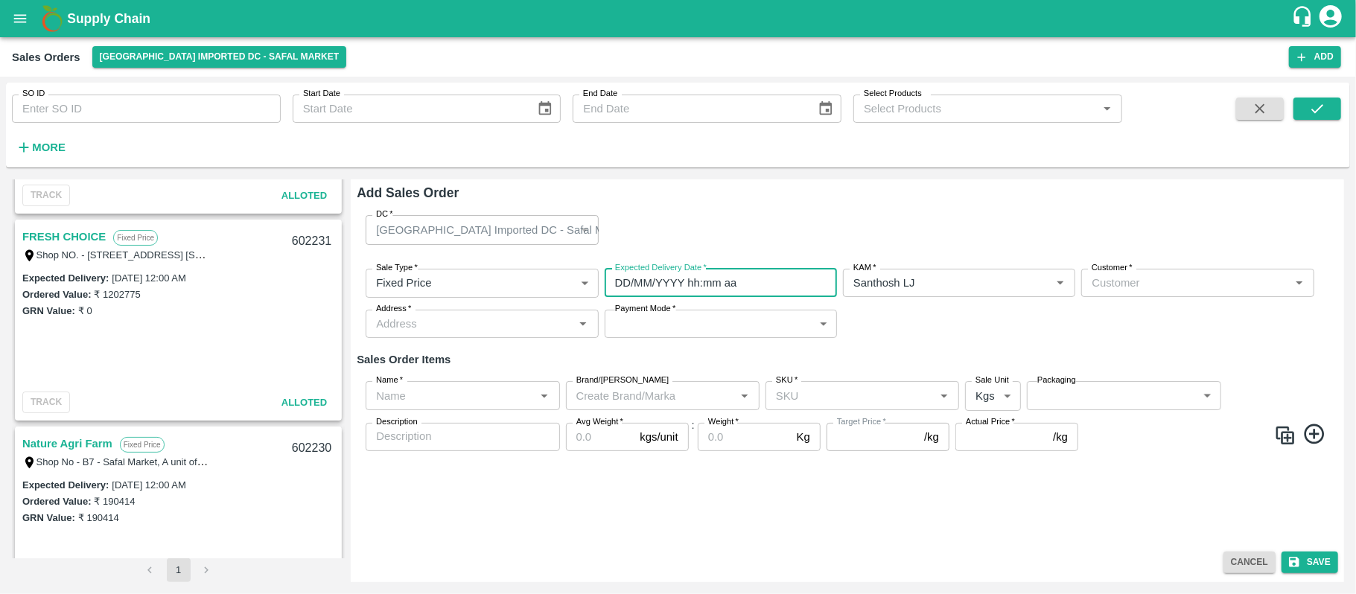
click at [686, 292] on input "DD/MM/YYYY hh:mm aa" at bounding box center [716, 283] width 222 height 28
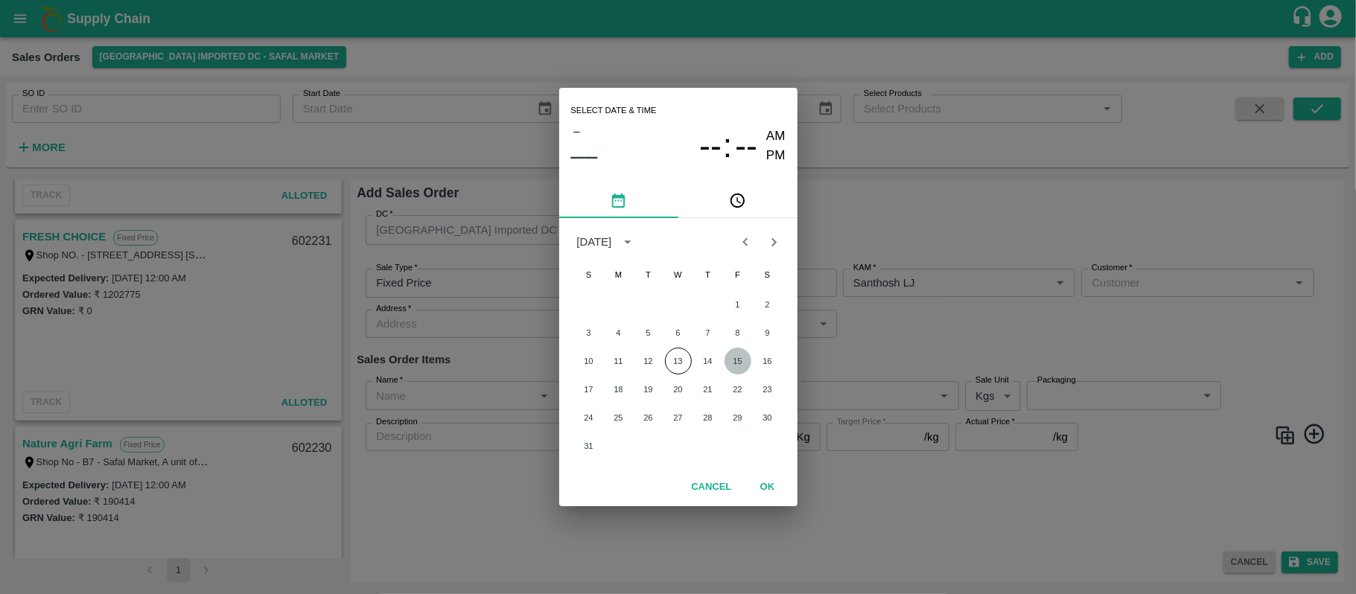
click at [739, 357] on button "15" at bounding box center [737, 361] width 27 height 27
type input "15/08/2025 12:00 AM"
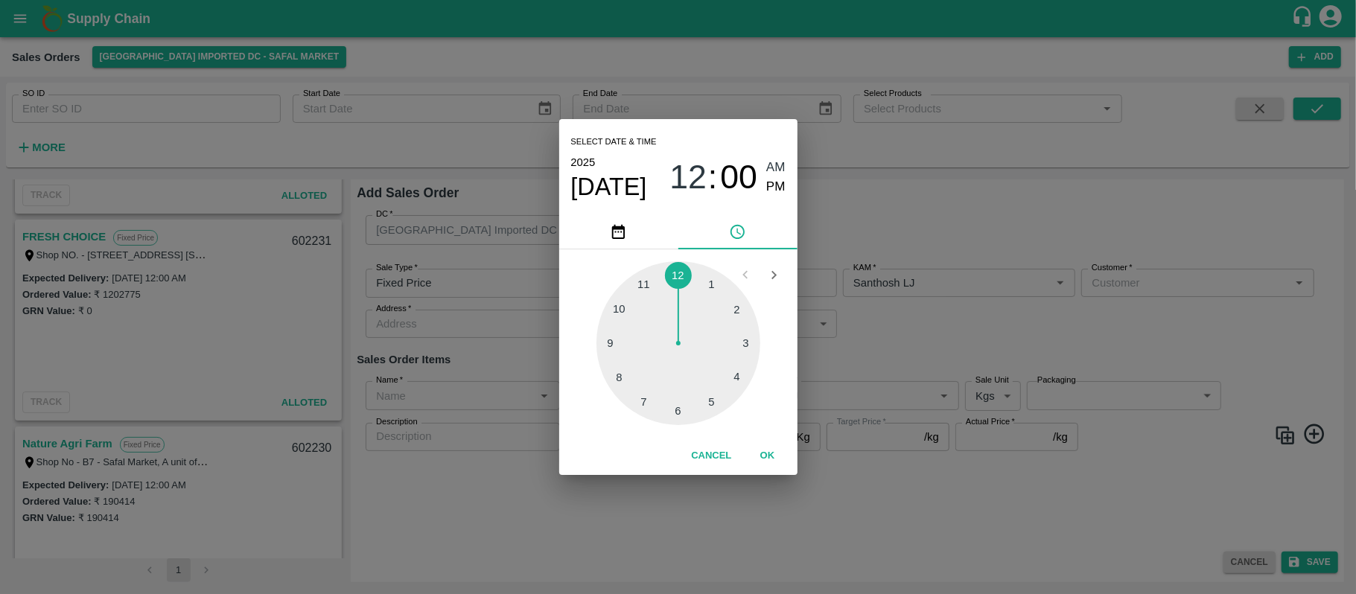
click at [972, 322] on div "Select date & time 2025 Aug 15 12 : 00 AM PM 1 2 3 4 5 6 7 8 9 10 11 12 Cancel …" at bounding box center [678, 297] width 1356 height 594
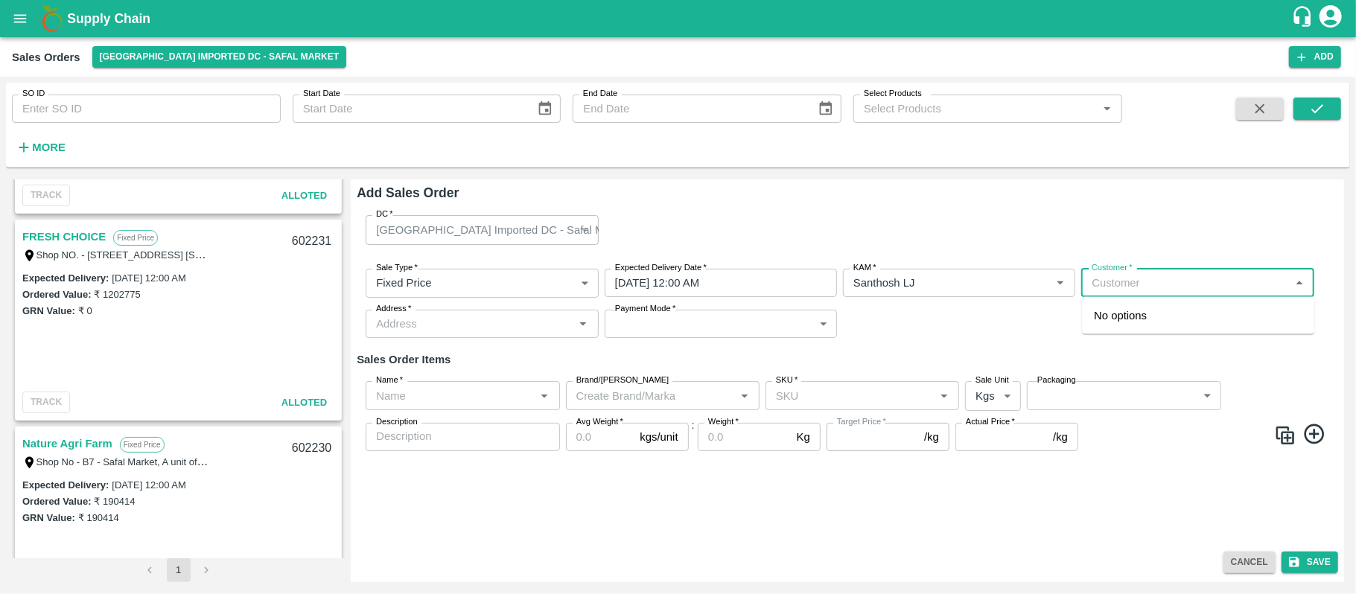
click at [1112, 287] on input "Customer   *" at bounding box center [1184, 282] width 199 height 19
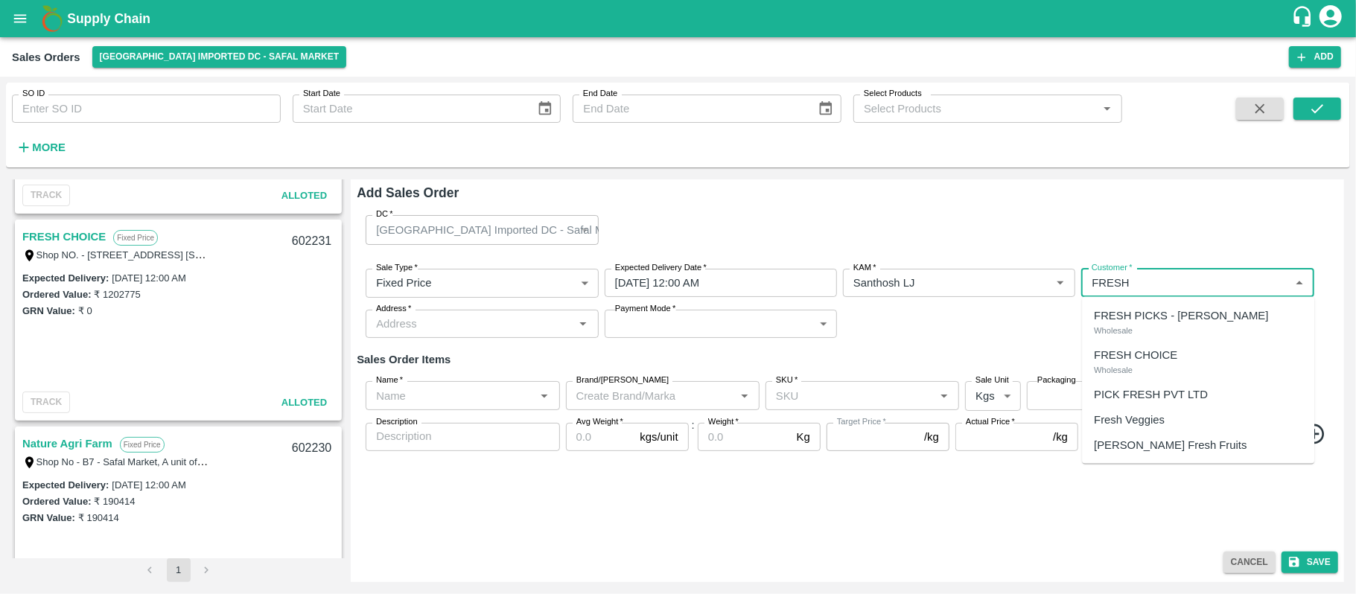
click at [1161, 365] on div "FRESH CHOICE Wholesale" at bounding box center [1198, 361] width 232 height 39
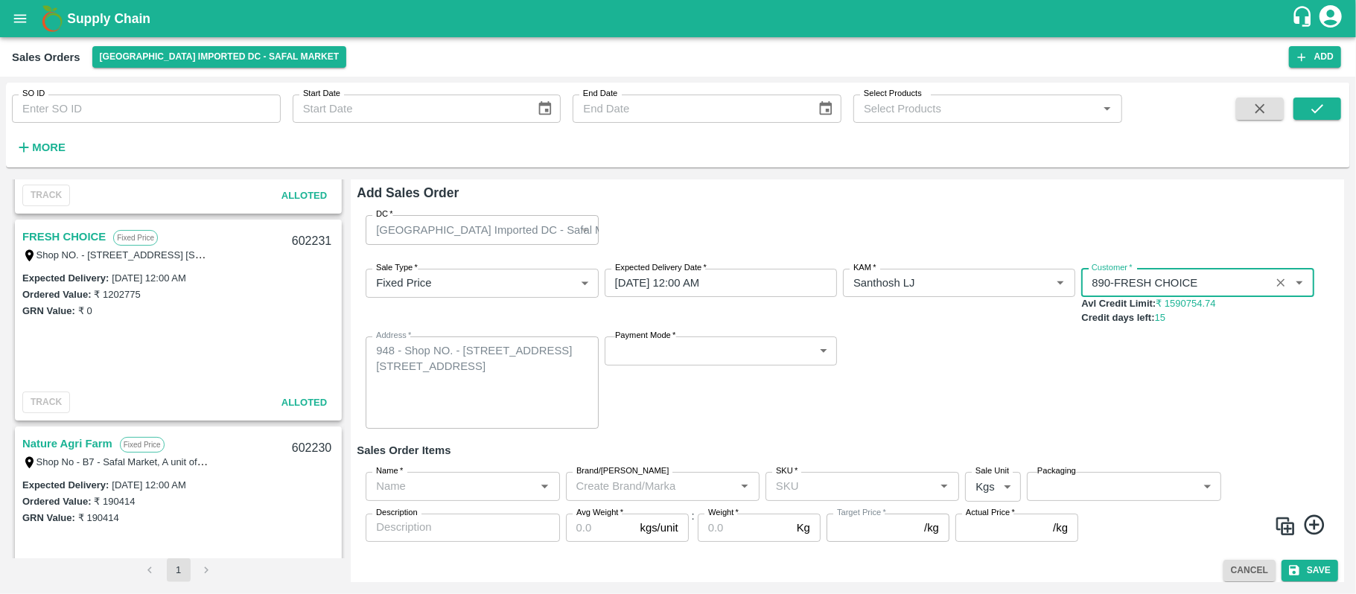
type input "890-FRESH CHOICE"
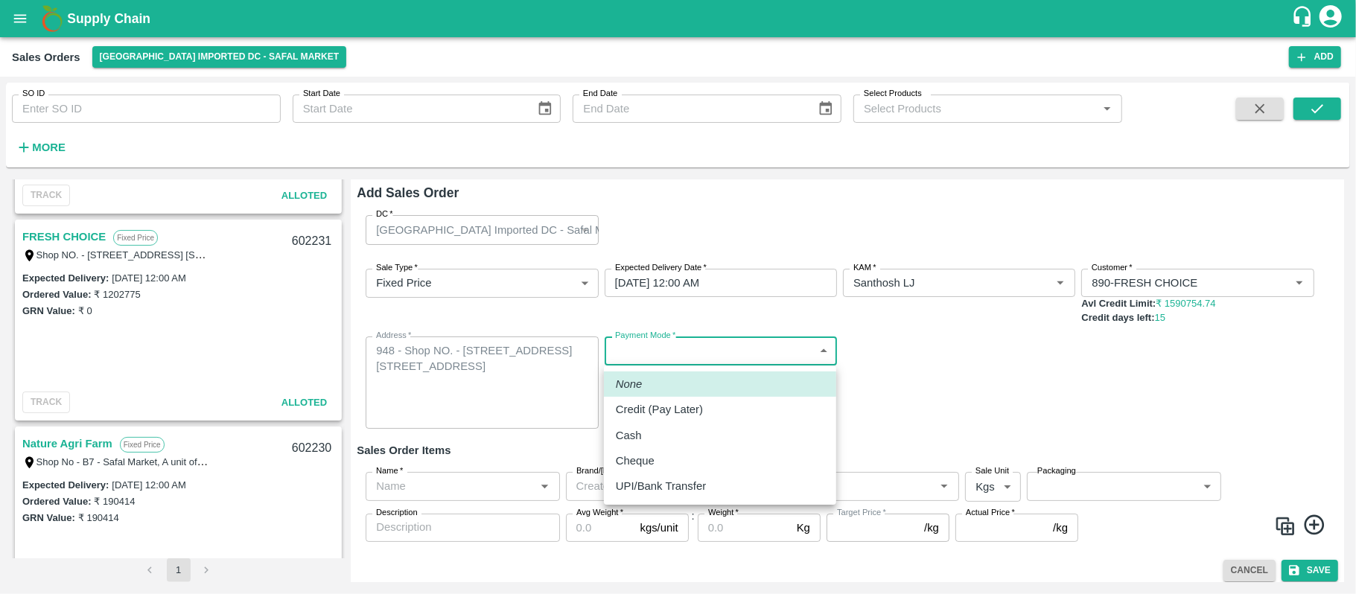
click at [731, 345] on body "Supply Chain Sales Orders Bangalore Imported DC - Safal Market Add SO ID SO ID …" at bounding box center [678, 297] width 1356 height 594
click at [689, 409] on p "Credit (Pay Later)" at bounding box center [659, 409] width 87 height 16
type input "credit"
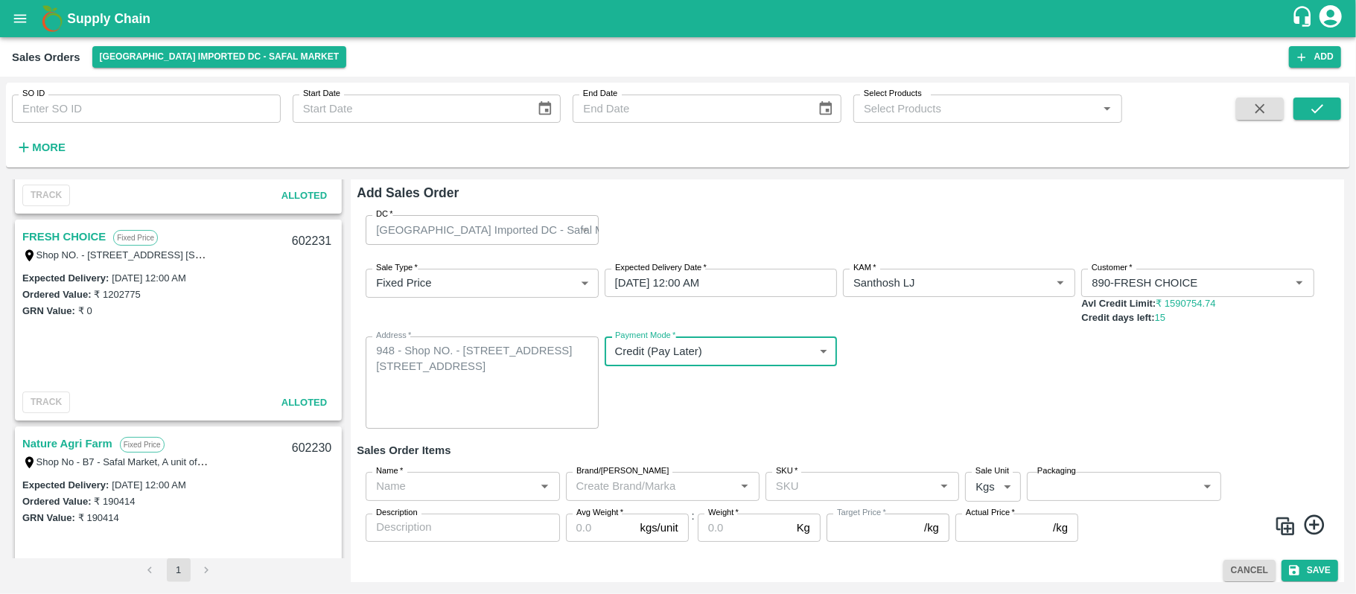
click at [442, 479] on input "Name   *" at bounding box center [450, 485] width 160 height 19
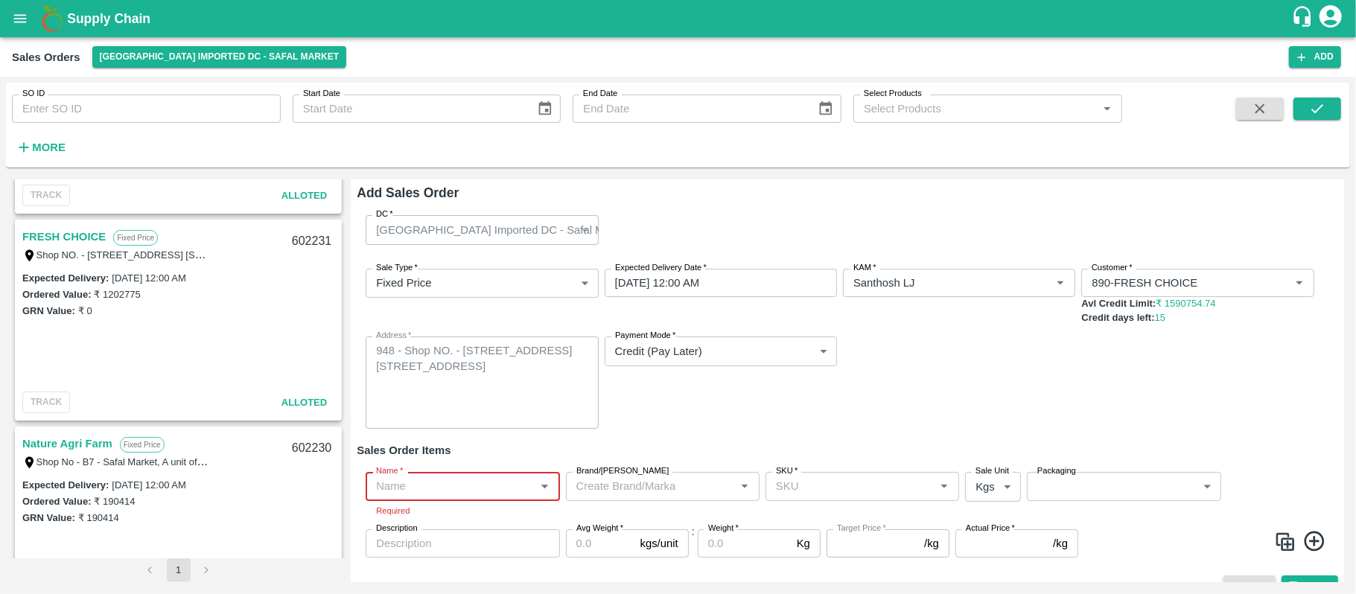
click at [514, 487] on input "Name   *" at bounding box center [450, 485] width 160 height 19
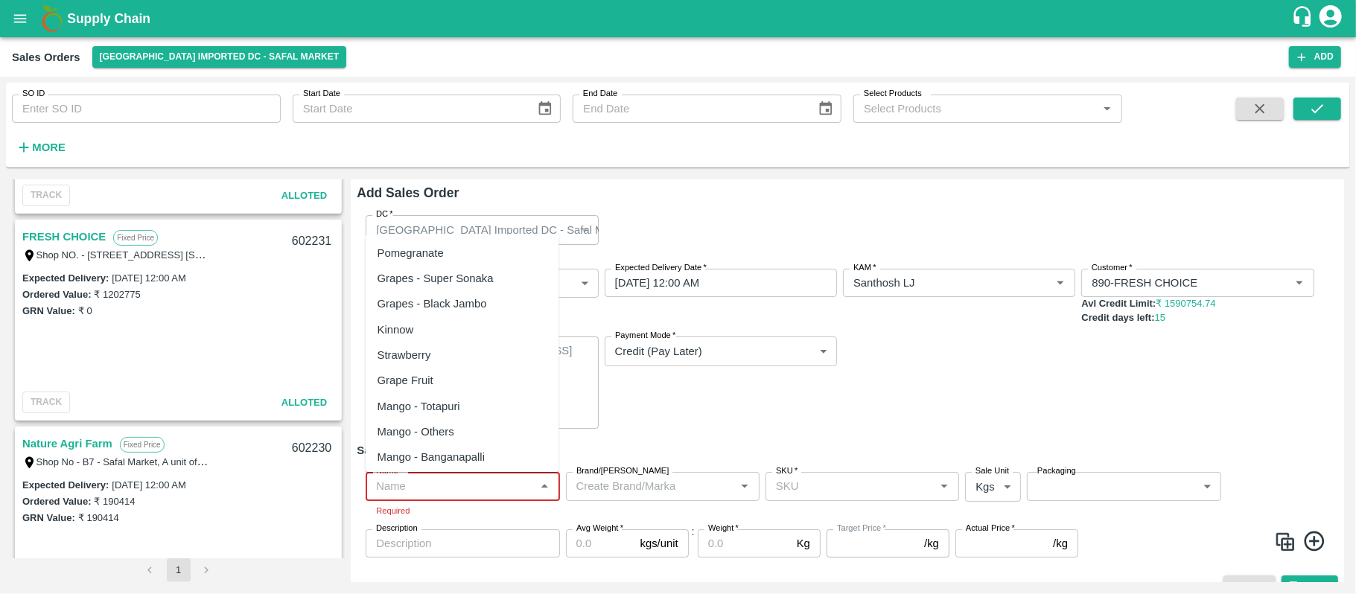
paste input "Apple RD [GEOGRAPHIC_DATA]"
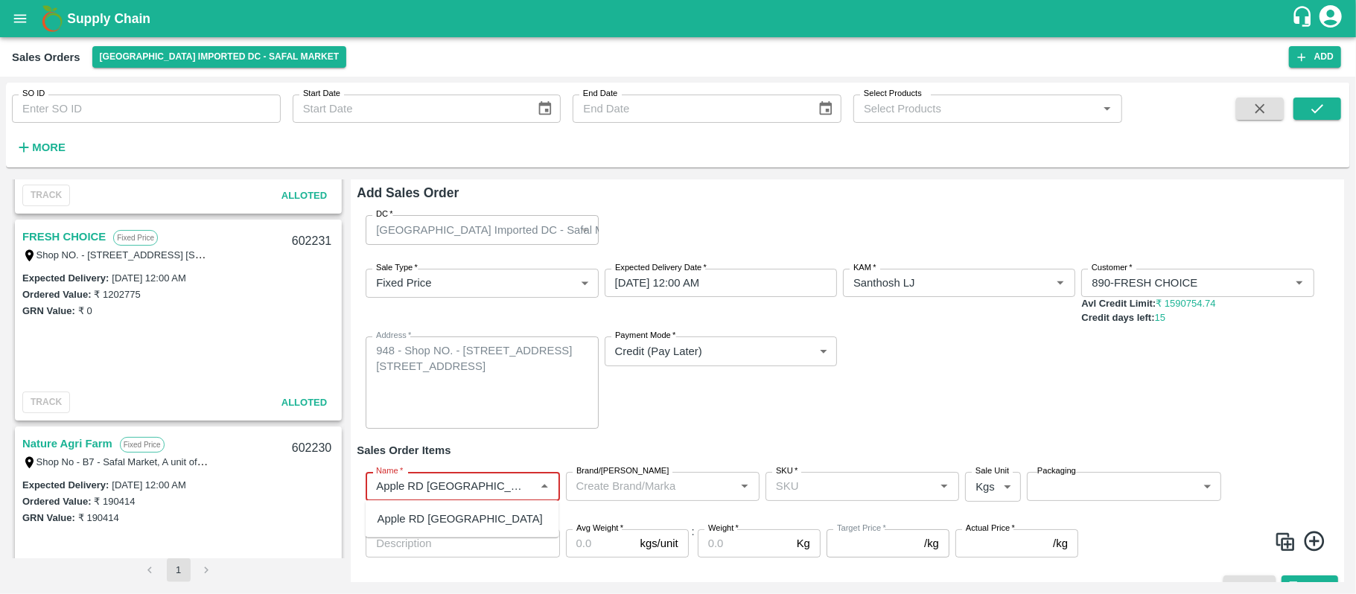
click at [468, 524] on div "Apple RD [GEOGRAPHIC_DATA]" at bounding box center [463, 518] width 194 height 25
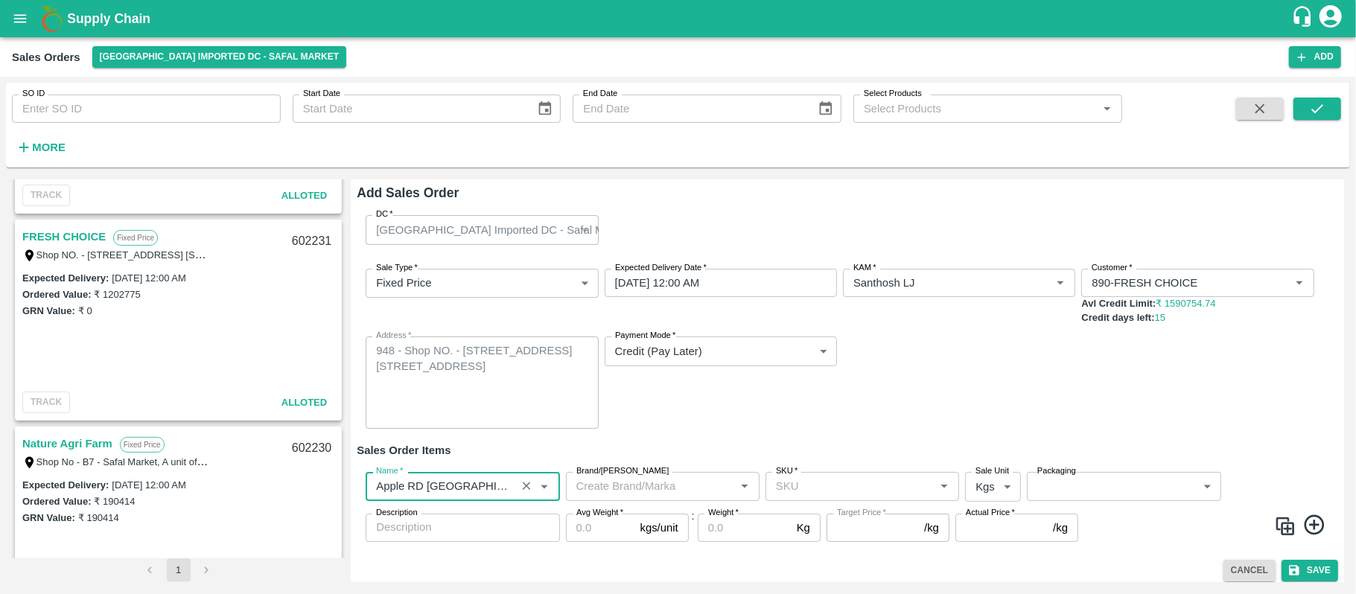
type input "Apple RD [GEOGRAPHIC_DATA]"
click at [807, 481] on input "SKU   *" at bounding box center [850, 485] width 160 height 19
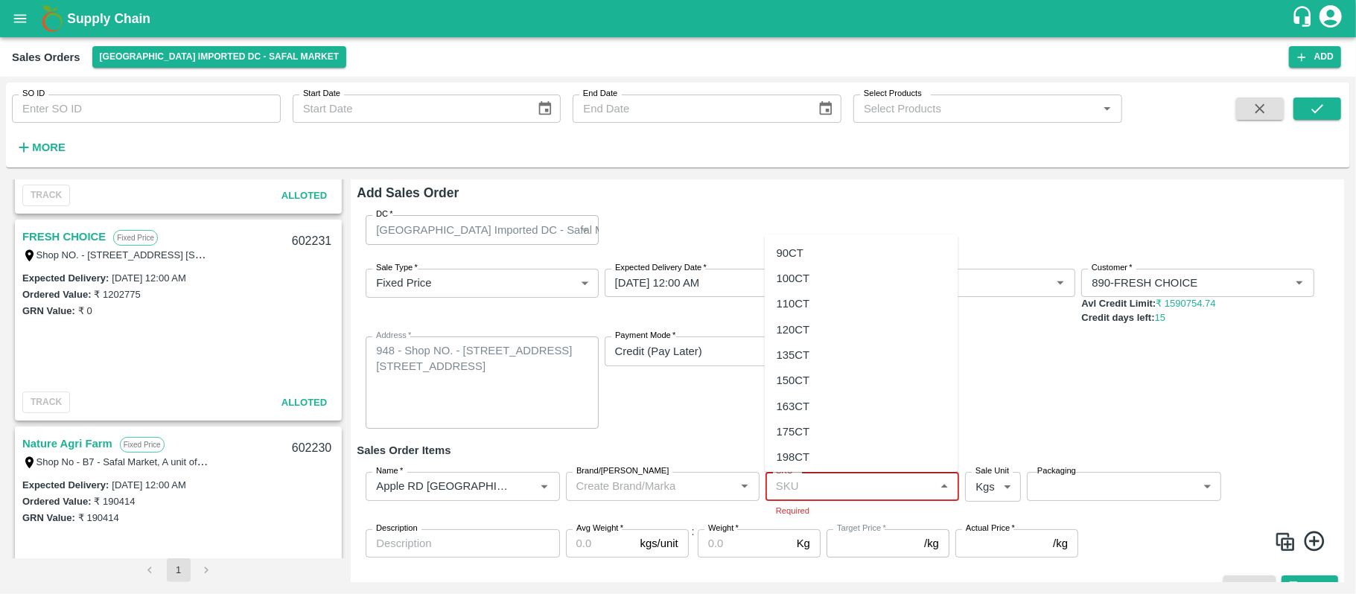
click at [814, 486] on input "SKU   *" at bounding box center [850, 485] width 160 height 19
drag, startPoint x: 799, startPoint y: 491, endPoint x: 802, endPoint y: 299, distance: 192.1
click at [802, 299] on body "Supply Chain Sales Orders Bangalore Imported DC - Safal Market Add SO ID SO ID …" at bounding box center [678, 297] width 1356 height 594
click at [802, 299] on div "110CT" at bounding box center [794, 304] width 34 height 16
type input "110CT"
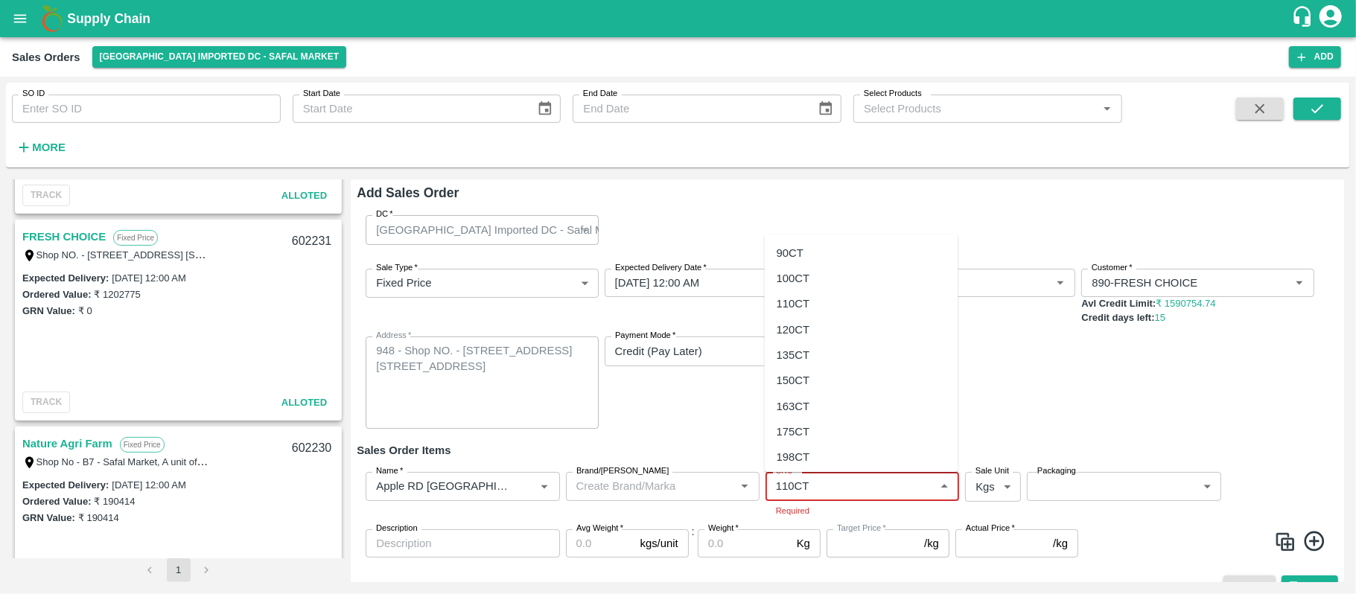
type input "NA"
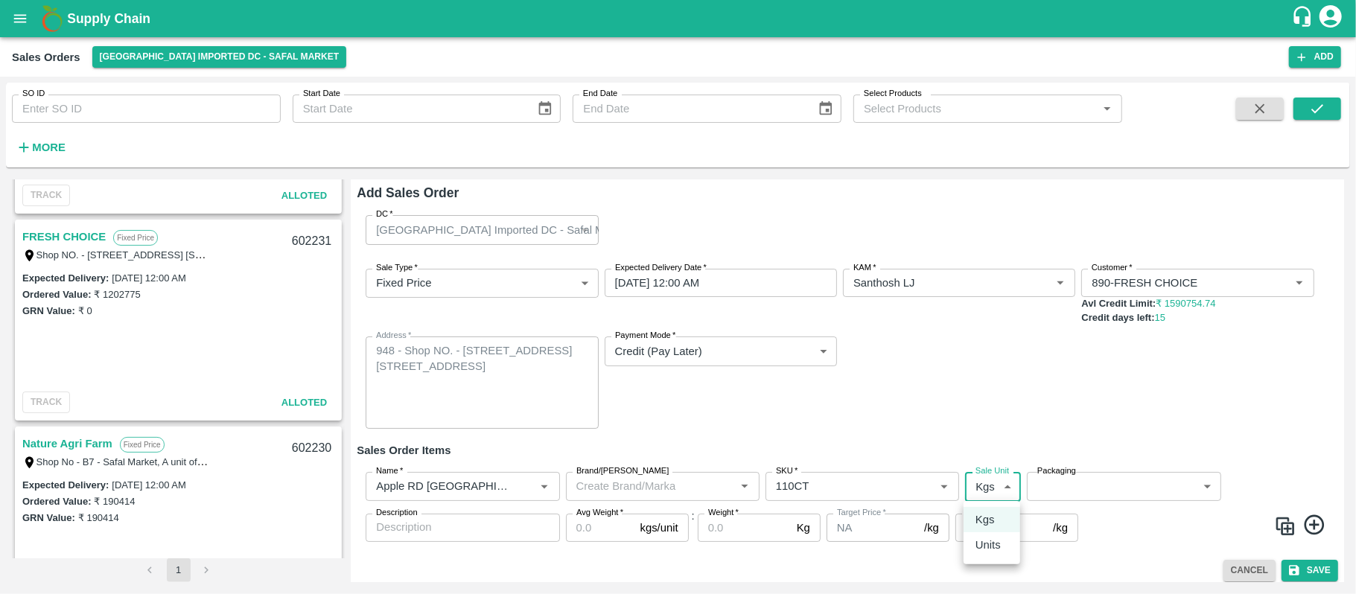
click at [972, 486] on body "Supply Chain Sales Orders Bangalore Imported DC - Safal Market Add SO ID SO ID …" at bounding box center [678, 297] width 1356 height 594
click at [992, 540] on p "Units" at bounding box center [987, 545] width 25 height 16
type input "2"
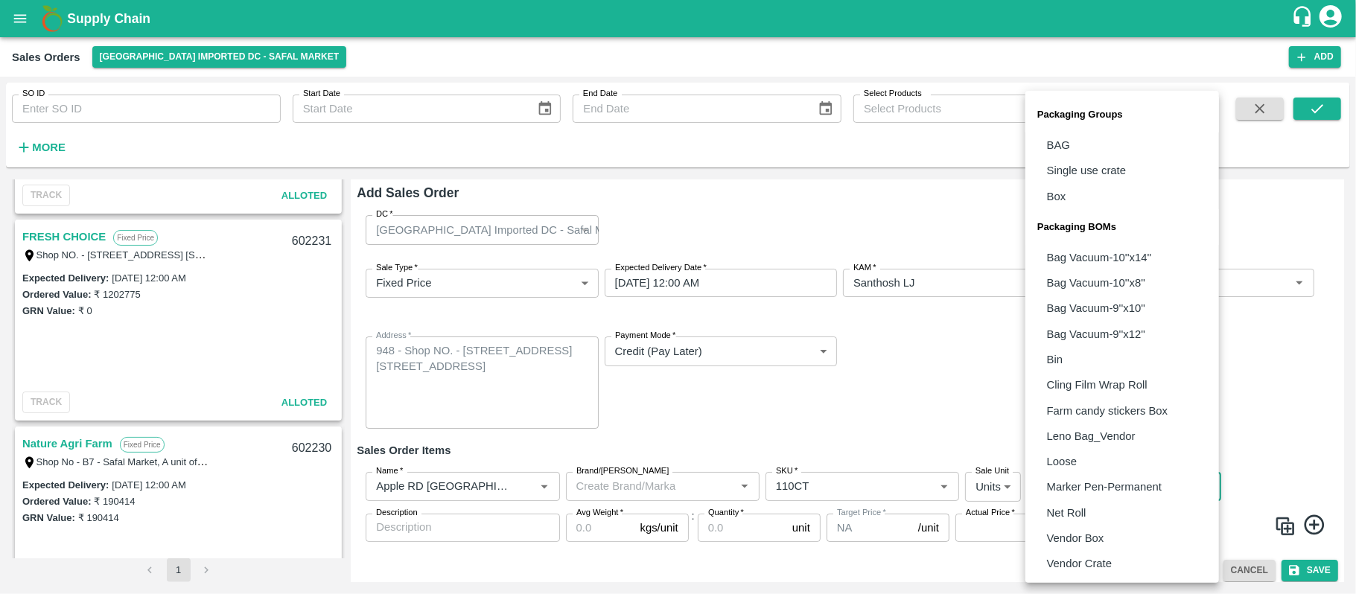
click at [1079, 487] on body "Supply Chain Sales Orders Bangalore Imported DC - Safal Market Add SO ID SO ID …" at bounding box center [678, 297] width 1356 height 594
click at [1078, 538] on p "Vendor Box" at bounding box center [1075, 538] width 57 height 16
type input "BOM/276"
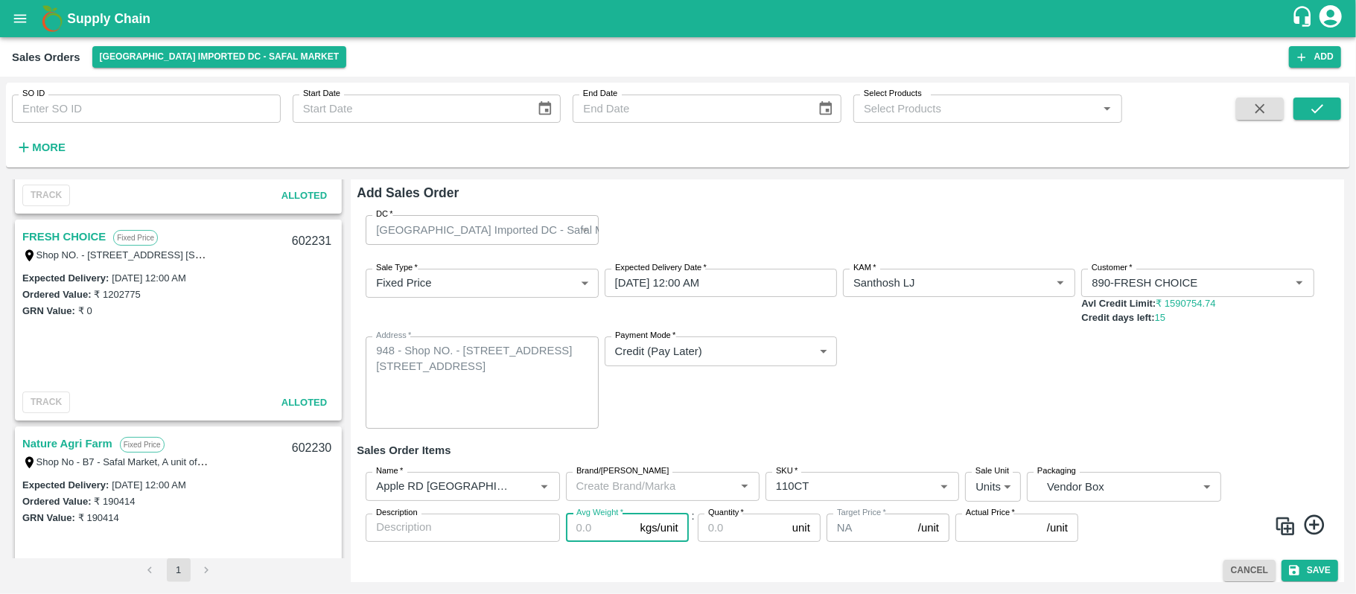
click at [588, 531] on input "Avg Weight   *" at bounding box center [600, 528] width 68 height 28
type input "18"
click at [733, 527] on input "Quantity   *" at bounding box center [742, 528] width 89 height 28
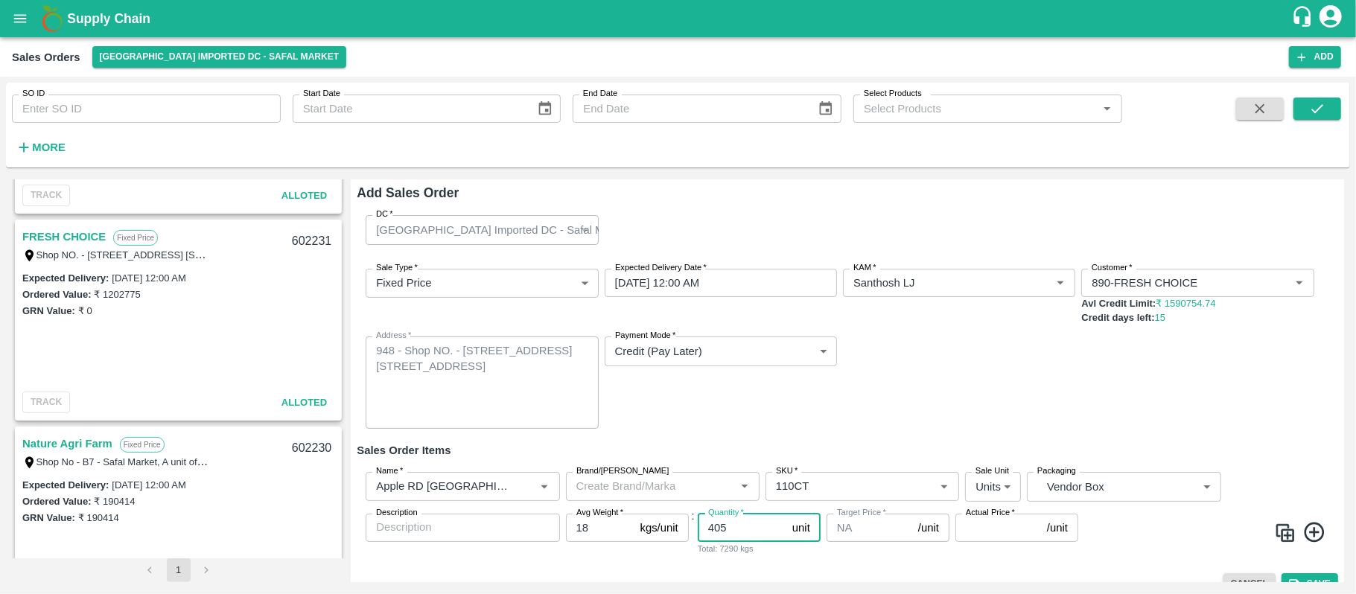
type input "405"
click at [969, 530] on input "Actual Price   *" at bounding box center [998, 528] width 86 height 28
click at [996, 533] on input "Actual Price   *" at bounding box center [998, 528] width 86 height 28
click at [1004, 530] on input "3907" at bounding box center [998, 528] width 86 height 28
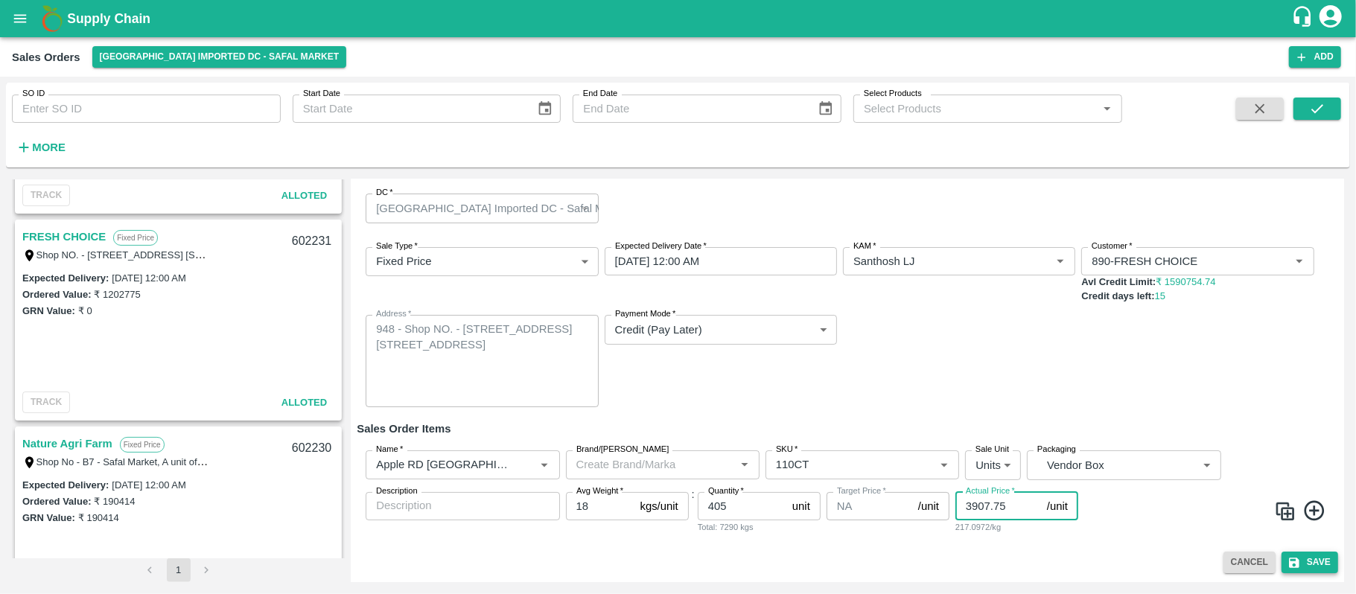
type input "3907.75"
click at [1308, 566] on button "Save" at bounding box center [1309, 563] width 57 height 22
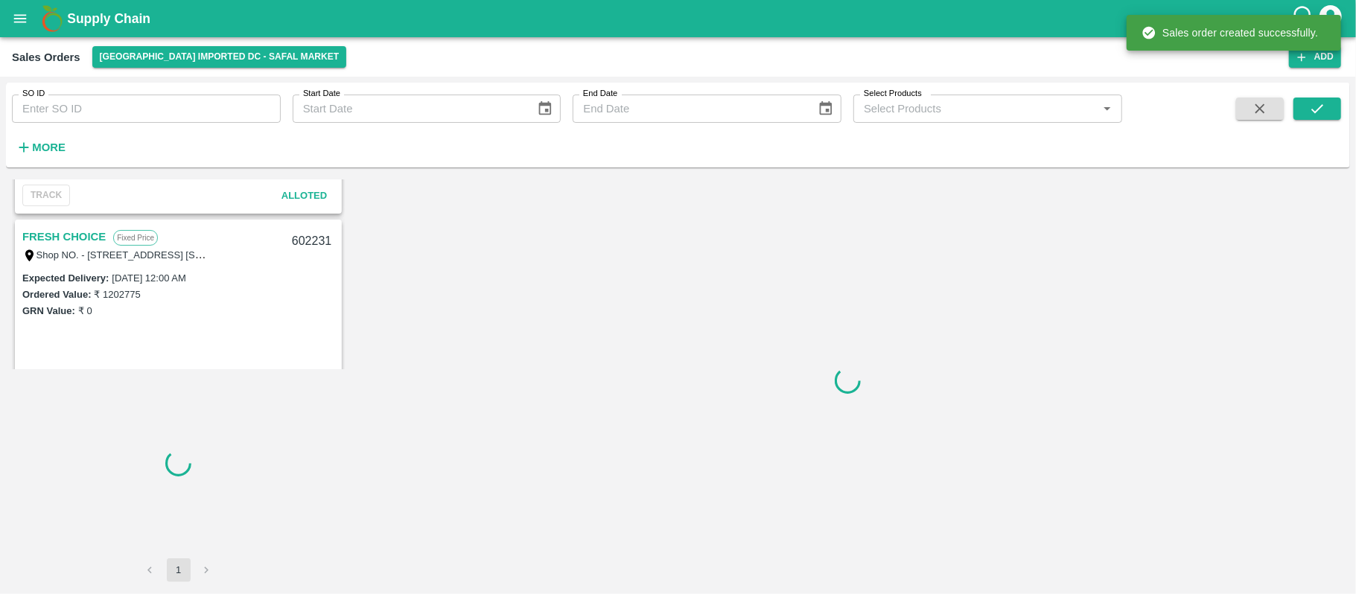
scroll to position [377, 0]
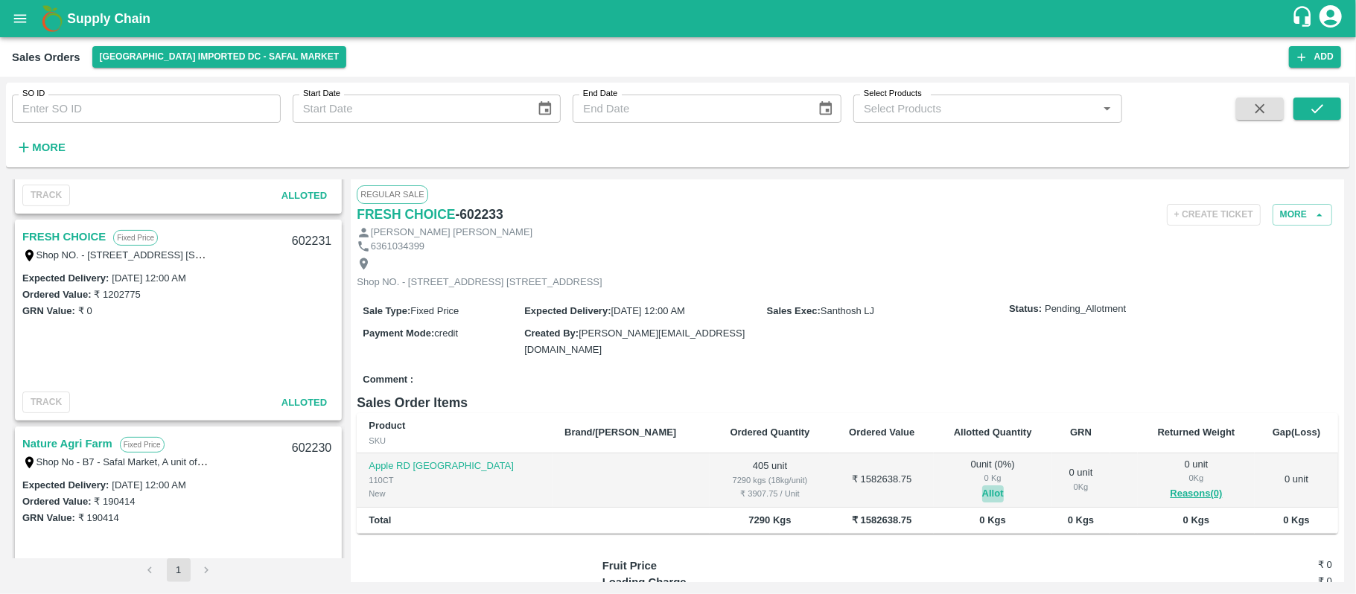
click at [982, 503] on button "Allot" at bounding box center [993, 493] width 22 height 17
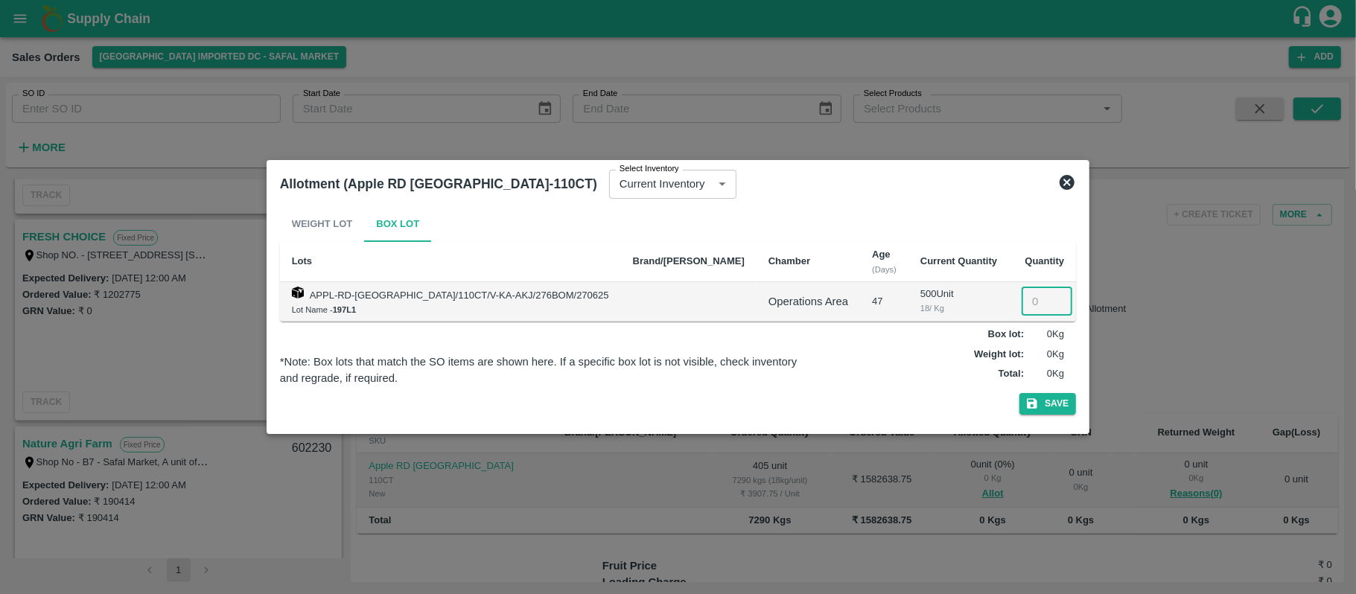
click at [1021, 307] on input "number" at bounding box center [1046, 301] width 51 height 28
type input "405"
click at [1028, 397] on button "Save" at bounding box center [1047, 404] width 57 height 22
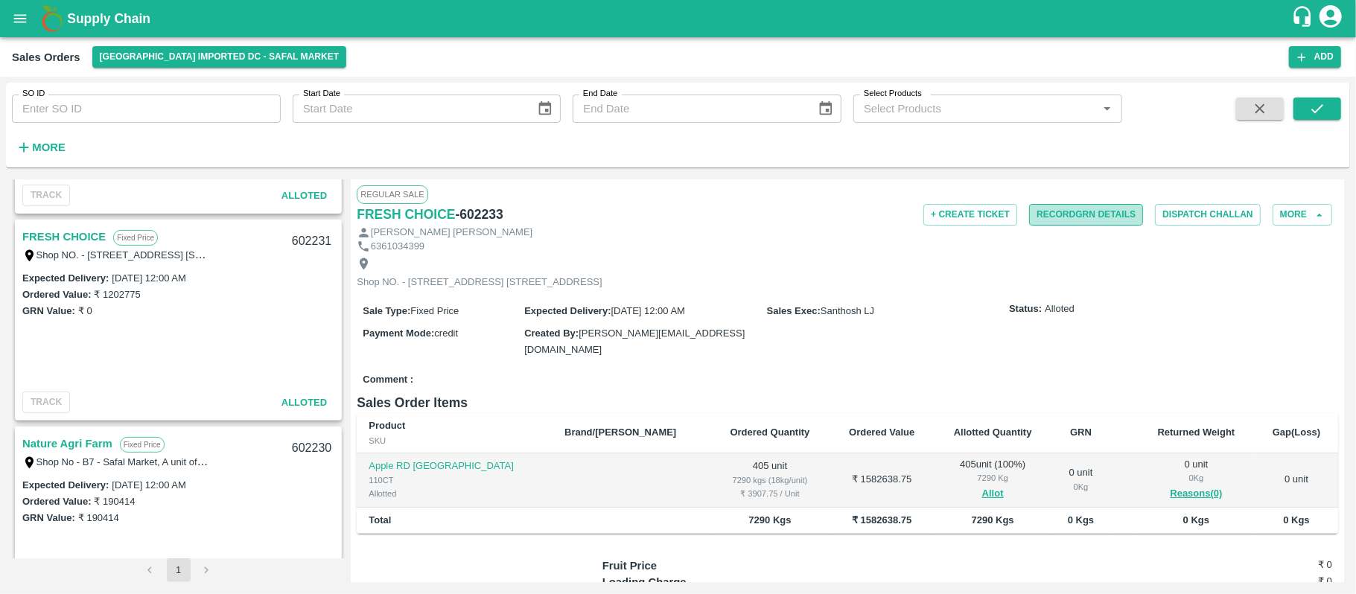
click at [1066, 214] on button "Record GRN Details" at bounding box center [1086, 215] width 114 height 22
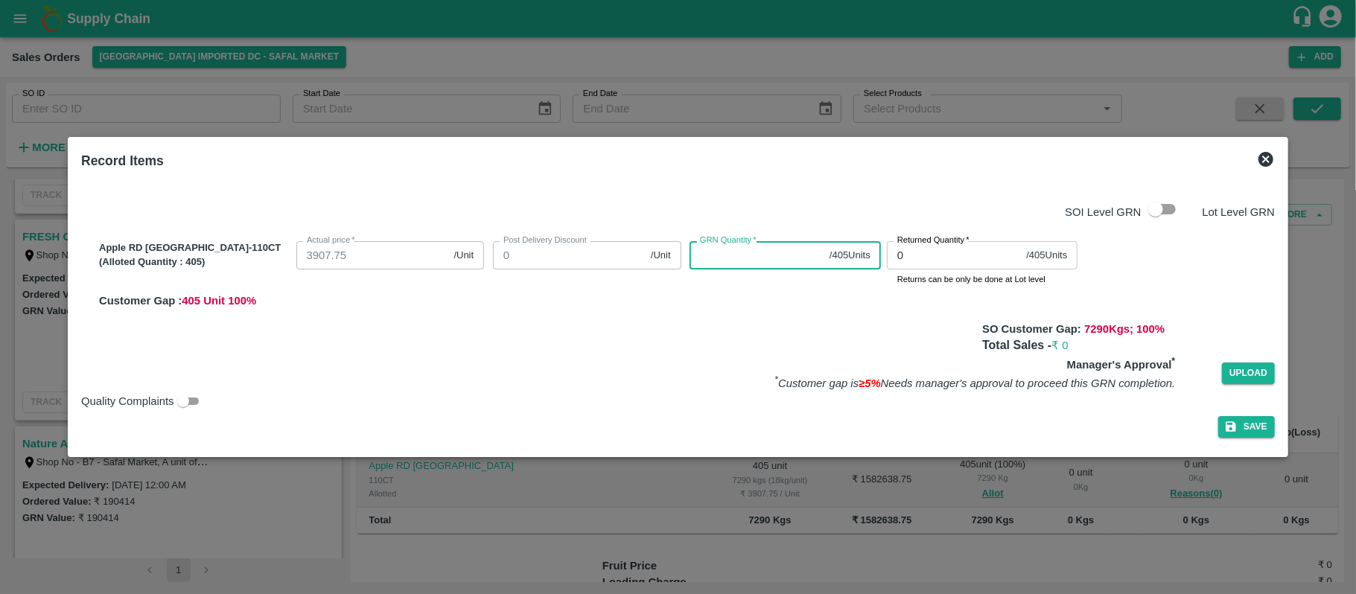
click at [761, 255] on input "GRN Quantity   *" at bounding box center [756, 255] width 134 height 28
click at [1258, 153] on icon at bounding box center [1265, 159] width 15 height 15
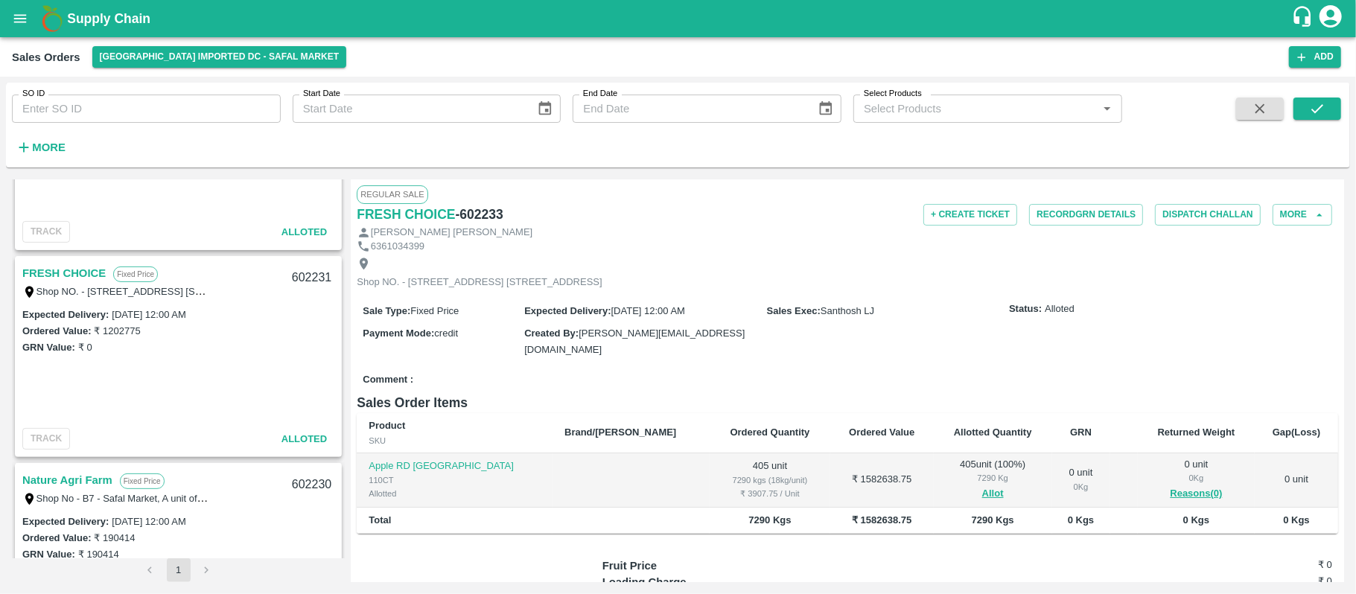
scroll to position [343, 0]
click at [85, 269] on link "FRESH CHOICE" at bounding box center [63, 270] width 83 height 19
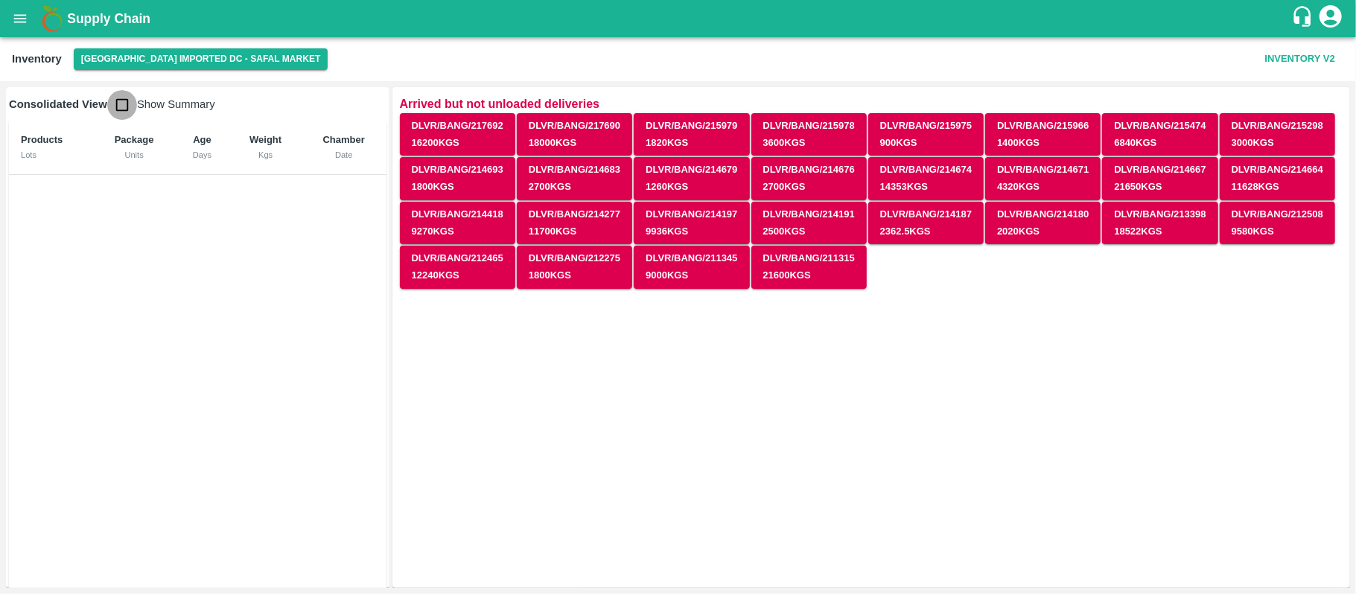
click at [114, 102] on input "checkbox" at bounding box center [122, 105] width 30 height 30
checkbox input "true"
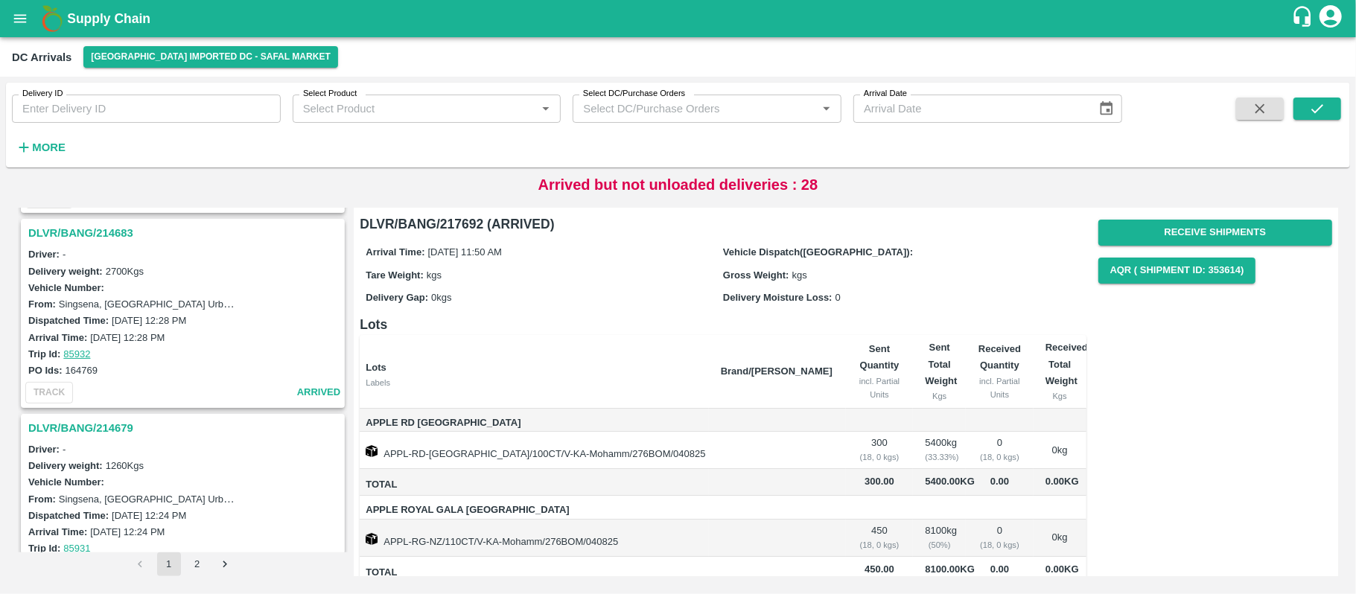
scroll to position [2120, 0]
click at [191, 555] on button "2" at bounding box center [197, 564] width 24 height 24
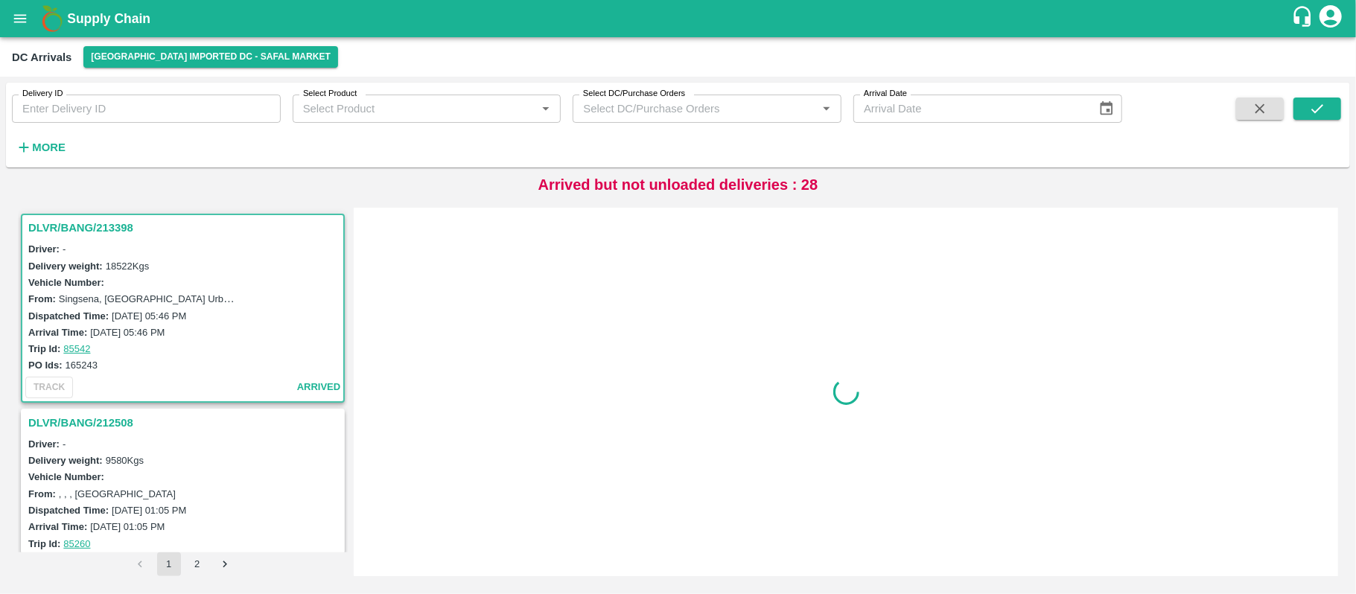
scroll to position [1002, 0]
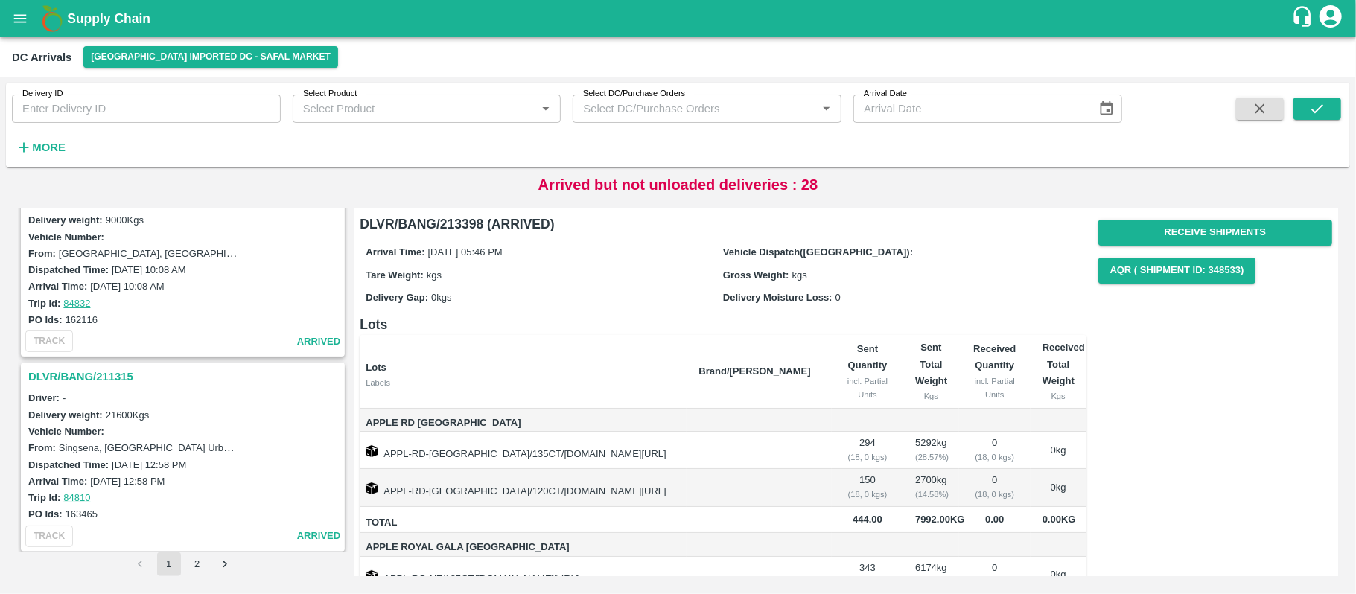
click at [78, 367] on h3 "DLVR/BANG/211315" at bounding box center [184, 376] width 313 height 19
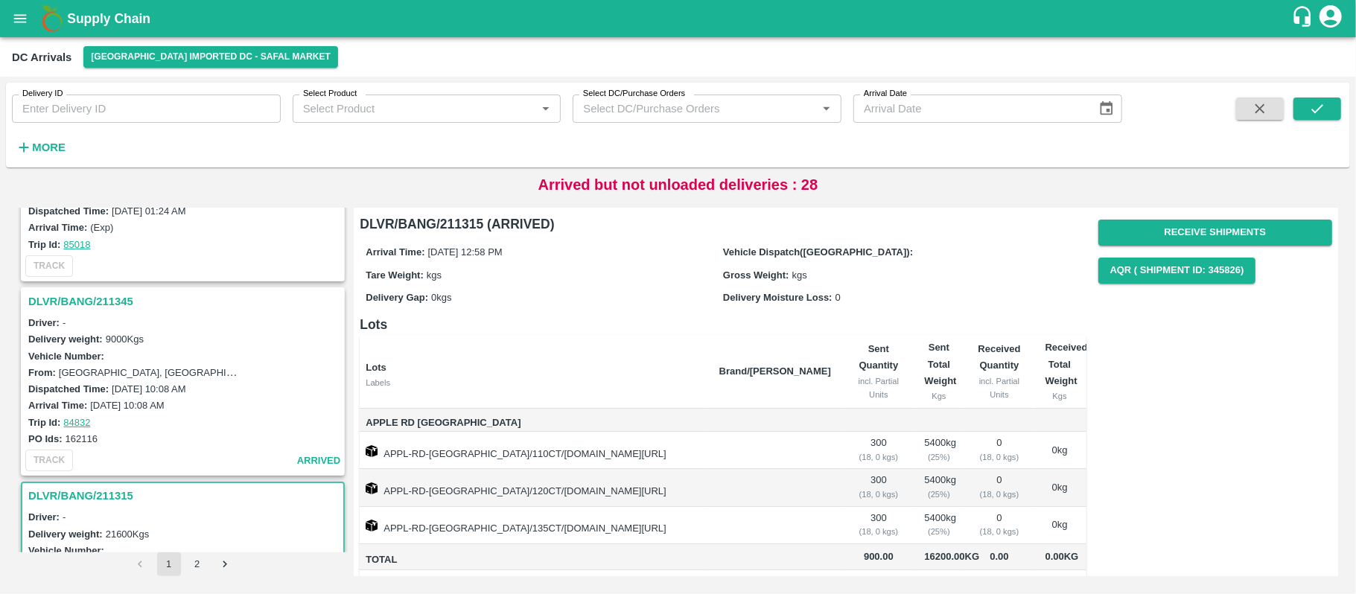
scroll to position [882, 0]
click at [101, 296] on h3 "DLVR/BANG/211345" at bounding box center [184, 302] width 313 height 19
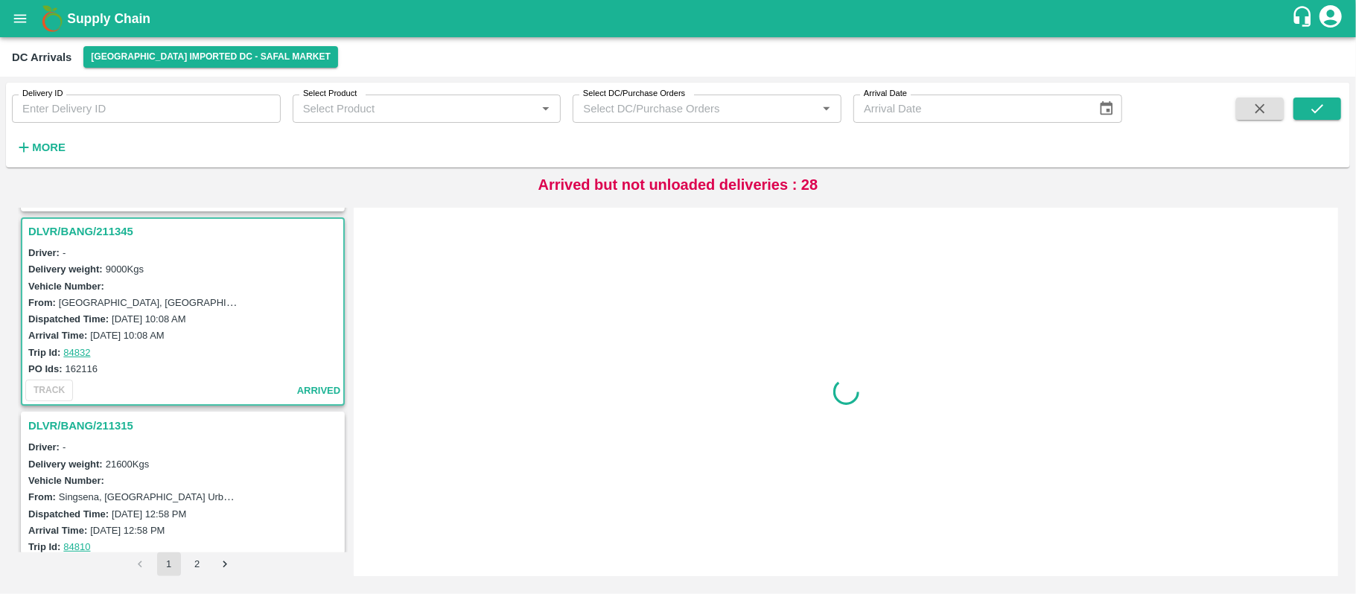
scroll to position [959, 0]
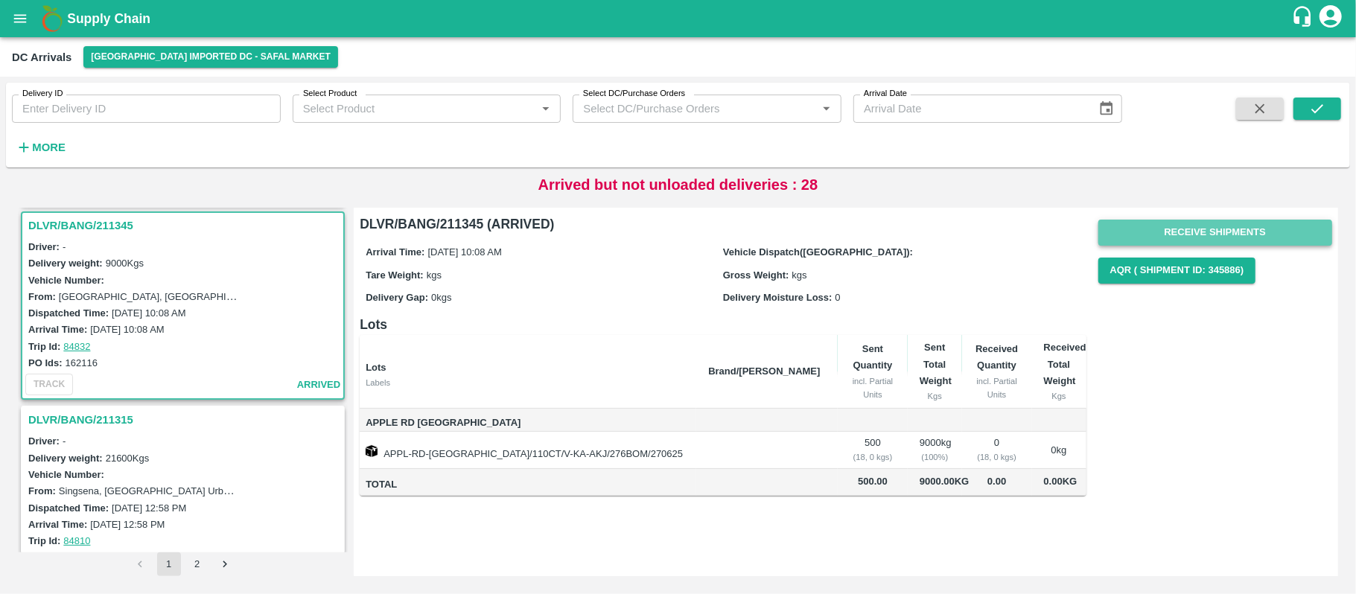
click at [1220, 232] on button "Receive Shipments" at bounding box center [1215, 233] width 234 height 26
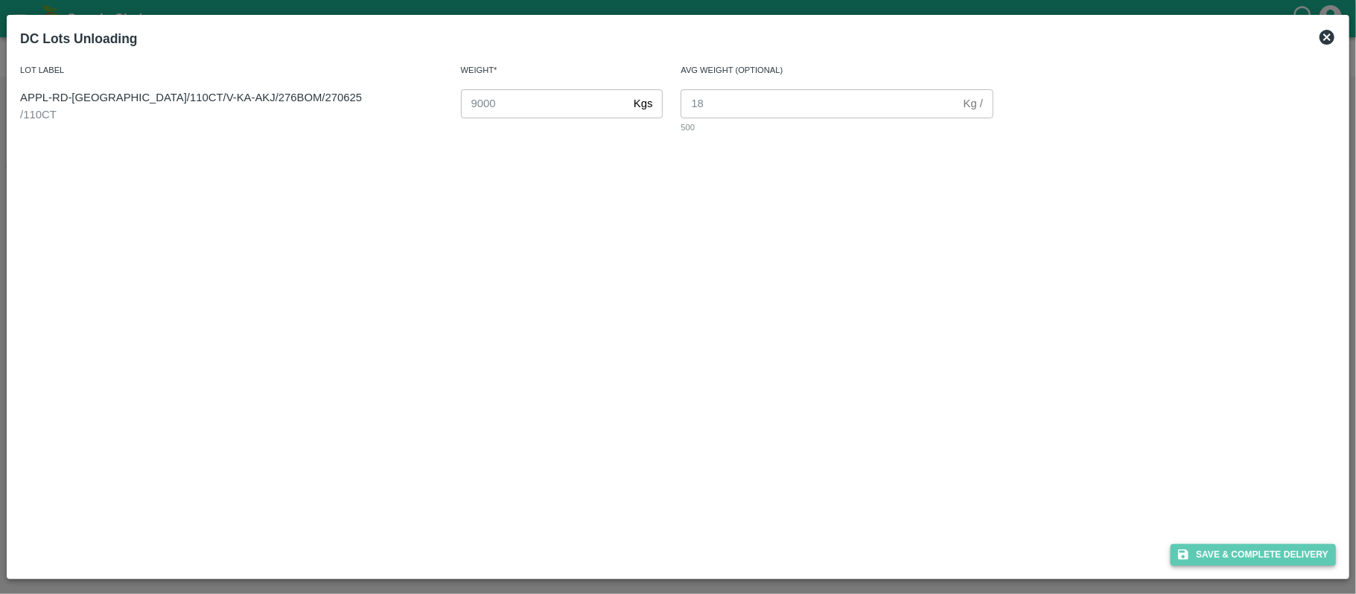
click at [1296, 546] on button "Save & Complete Delivery" at bounding box center [1252, 555] width 165 height 22
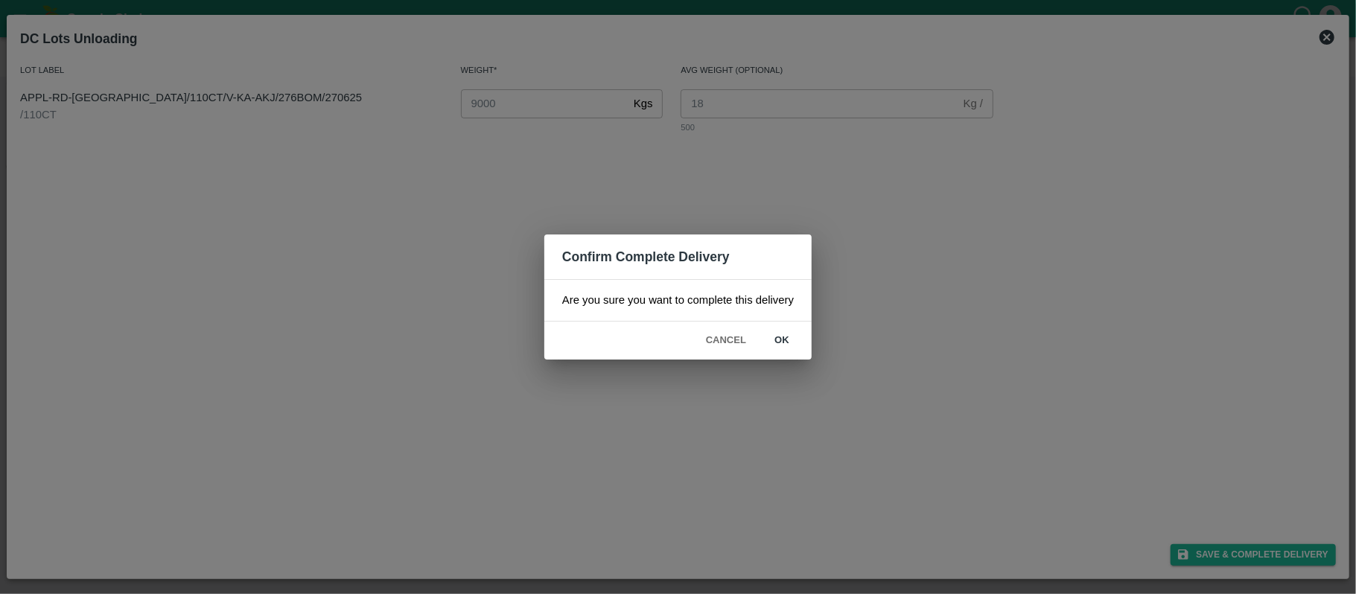
click at [777, 338] on button "ok" at bounding box center [782, 341] width 48 height 26
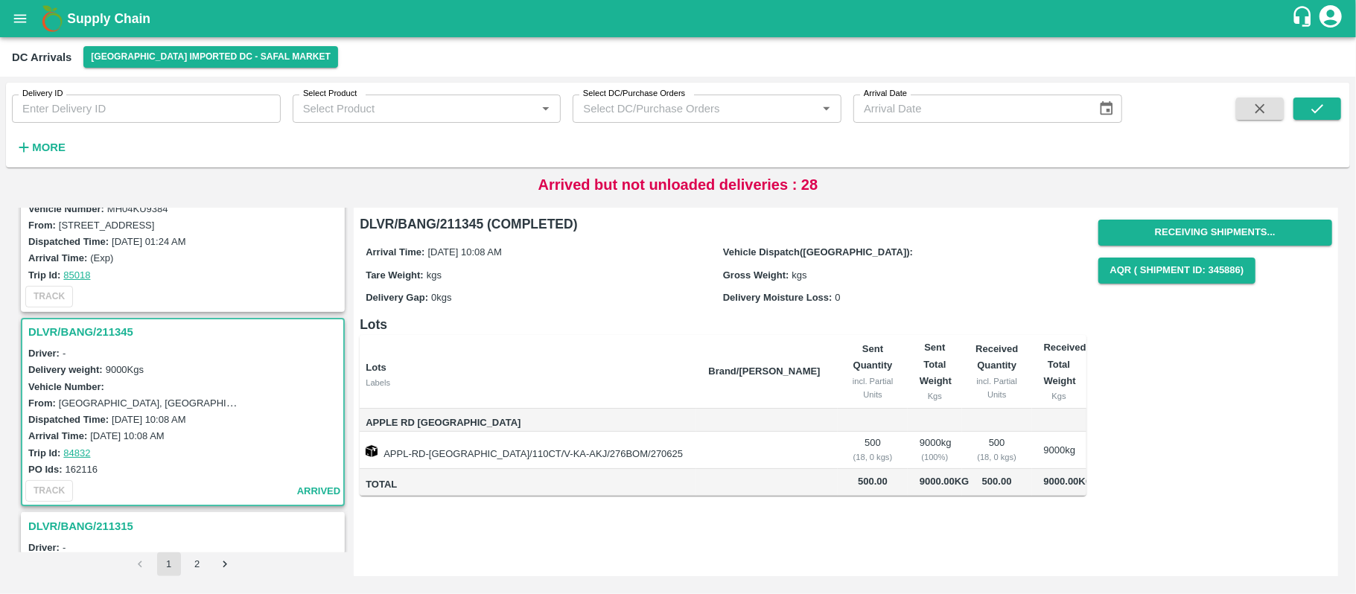
scroll to position [853, 0]
drag, startPoint x: 66, startPoint y: 460, endPoint x: 107, endPoint y: 463, distance: 41.8
click at [107, 463] on div "PO Ids: 162116" at bounding box center [184, 468] width 313 height 16
copy label "162116"
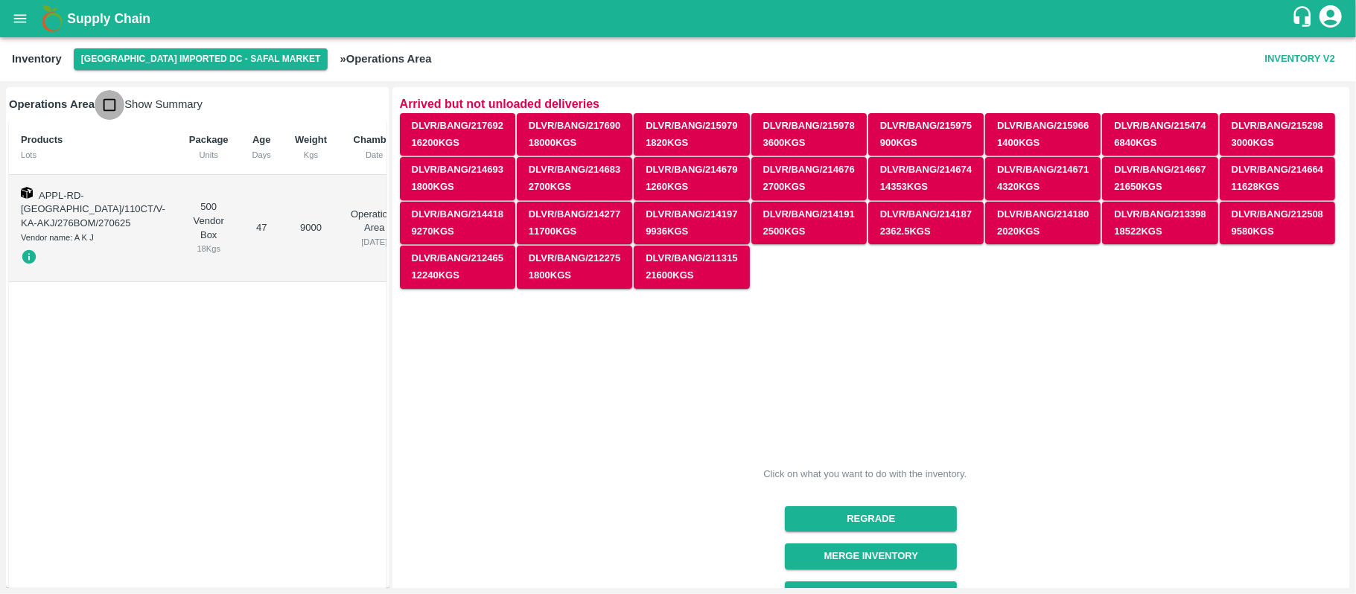
click at [108, 97] on input "checkbox" at bounding box center [110, 105] width 30 height 30
checkbox input "true"
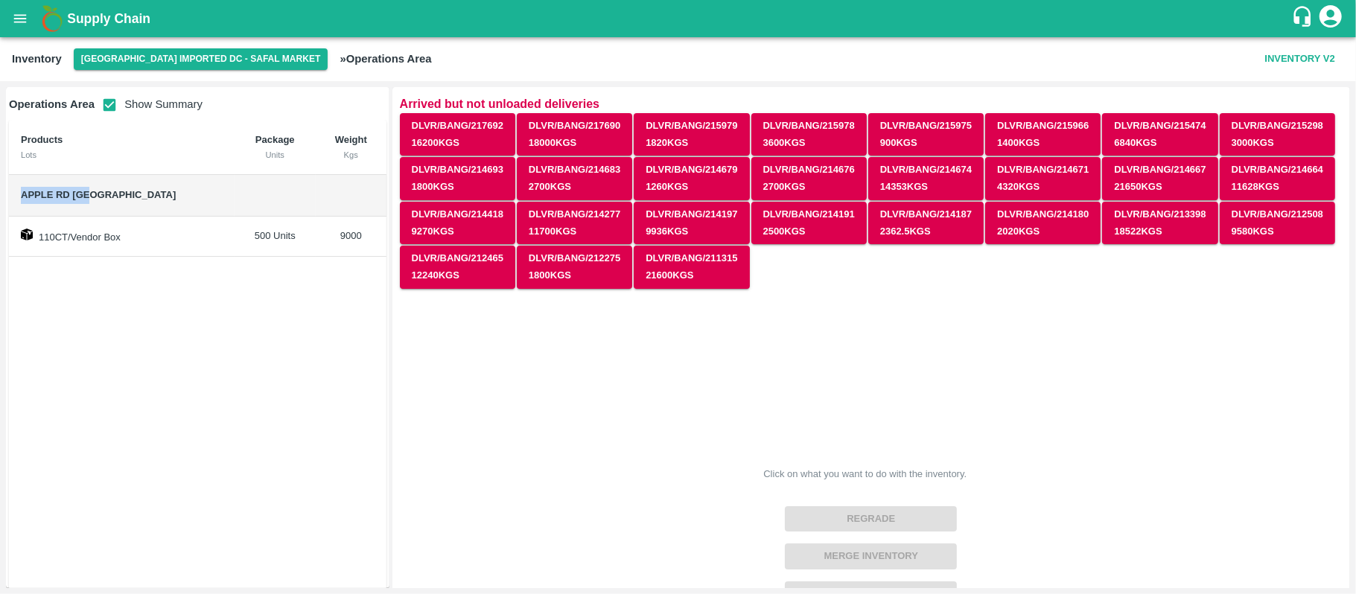
drag, startPoint x: 16, startPoint y: 192, endPoint x: 136, endPoint y: 185, distance: 120.1
click at [136, 185] on td "Apple RD [GEOGRAPHIC_DATA]" at bounding box center [122, 196] width 226 height 42
copy span "Apple RD [GEOGRAPHIC_DATA]"
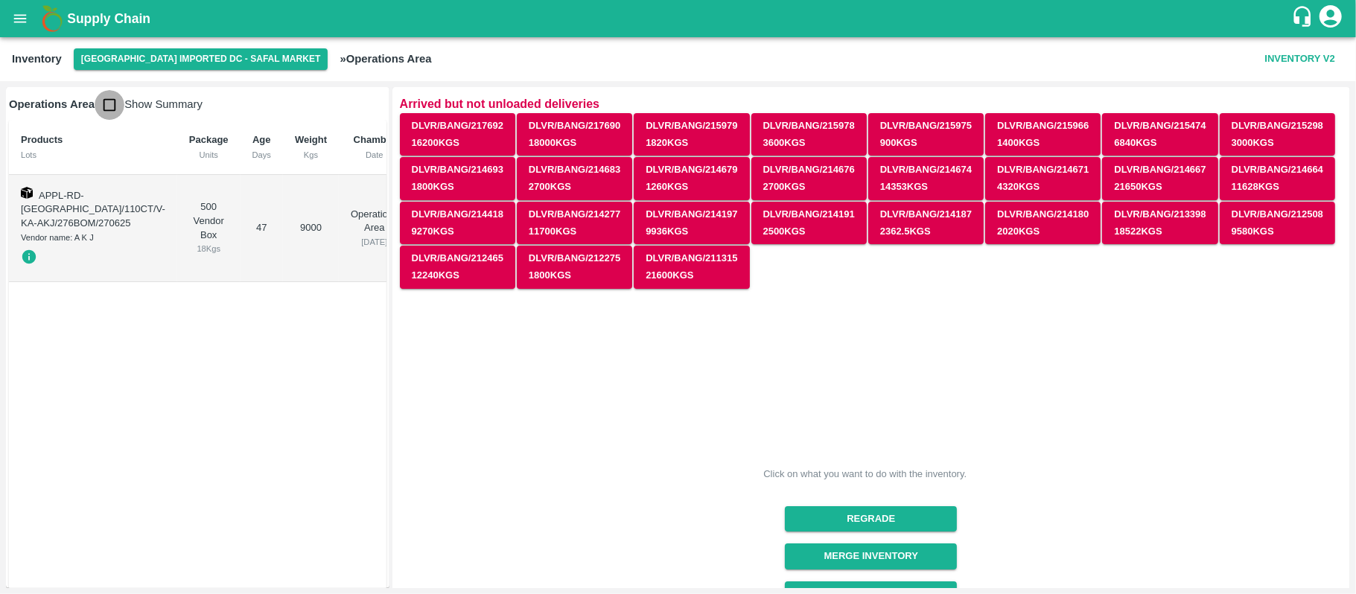
click at [108, 100] on input "checkbox" at bounding box center [110, 105] width 30 height 30
checkbox input "true"
click at [113, 100] on input "checkbox" at bounding box center [110, 105] width 30 height 30
checkbox input "true"
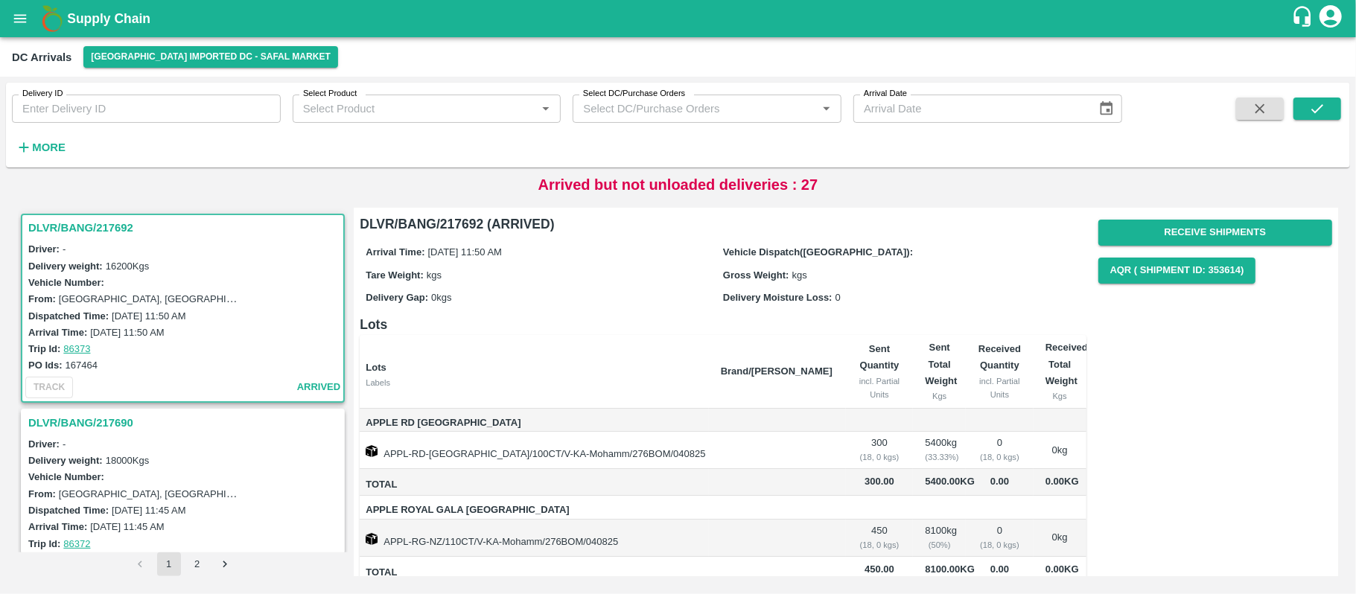
click at [71, 222] on h3 "DLVR/BANG/217692" at bounding box center [184, 227] width 313 height 19
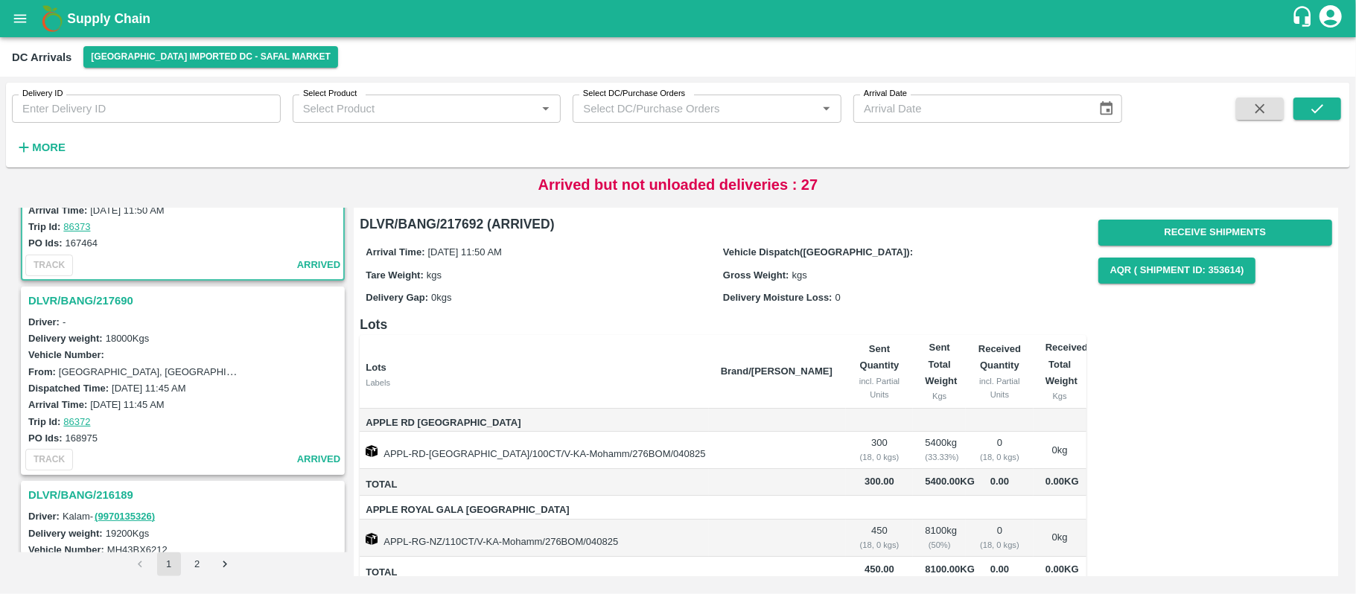
scroll to position [138, 0]
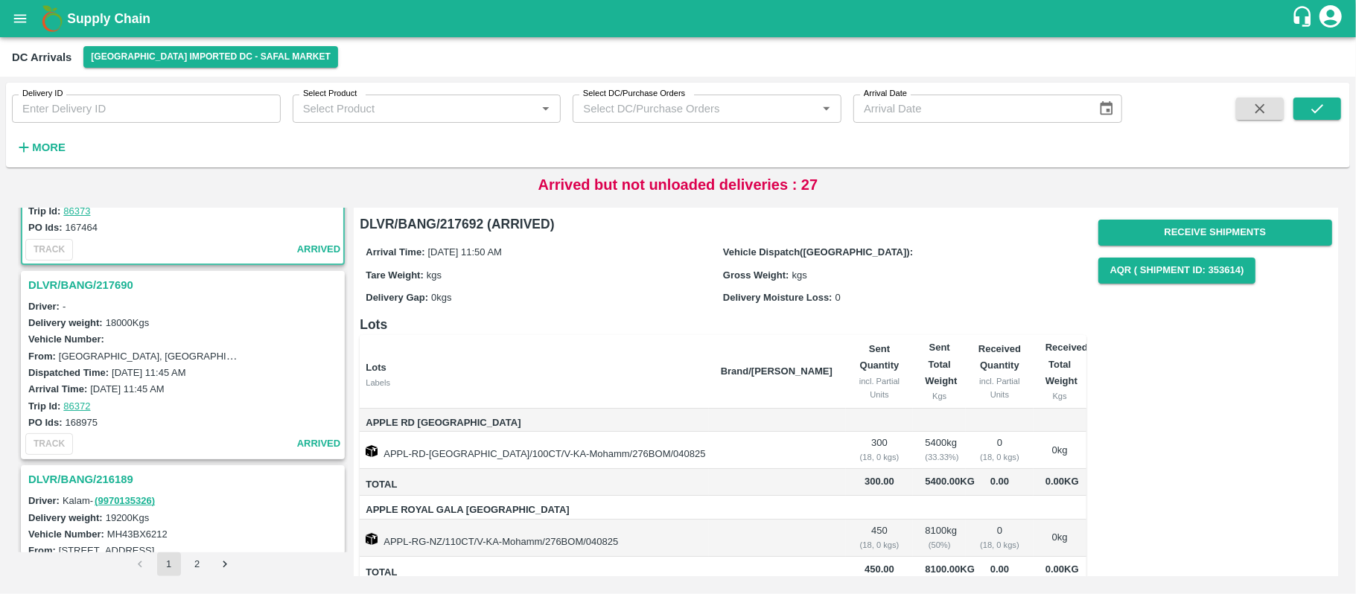
click at [81, 284] on h3 "DLVR/BANG/217690" at bounding box center [184, 284] width 313 height 19
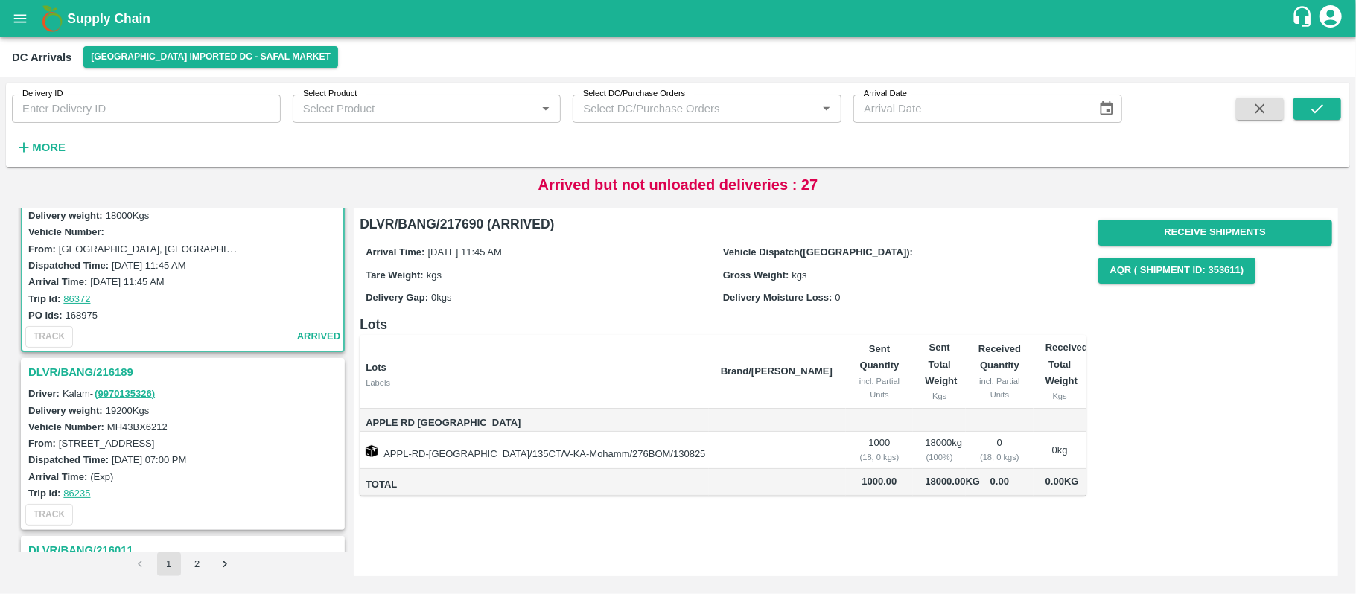
scroll to position [246, 0]
click at [94, 368] on h3 "DLVR/BANG/216189" at bounding box center [184, 371] width 313 height 19
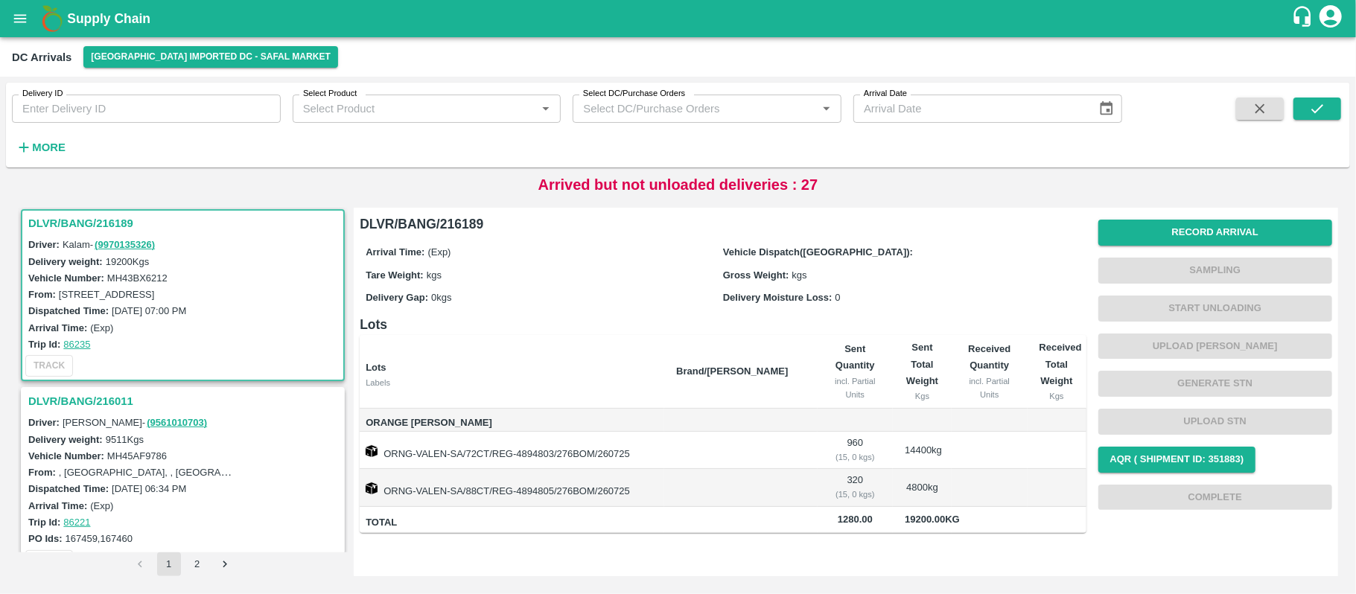
scroll to position [517, 0]
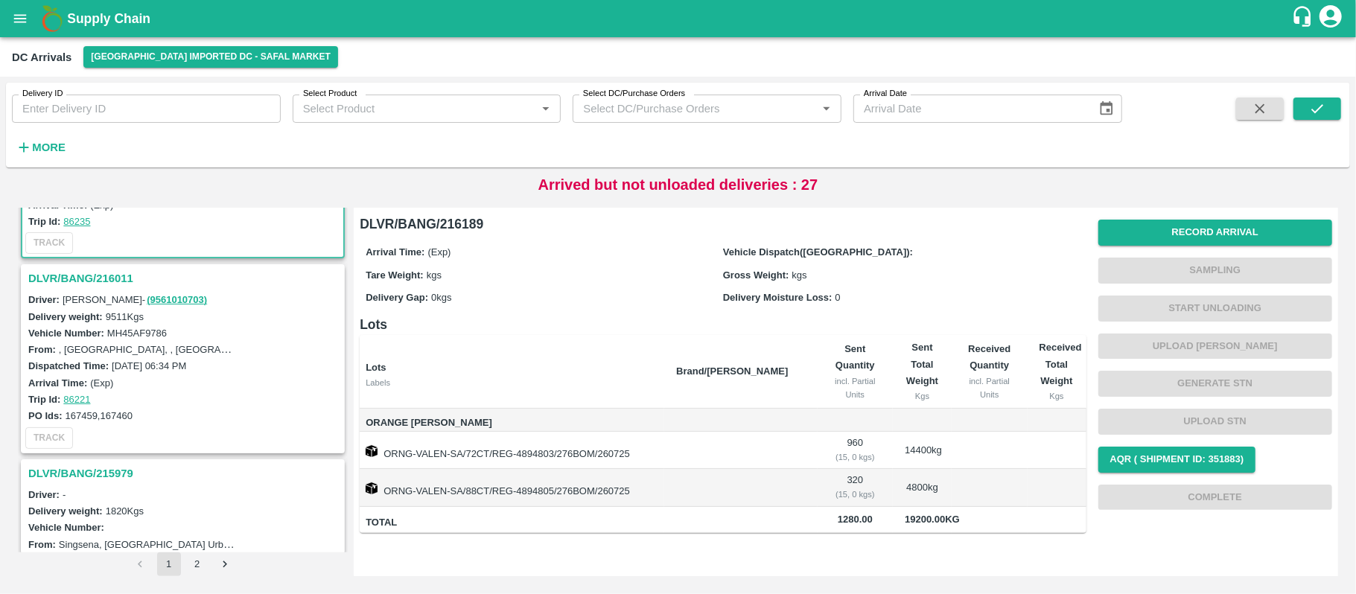
click at [86, 464] on h3 "DLVR/BANG/215979" at bounding box center [184, 473] width 313 height 19
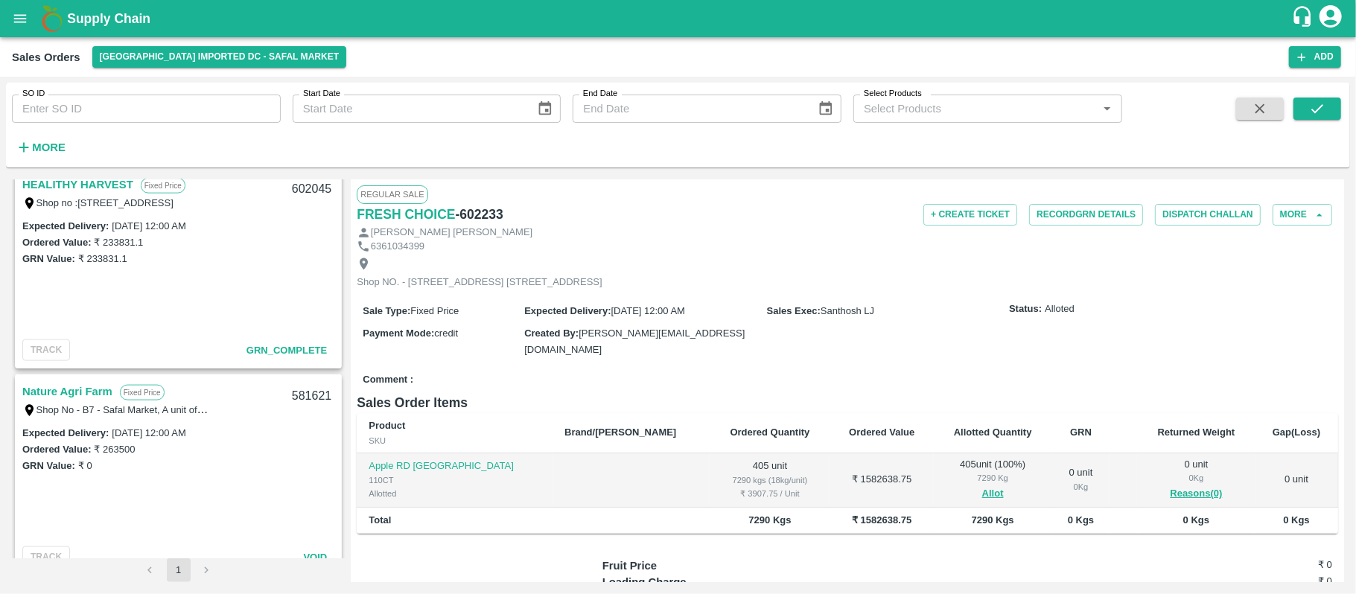
scroll to position [1484, 0]
